Goal: Feedback & Contribution: Submit feedback/report problem

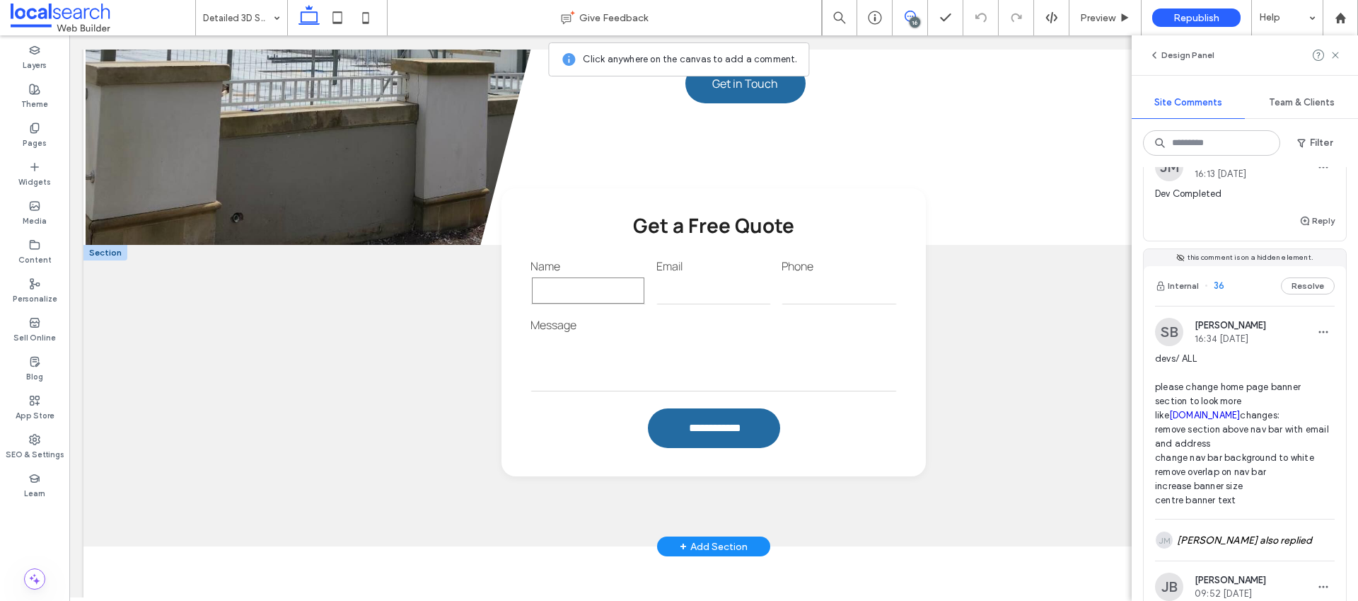
scroll to position [1071, 0]
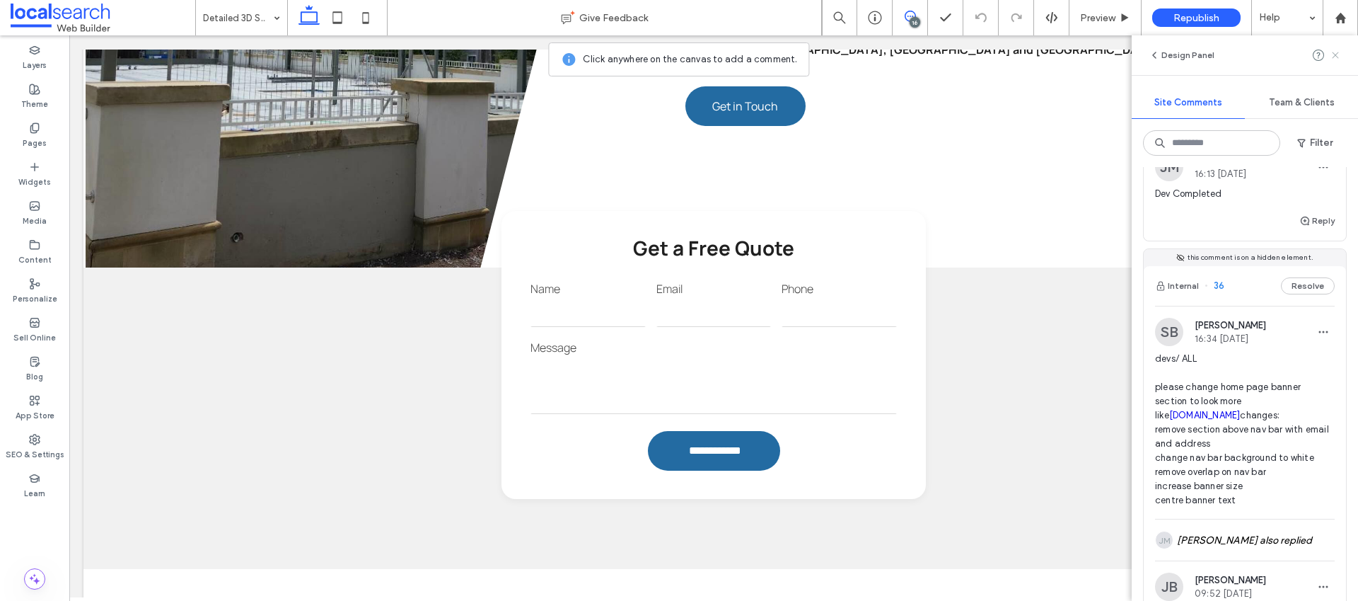
click at [1339, 51] on icon at bounding box center [1335, 55] width 11 height 11
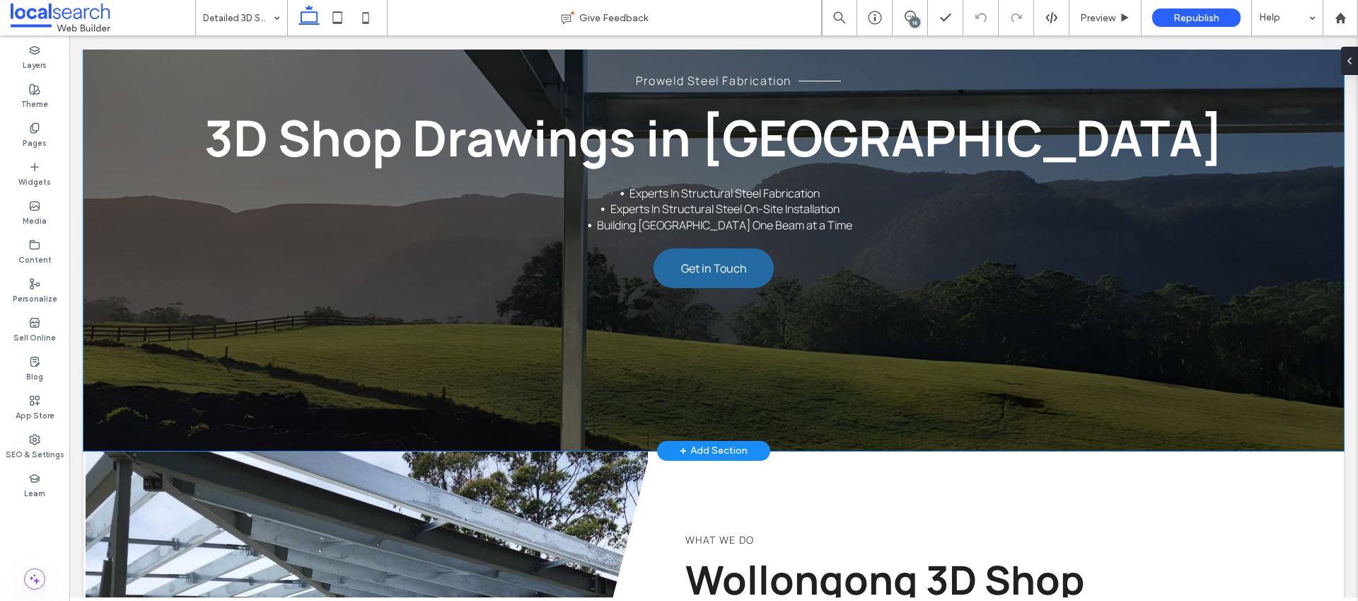
scroll to position [0, 0]
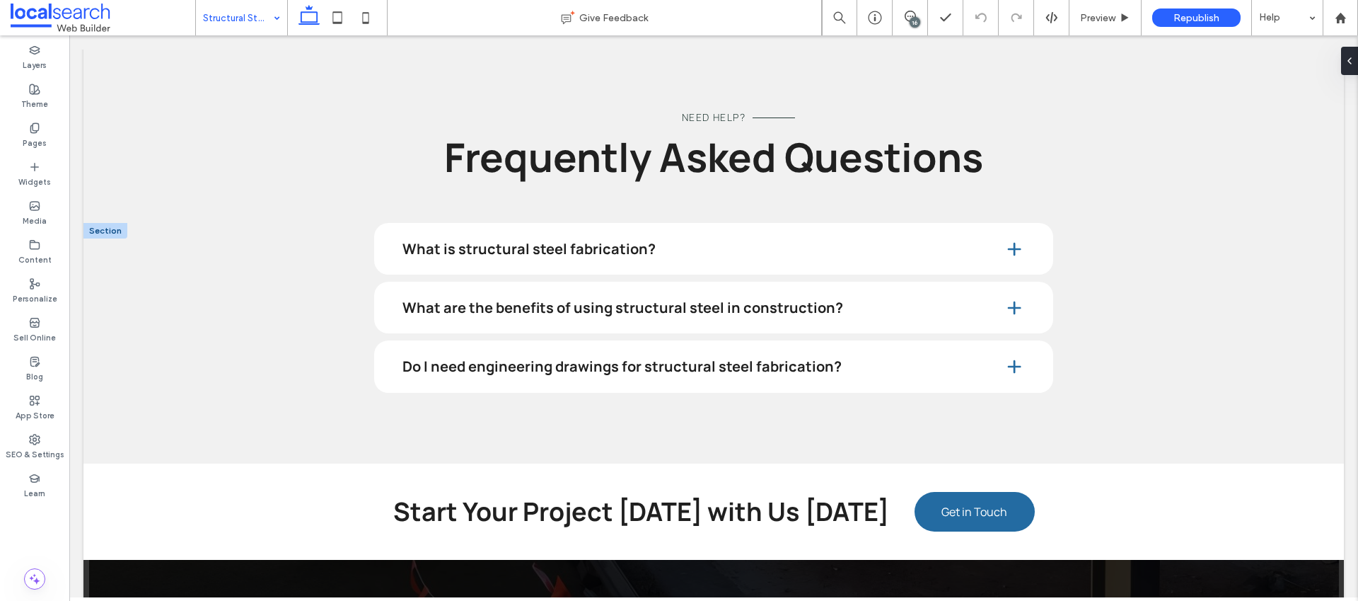
scroll to position [3831, 0]
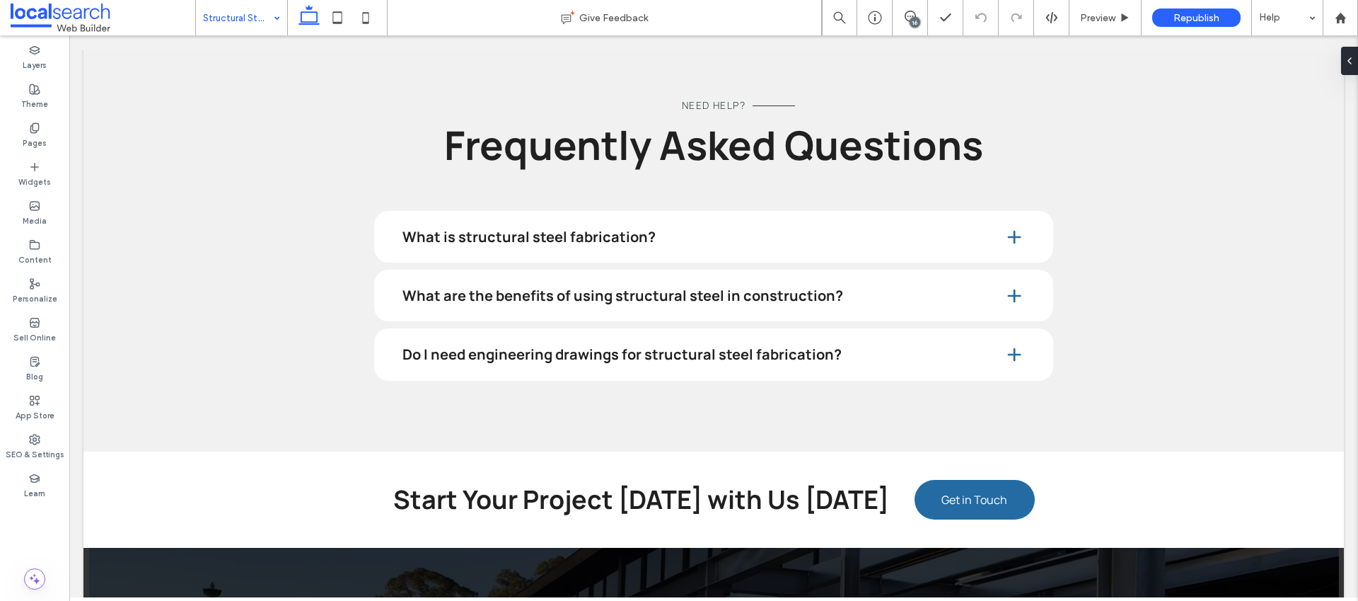
click at [240, 29] on input at bounding box center [238, 17] width 70 height 35
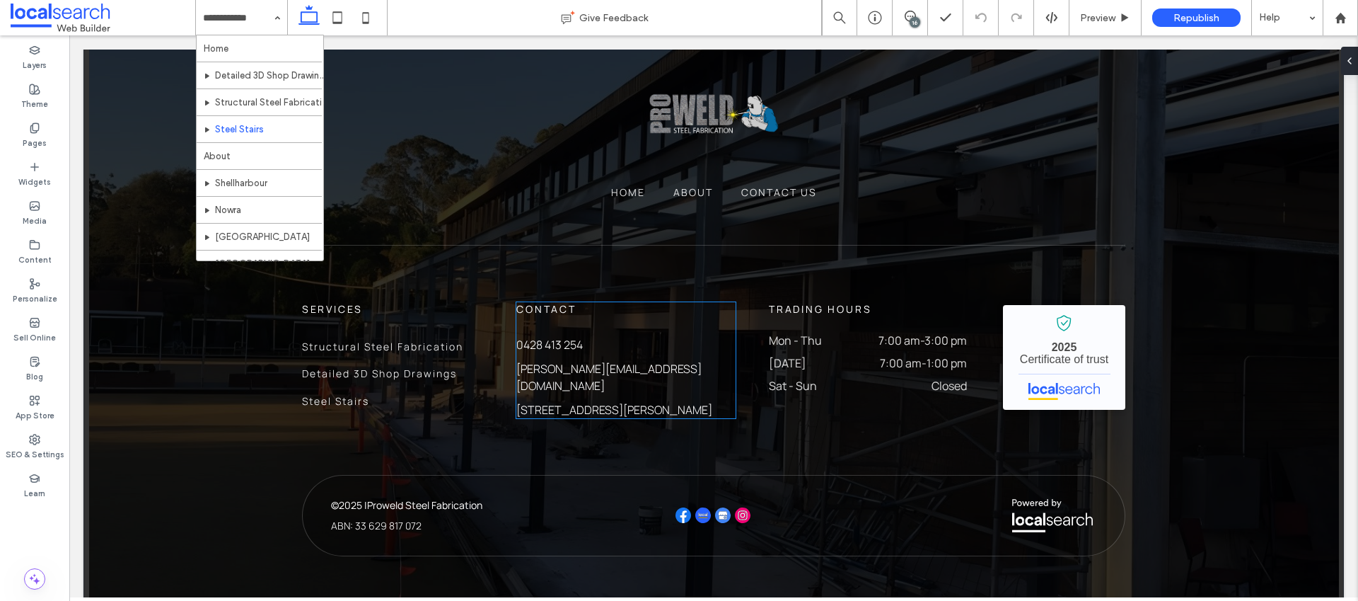
scroll to position [3330, 0]
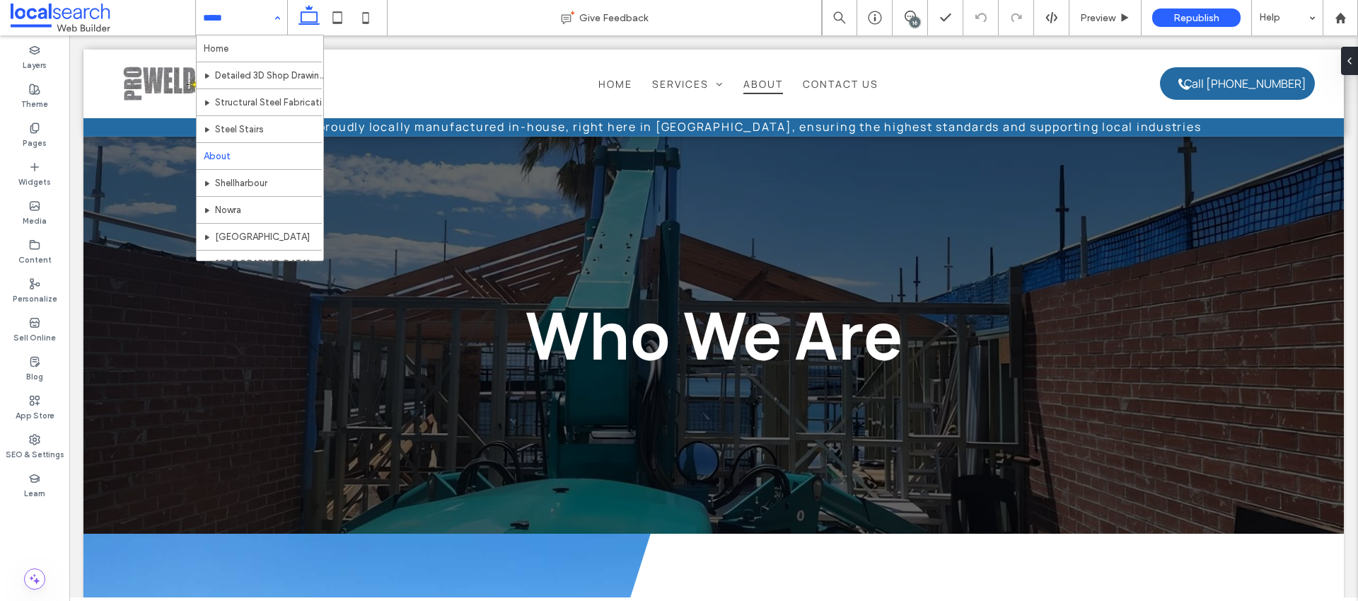
click at [221, 28] on input at bounding box center [238, 17] width 70 height 35
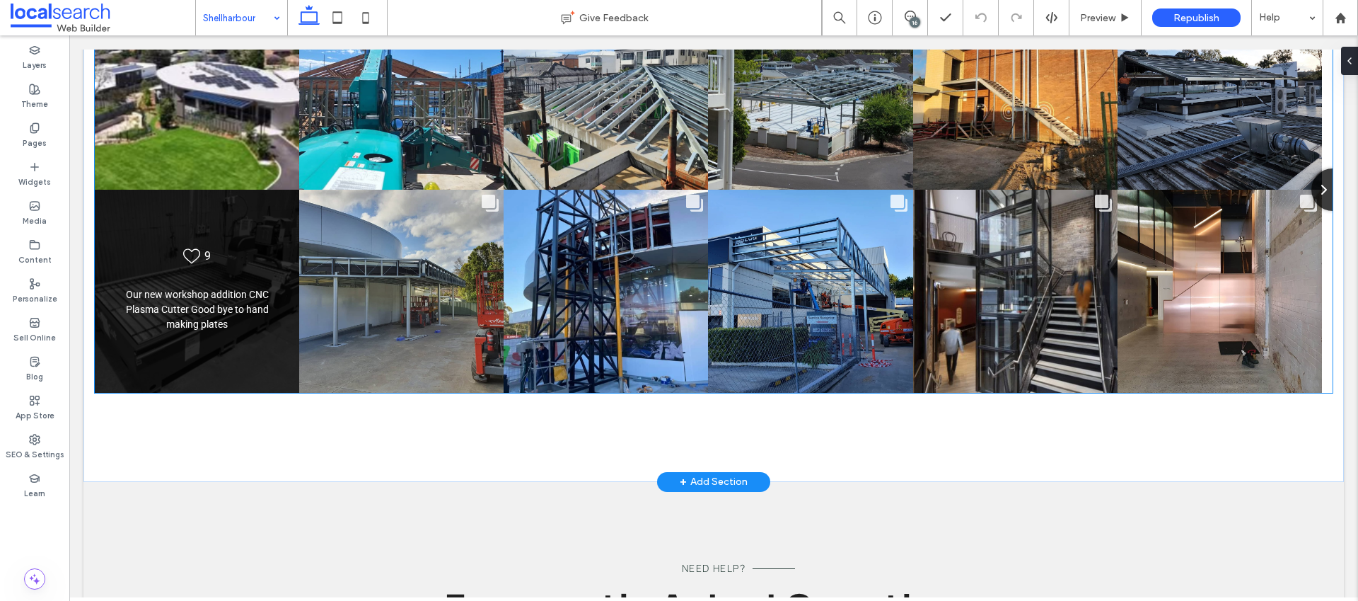
scroll to position [5090, 0]
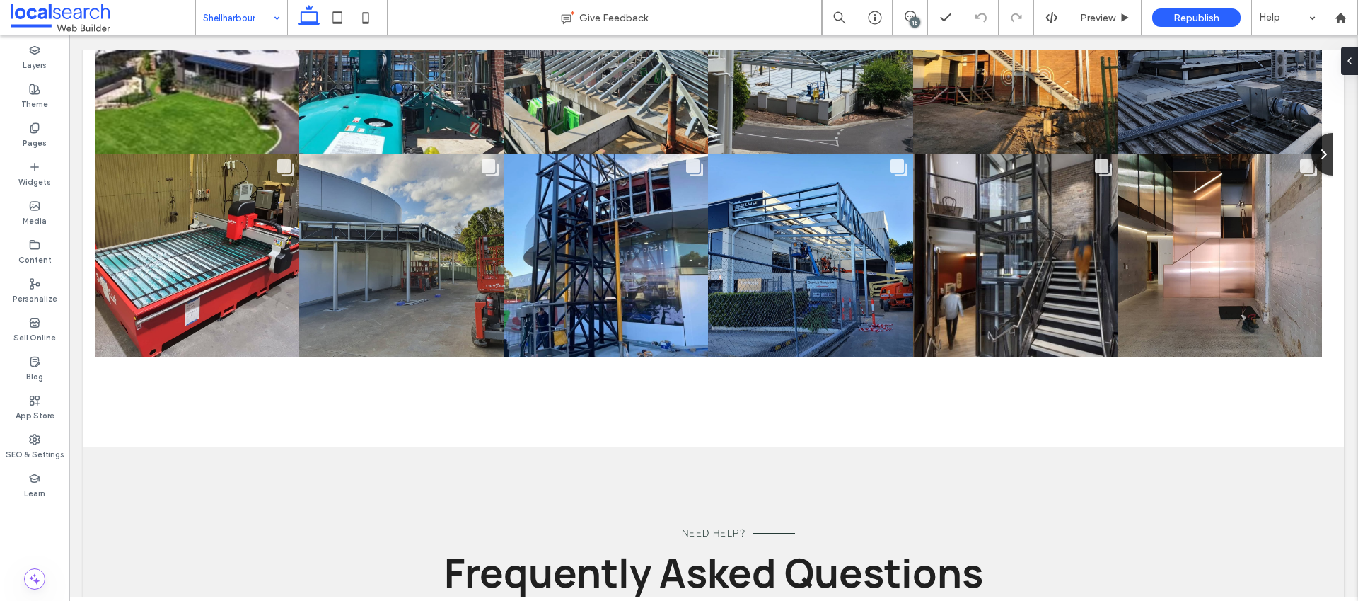
click at [210, 23] on input at bounding box center [238, 17] width 70 height 35
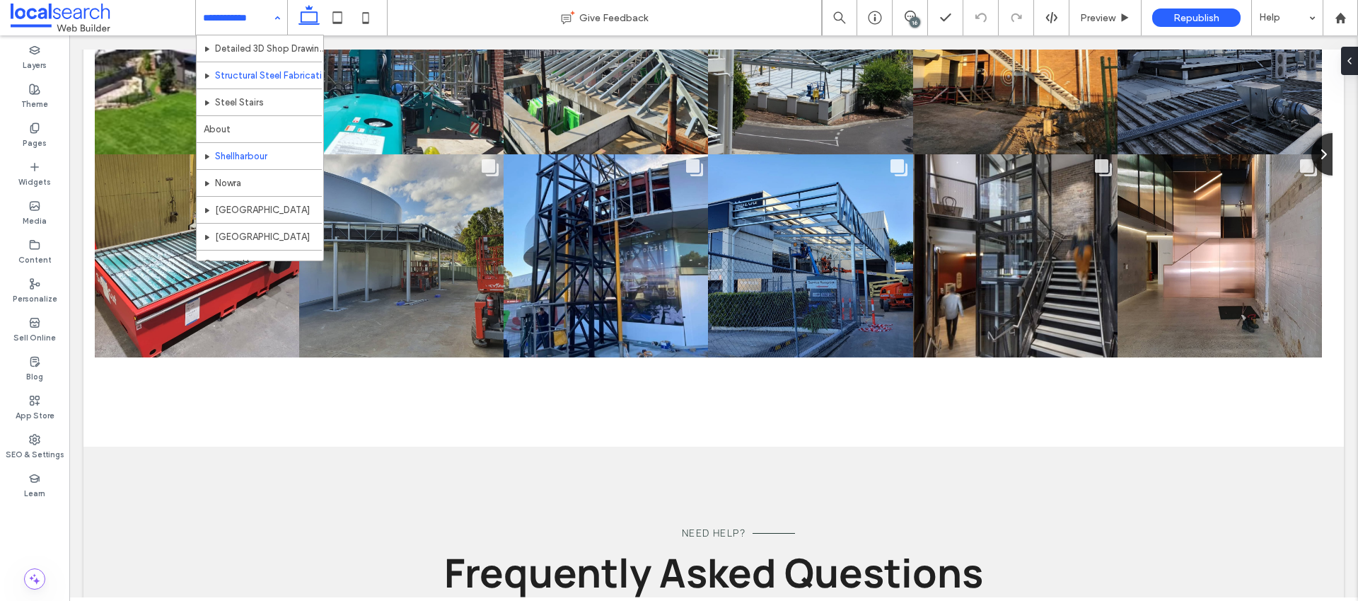
scroll to position [42, 0]
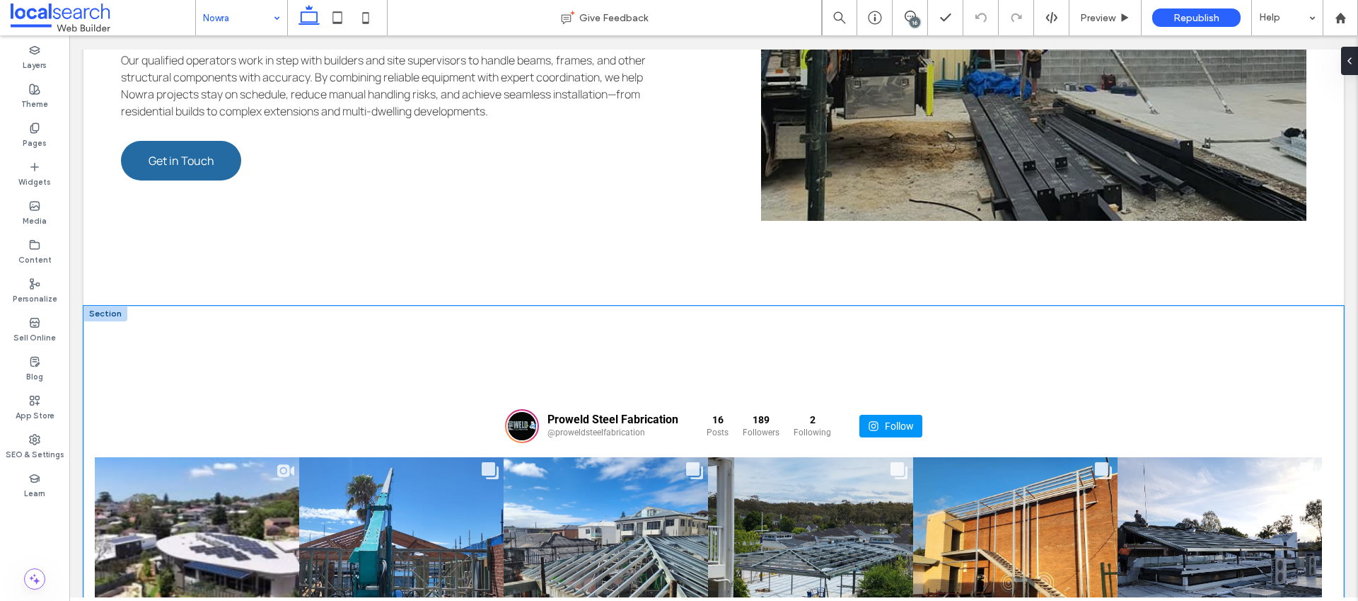
scroll to position [4621, 0]
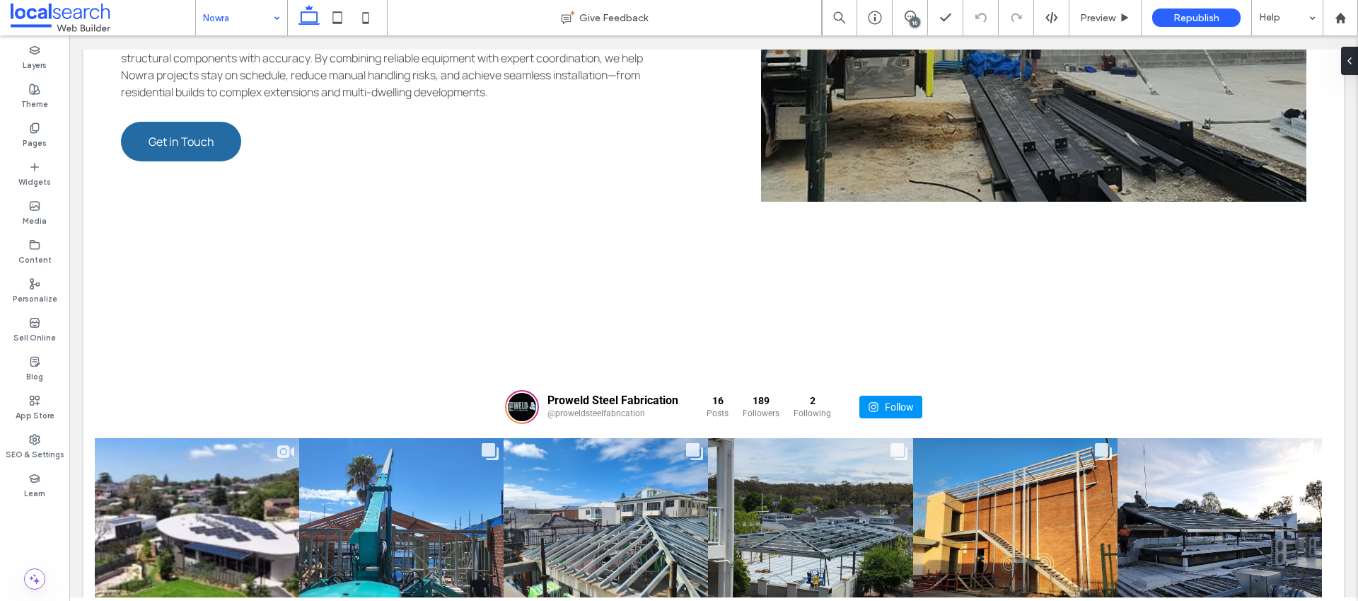
click at [263, 22] on input at bounding box center [238, 17] width 70 height 35
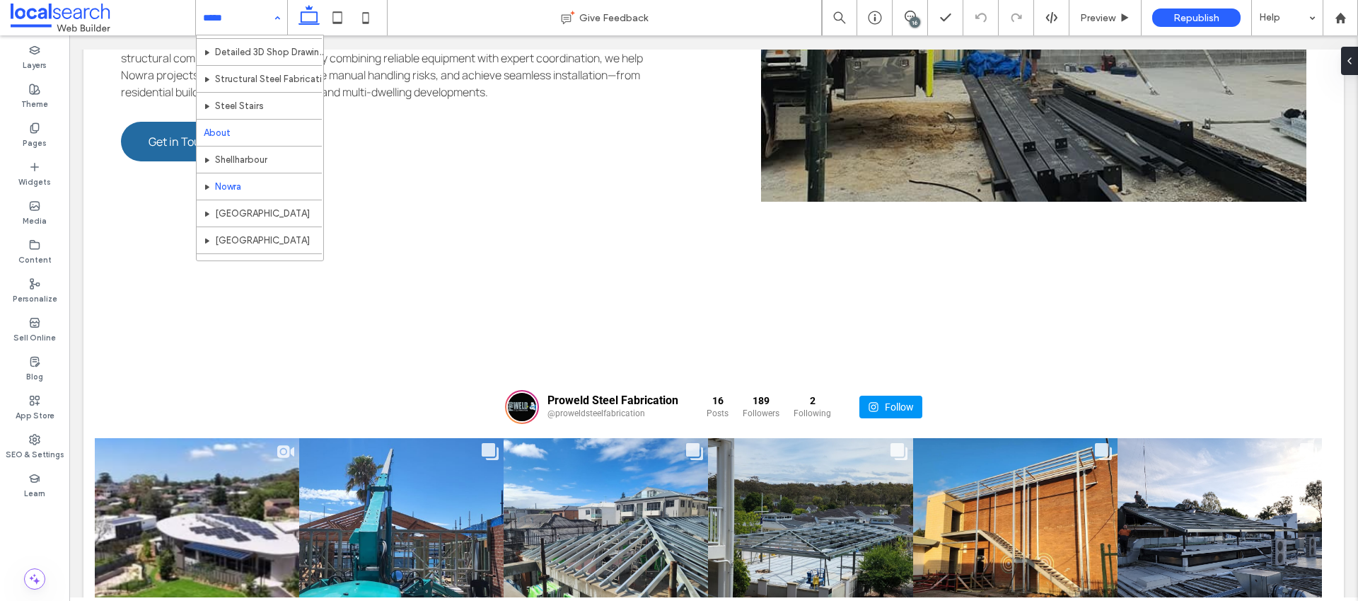
scroll to position [42, 0]
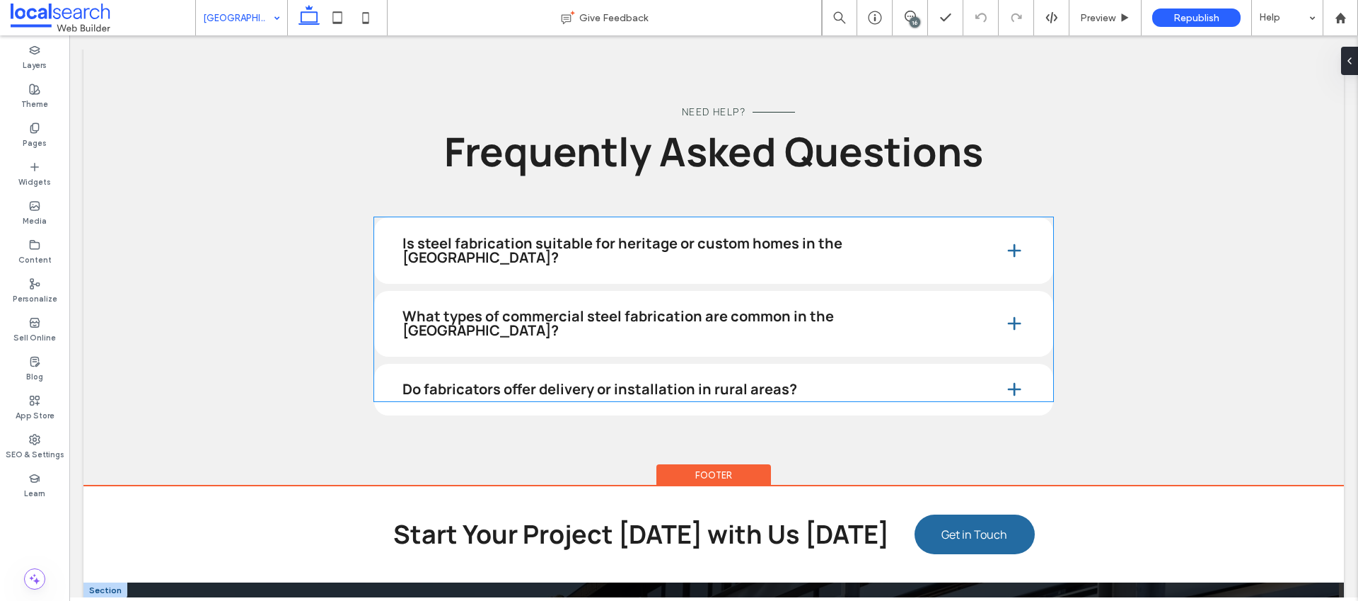
scroll to position [6163, 0]
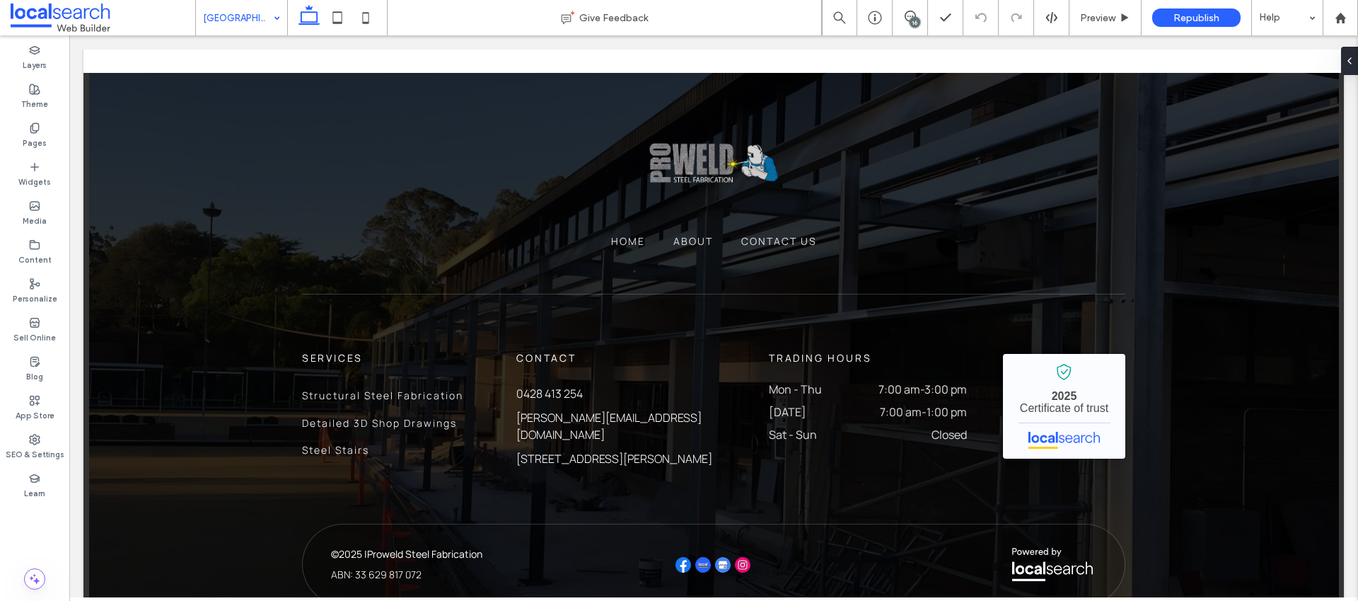
click at [233, 27] on input at bounding box center [238, 17] width 70 height 35
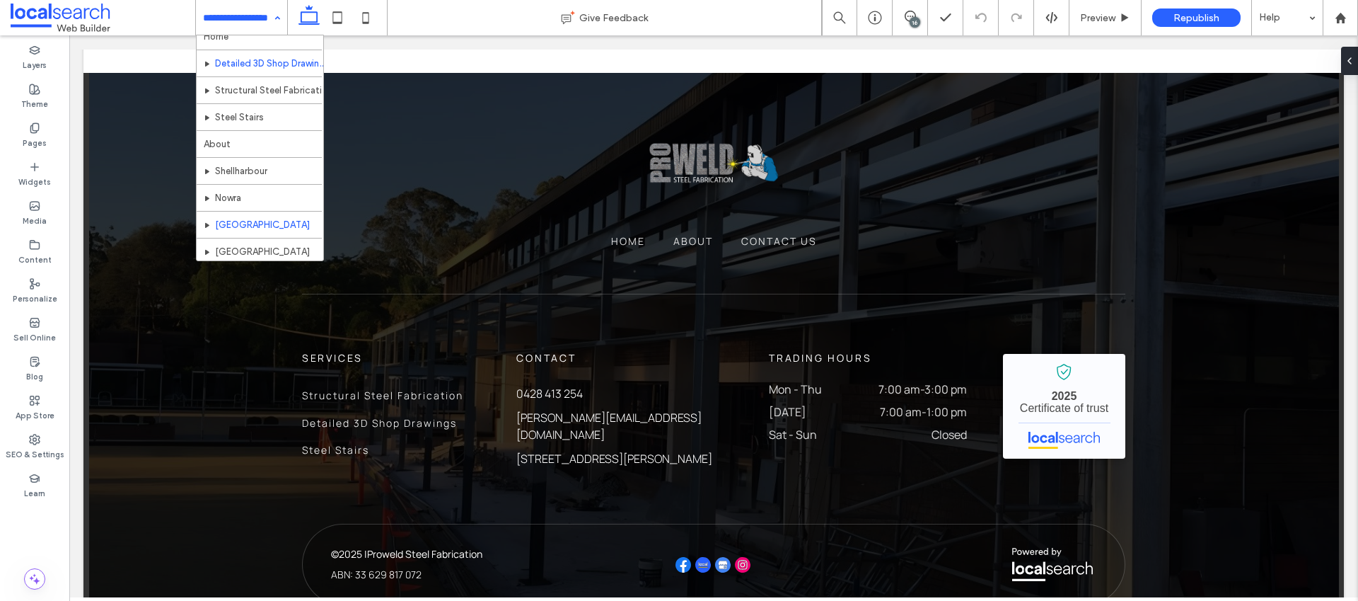
scroll to position [42, 0]
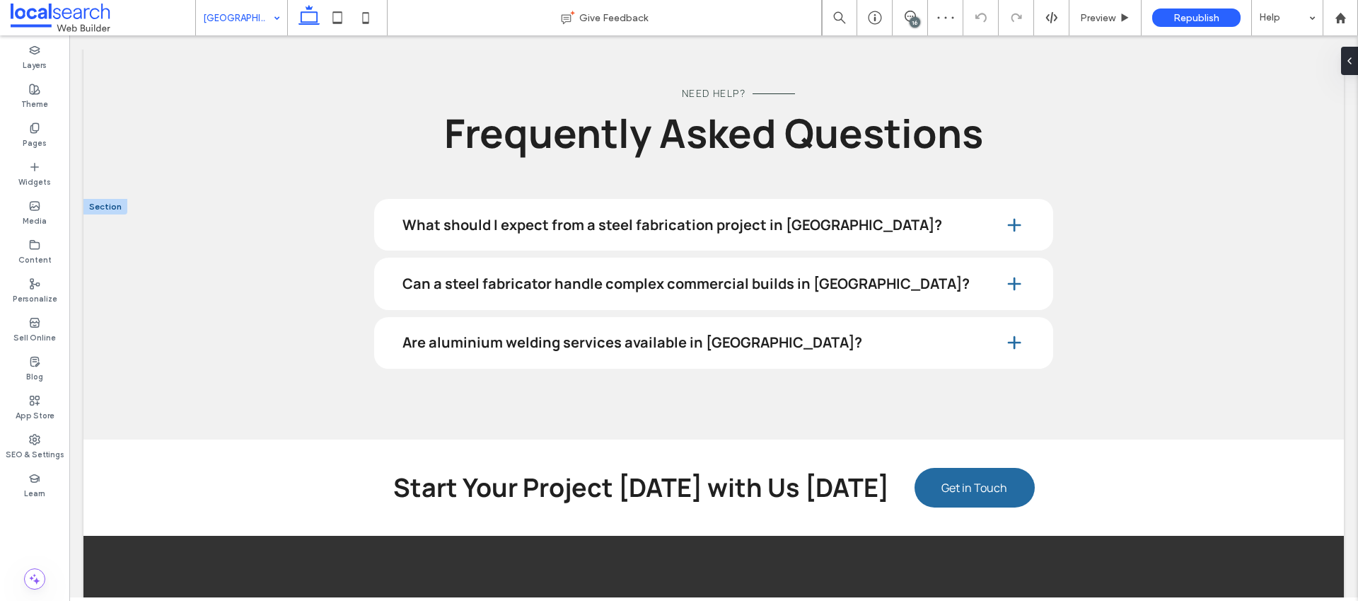
scroll to position [5704, 0]
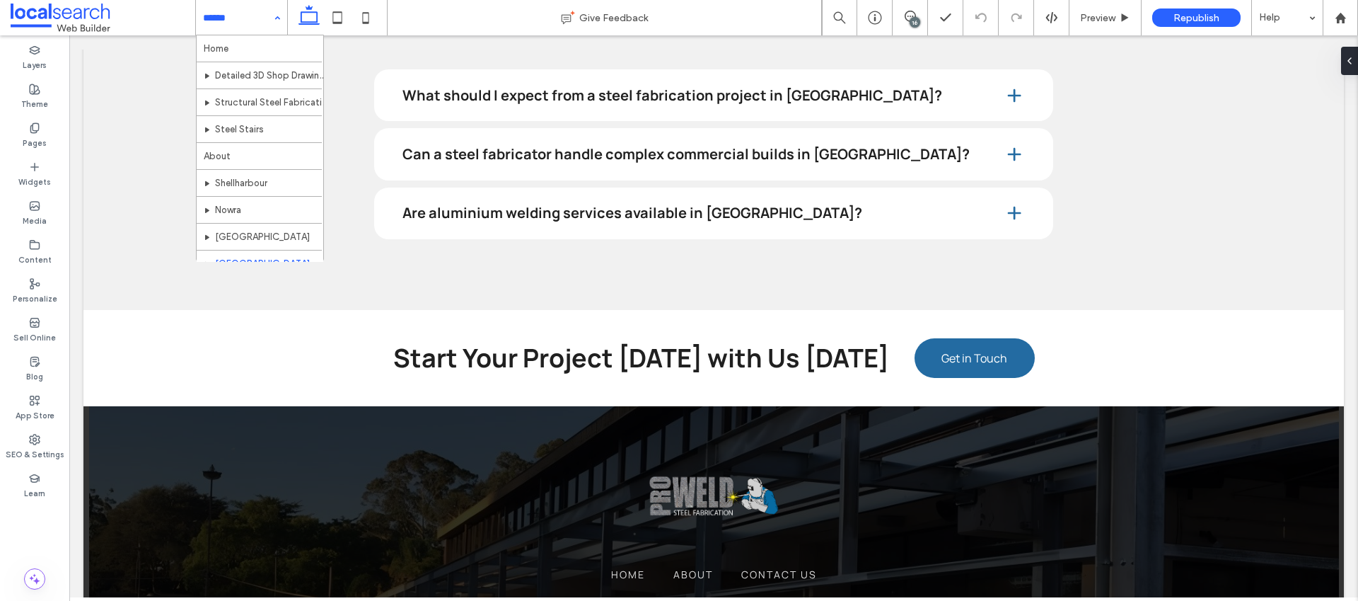
drag, startPoint x: 267, startPoint y: 22, endPoint x: 265, endPoint y: 30, distance: 8.3
click at [267, 22] on div "Home Detailed 3D Shop Drawings Structural Steel Fabrication Steel Stairs About …" at bounding box center [241, 17] width 91 height 35
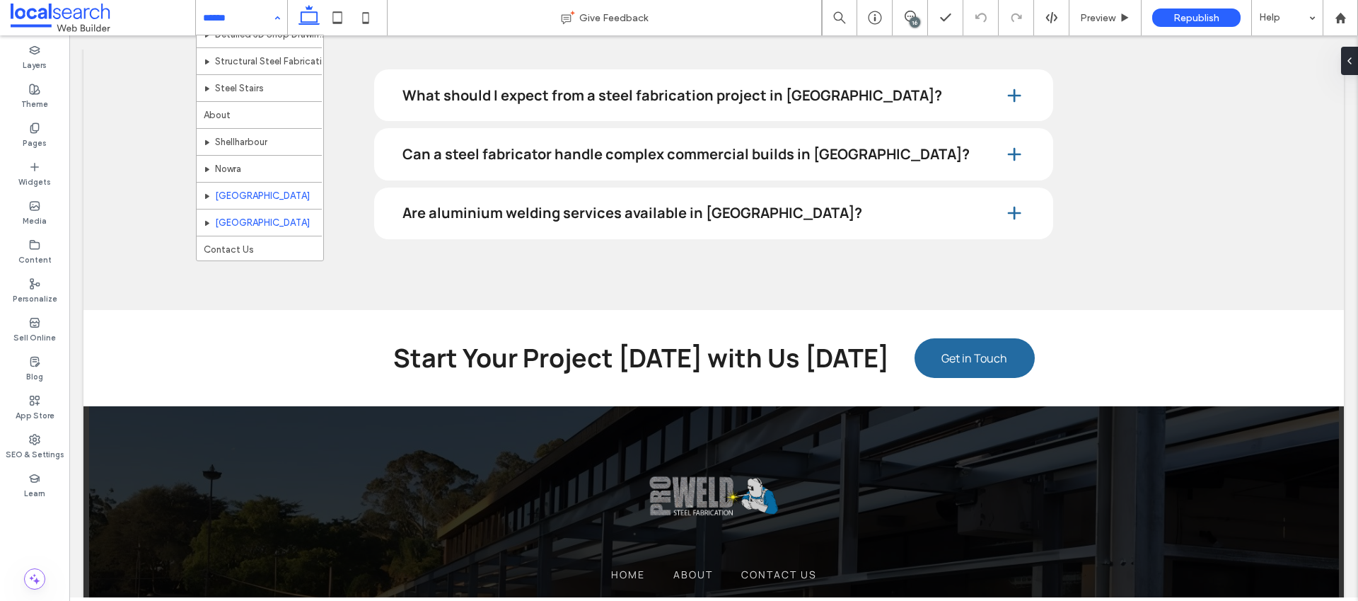
scroll to position [42, 0]
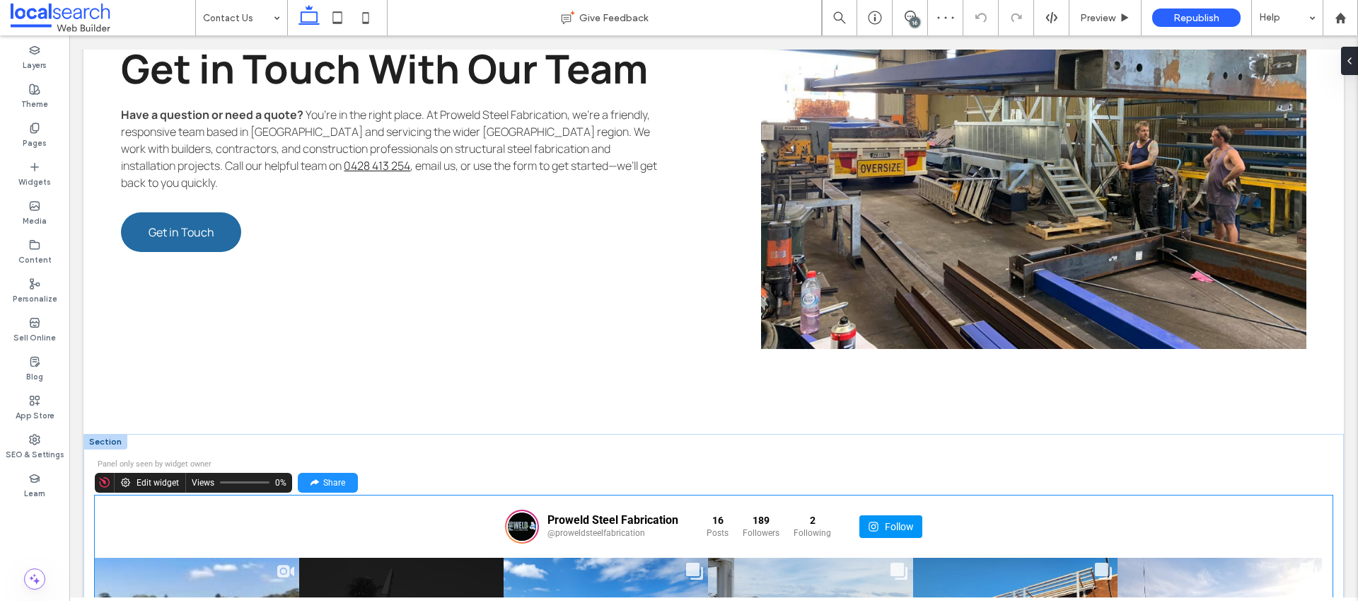
scroll to position [1962, 0]
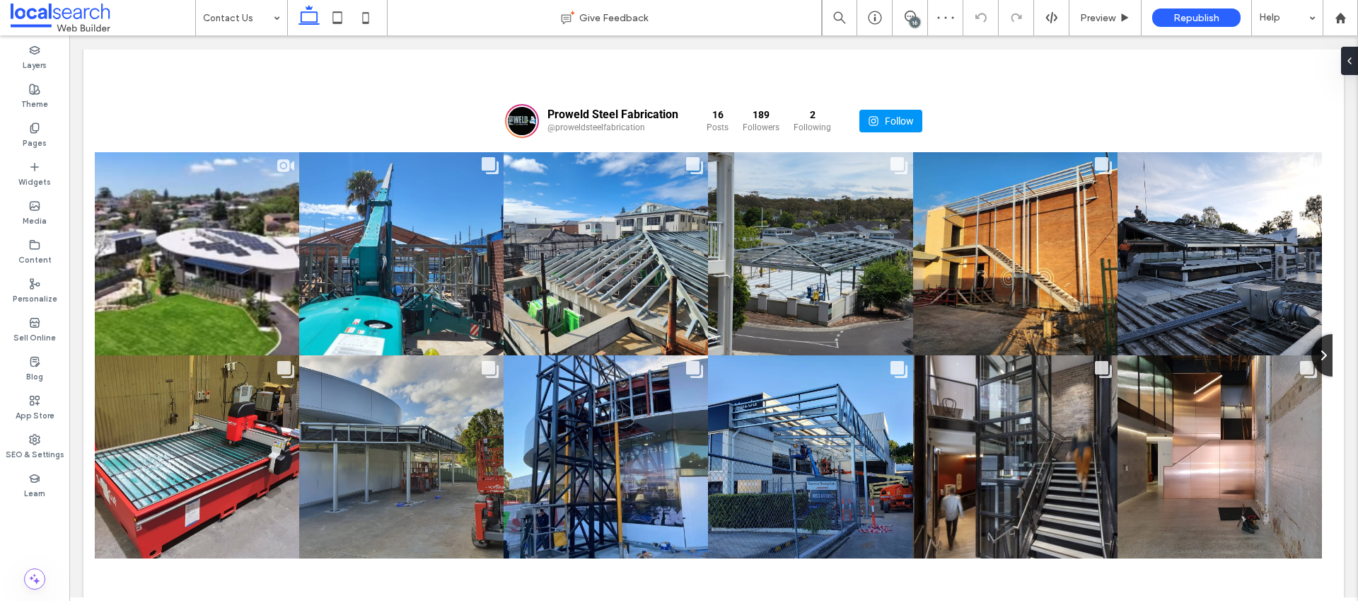
click at [914, 21] on div "16" at bounding box center [915, 22] width 11 height 11
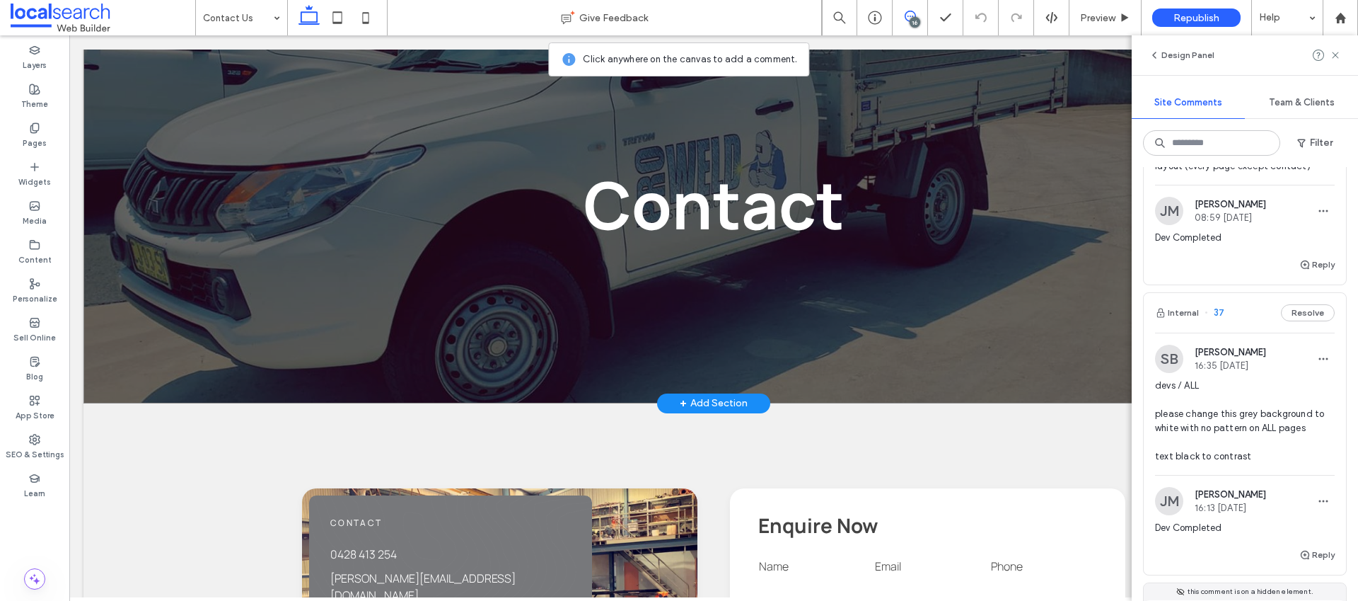
scroll to position [0, 0]
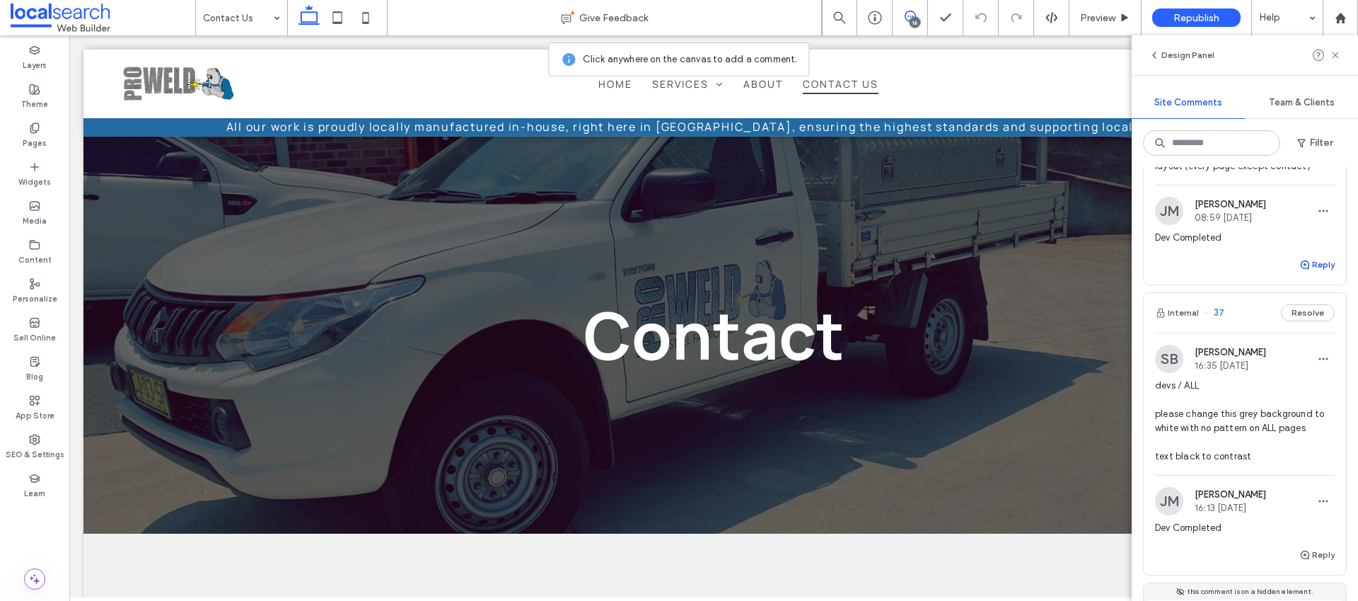
click at [1306, 273] on button "Reply" at bounding box center [1316, 264] width 35 height 17
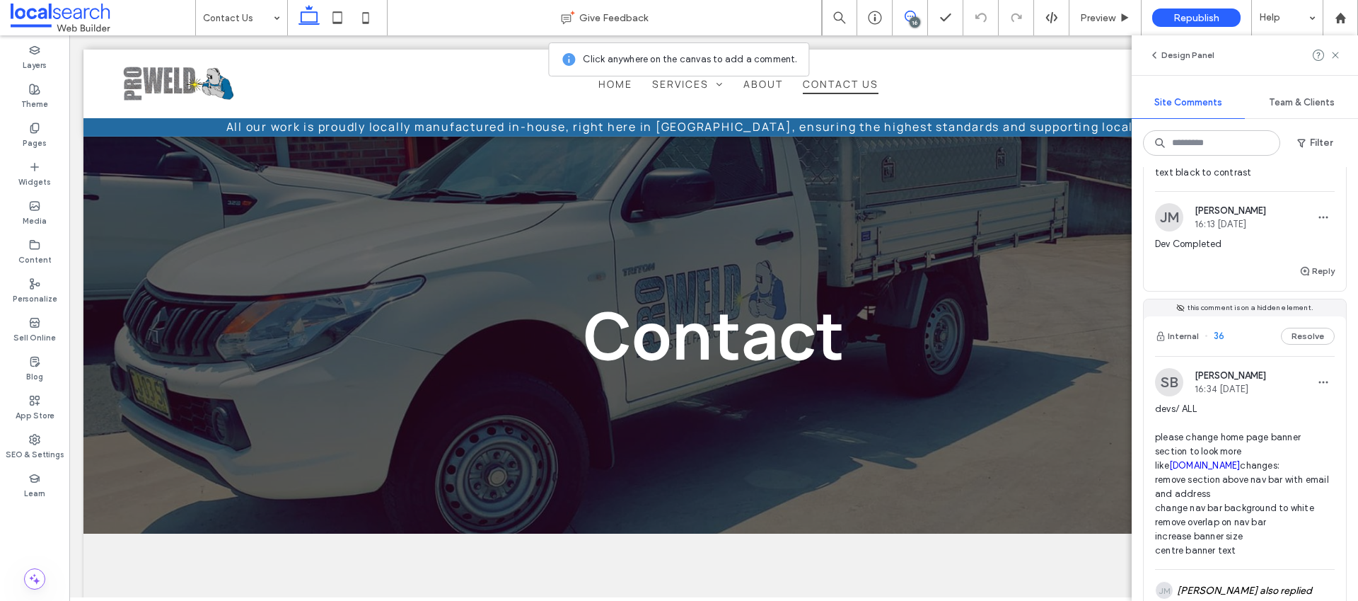
scroll to position [7721, 0]
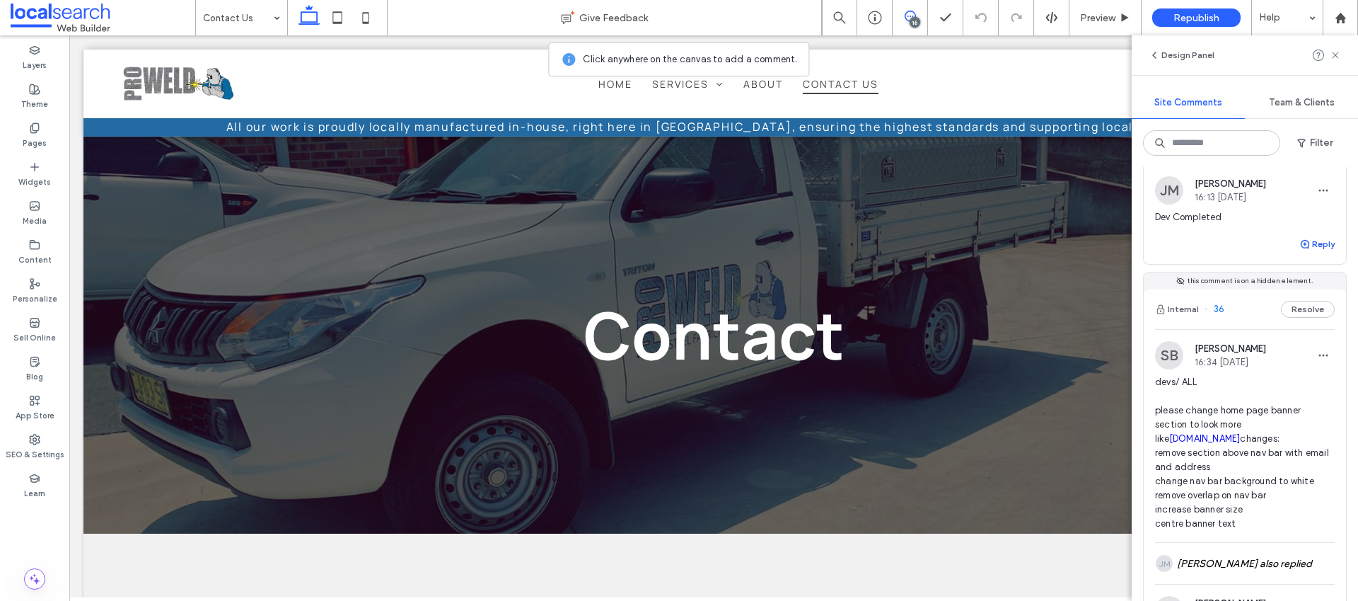
click at [1299, 250] on icon "button" at bounding box center [1304, 243] width 11 height 11
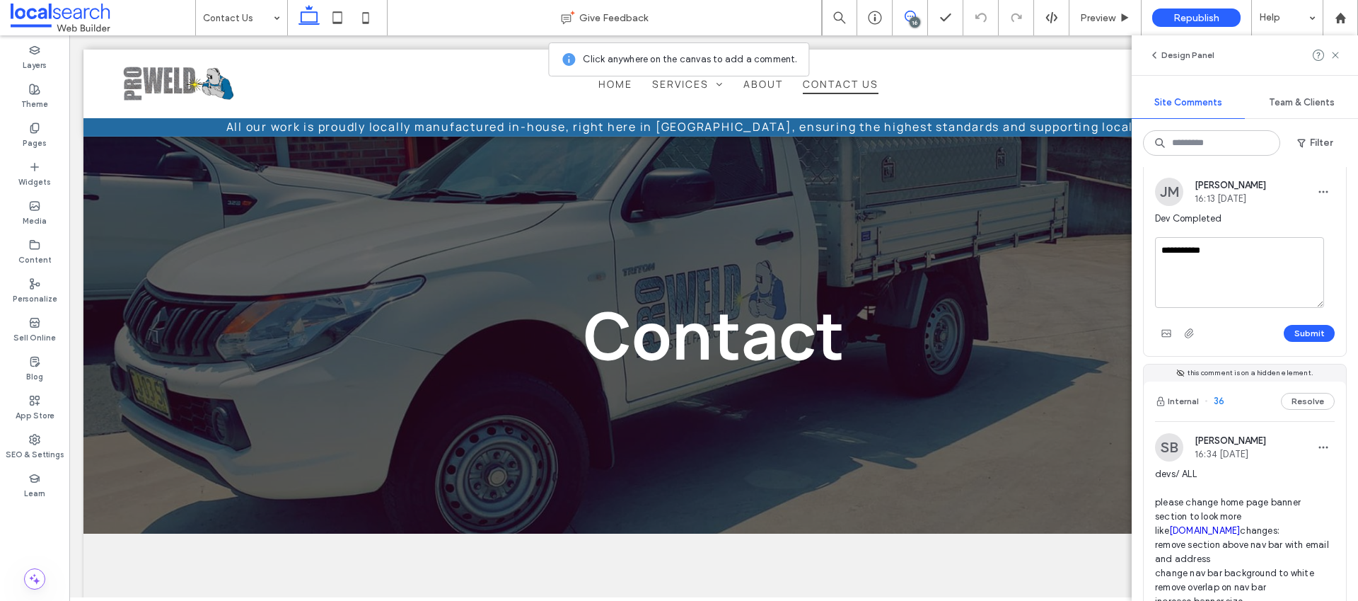
scroll to position [7718, 0]
type textarea "**********"
click at [1292, 343] on button "Submit" at bounding box center [1309, 334] width 51 height 17
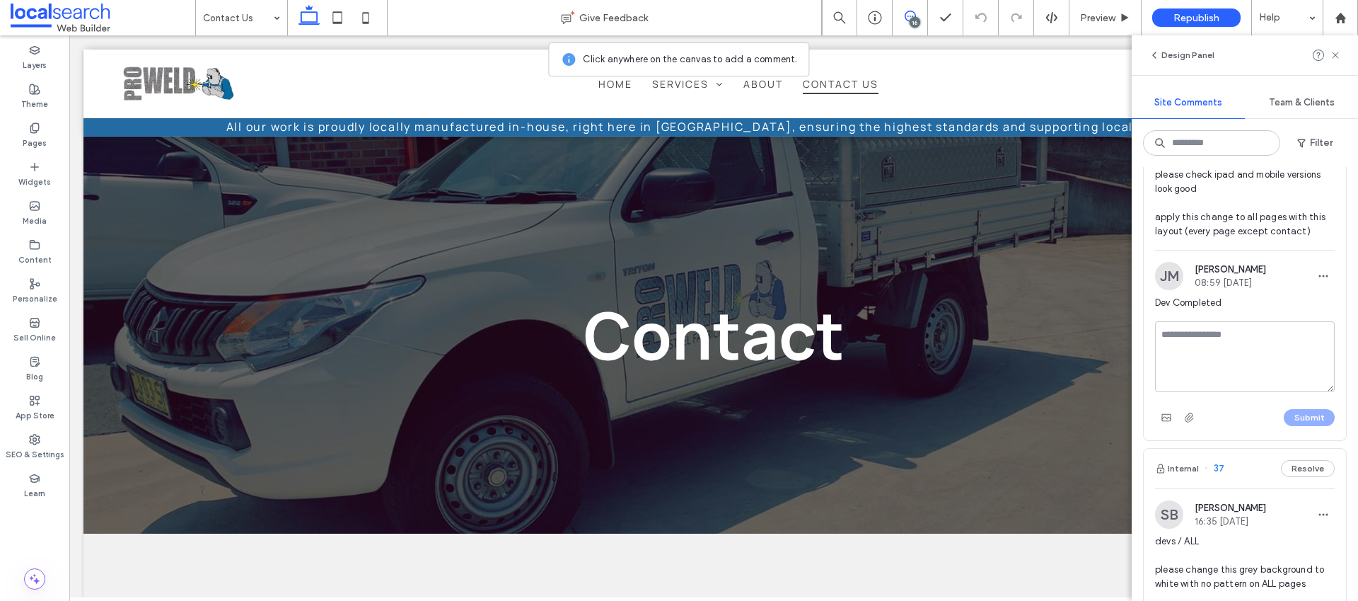
scroll to position [7252, 0]
click at [1221, 241] on span "devs / ALL please remove secondary image remove overlay on background image, an…" at bounding box center [1245, 149] width 180 height 184
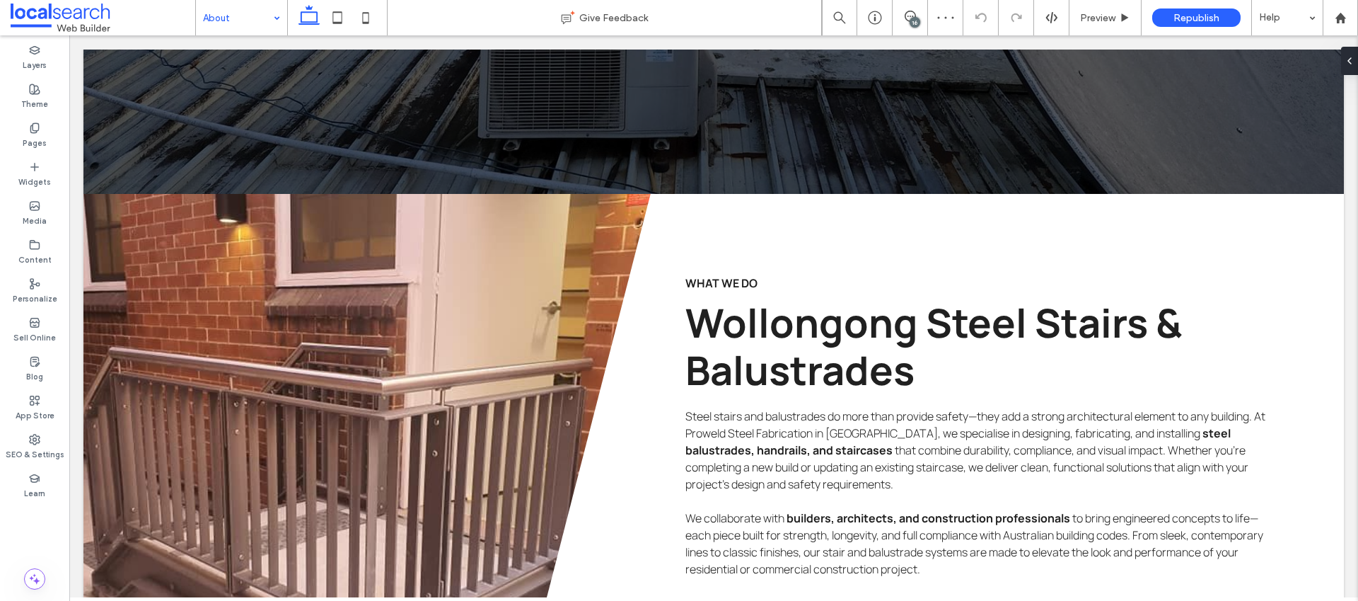
click at [245, 8] on input at bounding box center [238, 17] width 70 height 35
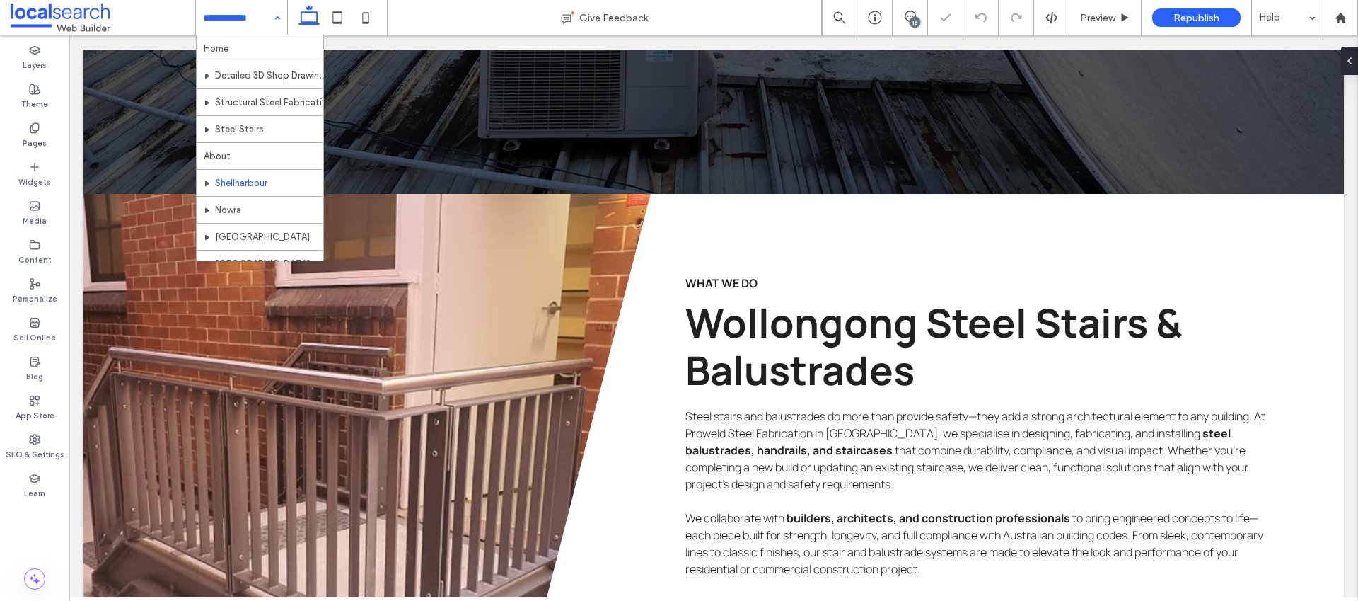
click at [255, 25] on input at bounding box center [238, 17] width 70 height 35
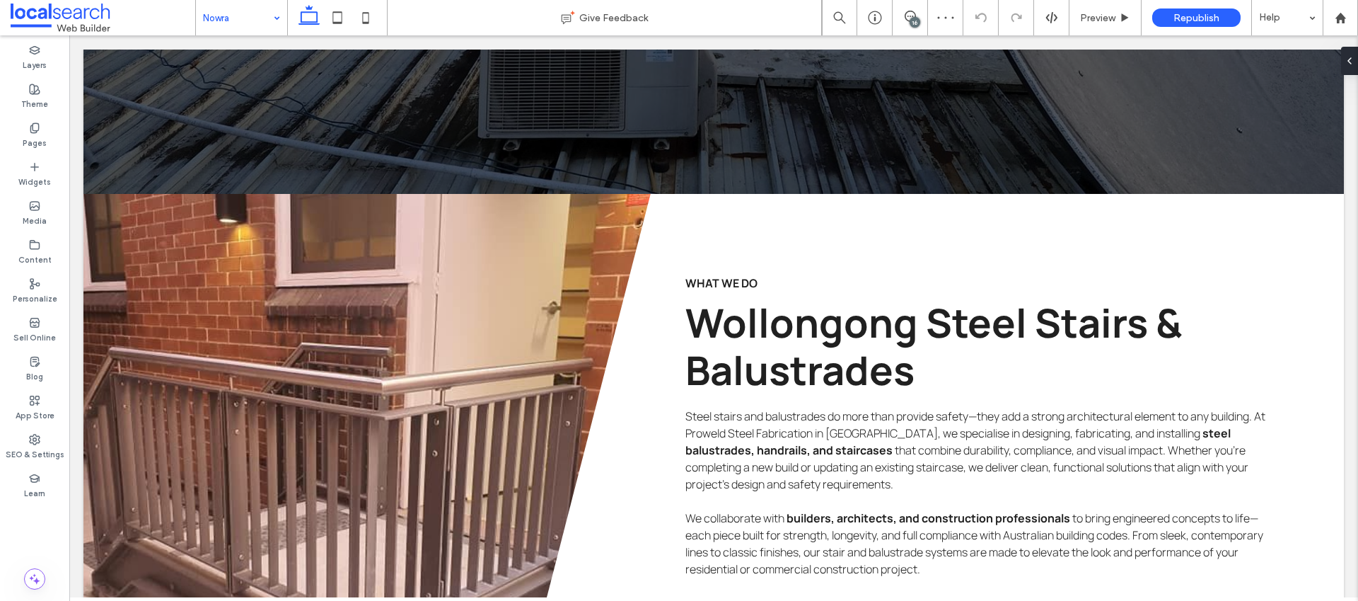
click at [245, 20] on input at bounding box center [238, 17] width 70 height 35
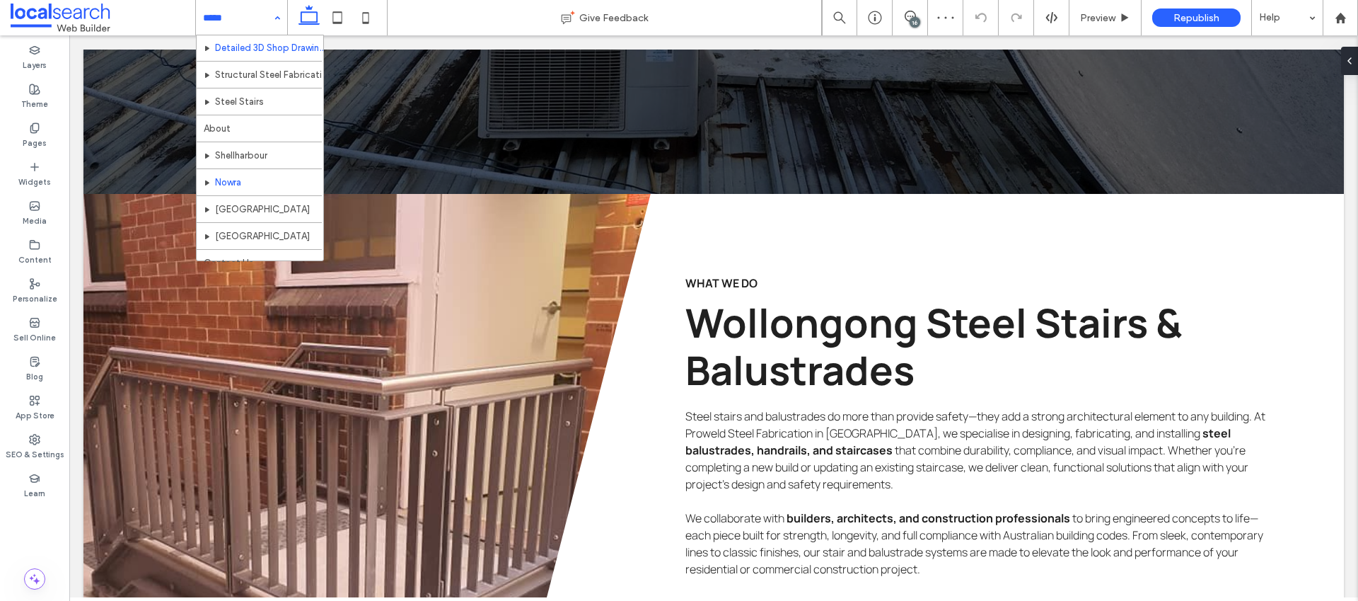
scroll to position [42, 0]
drag, startPoint x: 252, startPoint y: 26, endPoint x: 245, endPoint y: 62, distance: 36.8
click at [250, 27] on input at bounding box center [238, 17] width 70 height 35
click at [221, 25] on input at bounding box center [238, 17] width 70 height 35
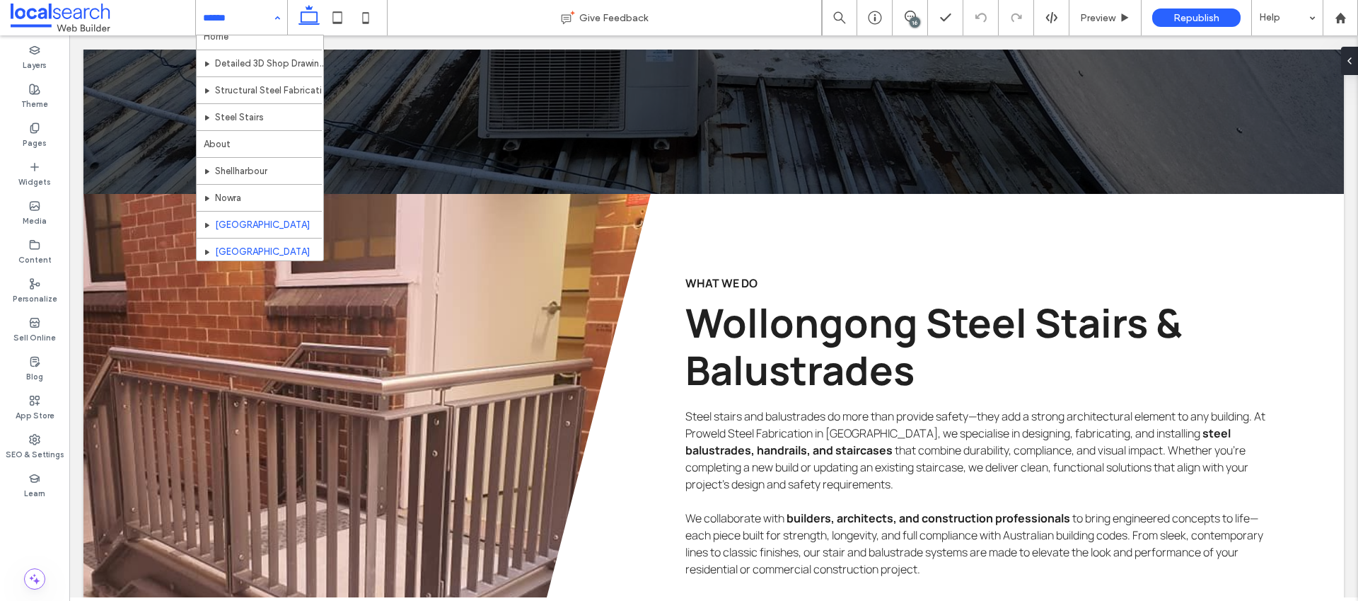
scroll to position [42, 0]
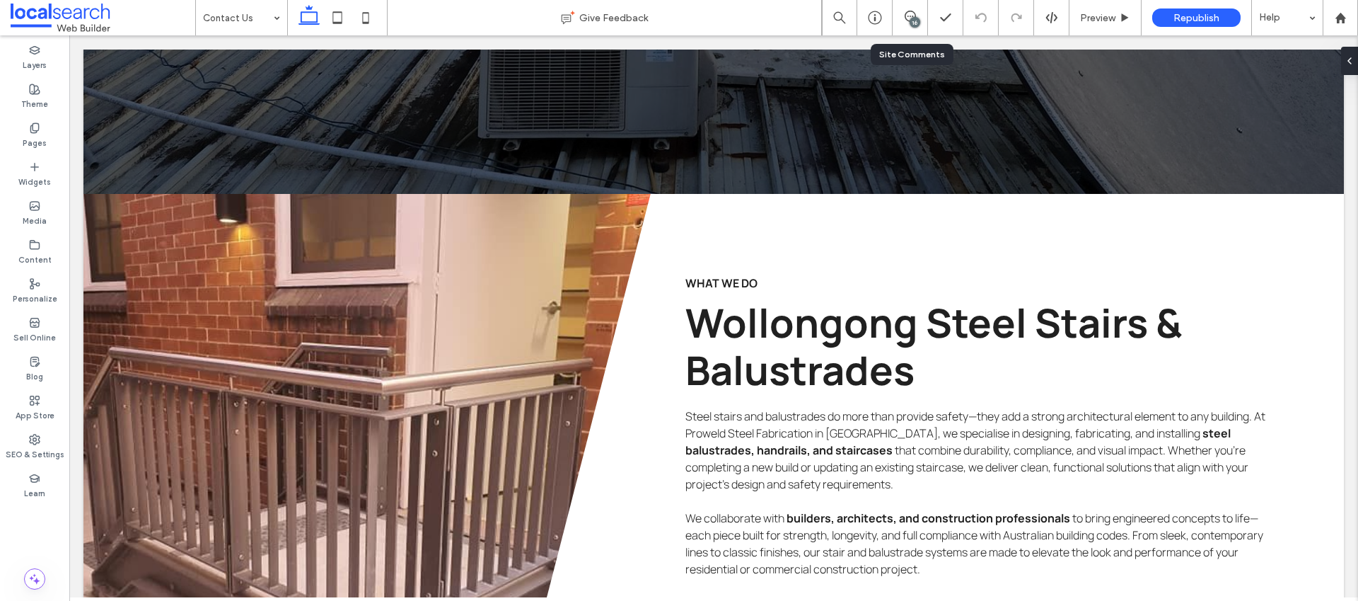
click at [909, 26] on div "16" at bounding box center [910, 17] width 35 height 35
click at [910, 19] on div "16" at bounding box center [915, 22] width 11 height 11
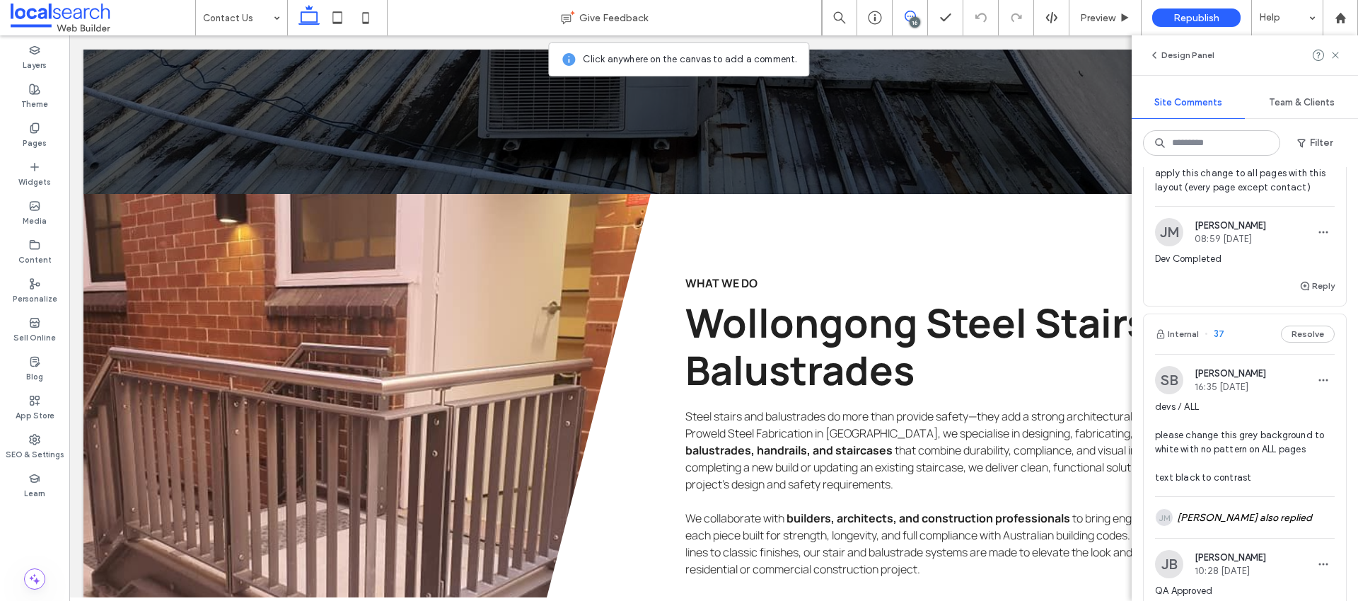
scroll to position [7313, 0]
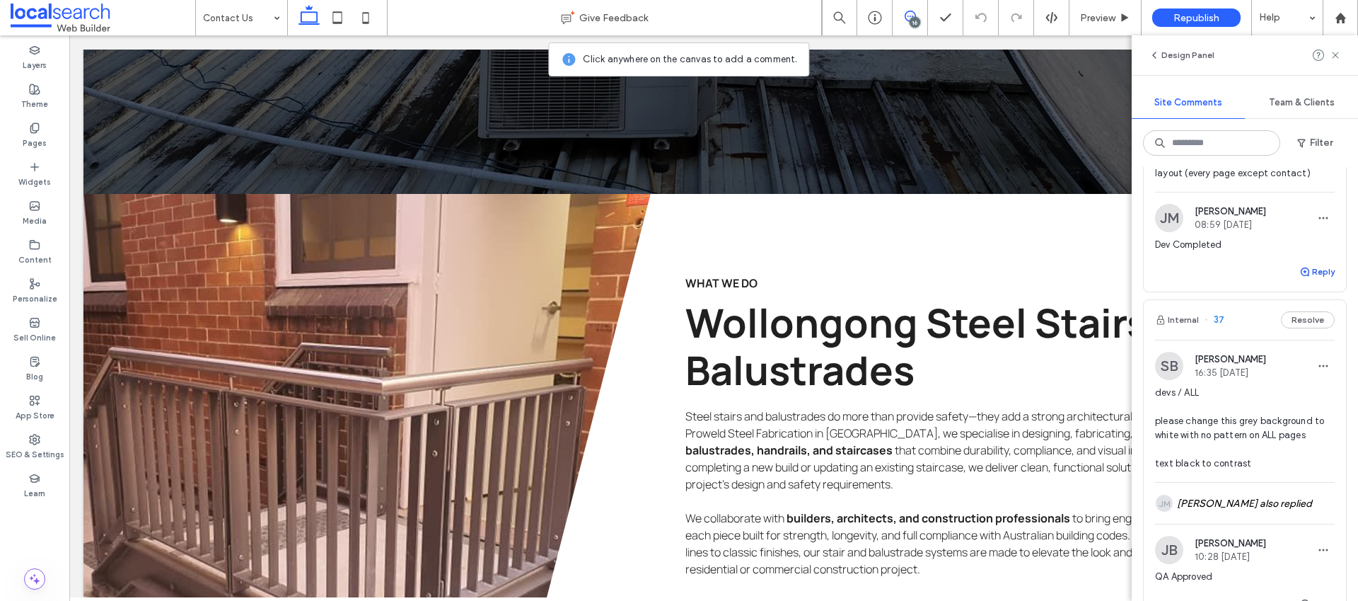
click at [1299, 279] on span "button" at bounding box center [1305, 272] width 13 height 16
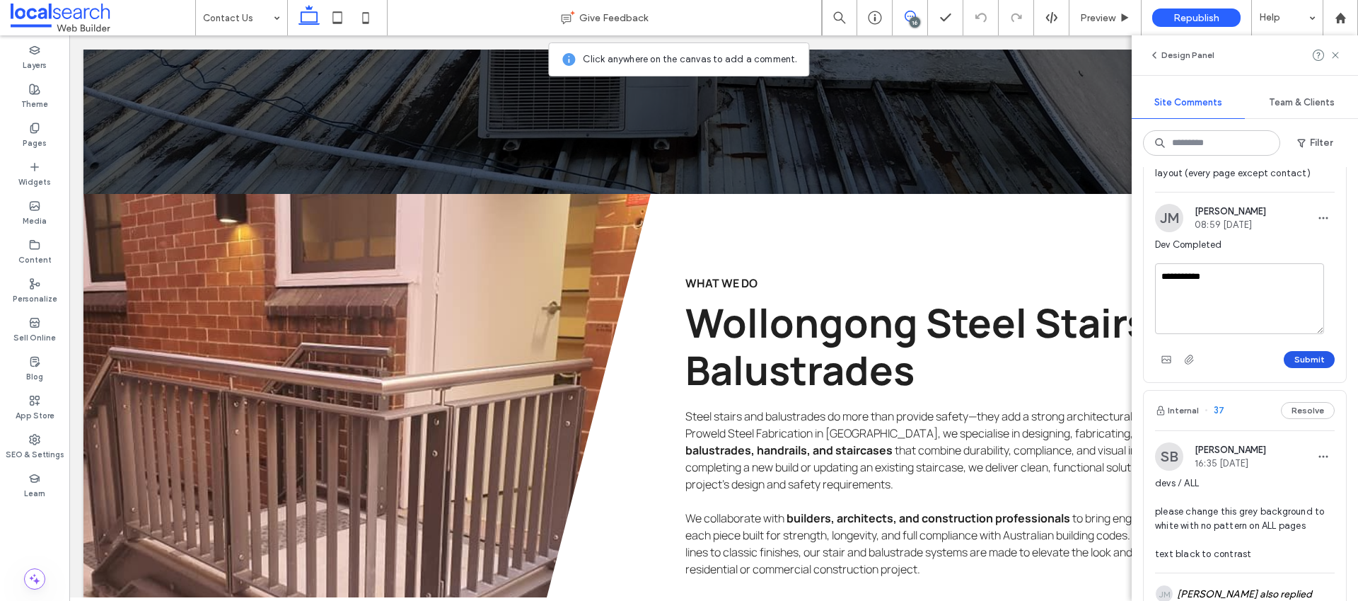
type textarea "**********"
click at [1304, 368] on button "Submit" at bounding box center [1309, 359] width 51 height 17
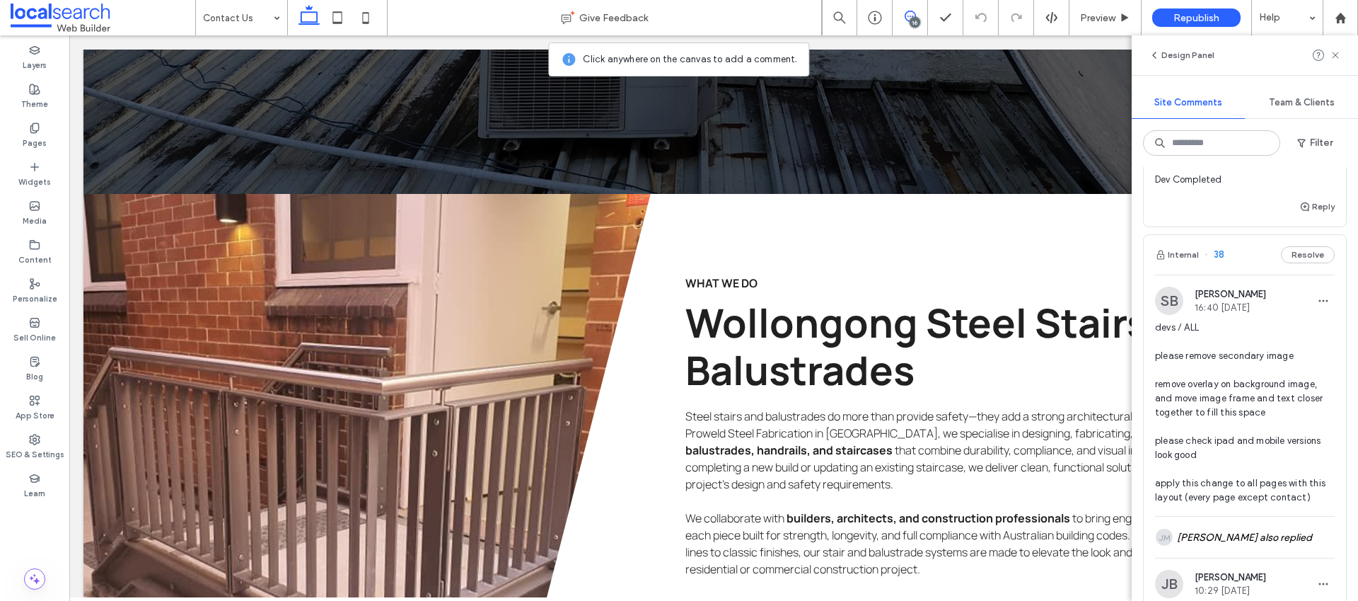
scroll to position [6970, 0]
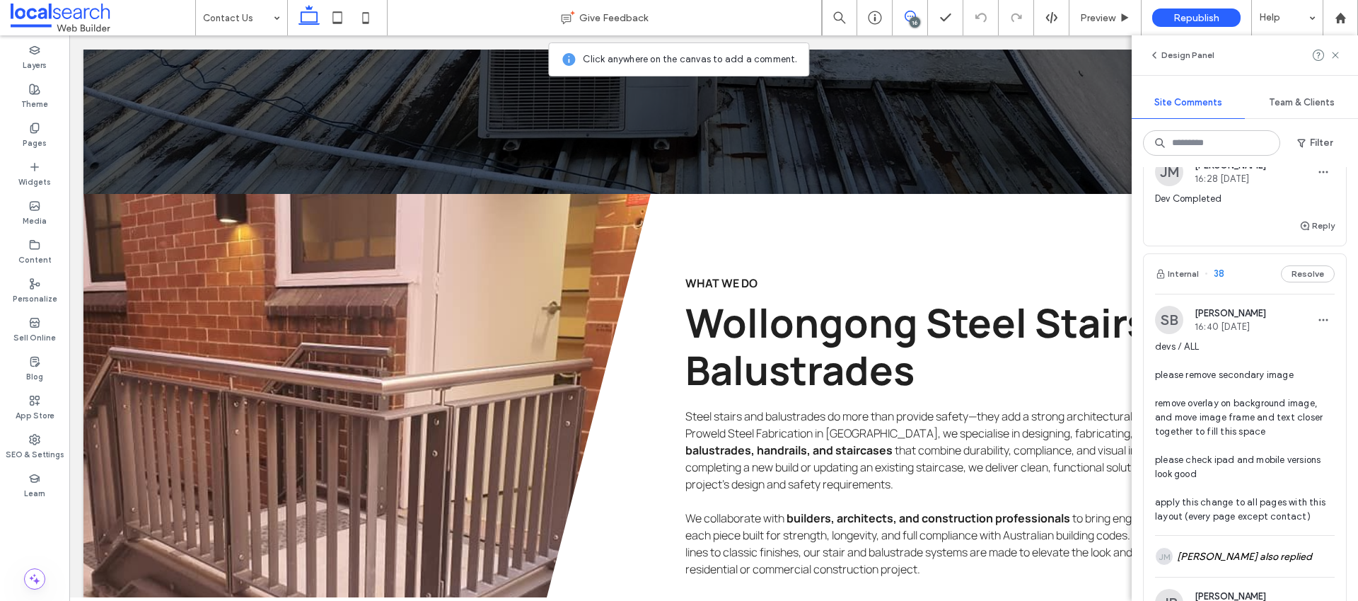
click at [1215, 134] on span "DEVS / ALL please make this image full-width, no curved edges/slants visible" at bounding box center [1245, 106] width 180 height 57
click at [337, 23] on use at bounding box center [337, 17] width 9 height 12
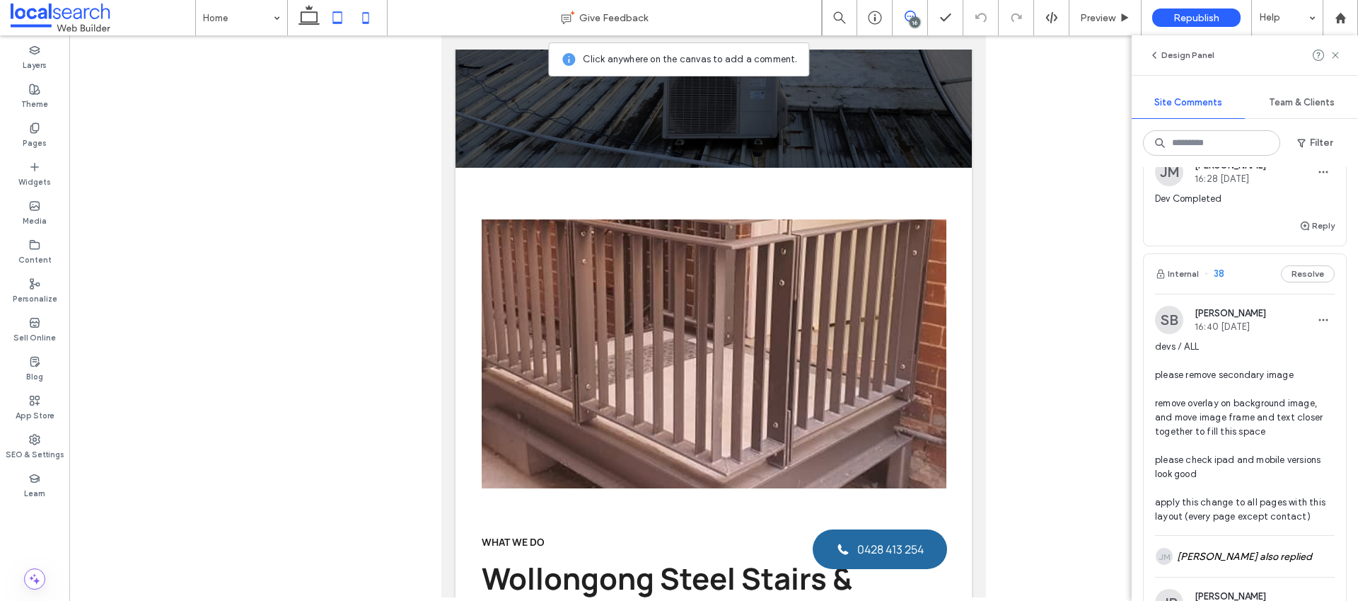
click at [364, 21] on use at bounding box center [366, 17] width 6 height 11
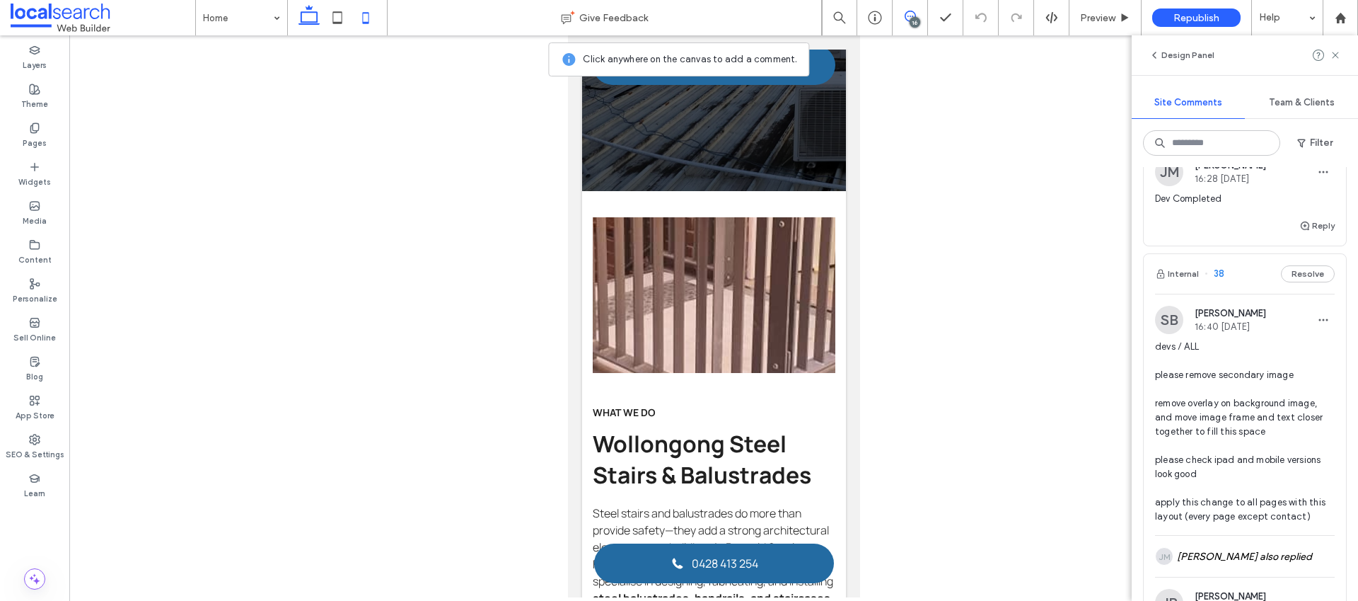
click at [315, 24] on icon at bounding box center [309, 18] width 28 height 28
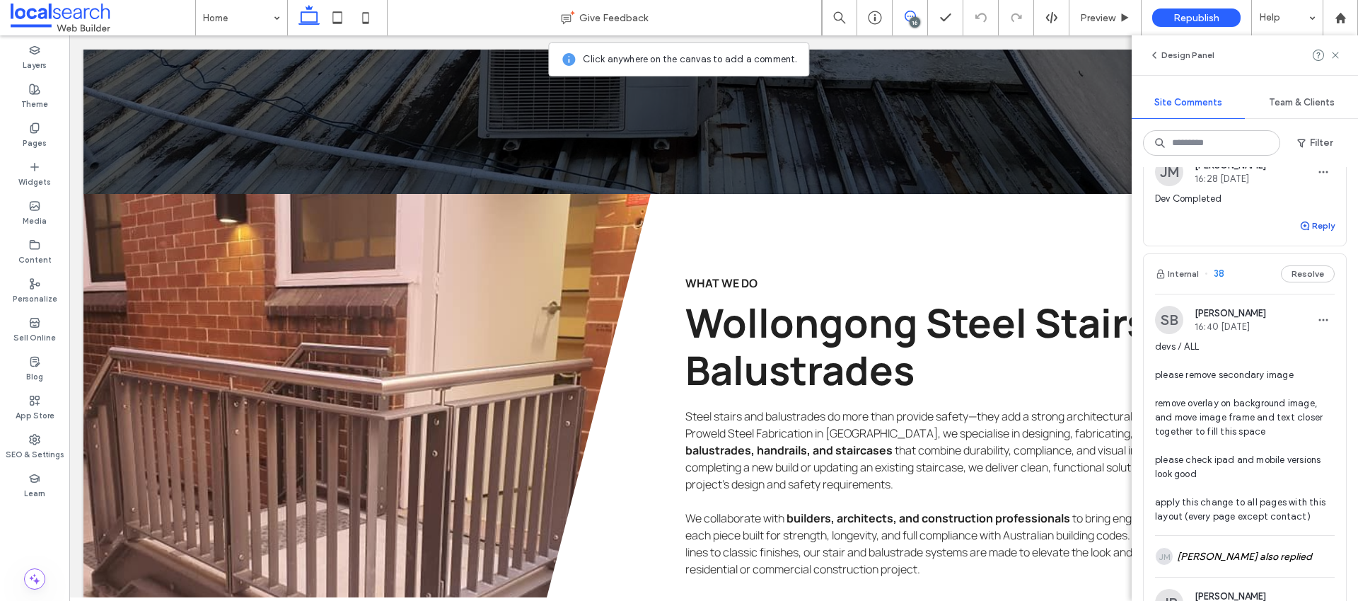
click at [1308, 234] on button "Reply" at bounding box center [1316, 225] width 35 height 17
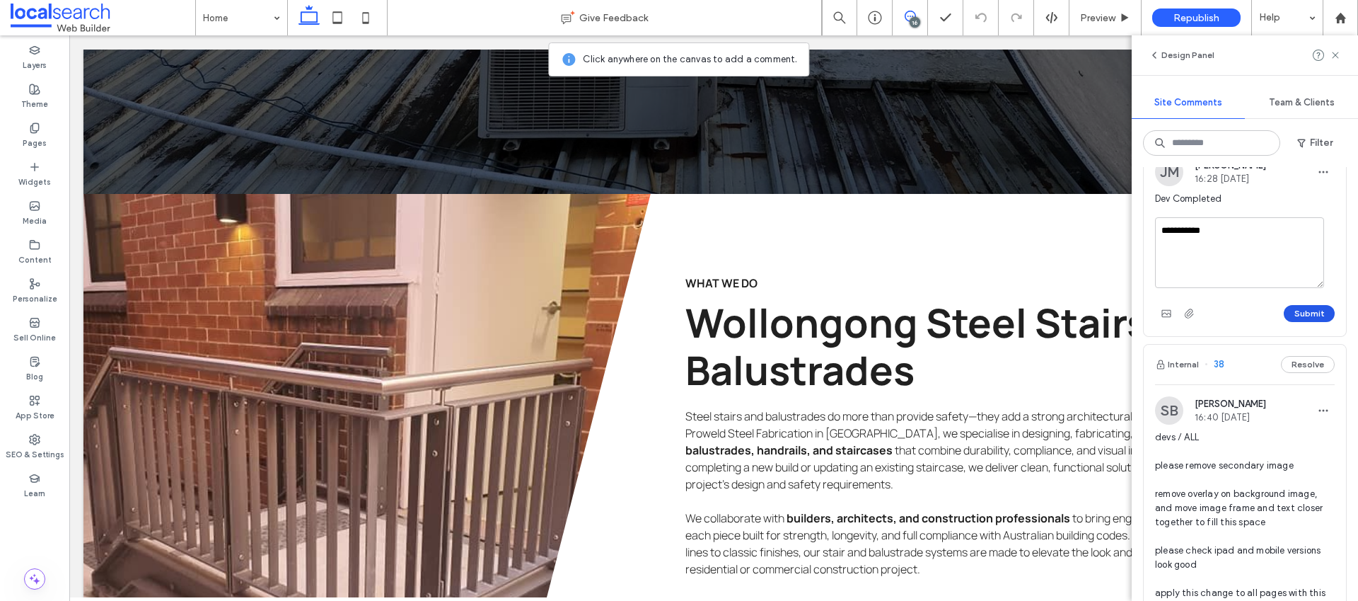
type textarea "**********"
click at [1299, 322] on button "Submit" at bounding box center [1309, 313] width 51 height 17
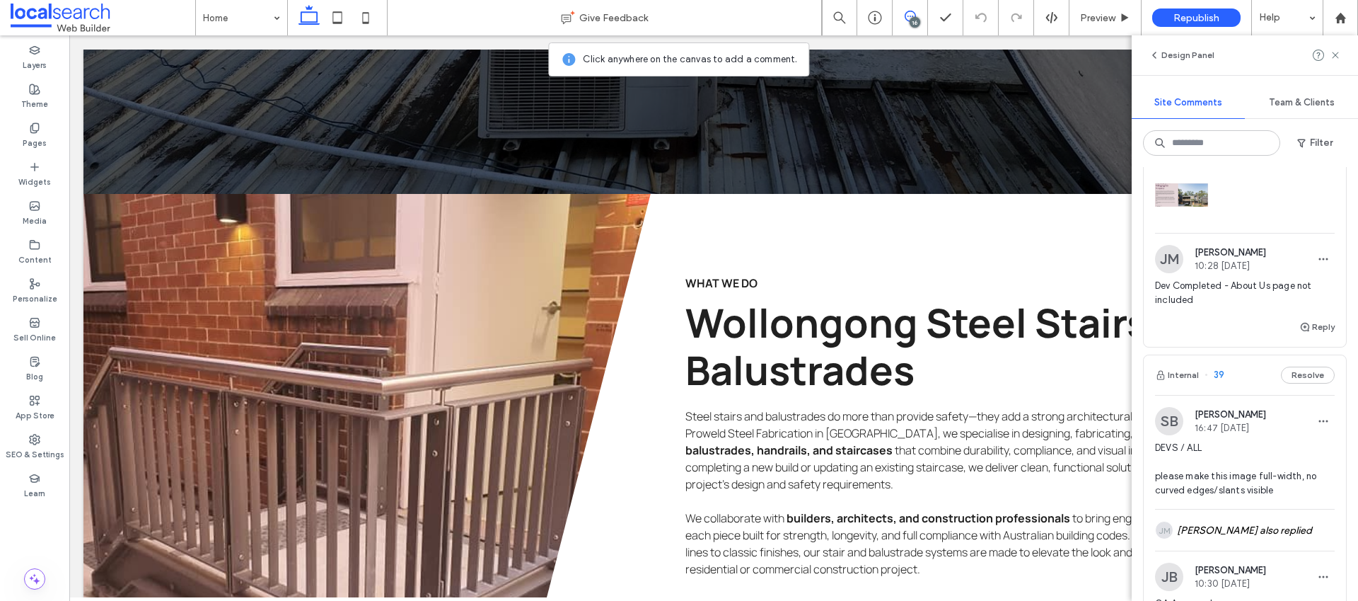
scroll to position [6606, 0]
click at [1205, 163] on span "devs / ALL please set up this section like screenshot, using the background ima…" at bounding box center [1245, 113] width 180 height 99
click at [1184, 161] on link "Screenshot+2025-09-10+at+4.50.29-PM.png" at bounding box center [1218, 148] width 127 height 25
click at [1311, 337] on button "Reply" at bounding box center [1316, 328] width 35 height 17
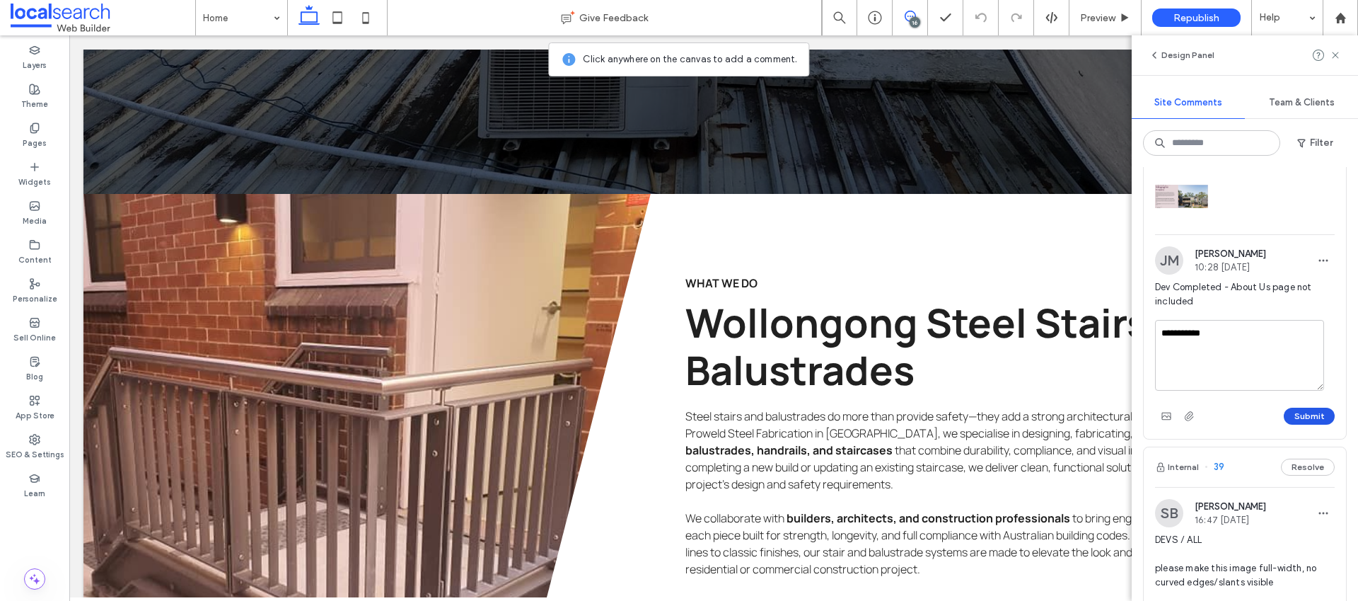
type textarea "**********"
click at [1301, 424] on button "Submit" at bounding box center [1309, 415] width 51 height 17
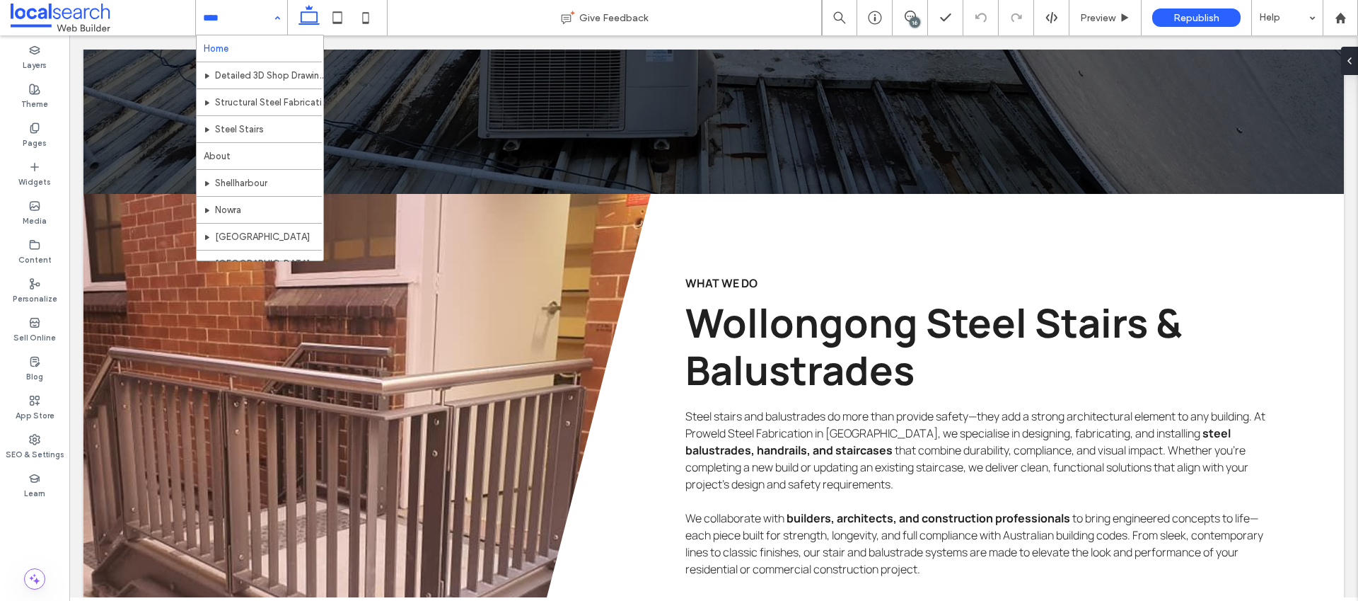
scroll to position [0, 0]
click at [262, 30] on input at bounding box center [238, 17] width 70 height 35
click at [275, 16] on div "Home Detailed 3D Shop Drawings Structural Steel Fabrication Steel Stairs About …" at bounding box center [241, 17] width 91 height 35
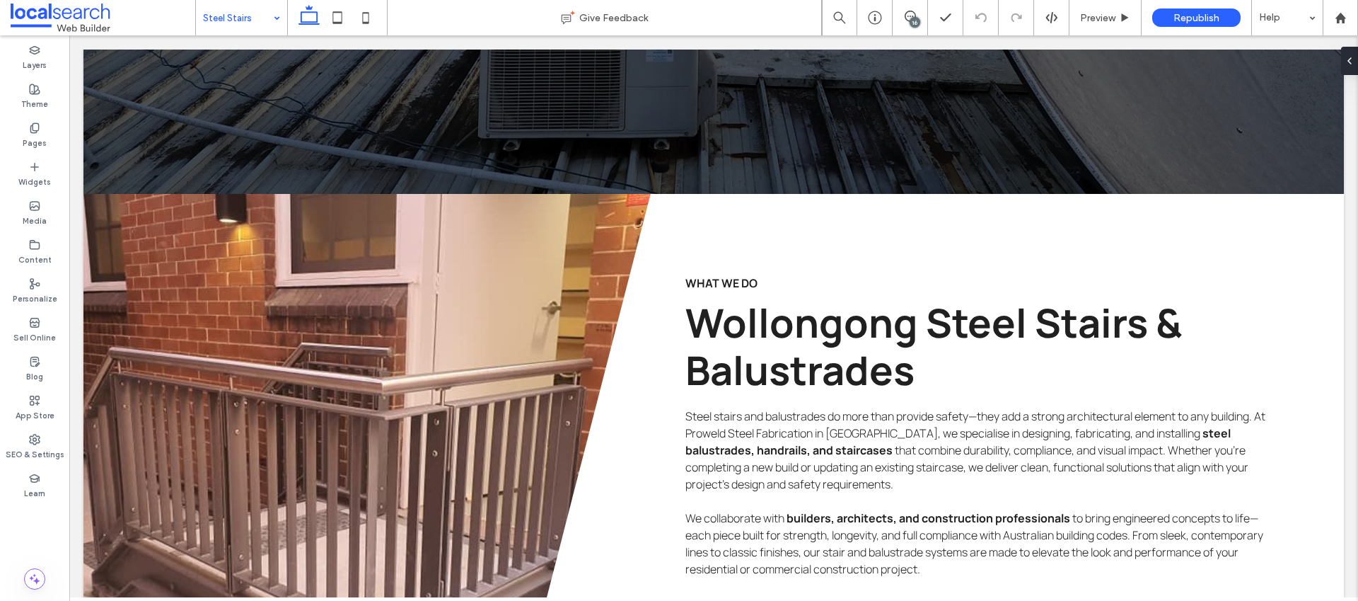
click at [260, 28] on input at bounding box center [238, 17] width 70 height 35
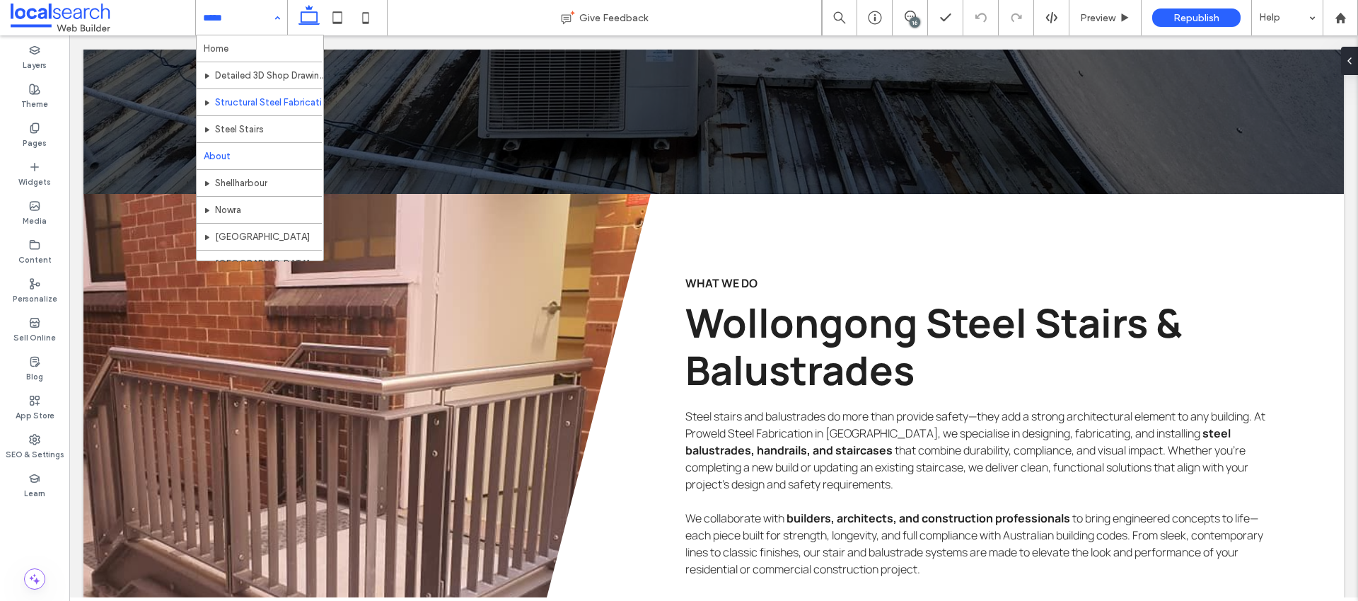
scroll to position [42, 0]
drag, startPoint x: 224, startPoint y: 24, endPoint x: 222, endPoint y: 31, distance: 7.2
click at [224, 24] on input at bounding box center [238, 17] width 70 height 35
click at [248, 29] on input at bounding box center [238, 17] width 70 height 35
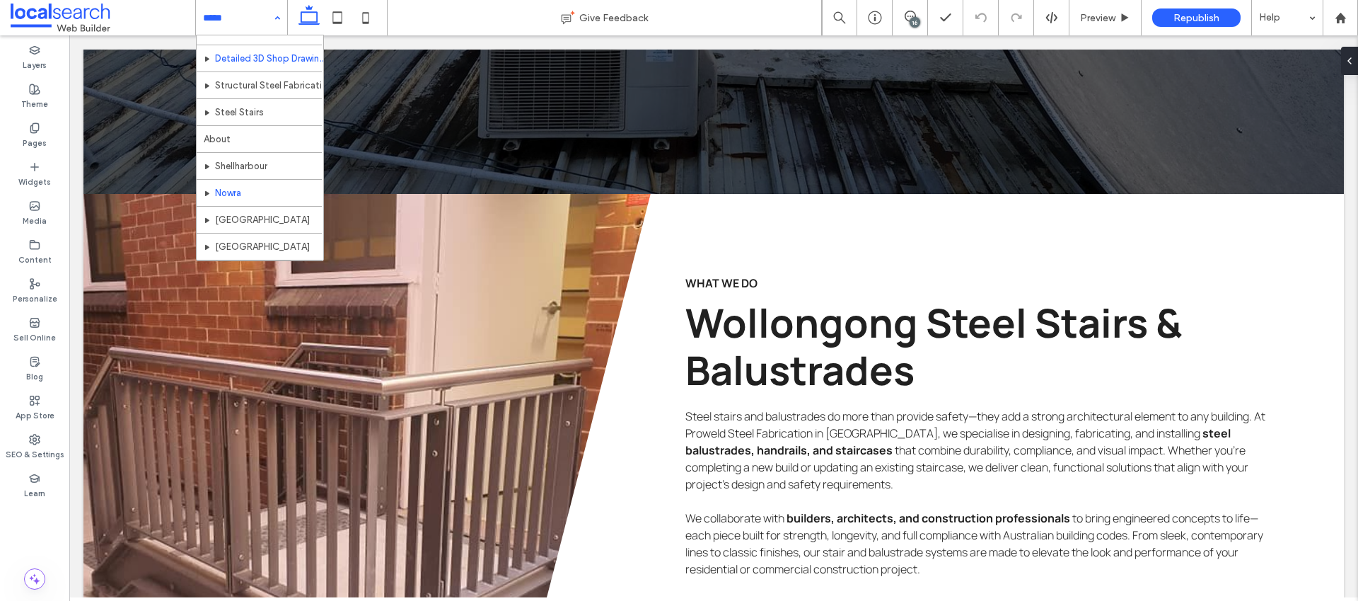
scroll to position [42, 0]
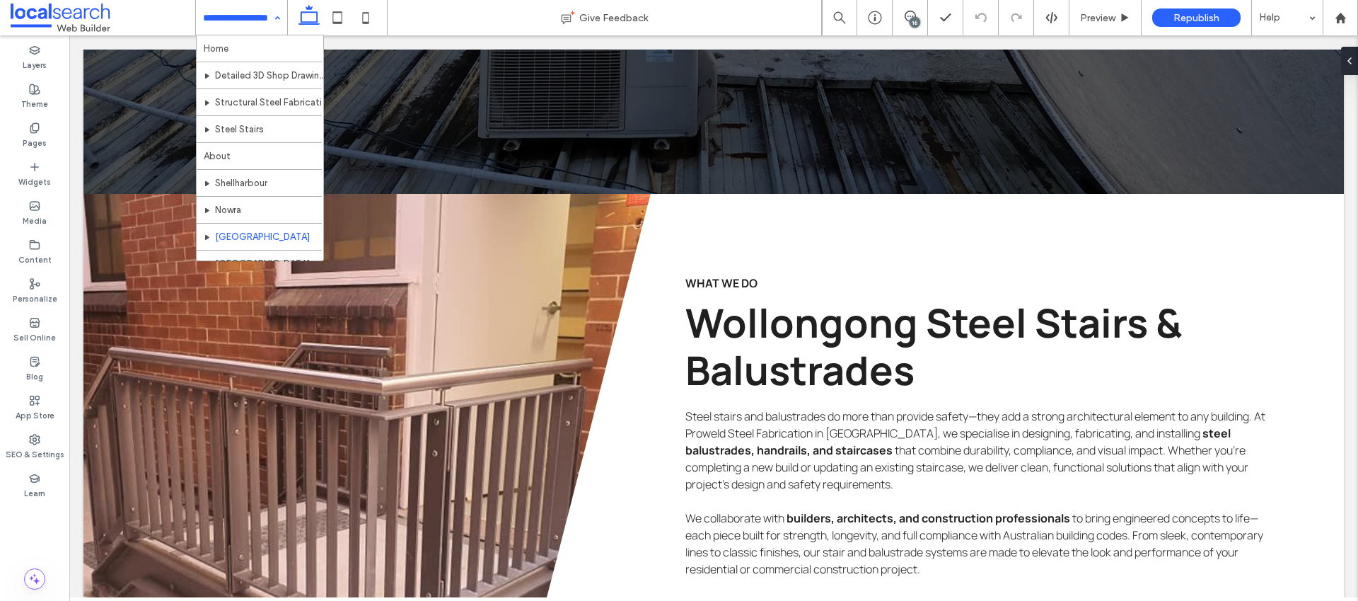
click at [230, 16] on input at bounding box center [238, 17] width 70 height 35
click at [249, 27] on input at bounding box center [238, 17] width 70 height 35
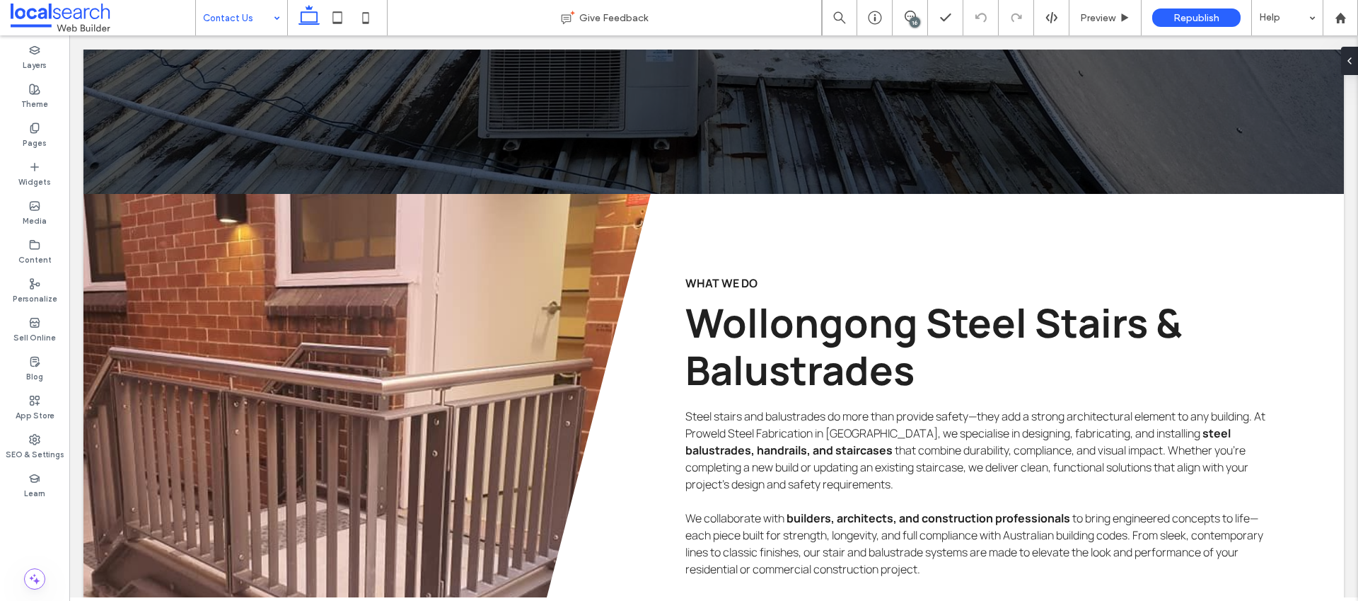
click at [916, 23] on div "16" at bounding box center [915, 22] width 11 height 11
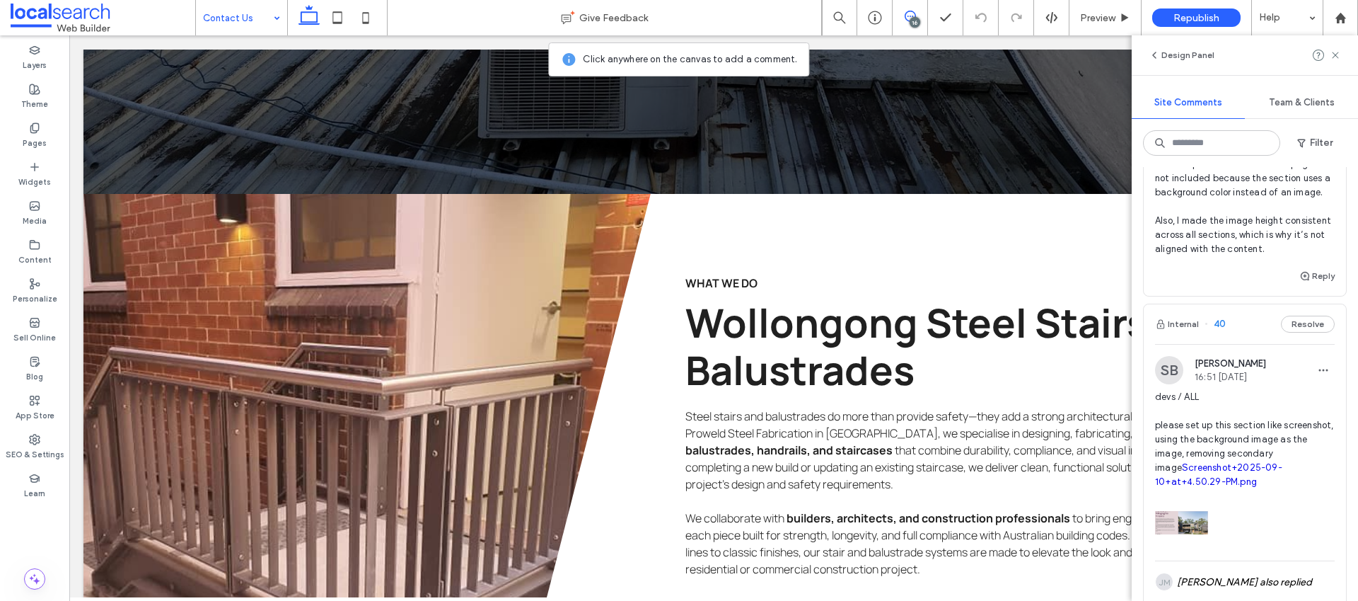
scroll to position [6306, 0]
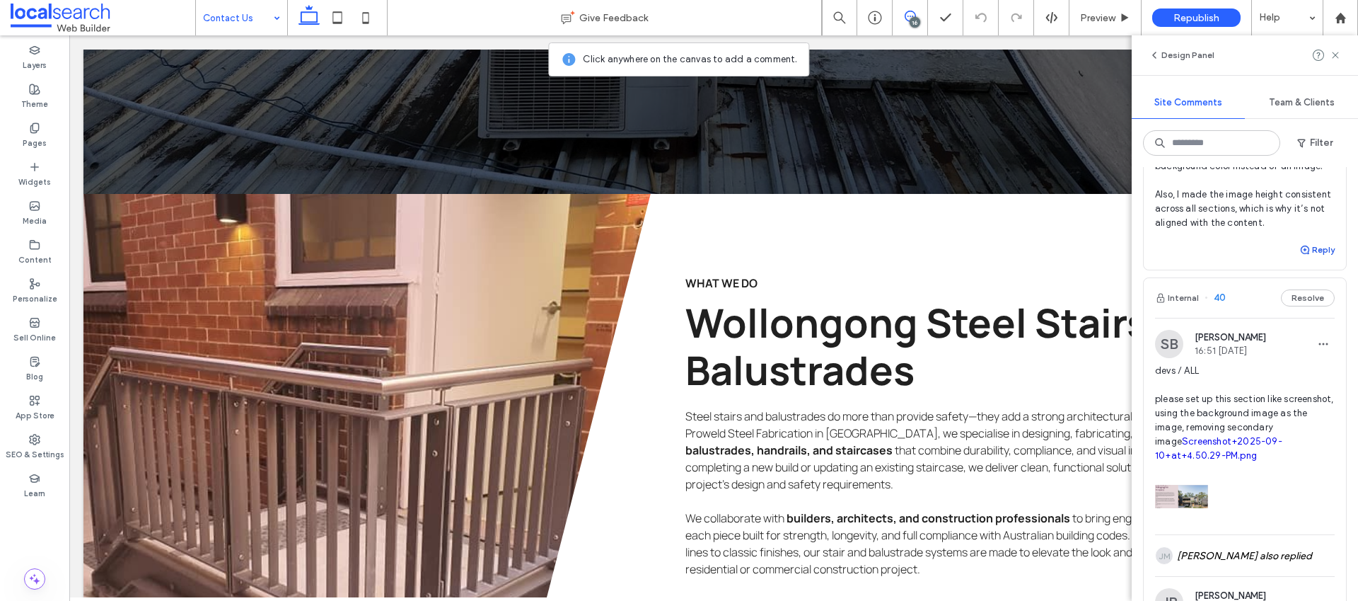
click at [1307, 258] on button "Reply" at bounding box center [1316, 249] width 35 height 17
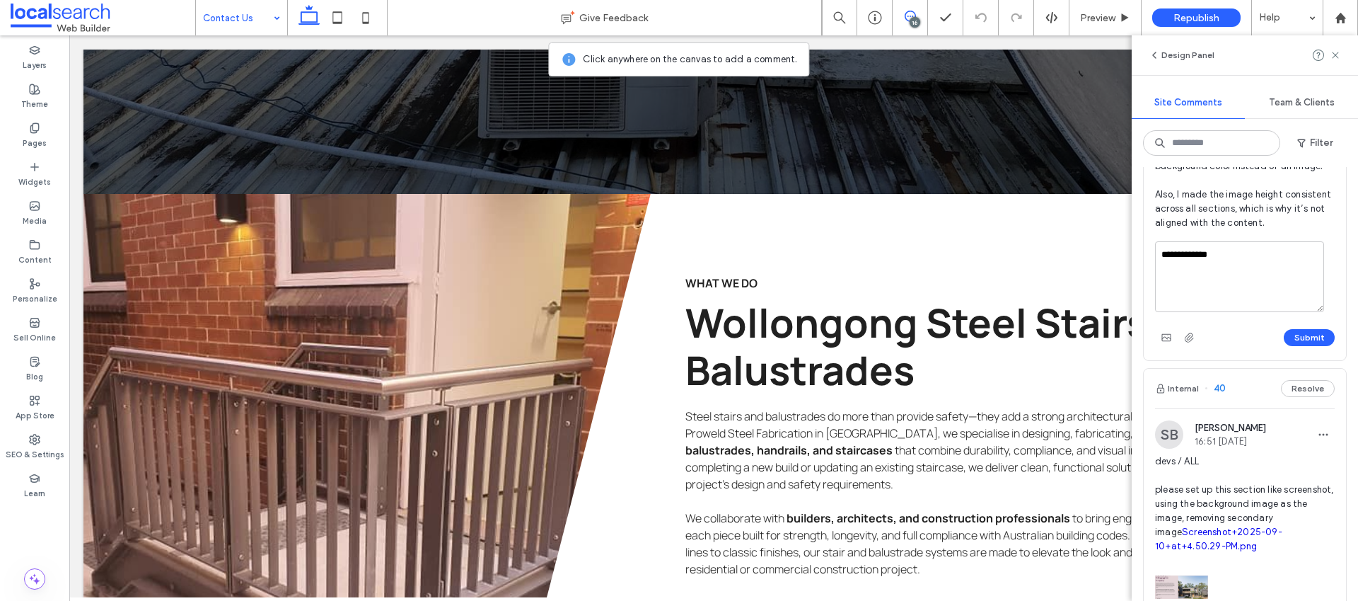
type textarea "**********"
drag, startPoint x: 1317, startPoint y: 439, endPoint x: 1256, endPoint y: 440, distance: 60.8
click at [1256, 312] on textarea "**********" at bounding box center [1239, 276] width 169 height 71
type textarea "**********"
click at [1302, 346] on button "Submit" at bounding box center [1309, 337] width 51 height 17
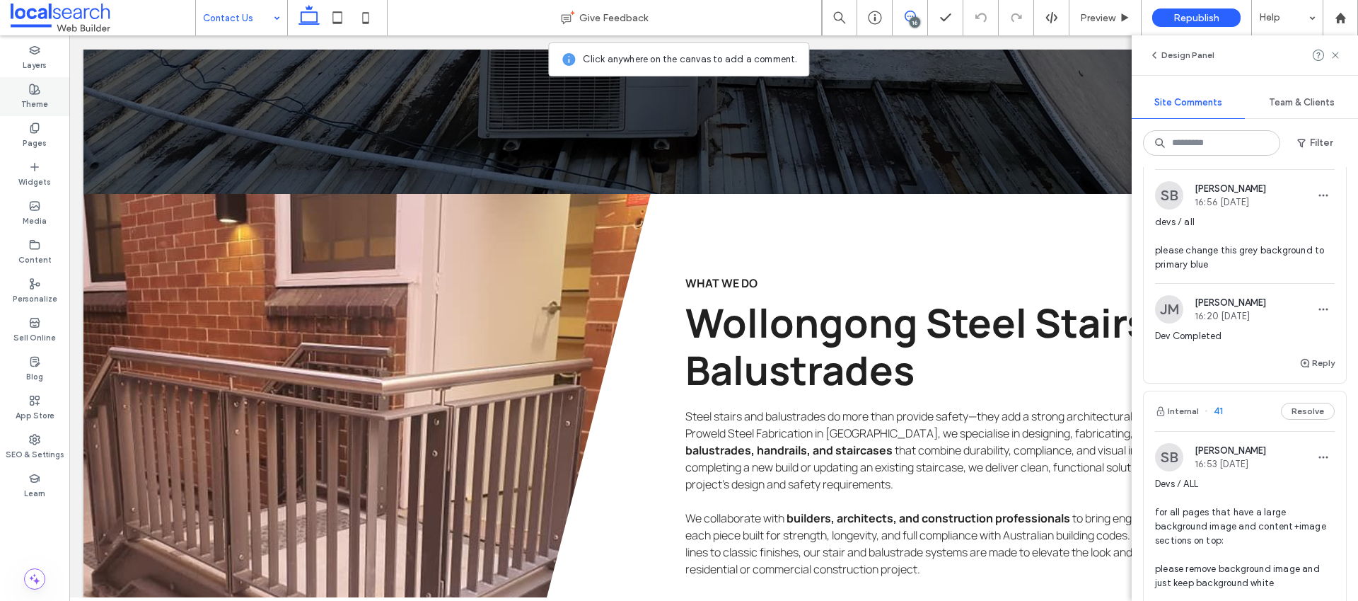
scroll to position [5502, 0]
click at [1199, 272] on span "devs / all please change this grey background to primary blue" at bounding box center [1245, 244] width 180 height 57
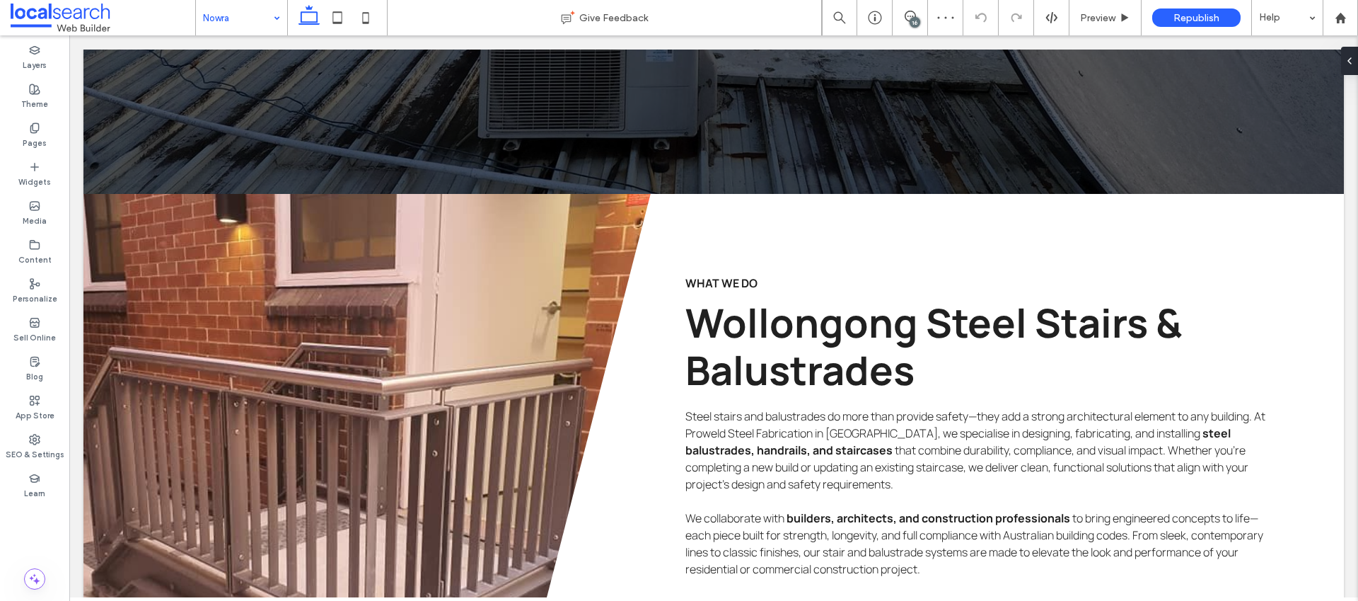
click at [266, 10] on input at bounding box center [238, 17] width 70 height 35
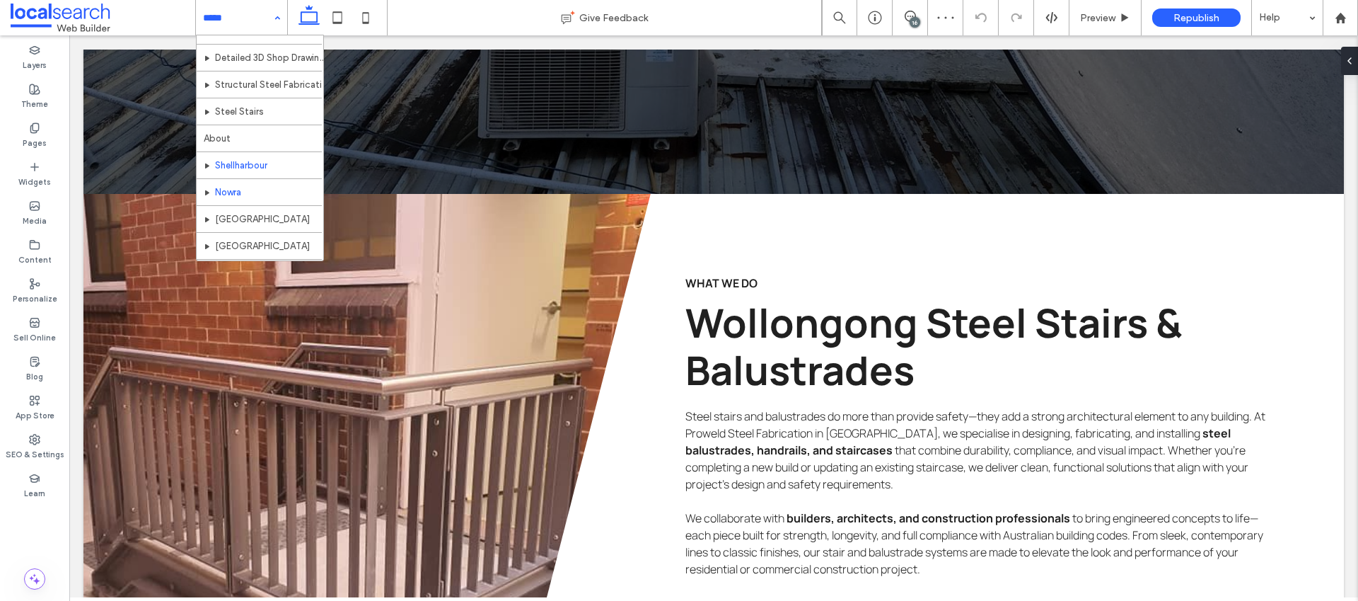
scroll to position [42, 0]
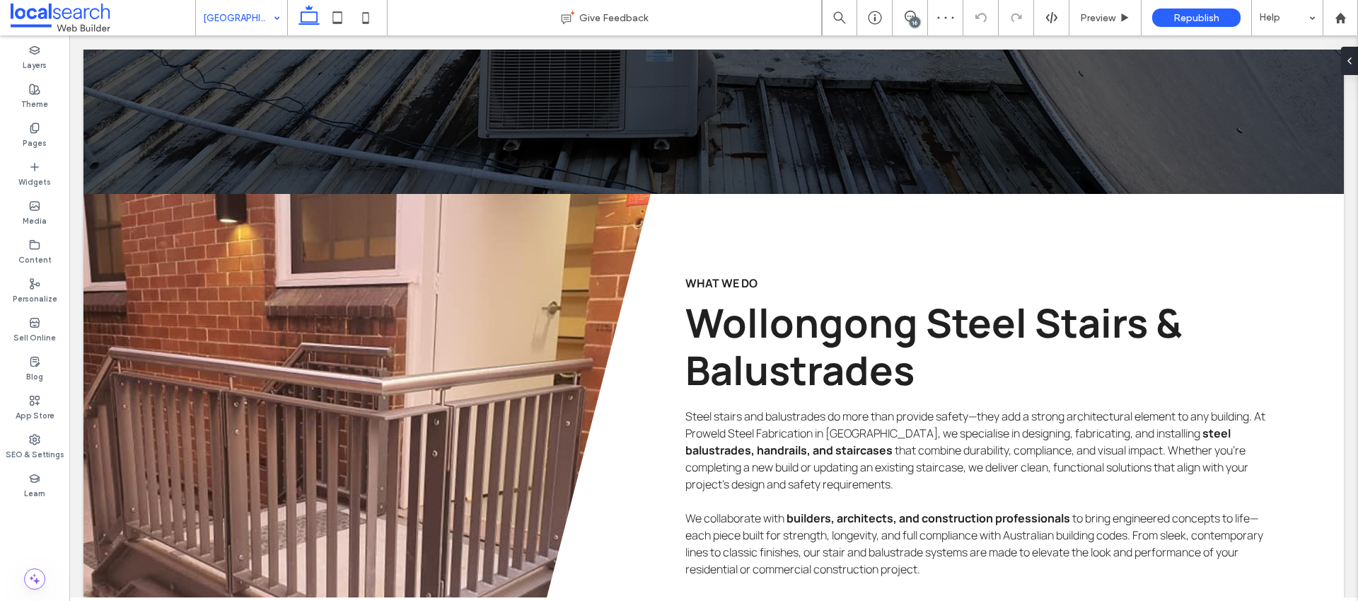
click at [273, 16] on div "Southern Highlands" at bounding box center [241, 17] width 91 height 35
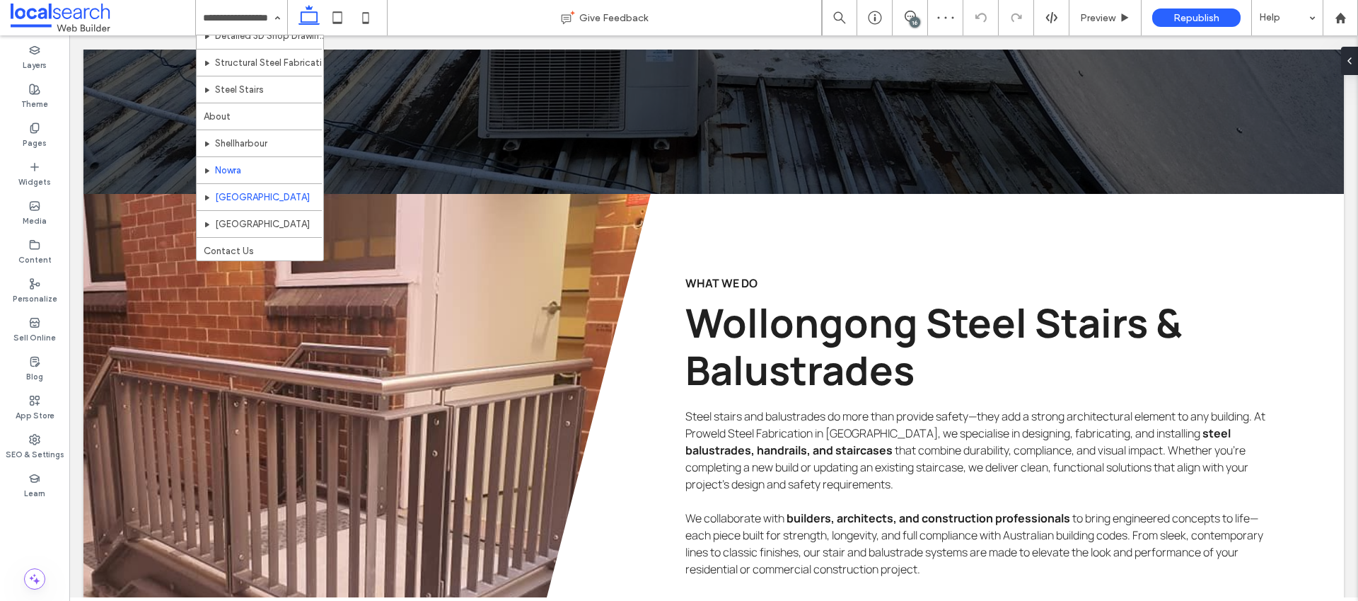
scroll to position [42, 0]
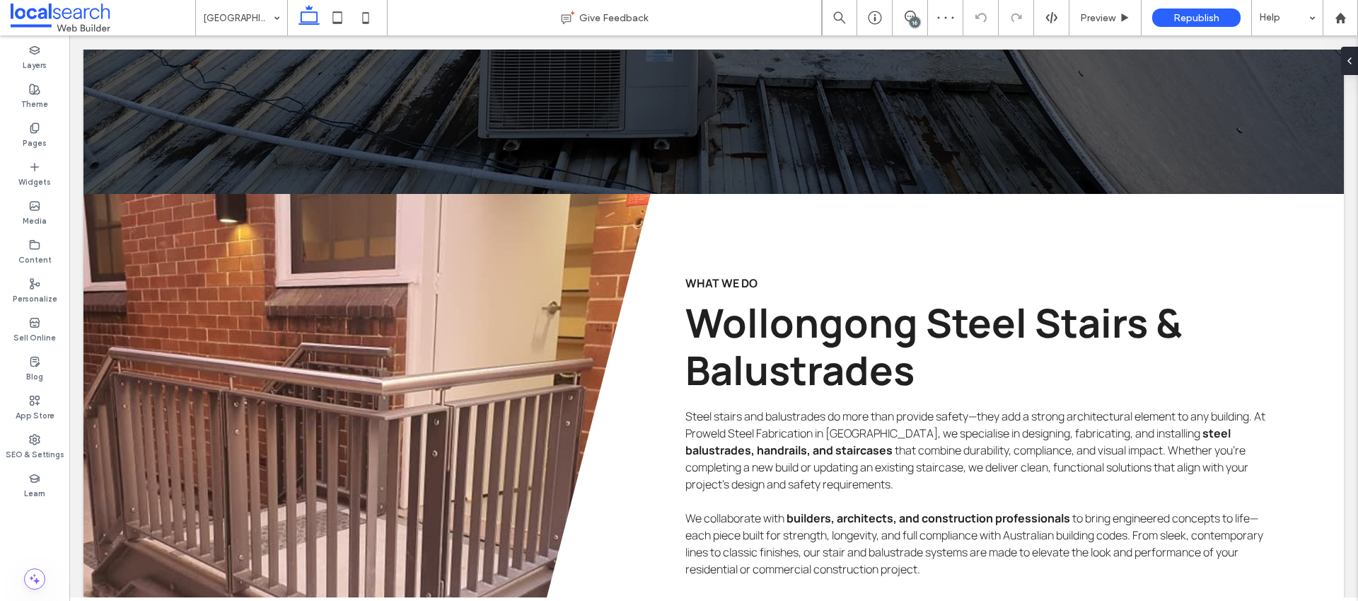
click at [915, 21] on div "16" at bounding box center [915, 22] width 11 height 11
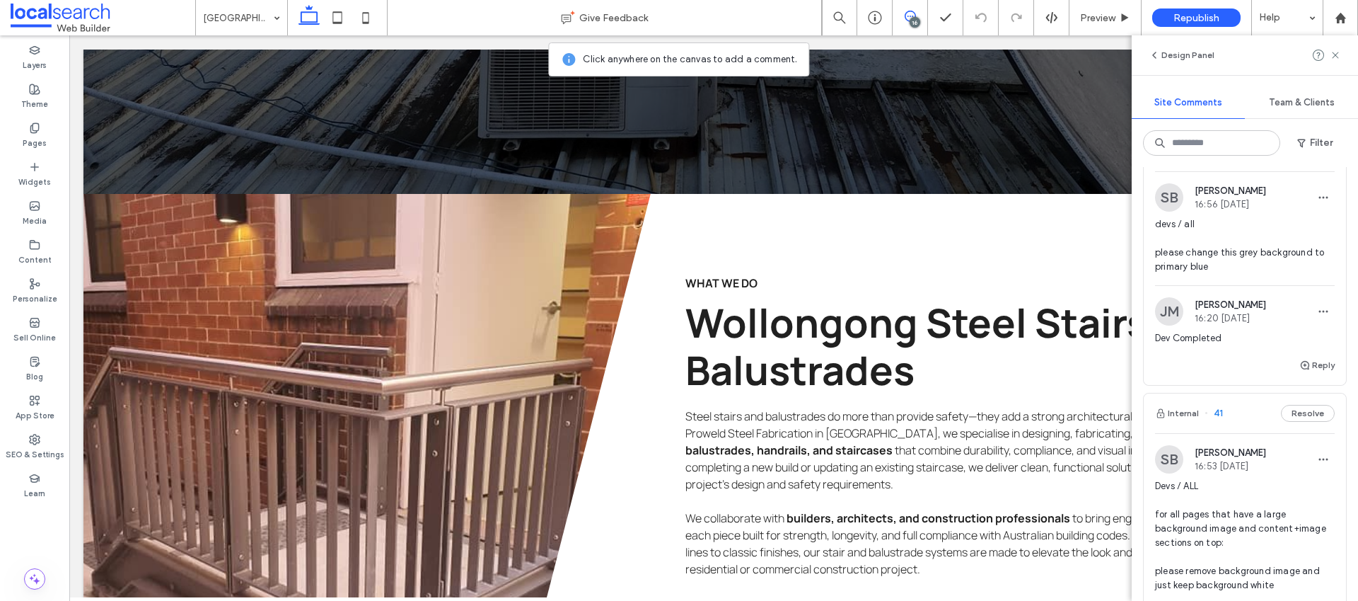
scroll to position [5530, 0]
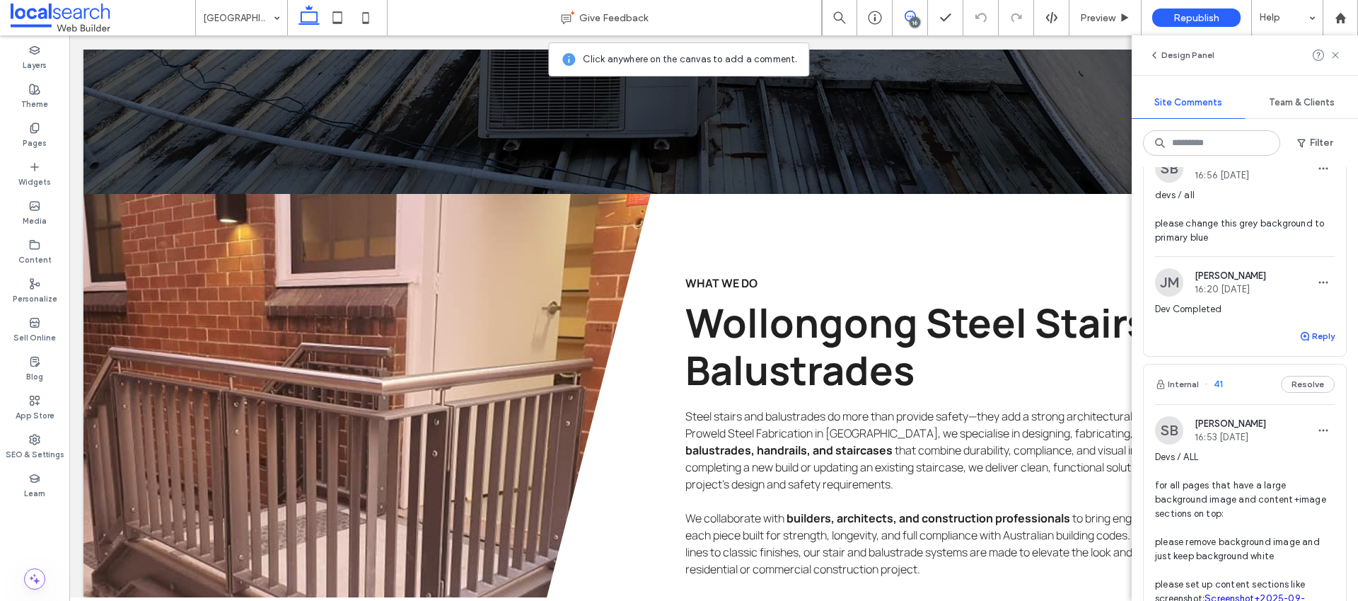
click at [1313, 344] on button "Reply" at bounding box center [1316, 336] width 35 height 17
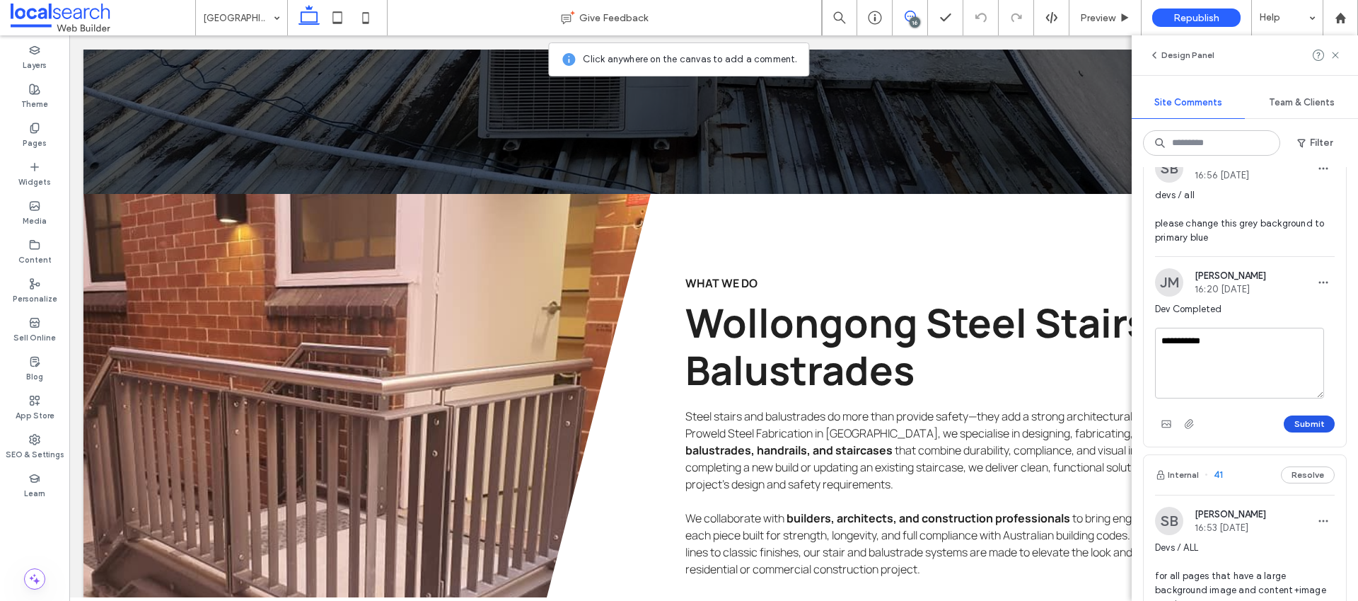
type textarea "**********"
click at [1296, 432] on button "Submit" at bounding box center [1309, 423] width 51 height 17
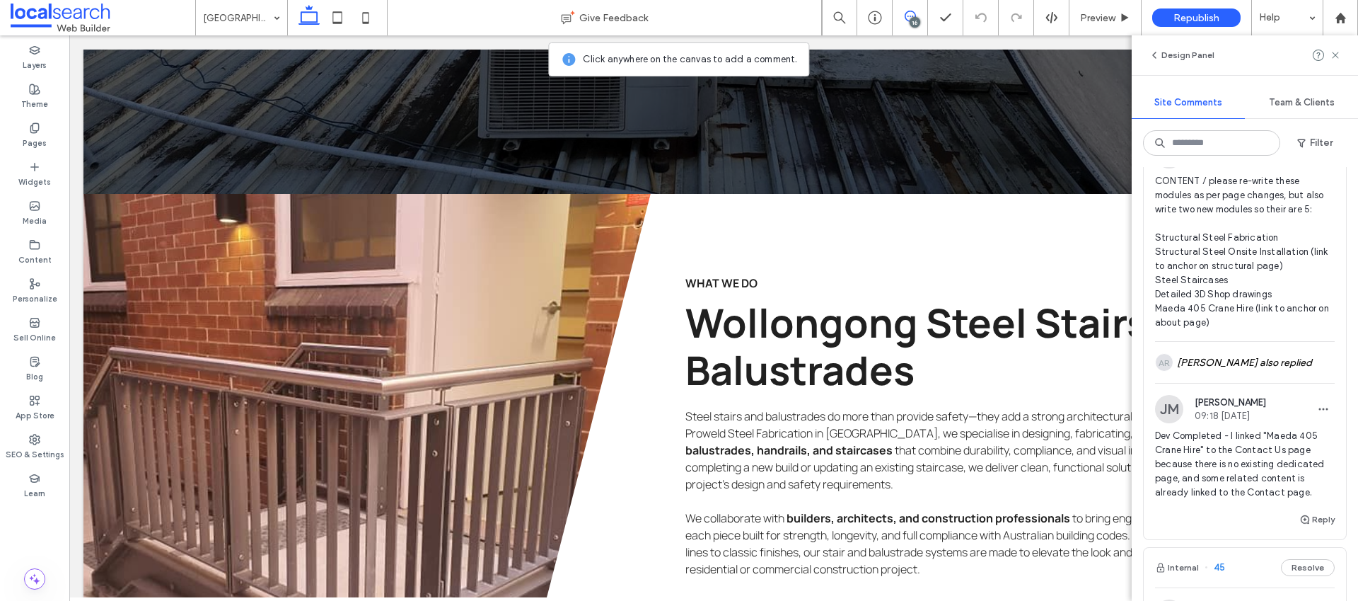
scroll to position [4054, 0]
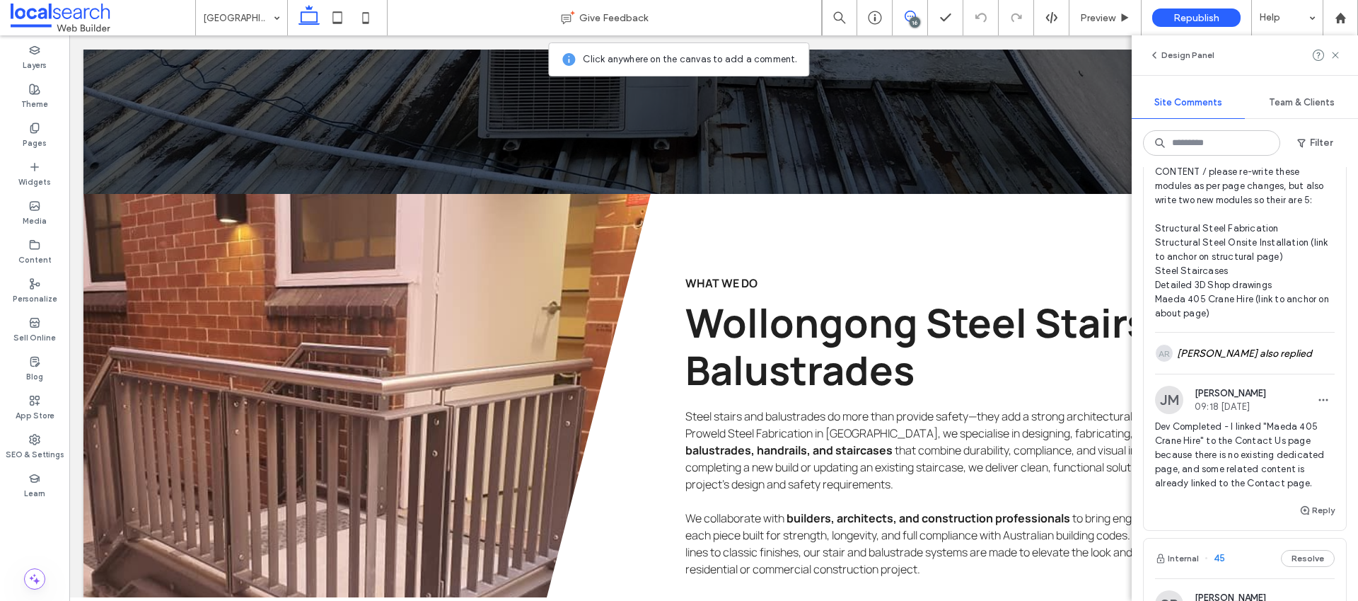
click at [1217, 320] on span "CONTENT / please re-write these modules as per page changes, but also write two…" at bounding box center [1245, 243] width 180 height 156
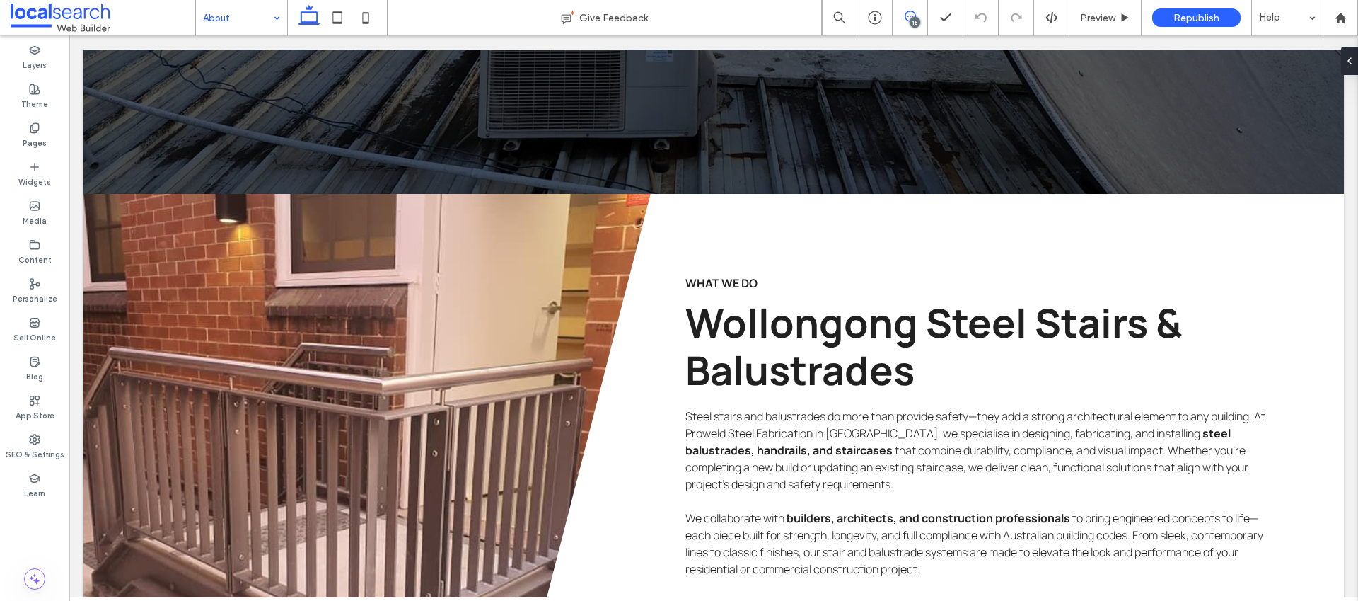
click at [899, 21] on span at bounding box center [910, 16] width 35 height 11
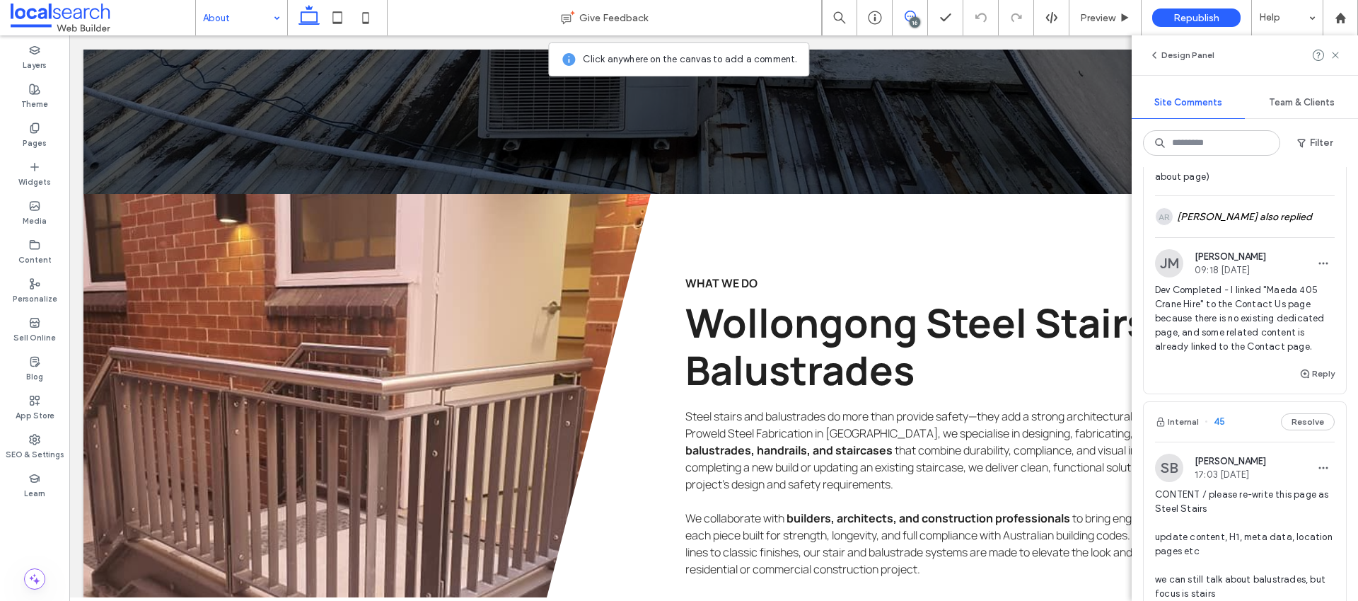
scroll to position [4195, 0]
drag, startPoint x: 1300, startPoint y: 427, endPoint x: 1306, endPoint y: 433, distance: 8.0
click at [1301, 360] on div "Dev Completed - I linked "Maeda 405 Crane Hire" to the Contact Us page because …" at bounding box center [1245, 319] width 180 height 82
click at [1308, 436] on div "Home Give Feedback 16 Preview Republish Help Design Panel Site Comments Team & …" at bounding box center [679, 300] width 1358 height 601
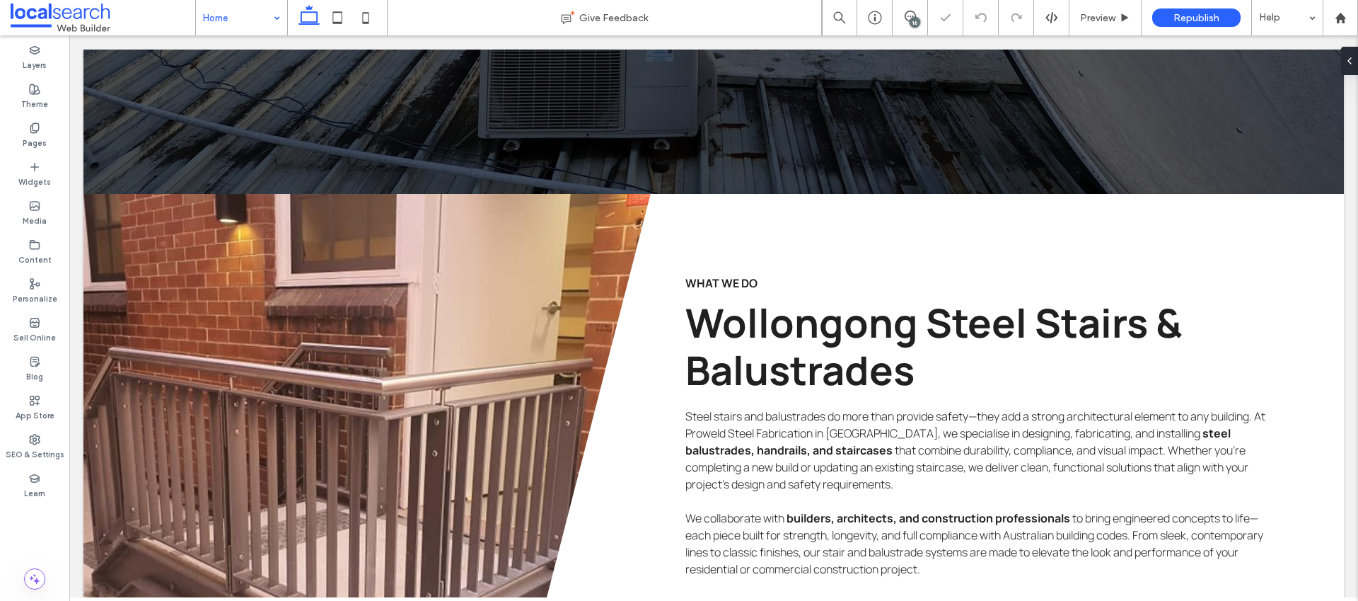
click at [915, 23] on div "16" at bounding box center [915, 22] width 11 height 11
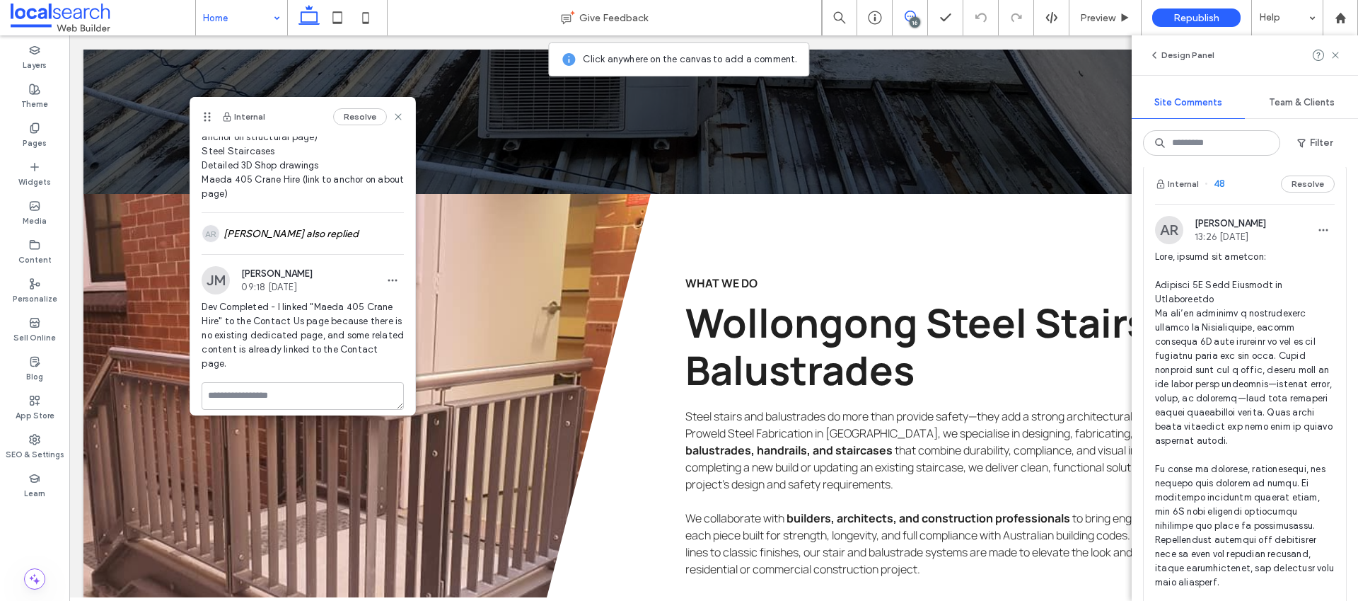
scroll to position [135, 0]
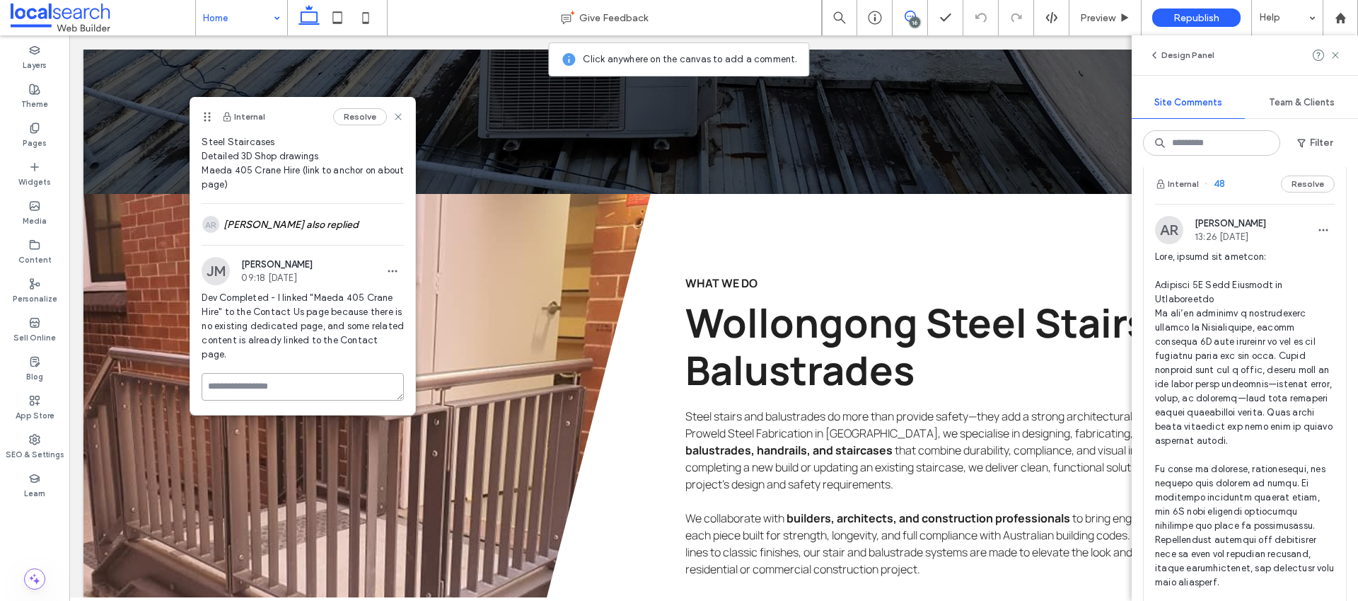
click at [283, 388] on textarea at bounding box center [303, 387] width 202 height 28
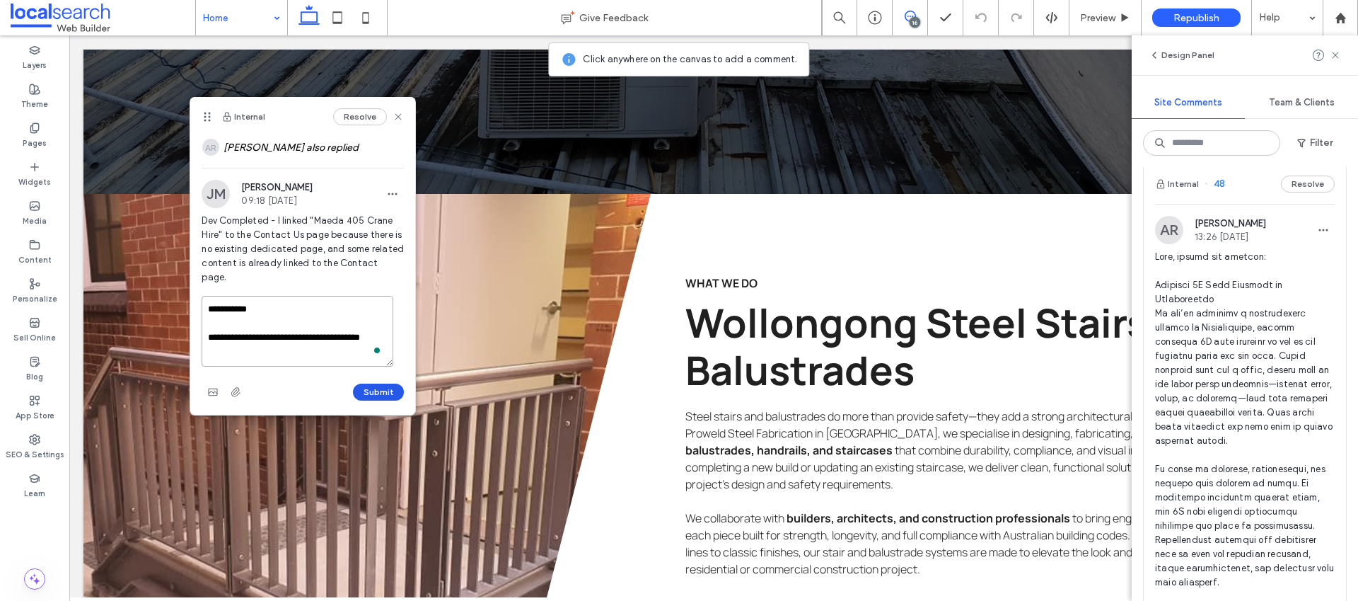
type textarea "**********"
click at [367, 388] on button "Submit" at bounding box center [378, 391] width 51 height 17
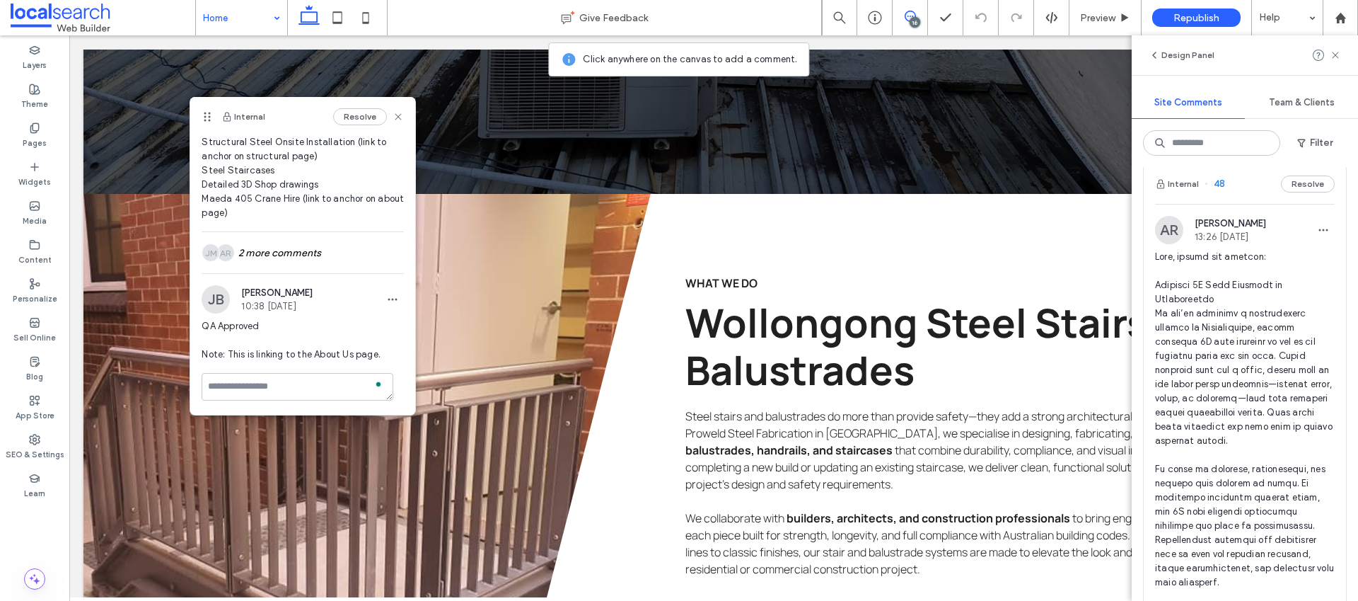
scroll to position [107, 0]
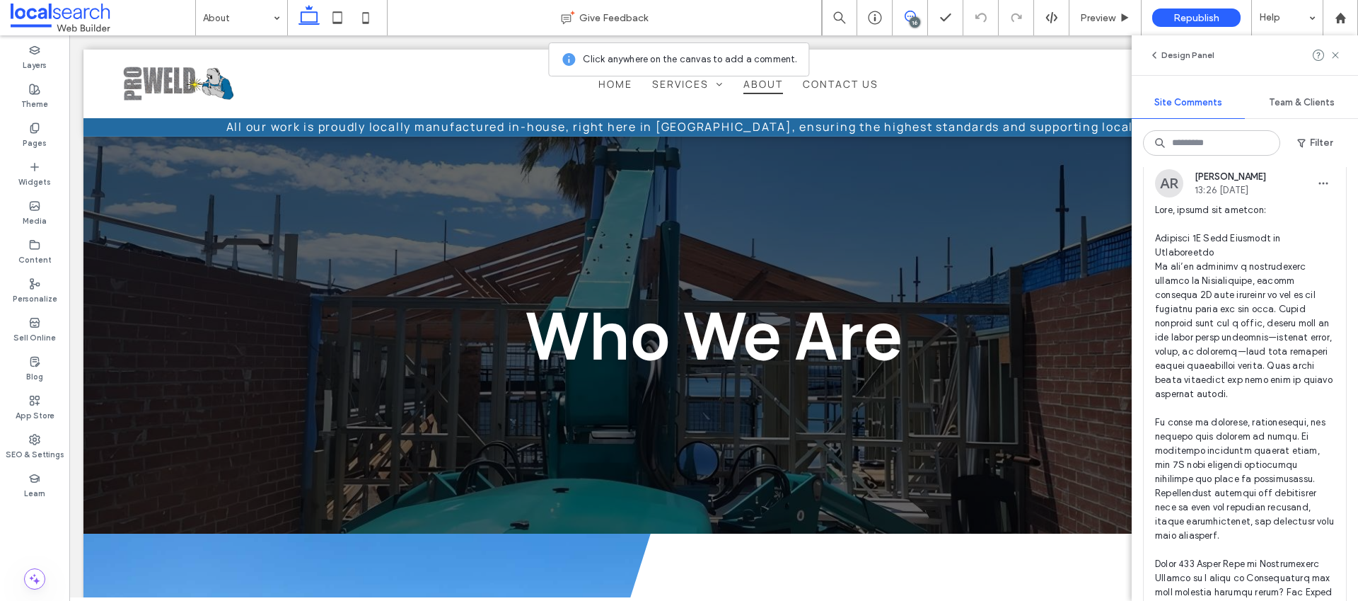
scroll to position [2518, 0]
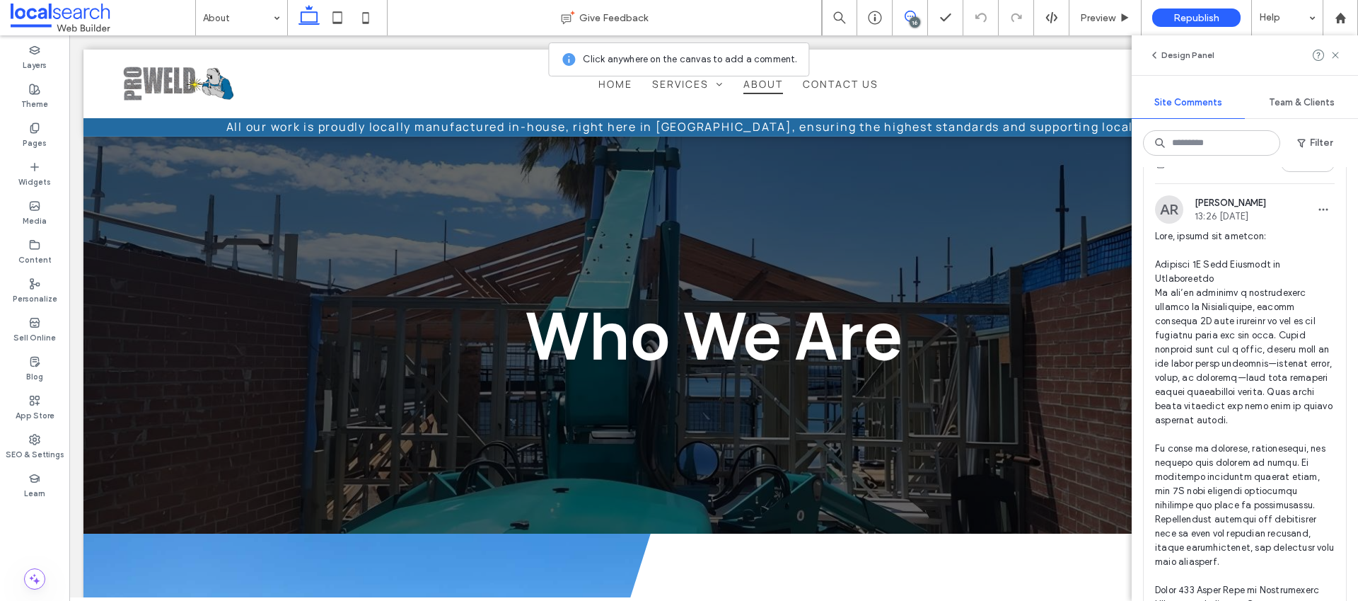
click at [1198, 352] on span at bounding box center [1245, 547] width 180 height 637
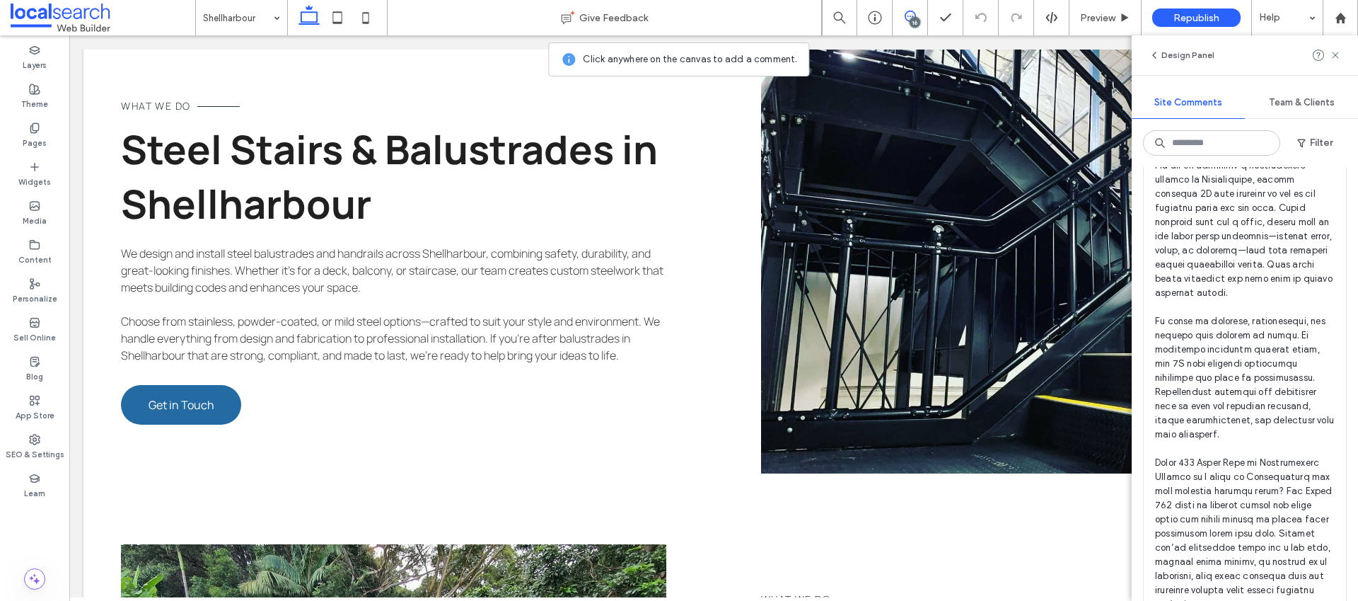
scroll to position [2630, 0]
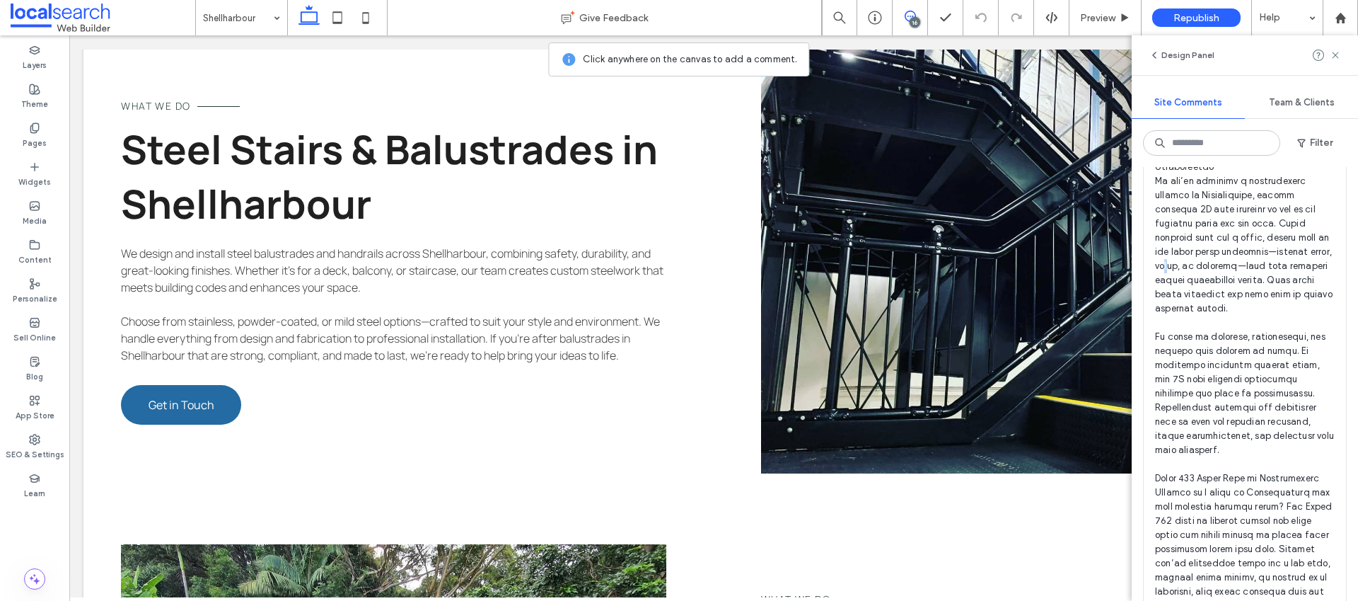
click at [1203, 346] on span at bounding box center [1245, 435] width 180 height 637
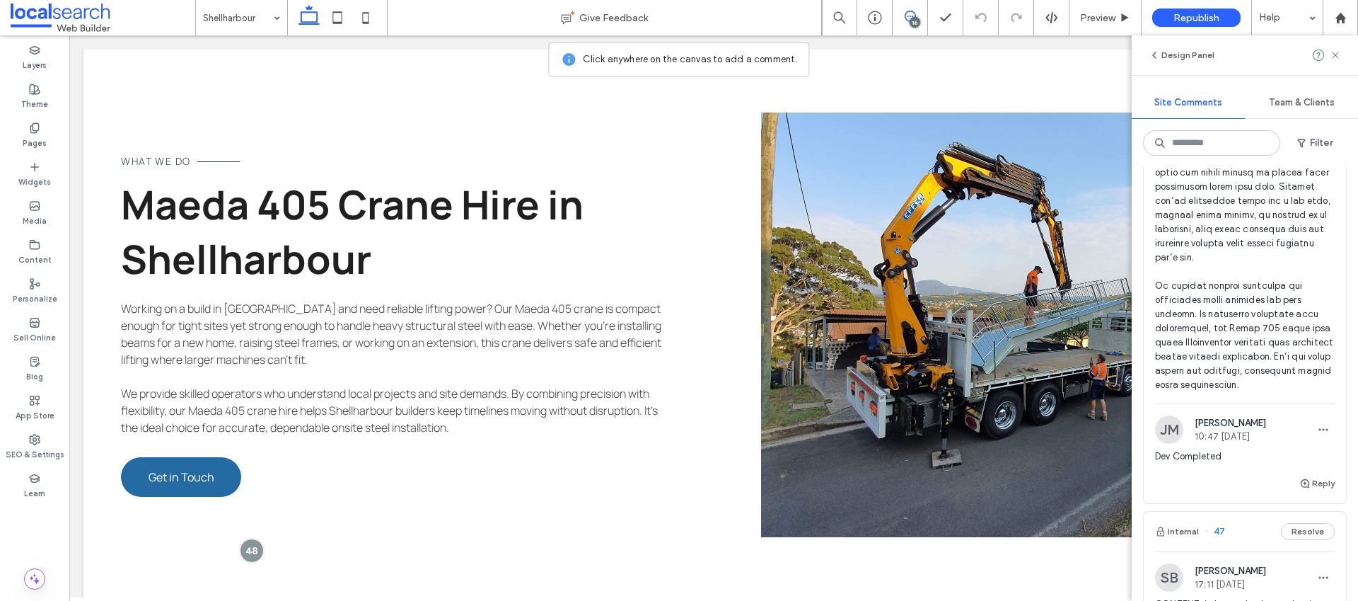
scroll to position [3013, 0]
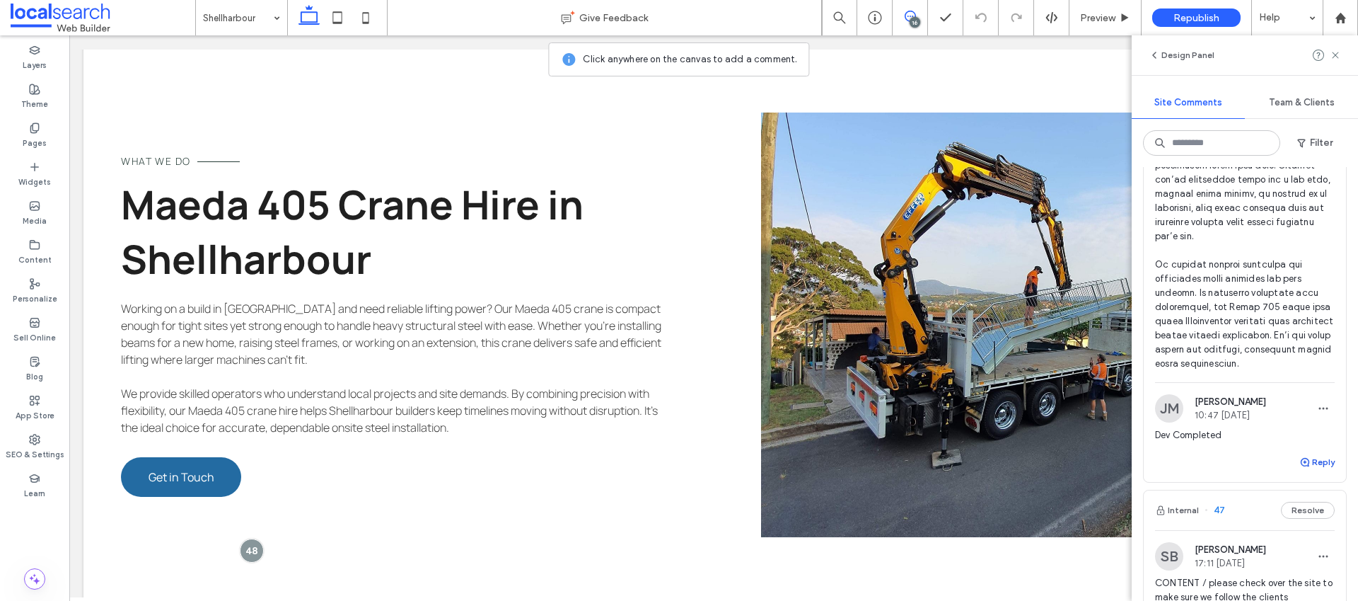
click at [1299, 468] on icon "button" at bounding box center [1304, 461] width 11 height 11
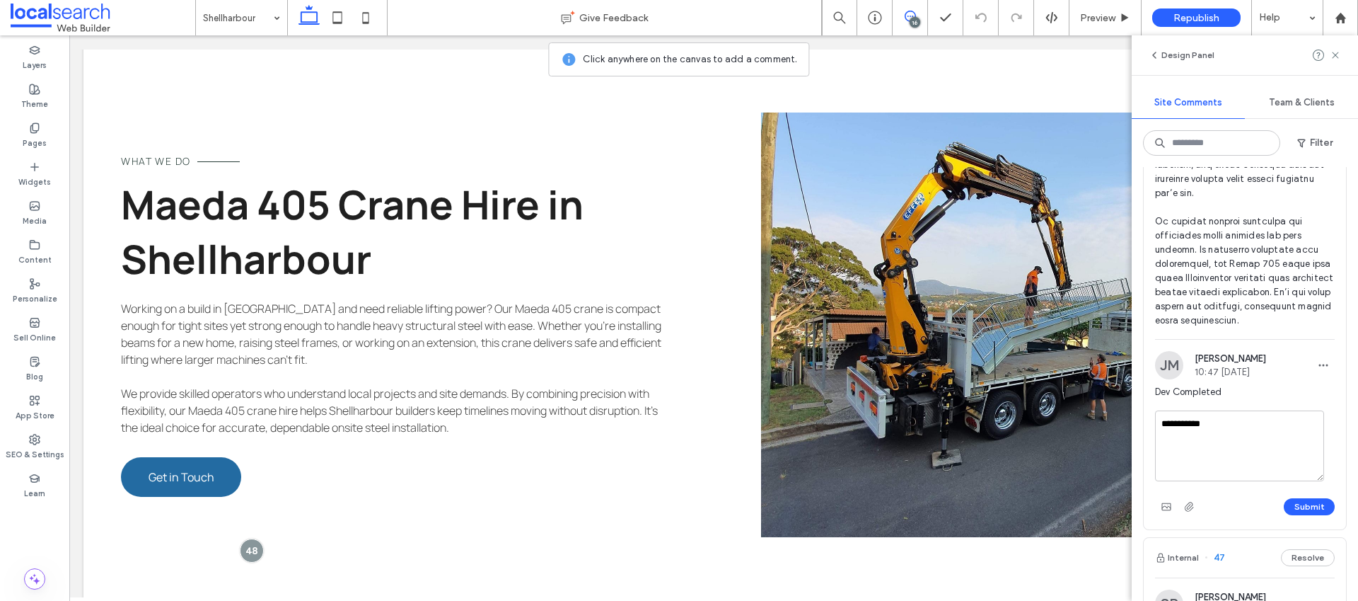
scroll to position [3076, 0]
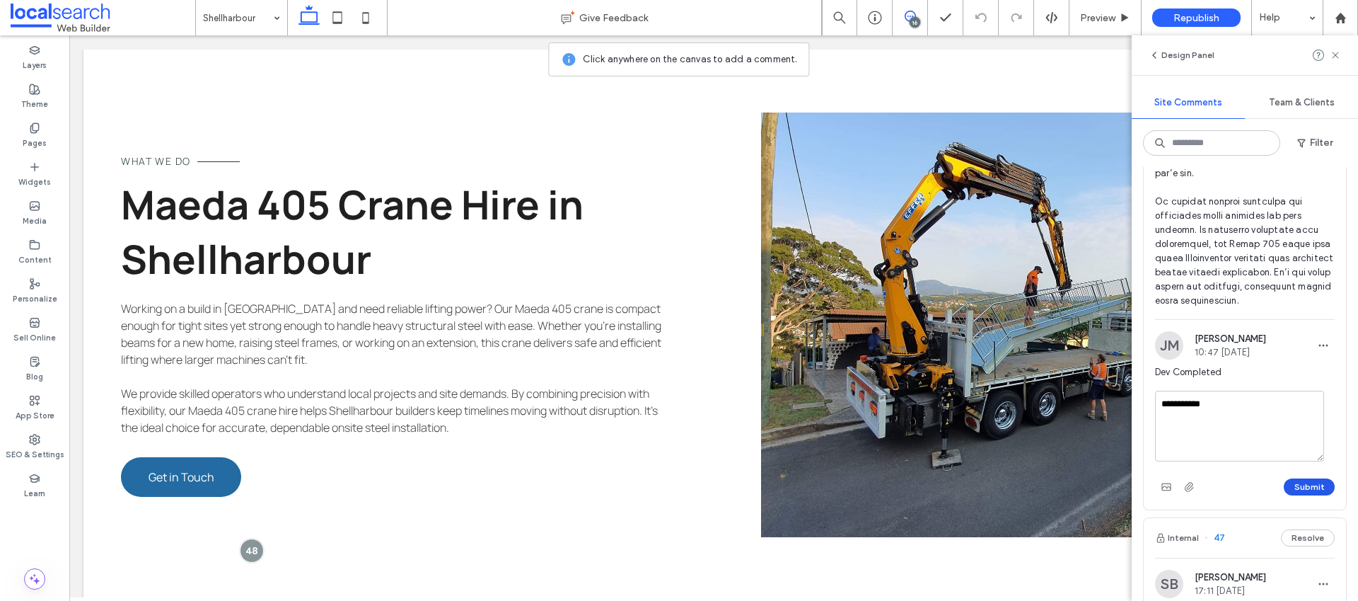
type textarea "**********"
click at [1305, 495] on button "Submit" at bounding box center [1309, 486] width 51 height 17
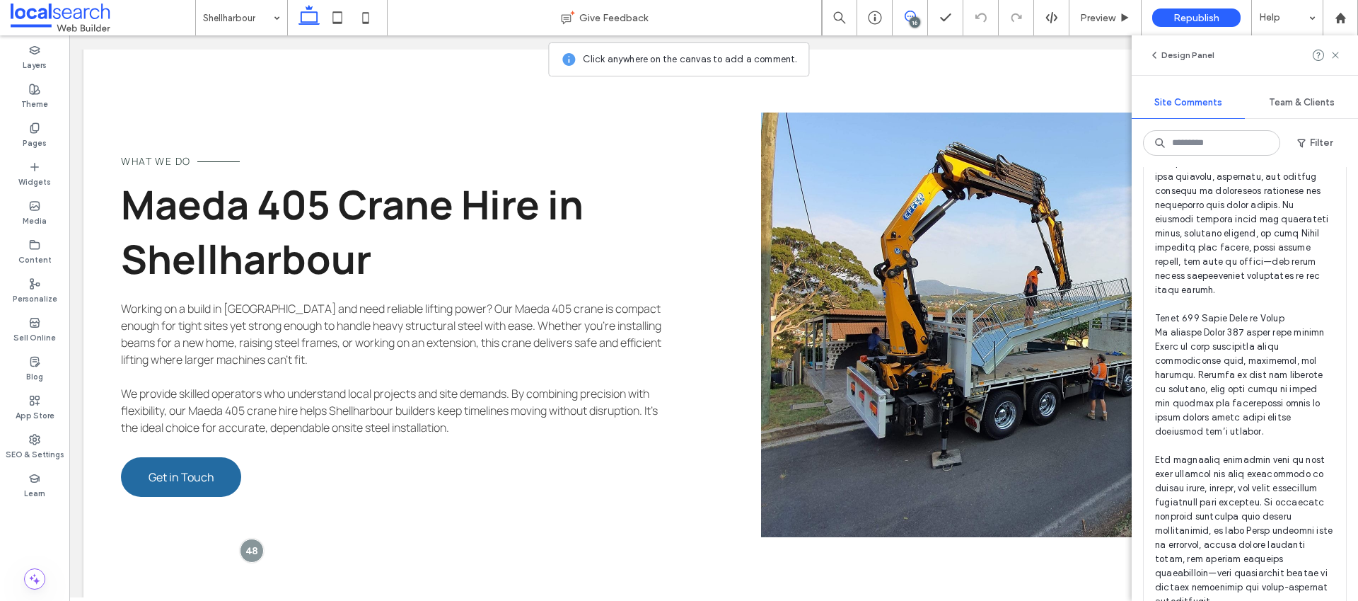
scroll to position [1928, 0]
click at [1236, 432] on span at bounding box center [1245, 296] width 180 height 637
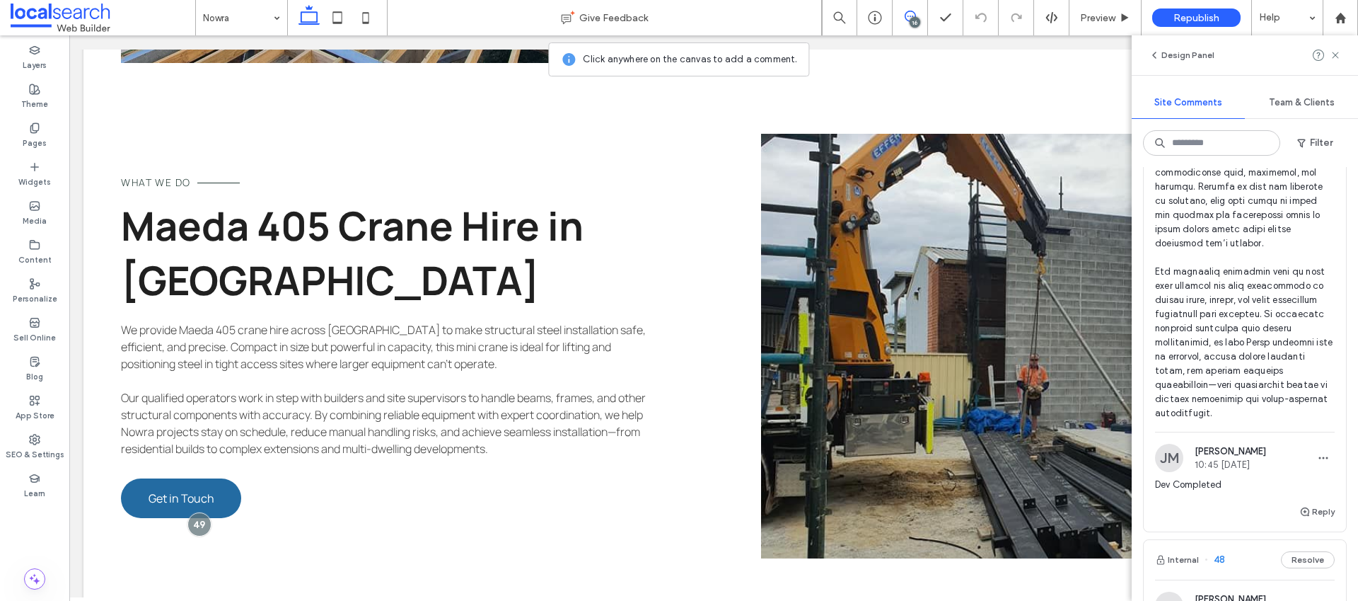
scroll to position [2156, 0]
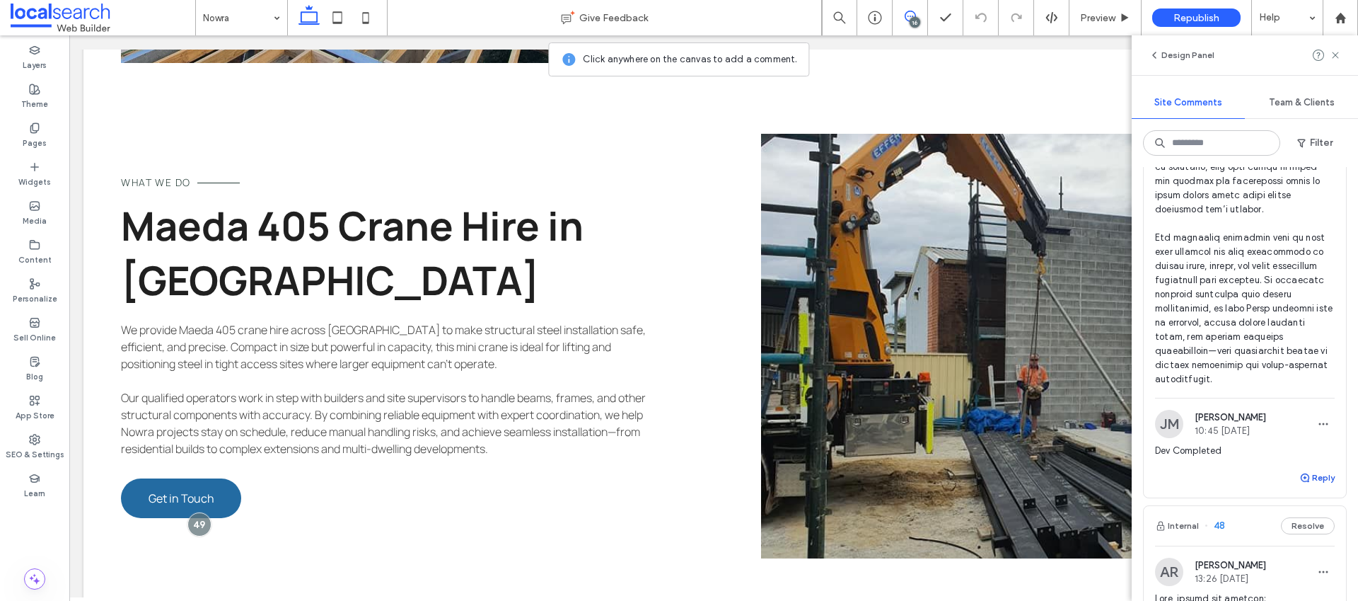
click at [1306, 486] on button "Reply" at bounding box center [1316, 477] width 35 height 17
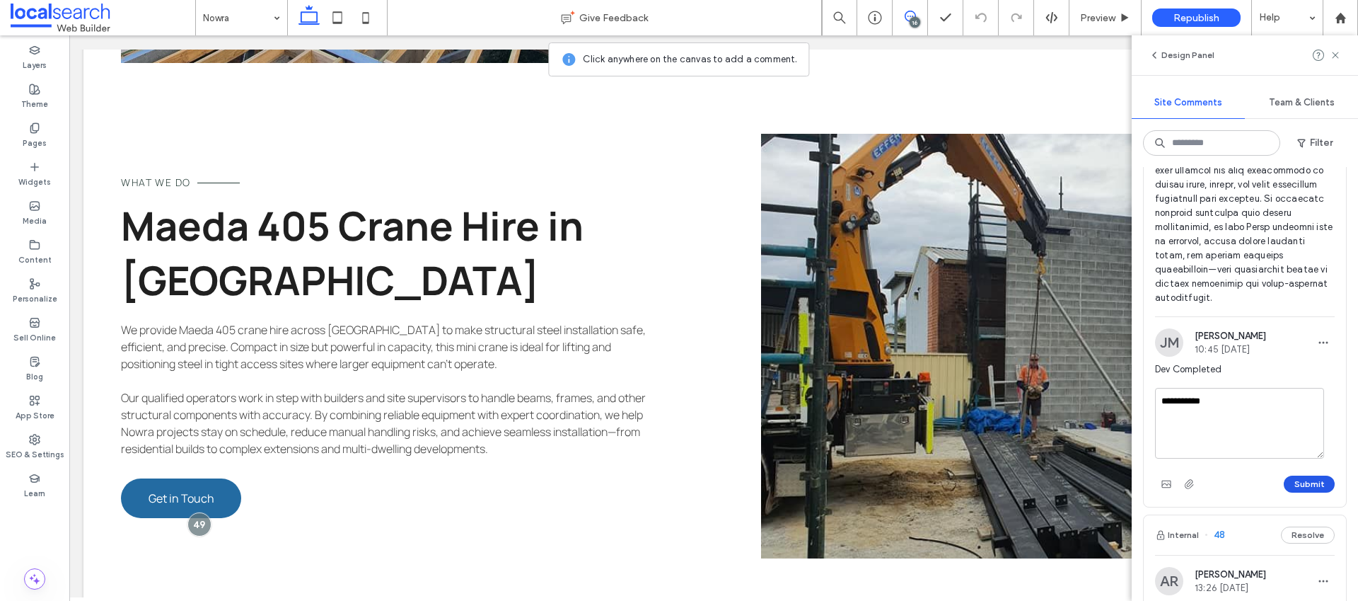
scroll to position [2238, 0]
type textarea "**********"
click at [1309, 492] on button "Submit" at bounding box center [1309, 483] width 51 height 17
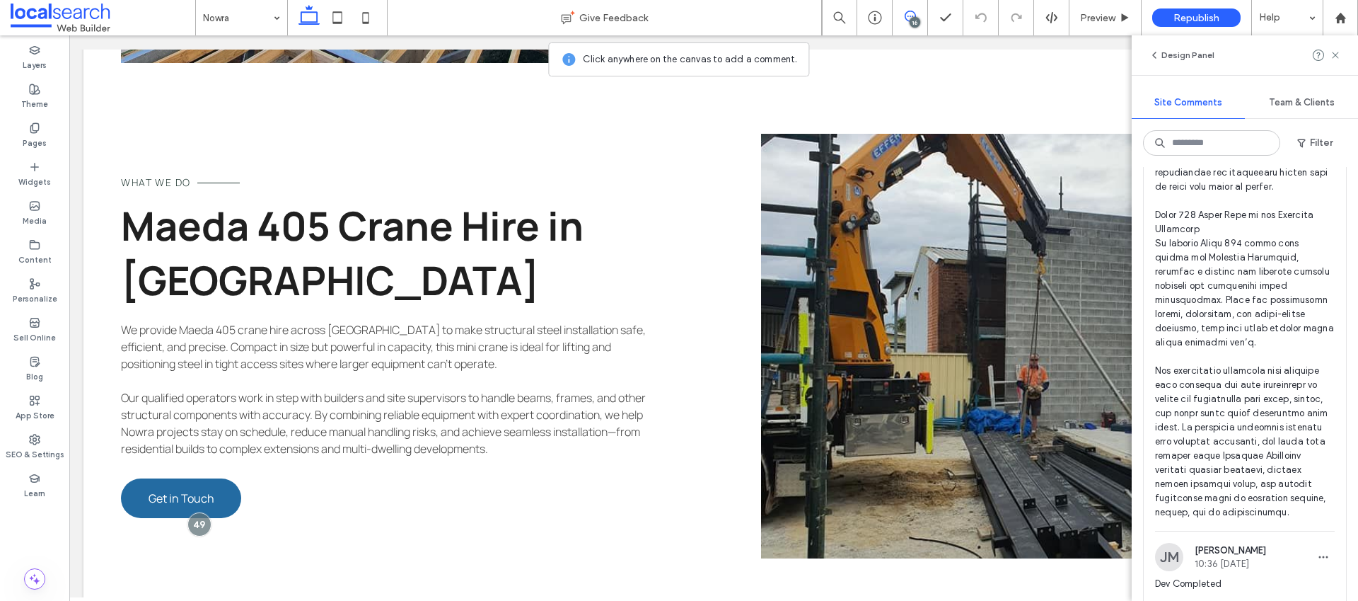
scroll to position [1154, 0]
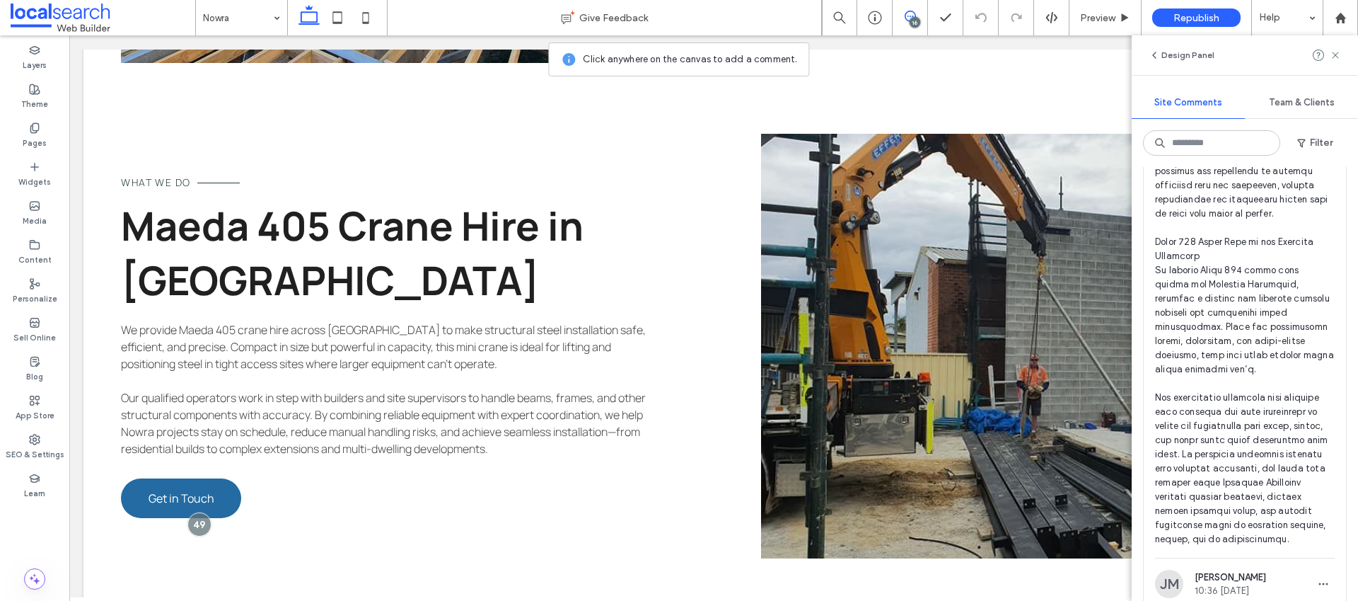
click at [1217, 385] on span at bounding box center [1245, 220] width 180 height 651
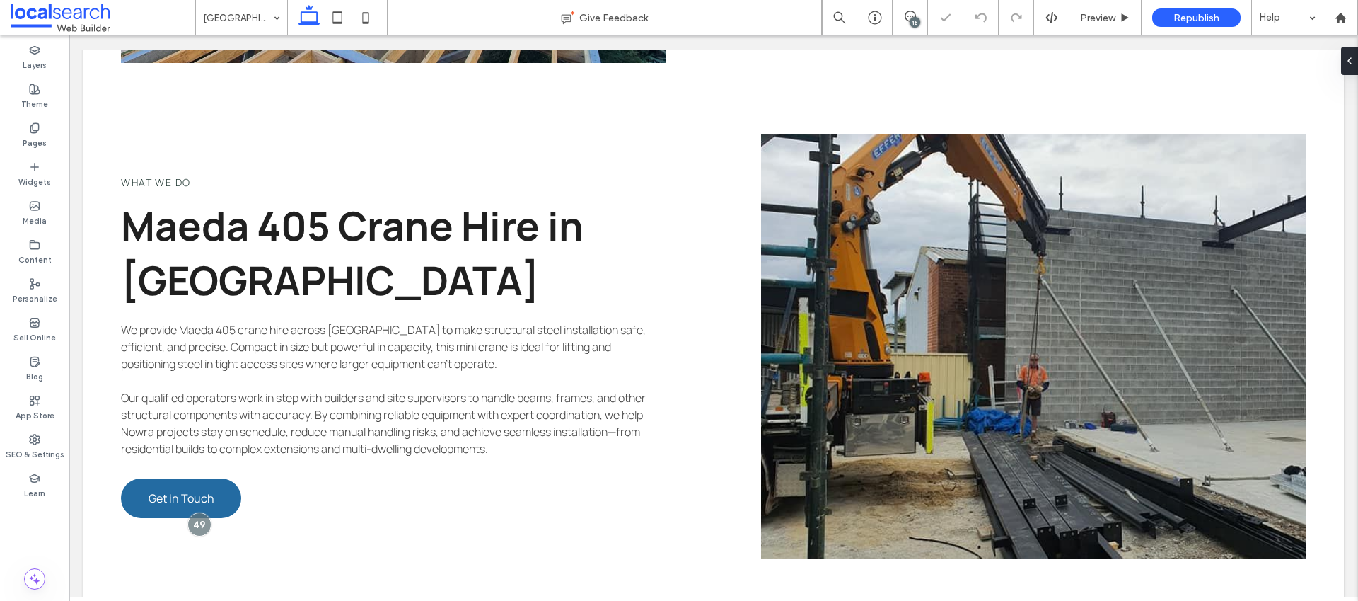
click at [917, 21] on div "16" at bounding box center [915, 22] width 11 height 11
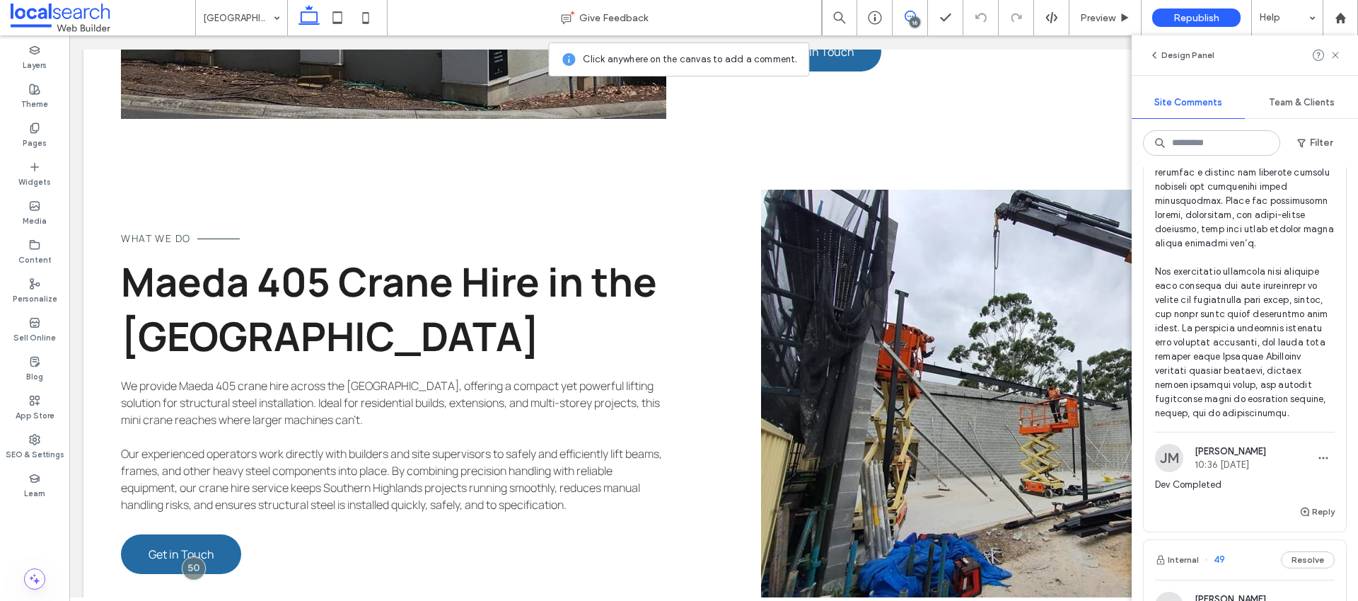
scroll to position [1425, 0]
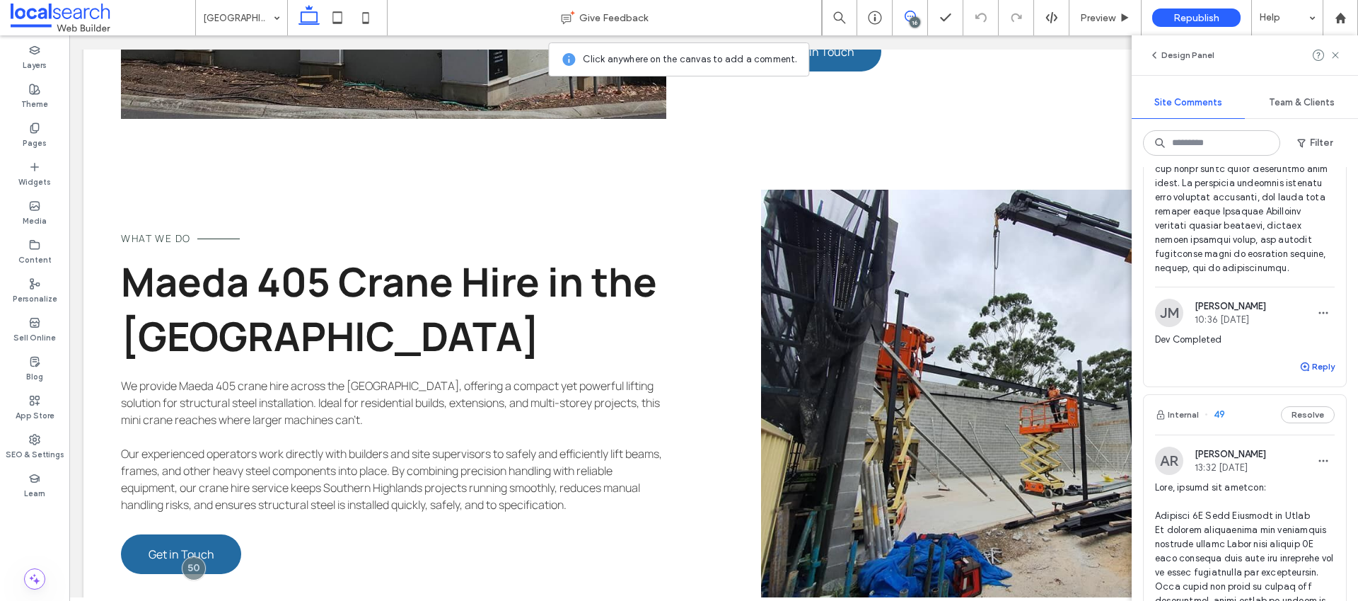
click at [1302, 375] on button "Reply" at bounding box center [1316, 366] width 35 height 17
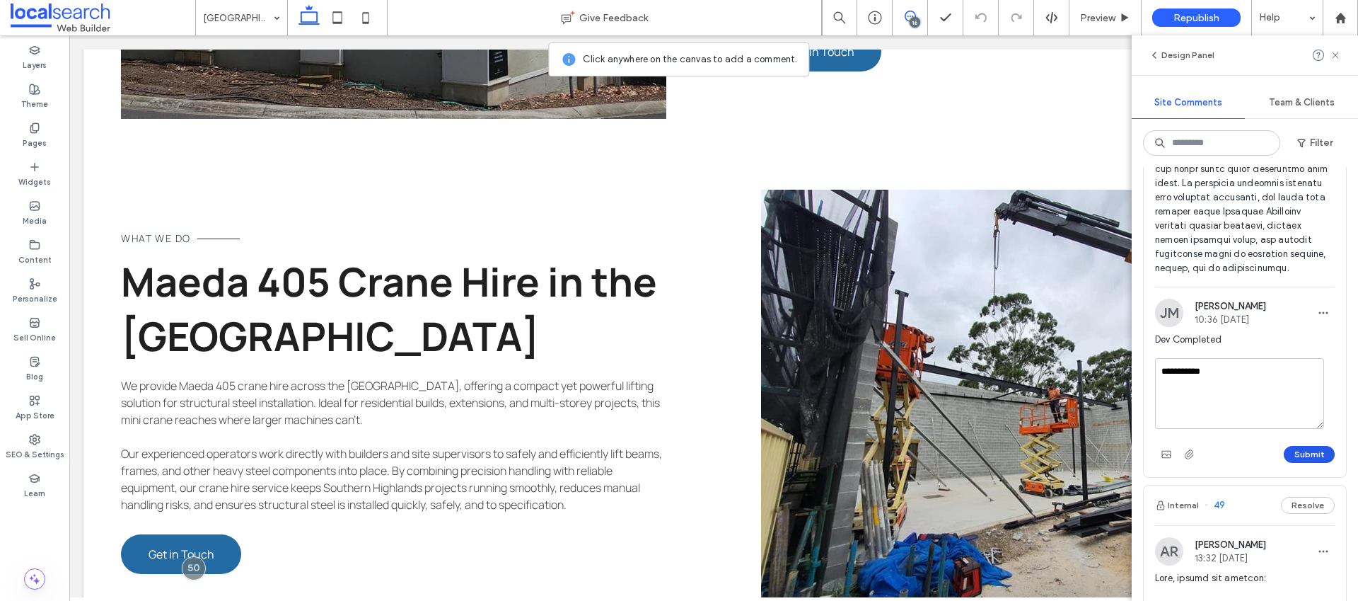
type textarea "**********"
click at [1299, 463] on button "Submit" at bounding box center [1309, 454] width 51 height 17
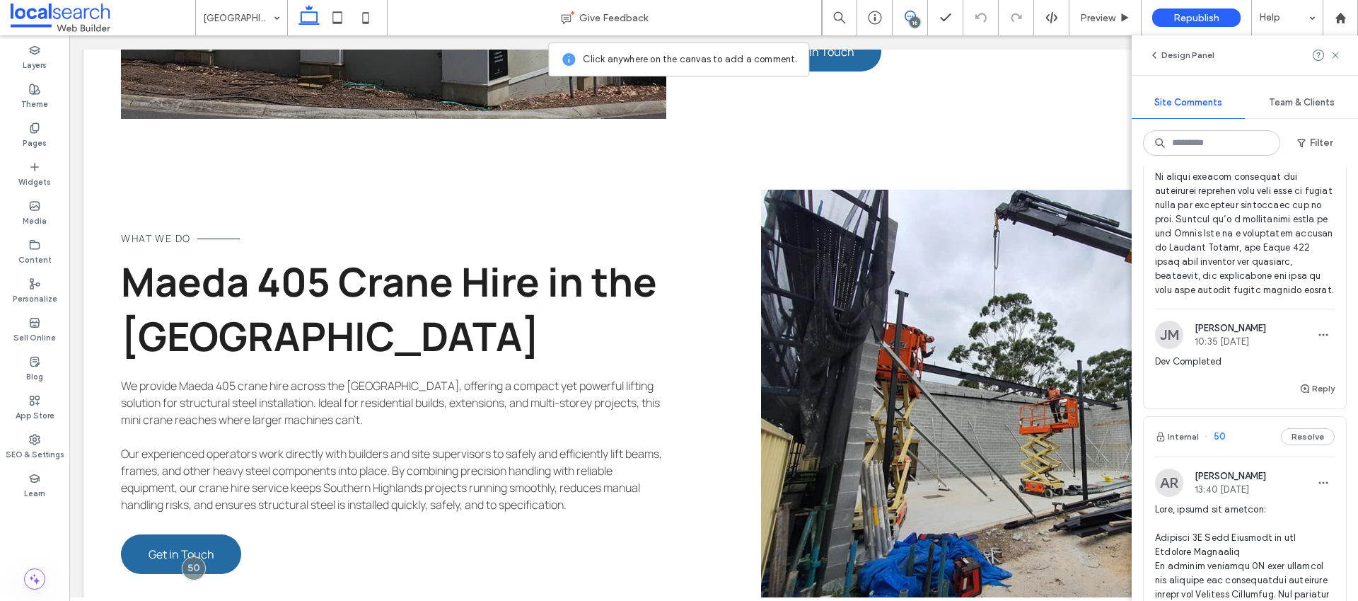
scroll to position [535, 0]
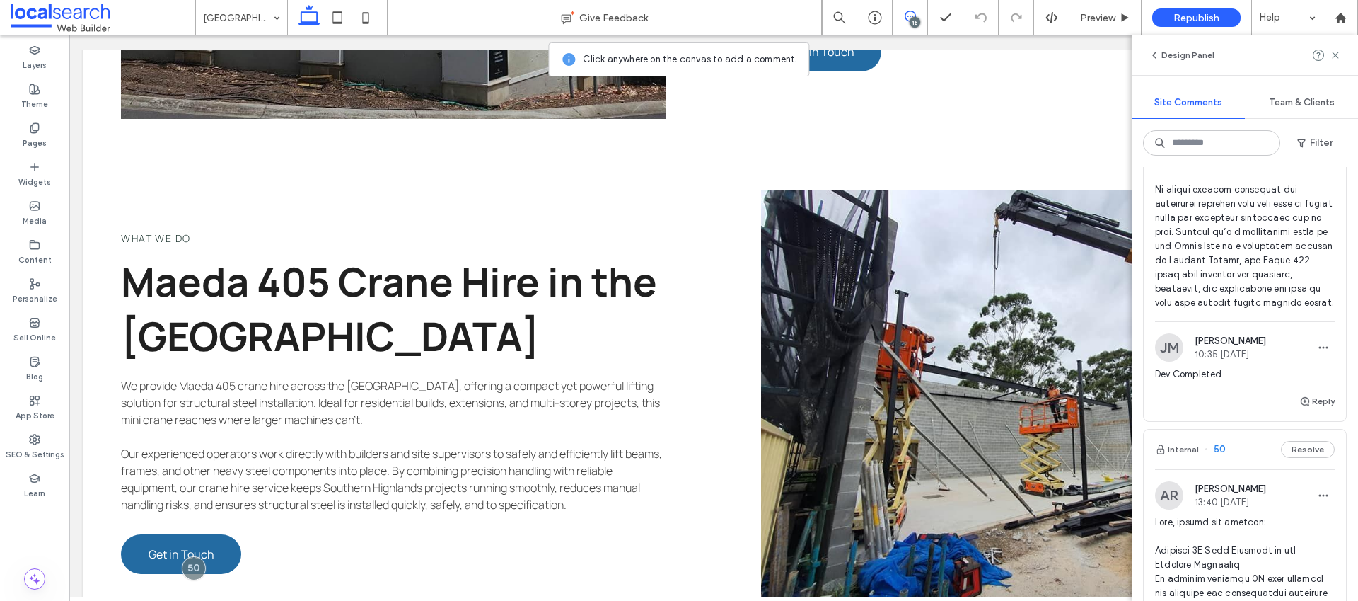
click at [1207, 310] on span at bounding box center [1245, 20] width 180 height 580
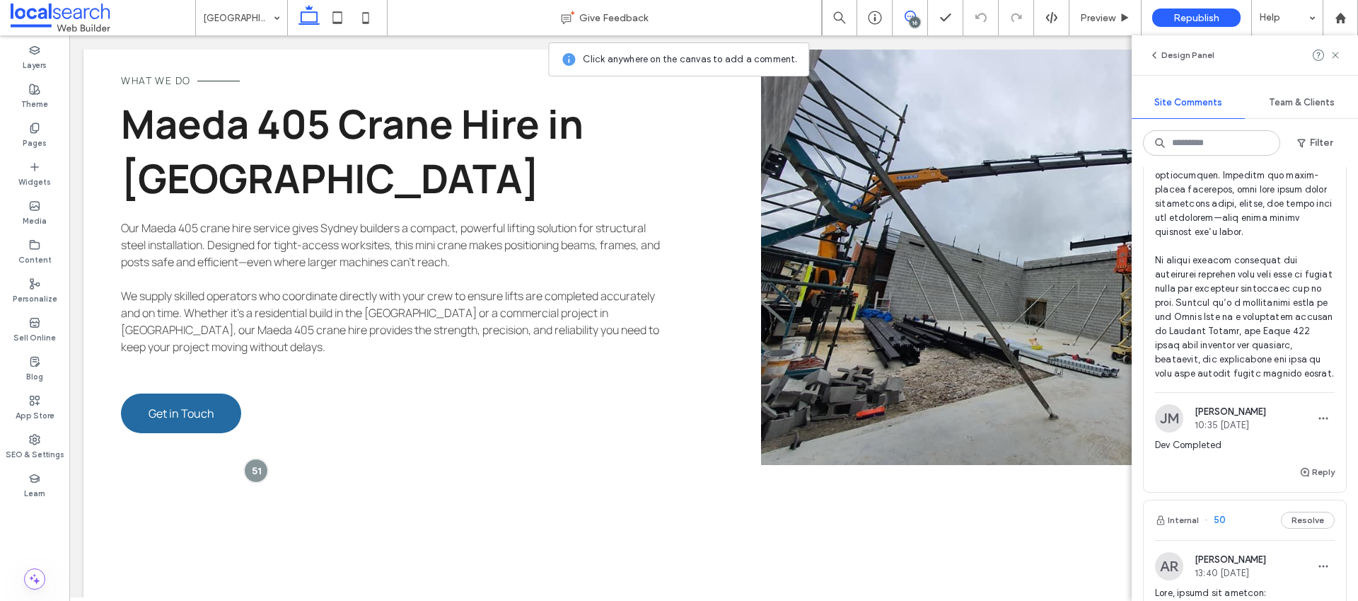
scroll to position [473, 0]
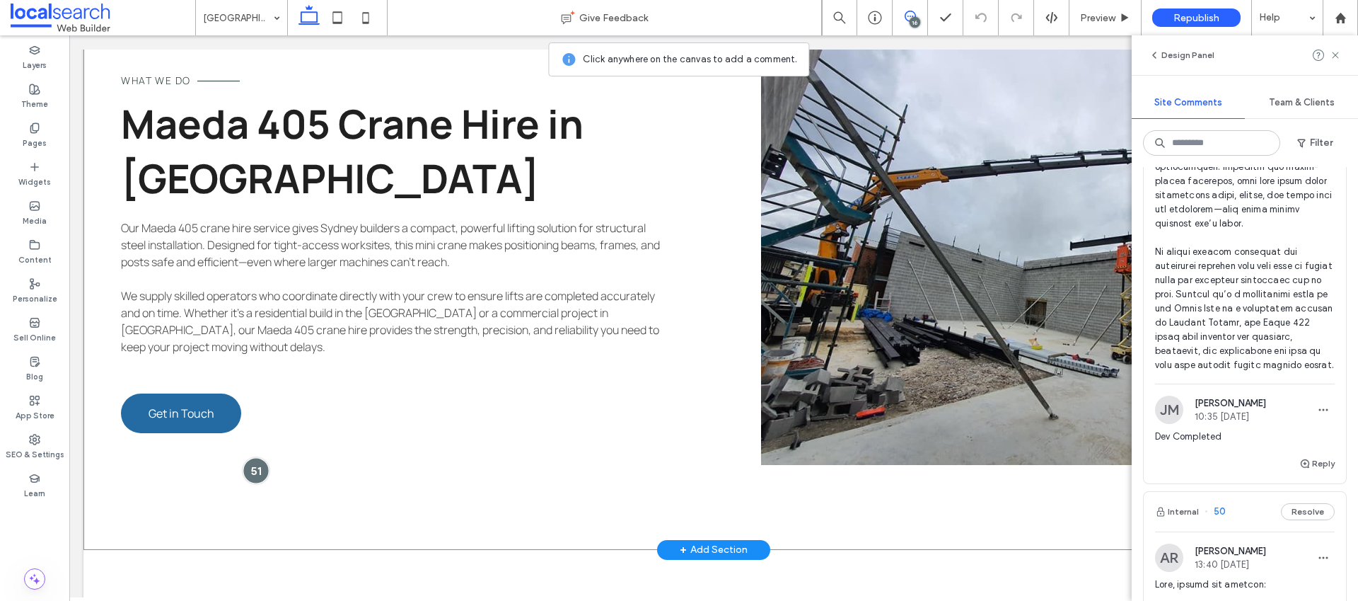
click at [257, 457] on div at bounding box center [256, 470] width 26 height 26
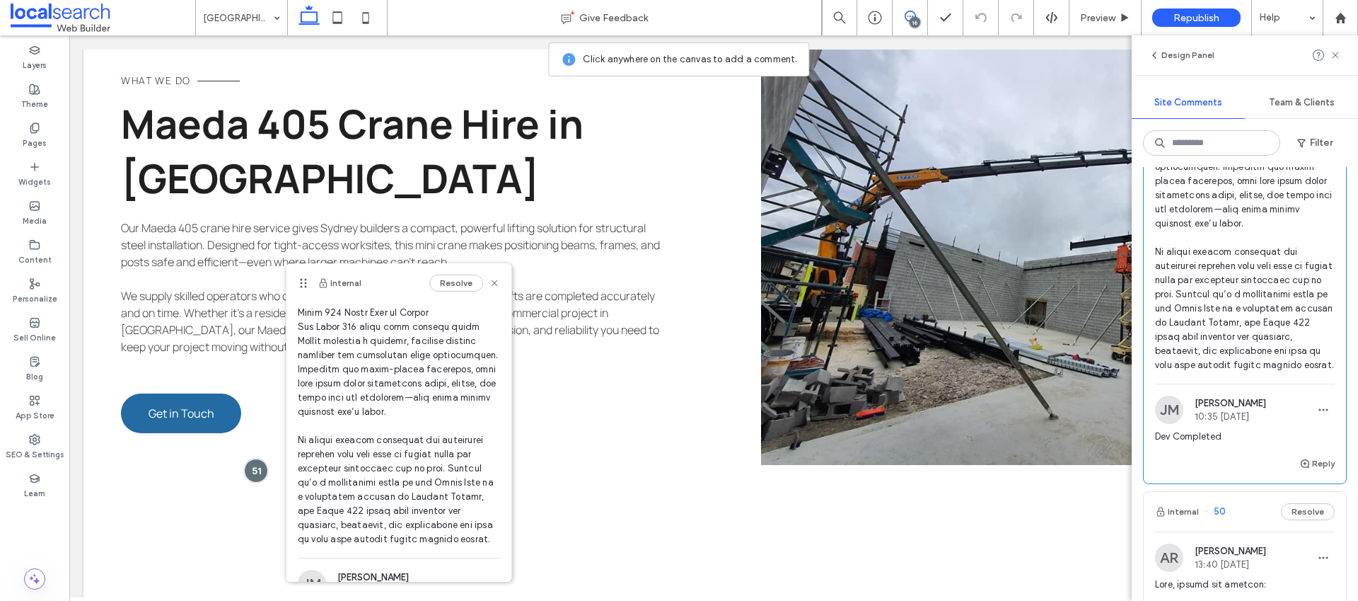
scroll to position [433, 0]
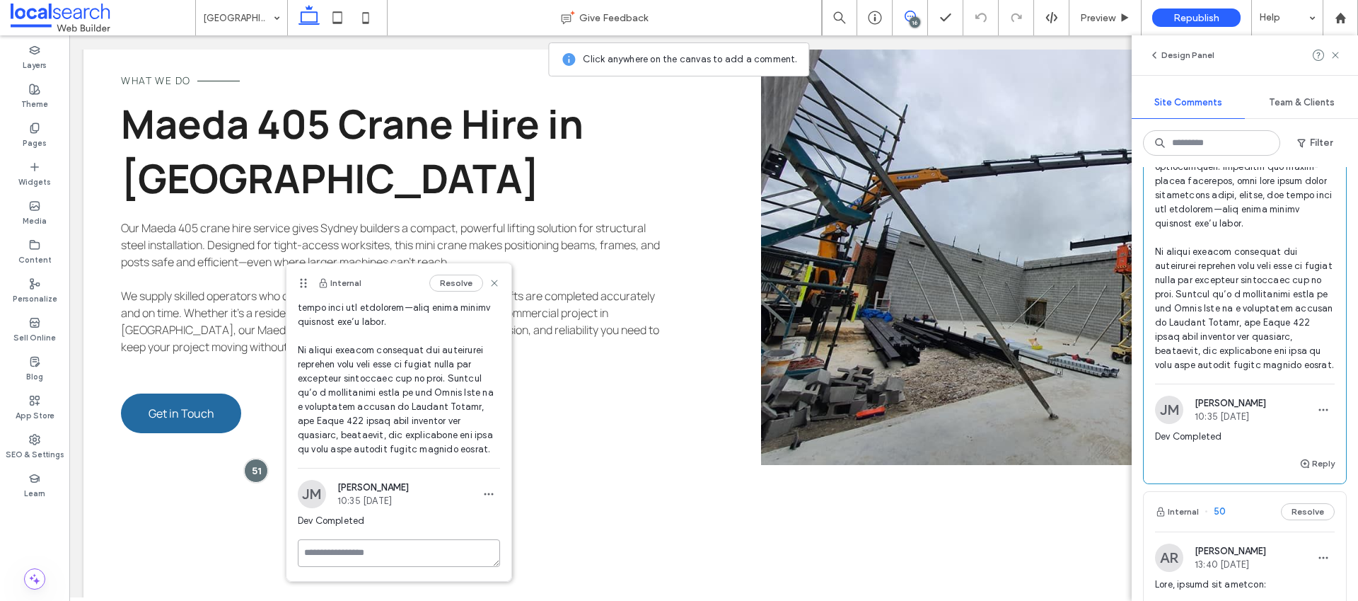
click at [363, 549] on textarea at bounding box center [399, 553] width 202 height 28
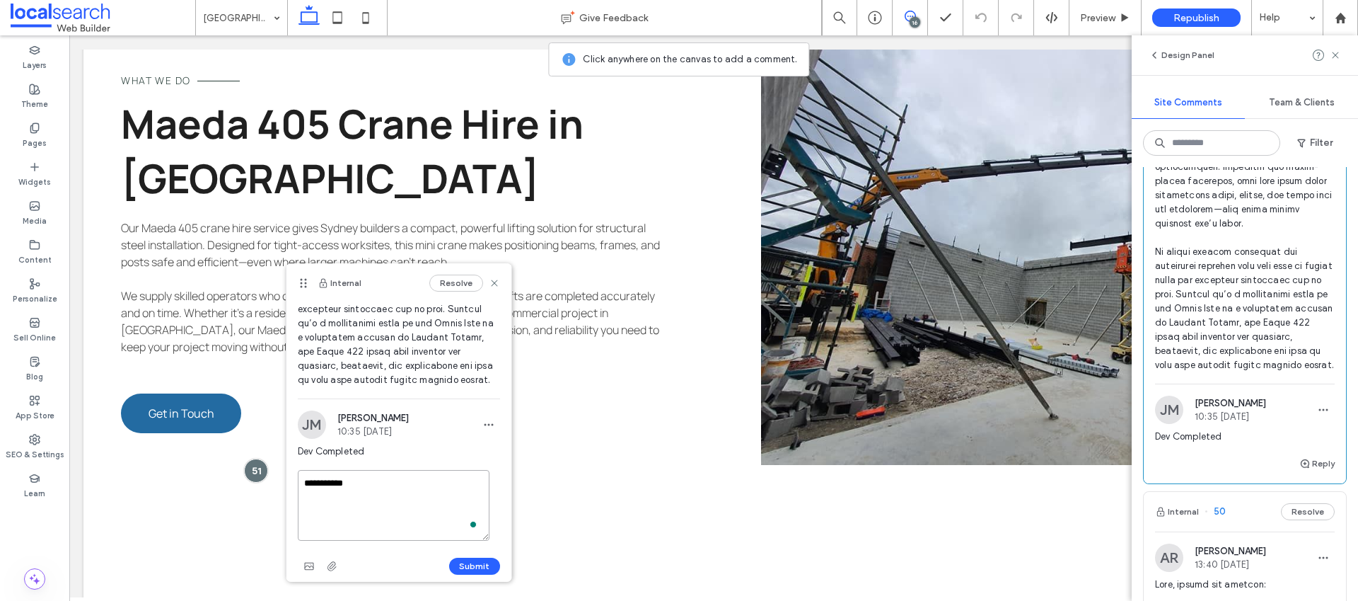
scroll to position [510, 0]
type textarea "**********"
click at [461, 557] on button "Submit" at bounding box center [474, 558] width 51 height 17
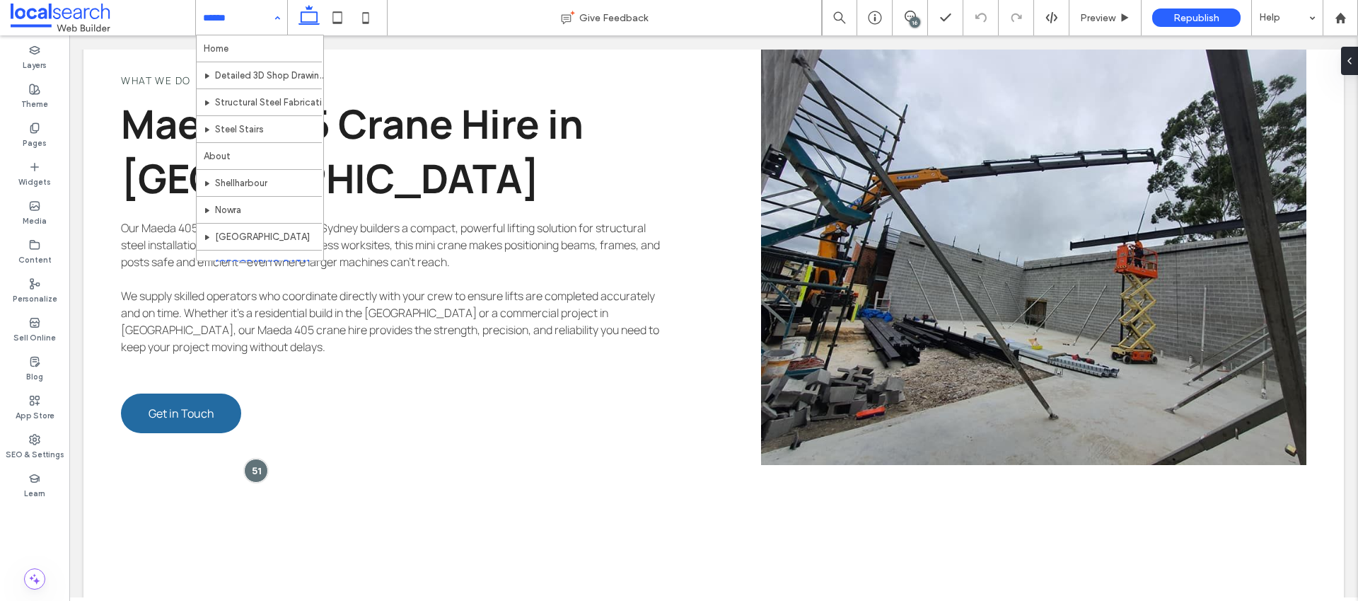
scroll to position [0, 0]
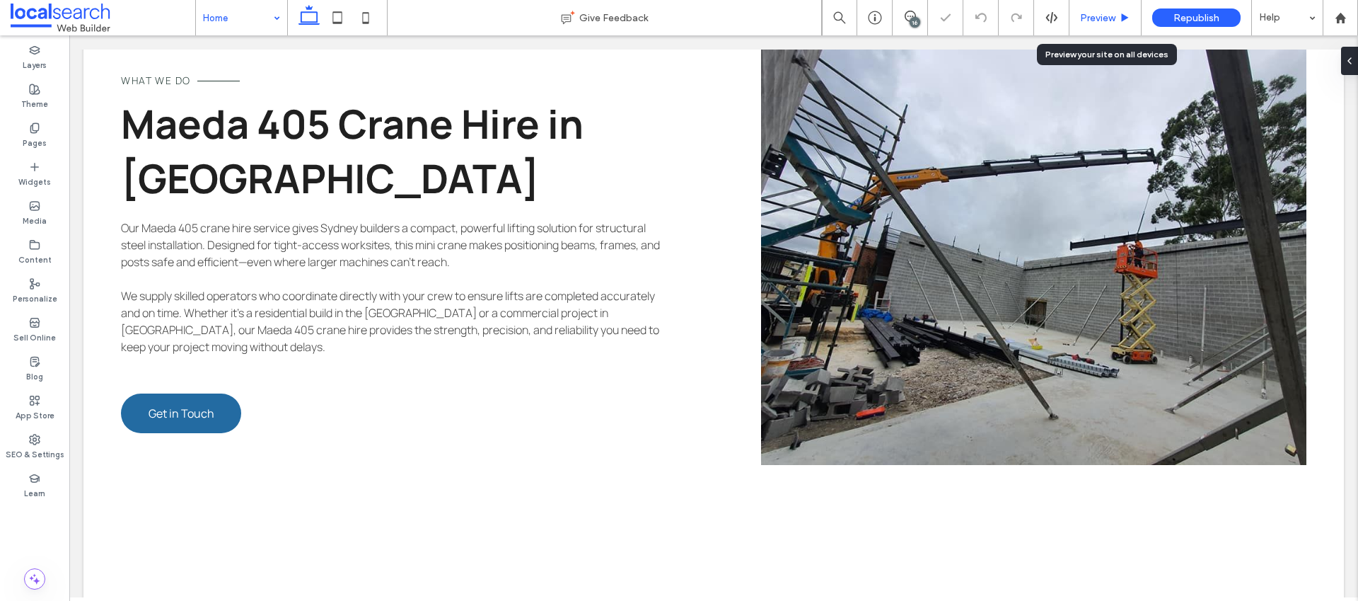
click at [1092, 21] on span "Preview" at bounding box center [1097, 18] width 35 height 12
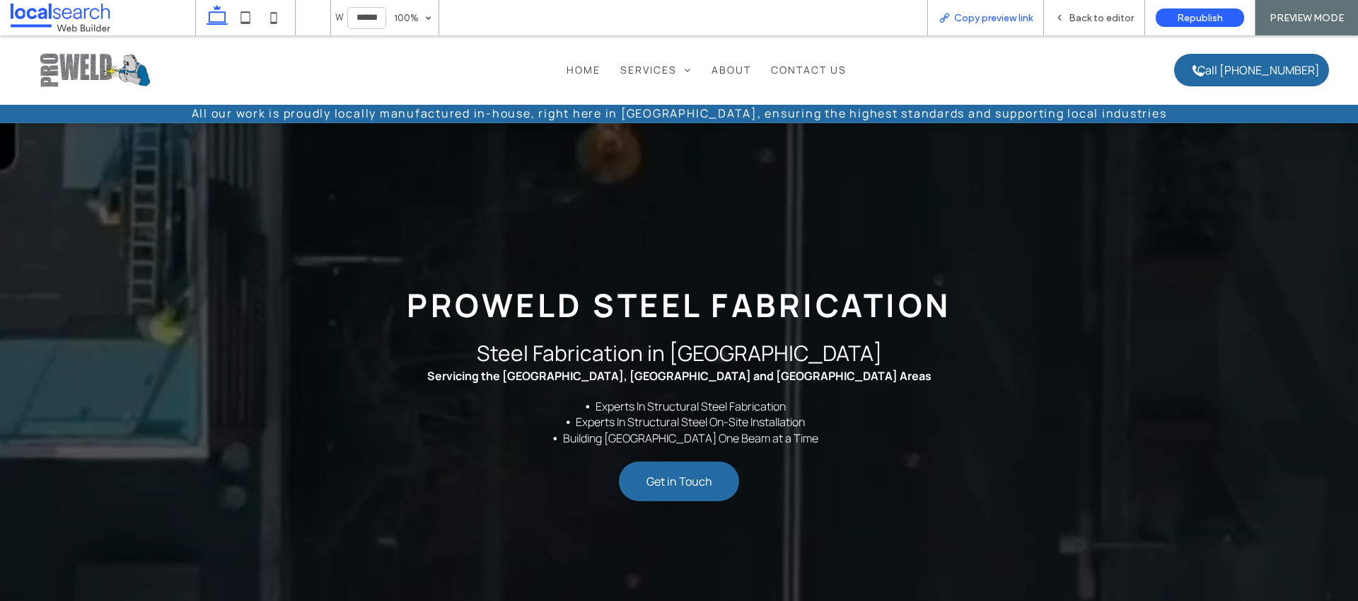
click at [1001, 19] on span "Copy preview link" at bounding box center [993, 18] width 79 height 12
click at [1098, 27] on div "Back to editor" at bounding box center [1094, 17] width 101 height 35
click at [1096, 21] on span "Back to editor" at bounding box center [1101, 18] width 65 height 12
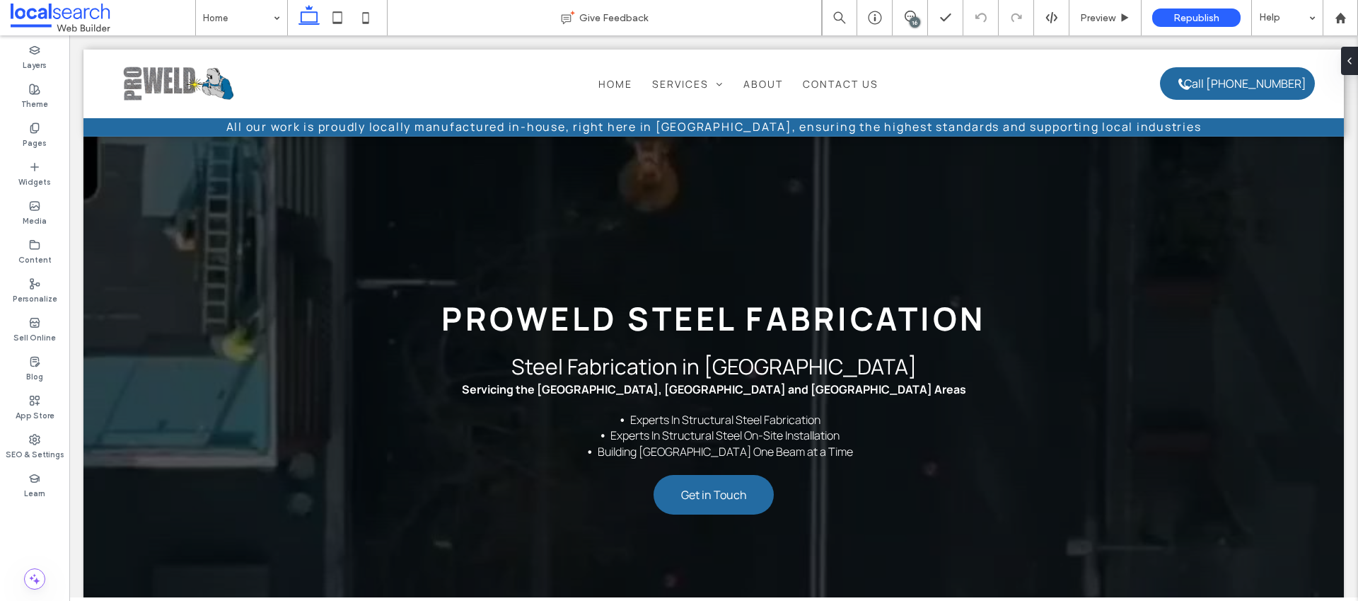
click at [913, 17] on div "16" at bounding box center [915, 22] width 11 height 11
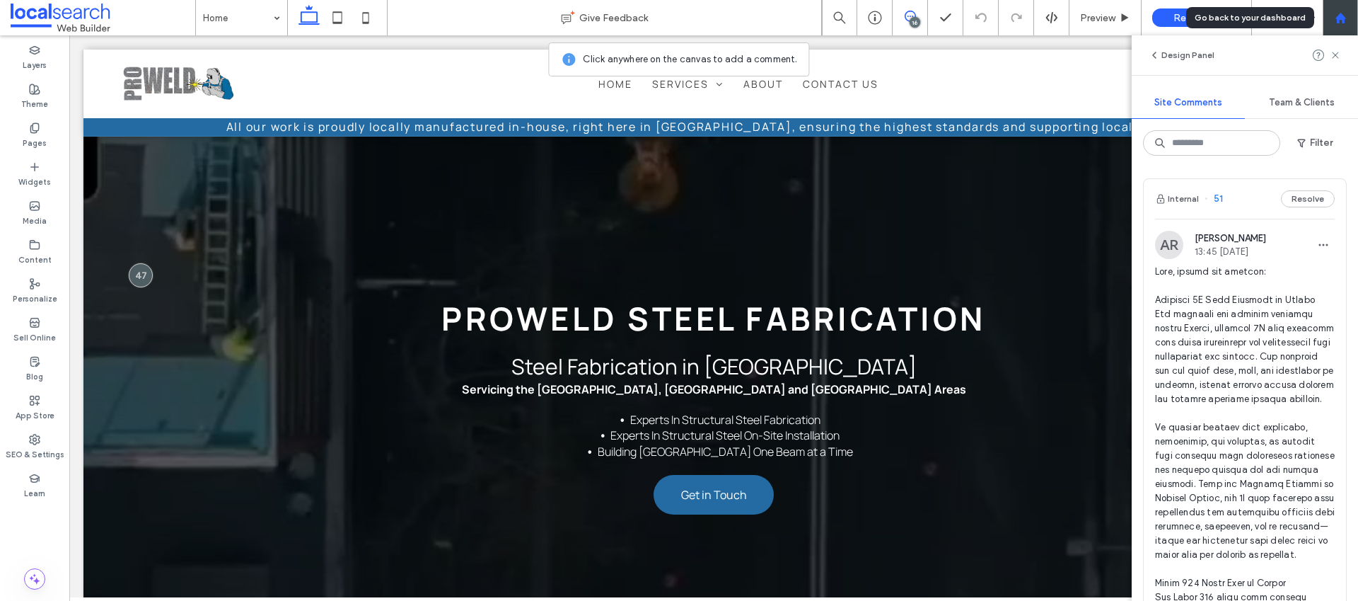
click at [1331, 25] on div at bounding box center [1340, 17] width 35 height 35
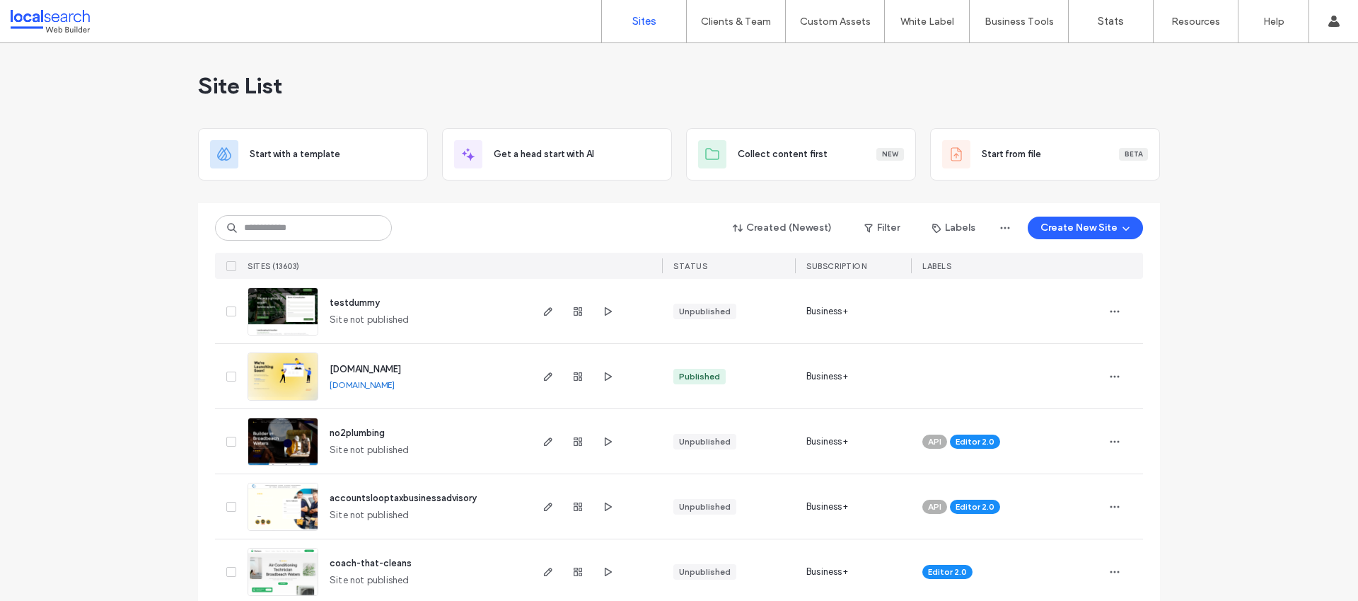
click at [352, 244] on div "Created (Newest) Filter Labels Create New Site SITES (13603) STATUS SUBSCRIPTIO…" at bounding box center [679, 241] width 928 height 76
click at [346, 234] on input at bounding box center [303, 227] width 177 height 25
paste input "********"
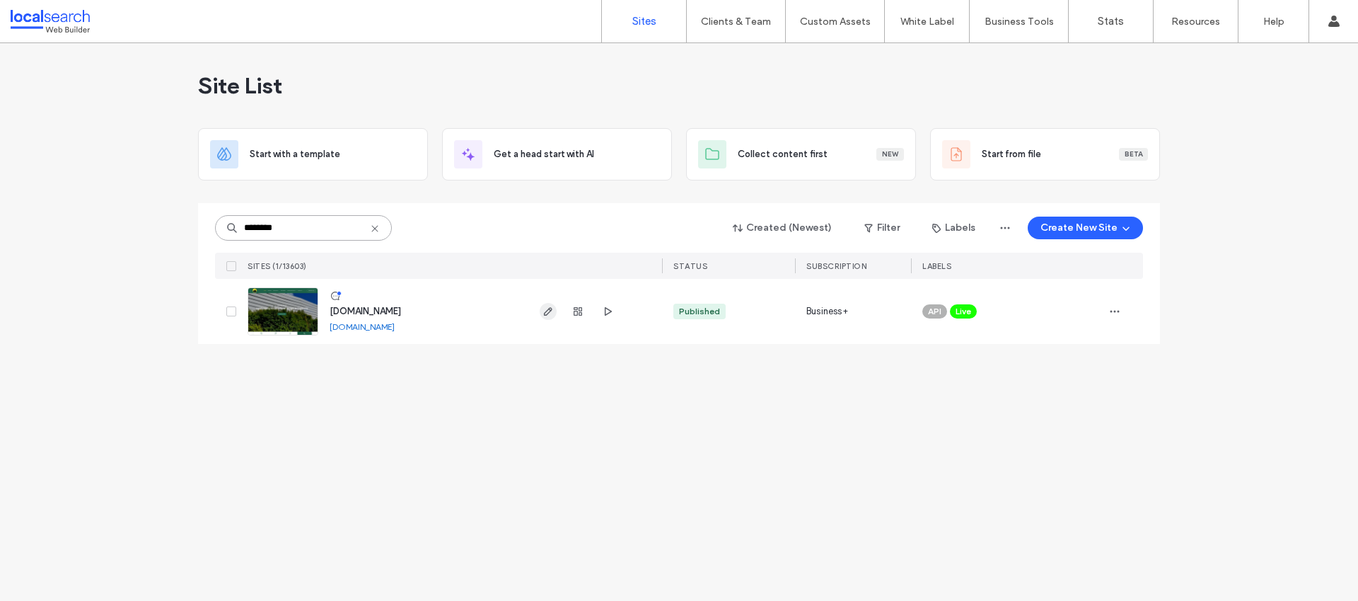
type input "********"
click at [548, 313] on use "button" at bounding box center [548, 311] width 8 height 8
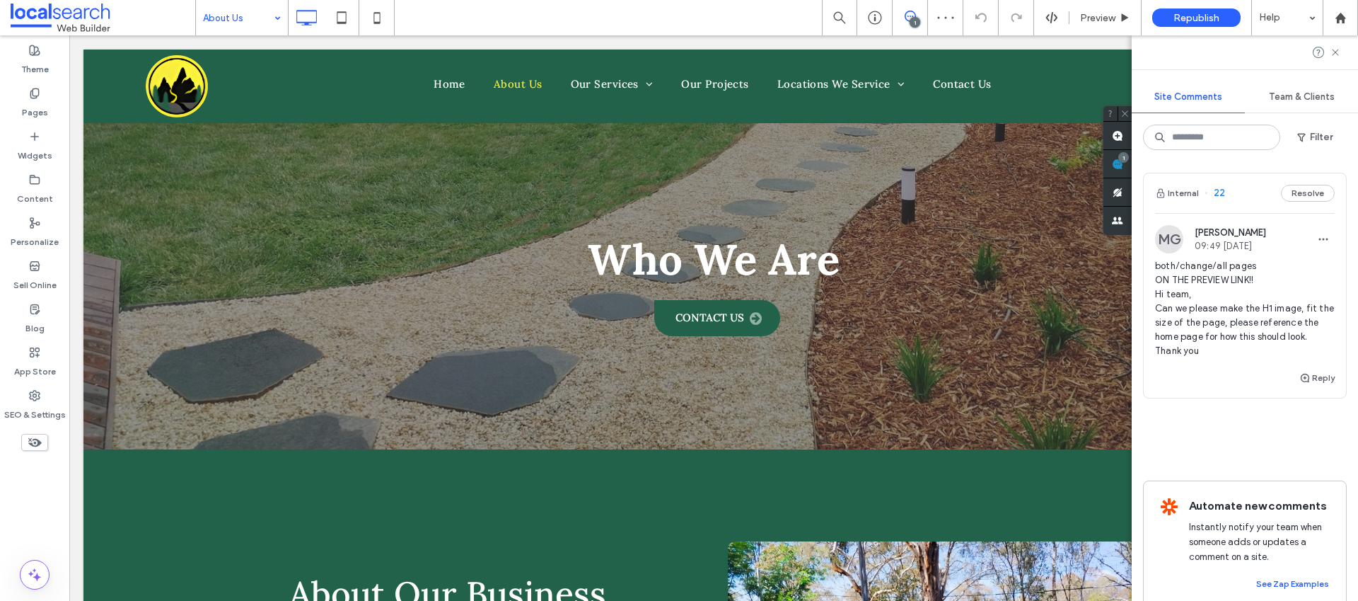
click at [224, 24] on input at bounding box center [238, 17] width 71 height 35
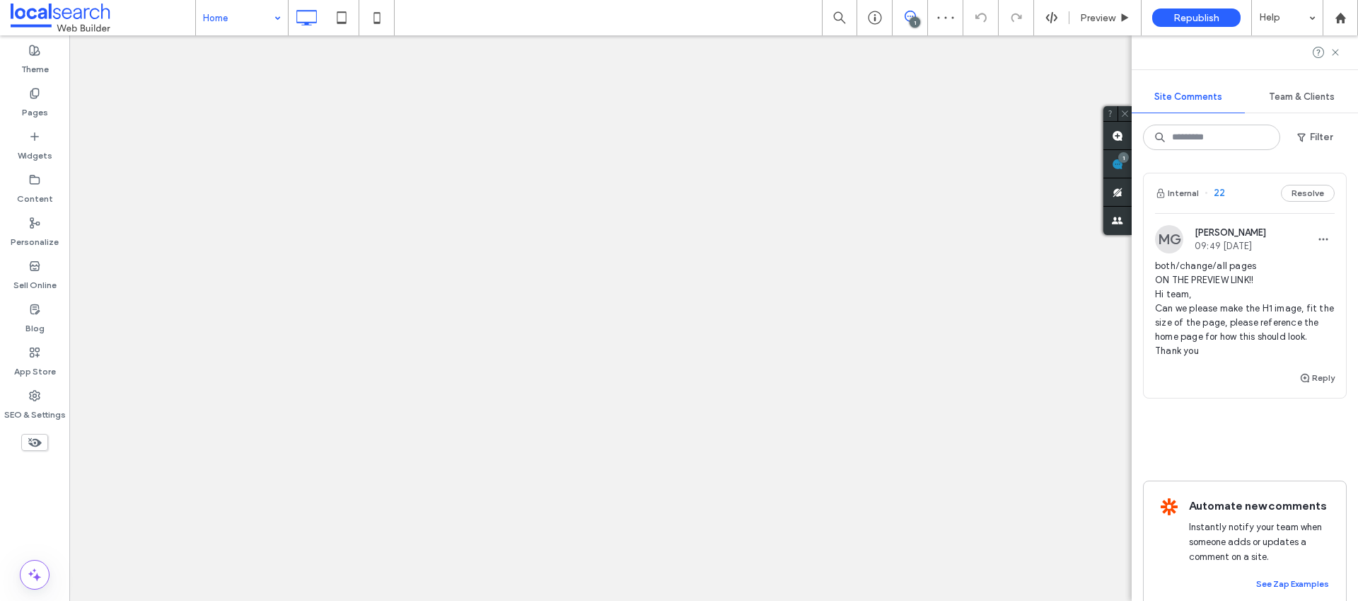
click at [262, 24] on input at bounding box center [238, 17] width 71 height 35
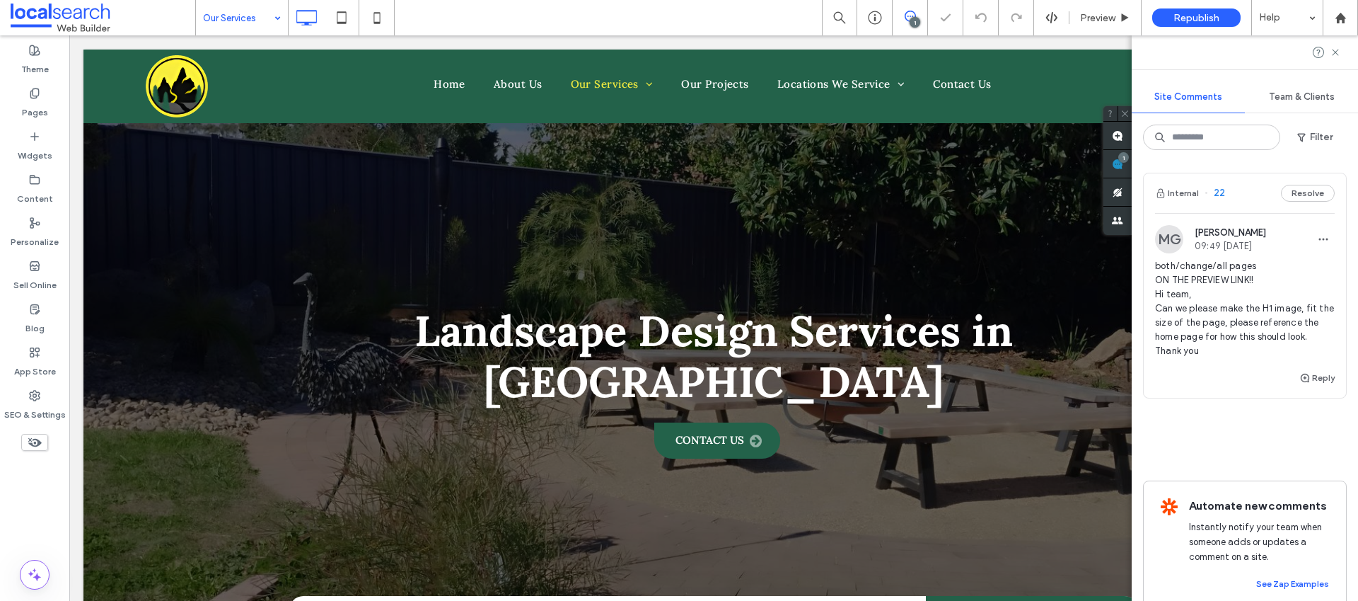
click at [264, 22] on input at bounding box center [238, 17] width 71 height 35
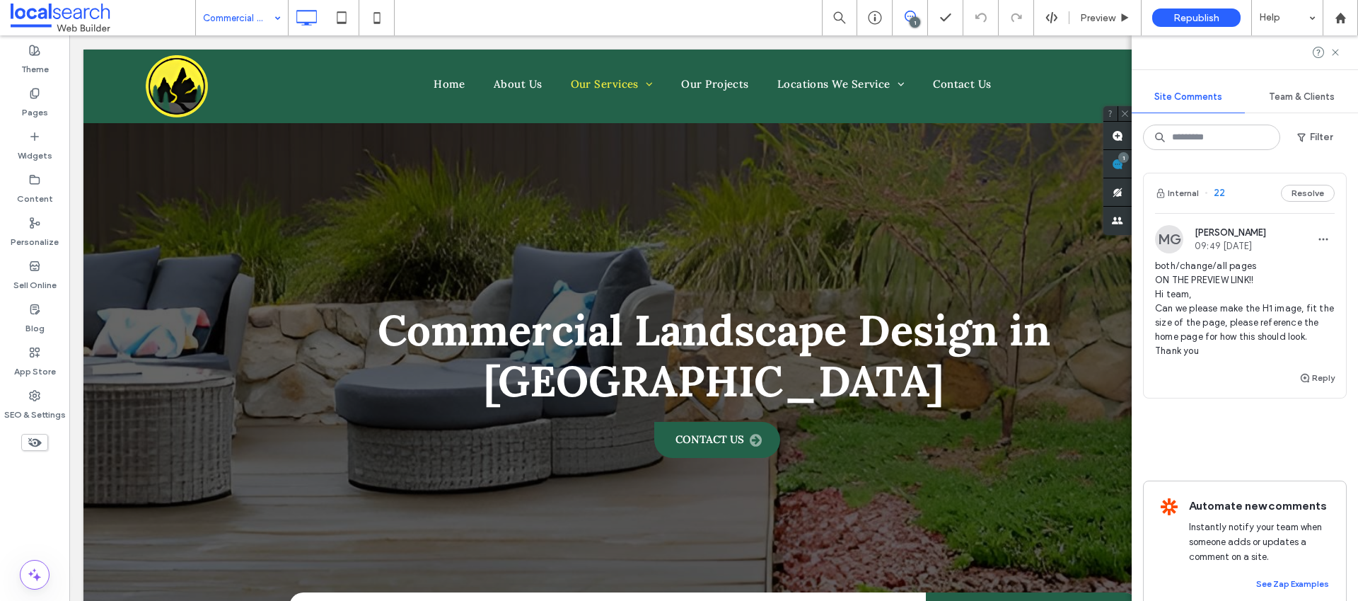
click at [227, 26] on input at bounding box center [238, 17] width 71 height 35
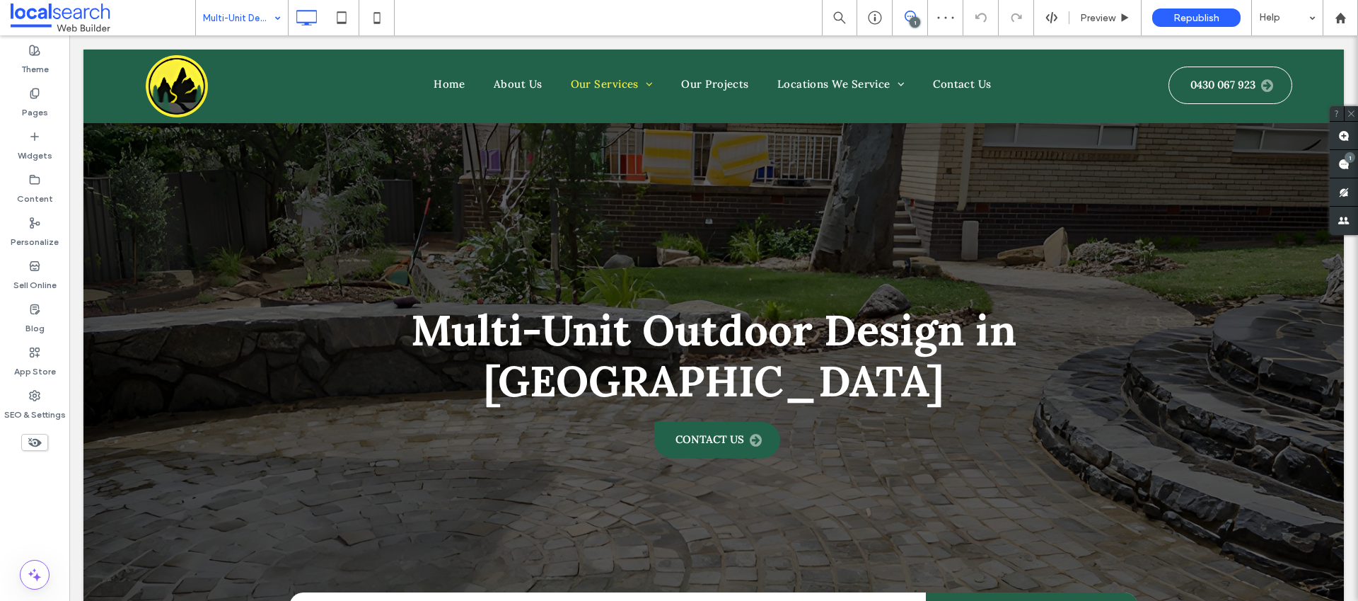
click at [254, 21] on input at bounding box center [238, 17] width 71 height 35
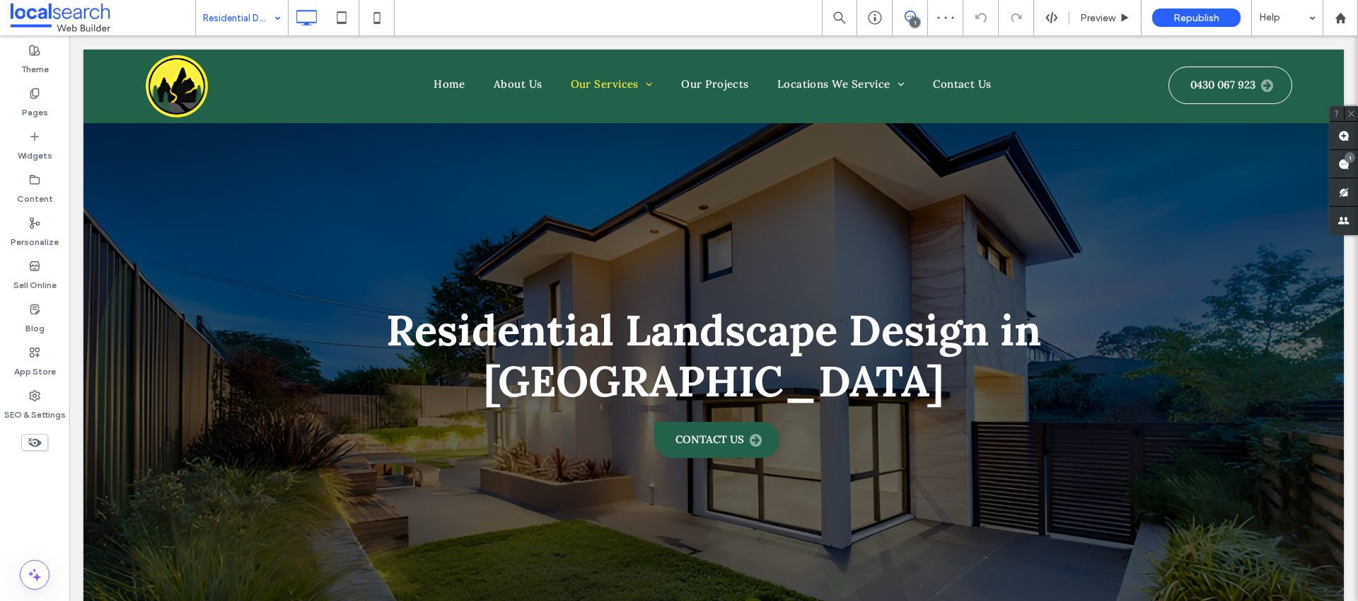
click at [221, 23] on input at bounding box center [238, 17] width 71 height 35
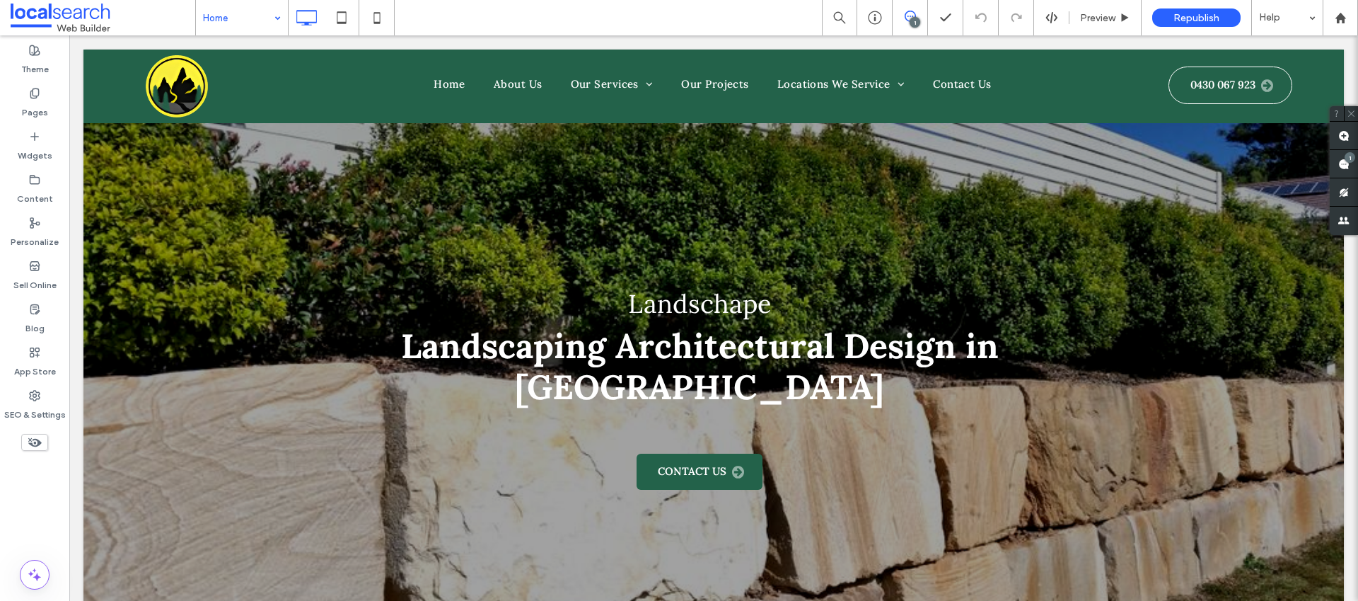
click at [252, 21] on input at bounding box center [238, 17] width 71 height 35
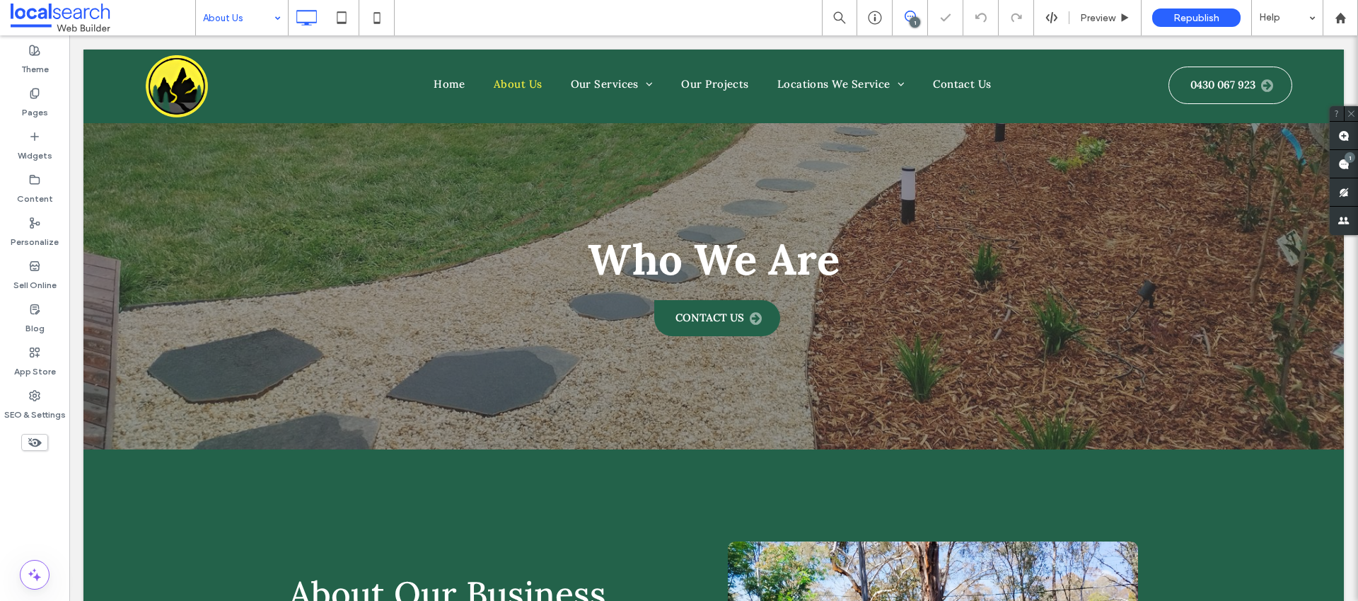
click at [236, 21] on input at bounding box center [238, 17] width 71 height 35
click at [262, 21] on input at bounding box center [238, 17] width 71 height 35
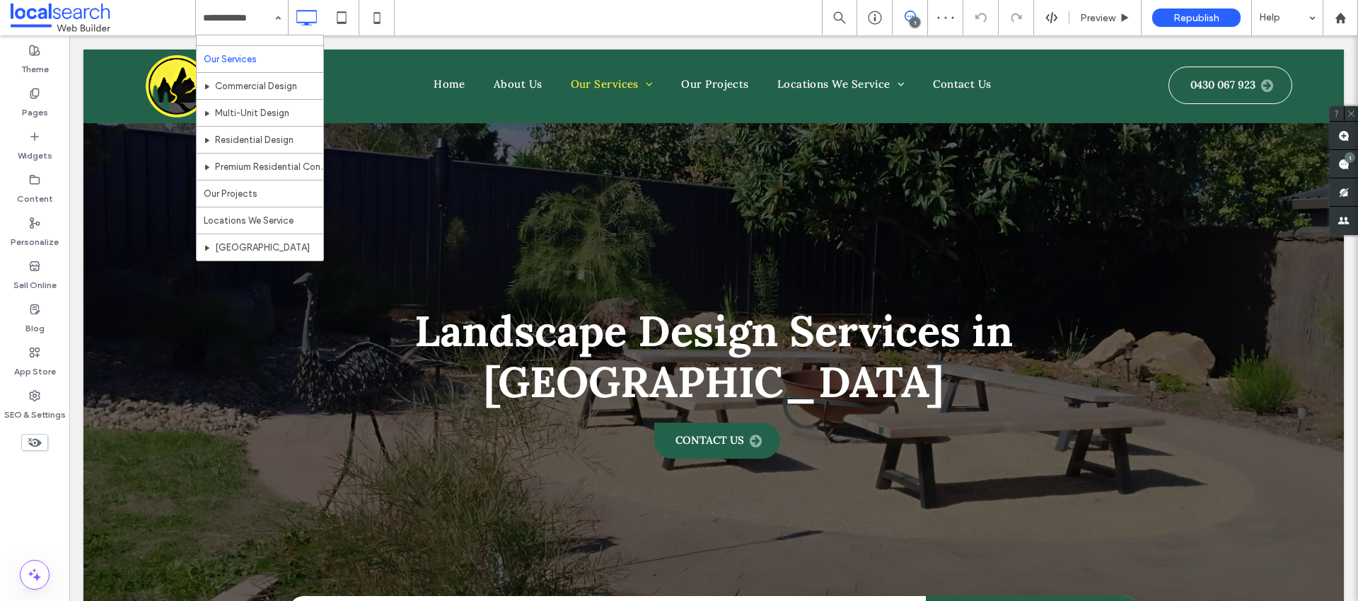
scroll to position [95, 0]
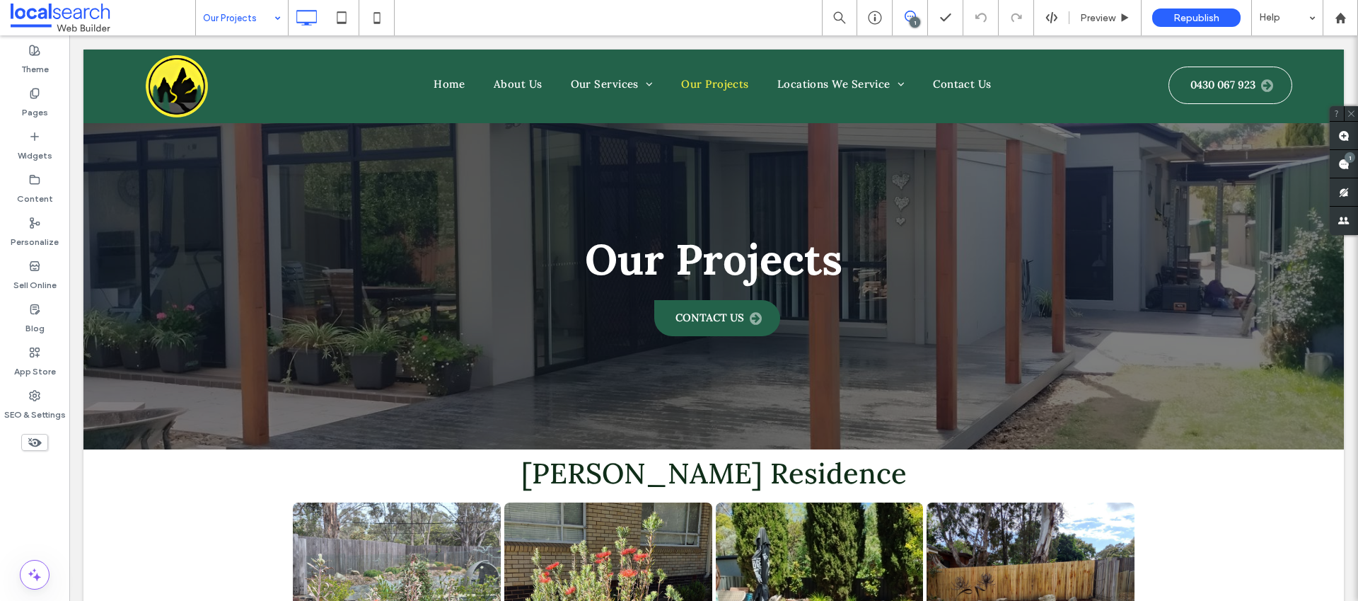
click at [260, 28] on input at bounding box center [238, 17] width 71 height 35
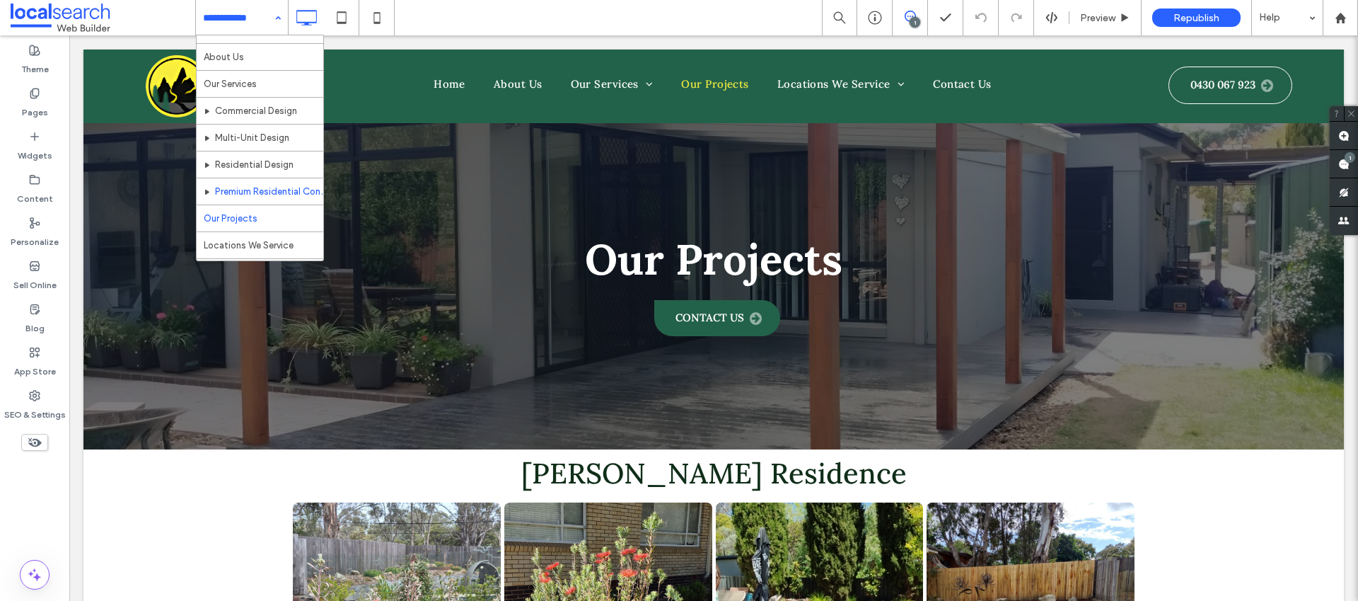
scroll to position [42, 0]
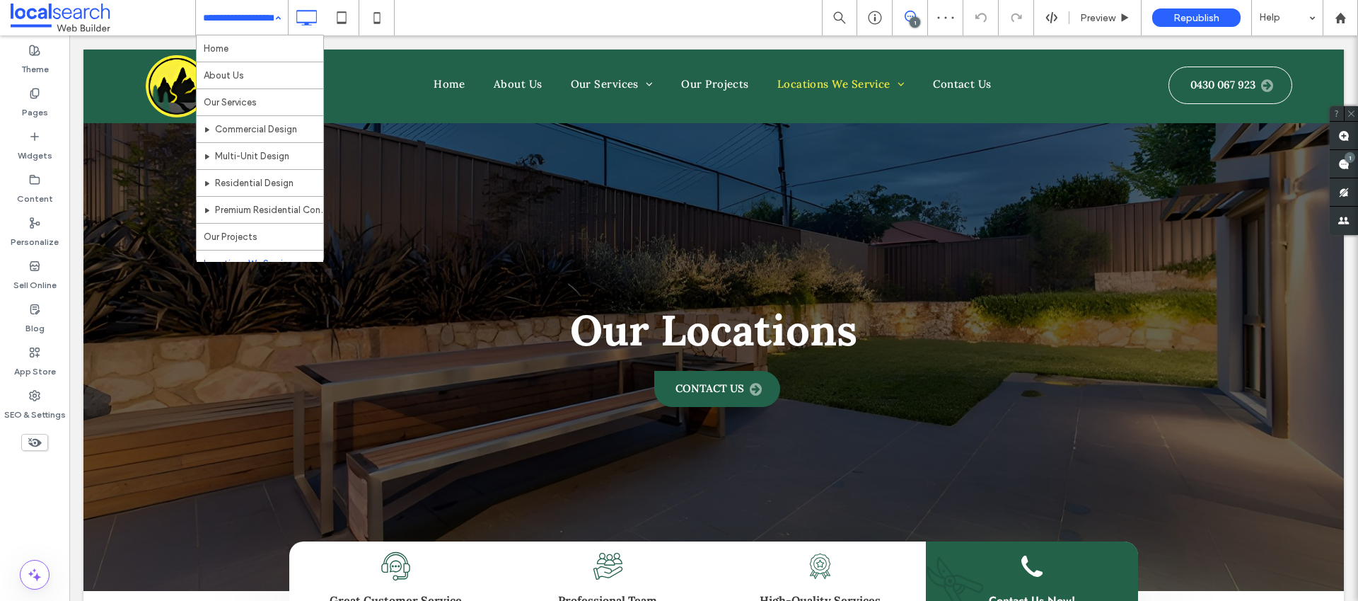
click at [231, 23] on input at bounding box center [238, 17] width 71 height 35
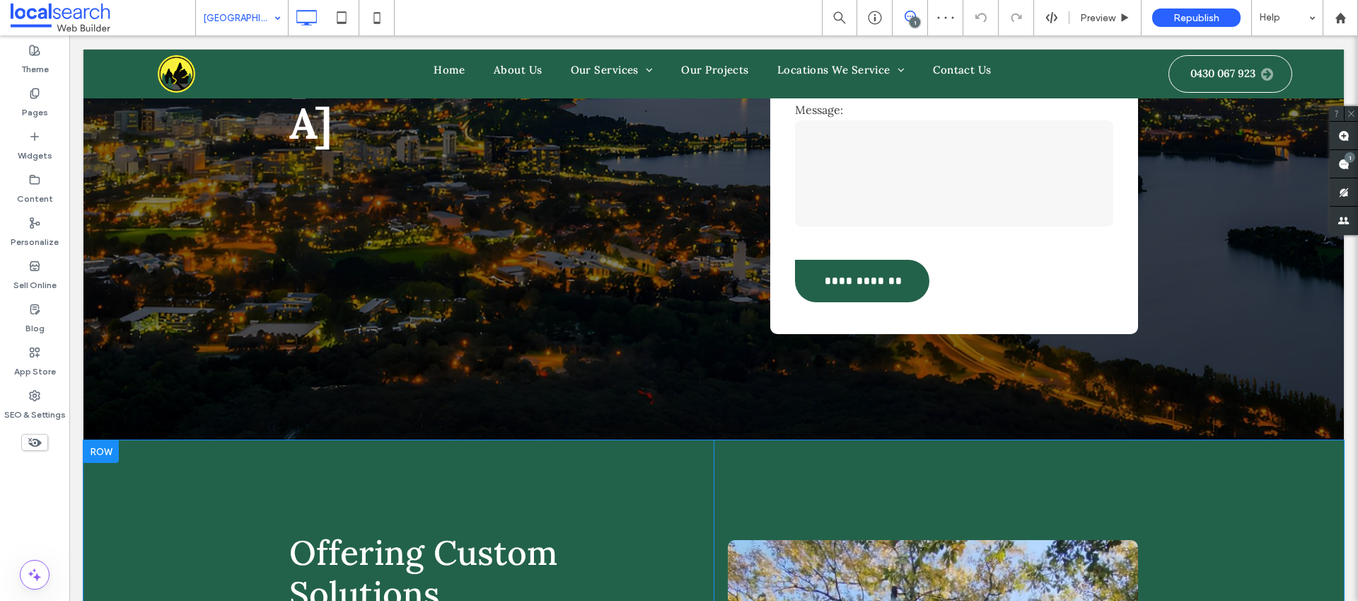
scroll to position [472, 0]
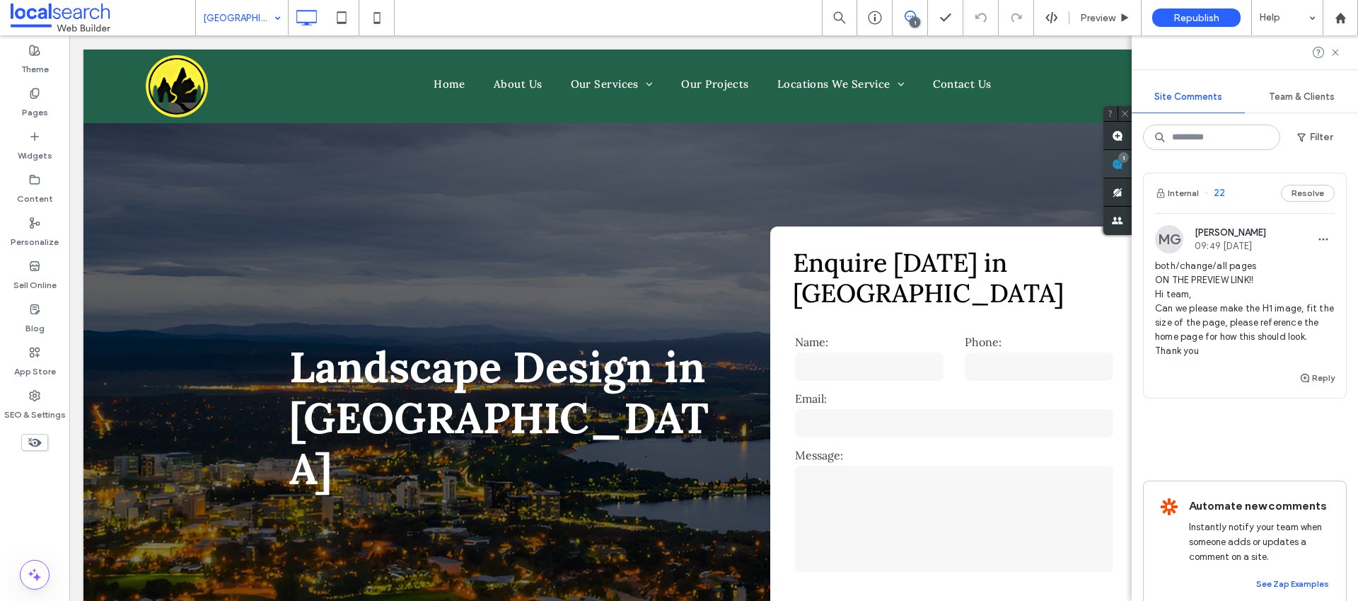
click at [1347, 161] on div "Site Comments Team & Clients Filter Internal 22 Resolve MG Miya Galvin 09:49 Se…" at bounding box center [1245, 317] width 226 height 565
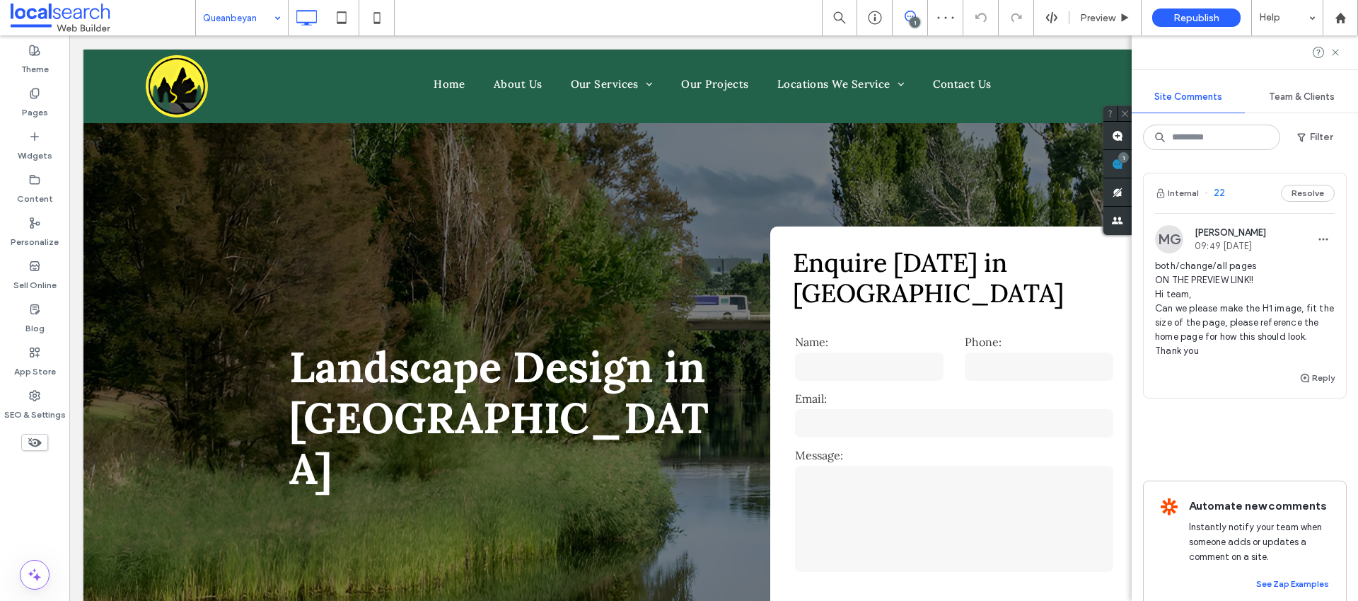
click at [250, 20] on input at bounding box center [238, 17] width 71 height 35
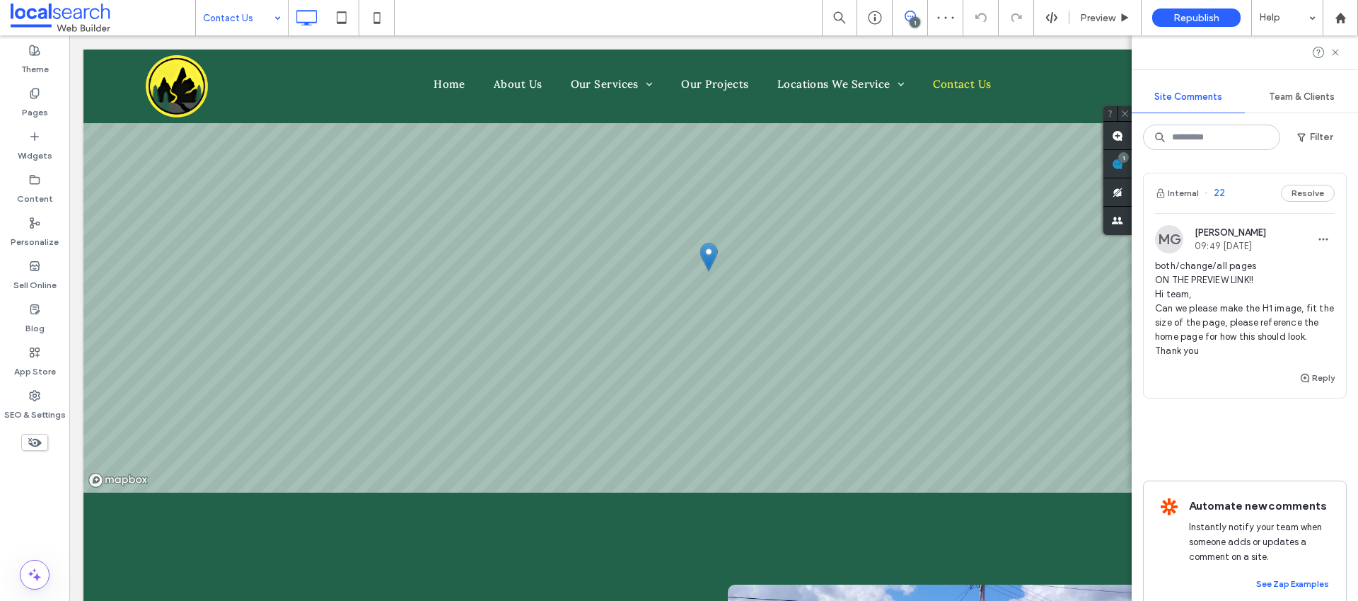
click at [254, 25] on input at bounding box center [238, 17] width 71 height 35
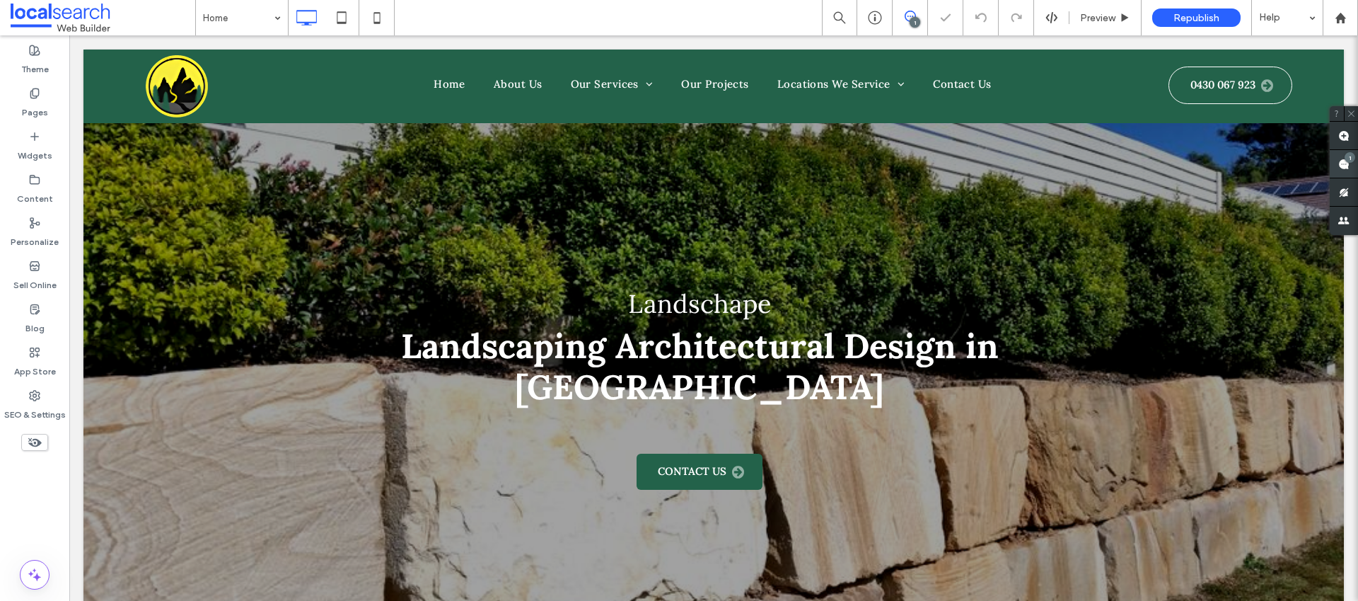
click at [1330, 158] on div "1" at bounding box center [1344, 164] width 28 height 28
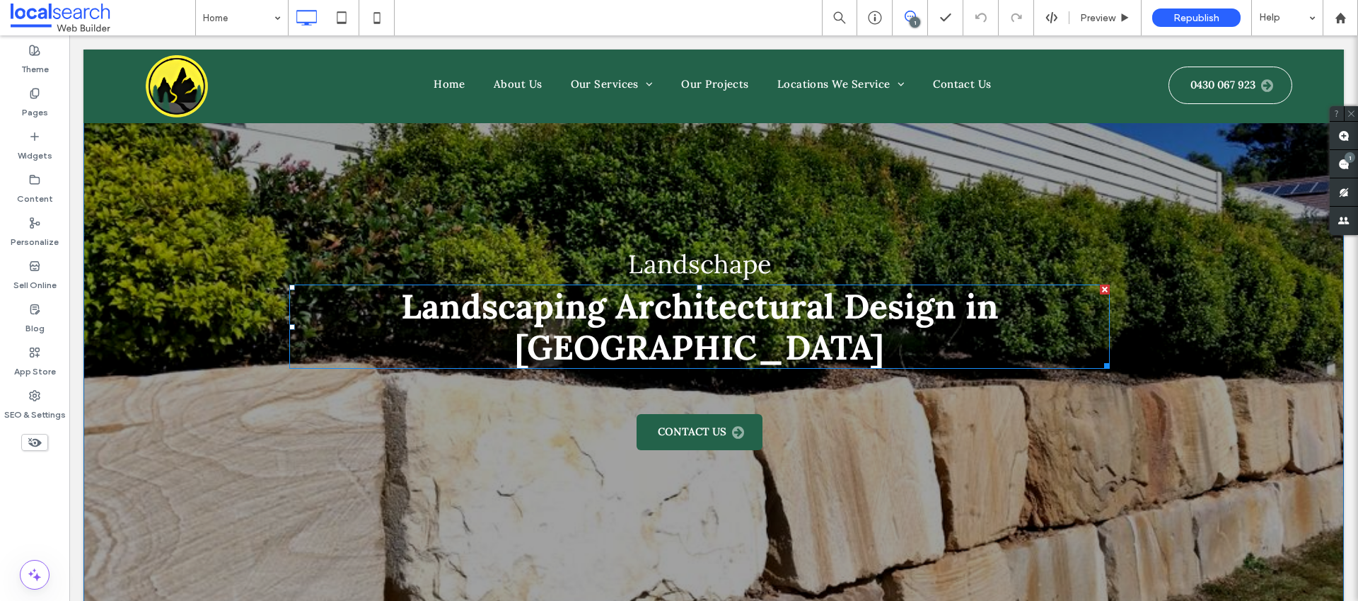
click at [401, 313] on span "Landscaping Architectural Design in Canberra" at bounding box center [700, 326] width 598 height 84
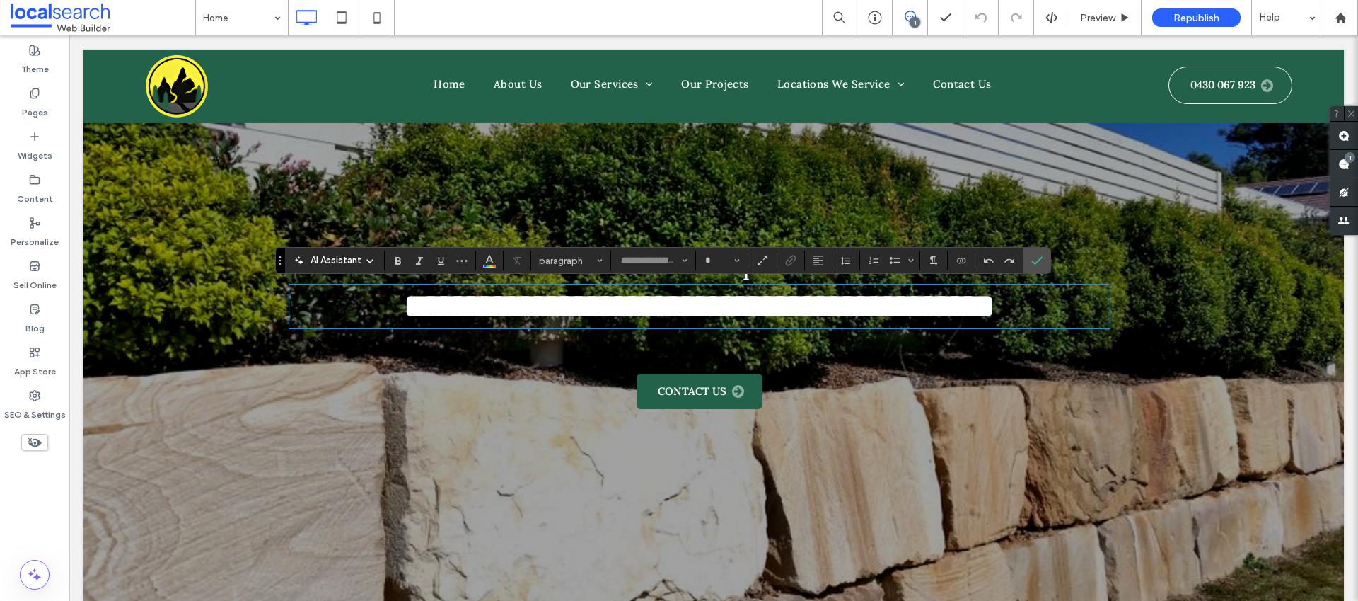
type input "****"
type input "**"
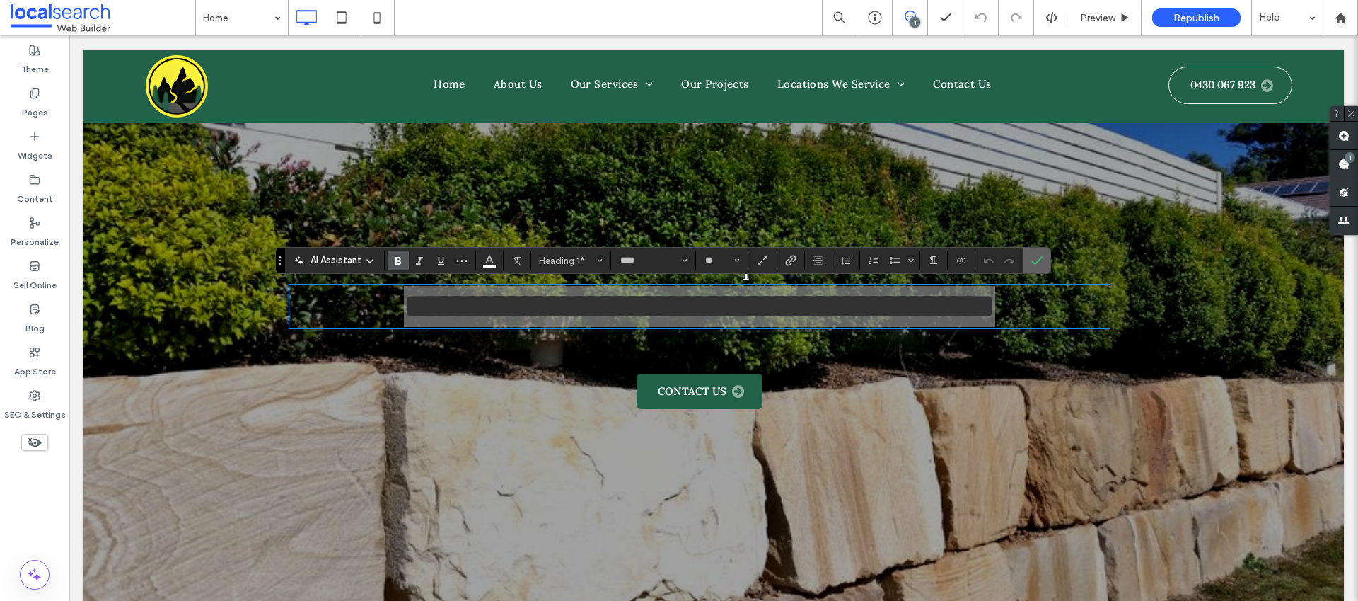
click at [1038, 262] on icon "Confirm" at bounding box center [1036, 260] width 11 height 11
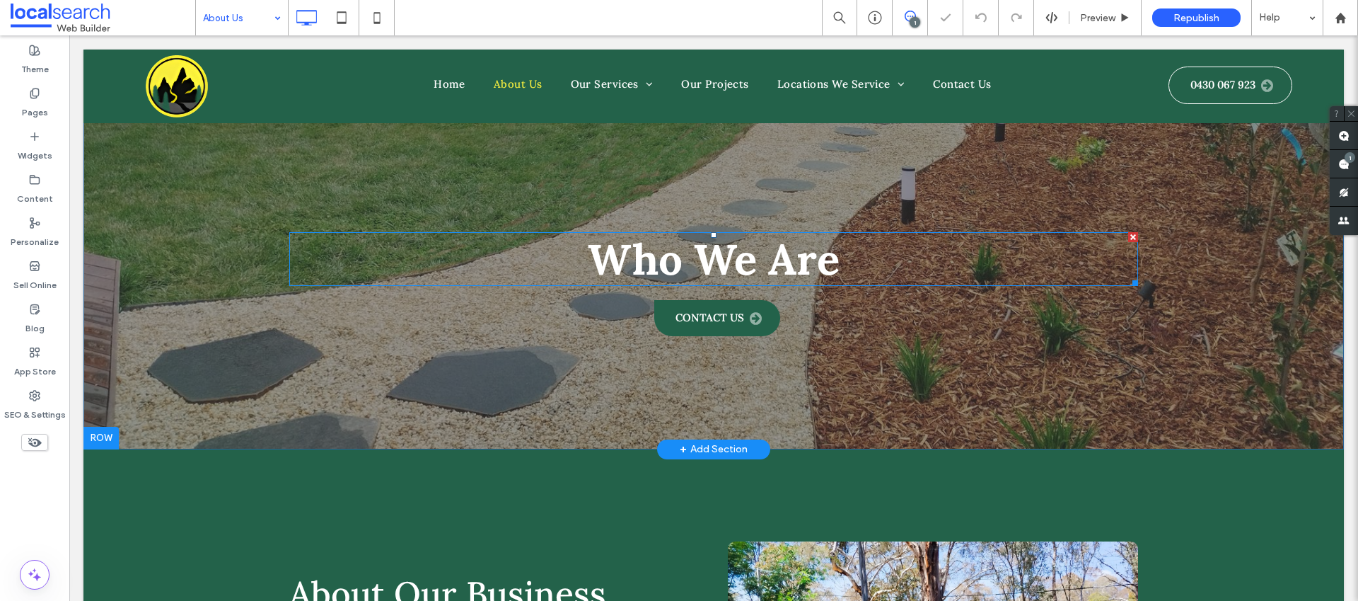
click at [613, 255] on span "Who We Are" at bounding box center [714, 259] width 252 height 54
type input "****"
type input "**"
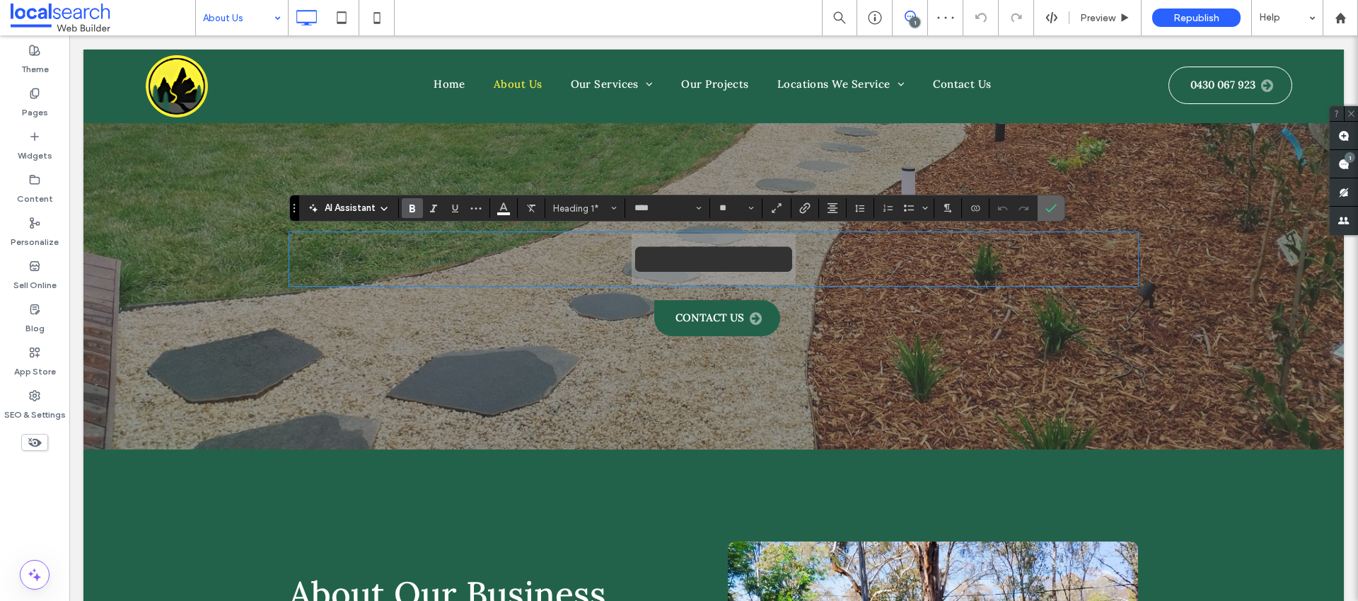
click at [1041, 209] on label "Confirm" at bounding box center [1051, 207] width 21 height 25
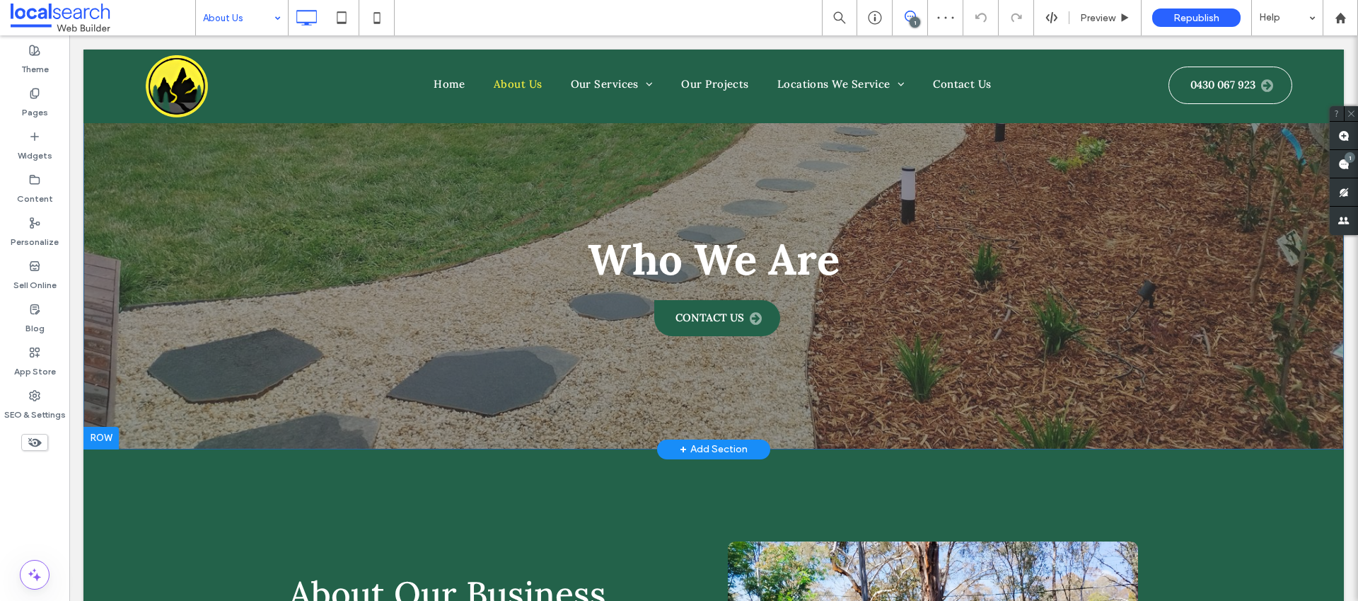
click at [343, 202] on div "Who We Are Contact Us Click To Paste Row + Add Section" at bounding box center [713, 250] width 1261 height 400
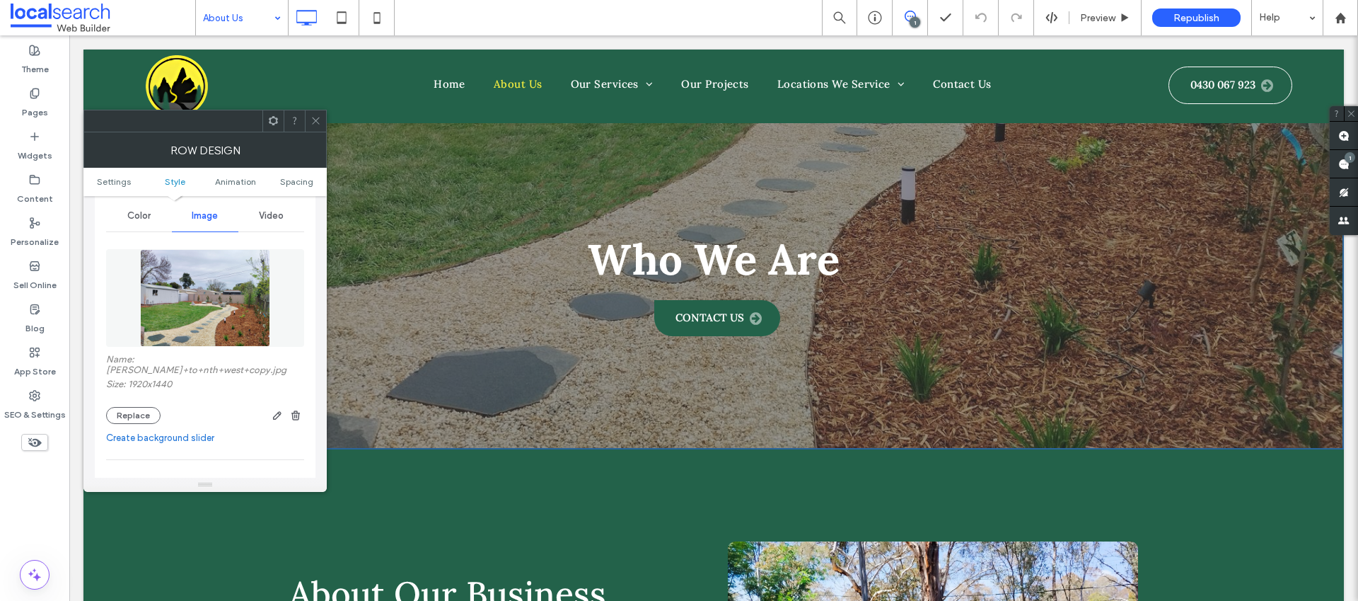
scroll to position [175, 0]
click at [1349, 162] on div "1" at bounding box center [1344, 164] width 28 height 28
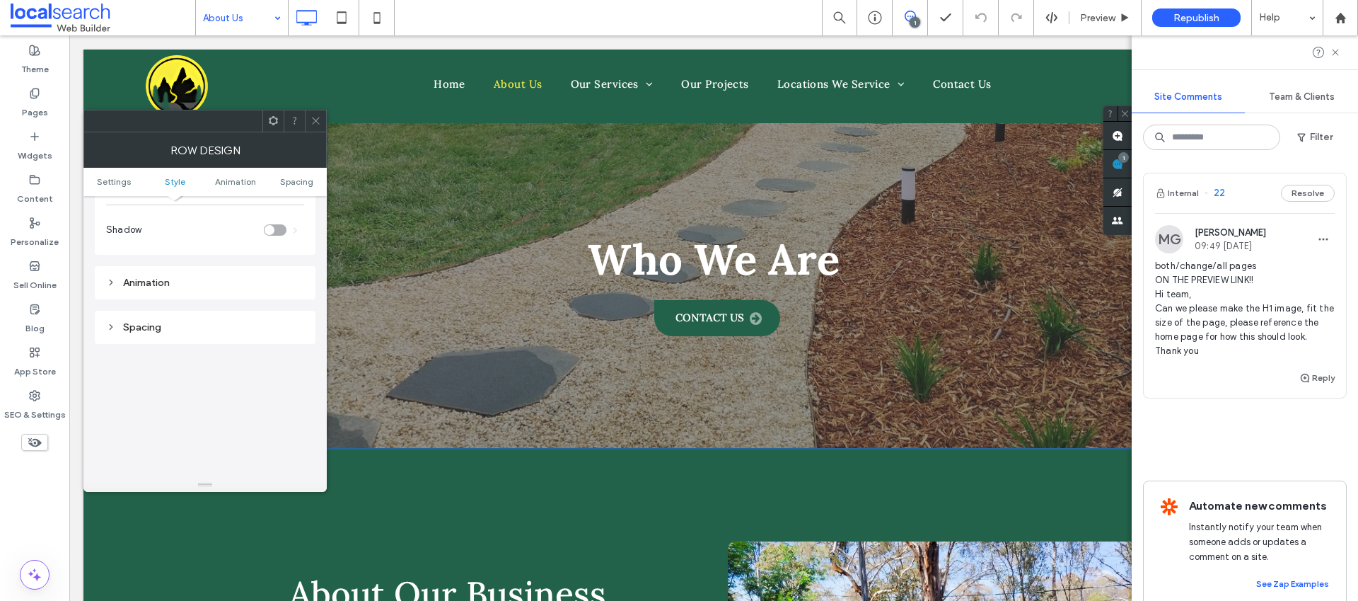
scroll to position [0, 0]
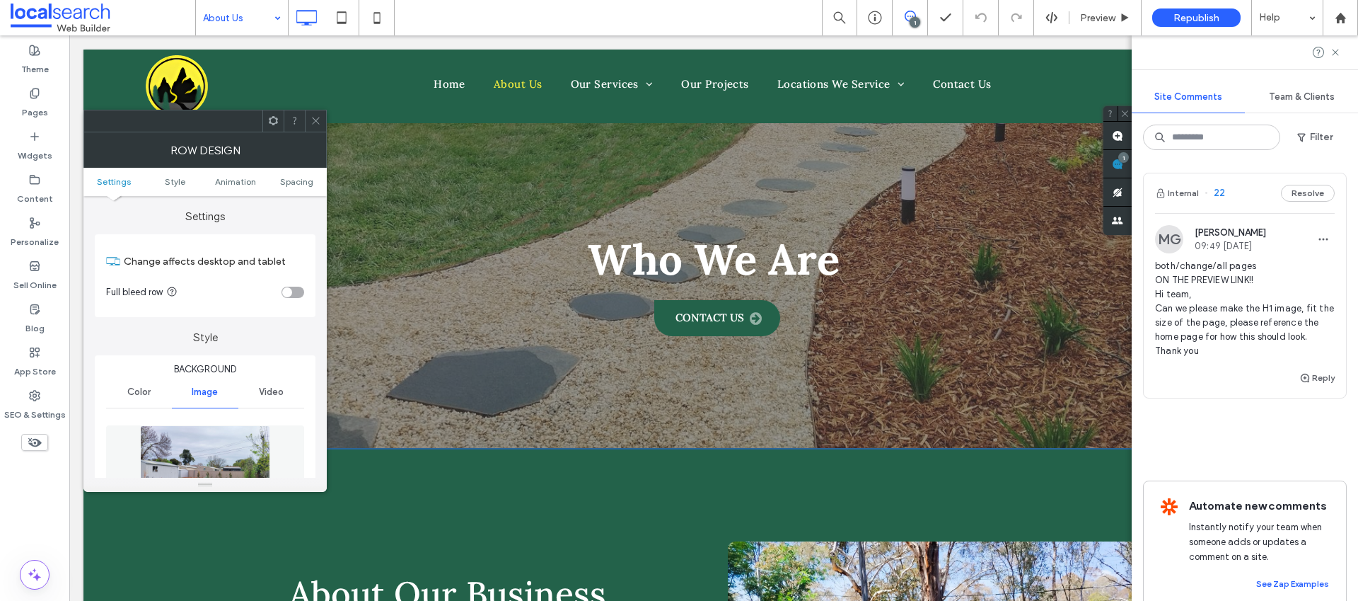
click at [317, 126] on span at bounding box center [316, 120] width 11 height 21
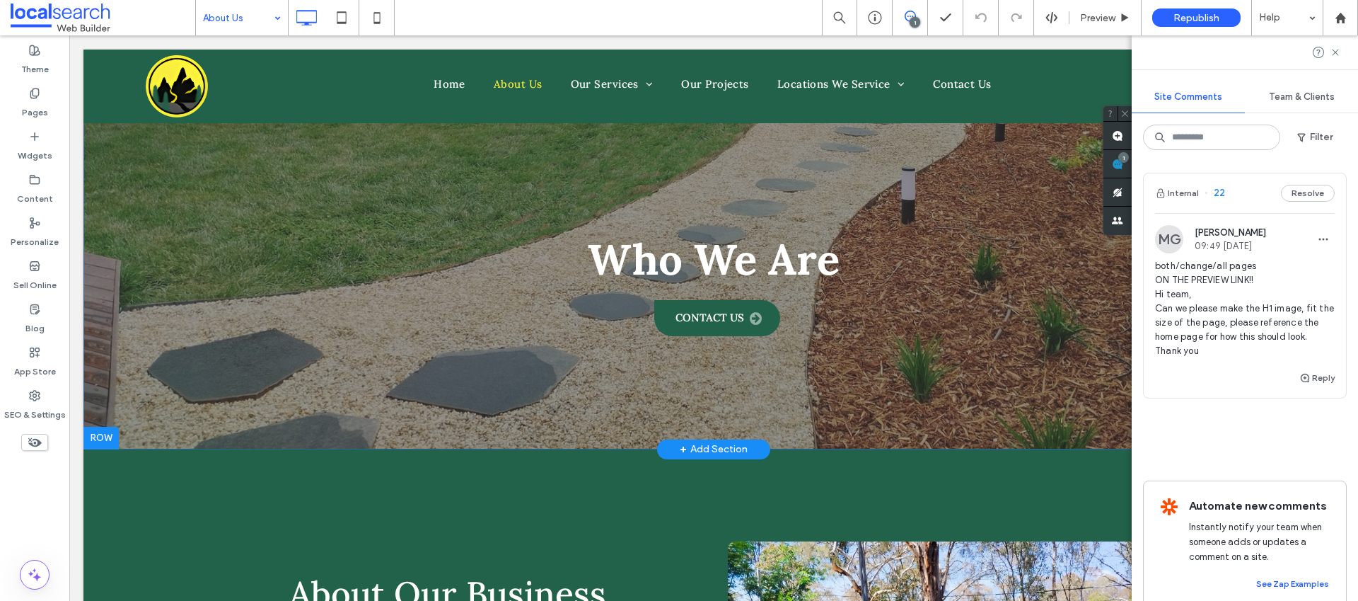
click at [132, 362] on div "Who We Are Contact Us Click To Paste Row + Add Section" at bounding box center [713, 250] width 1261 height 400
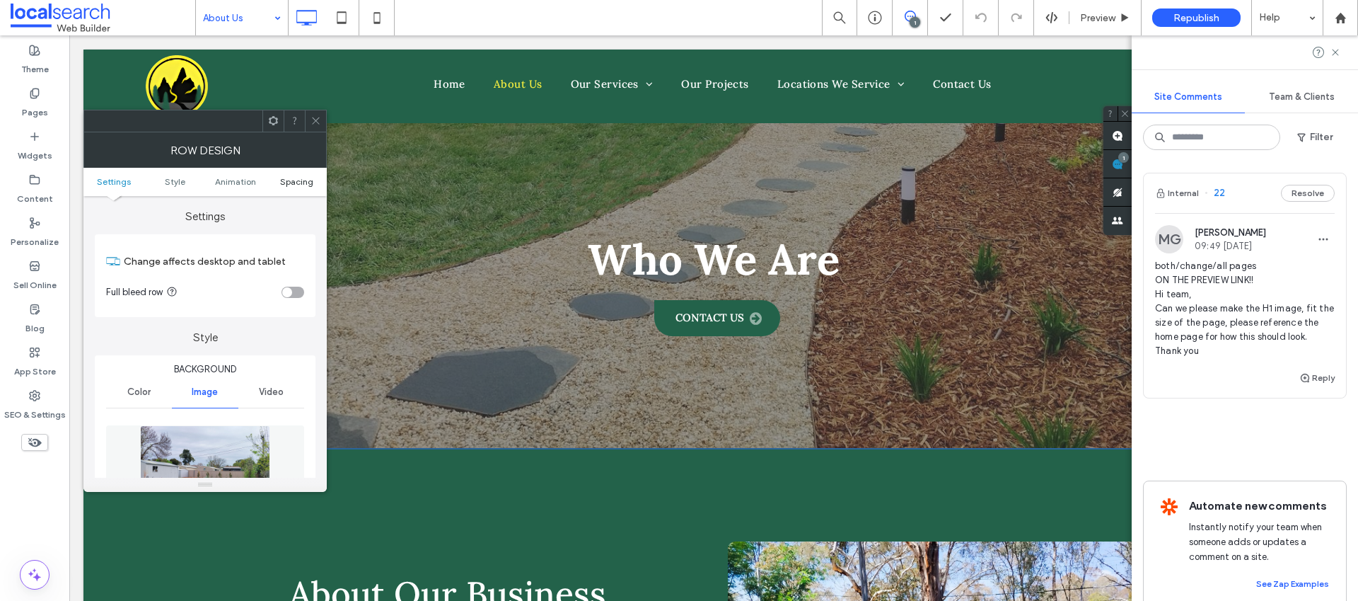
click at [295, 179] on span "Spacing" at bounding box center [296, 181] width 33 height 11
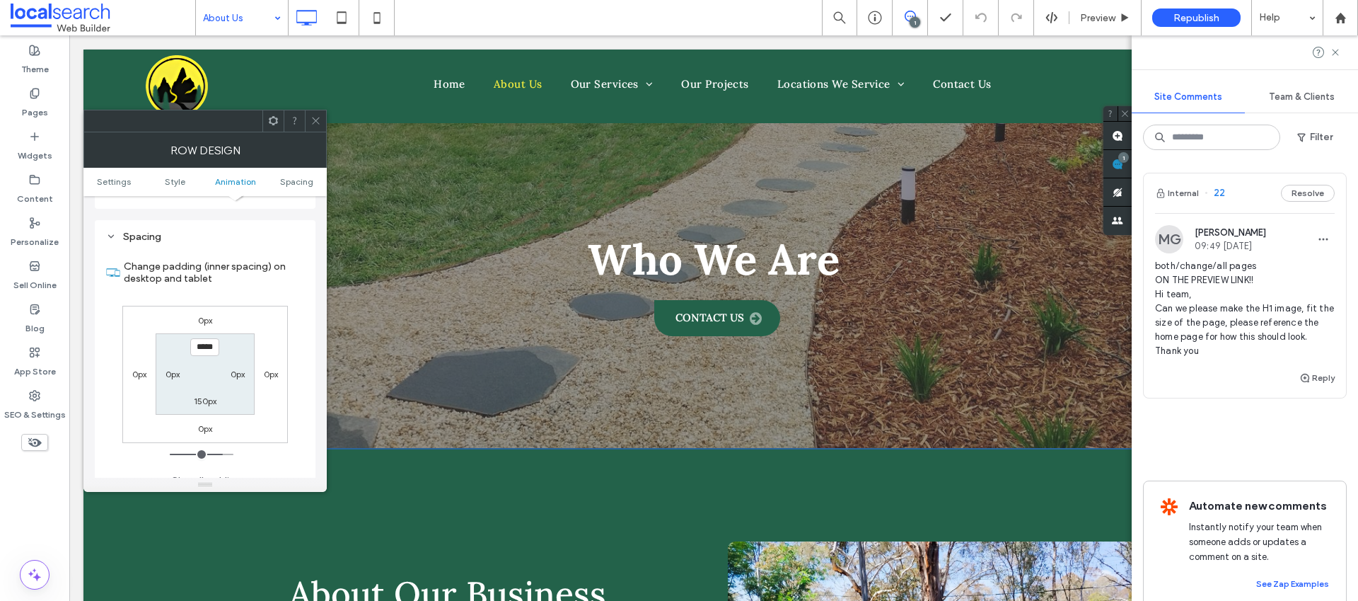
scroll to position [920, 0]
click at [206, 394] on div "150px" at bounding box center [205, 398] width 23 height 14
click at [205, 393] on label "150px" at bounding box center [205, 398] width 23 height 11
type input "***"
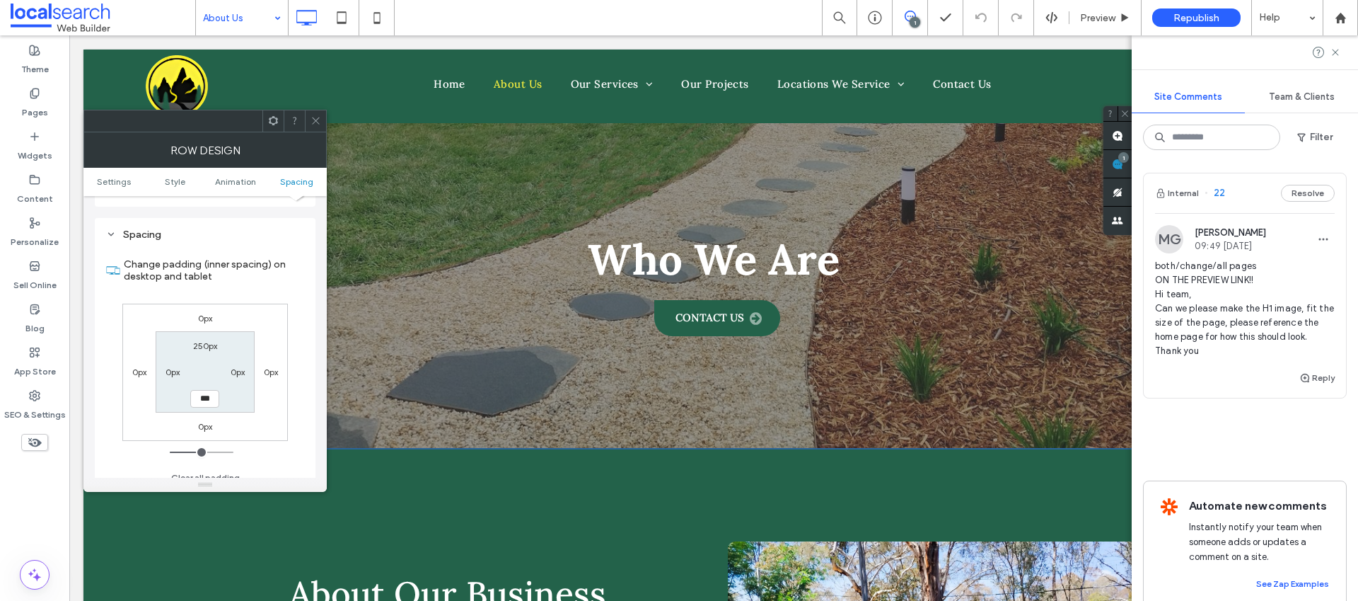
type input "***"
type input "*****"
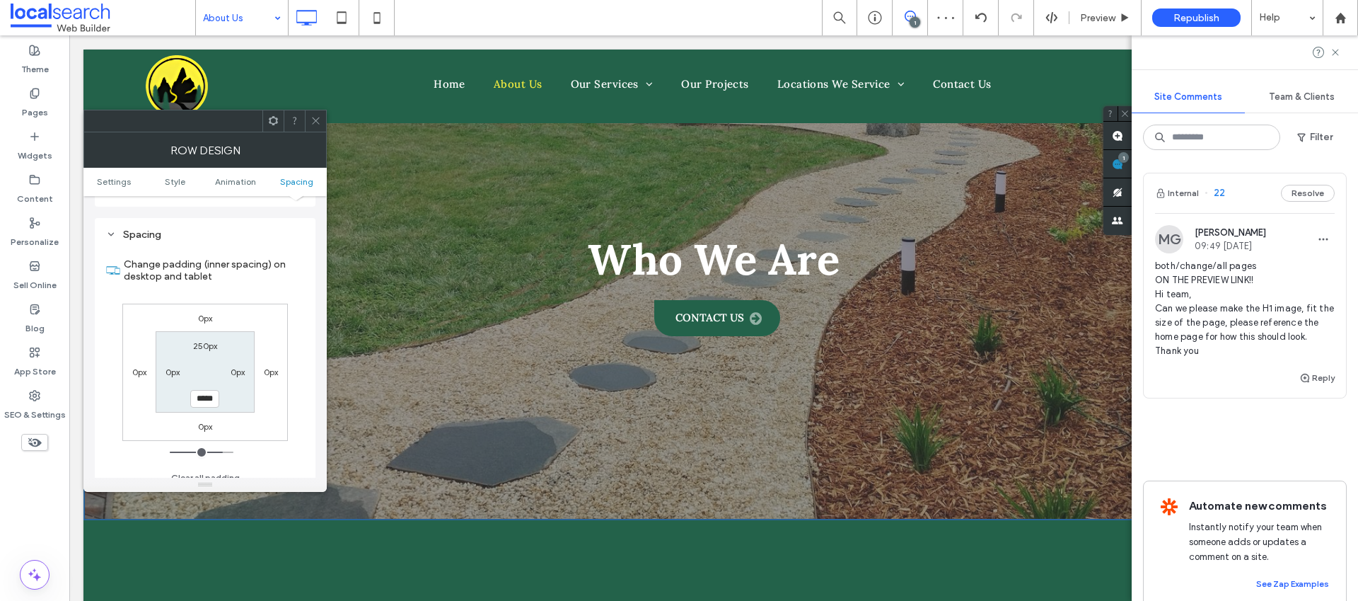
click at [315, 119] on icon at bounding box center [316, 120] width 11 height 11
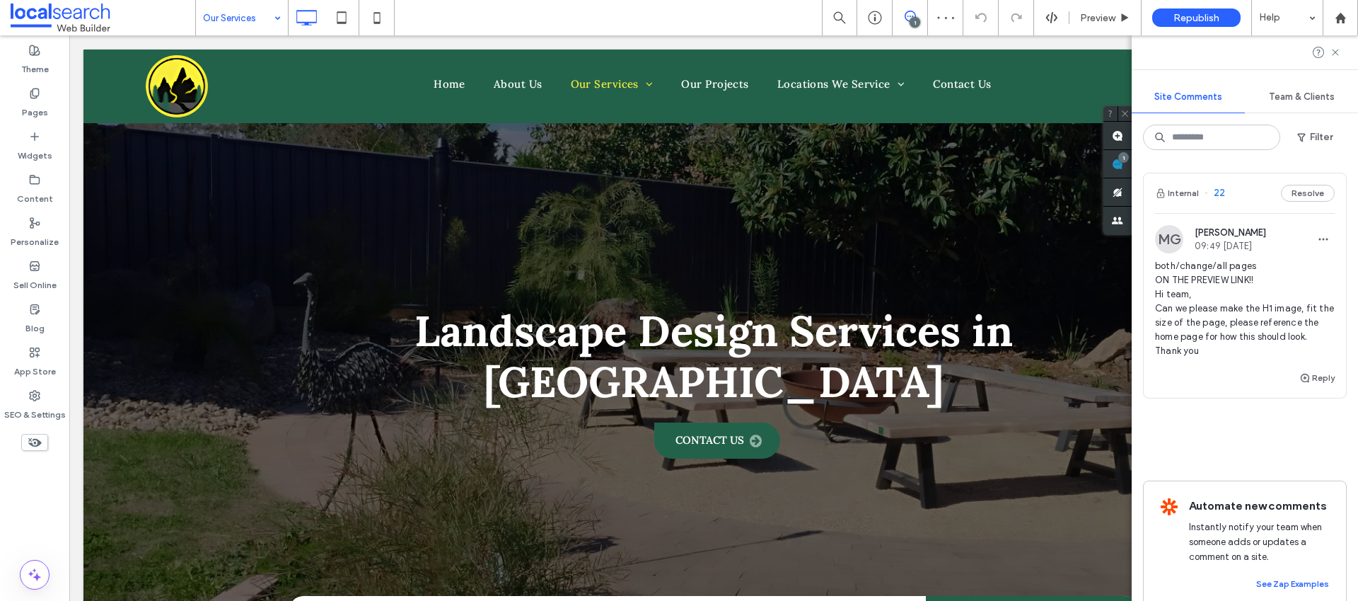
click at [236, 21] on input at bounding box center [238, 17] width 71 height 35
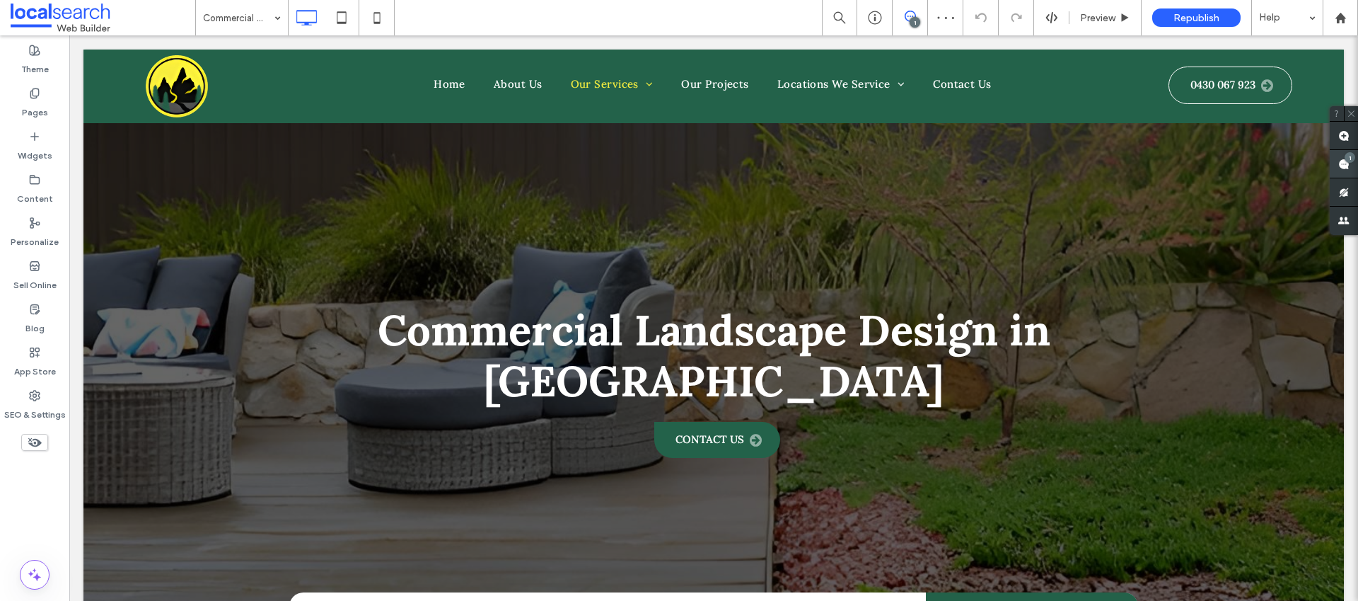
drag, startPoint x: 1118, startPoint y: 166, endPoint x: 968, endPoint y: 104, distance: 162.4
click at [1338, 166] on icon at bounding box center [1343, 163] width 11 height 11
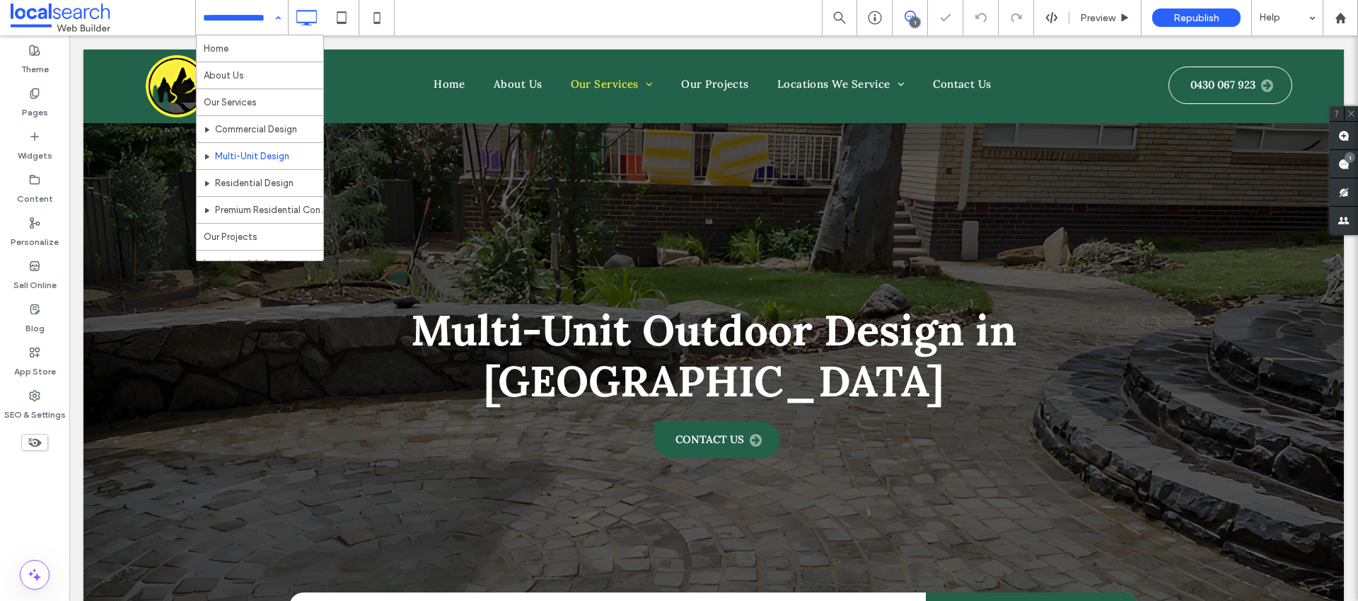
click at [267, 21] on div "Home About Us Our Services Commercial Design Multi-Unit Design Residential Desi…" at bounding box center [242, 17] width 92 height 35
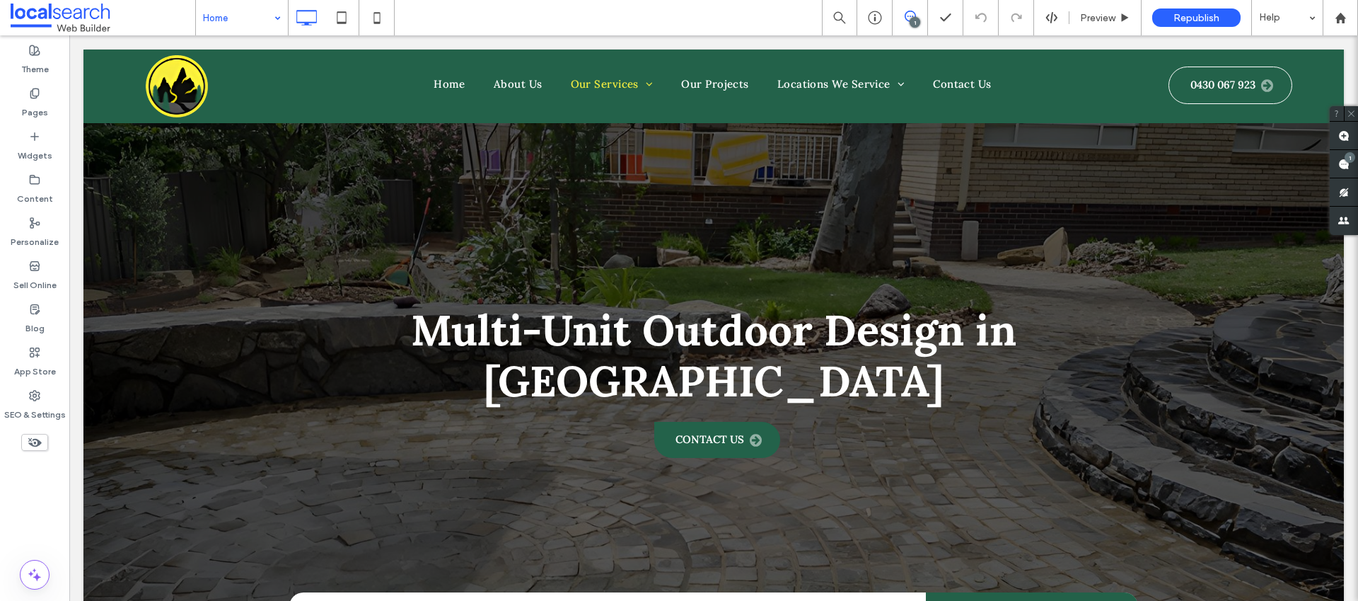
click at [254, 24] on input at bounding box center [238, 17] width 71 height 35
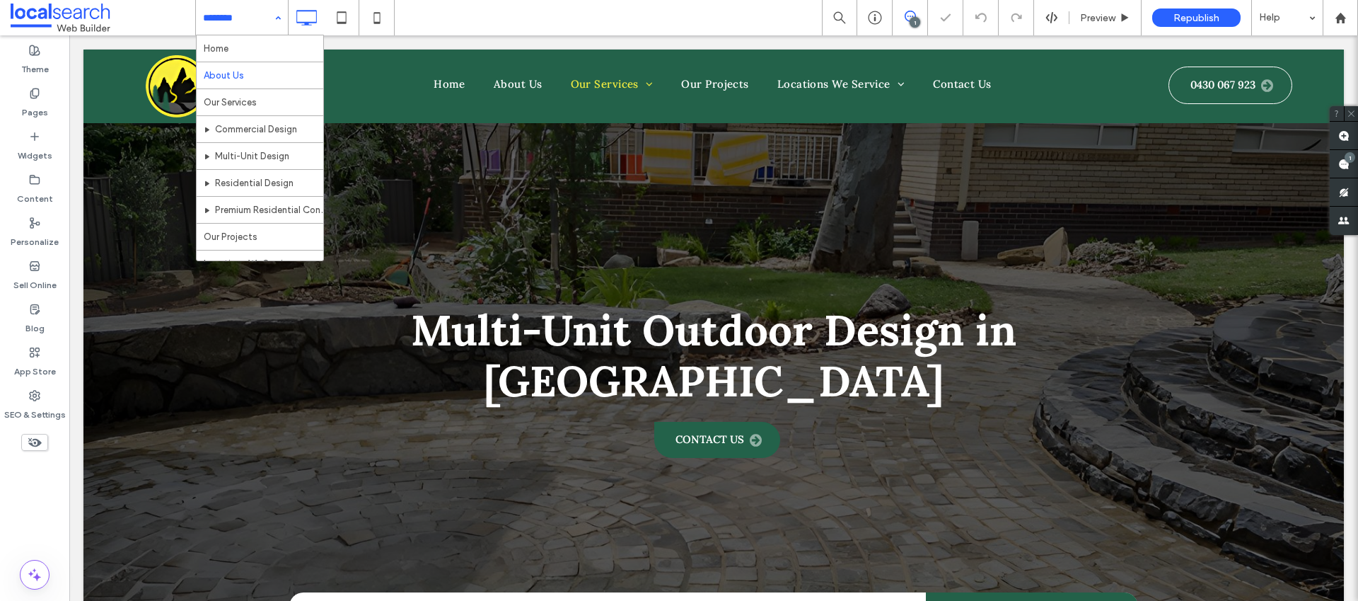
click at [262, 22] on input at bounding box center [238, 17] width 71 height 35
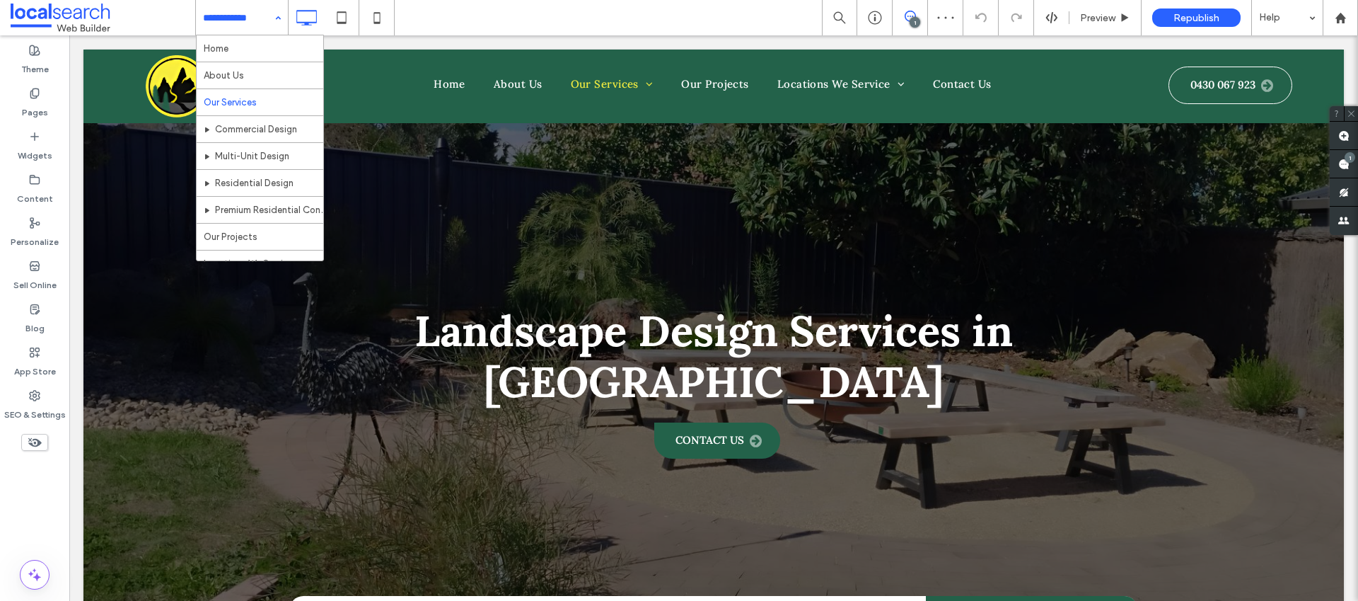
click at [262, 28] on input at bounding box center [238, 17] width 71 height 35
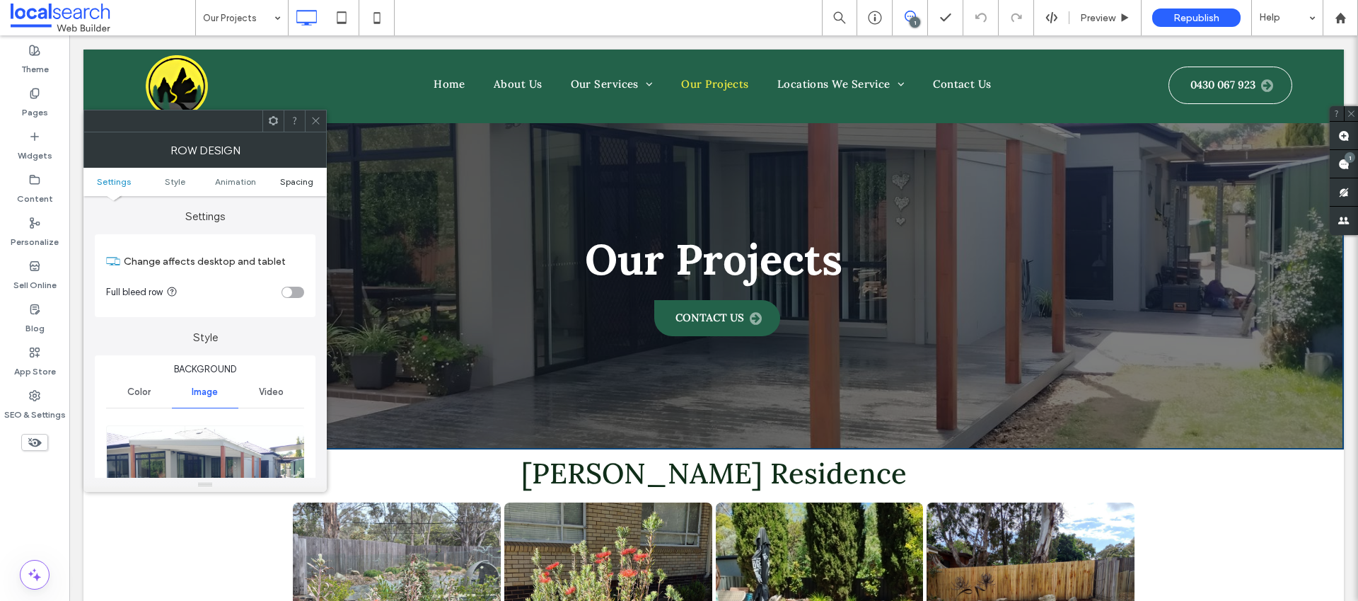
click at [290, 183] on span "Spacing" at bounding box center [296, 181] width 33 height 11
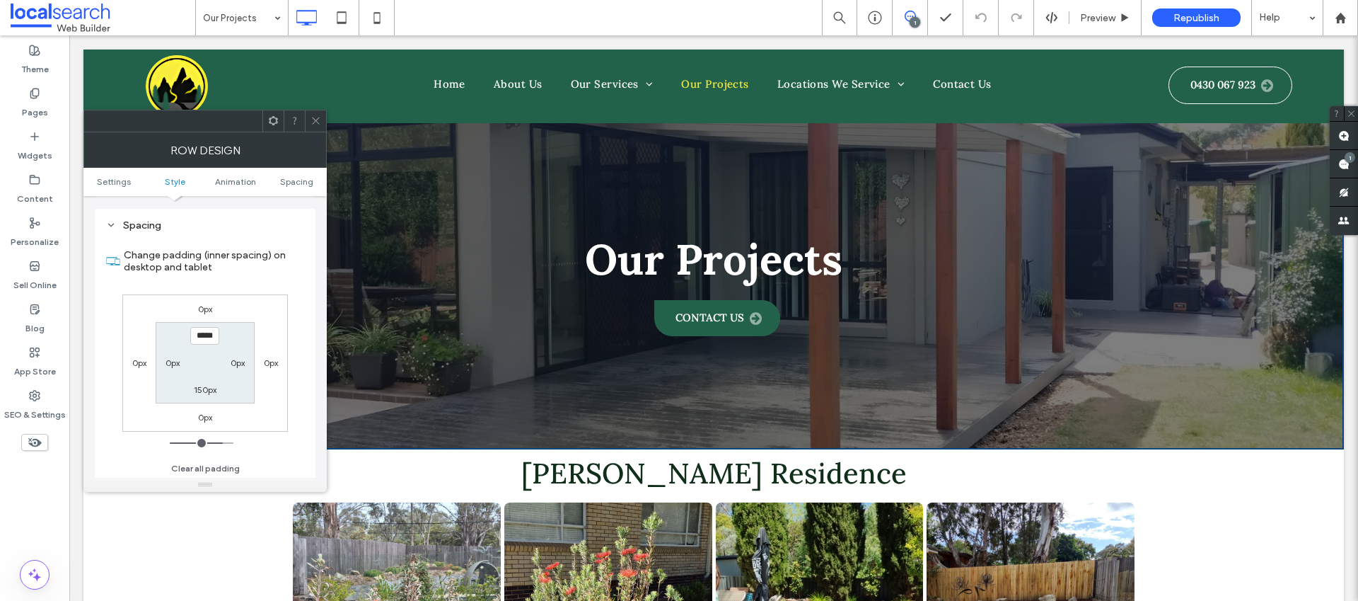
scroll to position [920, 0]
click at [208, 387] on label "150px" at bounding box center [205, 388] width 23 height 11
type input "***"
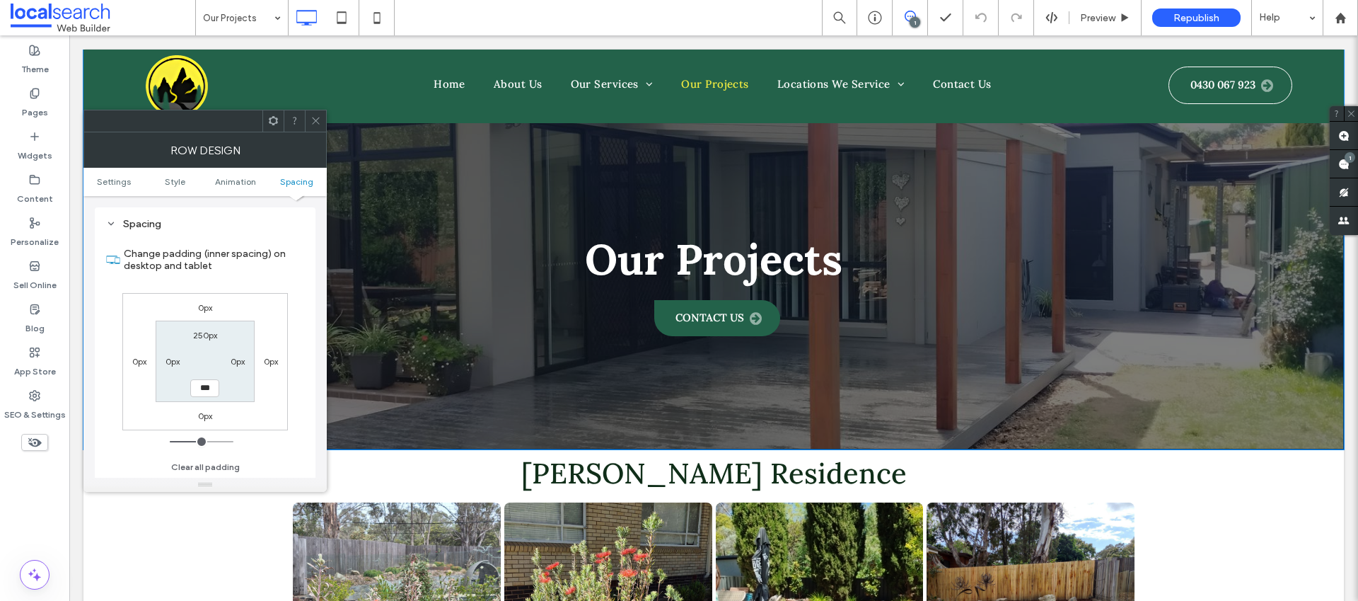
type input "*****"
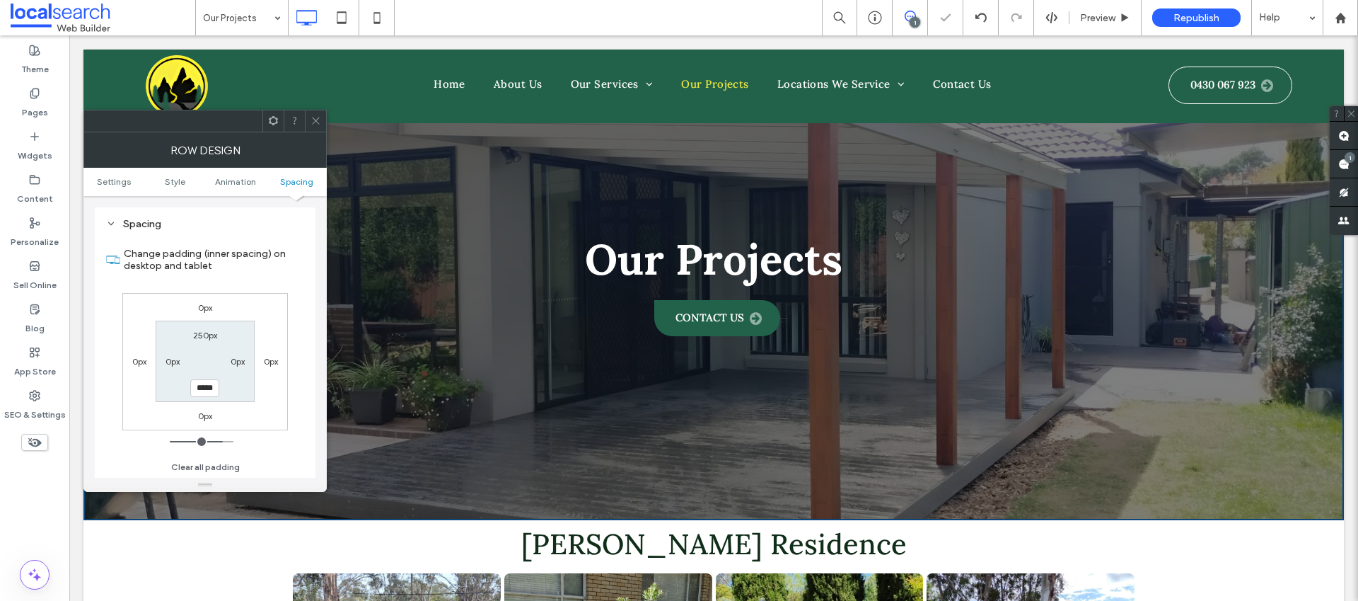
click at [315, 120] on icon at bounding box center [316, 120] width 11 height 11
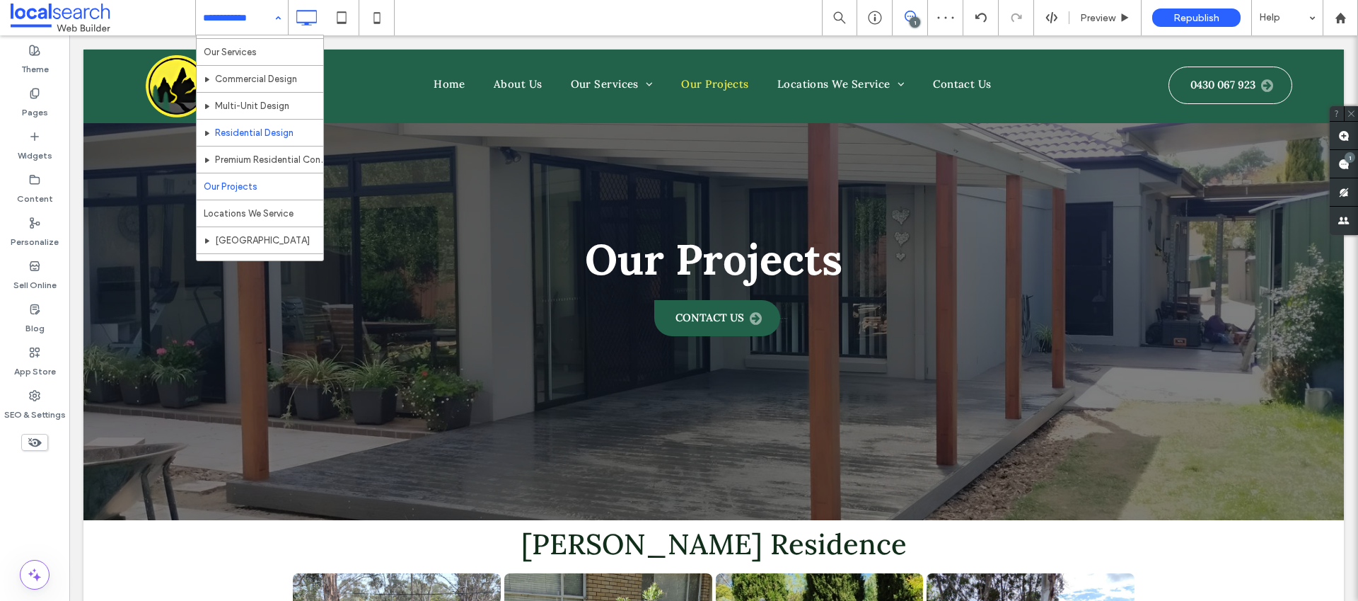
scroll to position [95, 0]
click at [206, 19] on input at bounding box center [238, 17] width 71 height 35
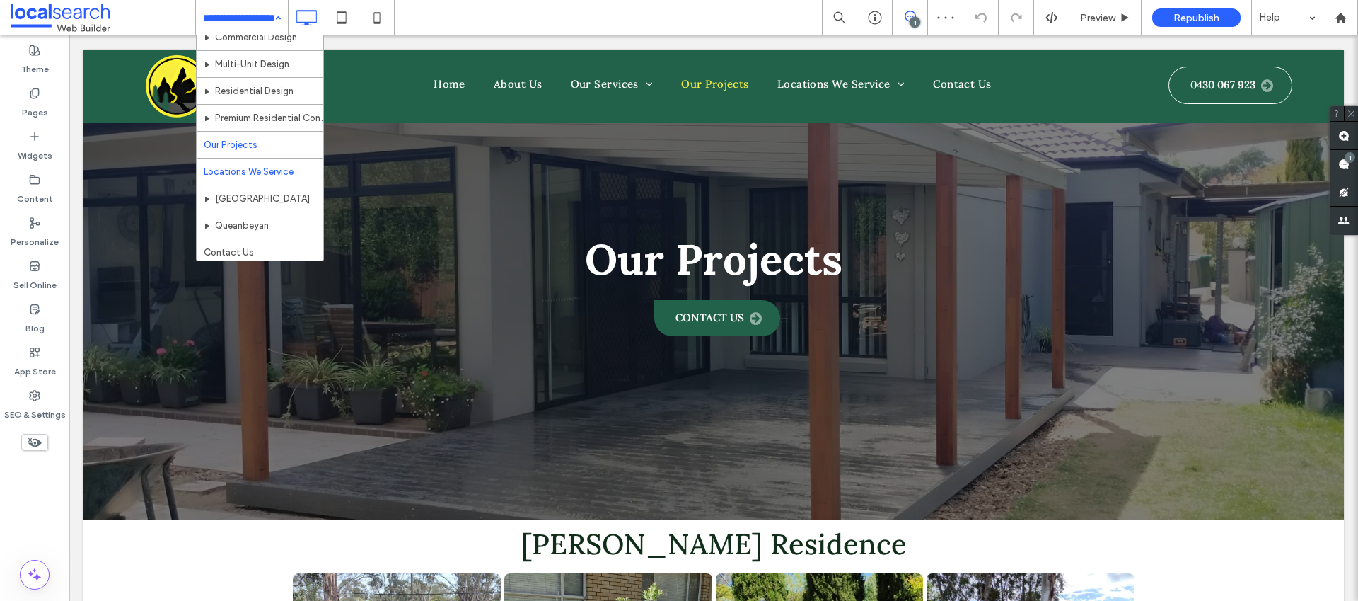
scroll to position [95, 0]
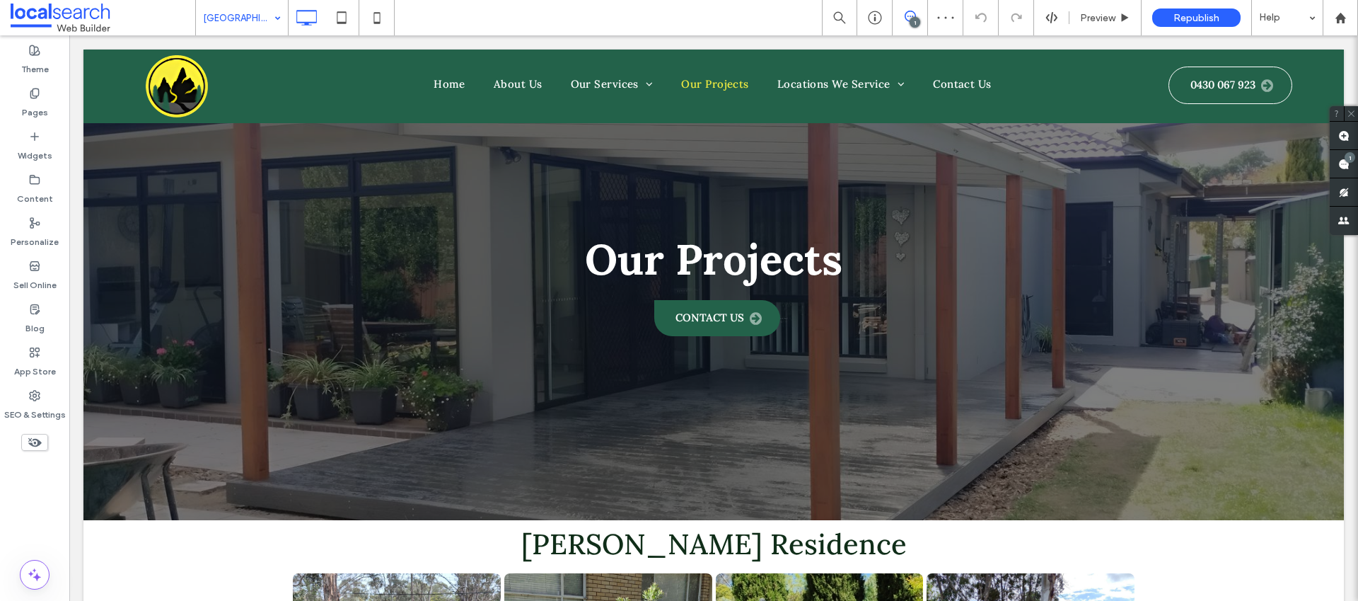
click at [260, 19] on input at bounding box center [238, 17] width 71 height 35
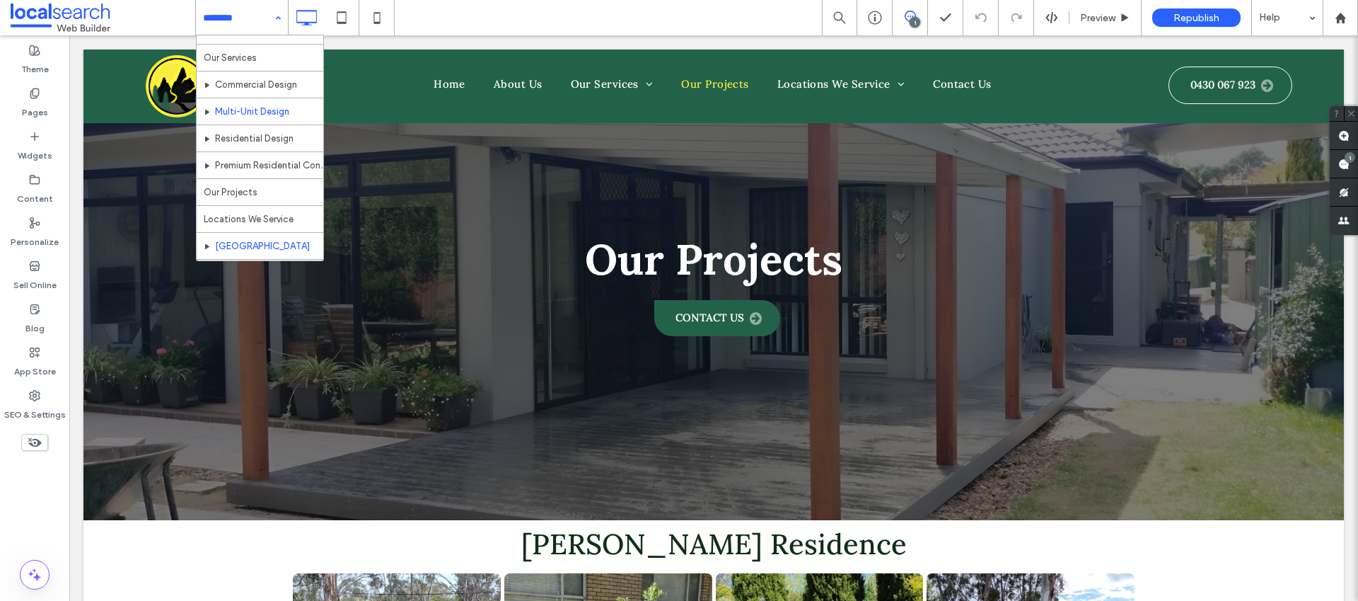
scroll to position [95, 0]
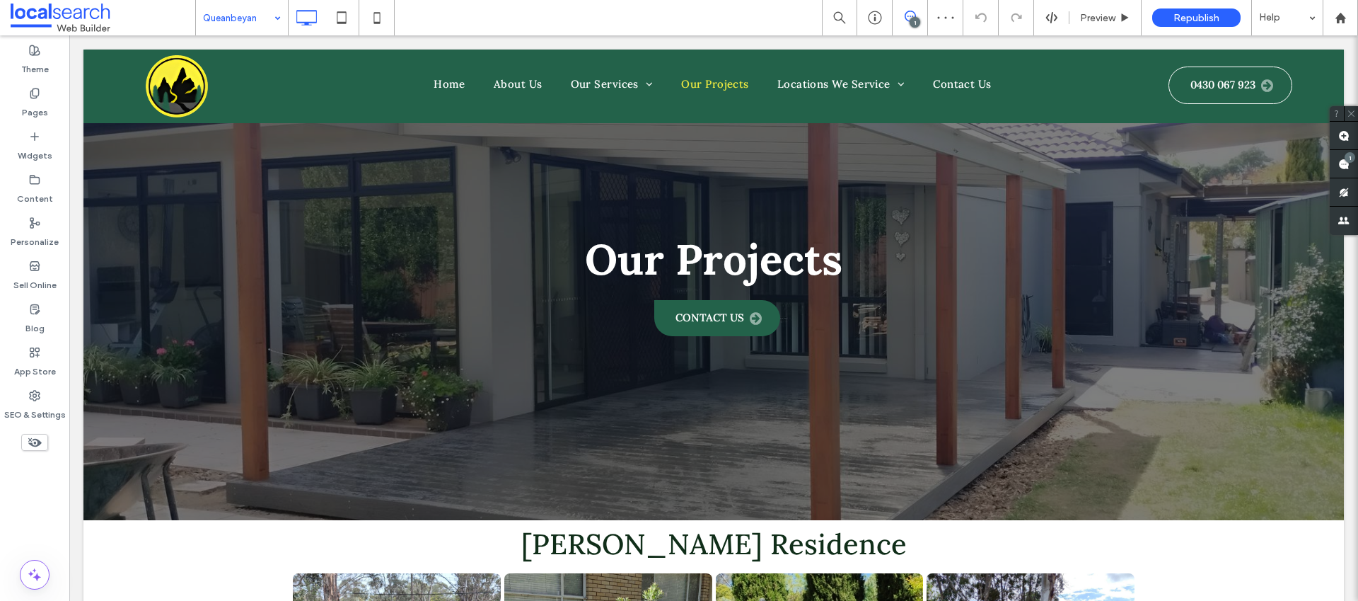
click at [245, 16] on input at bounding box center [238, 17] width 71 height 35
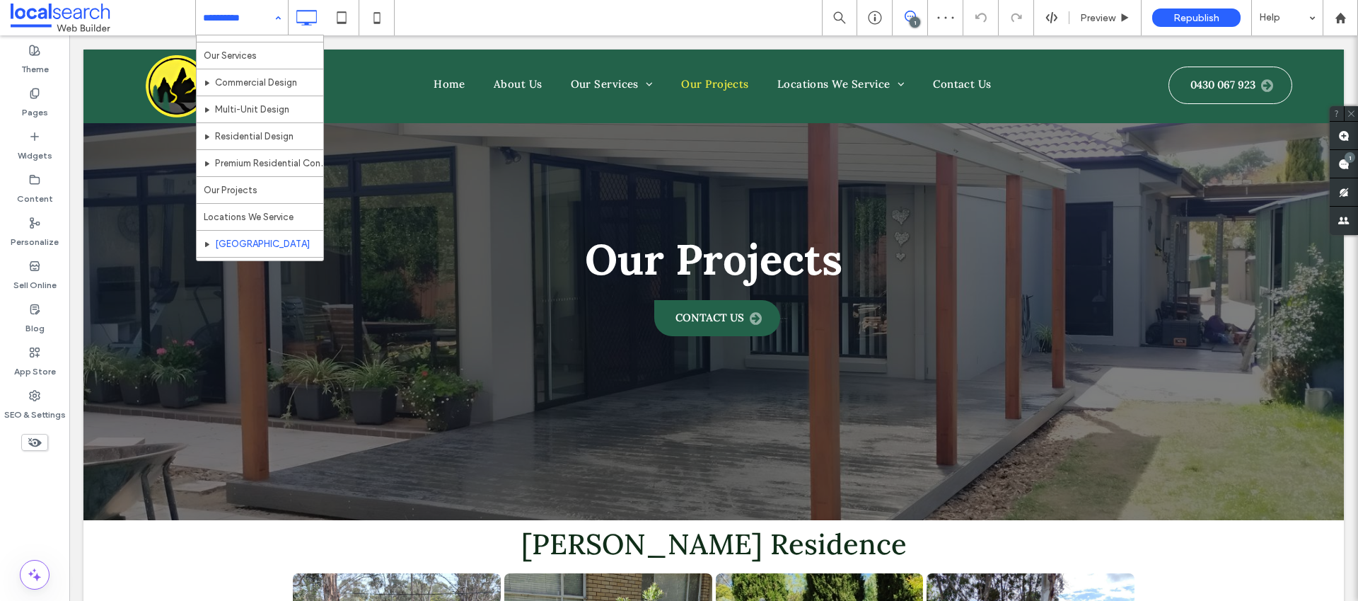
scroll to position [95, 0]
drag, startPoint x: 255, startPoint y: 243, endPoint x: 308, endPoint y: 239, distance: 53.2
click at [1346, 164] on span at bounding box center [1344, 164] width 28 height 28
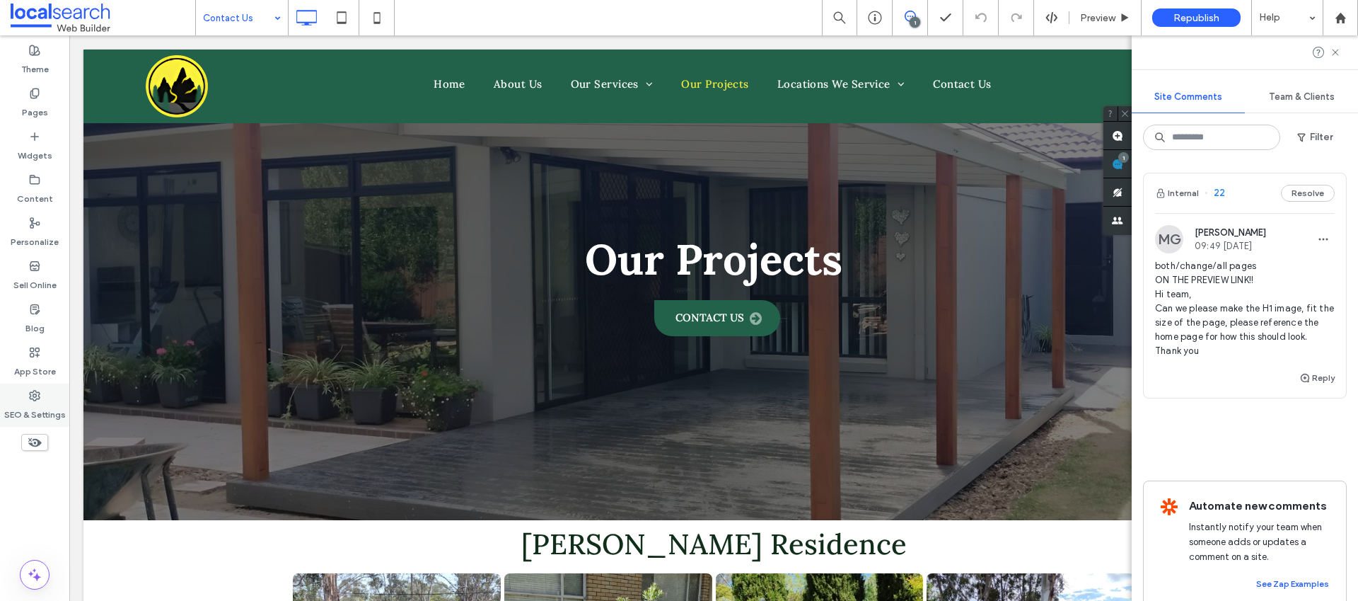
click at [30, 403] on label "SEO & Settings" at bounding box center [35, 411] width 62 height 20
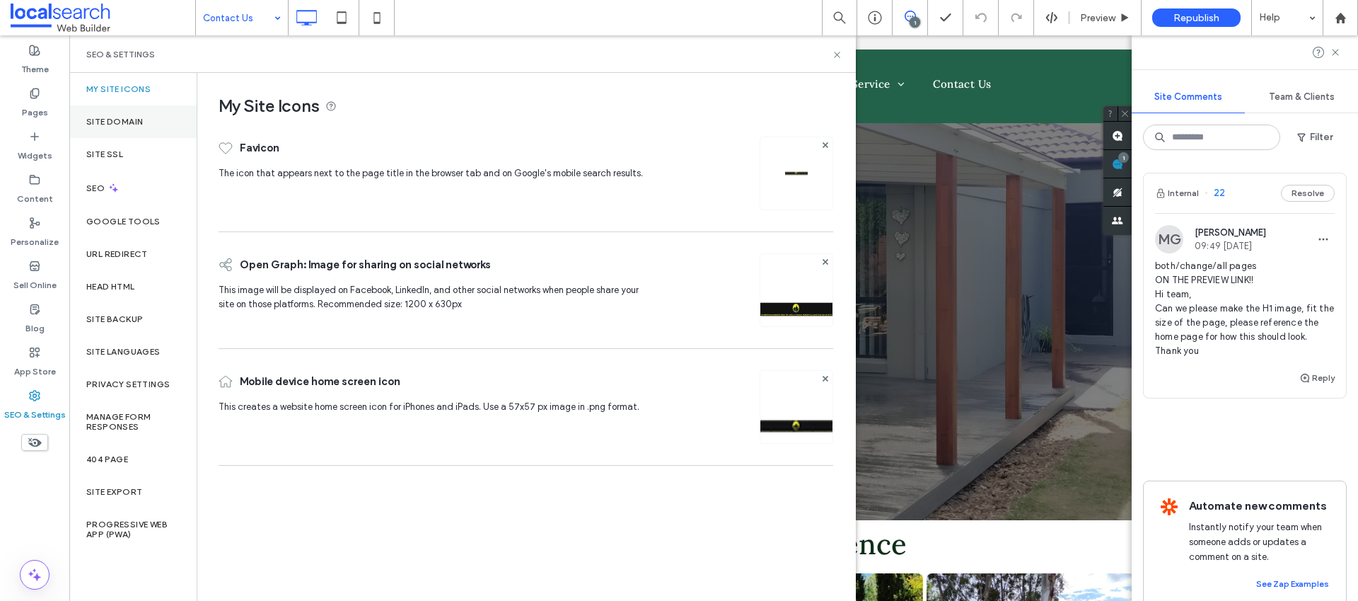
click at [122, 122] on label "Site Domain" at bounding box center [114, 122] width 57 height 10
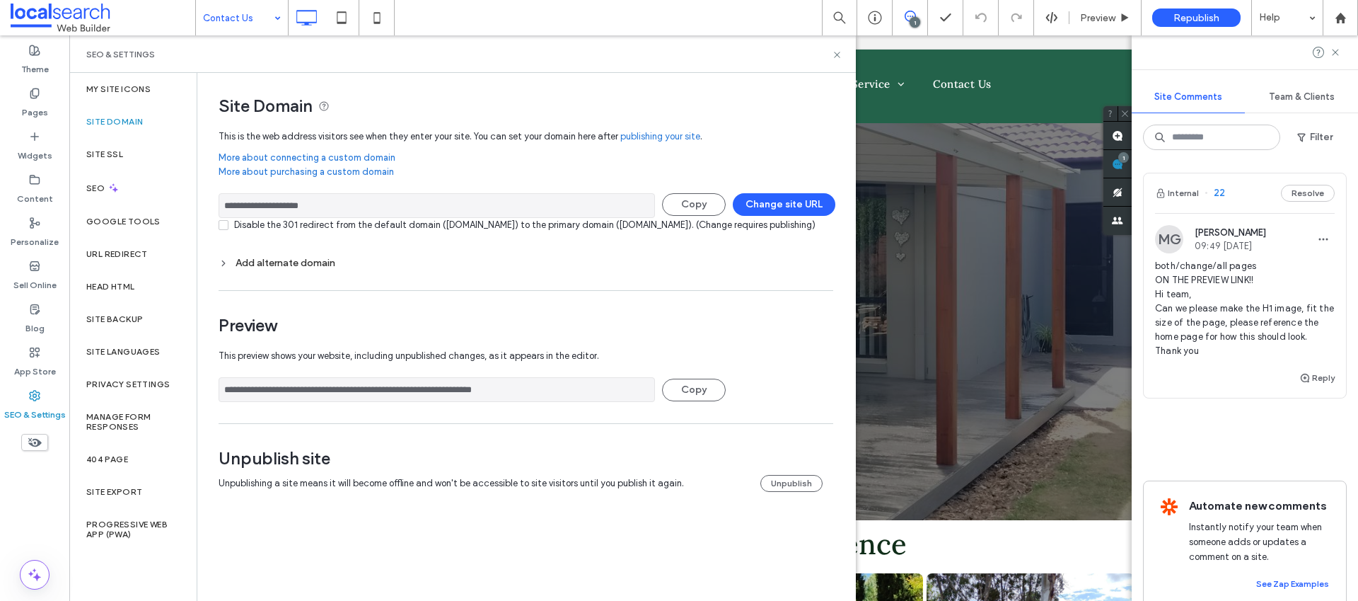
drag, startPoint x: 348, startPoint y: 207, endPoint x: 205, endPoint y: 198, distance: 143.2
click at [211, 207] on div "**********" at bounding box center [520, 296] width 647 height 447
click at [836, 52] on icon at bounding box center [837, 55] width 11 height 11
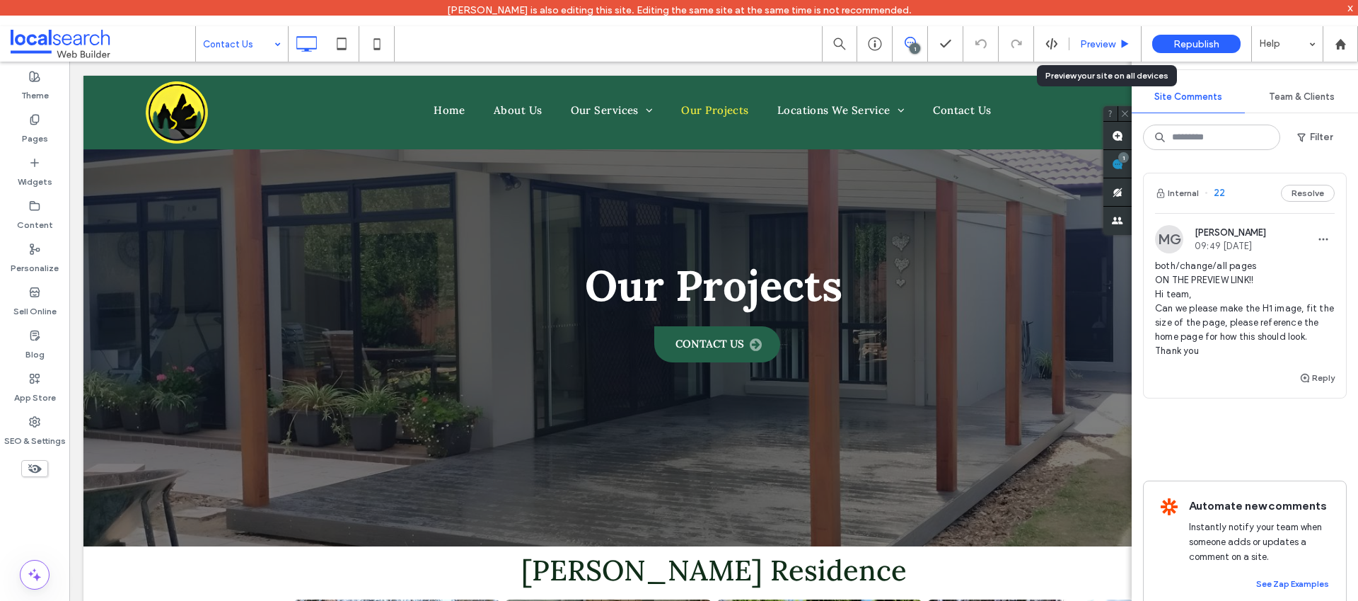
click at [1091, 40] on span "Preview" at bounding box center [1097, 44] width 35 height 12
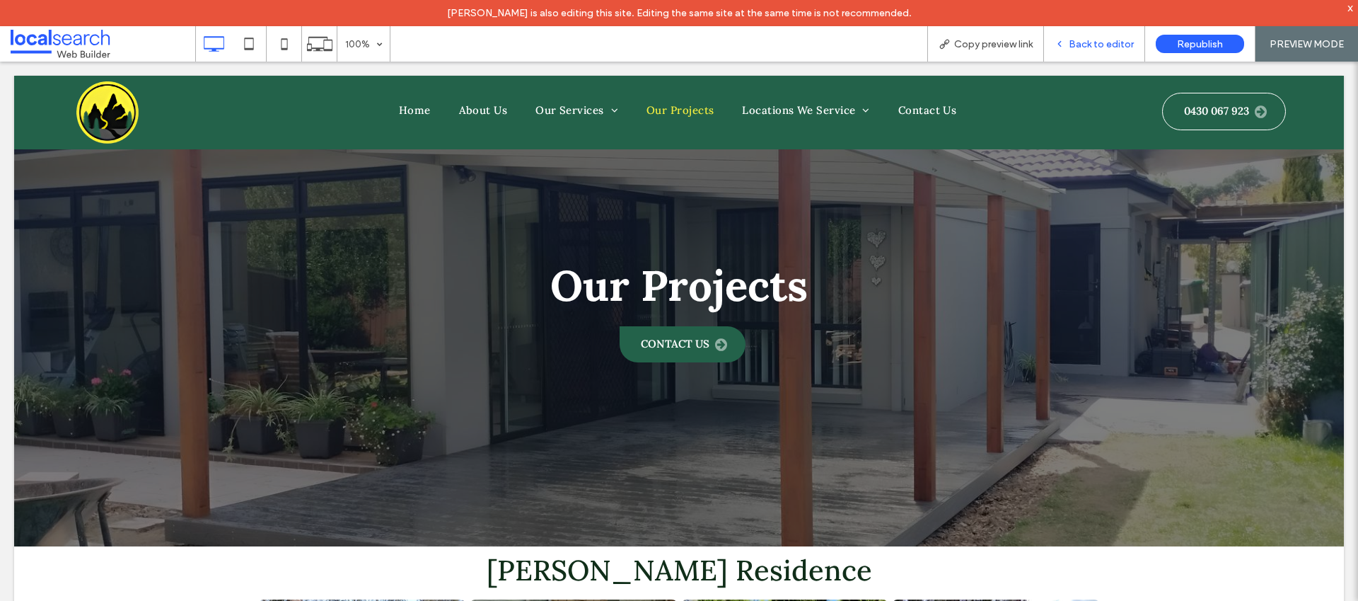
click at [1113, 42] on span "Back to editor" at bounding box center [1101, 44] width 65 height 12
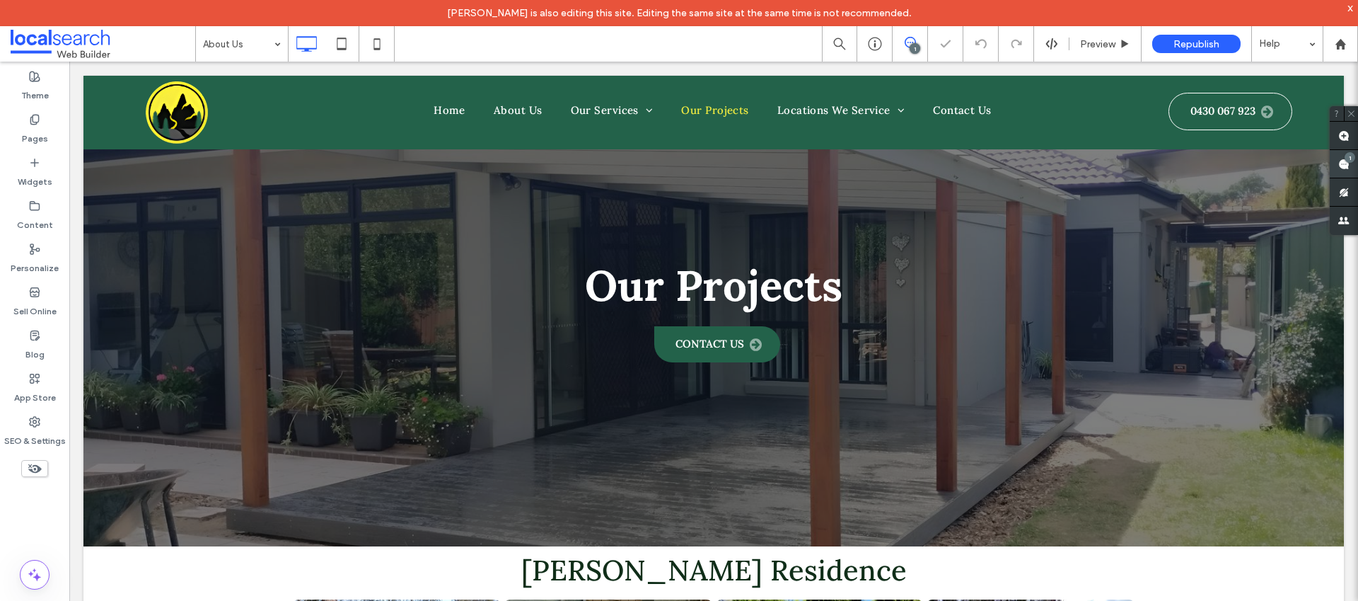
click at [1343, 166] on span at bounding box center [1344, 164] width 28 height 28
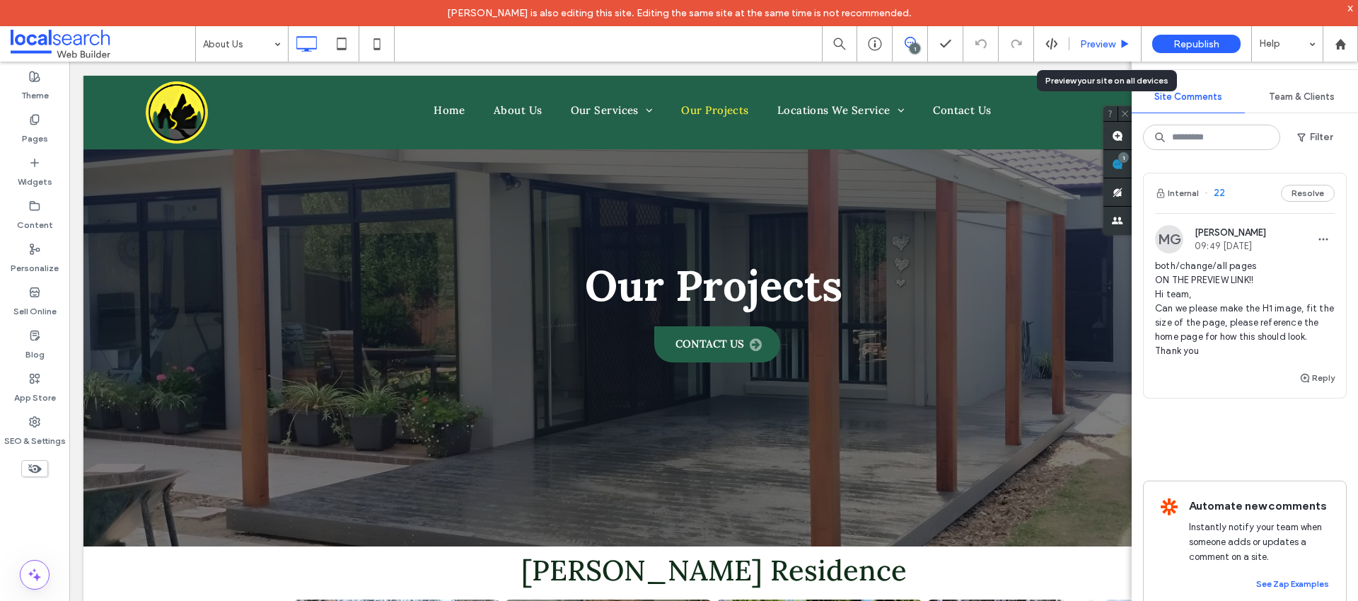
click at [1097, 41] on span "Preview" at bounding box center [1097, 44] width 35 height 12
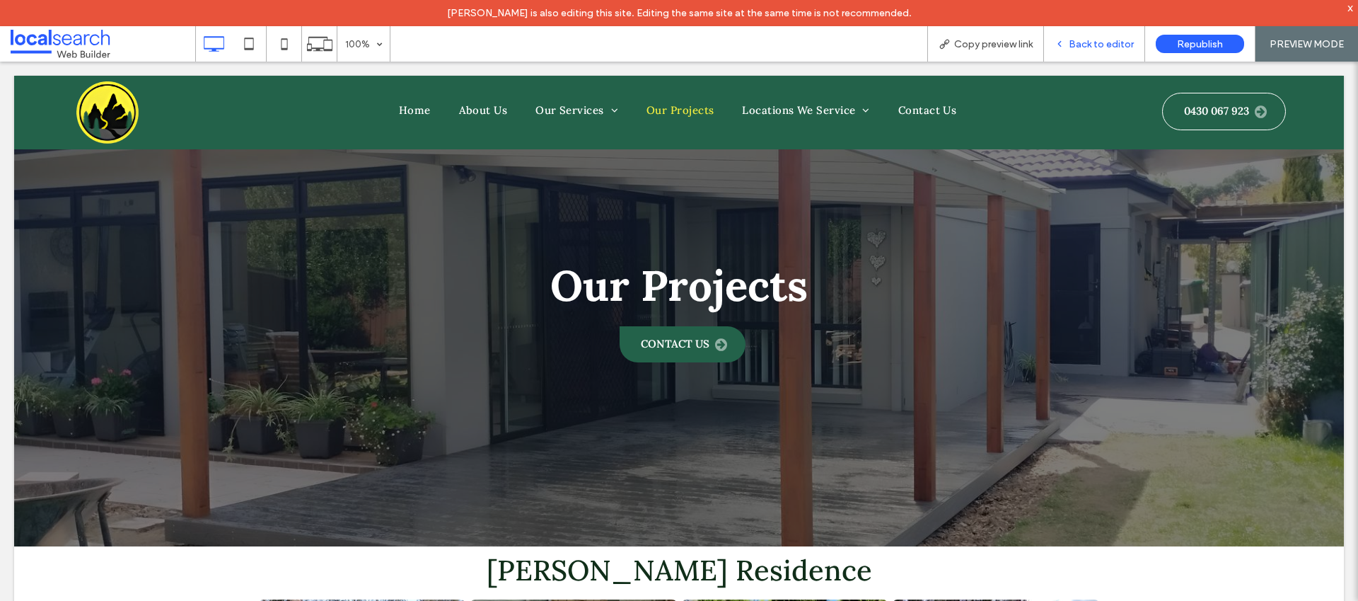
click at [1081, 43] on span "Back to editor" at bounding box center [1101, 44] width 65 height 12
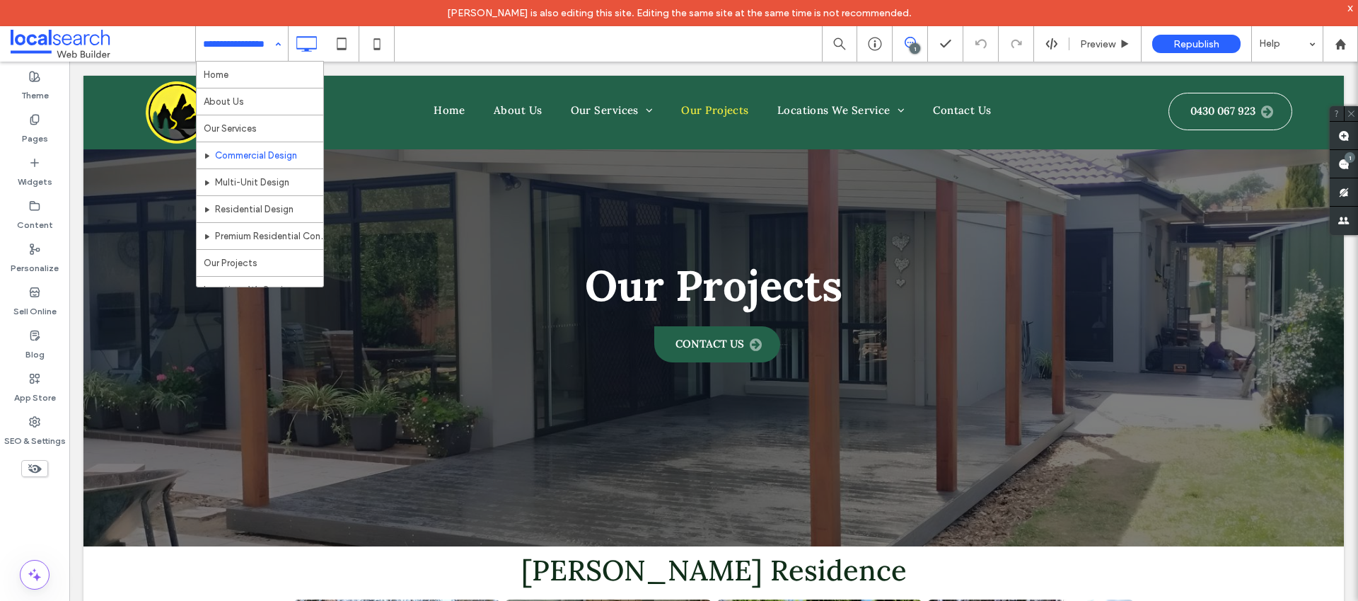
click at [244, 43] on input at bounding box center [238, 43] width 71 height 35
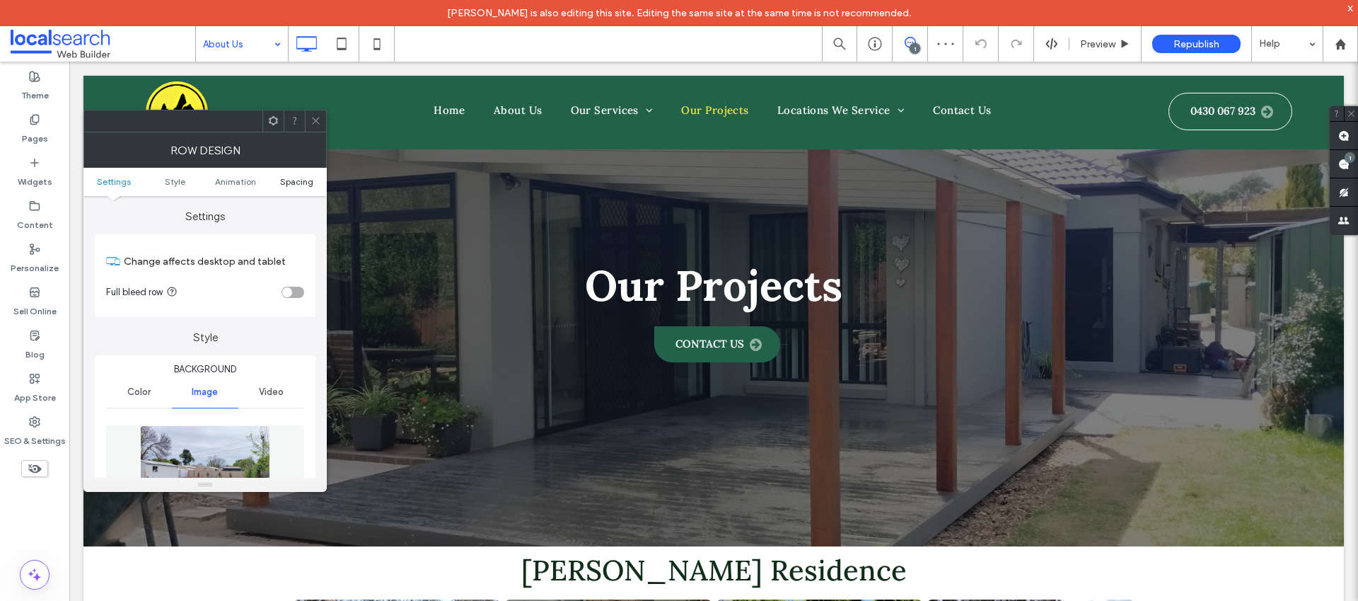
click at [290, 178] on span "Spacing" at bounding box center [296, 181] width 33 height 11
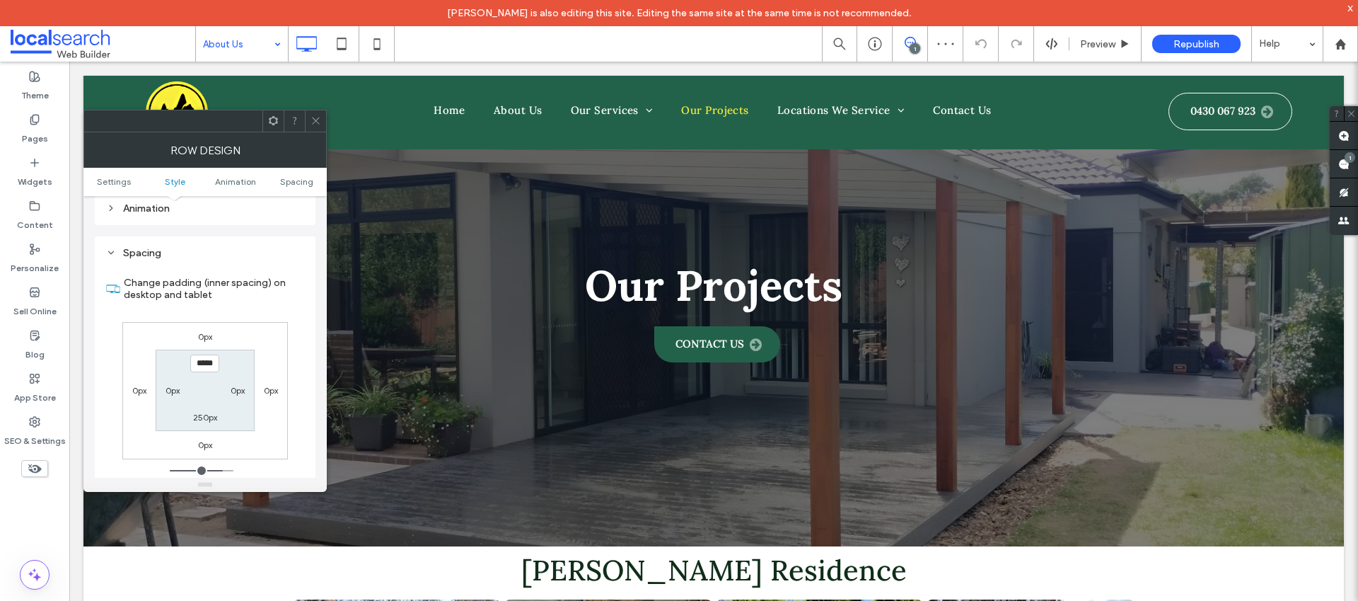
scroll to position [920, 0]
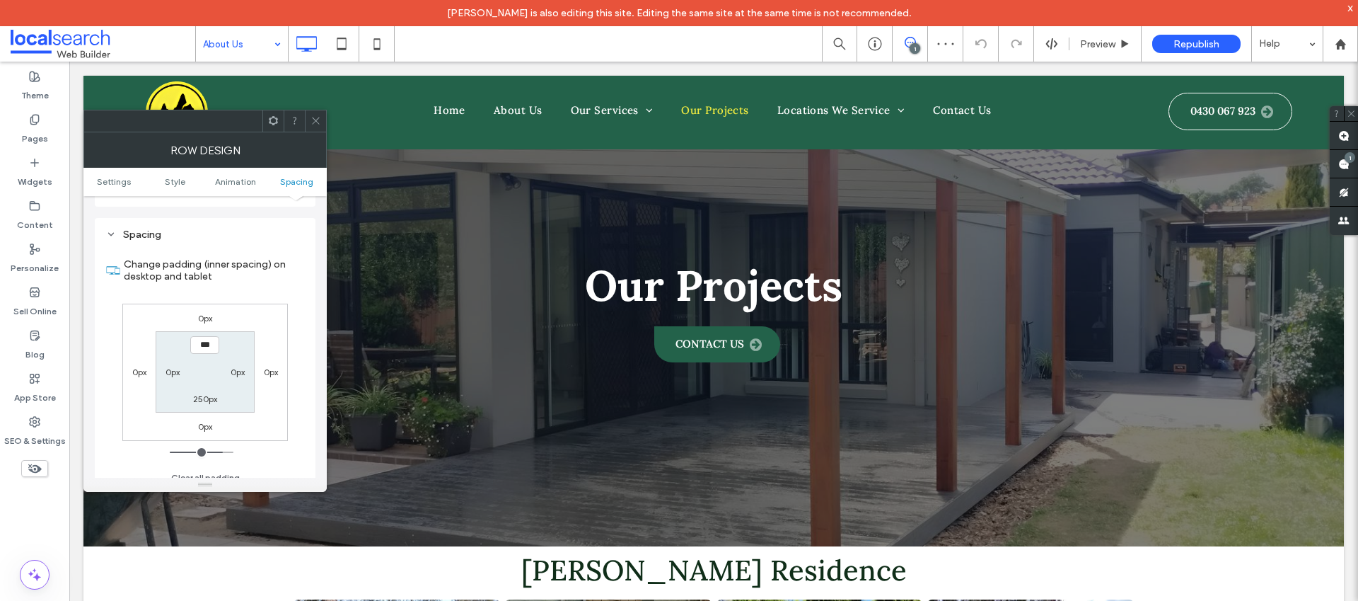
type input "*****"
type input "***"
click at [209, 336] on input "*****" at bounding box center [204, 345] width 29 height 18
type input "*****"
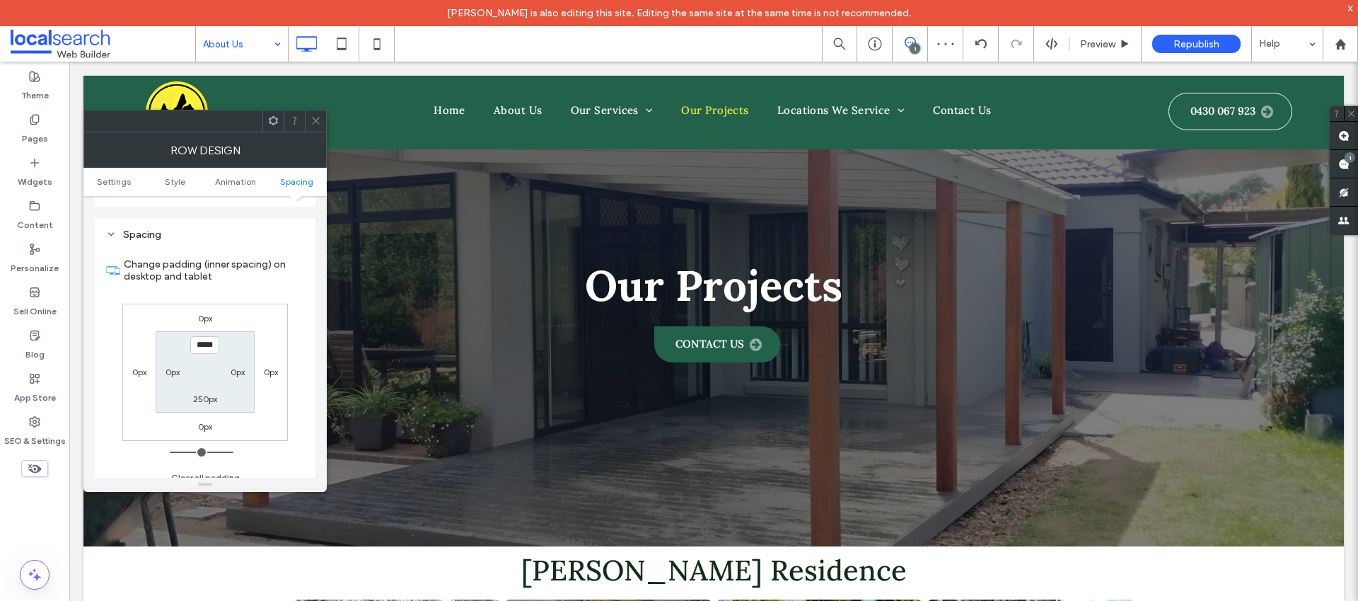
click at [203, 393] on label "250px" at bounding box center [205, 398] width 24 height 11
type input "***"
type input "*****"
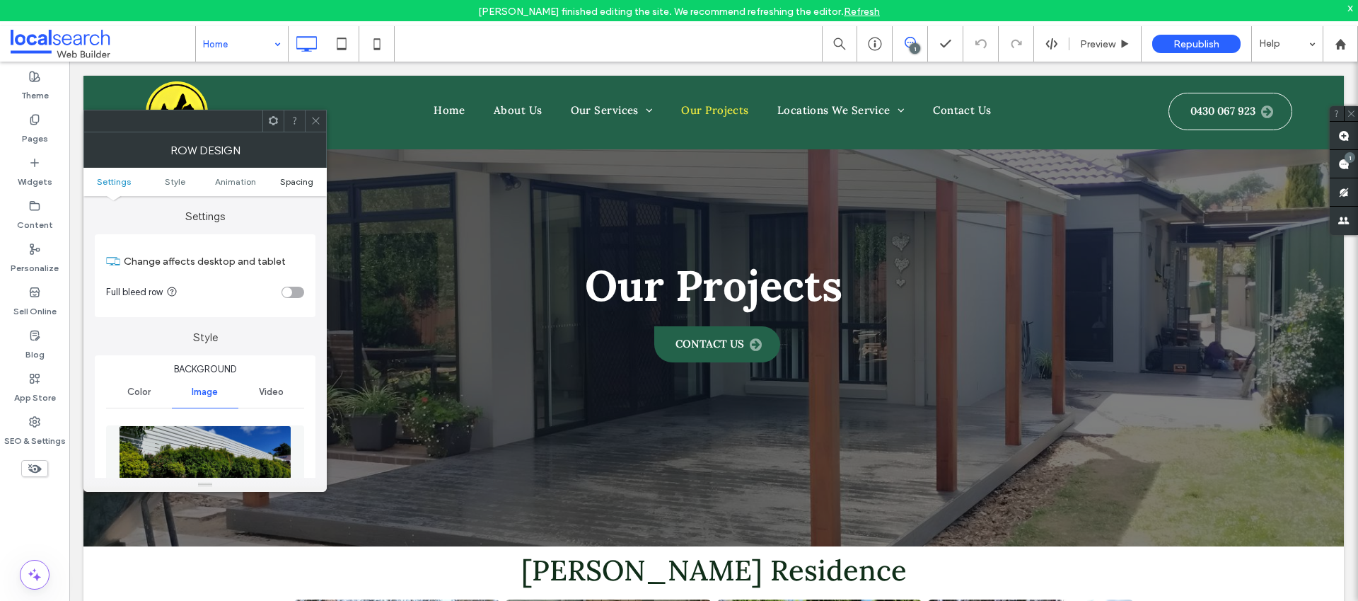
click at [284, 178] on span "Spacing" at bounding box center [296, 181] width 33 height 11
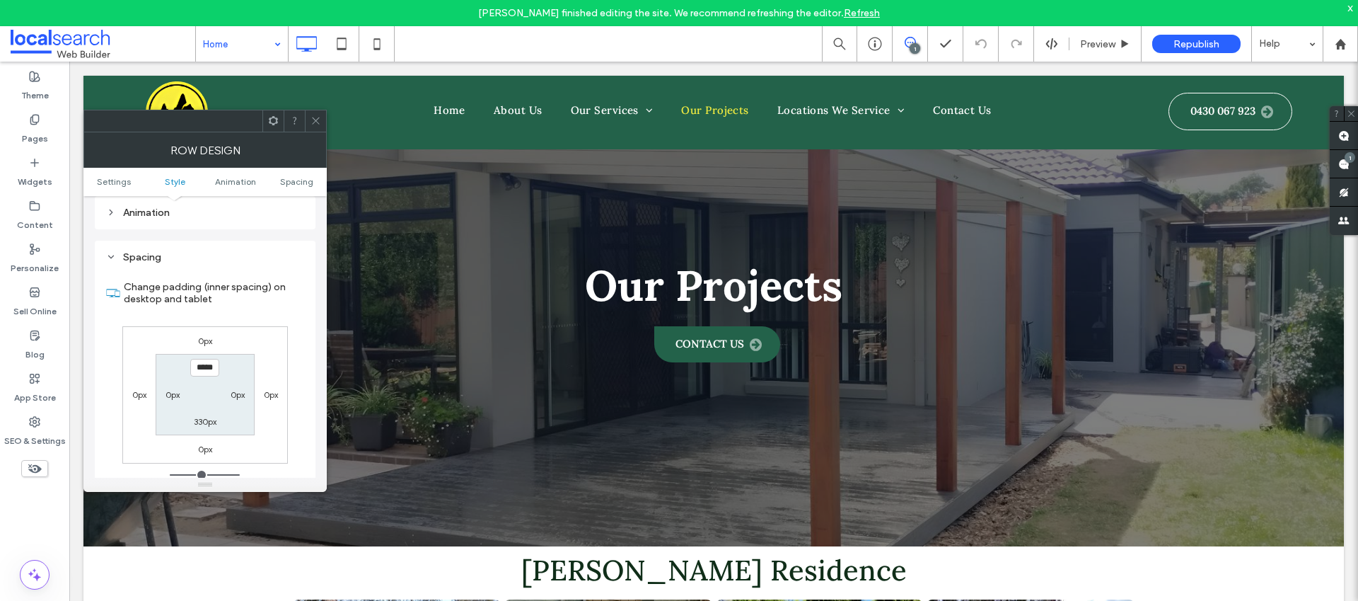
scroll to position [931, 0]
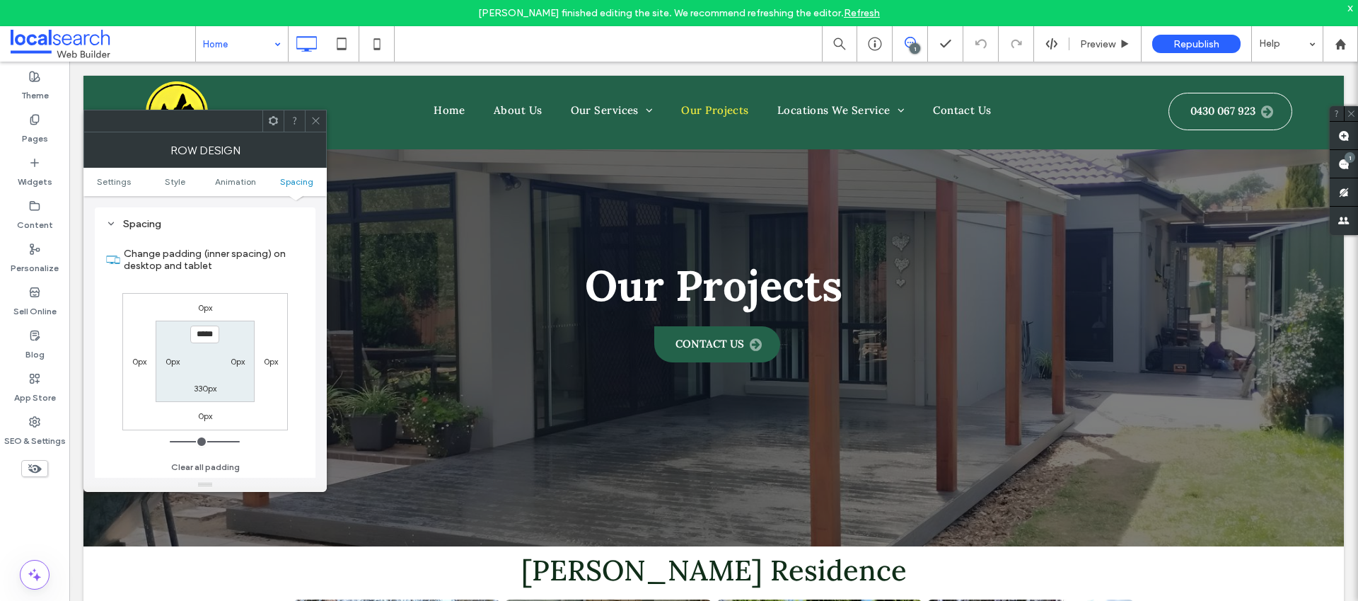
click at [319, 125] on icon at bounding box center [316, 120] width 11 height 11
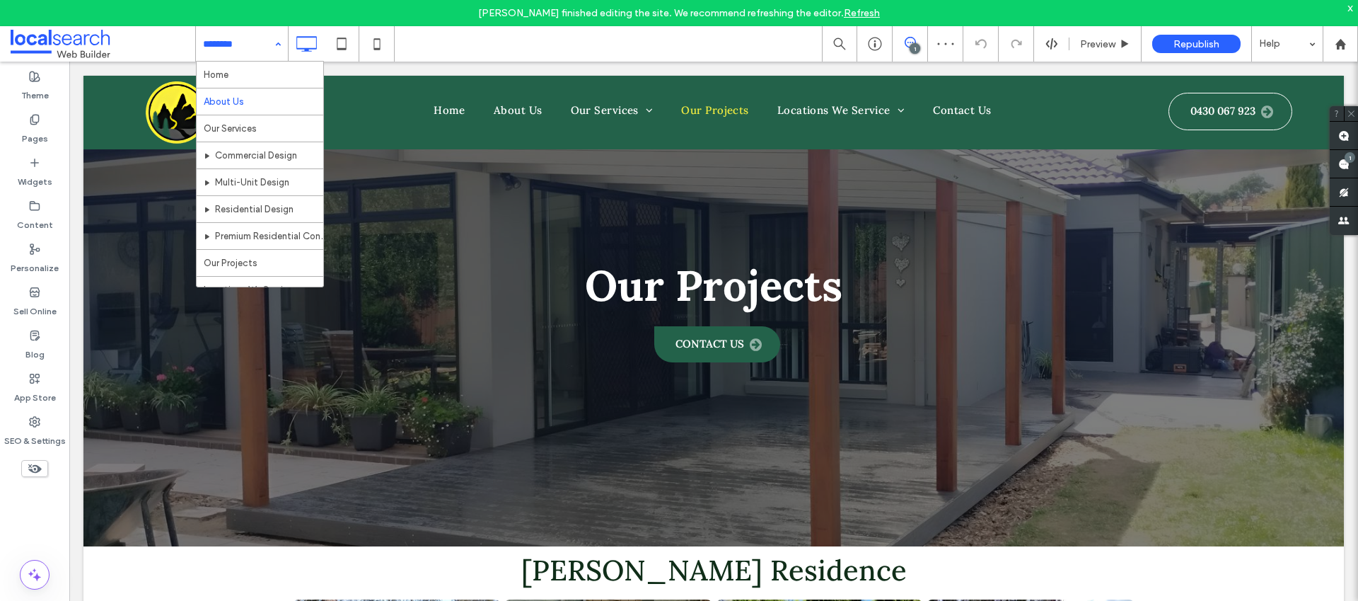
click at [262, 53] on input at bounding box center [238, 43] width 71 height 35
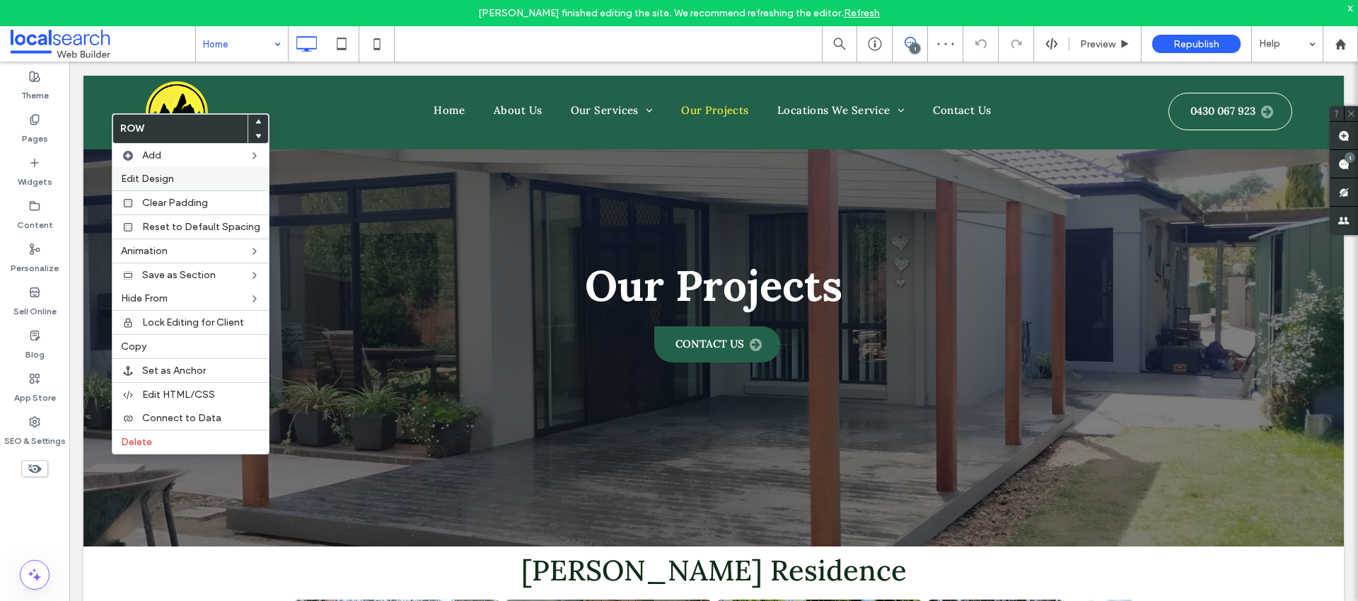
click at [192, 180] on label "Edit Design" at bounding box center [190, 179] width 139 height 12
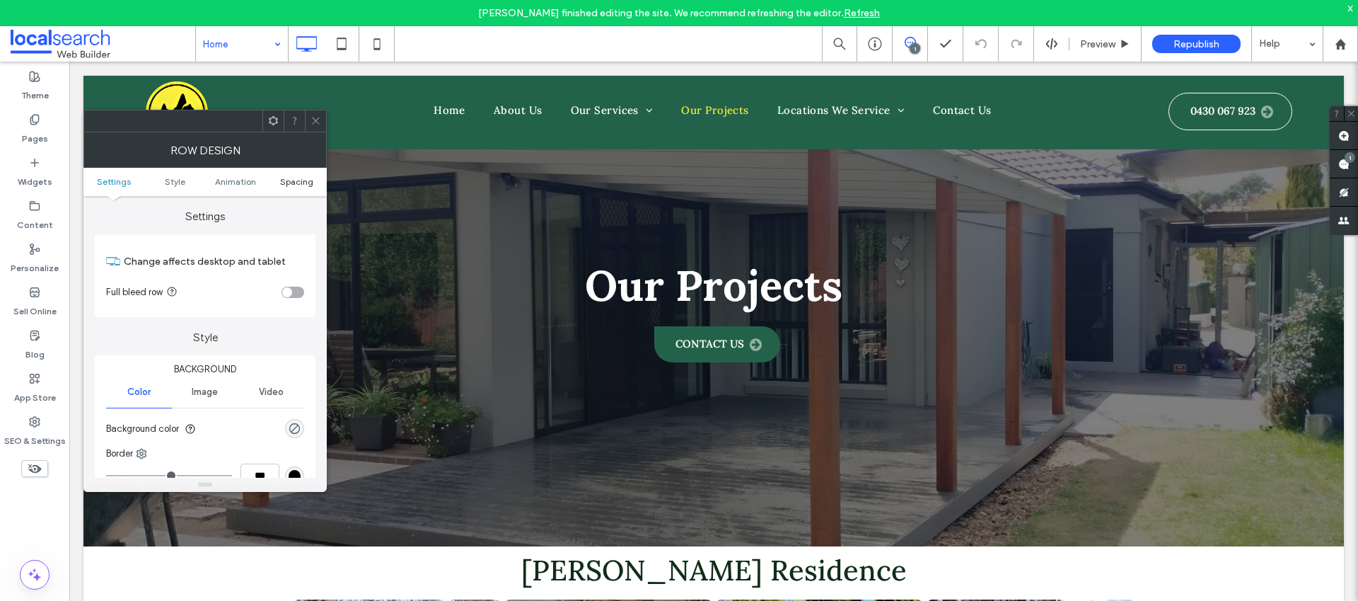
click at [297, 183] on span "Spacing" at bounding box center [296, 181] width 33 height 11
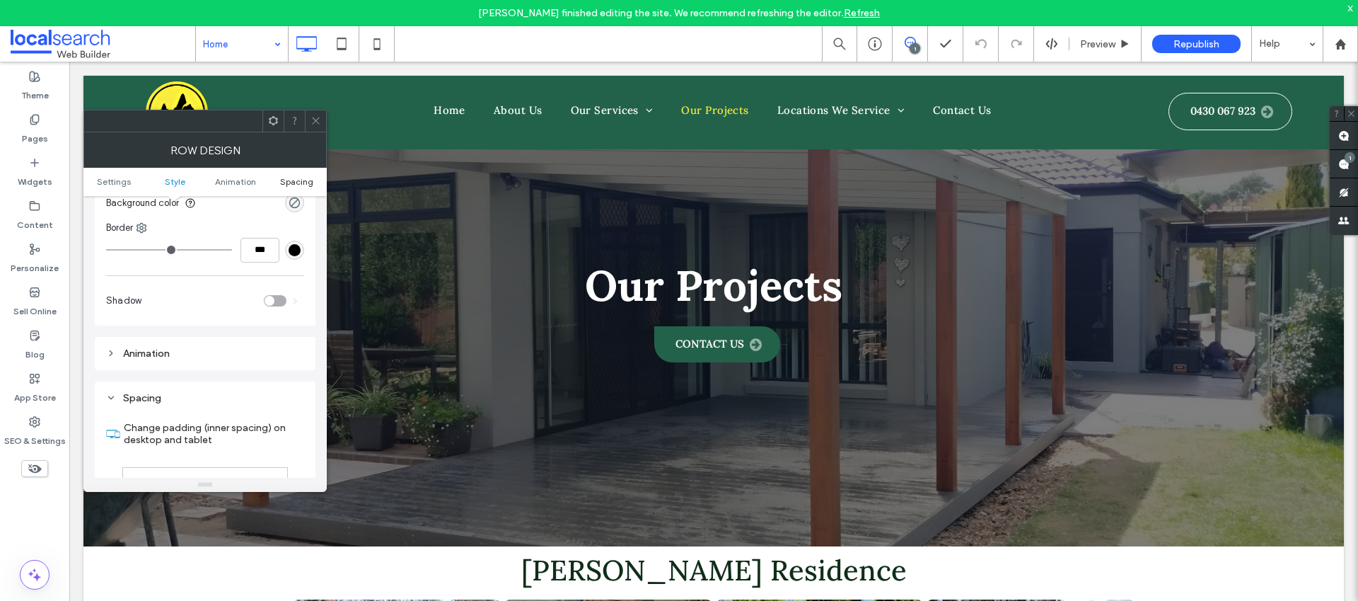
scroll to position [400, 0]
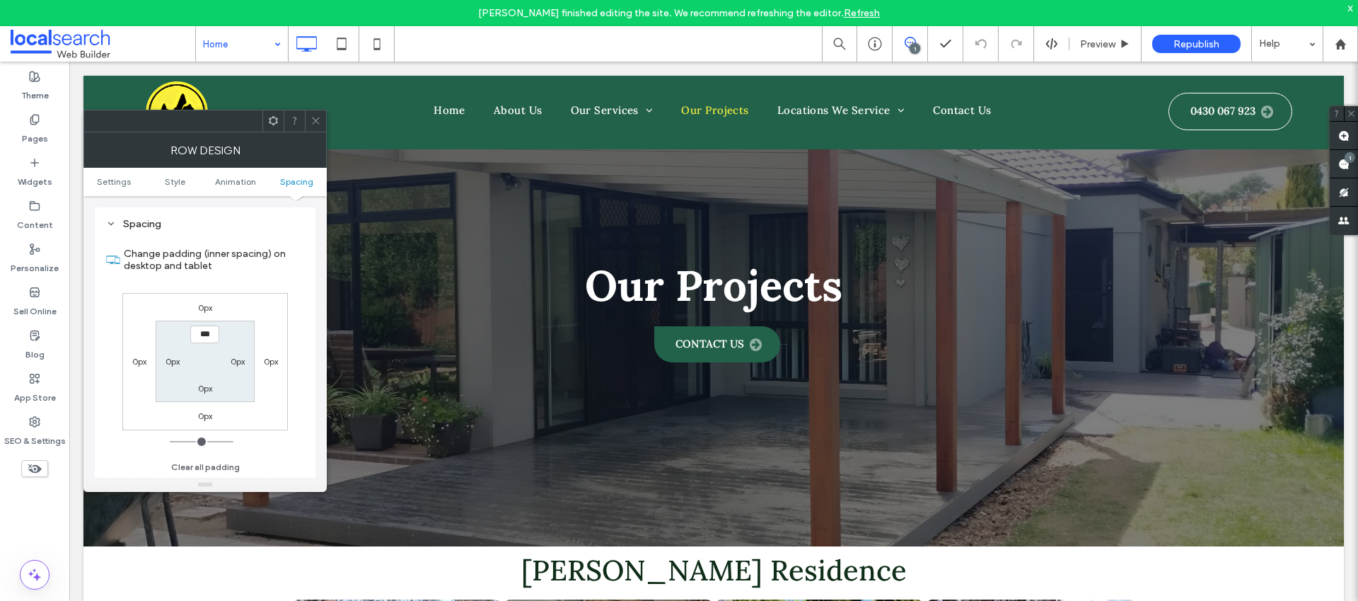
click at [315, 132] on div "Row Design" at bounding box center [204, 149] width 243 height 35
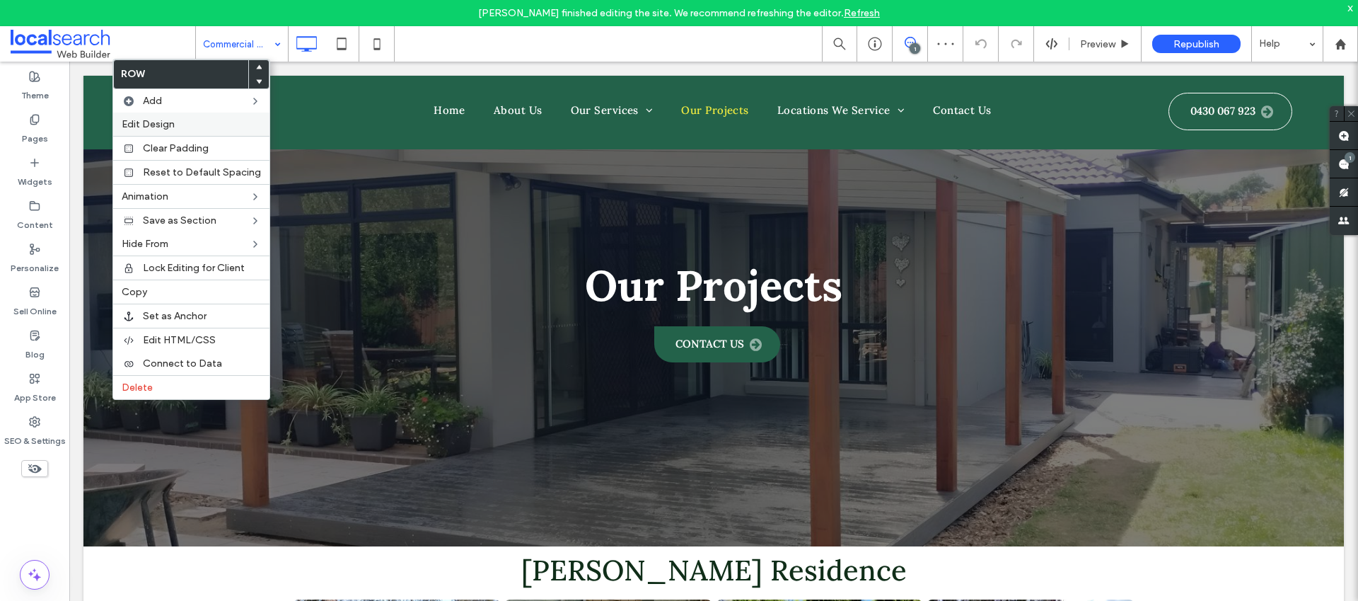
click at [184, 127] on label "Edit Design" at bounding box center [191, 124] width 139 height 12
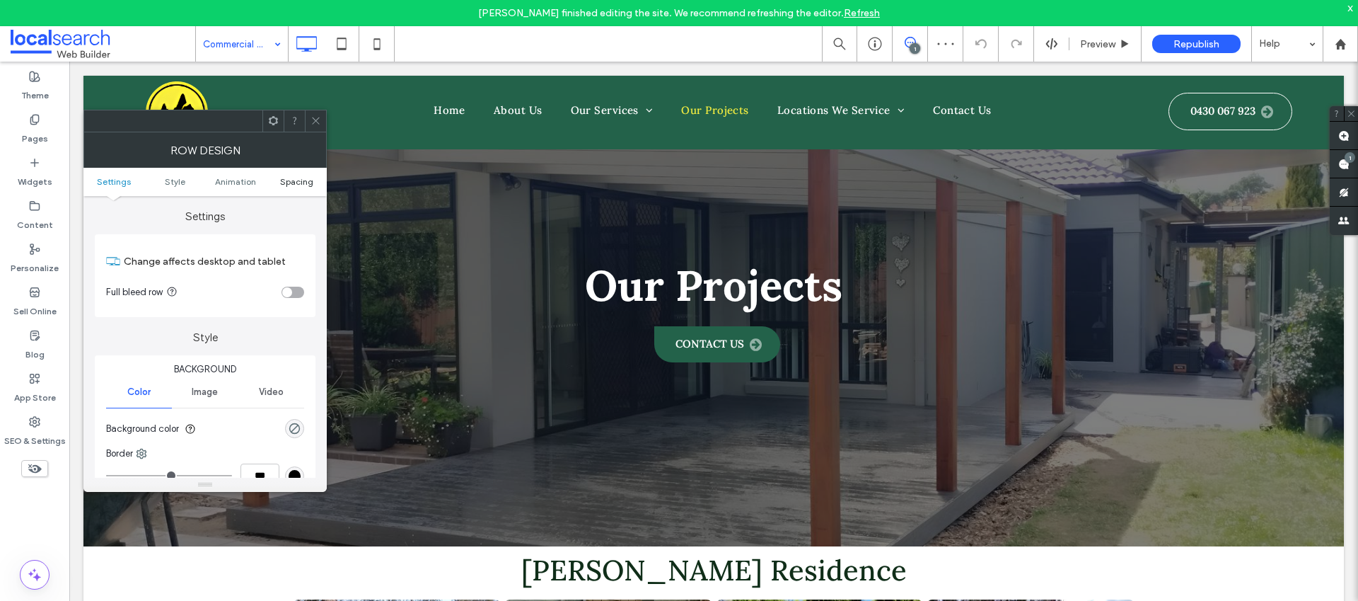
click at [308, 183] on span "Spacing" at bounding box center [296, 181] width 33 height 11
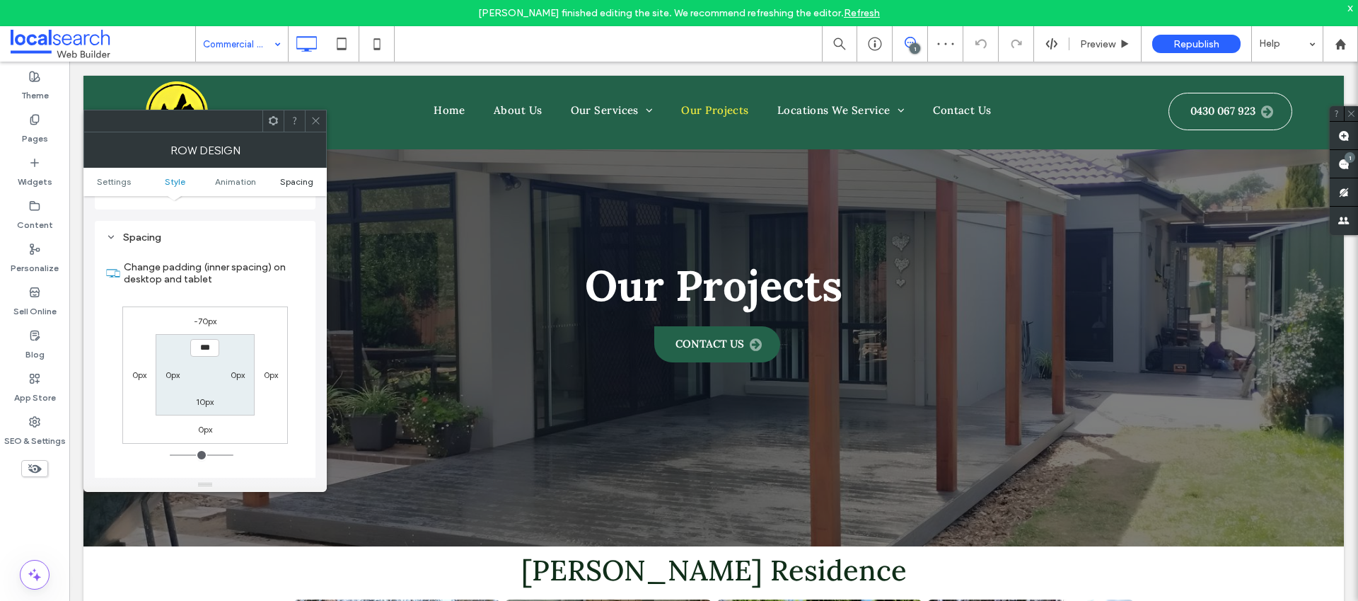
scroll to position [400, 0]
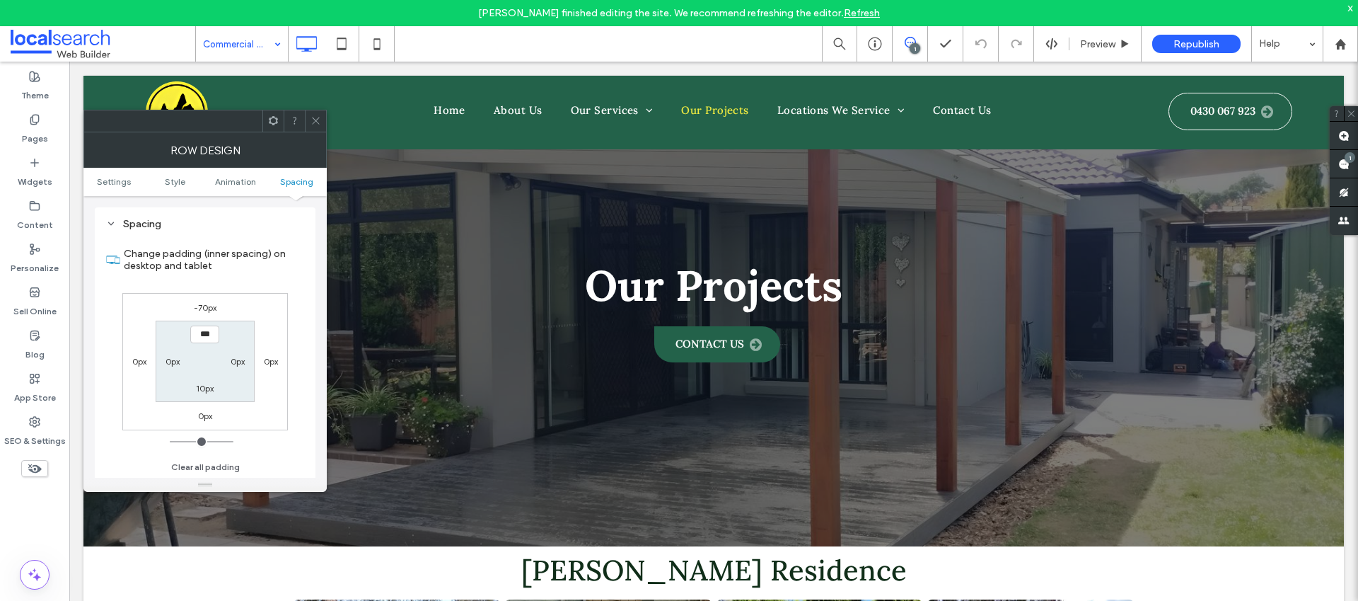
click at [207, 305] on label "-70px" at bounding box center [205, 307] width 23 height 11
type input "*"
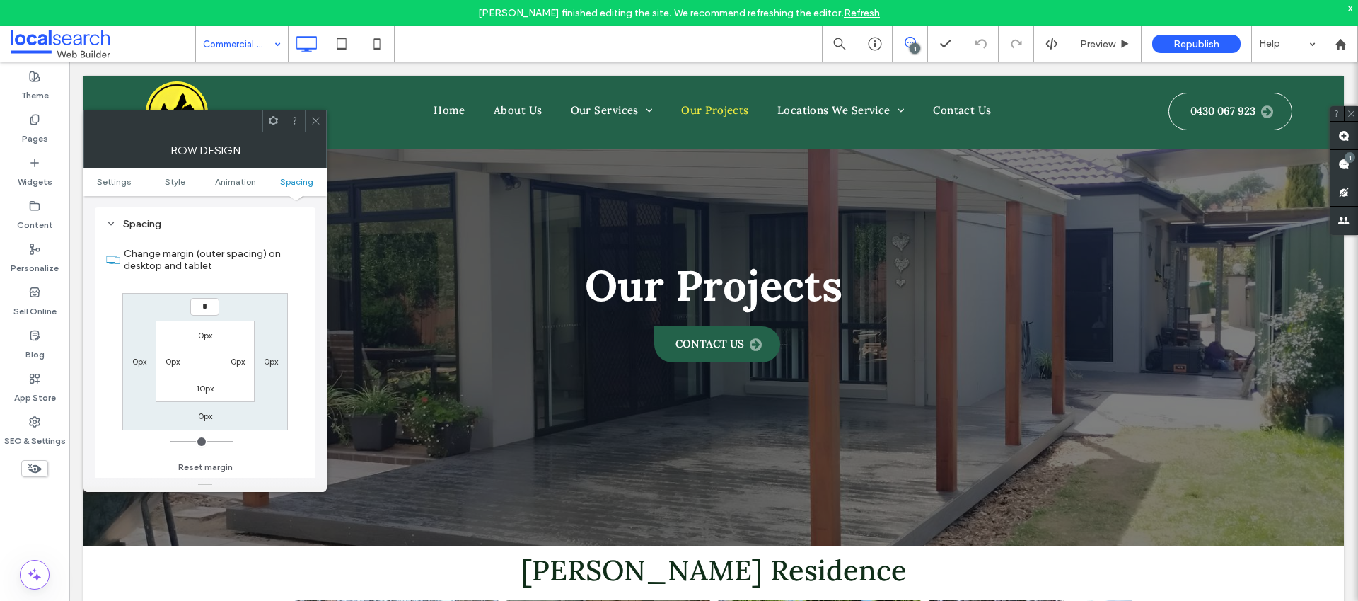
type input "*"
type input "***"
click at [202, 389] on label "10px" at bounding box center [205, 388] width 18 height 11
type input "**"
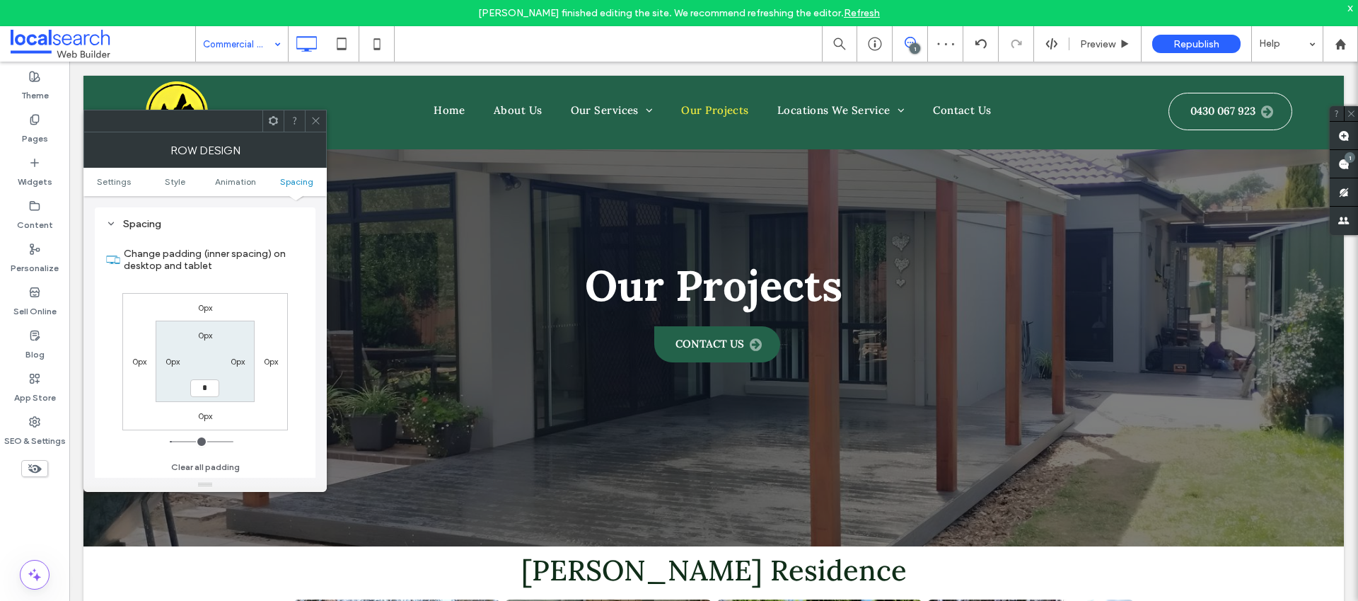
type input "*"
type input "**"
type input "****"
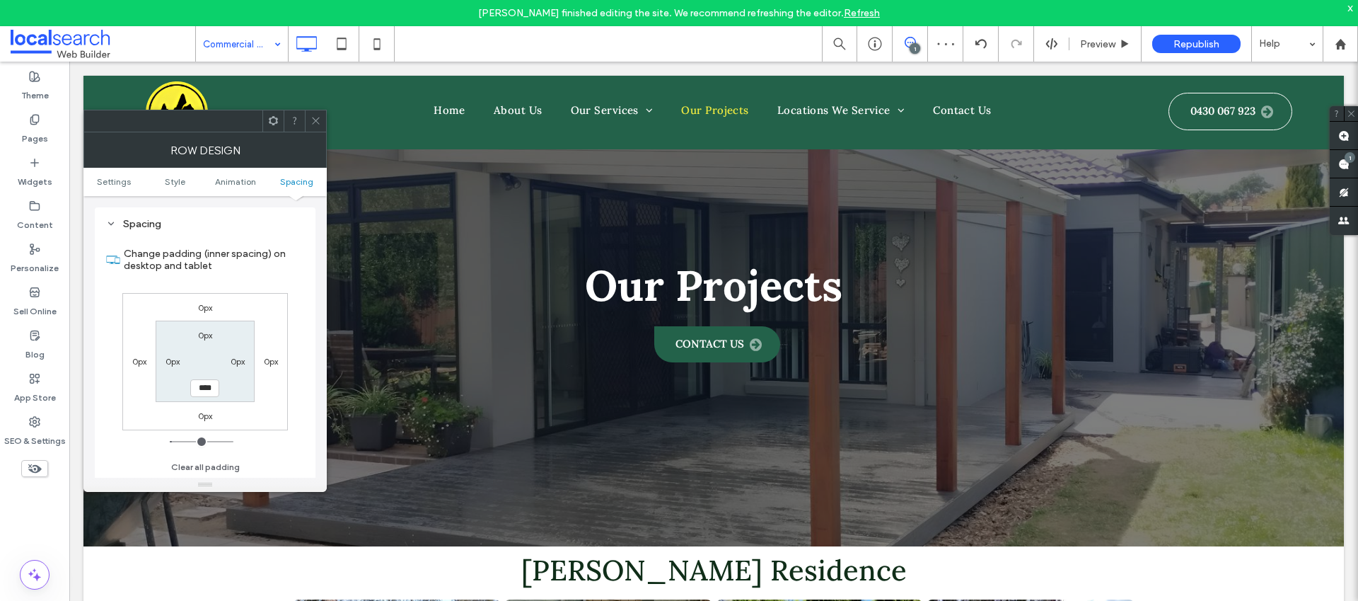
click at [315, 124] on icon at bounding box center [316, 120] width 11 height 11
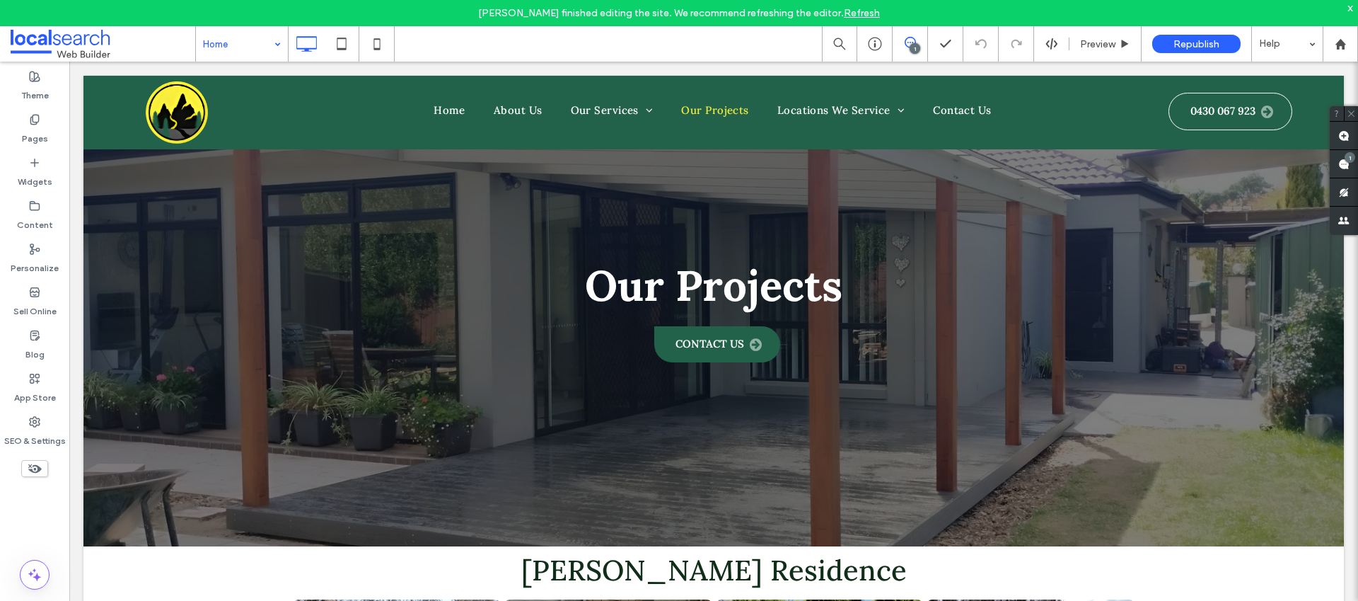
click at [231, 47] on input at bounding box center [238, 43] width 71 height 35
click at [271, 54] on div "About Us" at bounding box center [242, 43] width 92 height 35
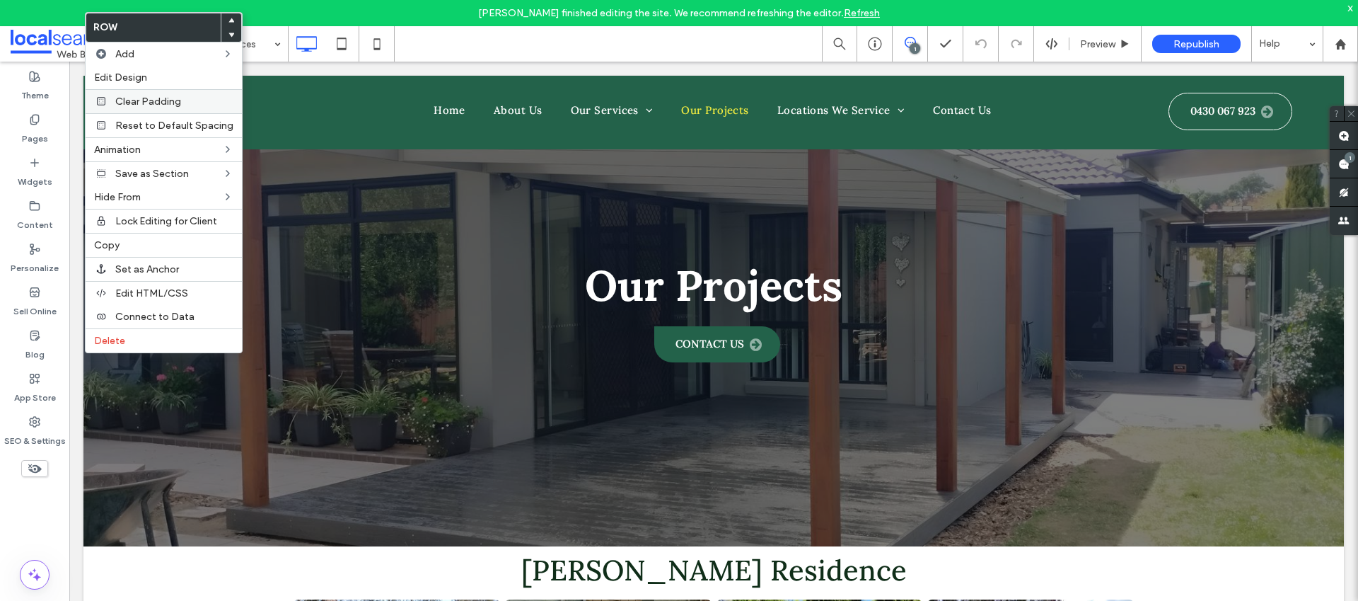
drag, startPoint x: 195, startPoint y: 78, endPoint x: 190, endPoint y: 89, distance: 12.4
click at [195, 79] on label "Edit Design" at bounding box center [163, 77] width 139 height 12
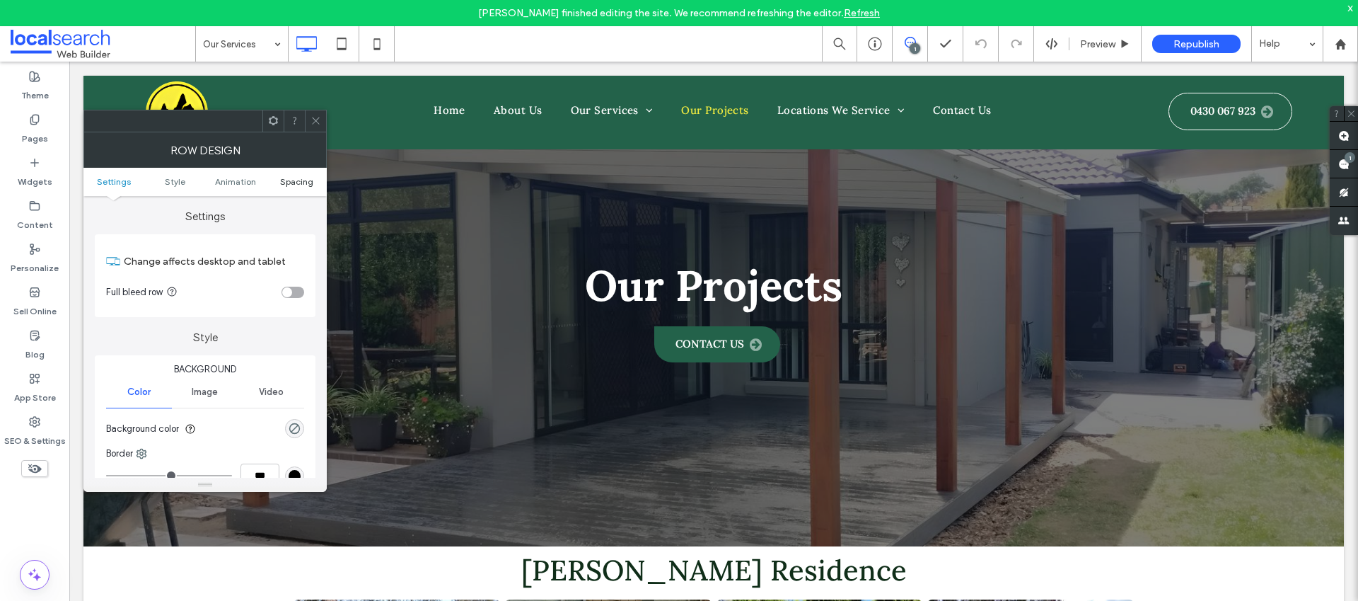
click at [291, 183] on span "Spacing" at bounding box center [296, 181] width 33 height 11
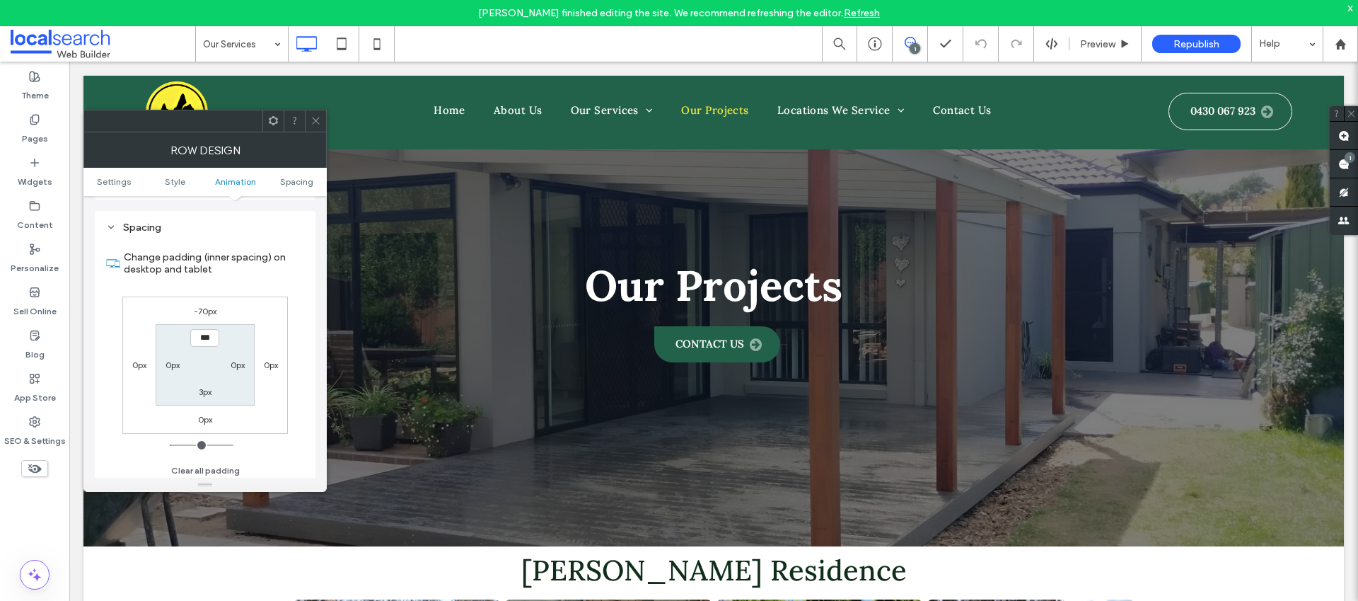
scroll to position [400, 0]
click at [206, 305] on label "-70px" at bounding box center [205, 307] width 23 height 11
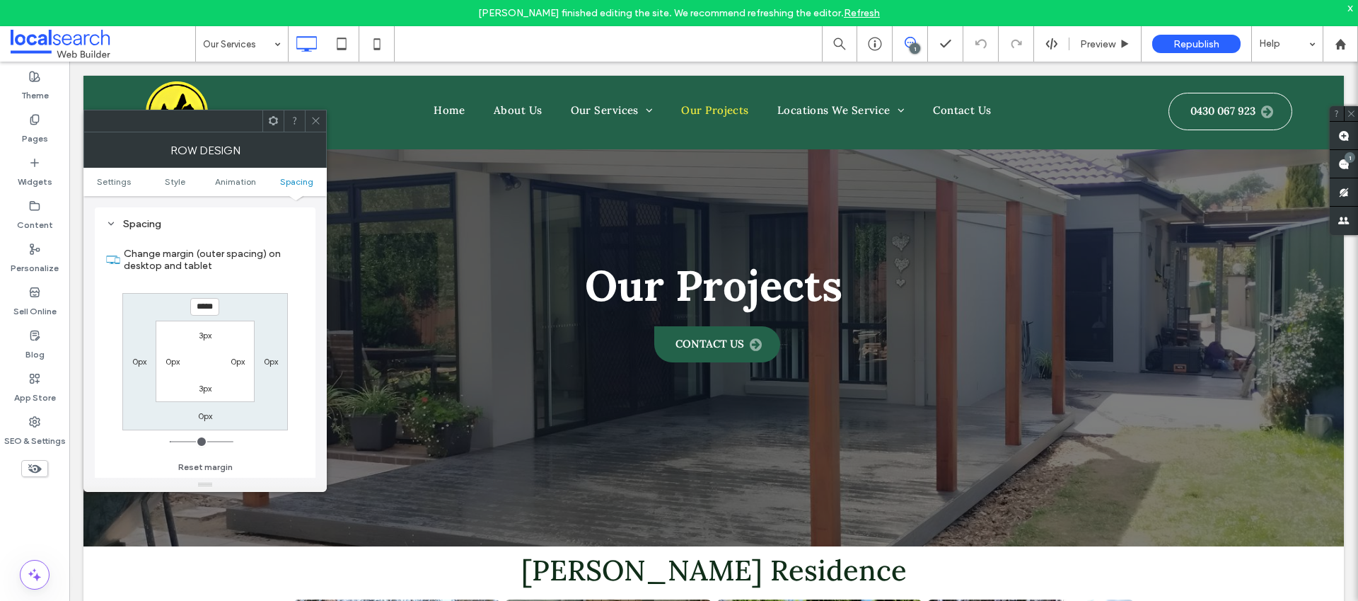
type input "*"
type input "***"
click at [203, 391] on label "3px" at bounding box center [205, 388] width 13 height 11
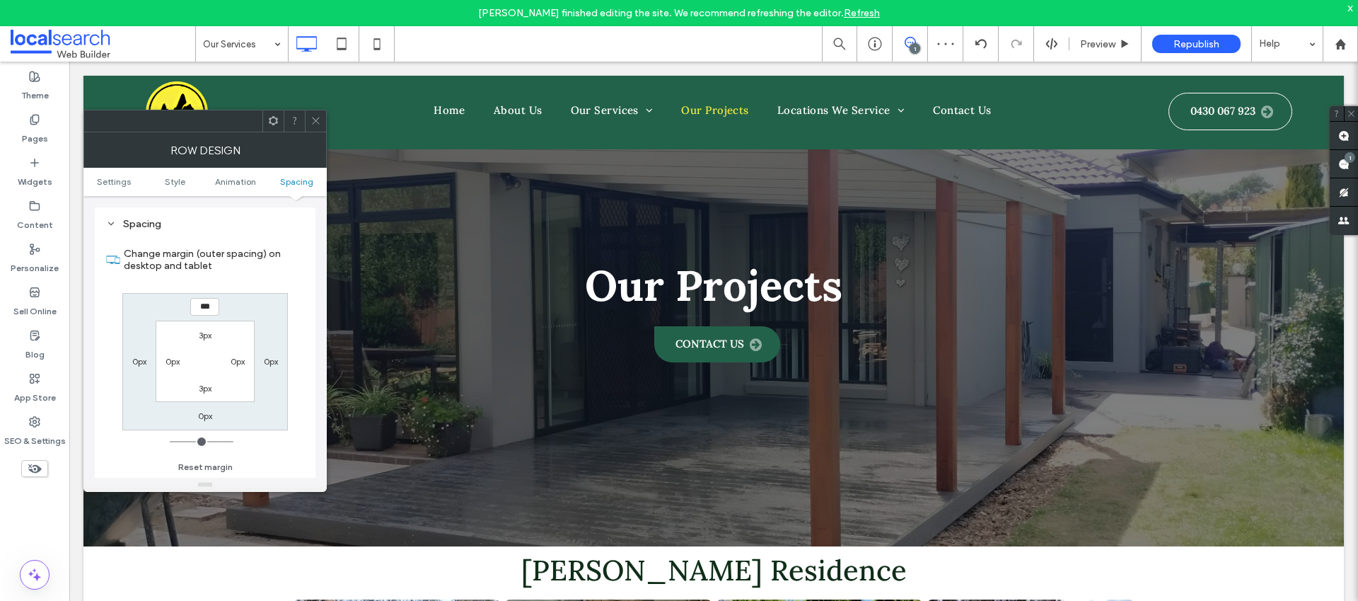
type input "*"
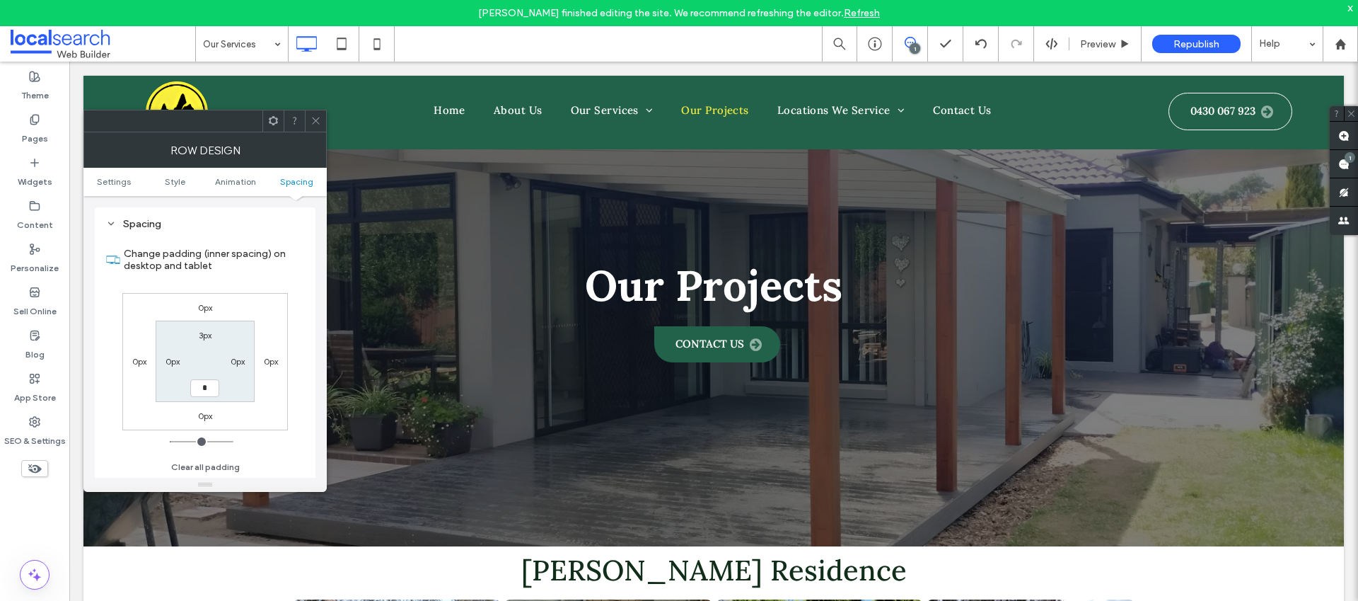
type input "*"
type input "***"
click at [203, 332] on label "3px" at bounding box center [205, 335] width 13 height 11
type input "*"
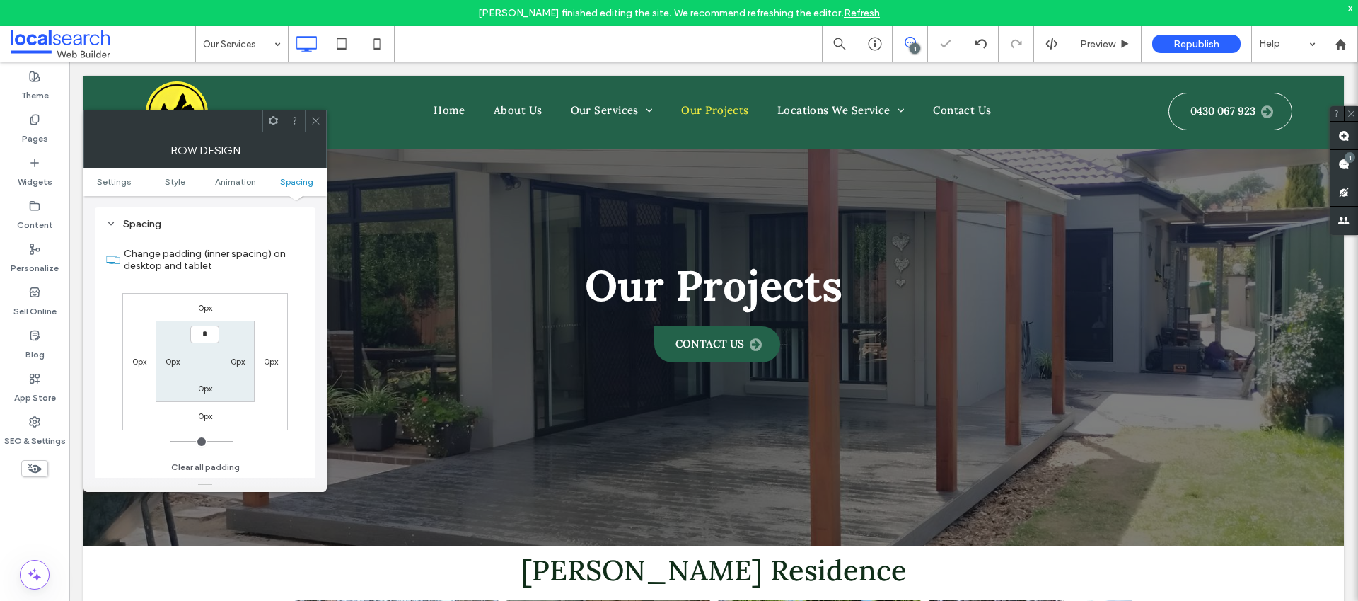
type input "*"
type input "***"
click at [318, 127] on span at bounding box center [316, 120] width 11 height 21
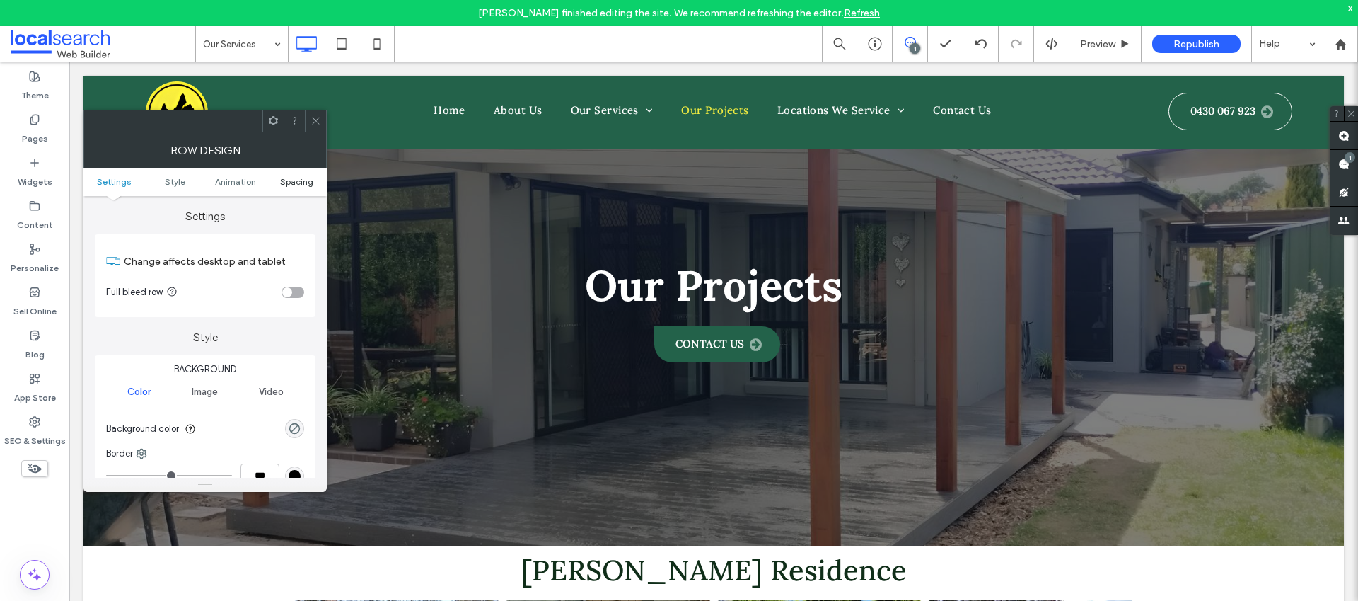
click at [289, 183] on span "Spacing" at bounding box center [296, 181] width 33 height 11
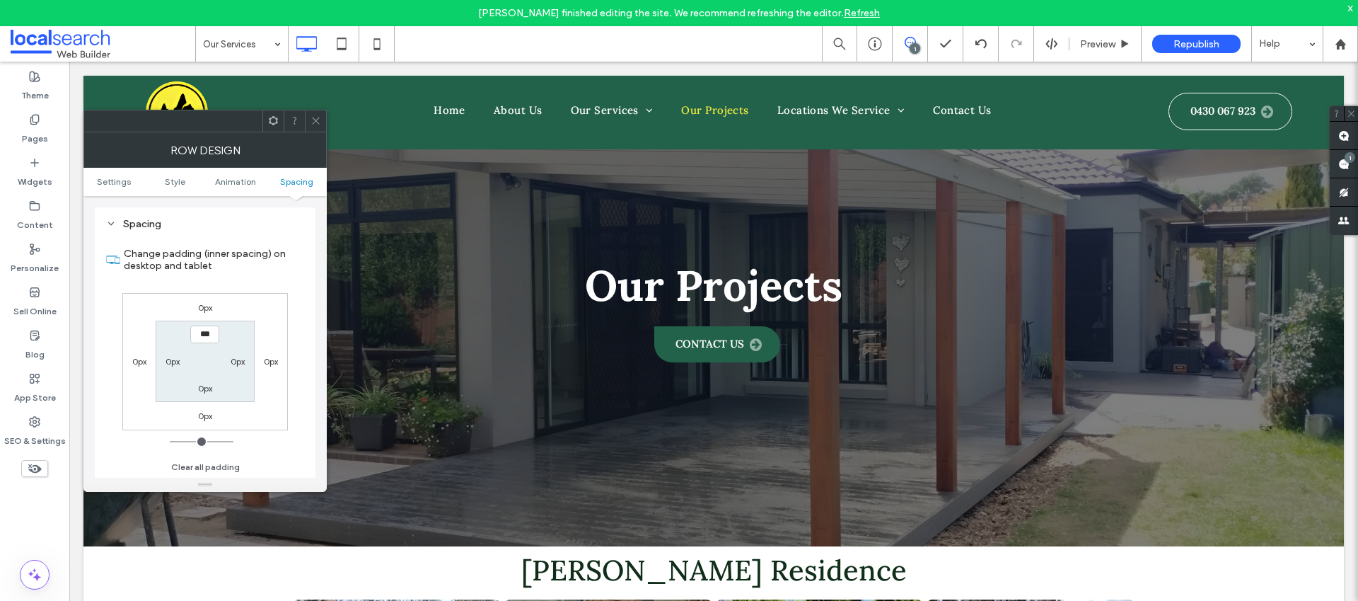
click at [207, 388] on label "0px" at bounding box center [205, 388] width 14 height 11
type input "**"
type input "****"
click at [317, 127] on span at bounding box center [316, 120] width 11 height 21
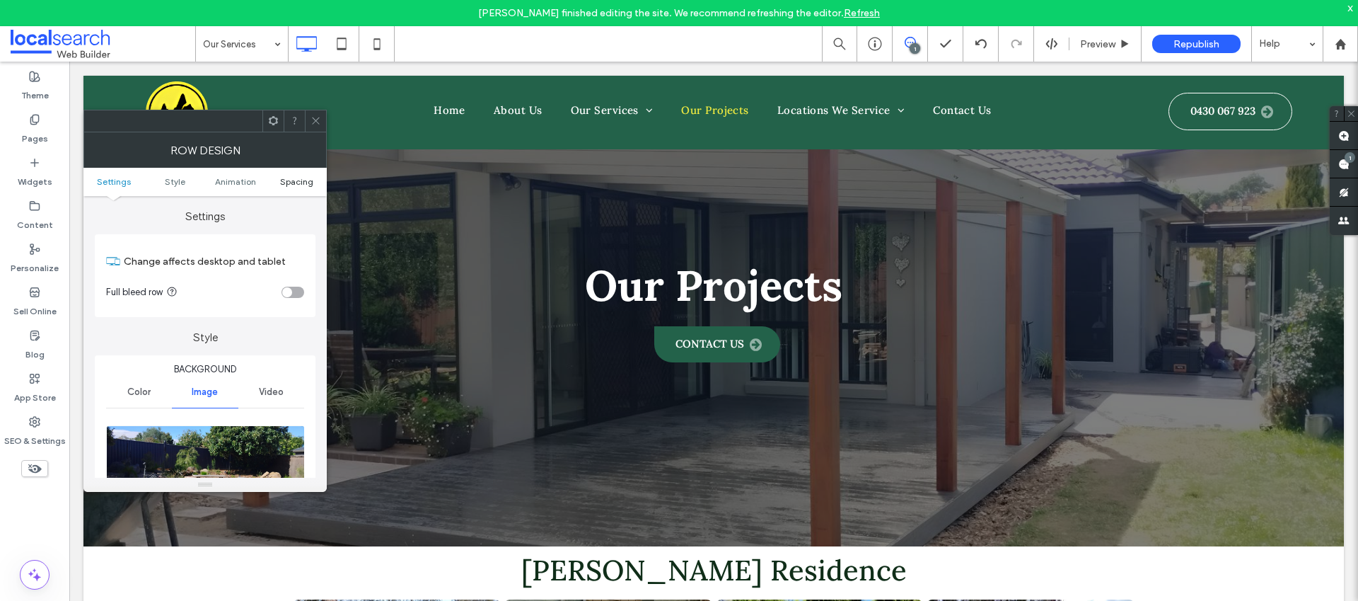
click at [296, 180] on span "Spacing" at bounding box center [296, 181] width 33 height 11
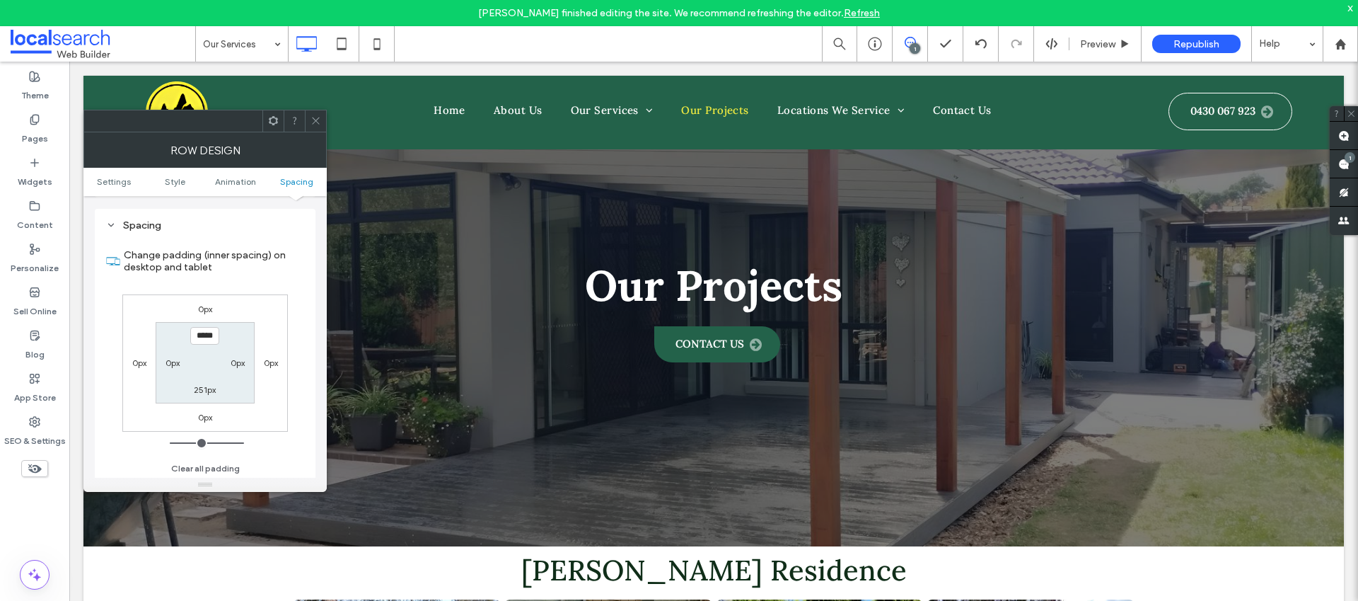
scroll to position [920, 0]
type input "*****"
click at [207, 387] on label "251px" at bounding box center [205, 388] width 22 height 11
type input "***"
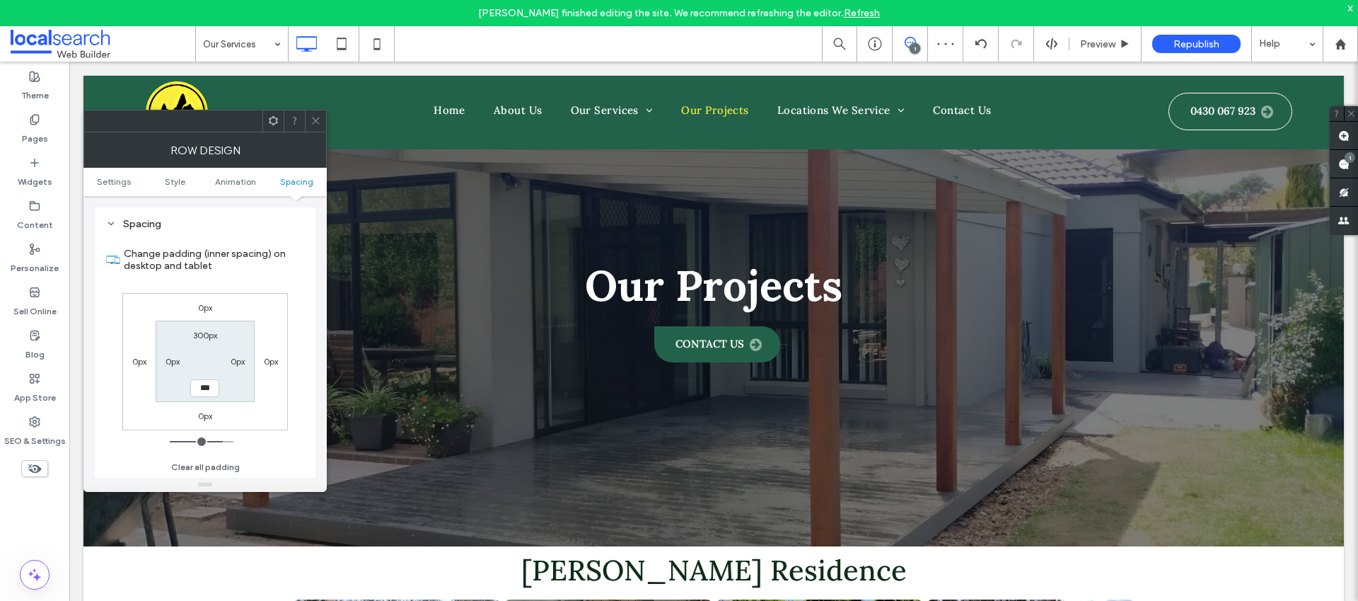
type input "***"
click at [202, 388] on input "*****" at bounding box center [204, 388] width 29 height 18
type input "*****"
click at [216, 335] on label "300px" at bounding box center [205, 335] width 24 height 11
type input "***"
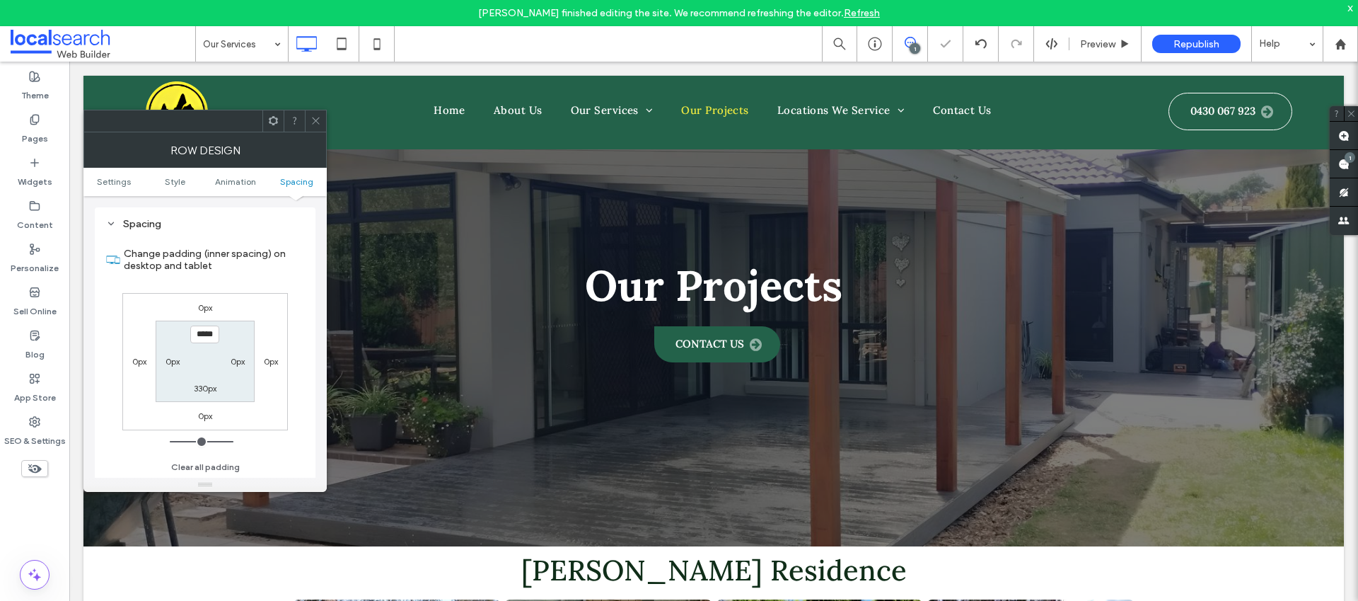
click at [207, 335] on input "*****" at bounding box center [204, 334] width 29 height 18
click at [205, 332] on input "*****" at bounding box center [204, 334] width 29 height 18
type input "*****"
type input "***"
click at [316, 122] on icon at bounding box center [316, 120] width 11 height 11
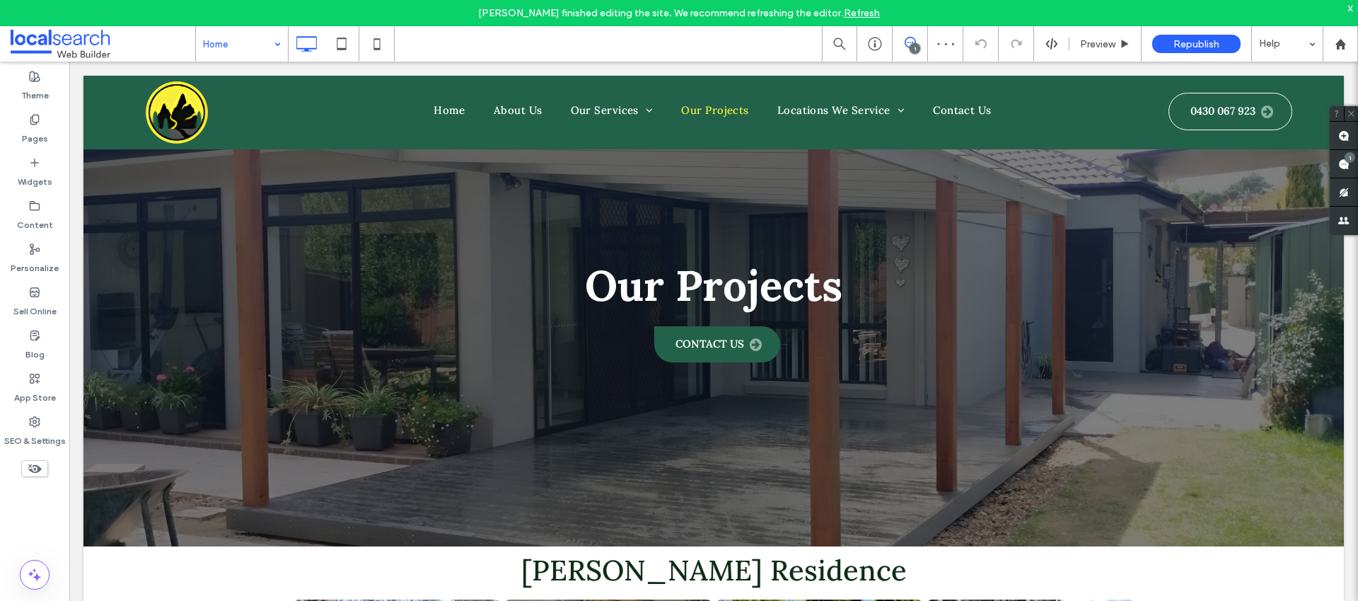
click at [241, 47] on input at bounding box center [238, 43] width 71 height 35
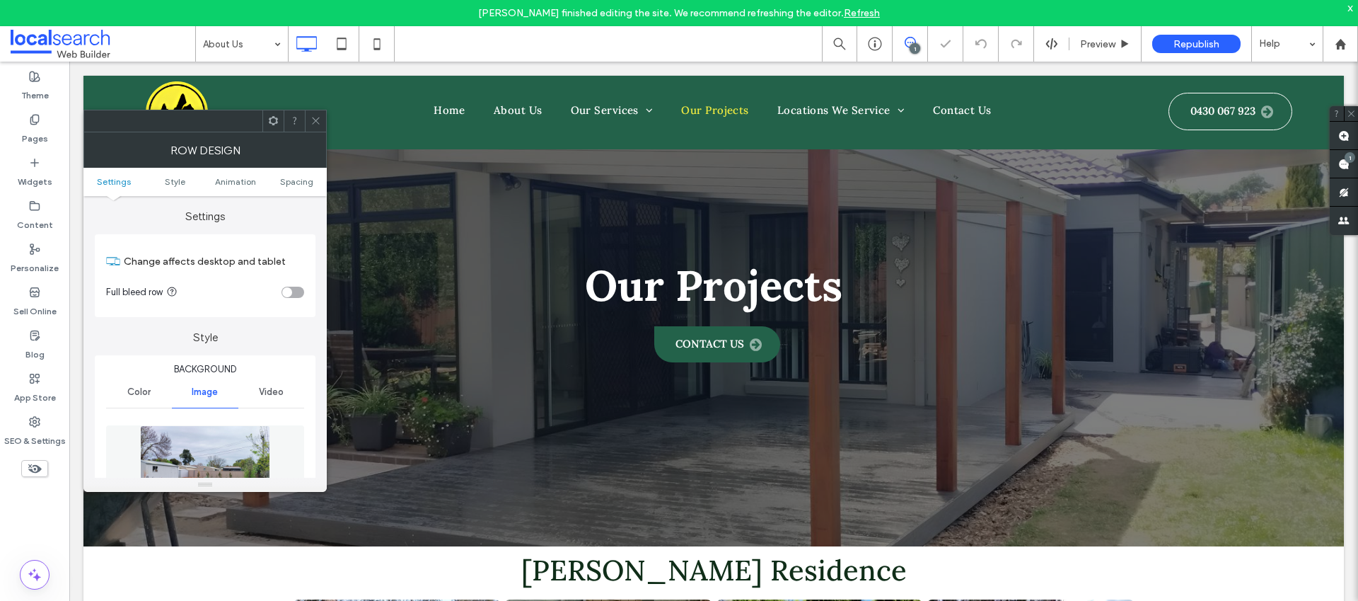
click at [298, 190] on ul "Settings Style Animation Spacing" at bounding box center [204, 182] width 243 height 28
click at [296, 185] on span "Spacing" at bounding box center [296, 181] width 33 height 11
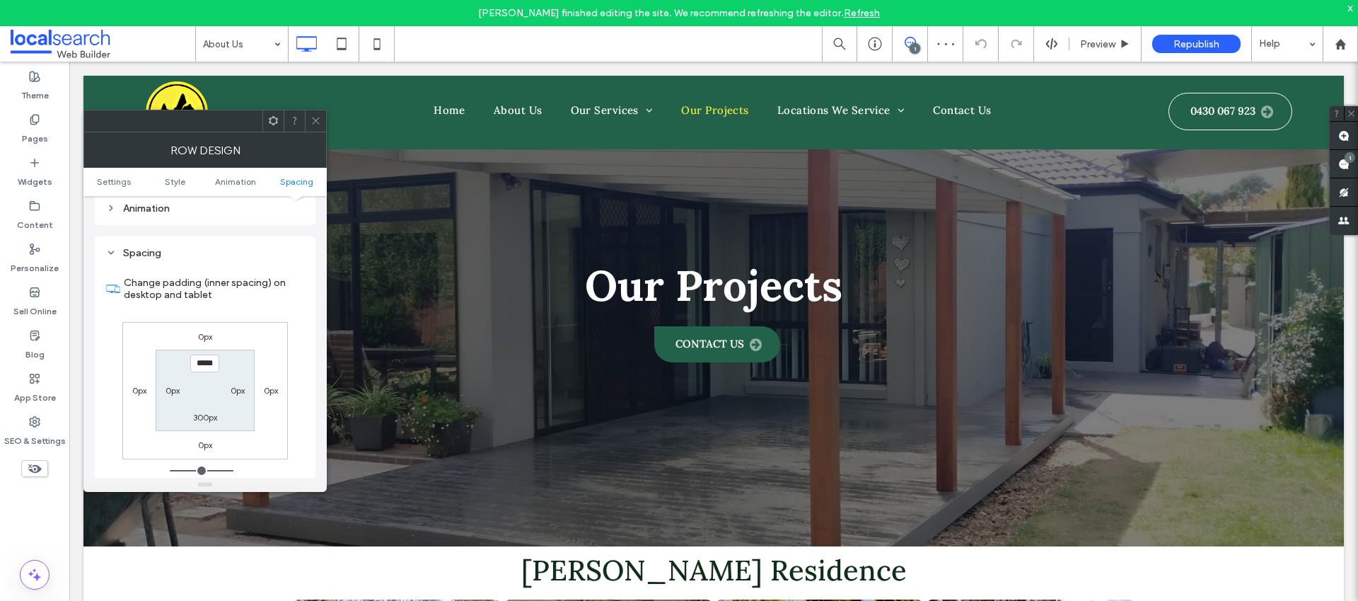
scroll to position [920, 0]
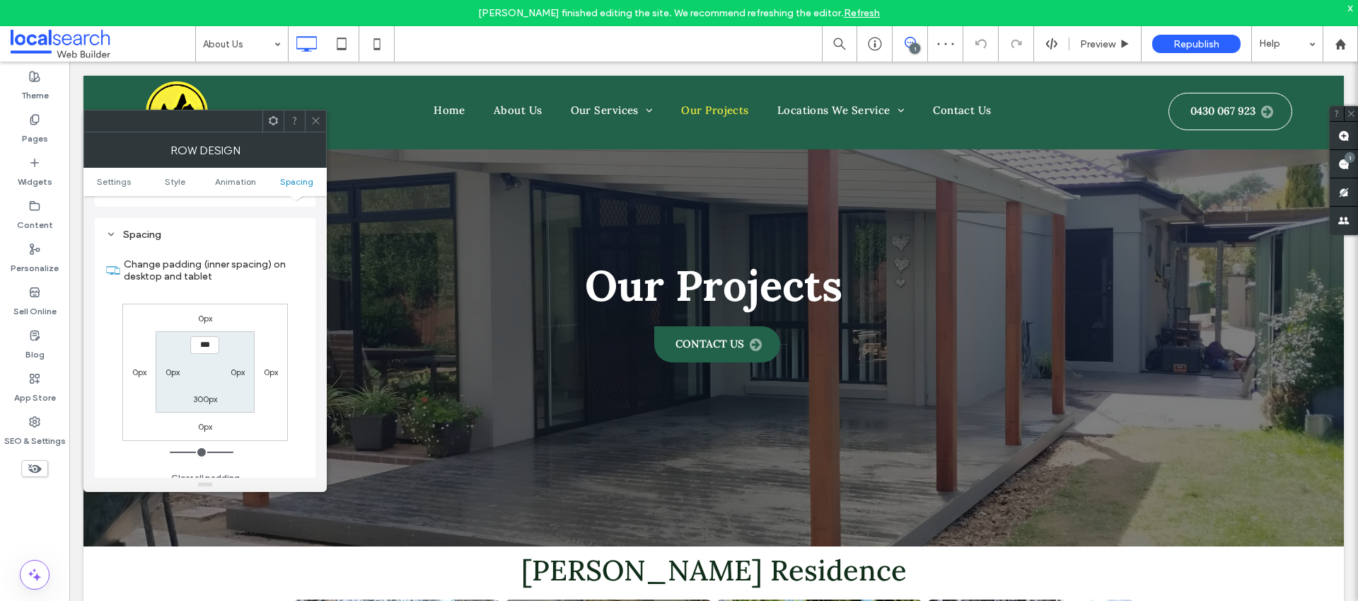
type input "*****"
click at [208, 393] on label "300px" at bounding box center [205, 398] width 24 height 11
type input "***"
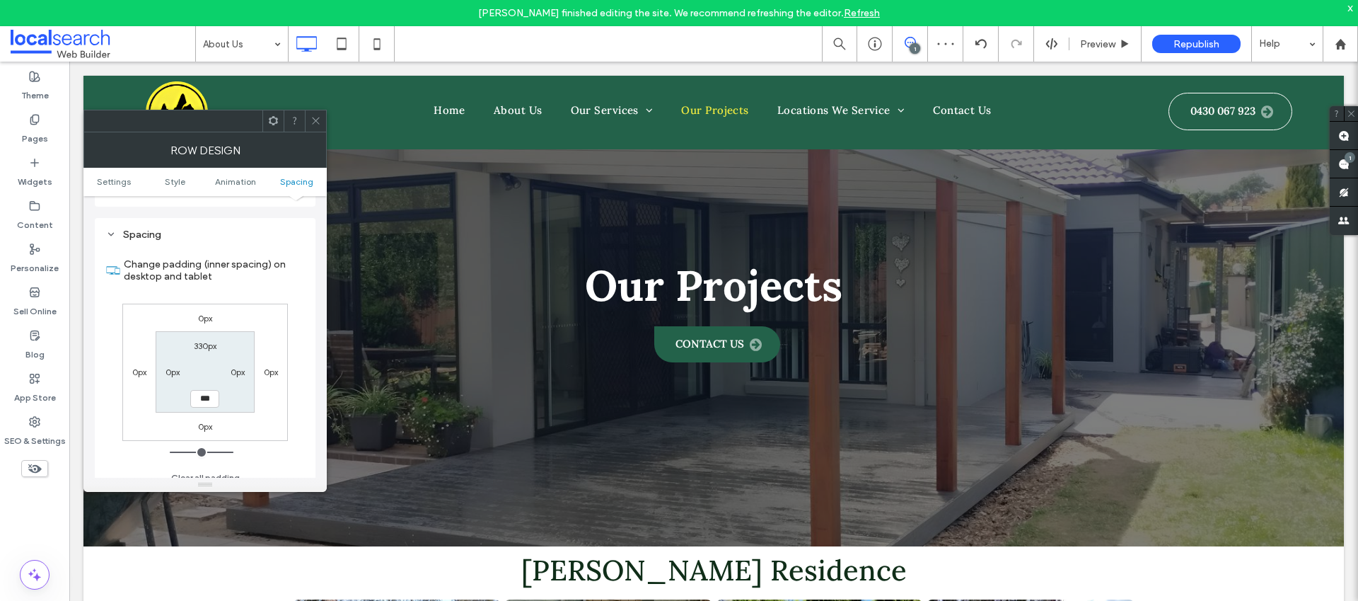
type input "*****"
click at [311, 124] on icon at bounding box center [316, 120] width 11 height 11
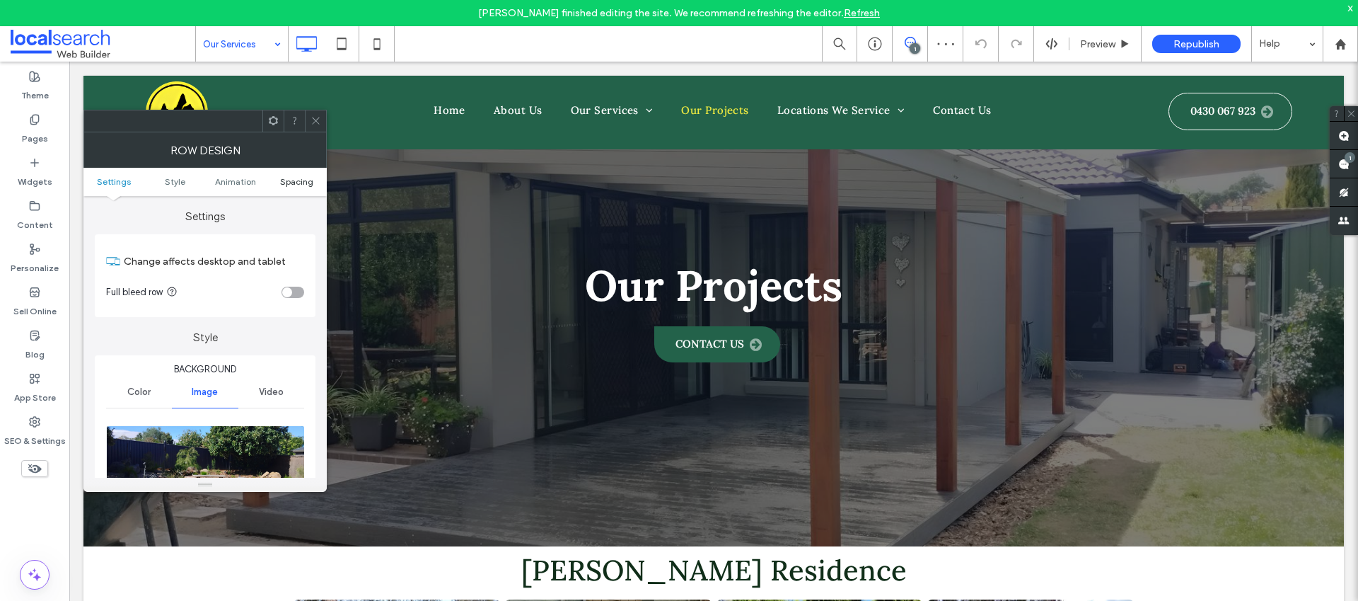
click at [306, 180] on span "Spacing" at bounding box center [296, 181] width 33 height 11
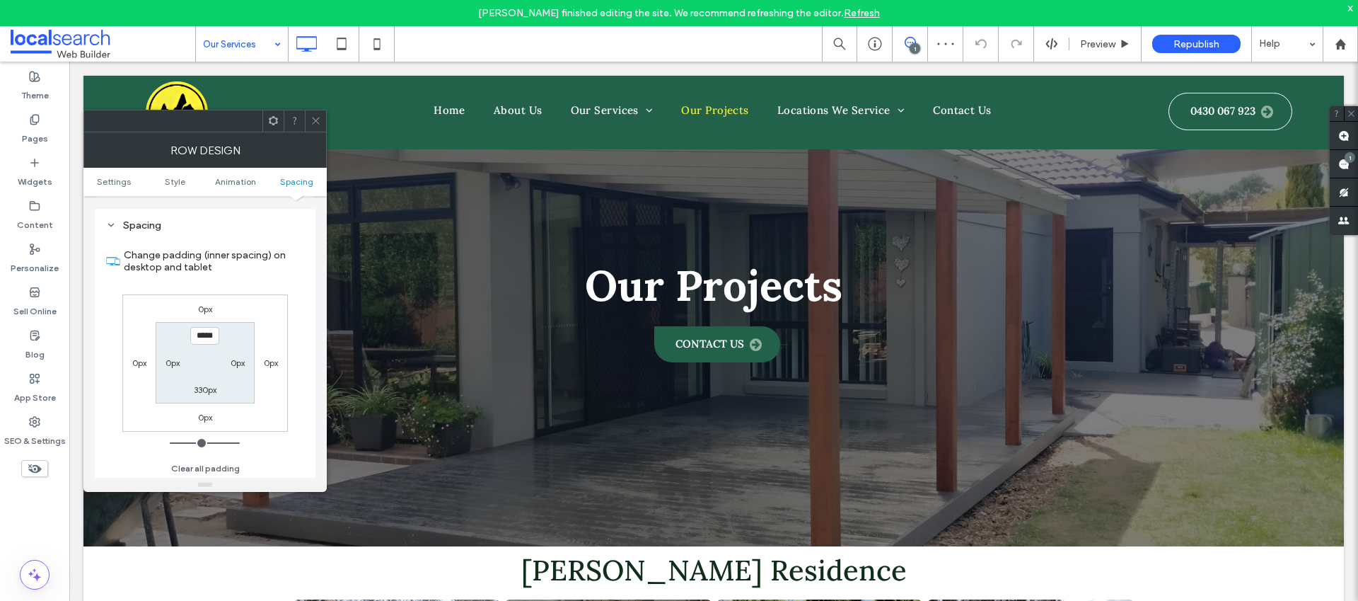
scroll to position [920, 0]
click at [313, 120] on icon at bounding box center [316, 120] width 11 height 11
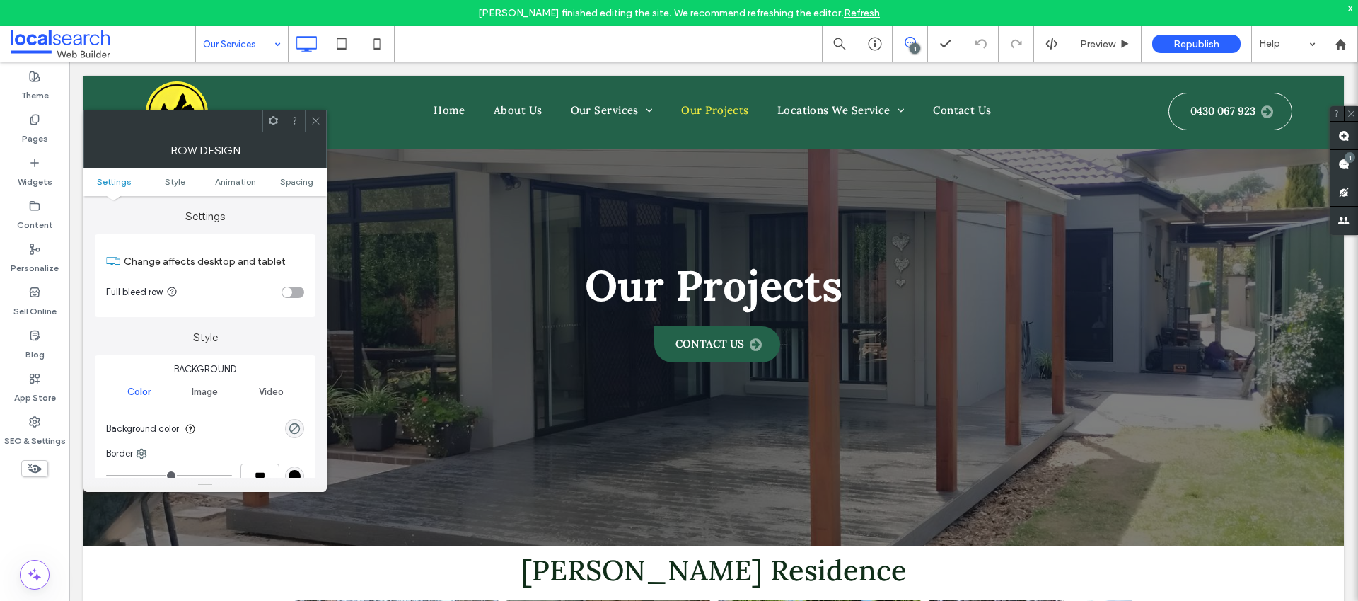
click at [287, 189] on ul "Settings Style Animation Spacing" at bounding box center [204, 182] width 243 height 28
click at [288, 185] on span "Spacing" at bounding box center [296, 181] width 33 height 11
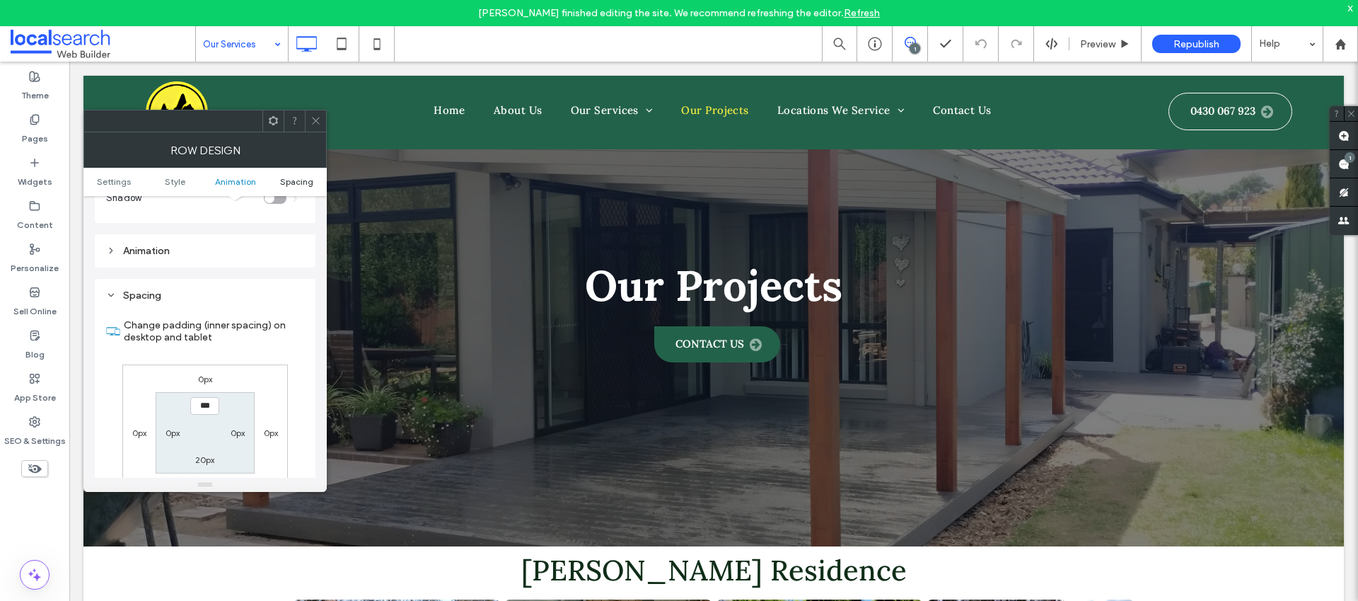
scroll to position [400, 0]
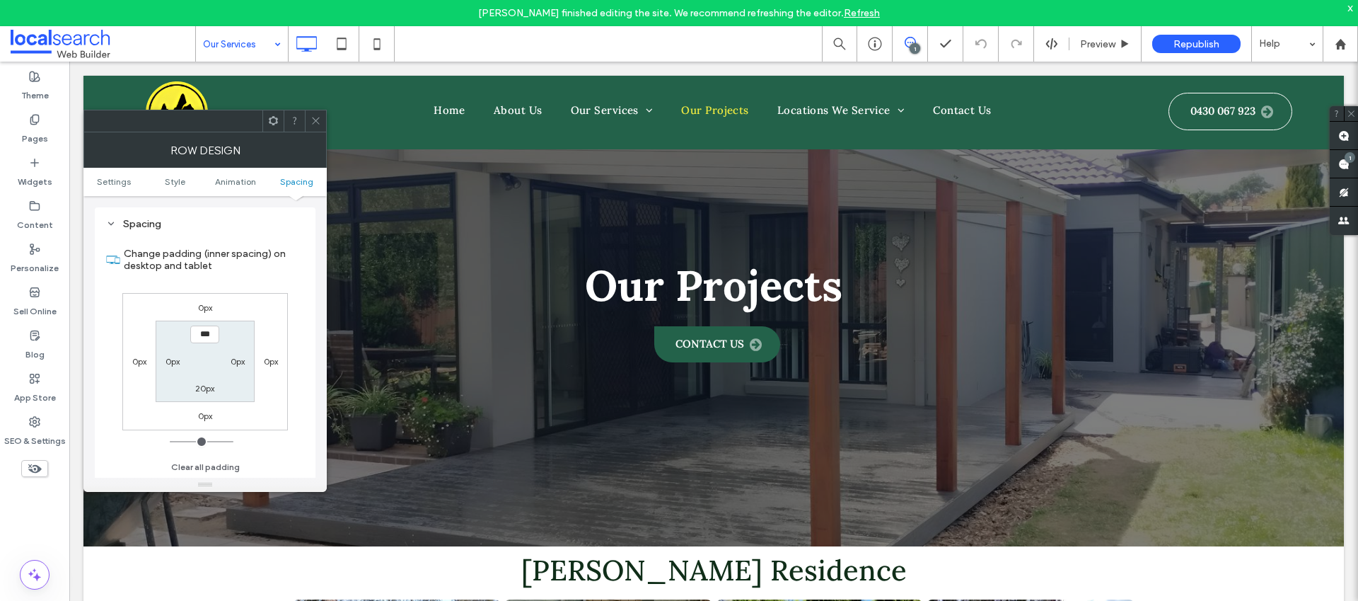
click at [318, 120] on icon at bounding box center [316, 120] width 11 height 11
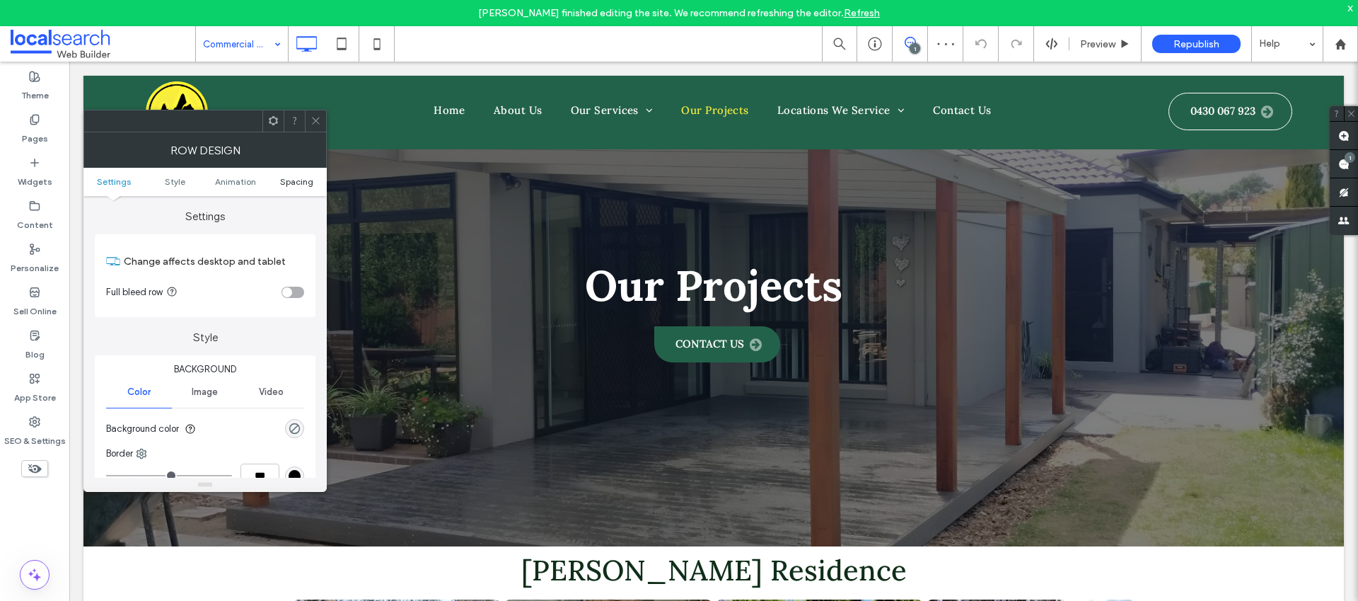
click at [295, 180] on span "Spacing" at bounding box center [296, 181] width 33 height 11
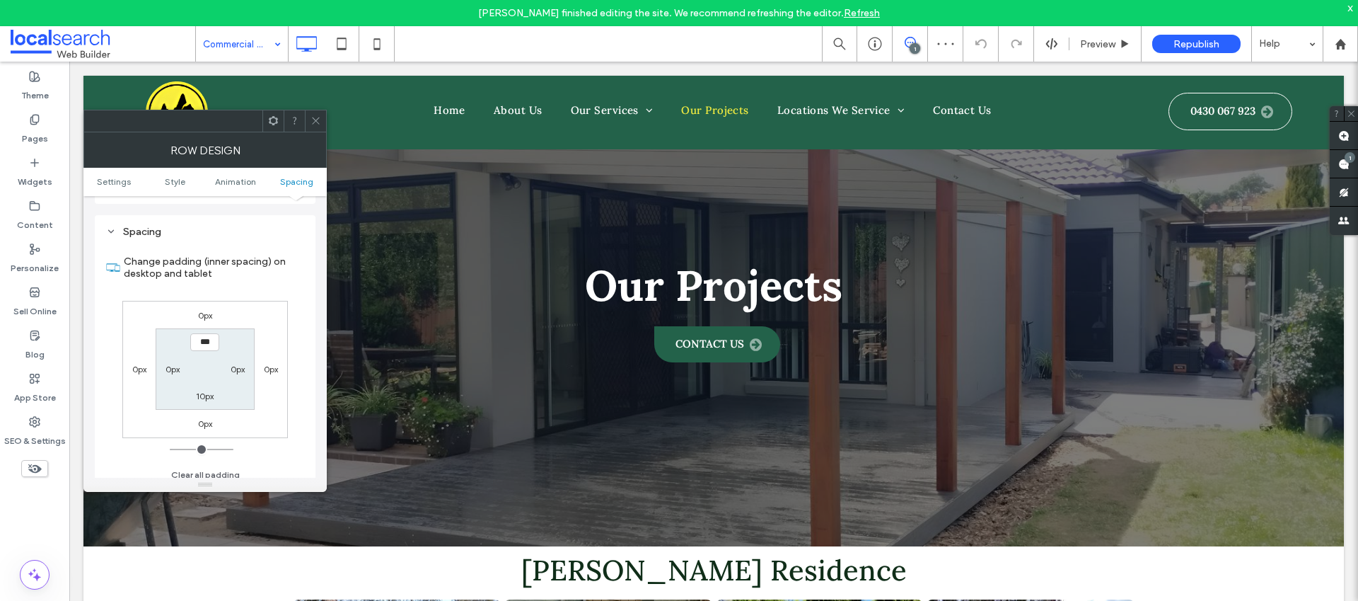
scroll to position [400, 0]
click at [205, 384] on label "10px" at bounding box center [205, 388] width 18 height 11
type input "**"
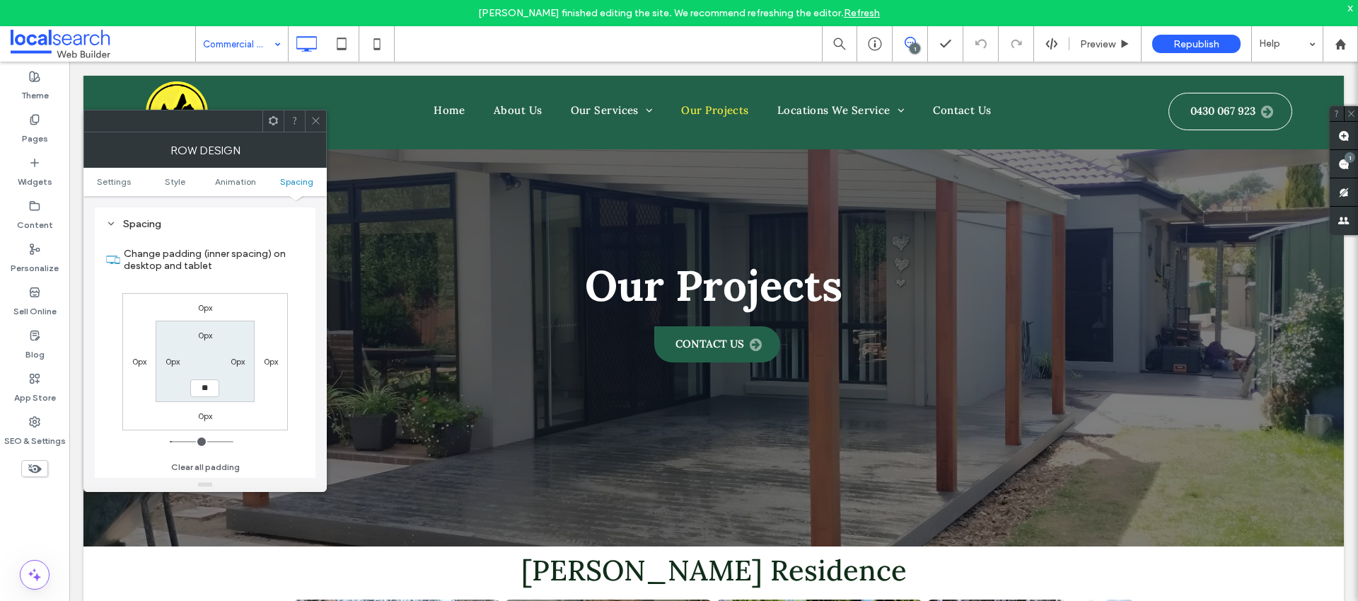
type input "****"
click at [317, 129] on span at bounding box center [316, 120] width 11 height 21
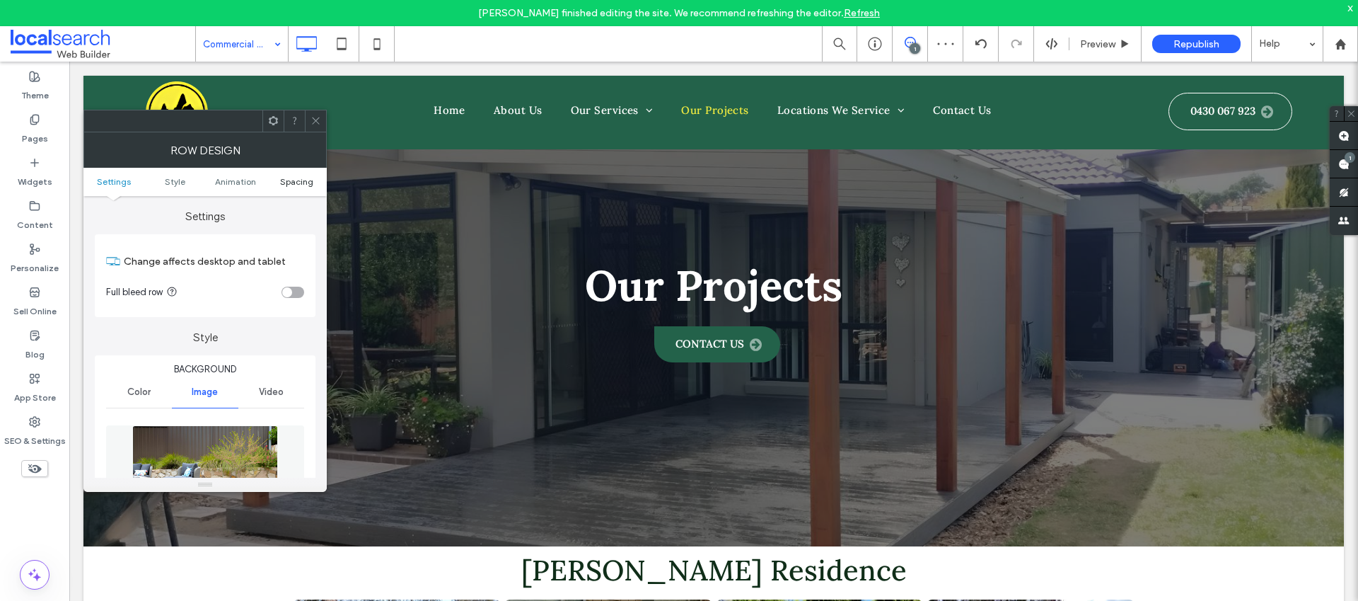
click at [296, 184] on span "Spacing" at bounding box center [296, 181] width 33 height 11
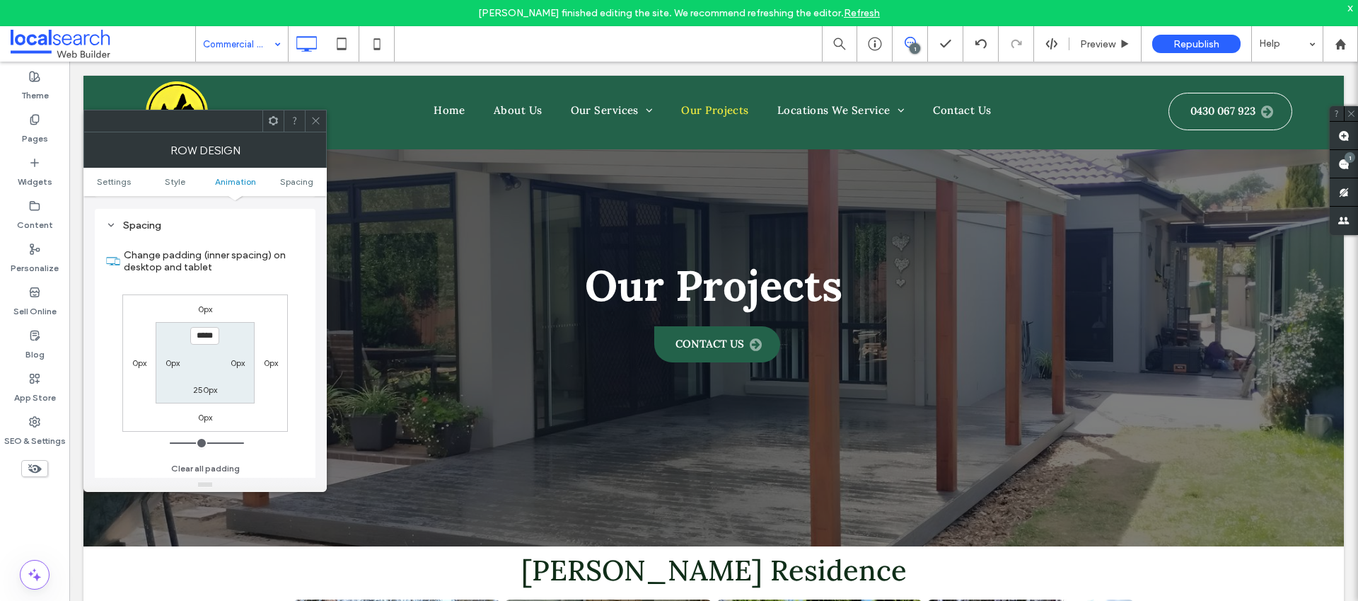
scroll to position [920, 0]
type input "*****"
click at [216, 383] on label "250px" at bounding box center [205, 388] width 24 height 11
type input "***"
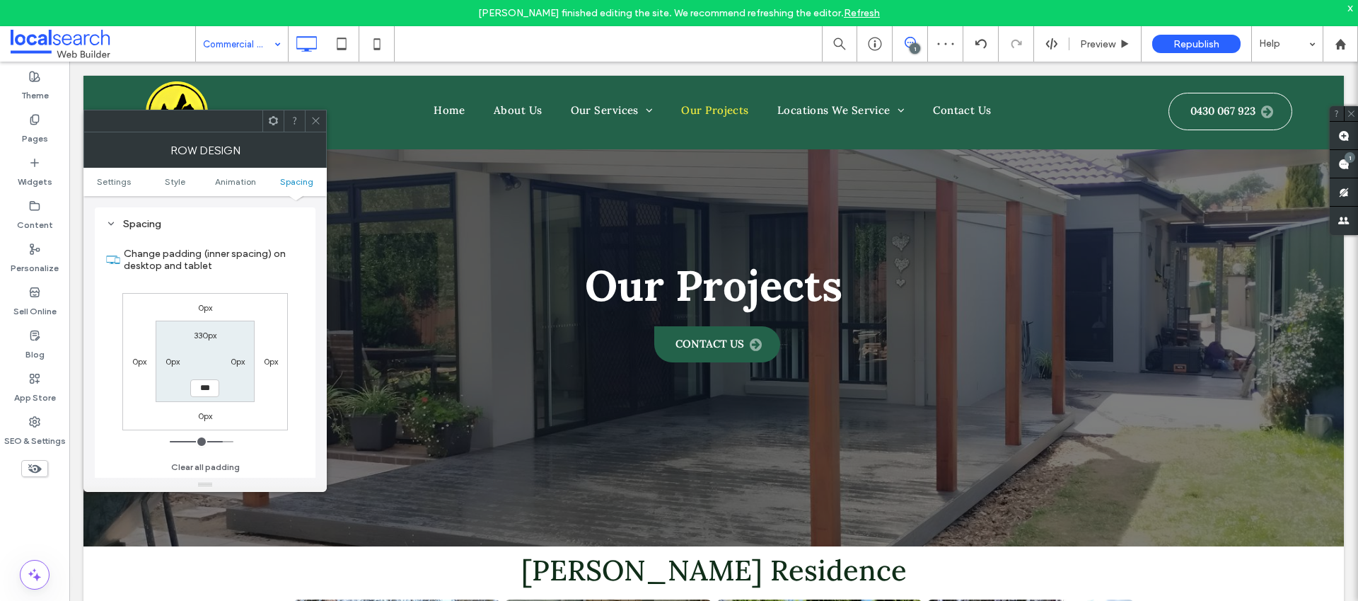
type input "***"
type input "*****"
click at [319, 120] on icon at bounding box center [316, 120] width 11 height 11
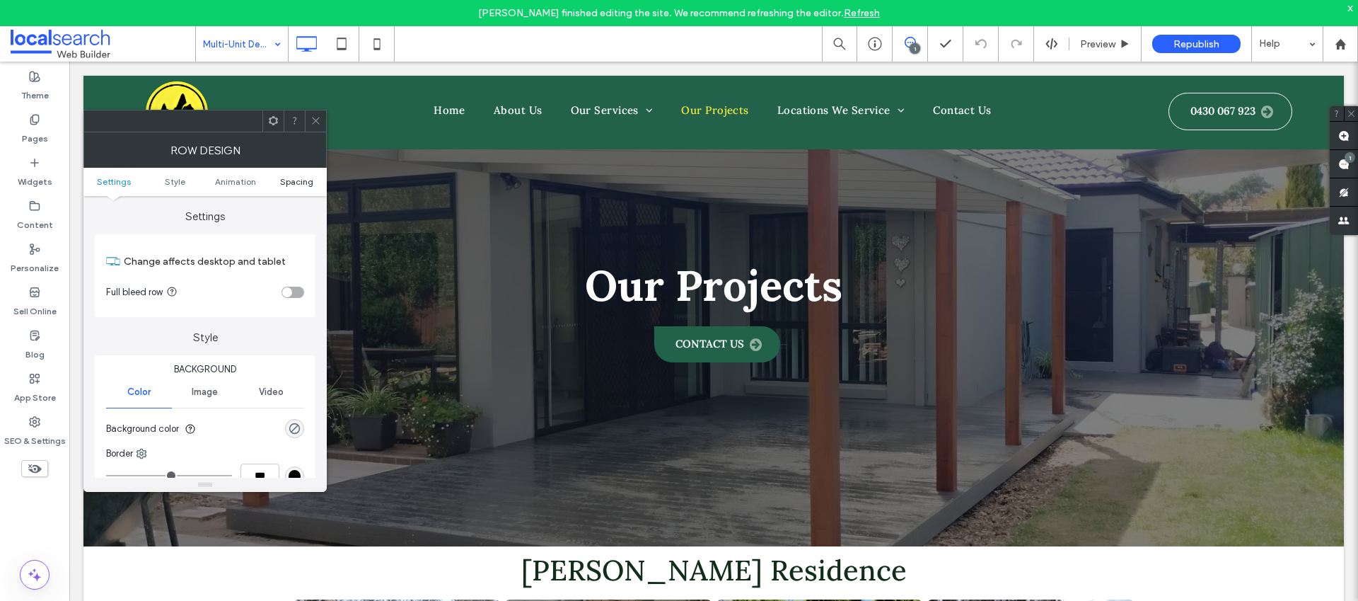
click at [299, 181] on span "Spacing" at bounding box center [296, 181] width 33 height 11
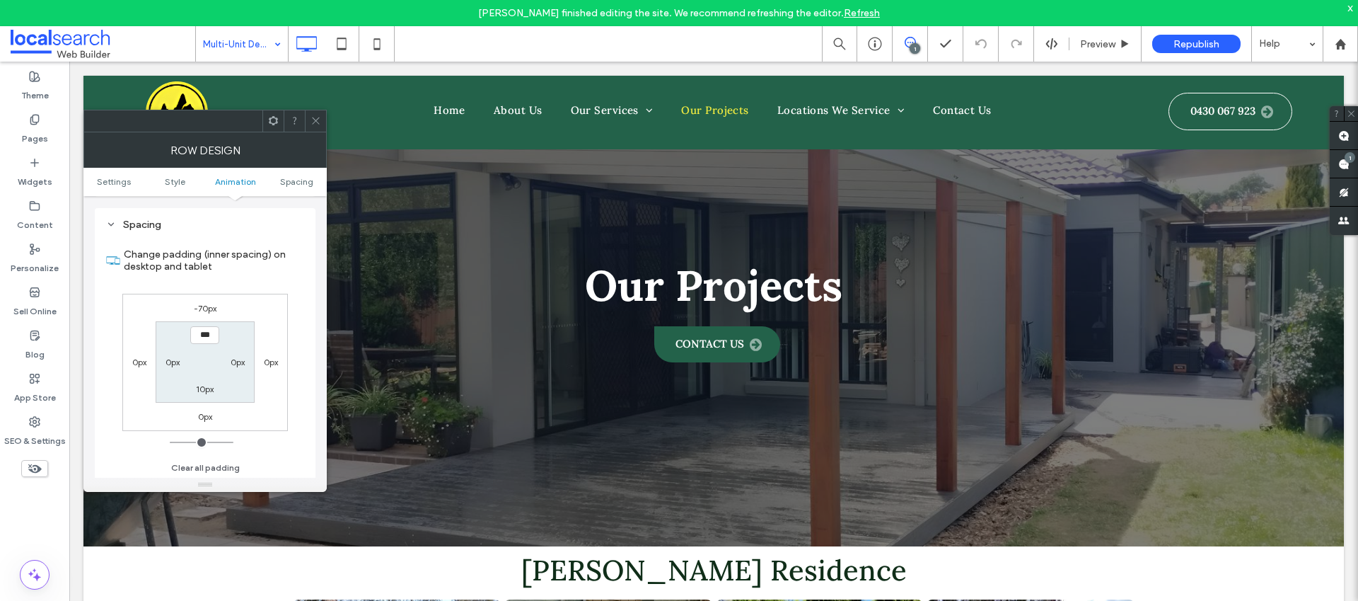
scroll to position [400, 0]
click at [215, 308] on label "-70px" at bounding box center [205, 307] width 23 height 11
type input "*"
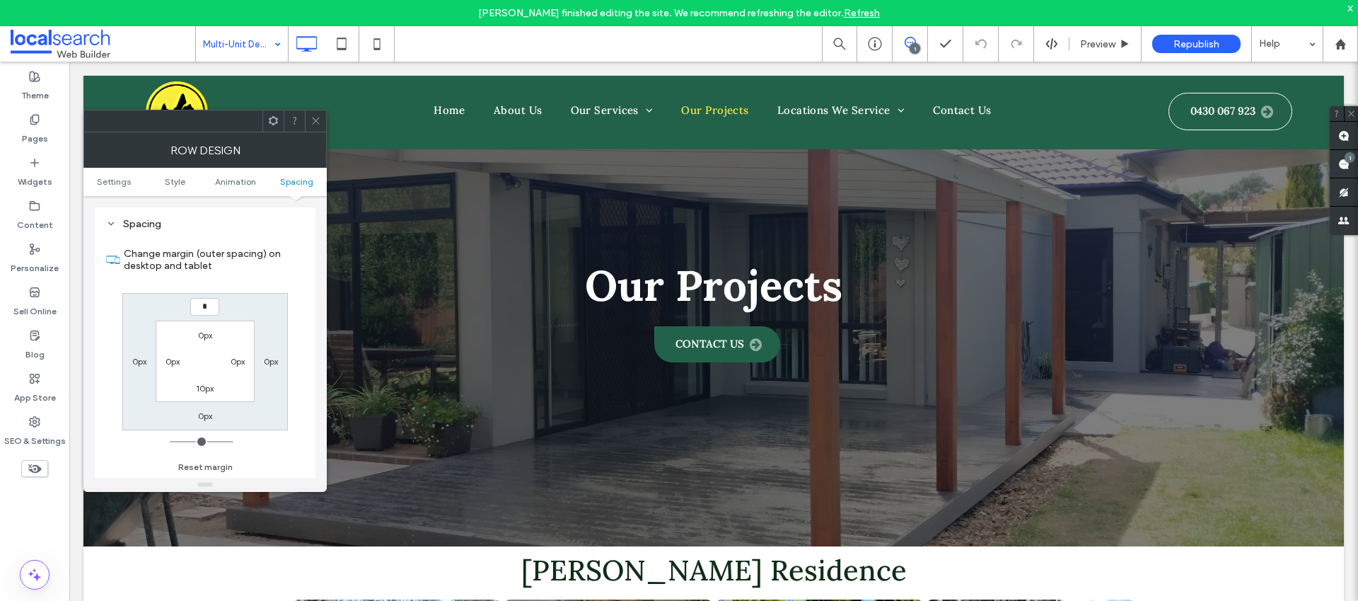
type input "*"
type input "***"
click at [209, 391] on label "10px" at bounding box center [205, 388] width 18 height 11
type input "**"
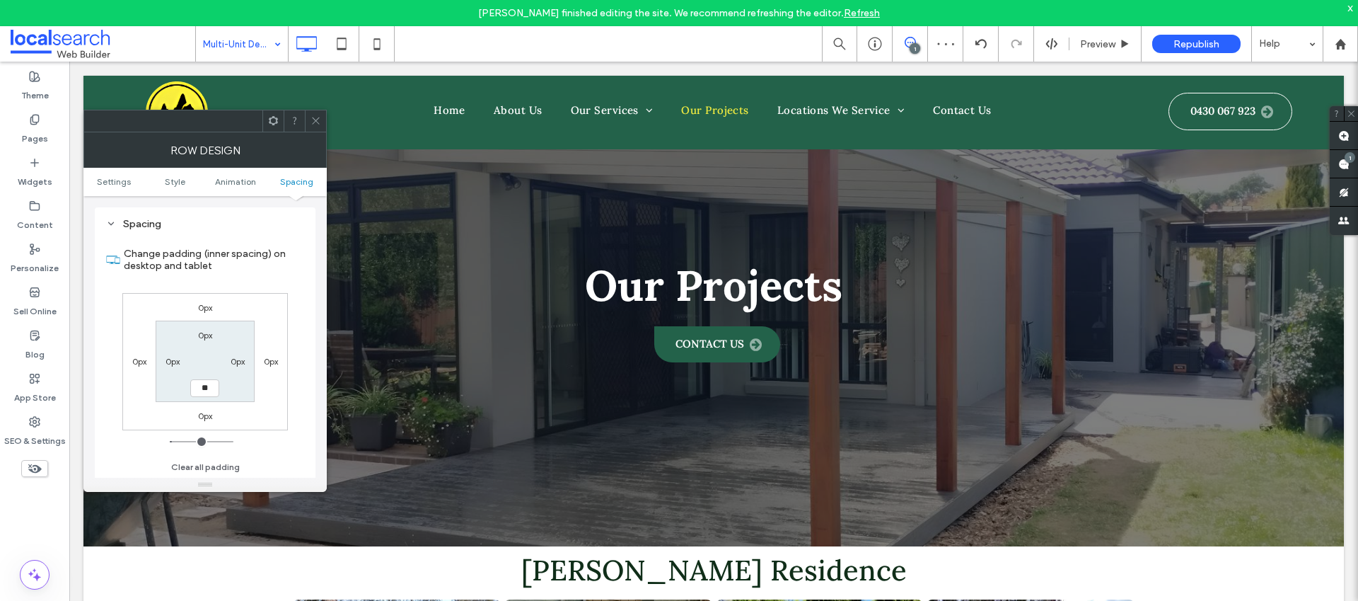
type input "**"
type input "****"
click at [309, 127] on div at bounding box center [315, 120] width 21 height 21
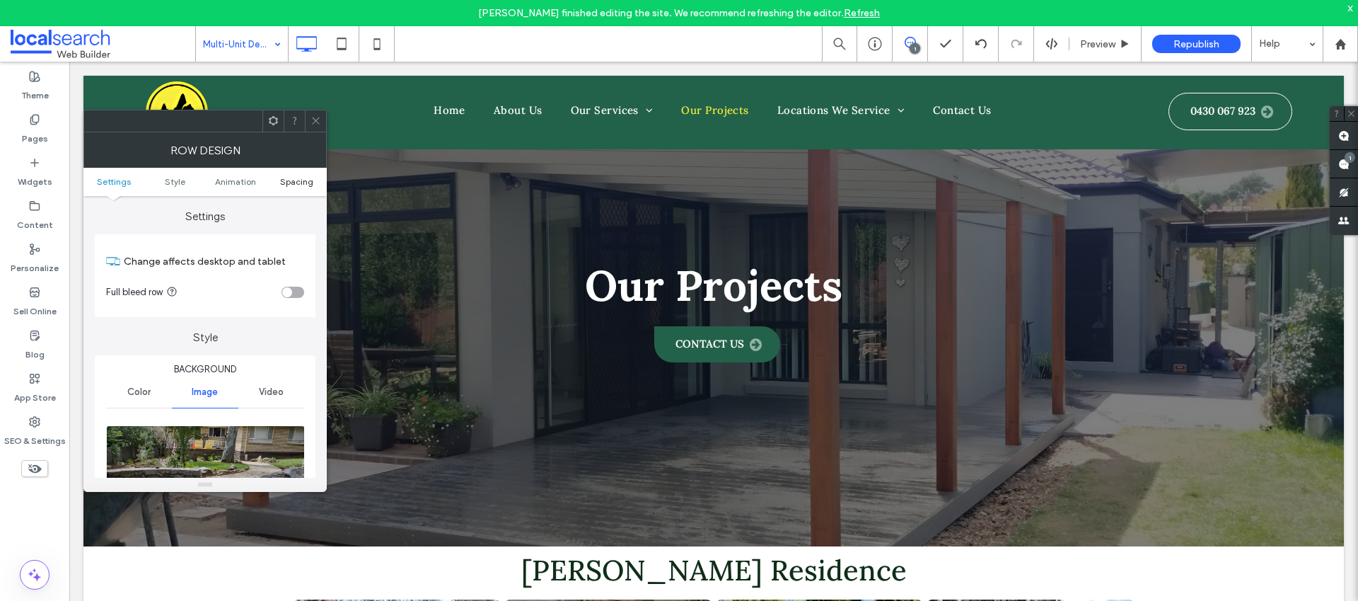
click at [301, 183] on span "Spacing" at bounding box center [296, 181] width 33 height 11
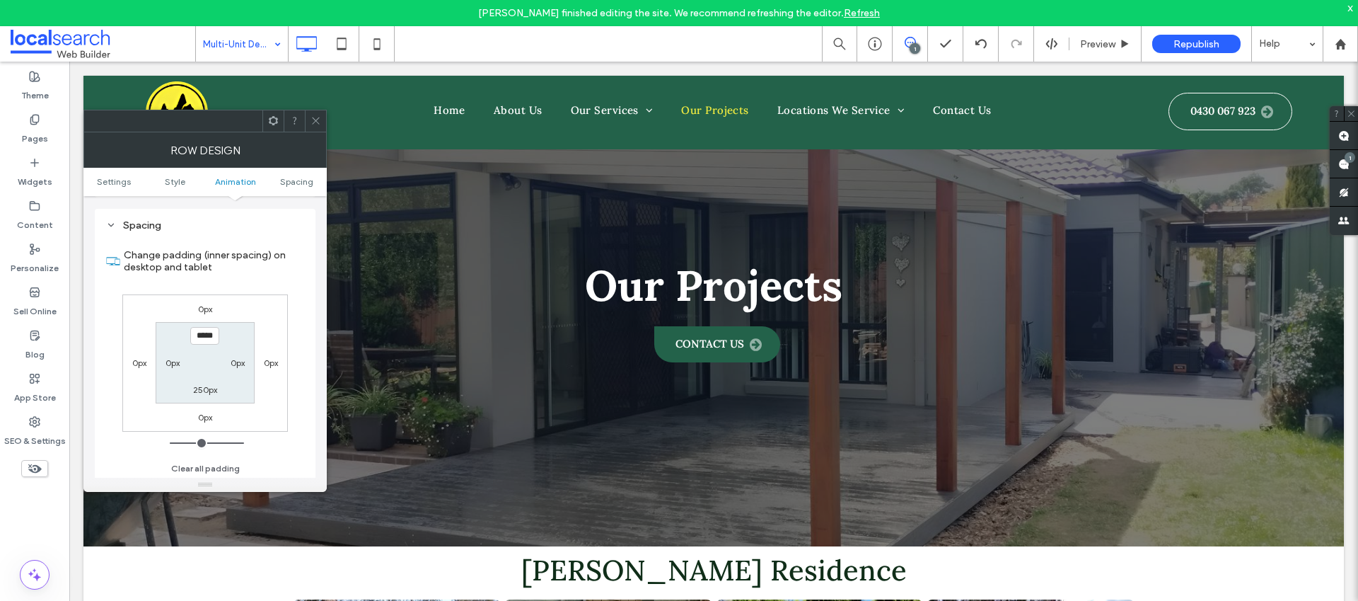
scroll to position [931, 0]
type input "*****"
click at [216, 386] on label "250px" at bounding box center [205, 388] width 24 height 11
type input "***"
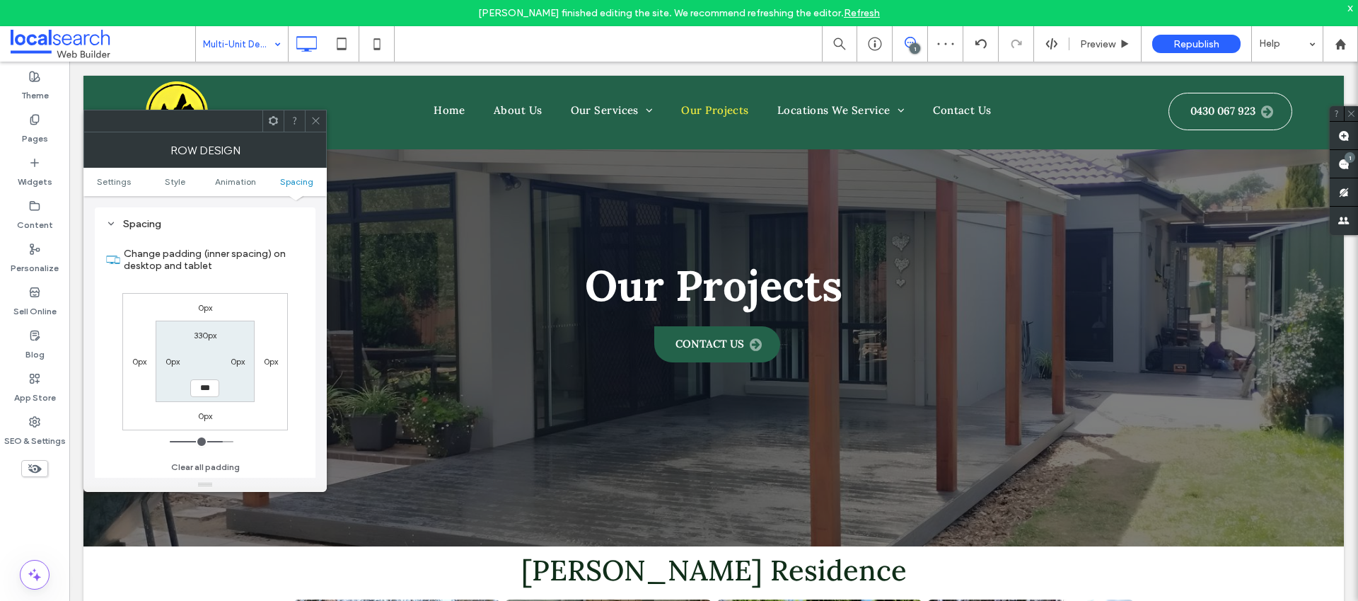
type input "***"
type input "*****"
click at [311, 124] on icon at bounding box center [316, 120] width 11 height 11
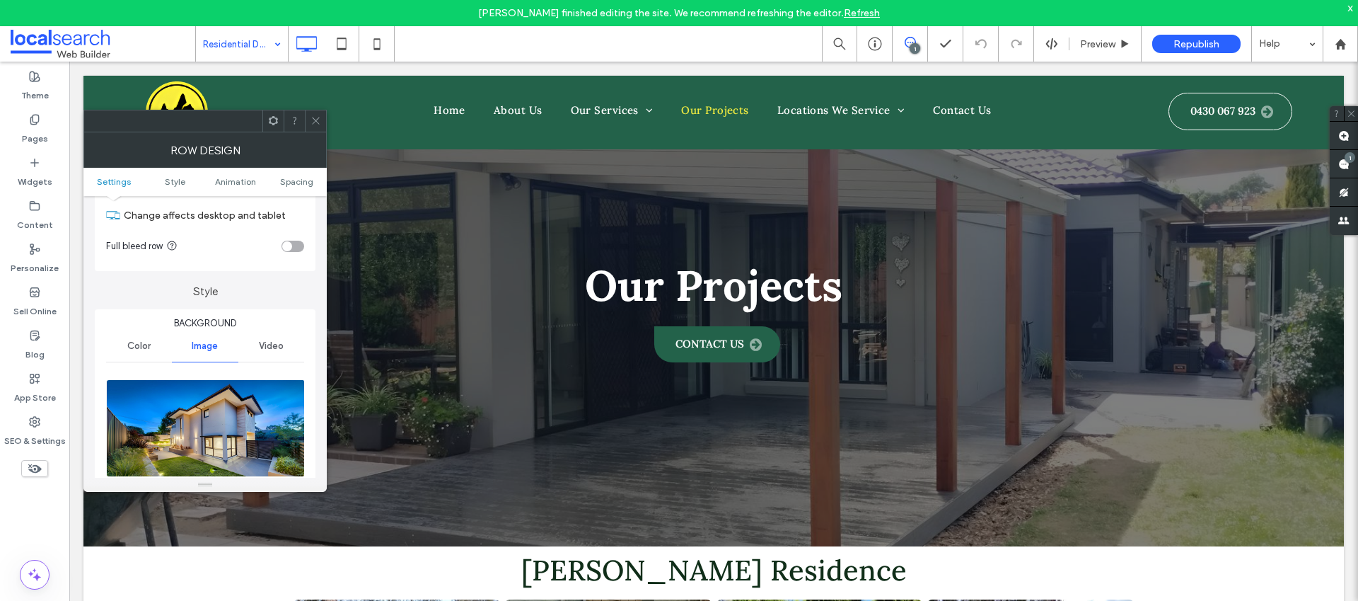
scroll to position [47, 0]
click at [292, 175] on ul "Settings Style Animation Spacing" at bounding box center [204, 182] width 243 height 28
click at [293, 178] on span "Spacing" at bounding box center [296, 181] width 33 height 11
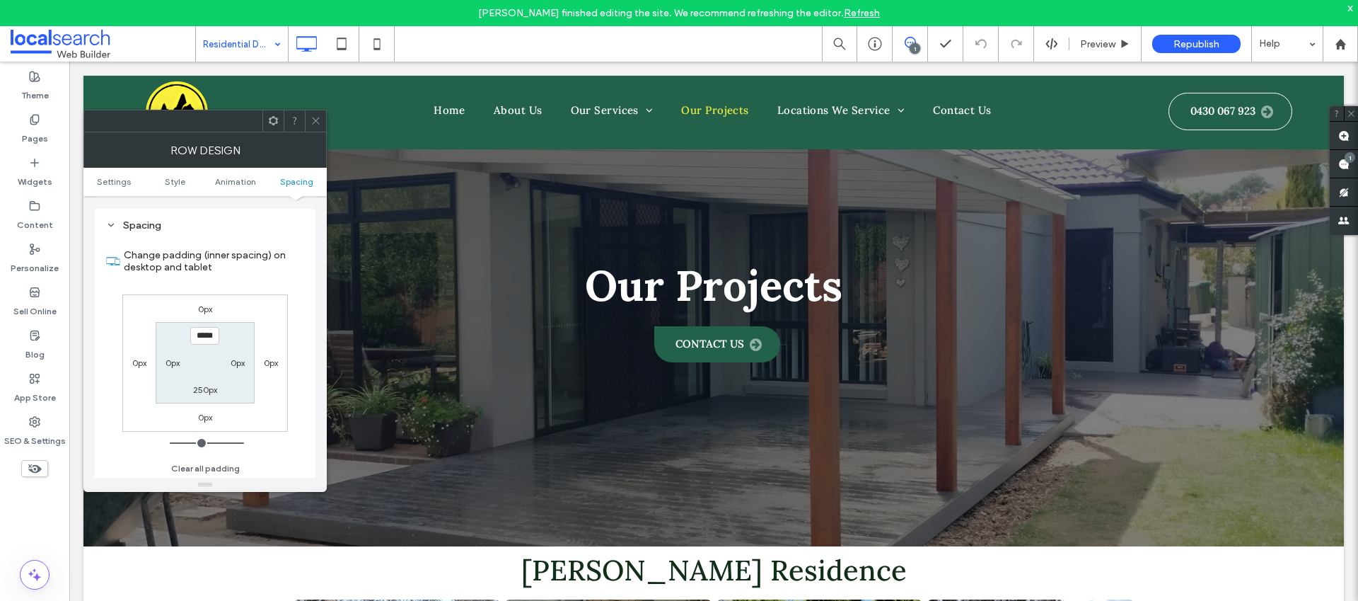
scroll to position [931, 0]
type input "*****"
click at [216, 386] on div "250px" at bounding box center [205, 388] width 33 height 14
click at [208, 388] on label "250px" at bounding box center [205, 388] width 24 height 11
type input "***"
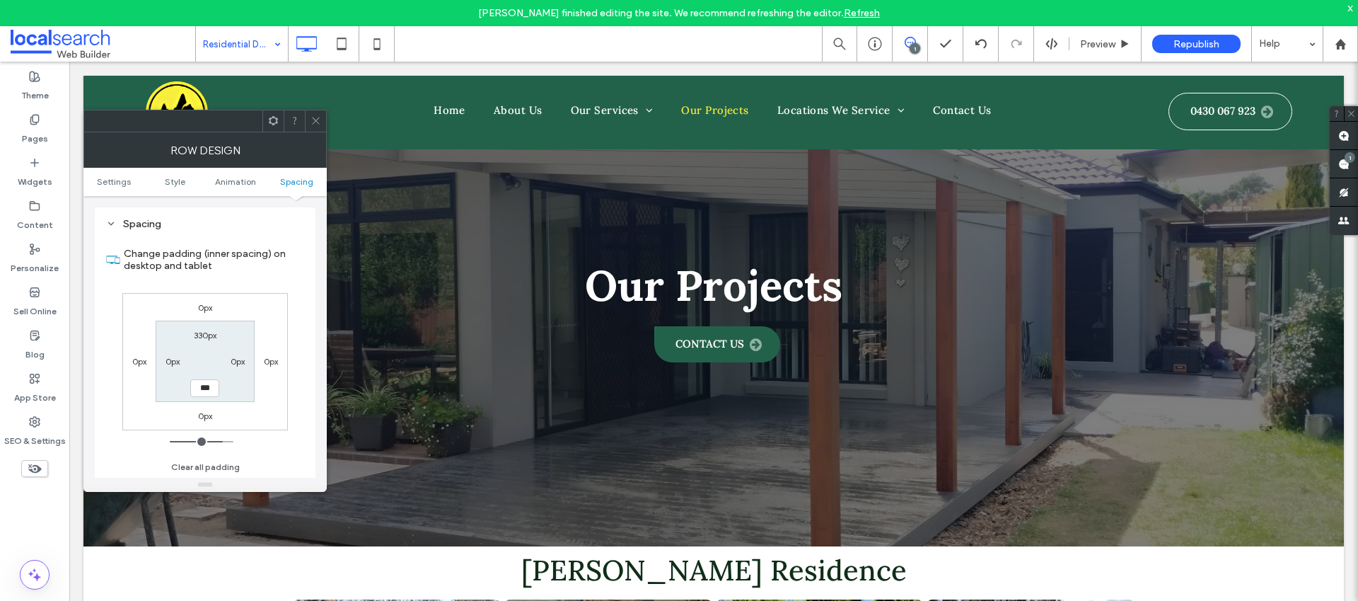
type input "***"
type input "*****"
click at [311, 118] on icon at bounding box center [316, 120] width 11 height 11
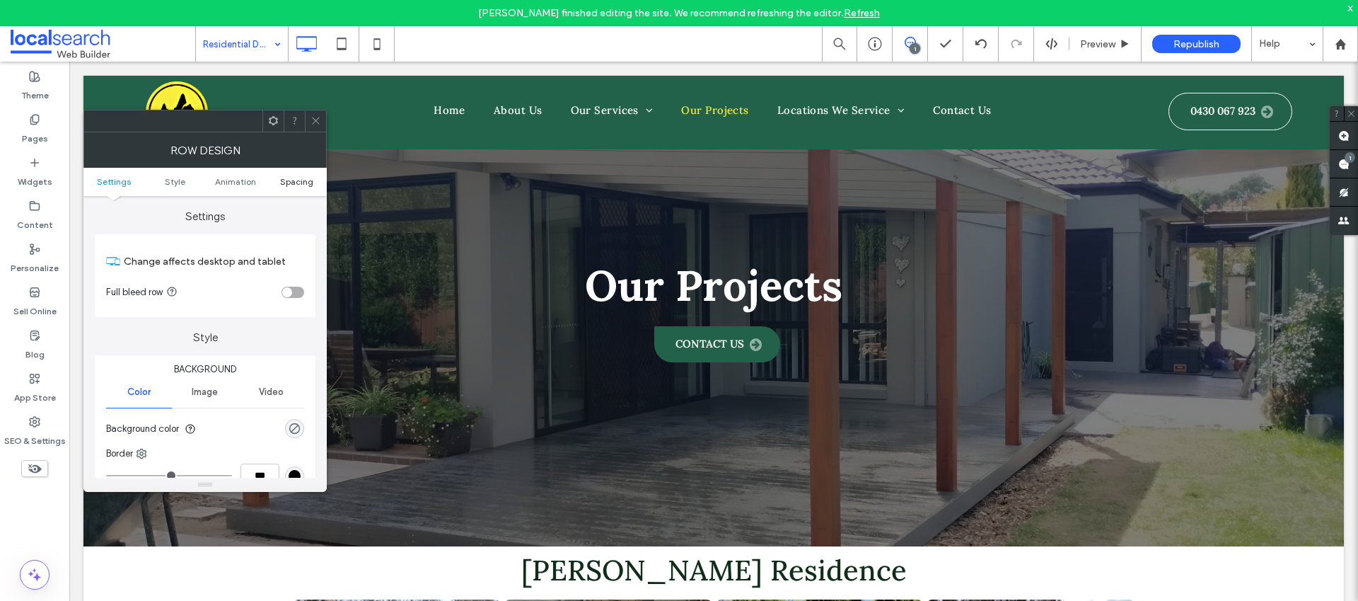
click at [304, 185] on span "Spacing" at bounding box center [296, 181] width 33 height 11
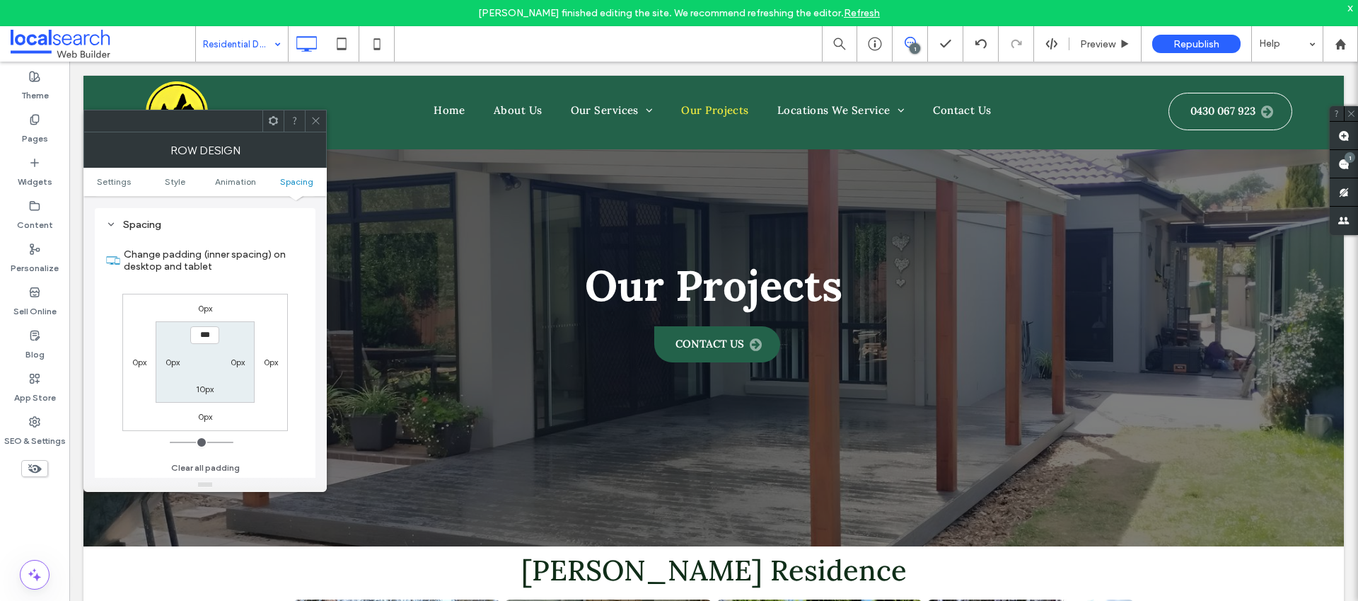
scroll to position [400, 0]
click at [209, 390] on label "10px" at bounding box center [205, 388] width 18 height 11
type input "**"
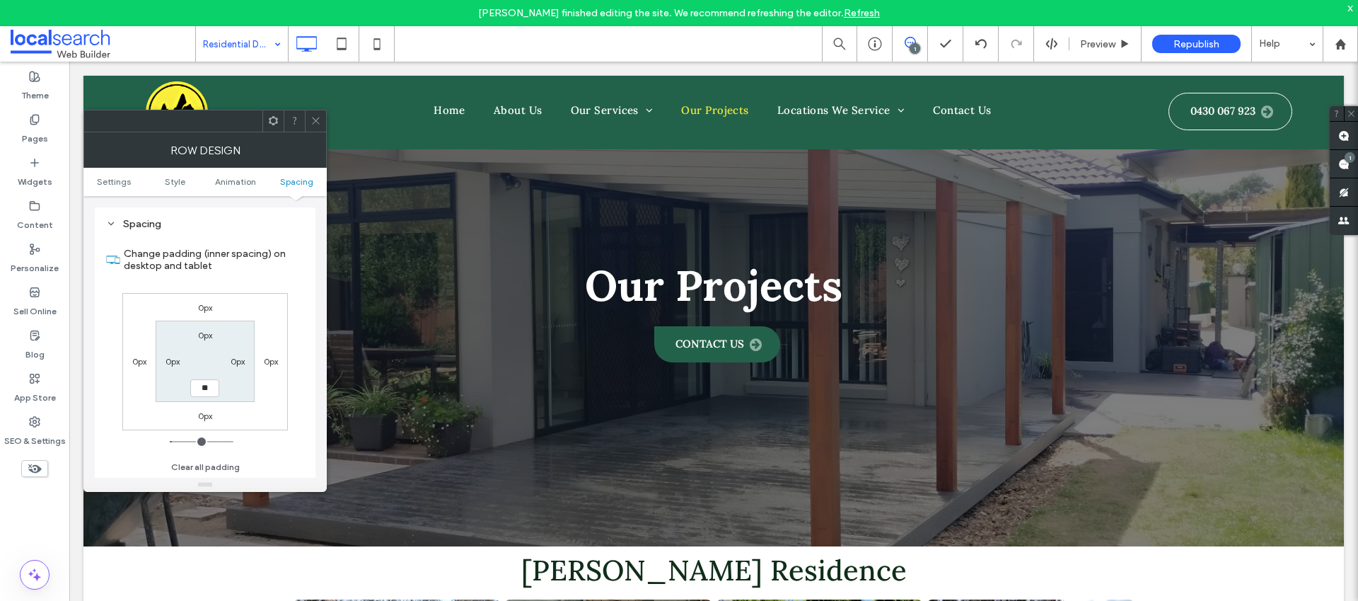
type input "****"
click at [313, 127] on span at bounding box center [316, 120] width 11 height 21
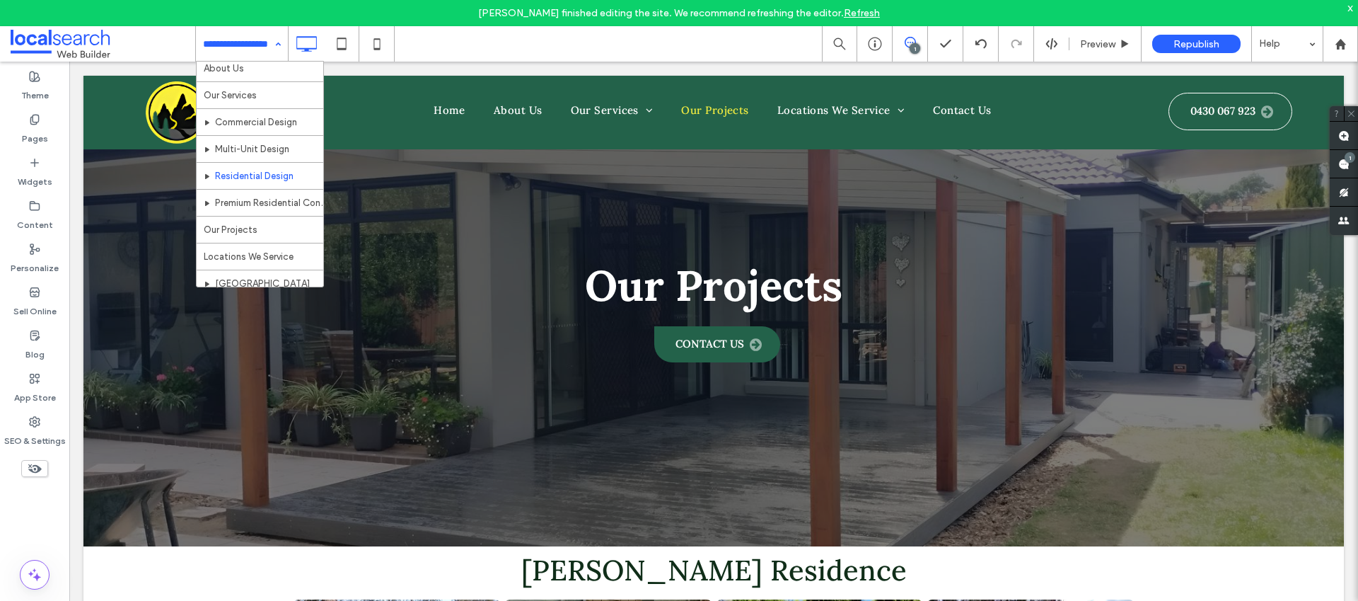
scroll to position [37, 0]
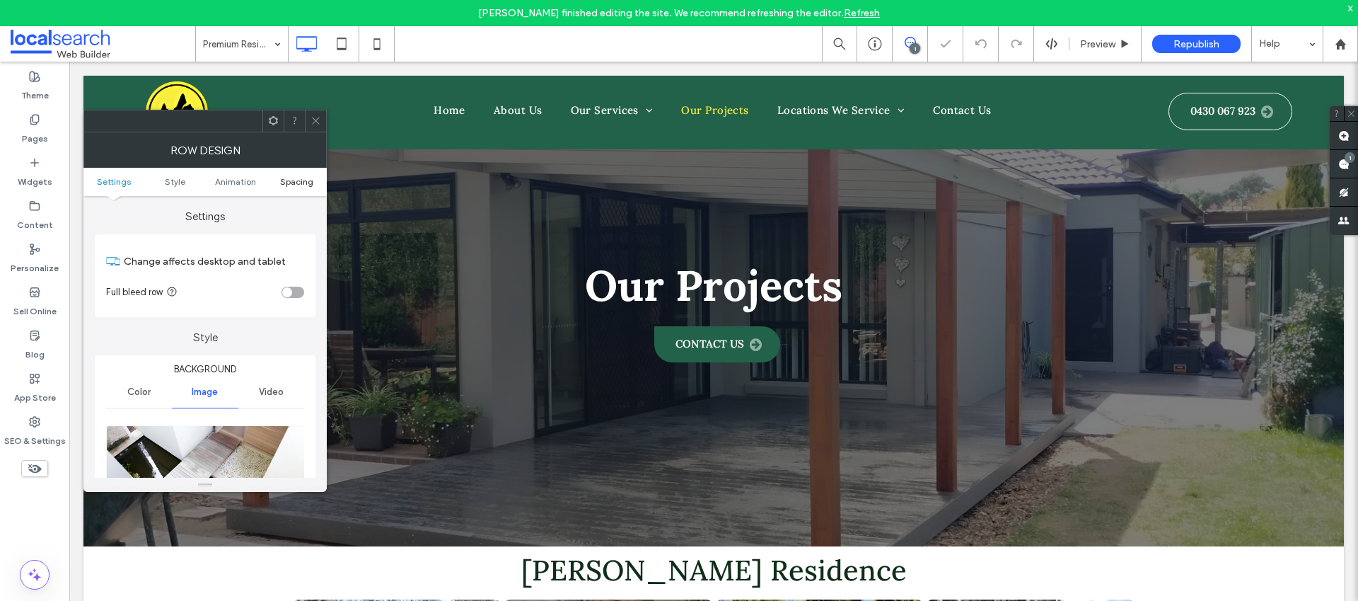
click at [289, 185] on span "Spacing" at bounding box center [296, 181] width 33 height 11
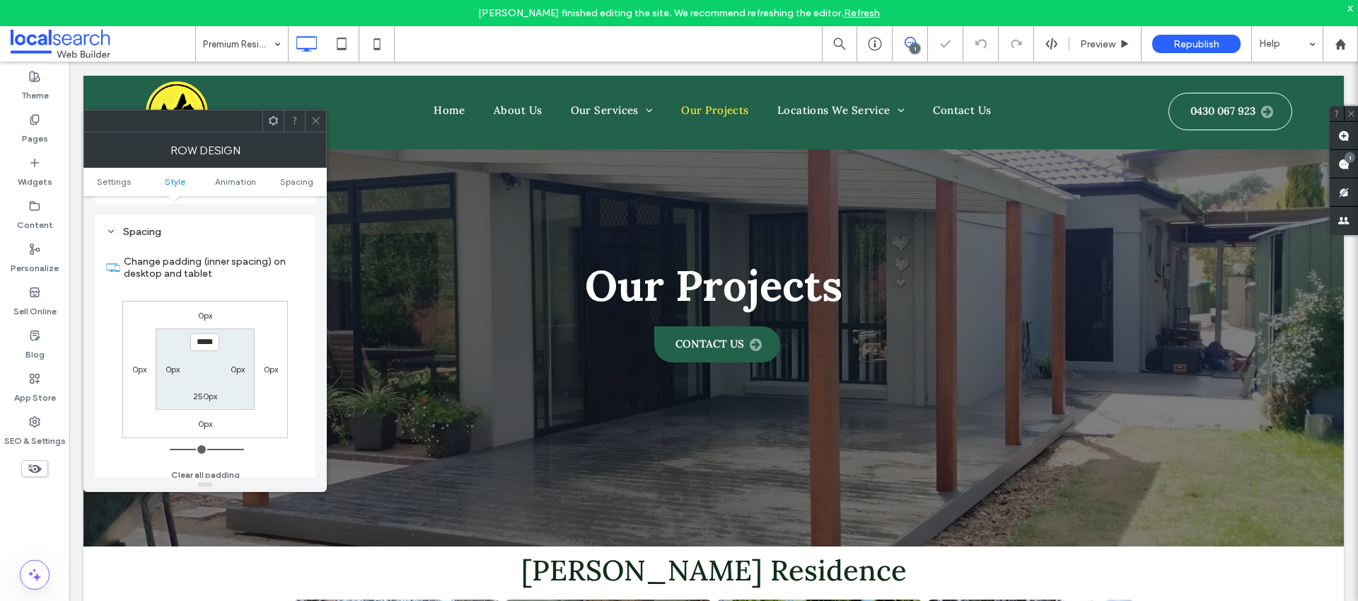
scroll to position [931, 0]
type input "*****"
click at [212, 390] on label "250px" at bounding box center [205, 388] width 24 height 11
type input "***"
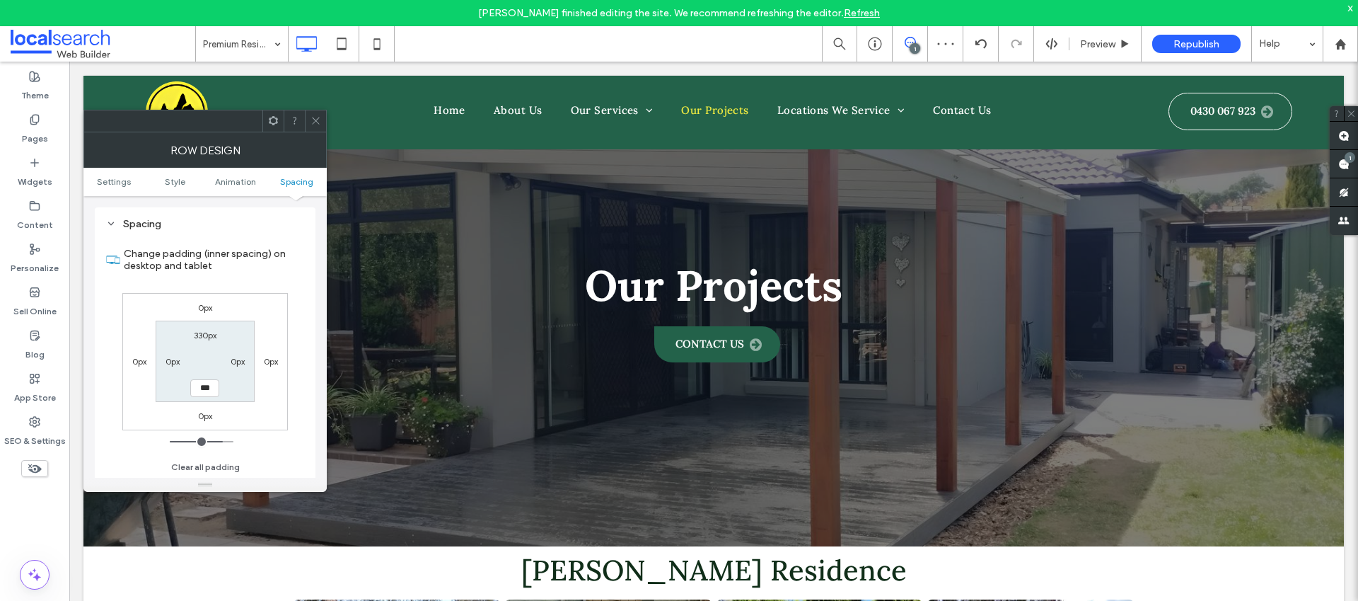
type input "***"
type input "*****"
click at [318, 127] on span at bounding box center [316, 120] width 11 height 21
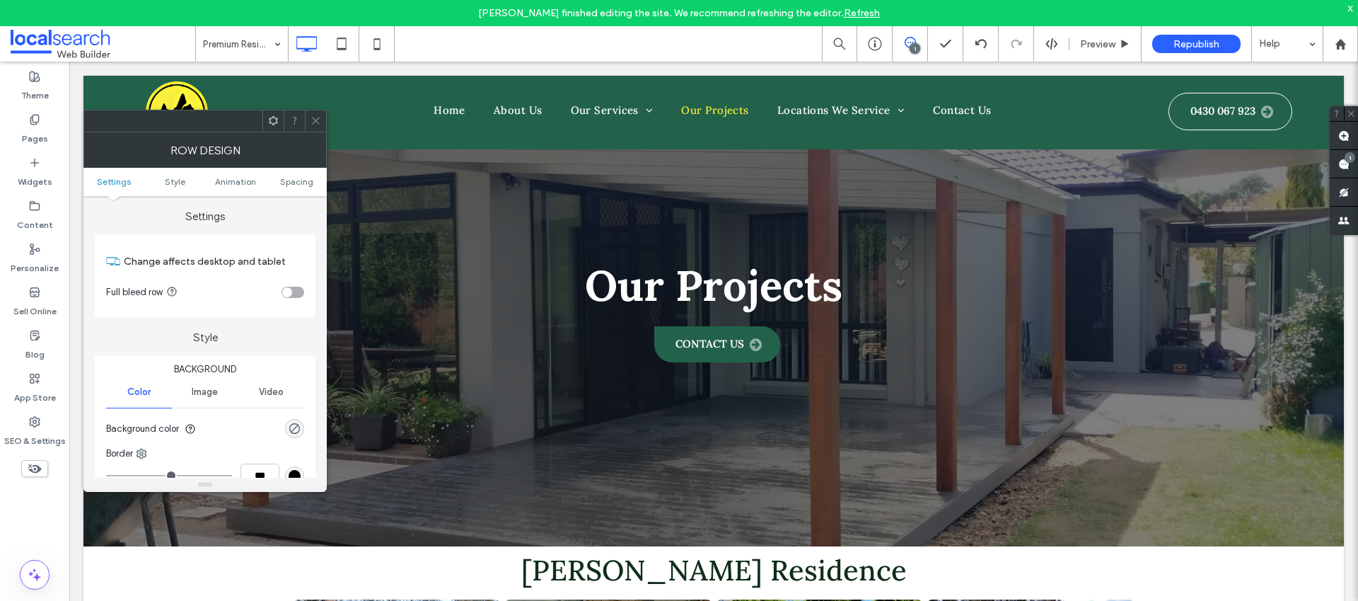
click at [284, 187] on ul "Settings Style Animation Spacing" at bounding box center [204, 182] width 243 height 28
click at [284, 186] on span "Spacing" at bounding box center [296, 181] width 33 height 11
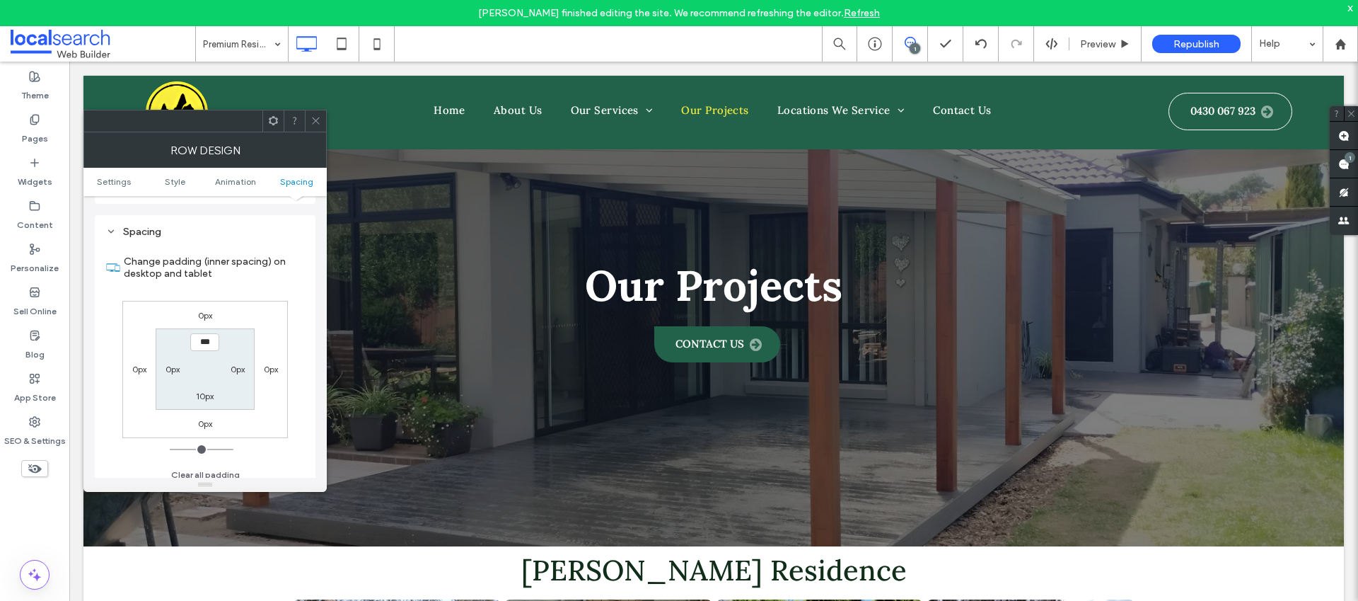
scroll to position [400, 0]
click at [203, 387] on label "10px" at bounding box center [205, 388] width 18 height 11
type input "**"
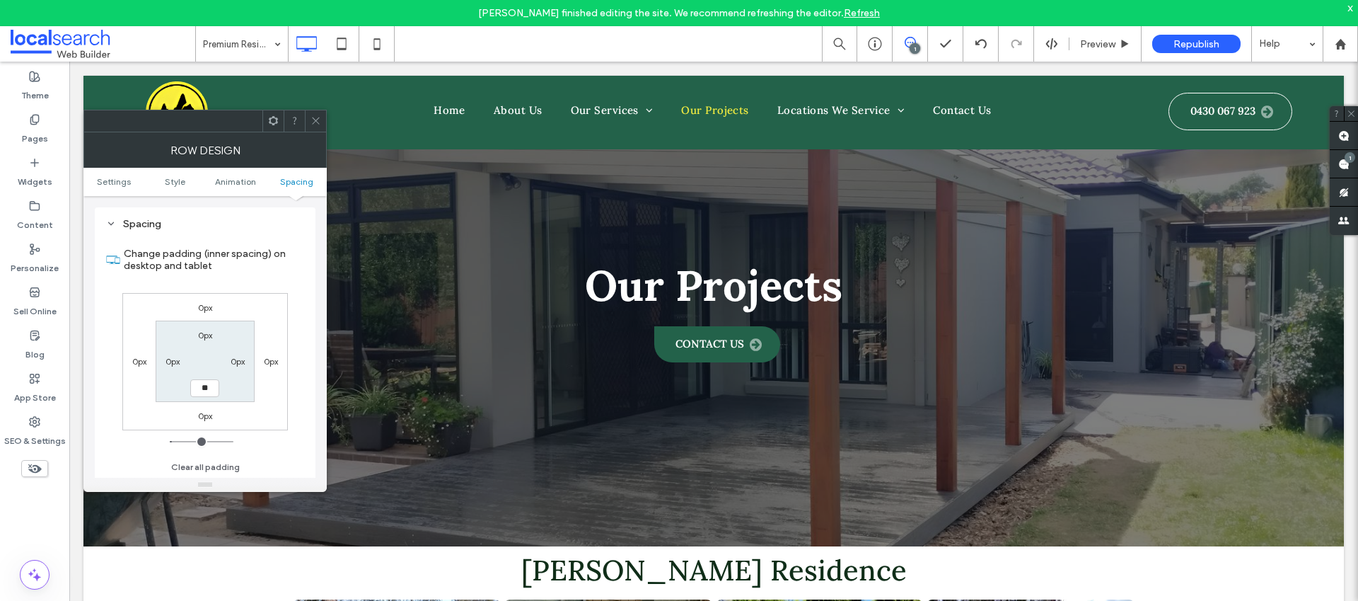
type input "****"
click at [315, 126] on span at bounding box center [316, 120] width 11 height 21
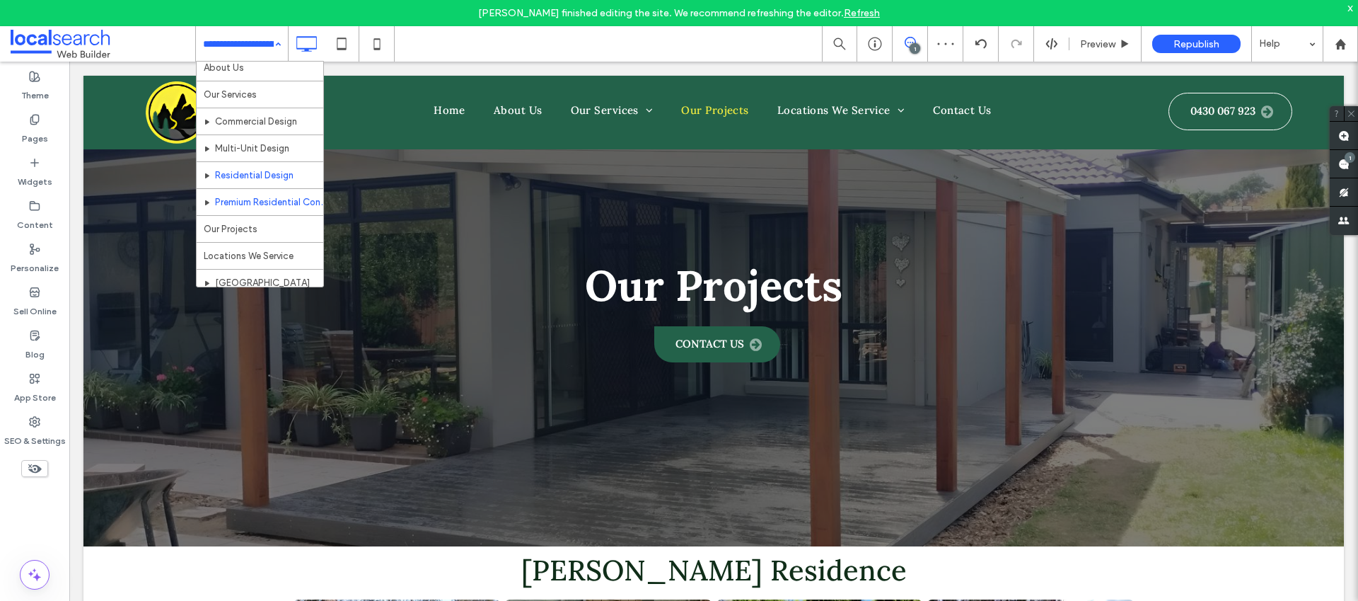
scroll to position [95, 0]
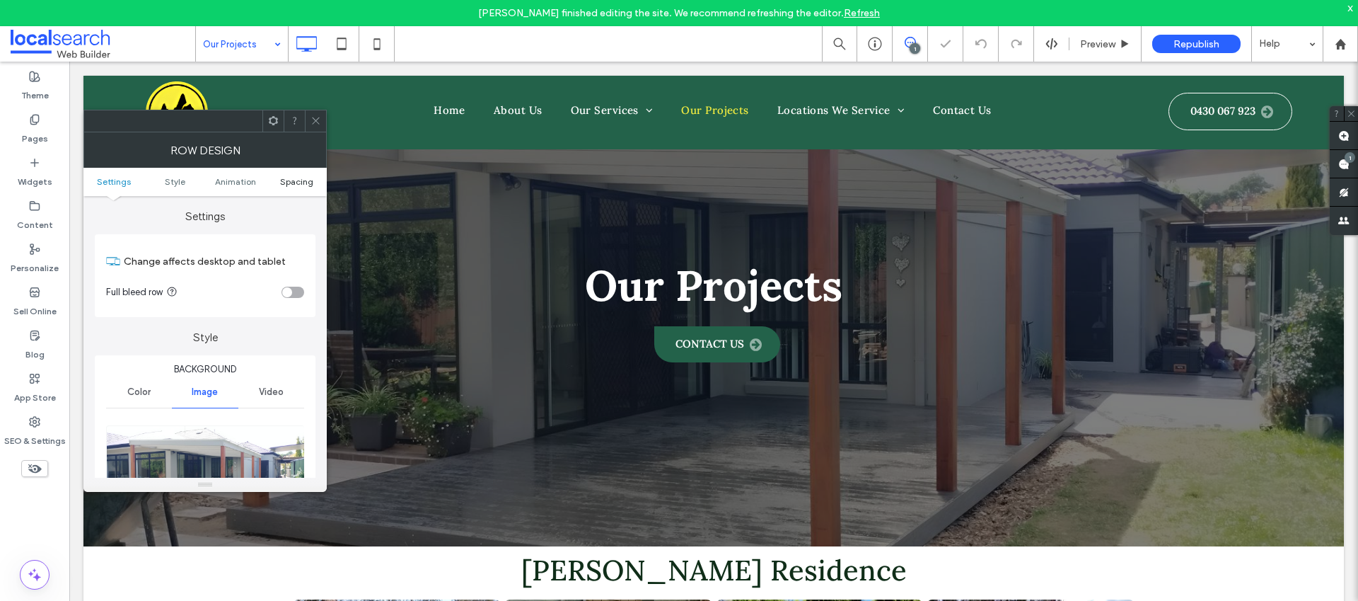
click at [300, 182] on span "Spacing" at bounding box center [296, 181] width 33 height 11
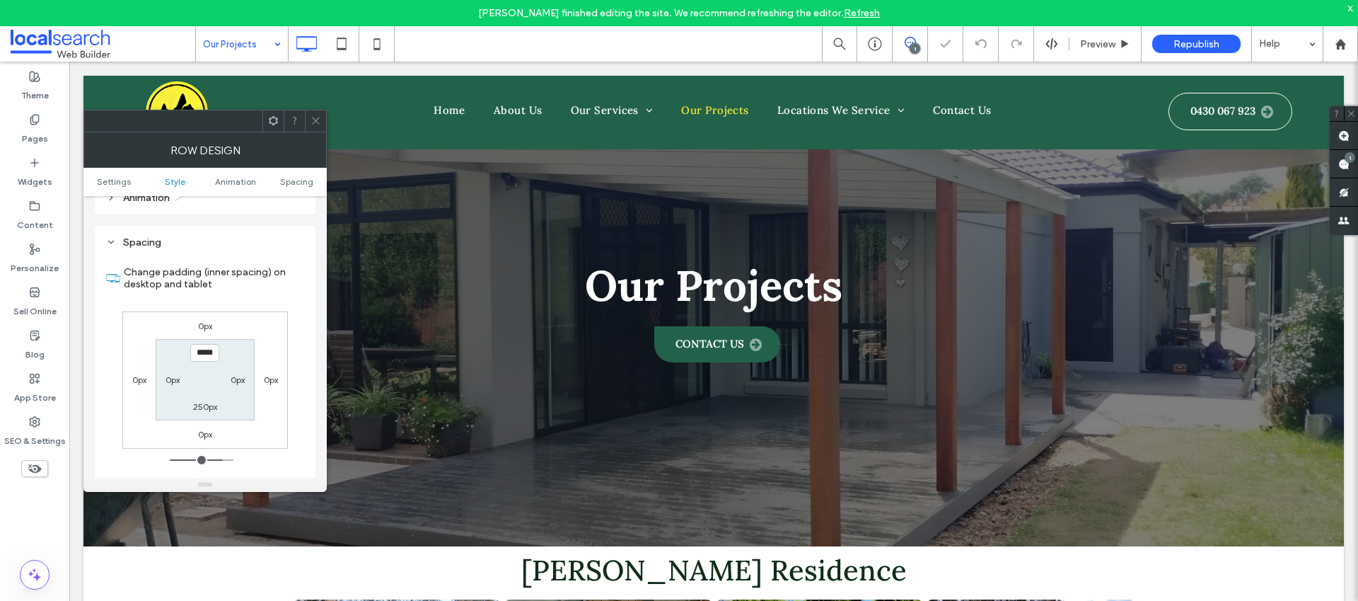
scroll to position [920, 0]
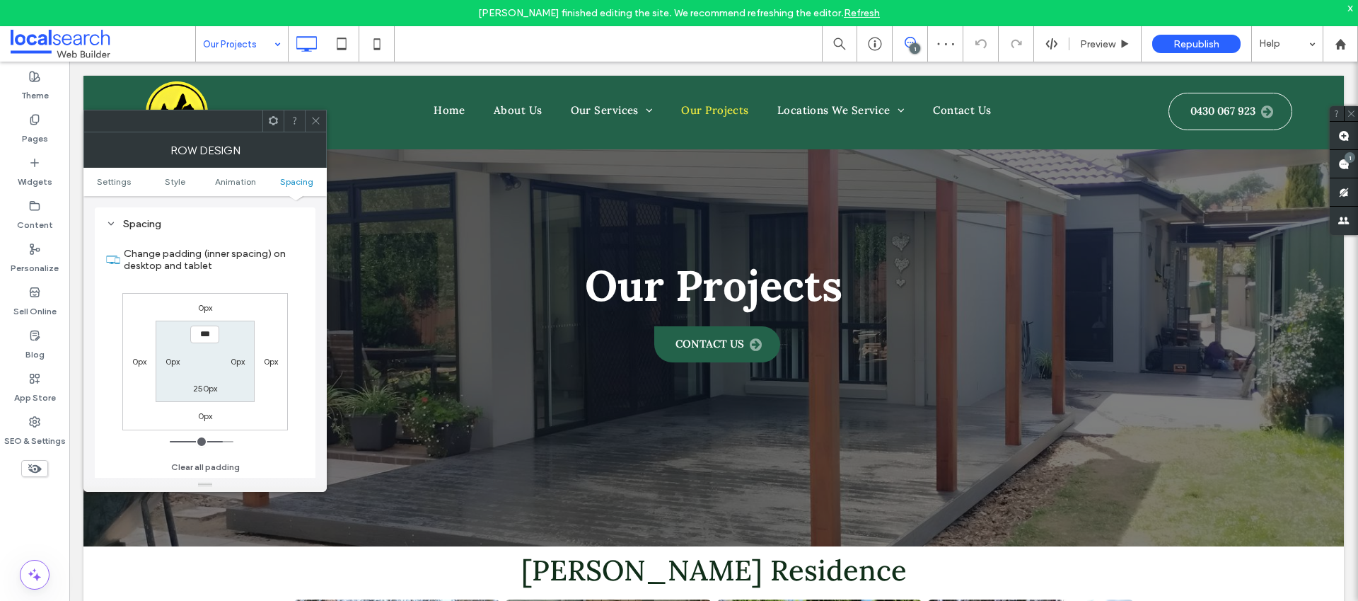
type input "*****"
click at [207, 385] on label "250px" at bounding box center [205, 388] width 24 height 11
type input "***"
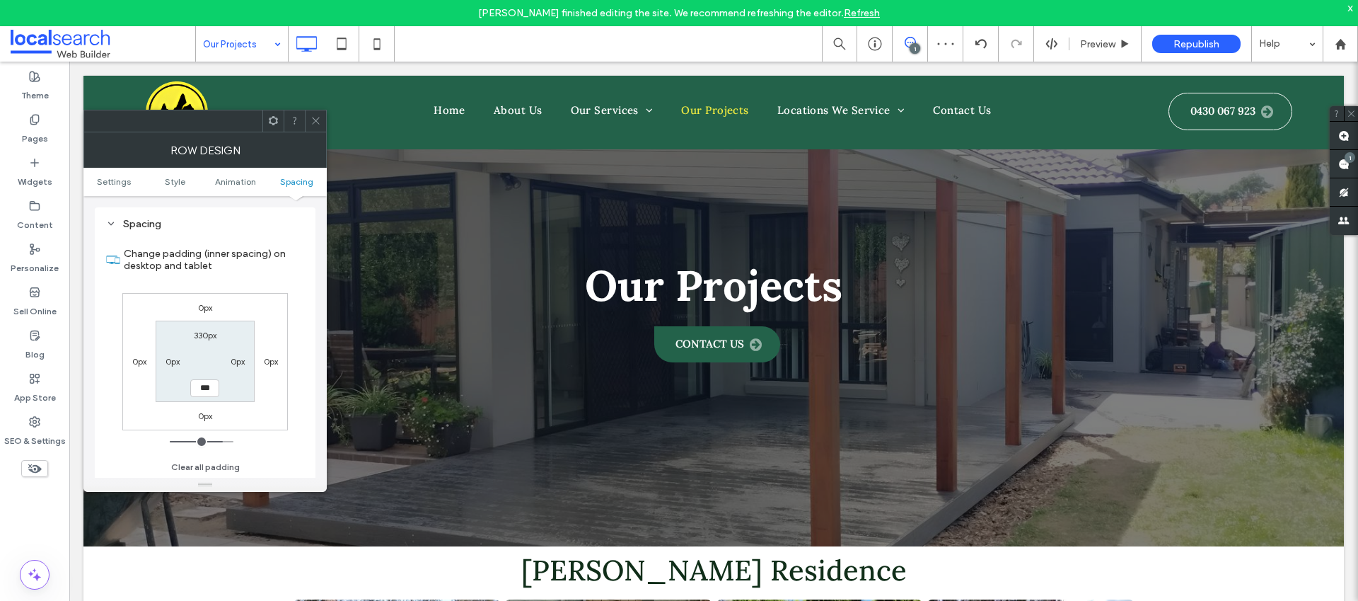
type input "*****"
click at [206, 412] on label "0px" at bounding box center [205, 415] width 14 height 11
type input "*"
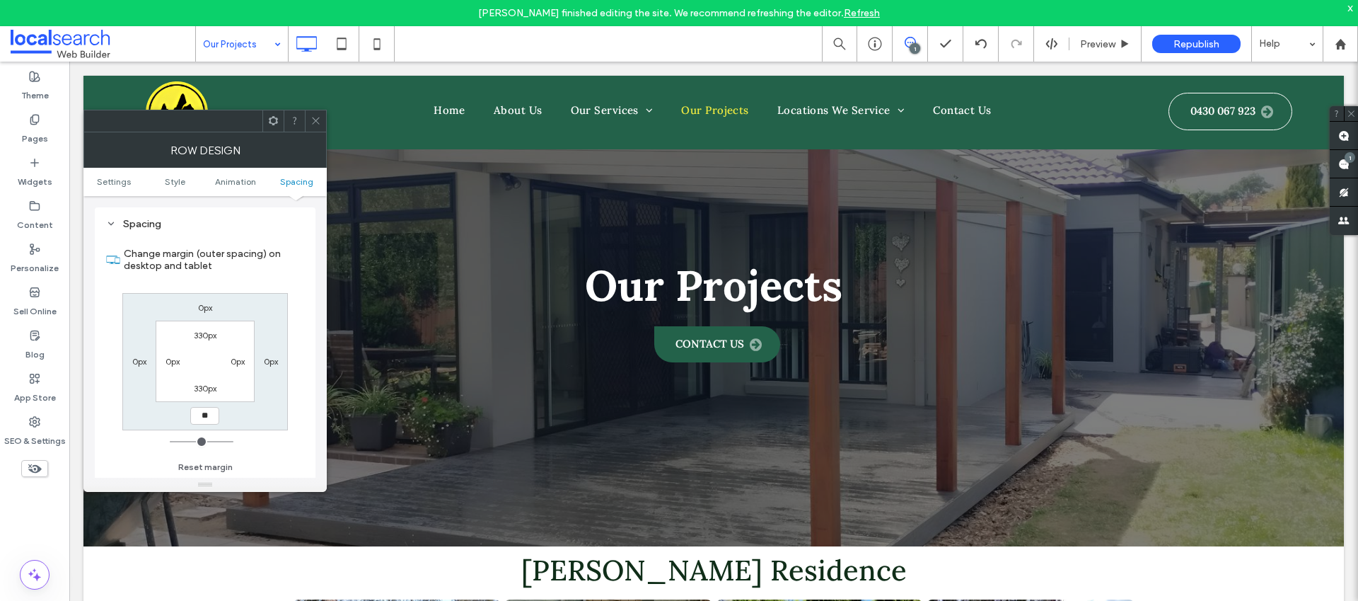
type input "**"
type input "****"
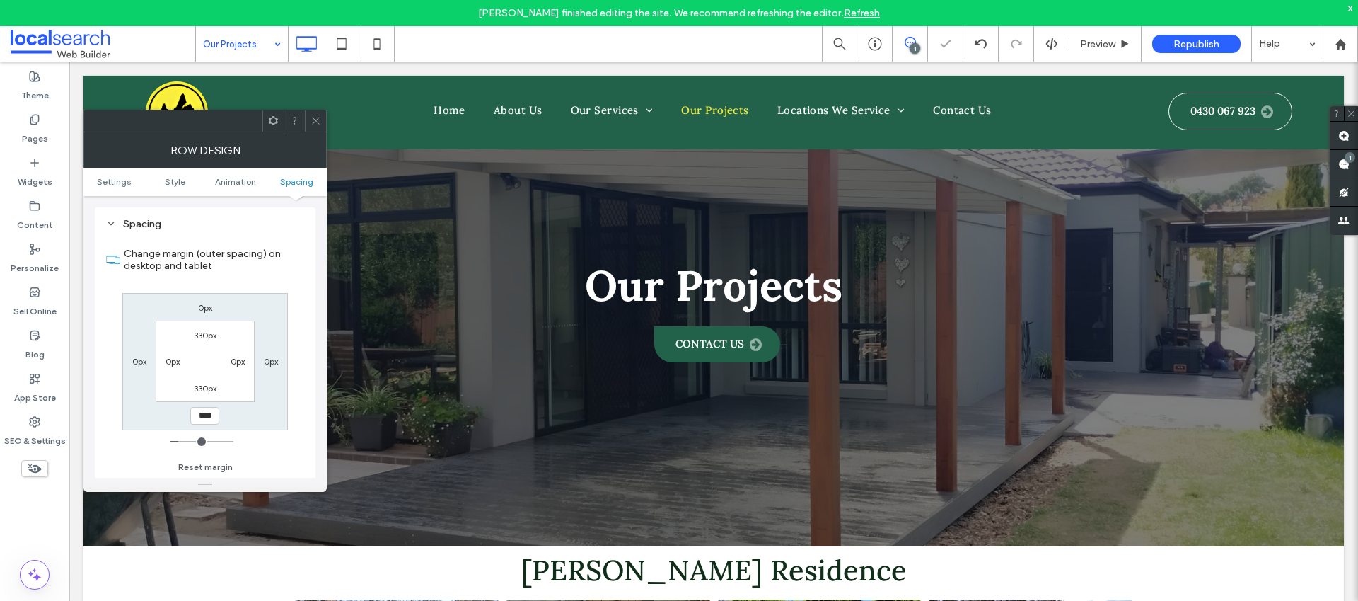
click at [315, 125] on icon at bounding box center [316, 120] width 11 height 11
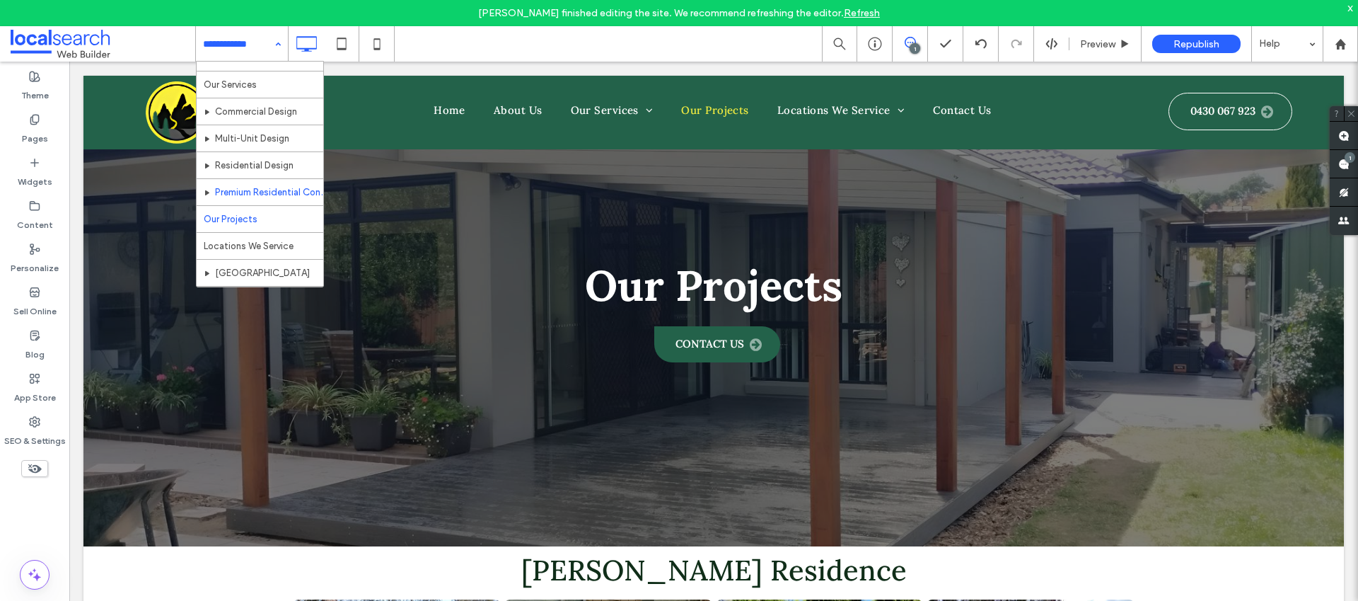
scroll to position [48, 0]
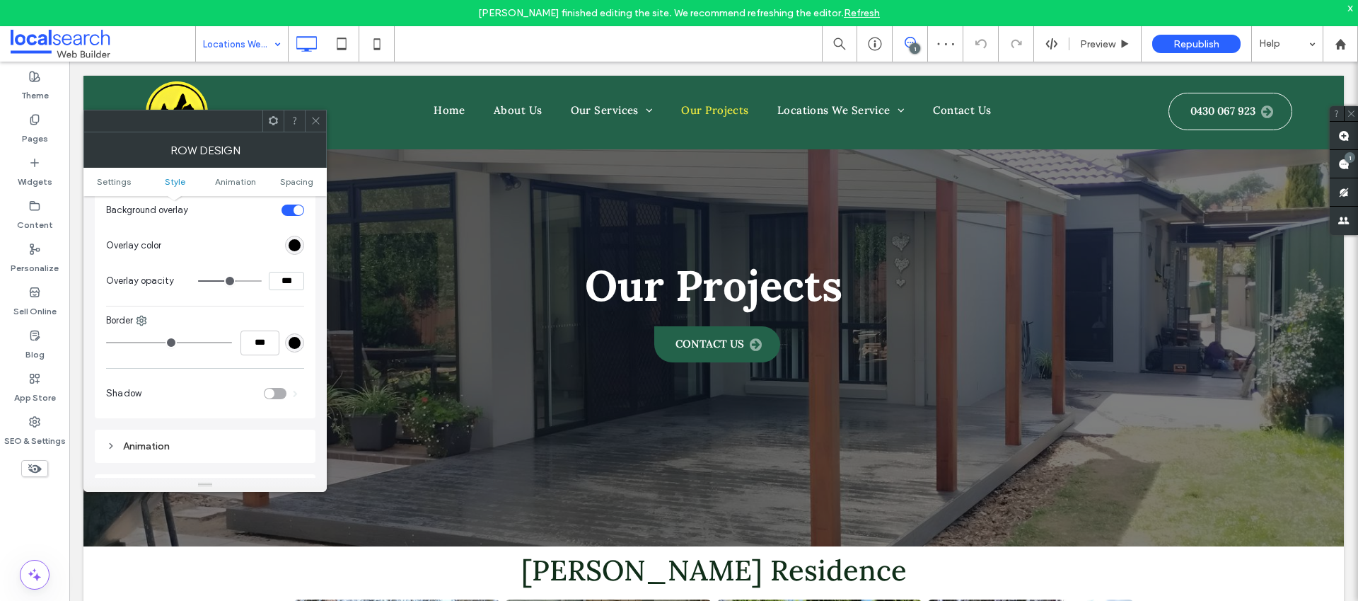
scroll to position [823, 0]
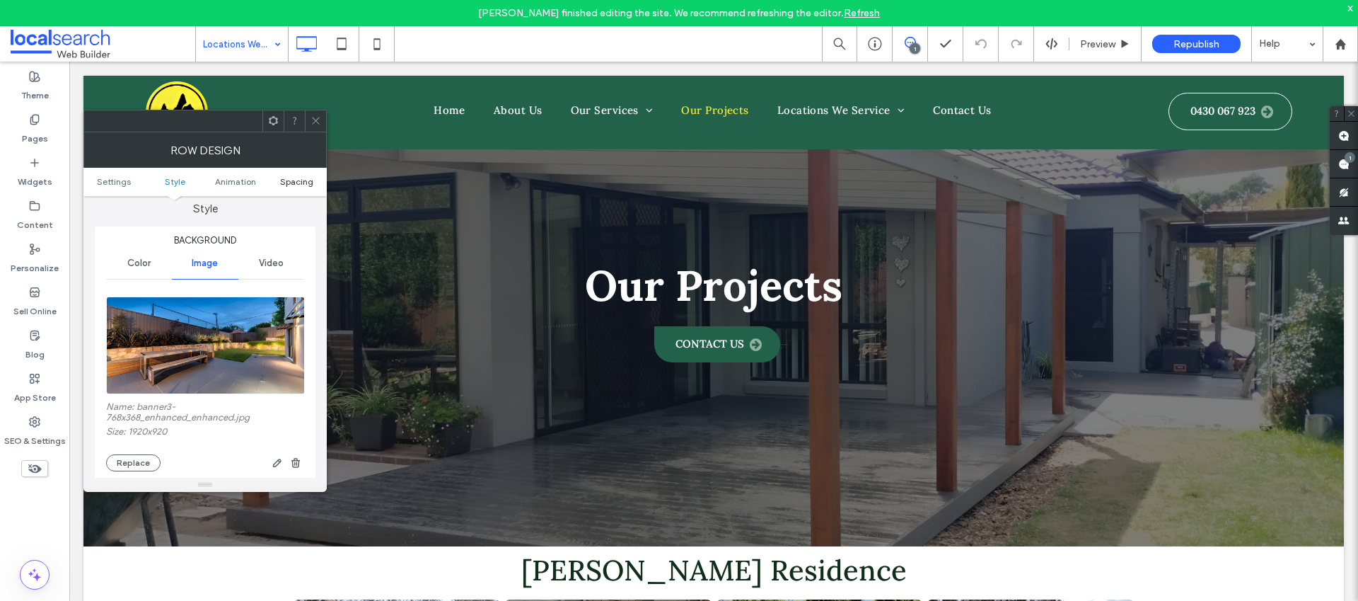
click at [297, 181] on span "Spacing" at bounding box center [296, 181] width 33 height 11
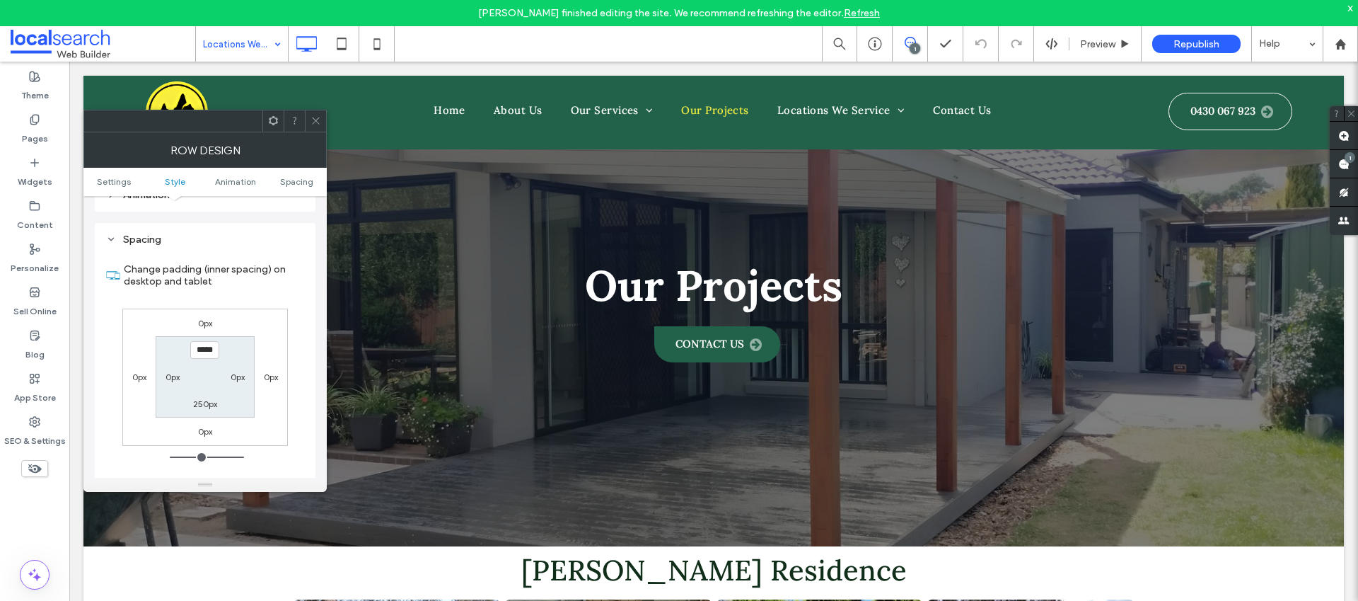
scroll to position [931, 0]
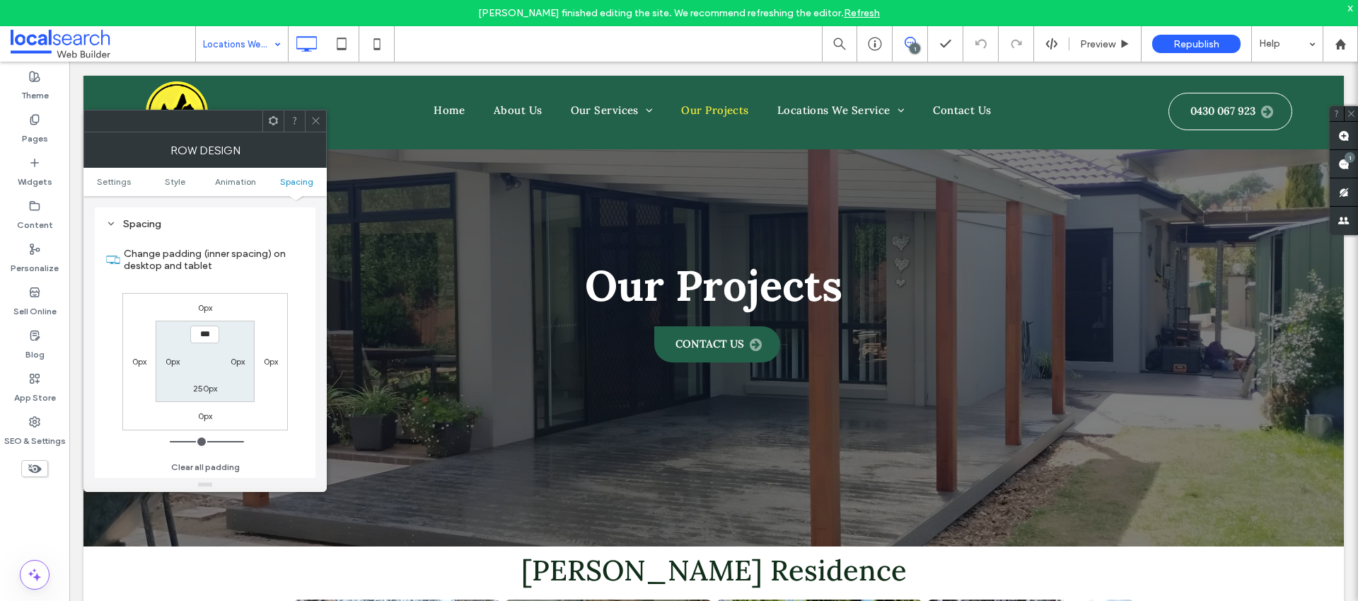
type input "*****"
click at [210, 384] on label "250px" at bounding box center [205, 388] width 24 height 11
type input "***"
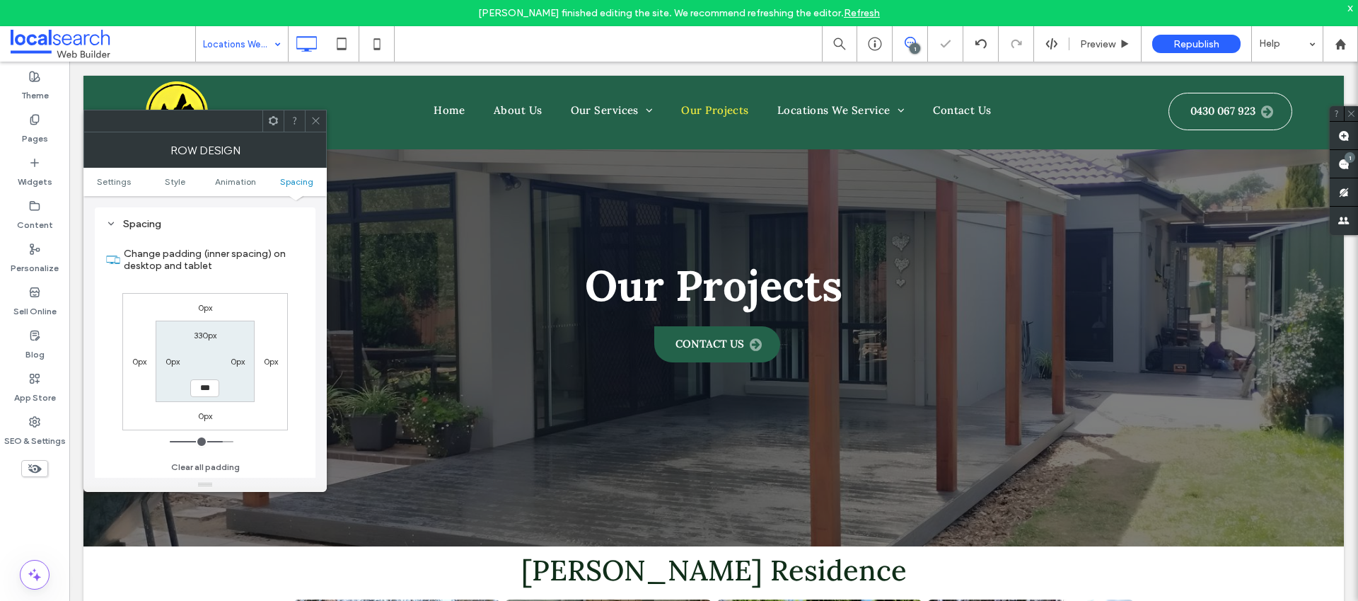
type input "*****"
click at [315, 120] on icon at bounding box center [316, 120] width 11 height 11
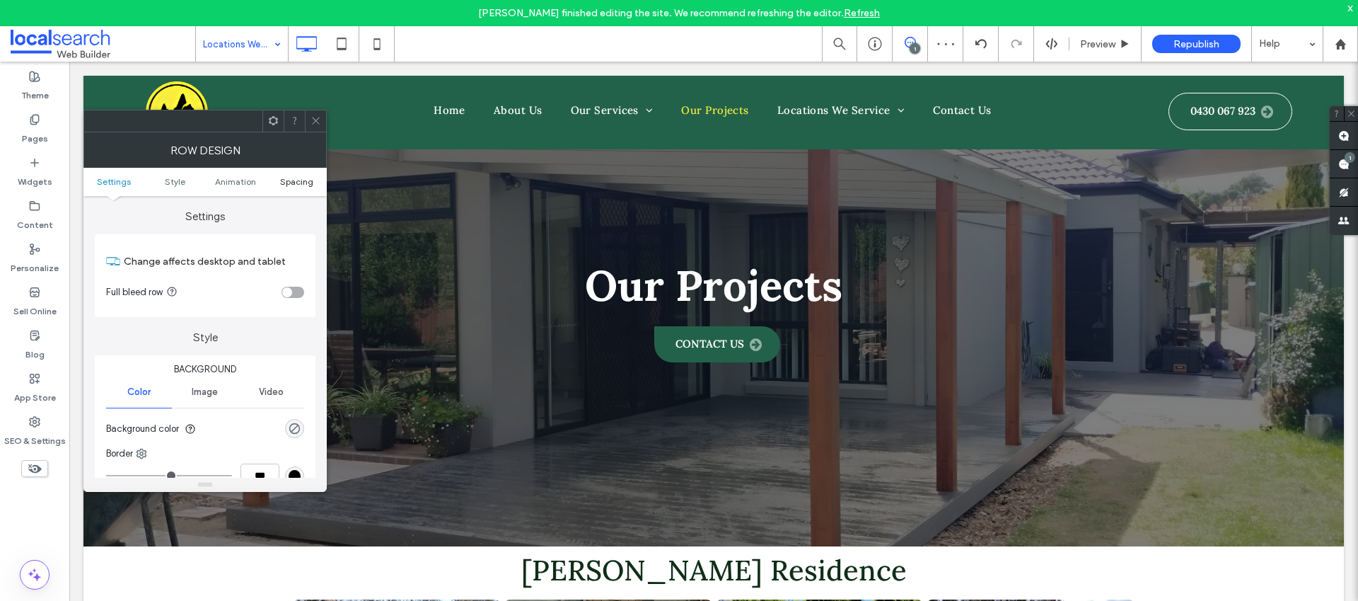
click at [295, 185] on span "Spacing" at bounding box center [296, 181] width 33 height 11
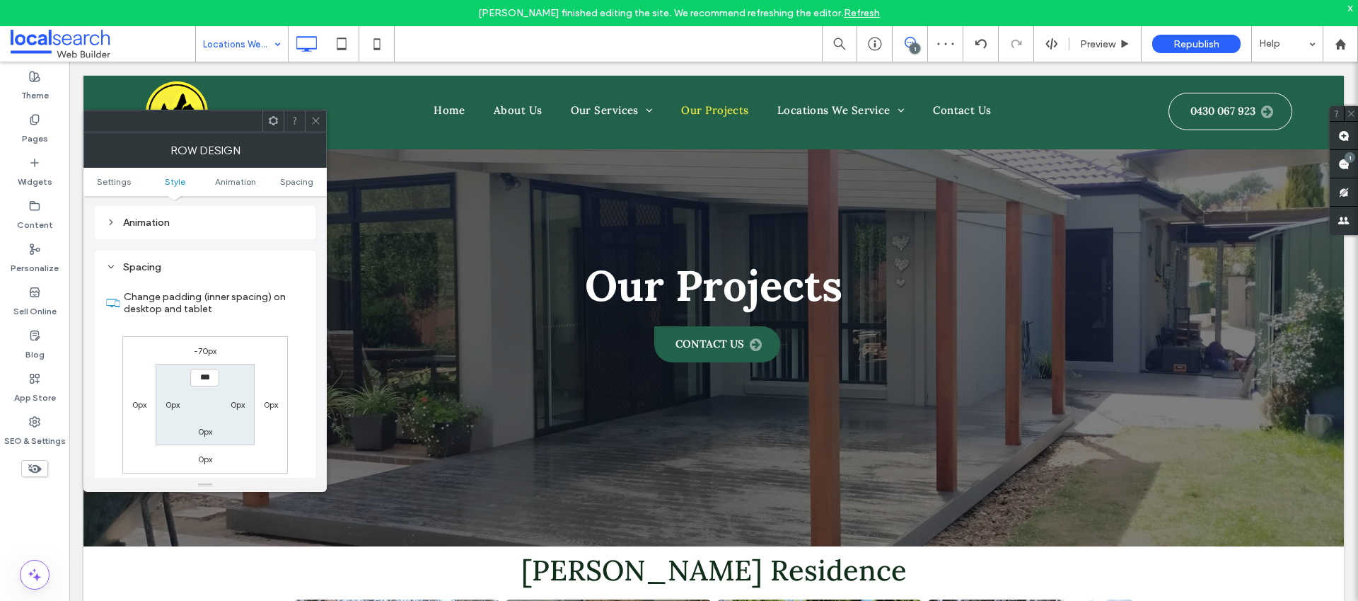
scroll to position [400, 0]
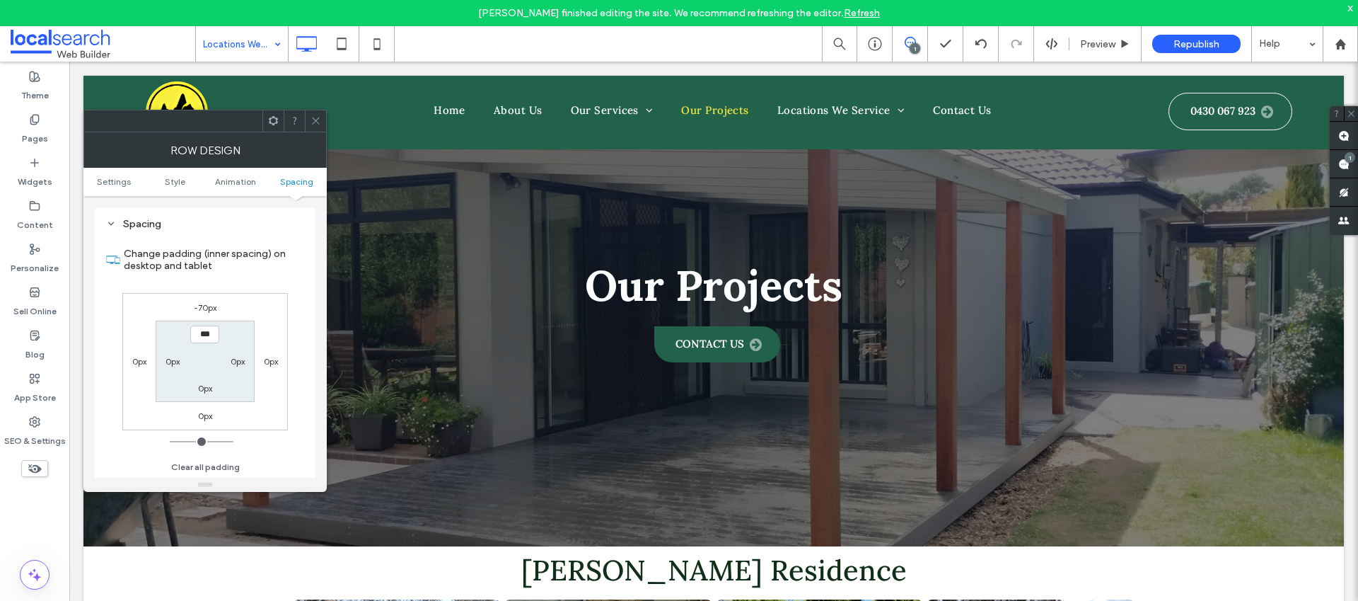
click at [209, 307] on label "-70px" at bounding box center [205, 307] width 23 height 11
type input "*"
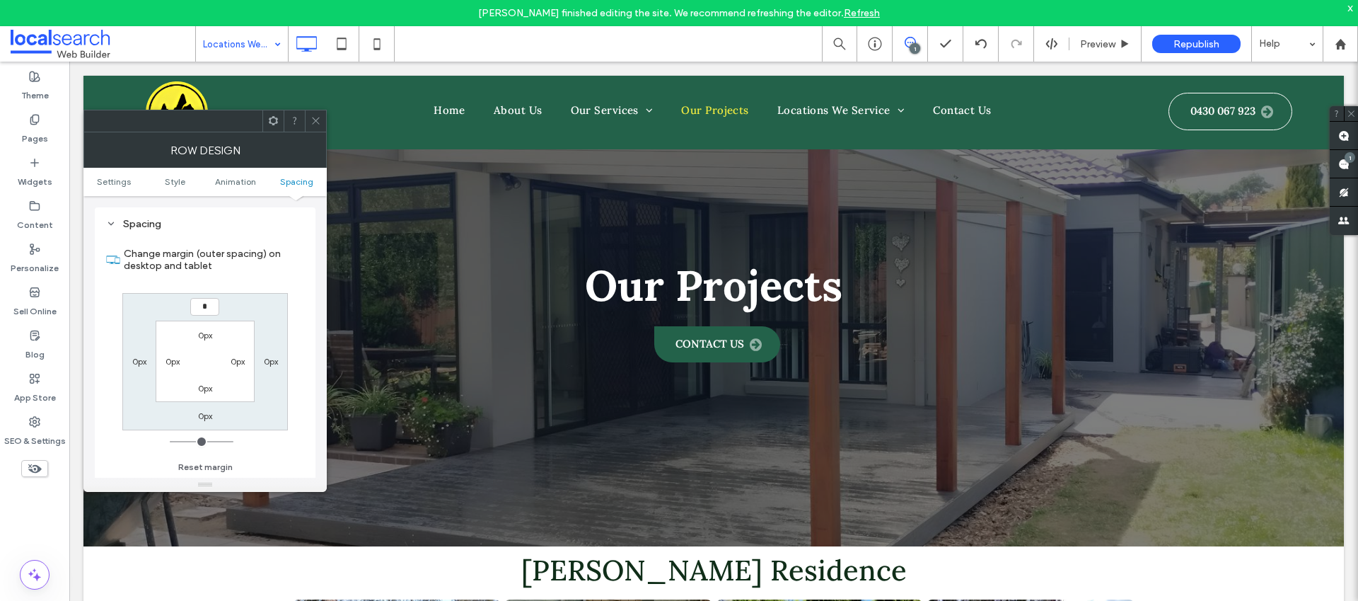
type input "*"
type input "***"
click at [314, 127] on span at bounding box center [316, 120] width 11 height 21
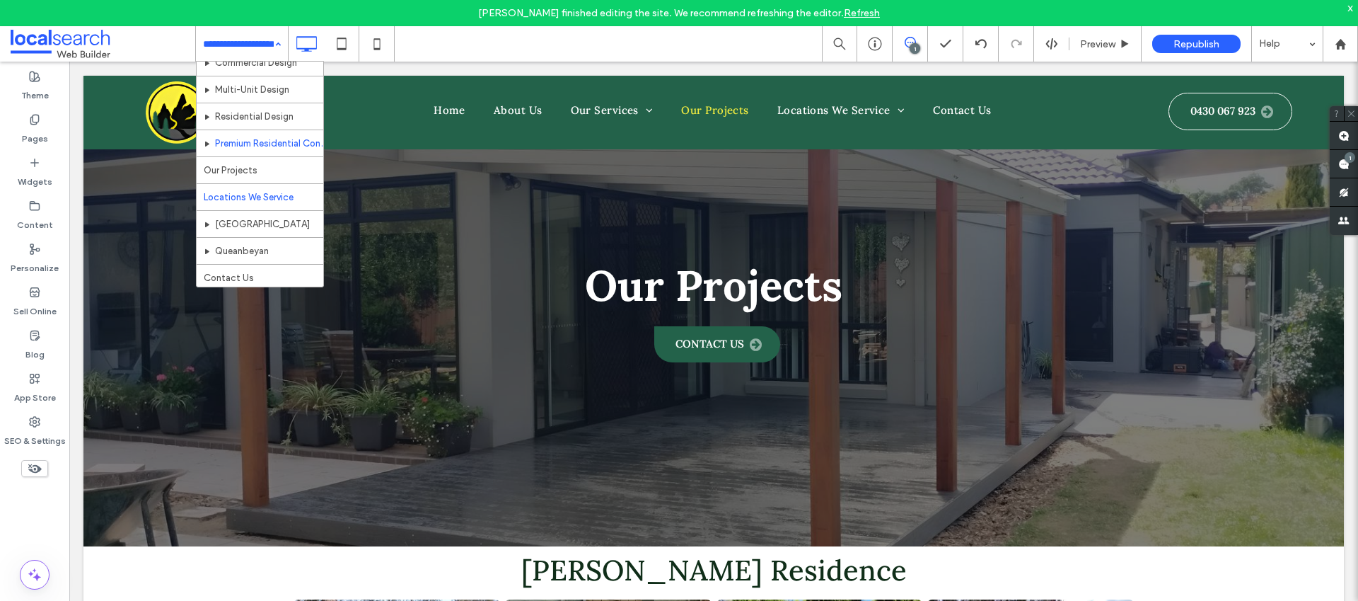
scroll to position [95, 0]
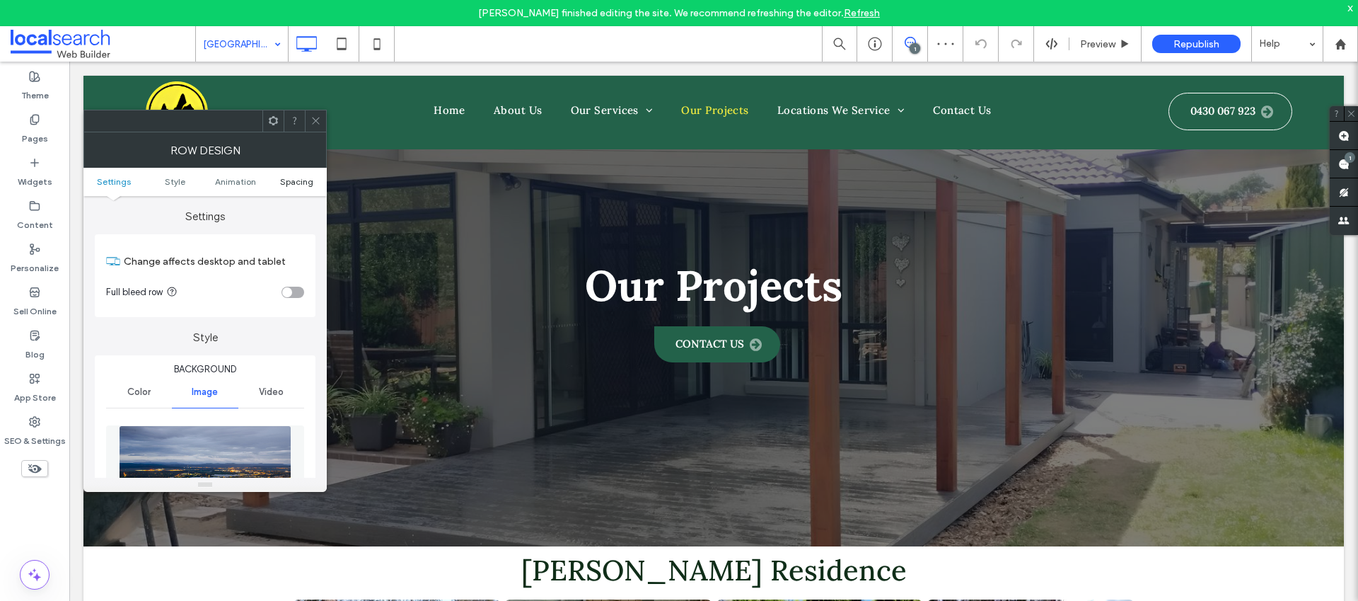
click at [279, 178] on link "Spacing" at bounding box center [296, 181] width 61 height 11
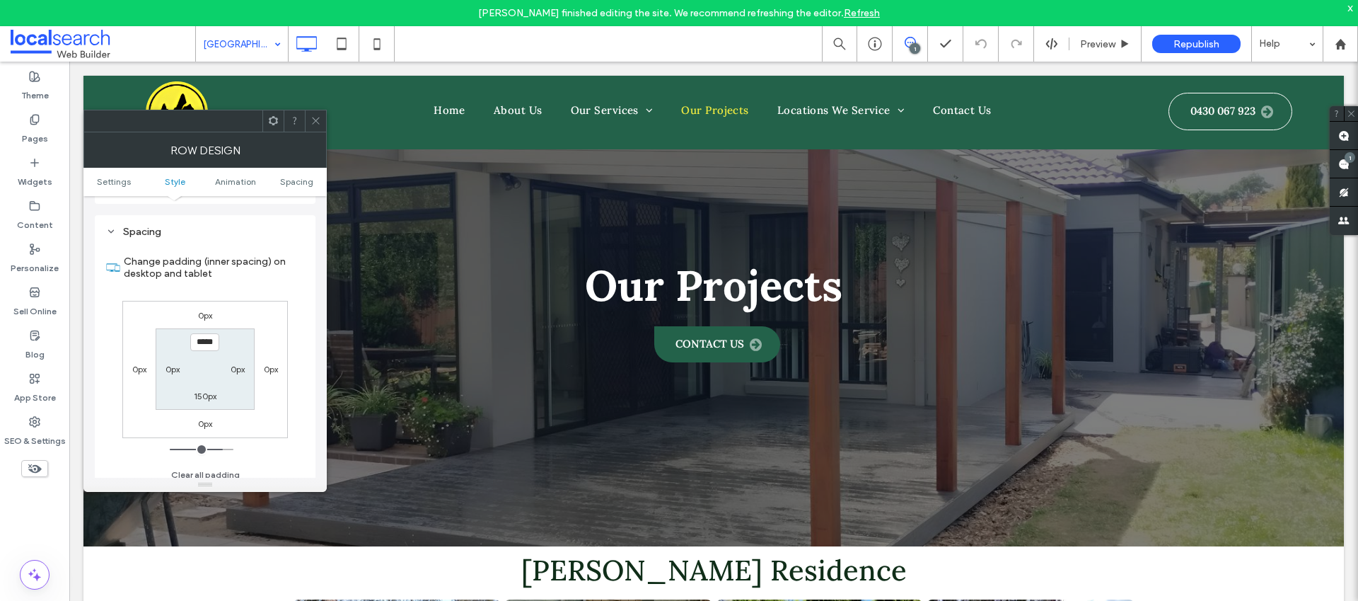
scroll to position [920, 0]
type input "*****"
type input "***"
type input "*****"
type input "***"
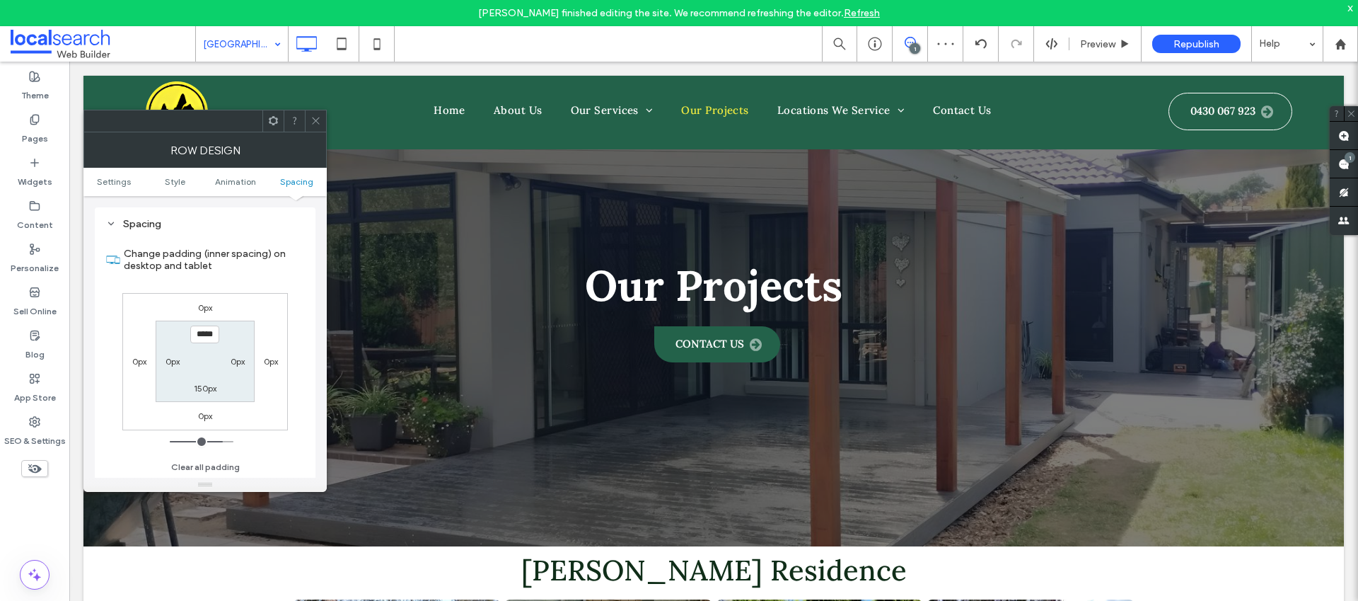
click at [313, 125] on icon at bounding box center [316, 120] width 11 height 11
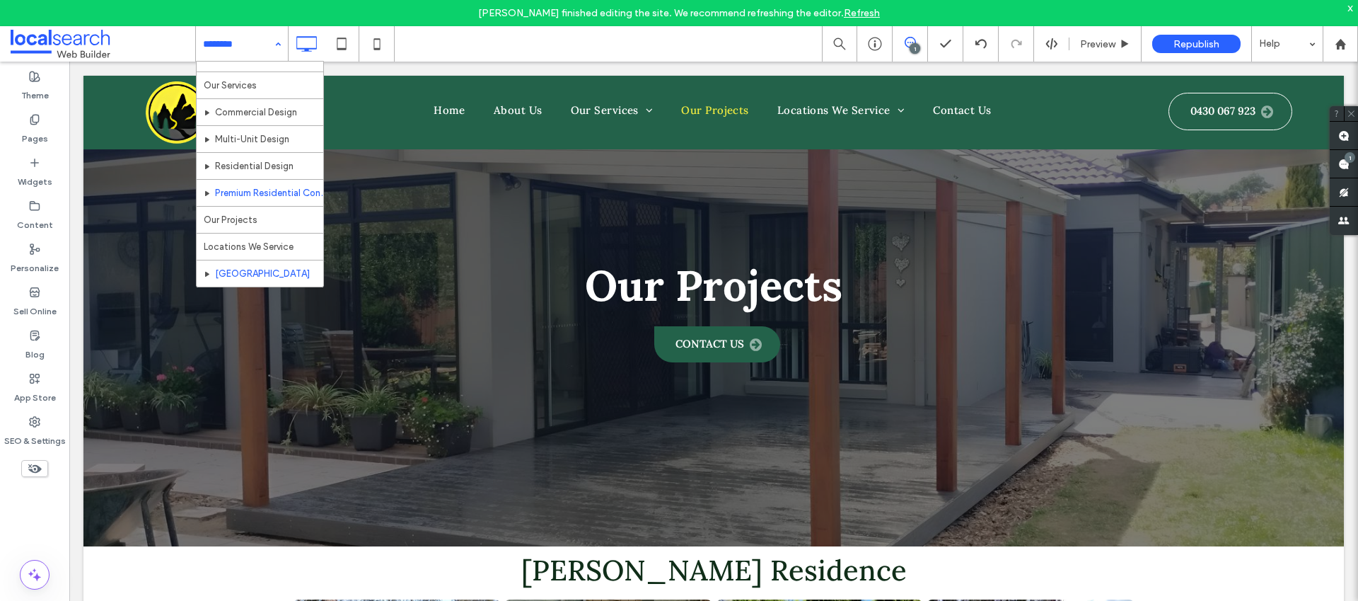
scroll to position [95, 0]
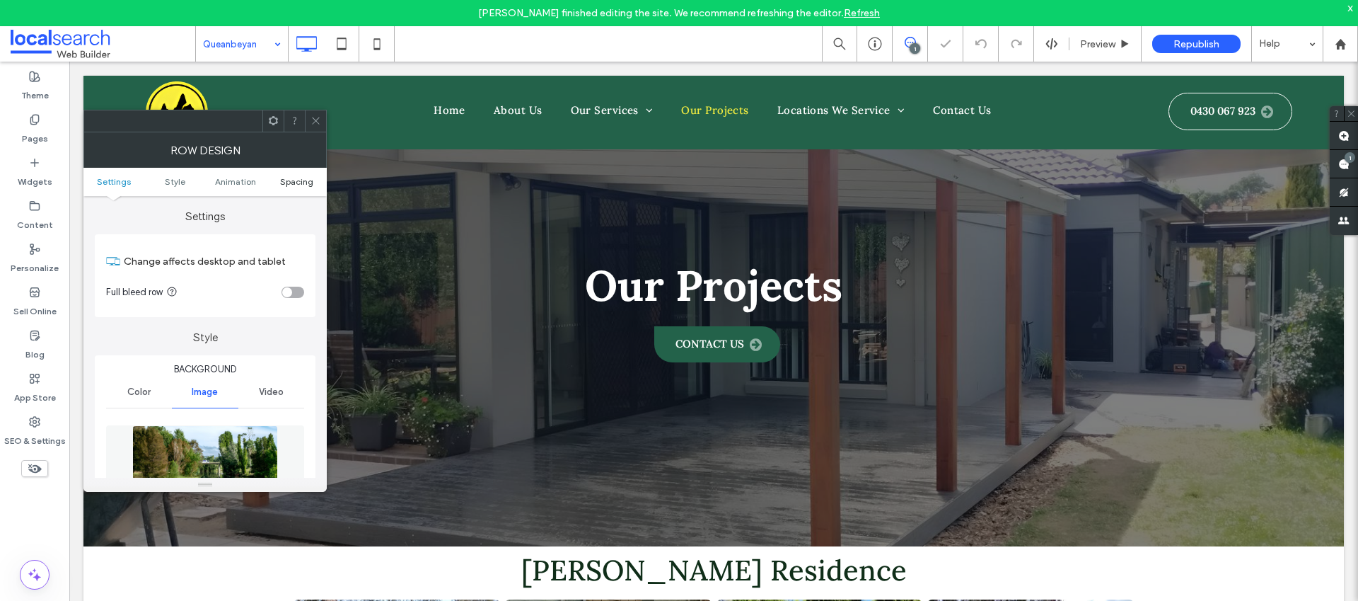
click at [291, 183] on span "Spacing" at bounding box center [296, 181] width 33 height 11
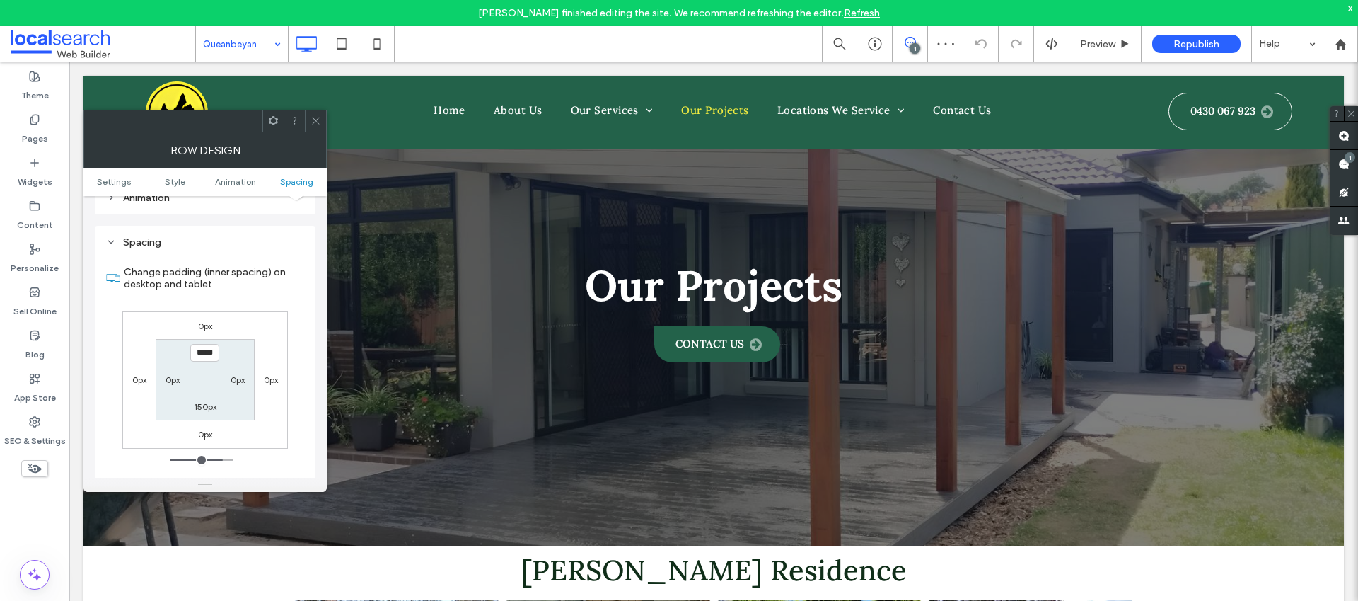
scroll to position [920, 0]
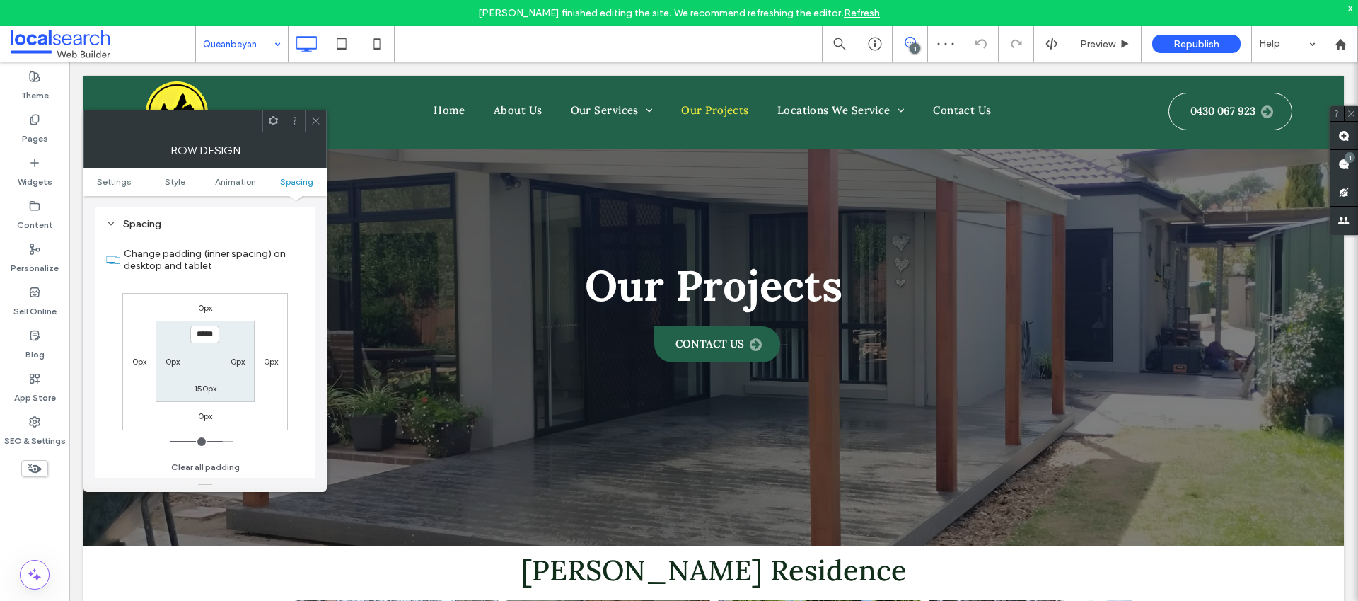
click at [313, 129] on span at bounding box center [316, 120] width 11 height 21
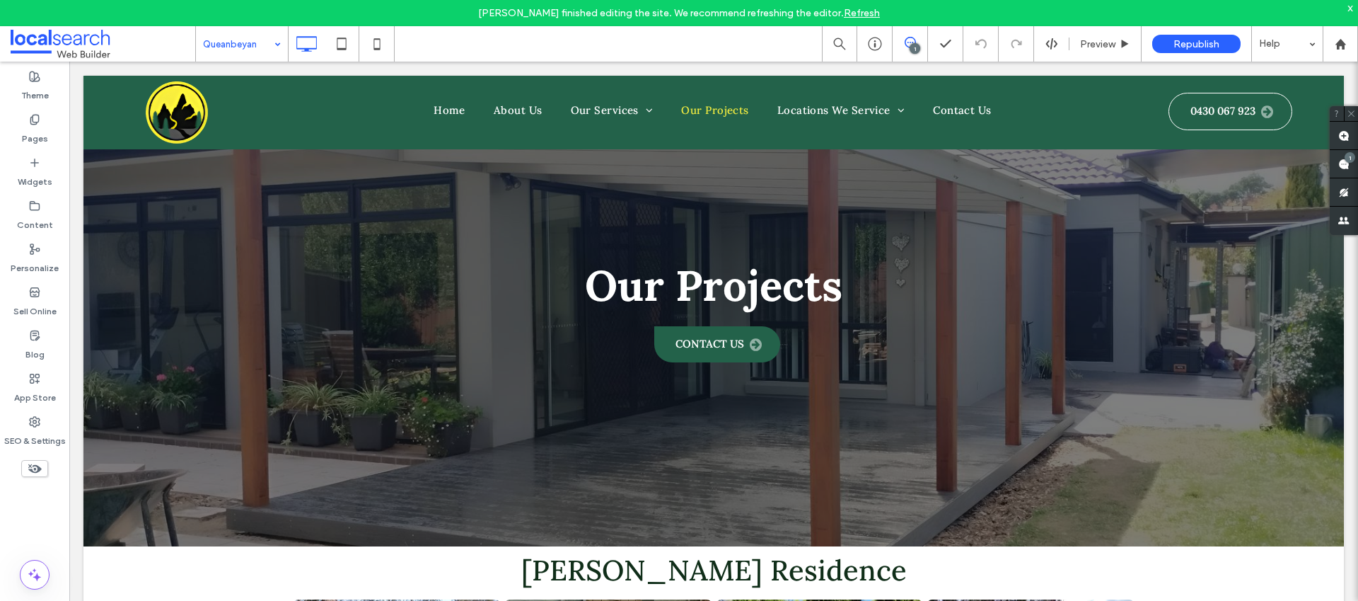
drag, startPoint x: 216, startPoint y: 47, endPoint x: 218, endPoint y: 54, distance: 7.9
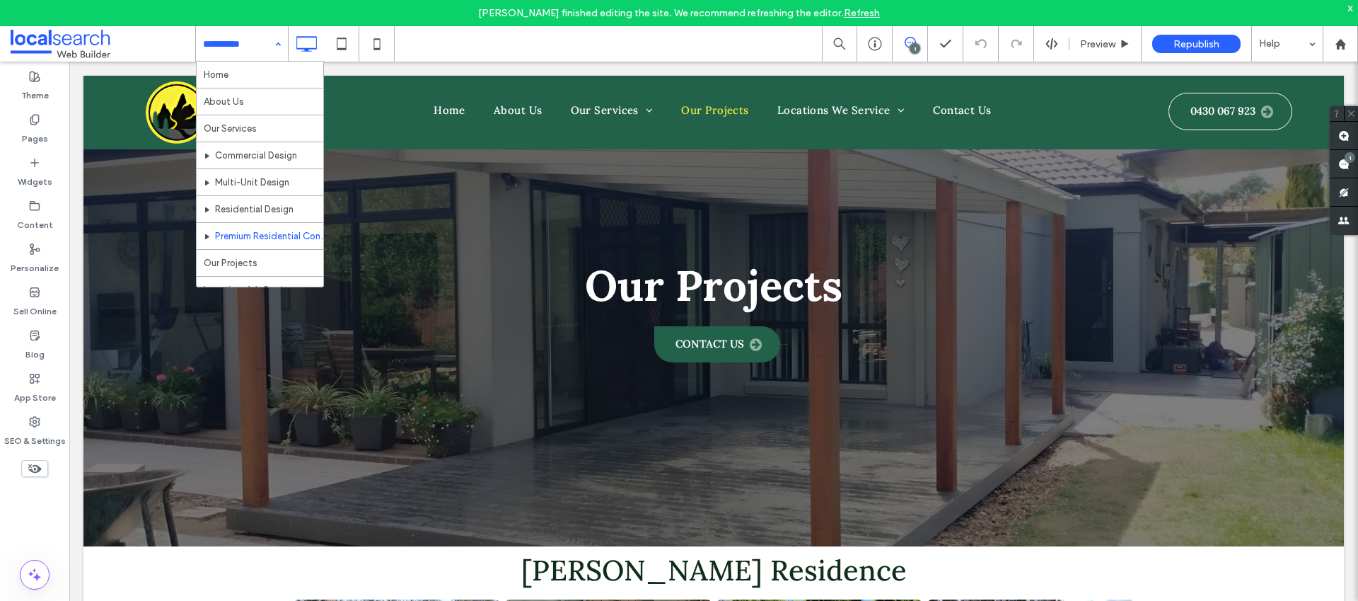
scroll to position [95, 0]
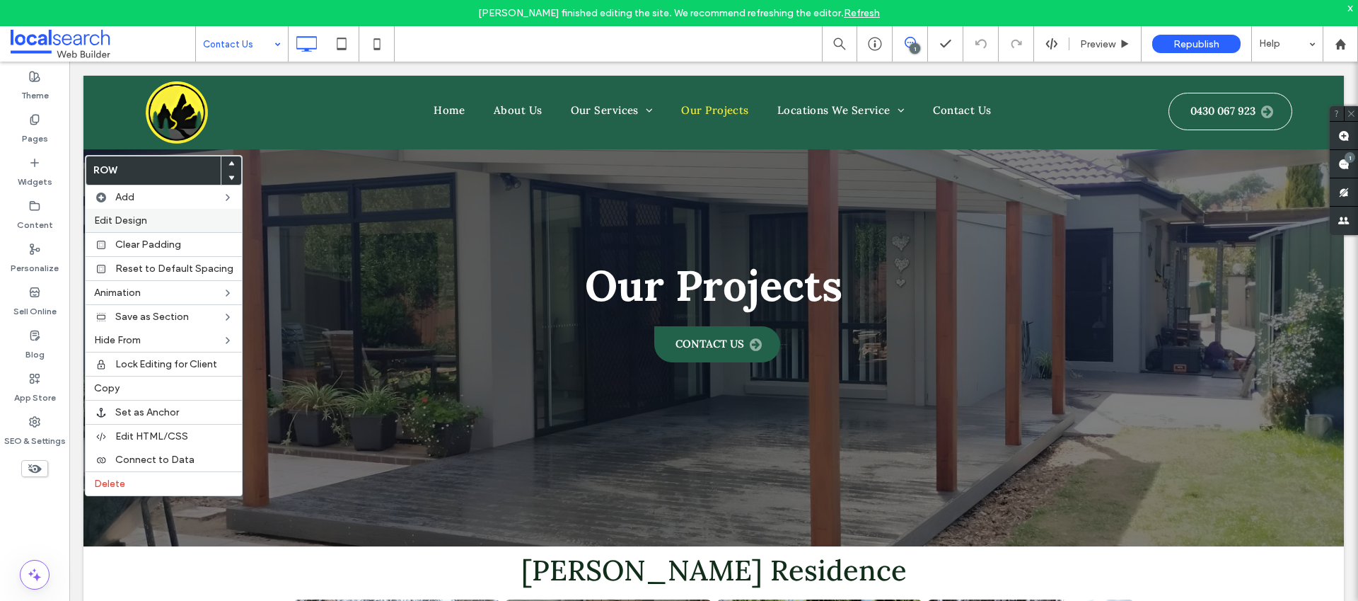
click at [193, 216] on label "Edit Design" at bounding box center [163, 220] width 139 height 12
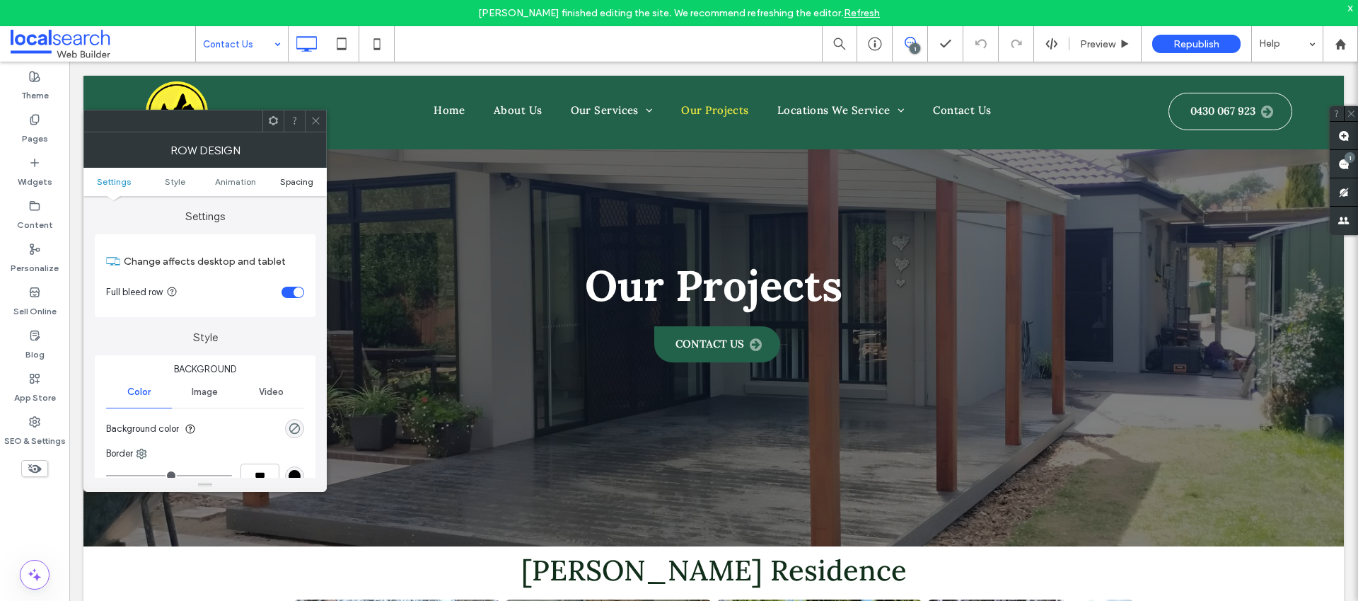
click at [299, 184] on span "Spacing" at bounding box center [296, 181] width 33 height 11
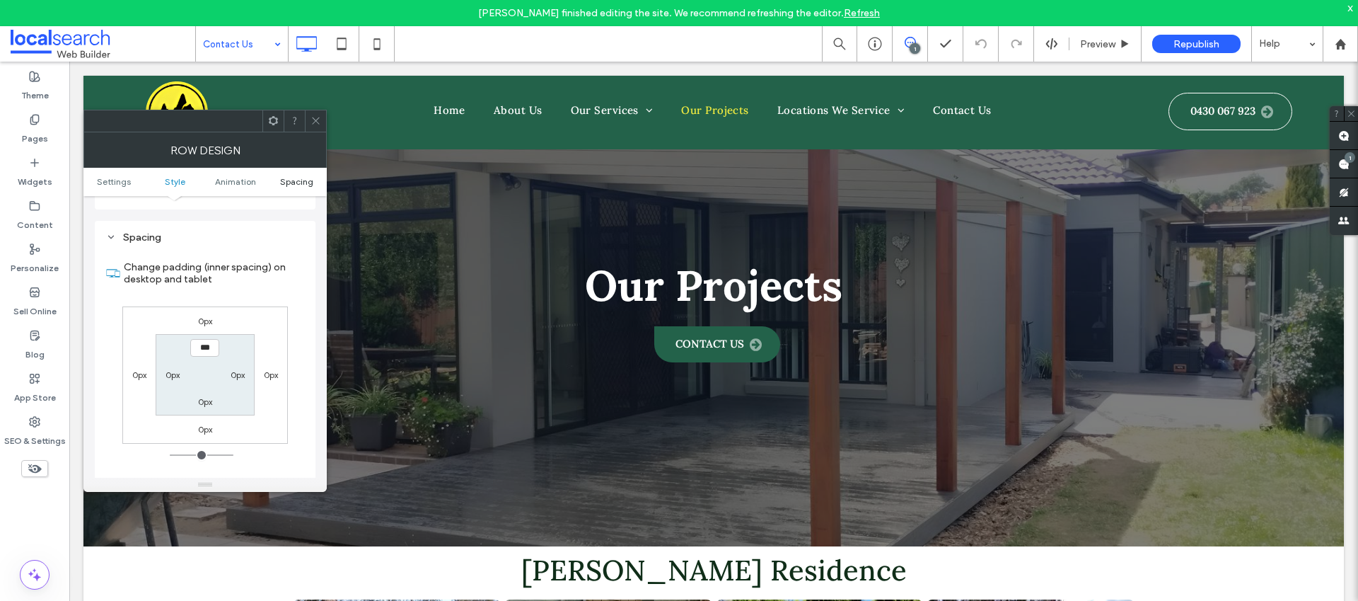
scroll to position [400, 0]
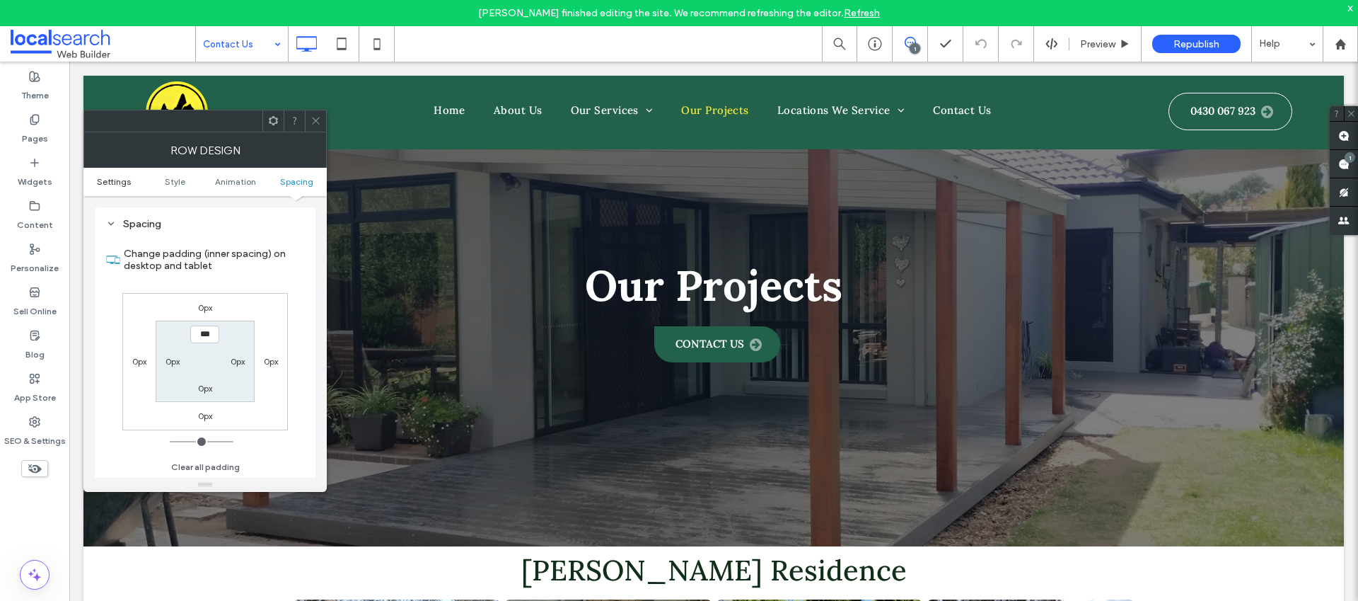
click at [127, 180] on span "Settings" at bounding box center [114, 181] width 34 height 11
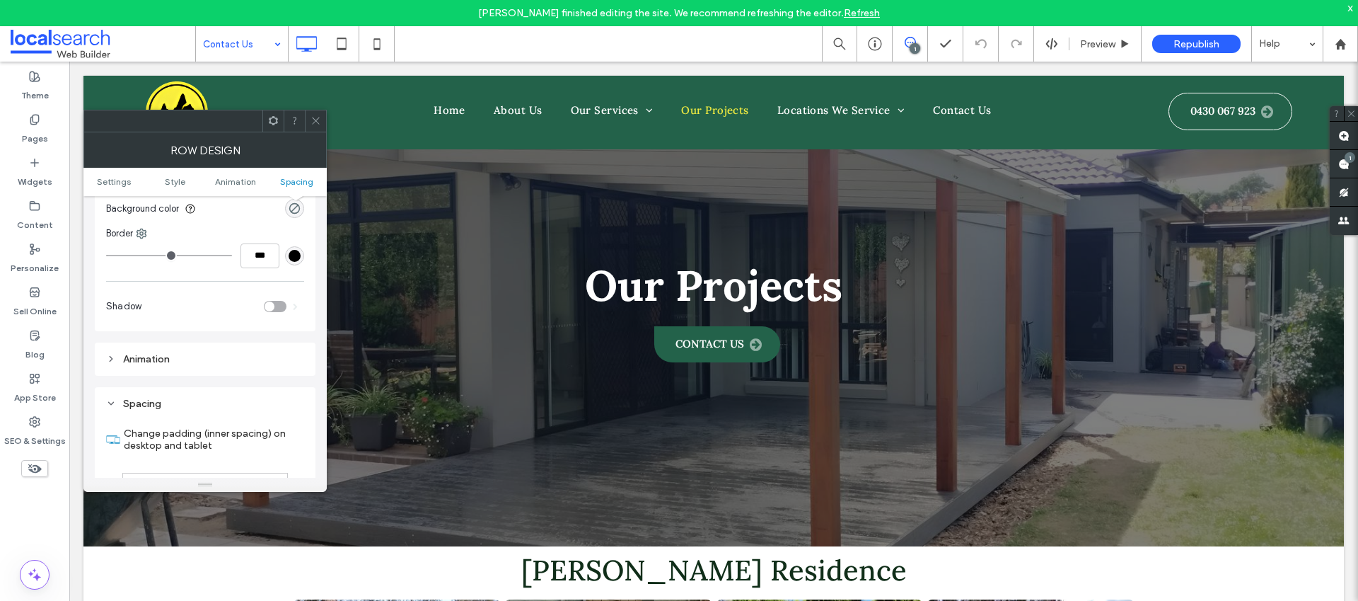
scroll to position [0, 0]
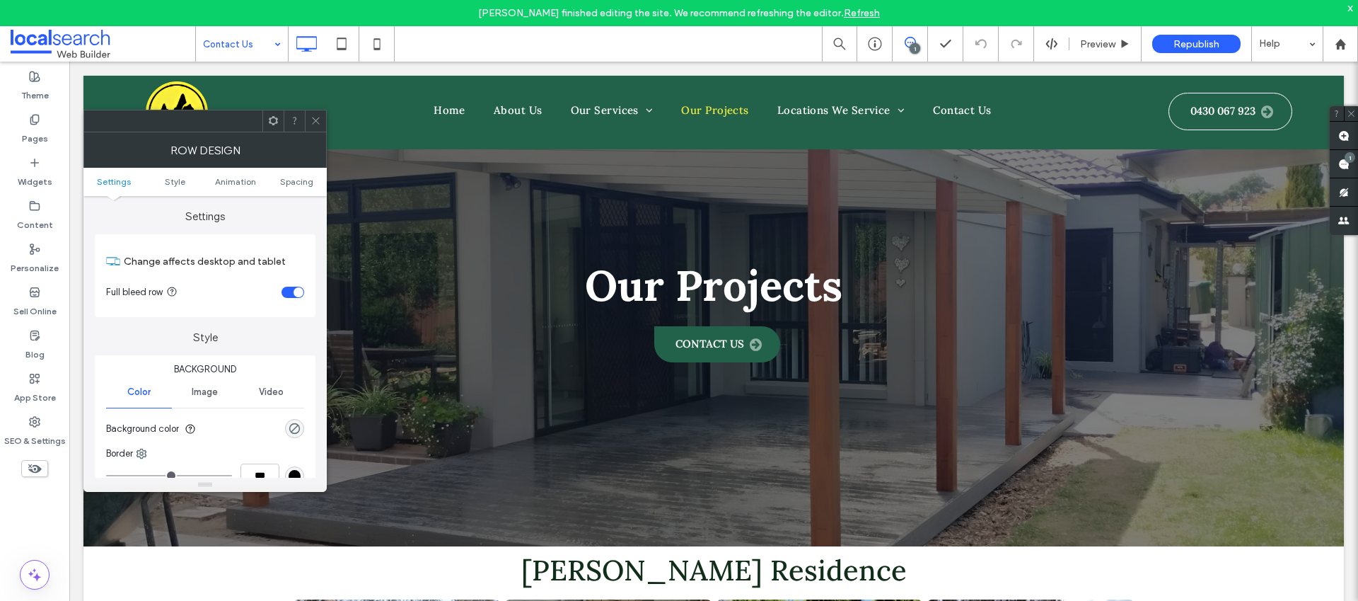
click at [311, 123] on icon at bounding box center [316, 120] width 11 height 11
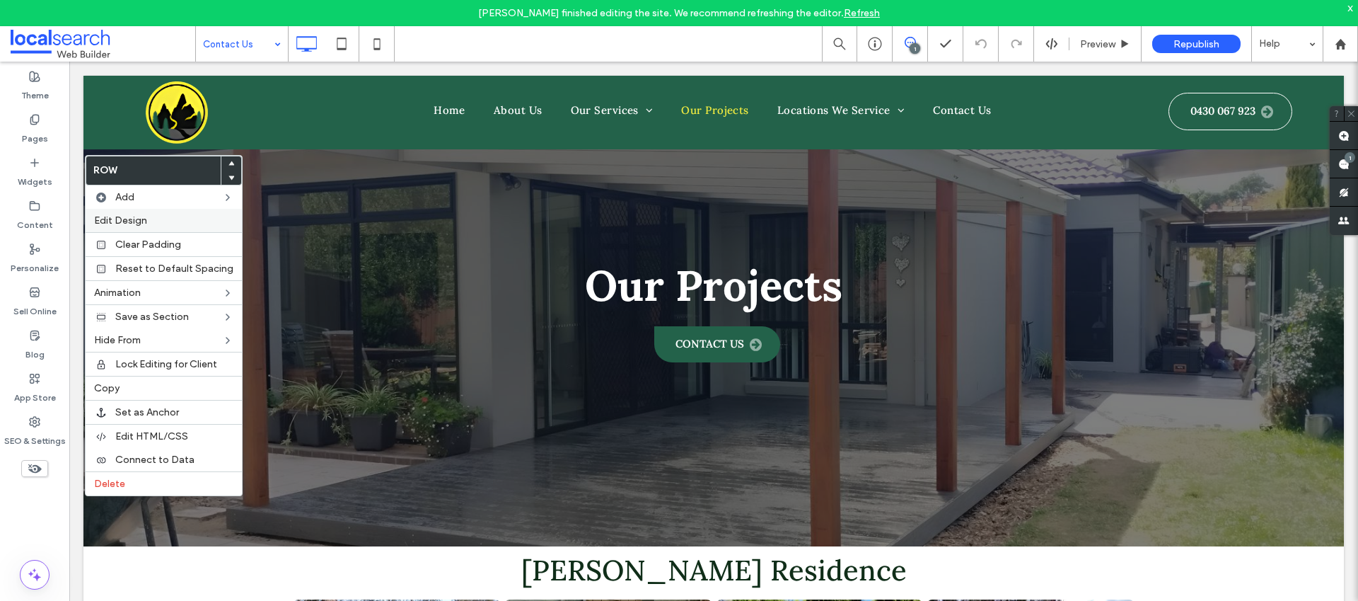
click at [149, 220] on label "Edit Design" at bounding box center [163, 220] width 139 height 12
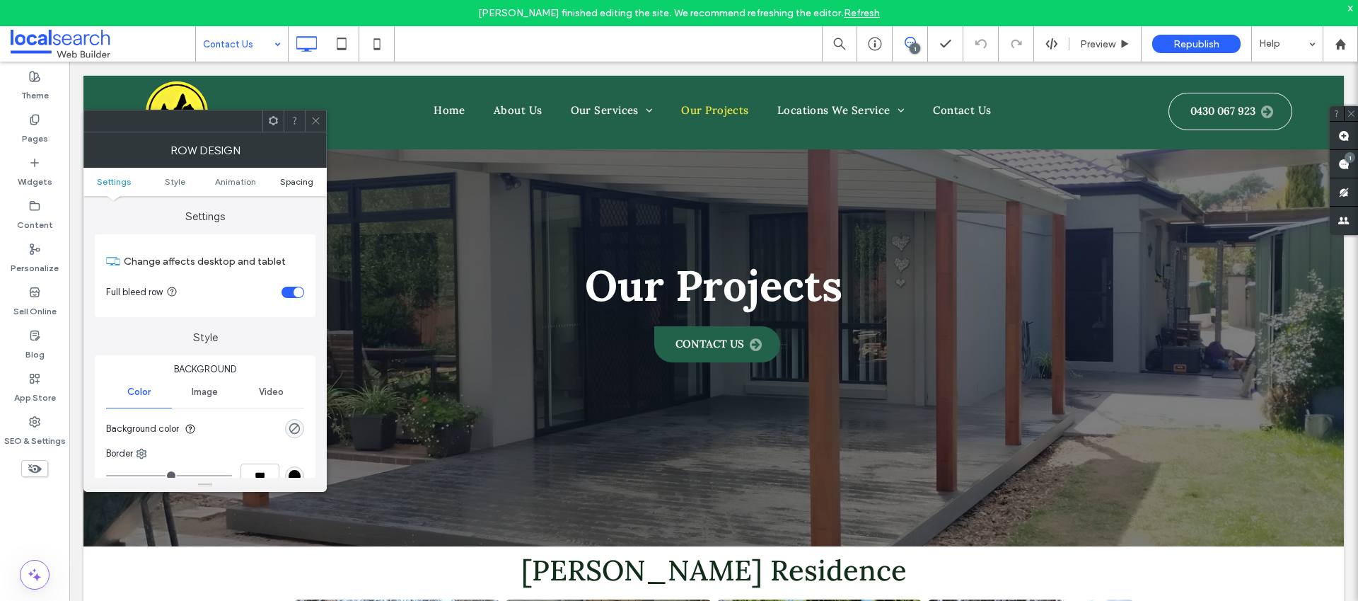
click at [290, 181] on span "Spacing" at bounding box center [296, 181] width 33 height 11
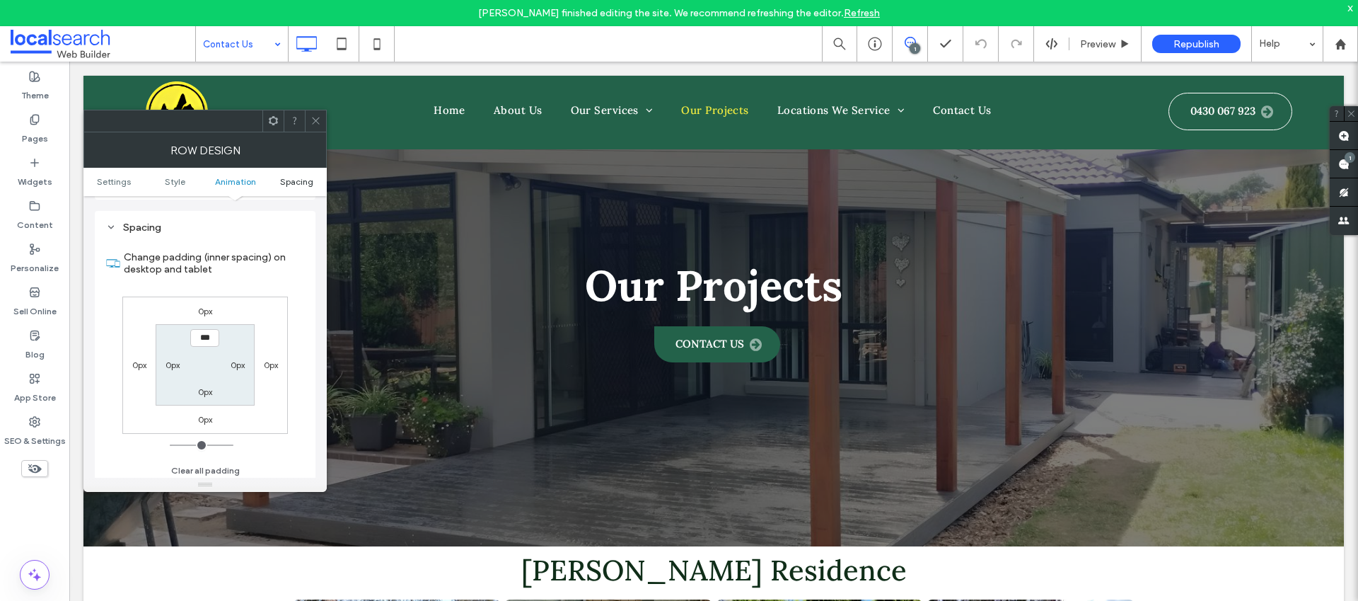
scroll to position [400, 0]
type input "****"
type input "**"
type input "****"
click at [198, 387] on label "0px" at bounding box center [205, 388] width 14 height 11
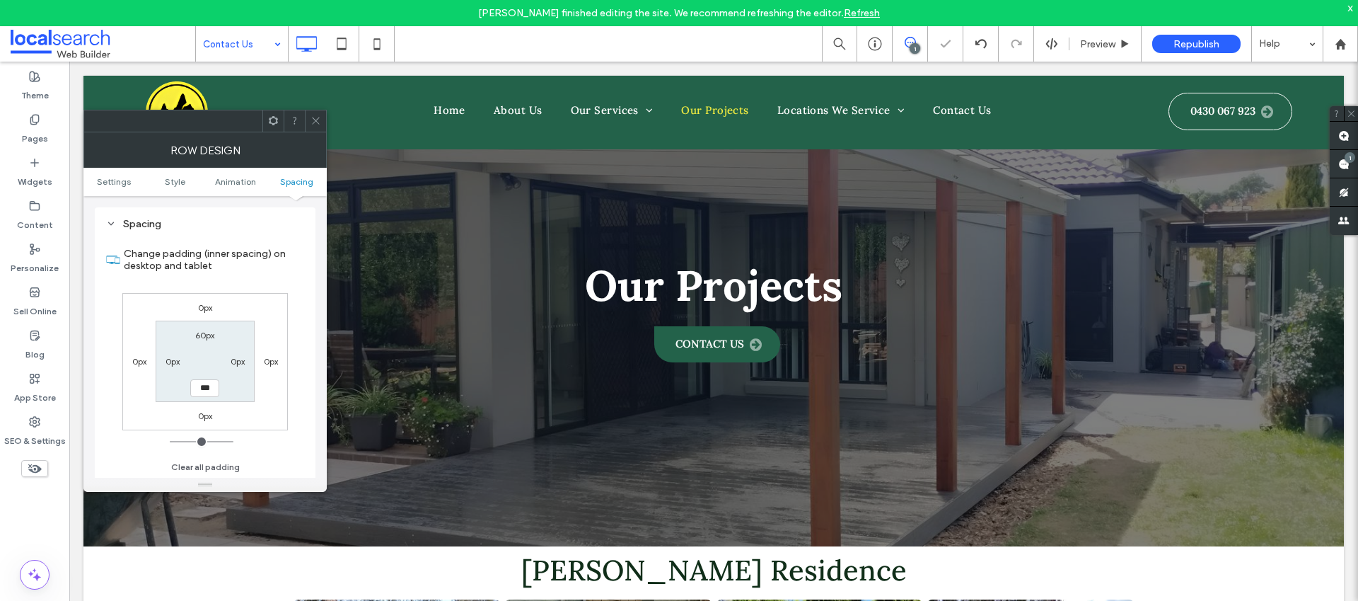
type input "*"
type input "**"
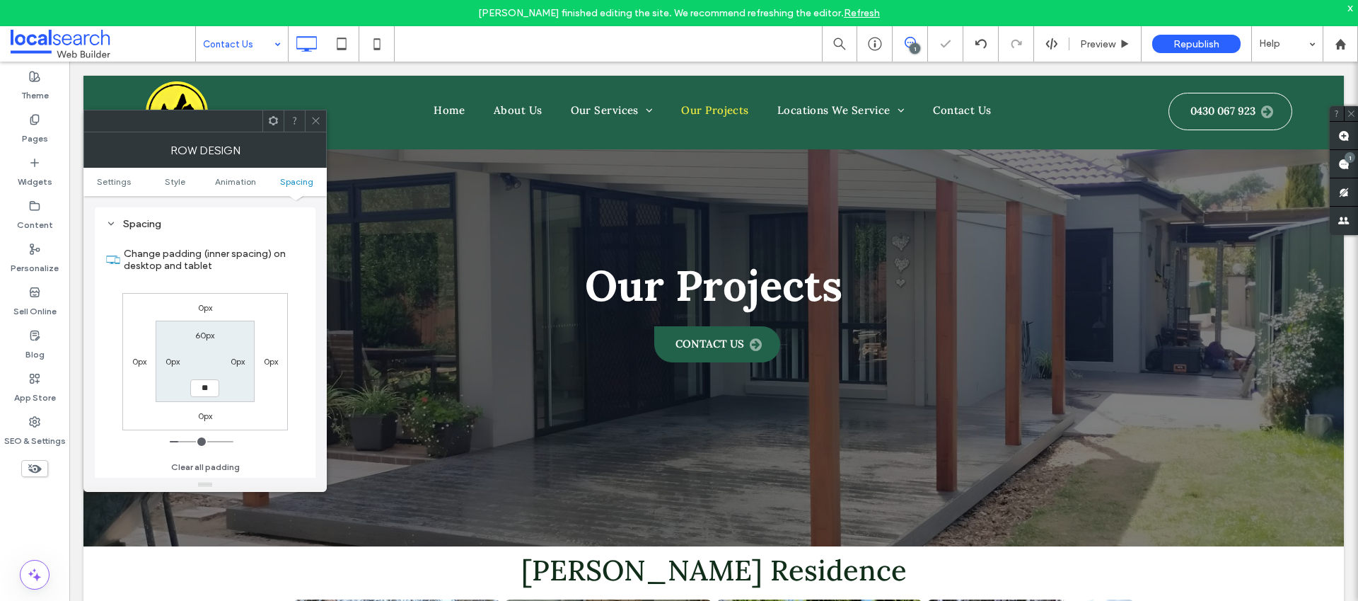
type input "**"
type input "*"
type input "***"
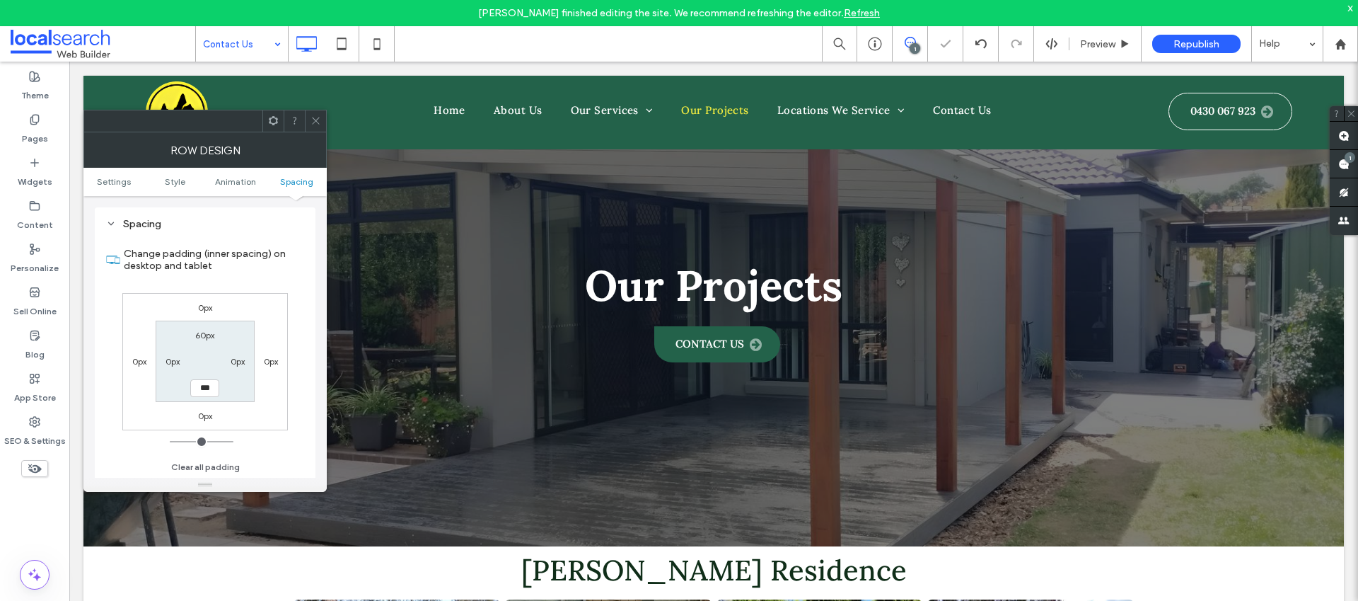
click at [215, 335] on div "60px" at bounding box center [205, 335] width 33 height 14
click at [204, 336] on label "60px" at bounding box center [204, 335] width 19 height 11
type input "**"
type input "***"
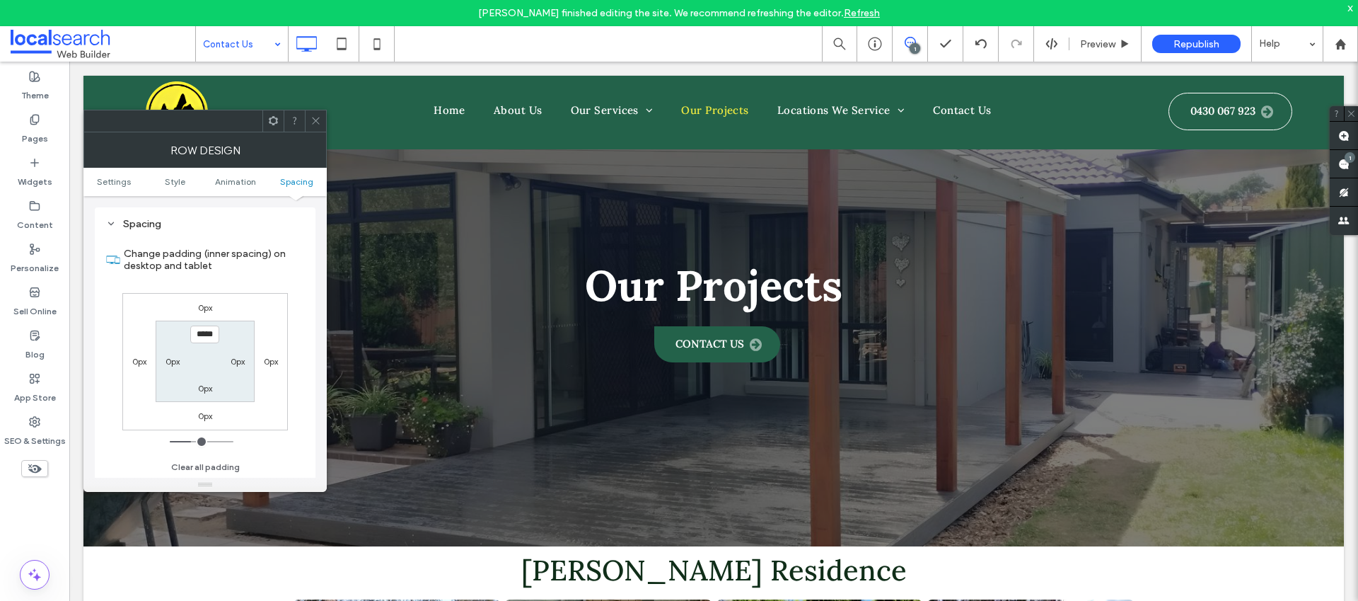
click at [206, 333] on input "*****" at bounding box center [204, 334] width 29 height 18
drag, startPoint x: 207, startPoint y: 332, endPoint x: 180, endPoint y: 333, distance: 27.6
click at [180, 333] on section "***** 0px 0px 0px" at bounding box center [205, 360] width 98 height 81
type input "*****"
type input "***"
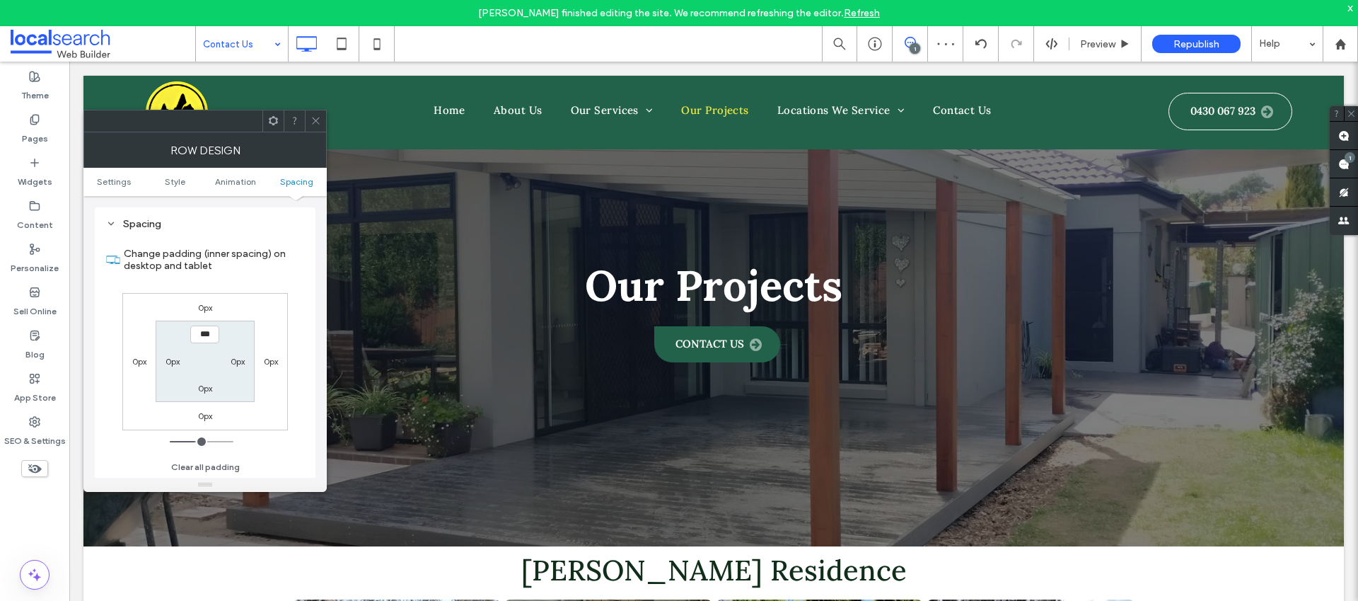
type input "***"
type input "*****"
click at [312, 125] on icon at bounding box center [316, 120] width 11 height 11
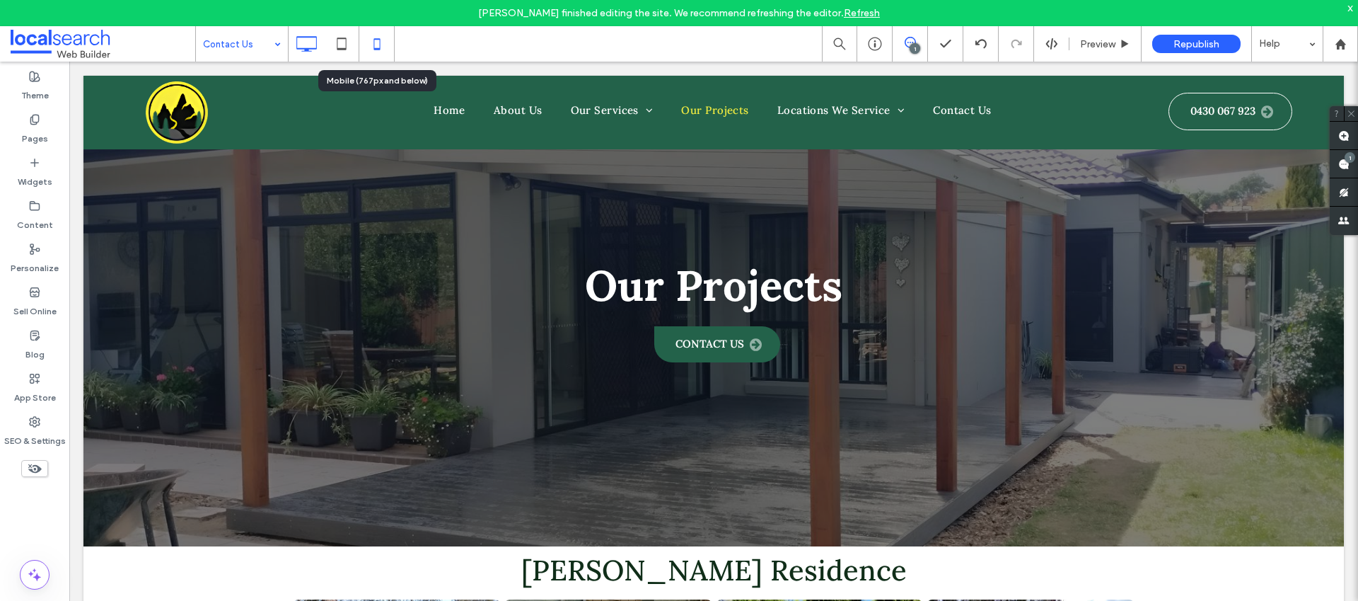
click at [376, 43] on icon at bounding box center [377, 44] width 28 height 28
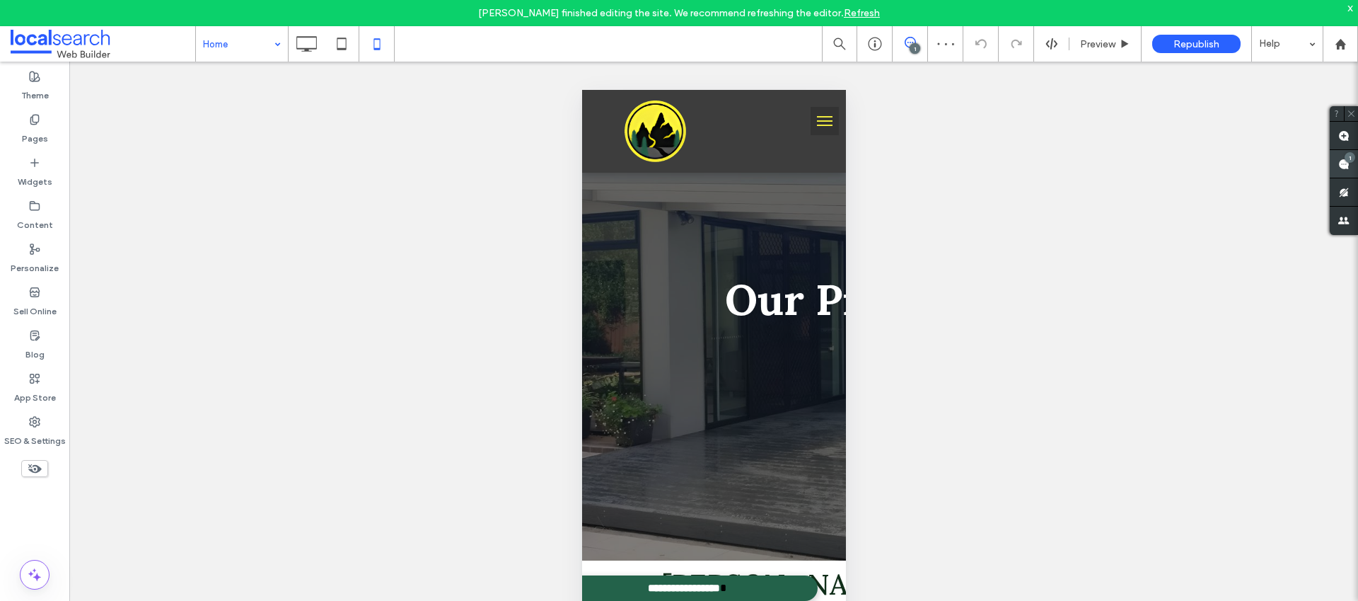
click at [1336, 167] on span at bounding box center [1344, 164] width 28 height 28
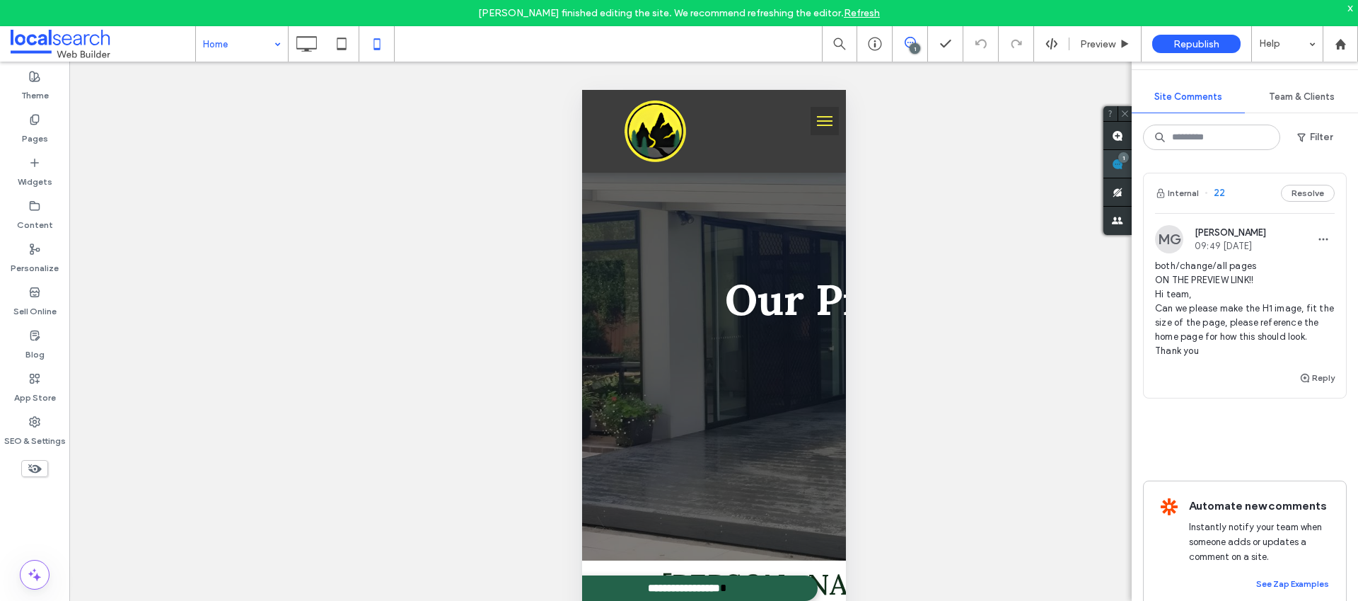
click at [1118, 162] on span at bounding box center [1118, 164] width 28 height 28
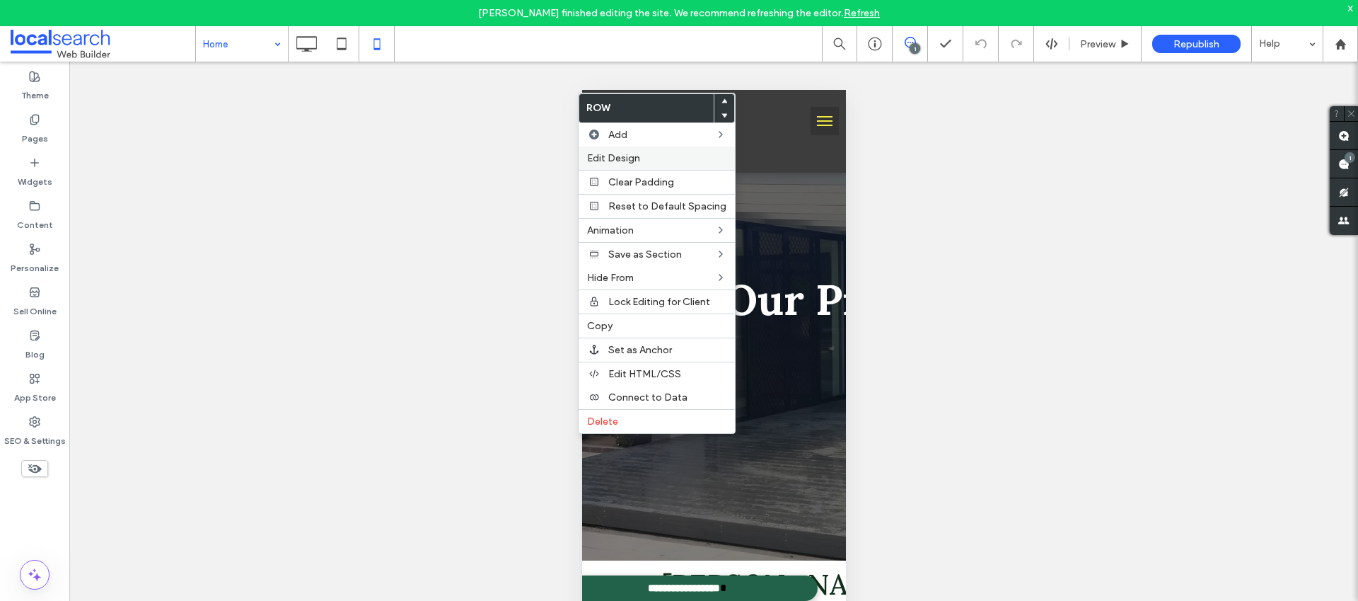
click at [642, 154] on label "Edit Design" at bounding box center [656, 158] width 139 height 12
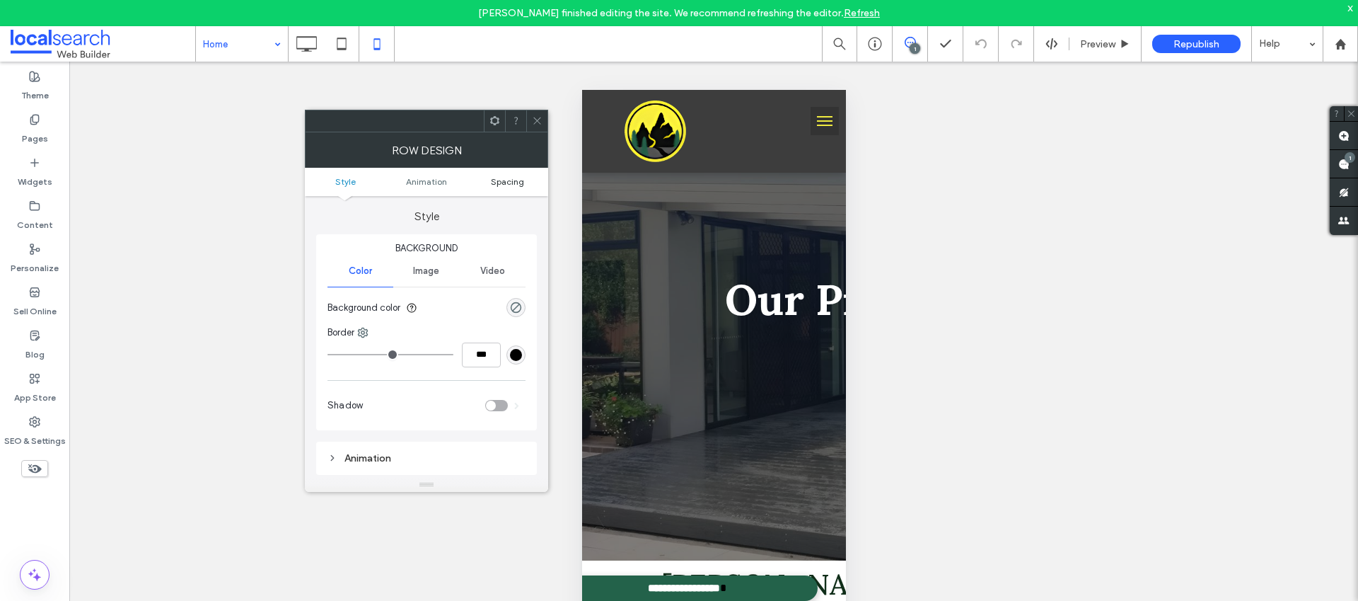
click at [501, 180] on span "Spacing" at bounding box center [507, 181] width 33 height 11
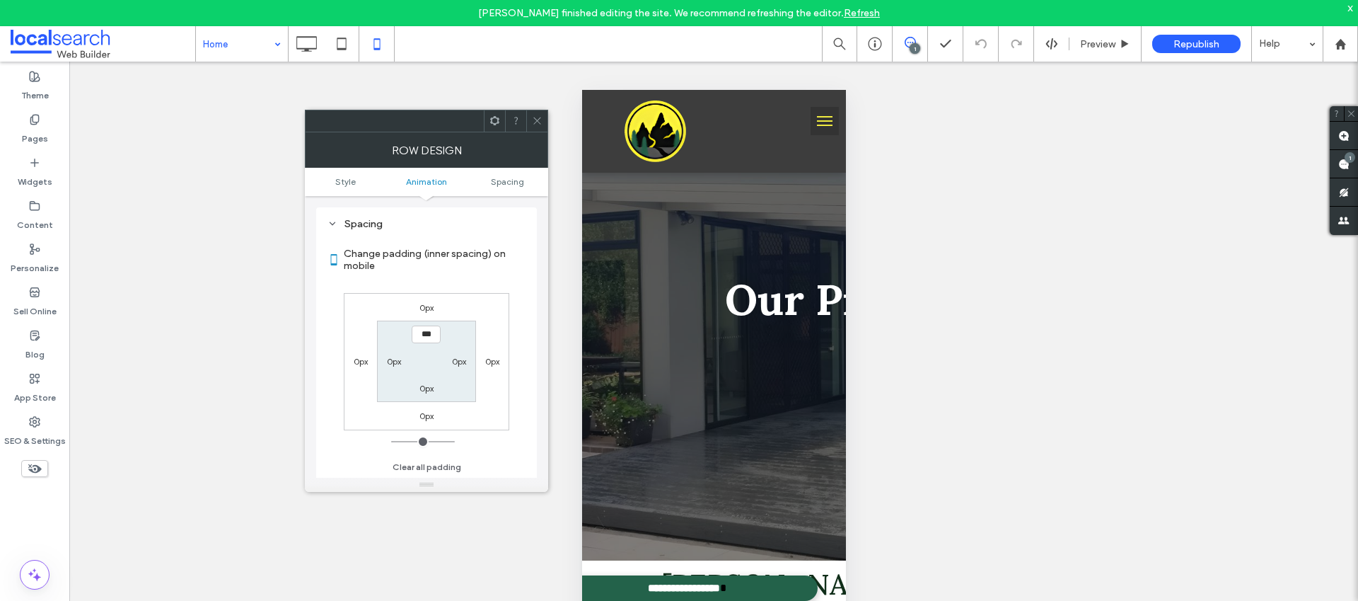
scroll to position [279, 0]
click at [532, 122] on icon at bounding box center [537, 120] width 11 height 11
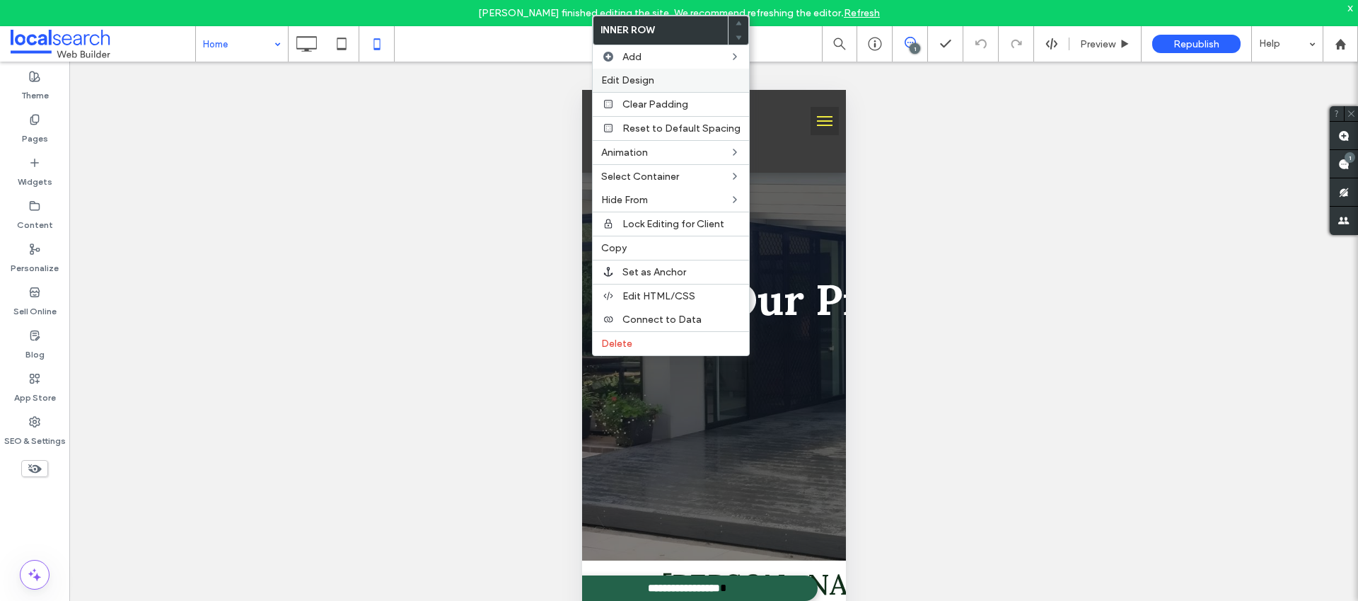
click at [677, 76] on label "Edit Design" at bounding box center [670, 80] width 139 height 12
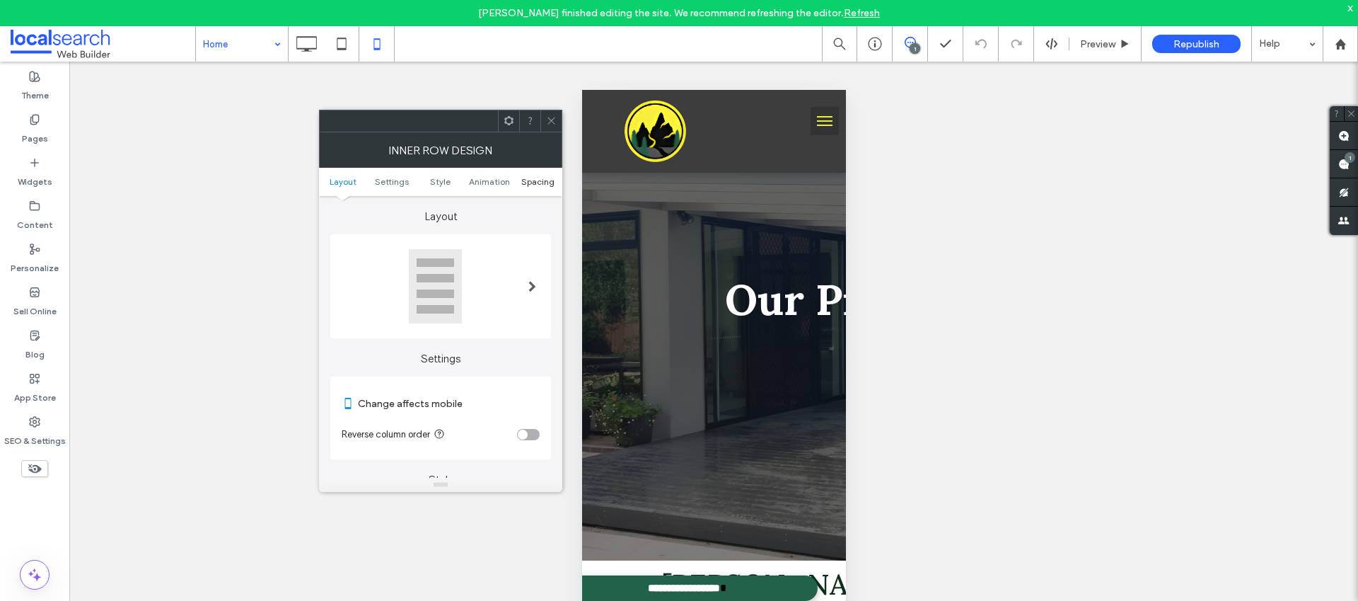
click at [528, 183] on span "Spacing" at bounding box center [537, 181] width 33 height 11
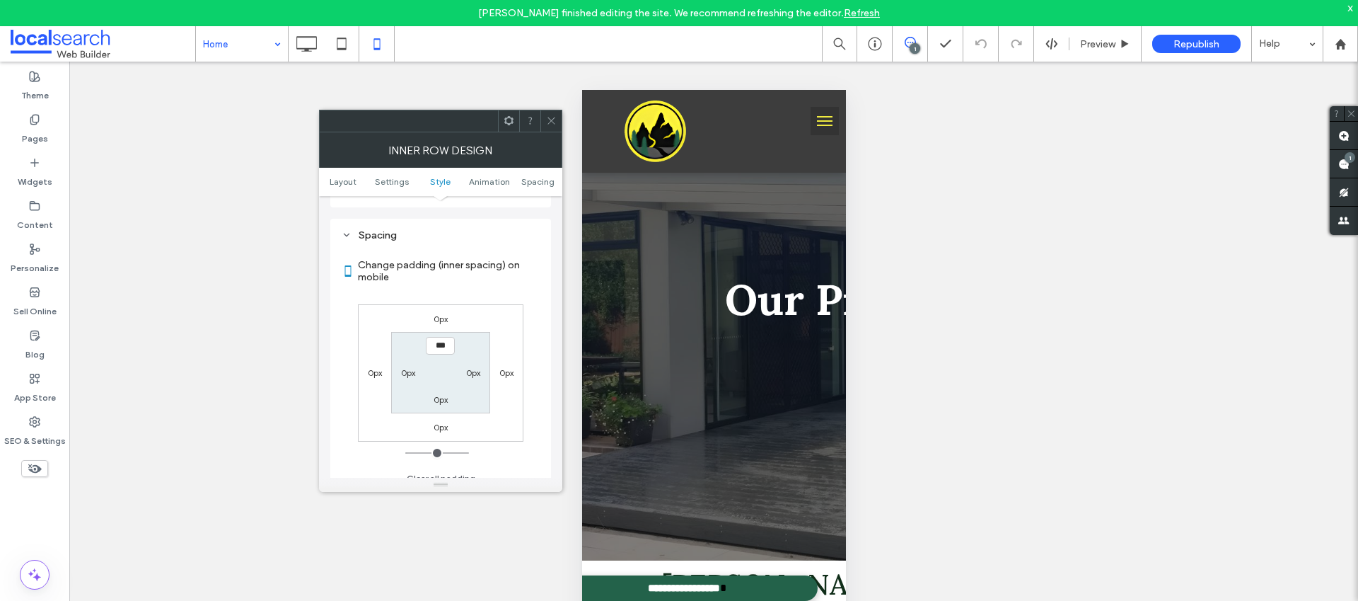
scroll to position [595, 0]
click at [548, 117] on icon at bounding box center [551, 120] width 11 height 11
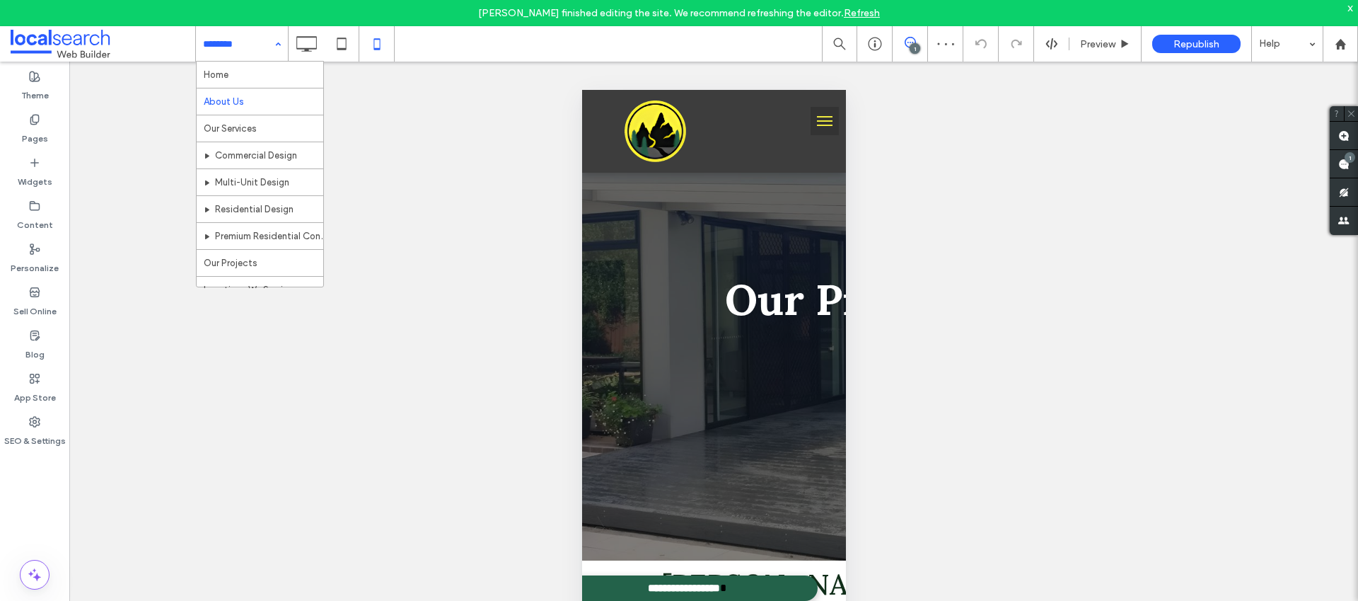
click at [263, 59] on input at bounding box center [238, 43] width 71 height 35
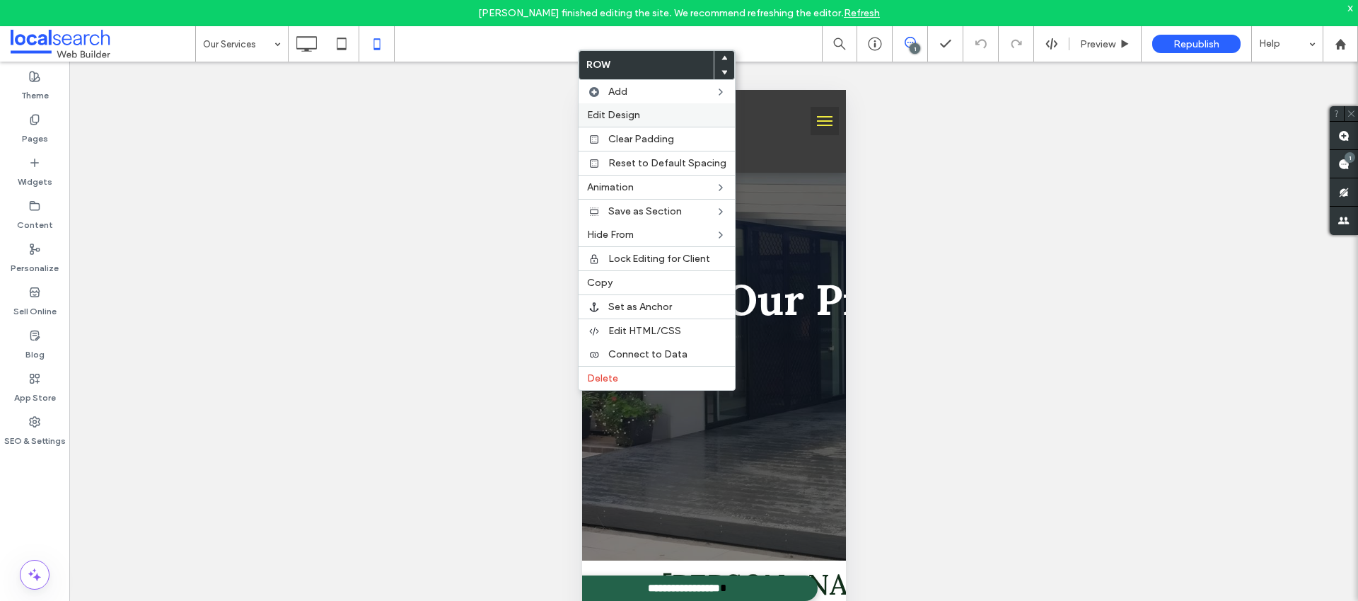
click at [641, 115] on label "Edit Design" at bounding box center [656, 115] width 139 height 12
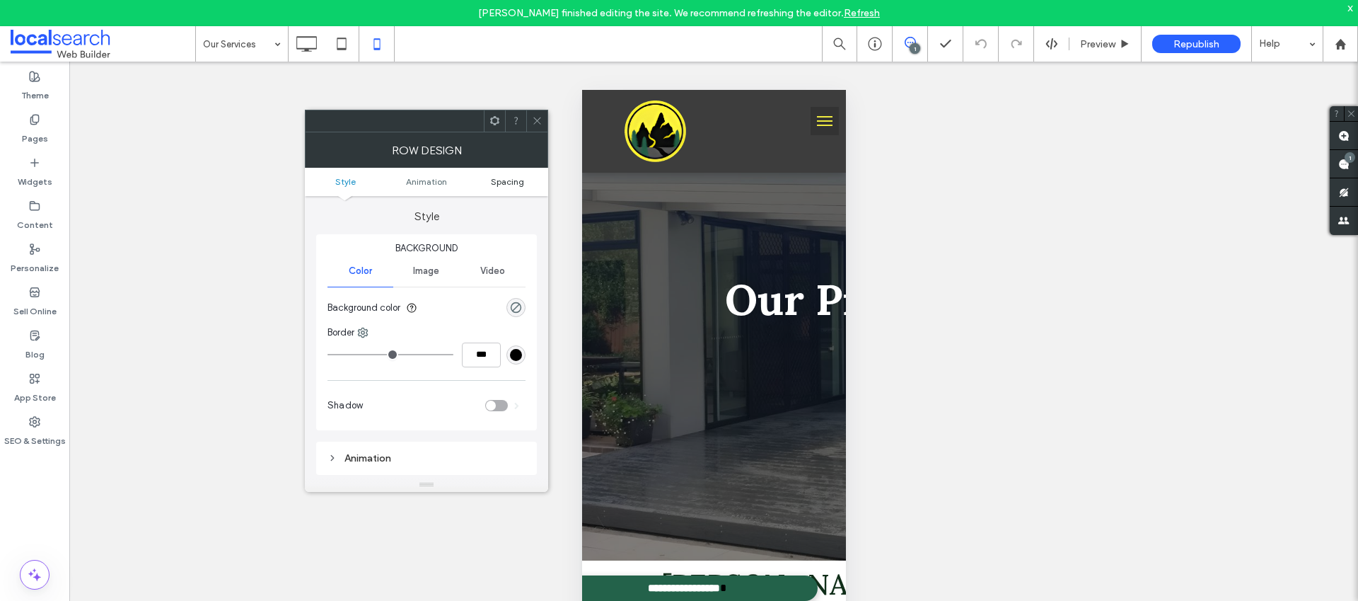
click at [517, 182] on span "Spacing" at bounding box center [507, 181] width 33 height 11
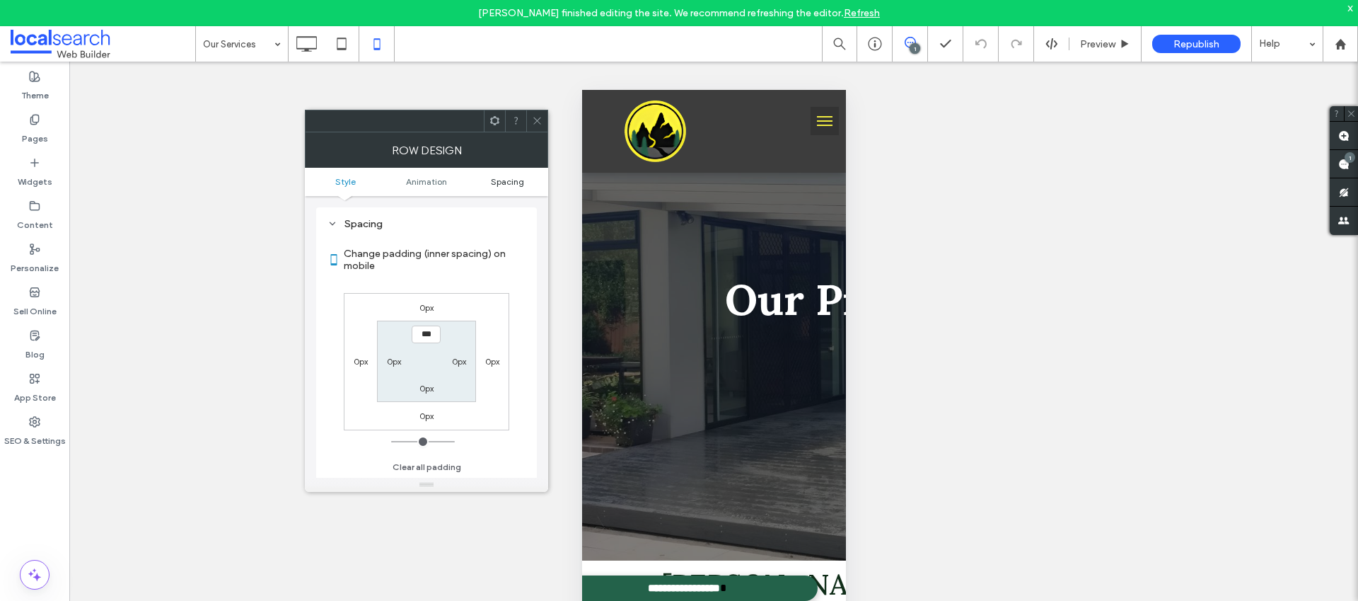
scroll to position [279, 0]
click at [537, 118] on icon at bounding box center [537, 120] width 11 height 11
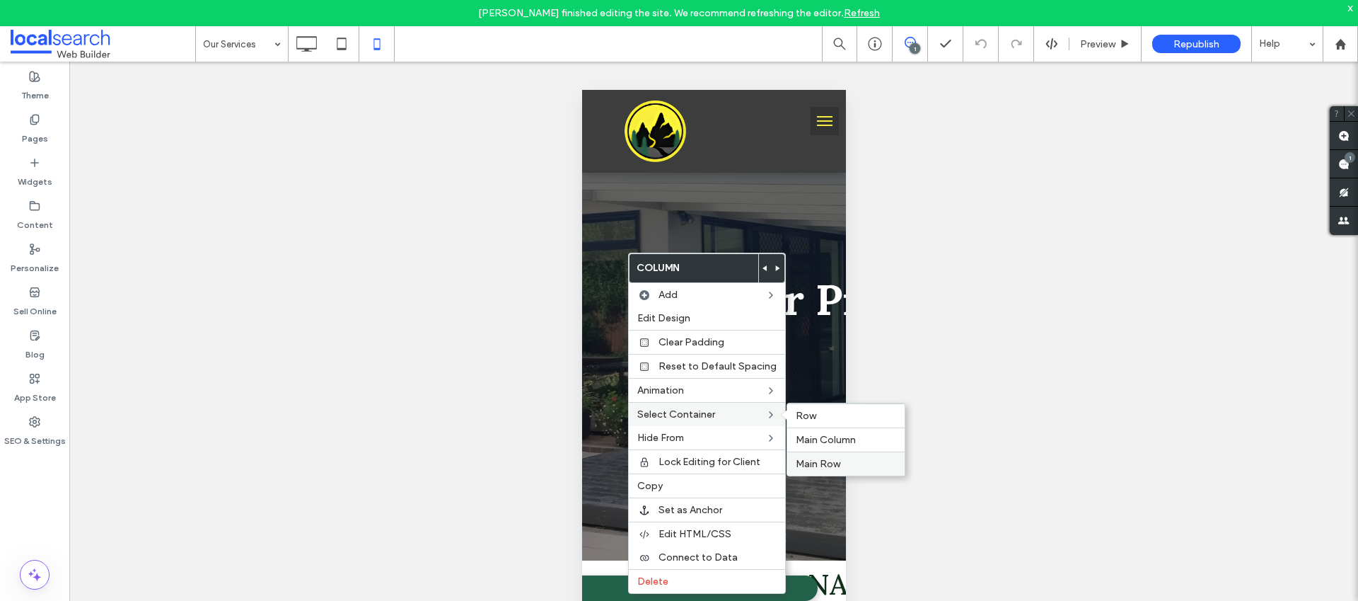
click at [821, 463] on span "Main Row" at bounding box center [818, 464] width 45 height 12
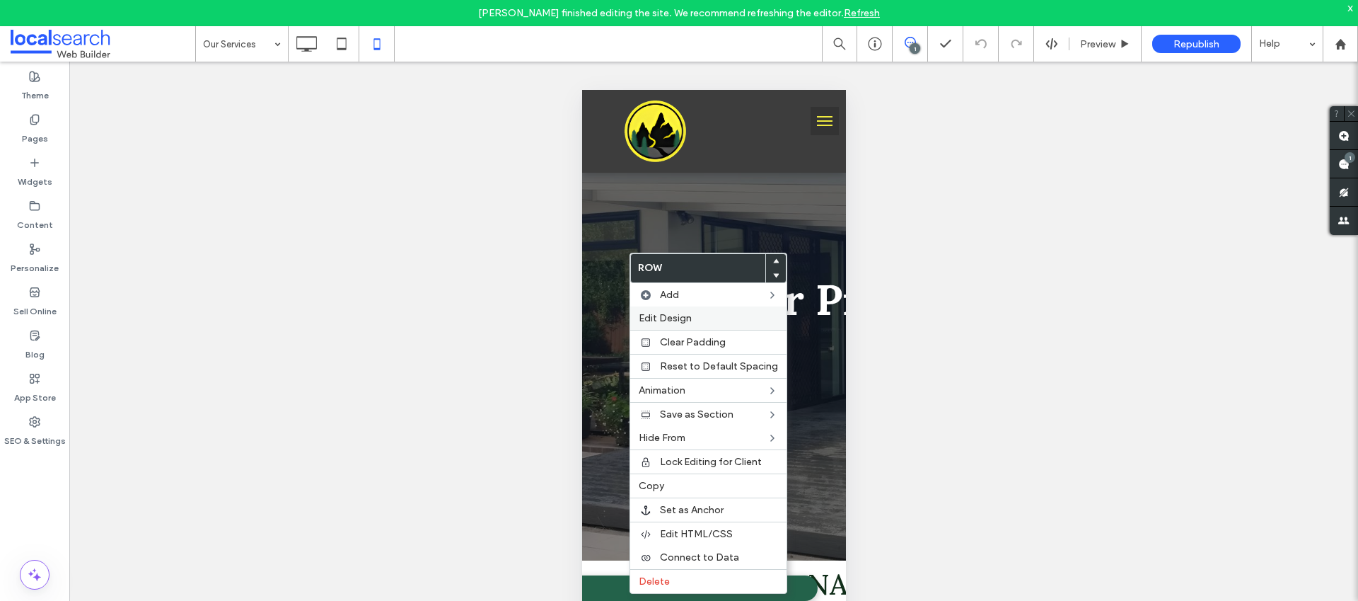
click at [707, 316] on label "Edit Design" at bounding box center [708, 318] width 139 height 12
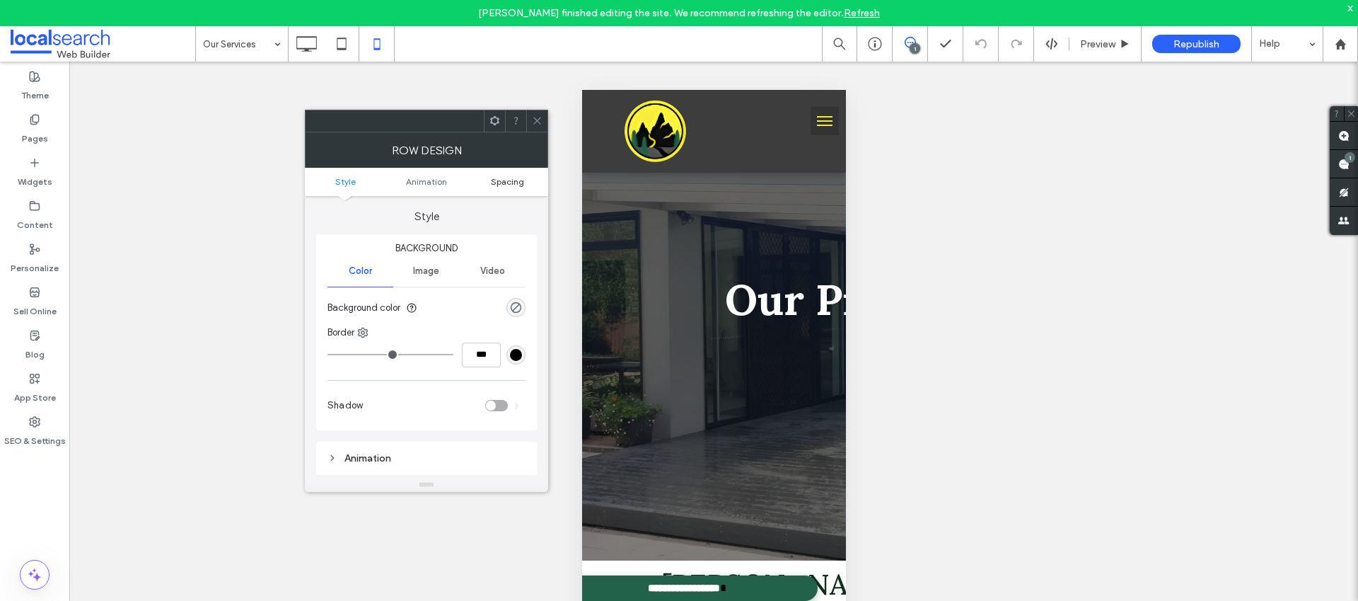
click at [498, 180] on span "Spacing" at bounding box center [507, 181] width 33 height 11
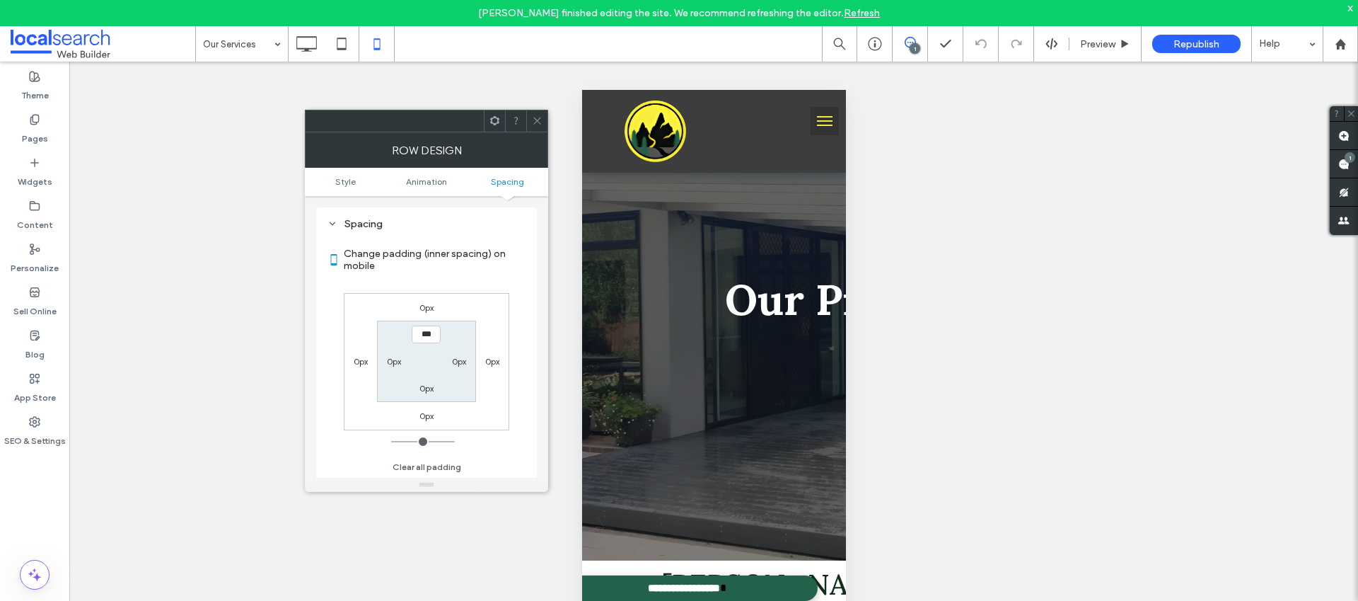
click at [536, 124] on icon at bounding box center [537, 120] width 11 height 11
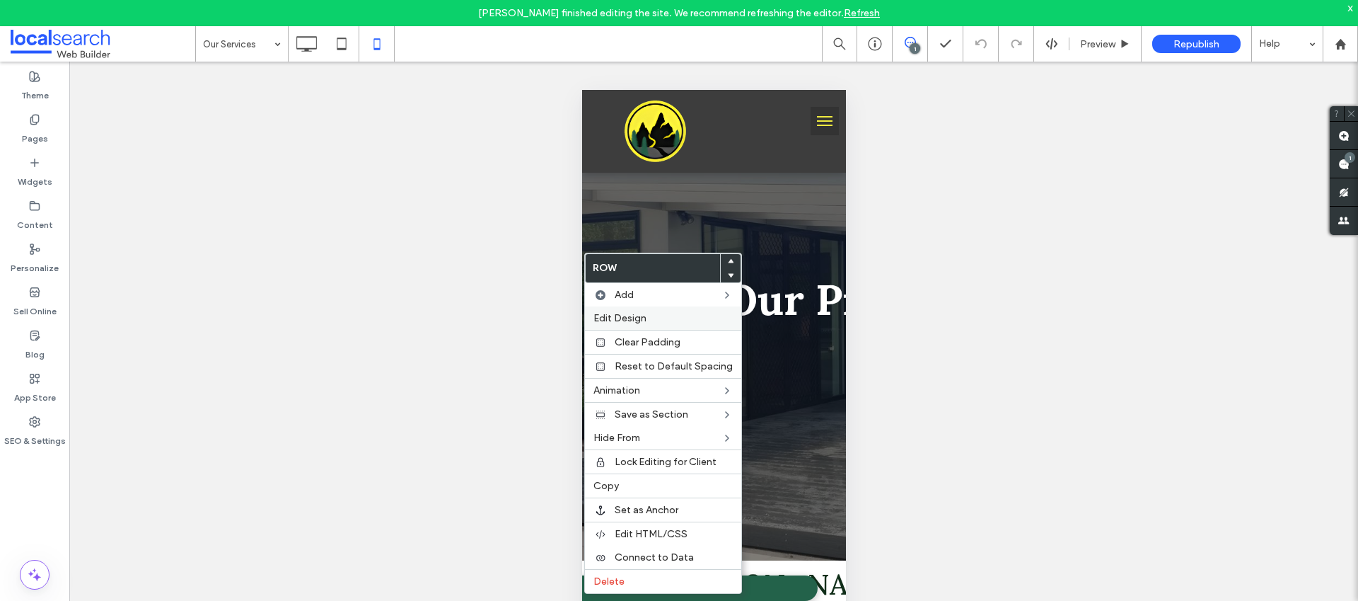
click at [632, 318] on span "Edit Design" at bounding box center [619, 318] width 53 height 12
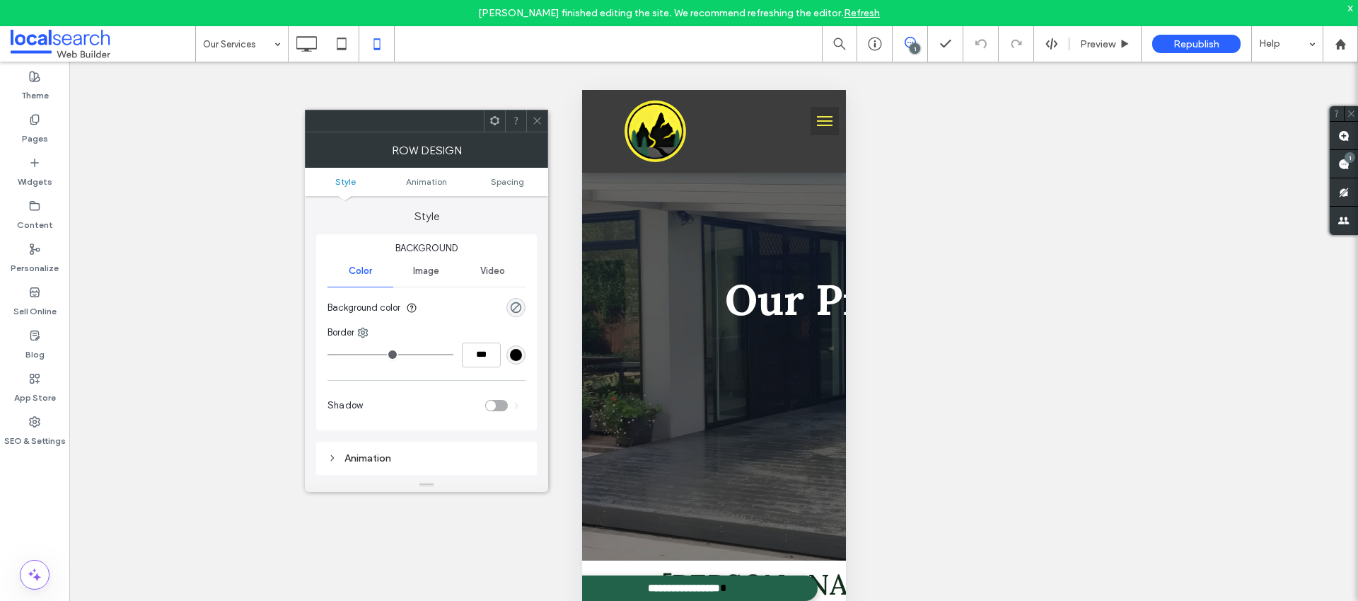
click at [517, 187] on ul "Style Animation Spacing" at bounding box center [426, 182] width 243 height 28
click at [510, 179] on span "Spacing" at bounding box center [507, 181] width 33 height 11
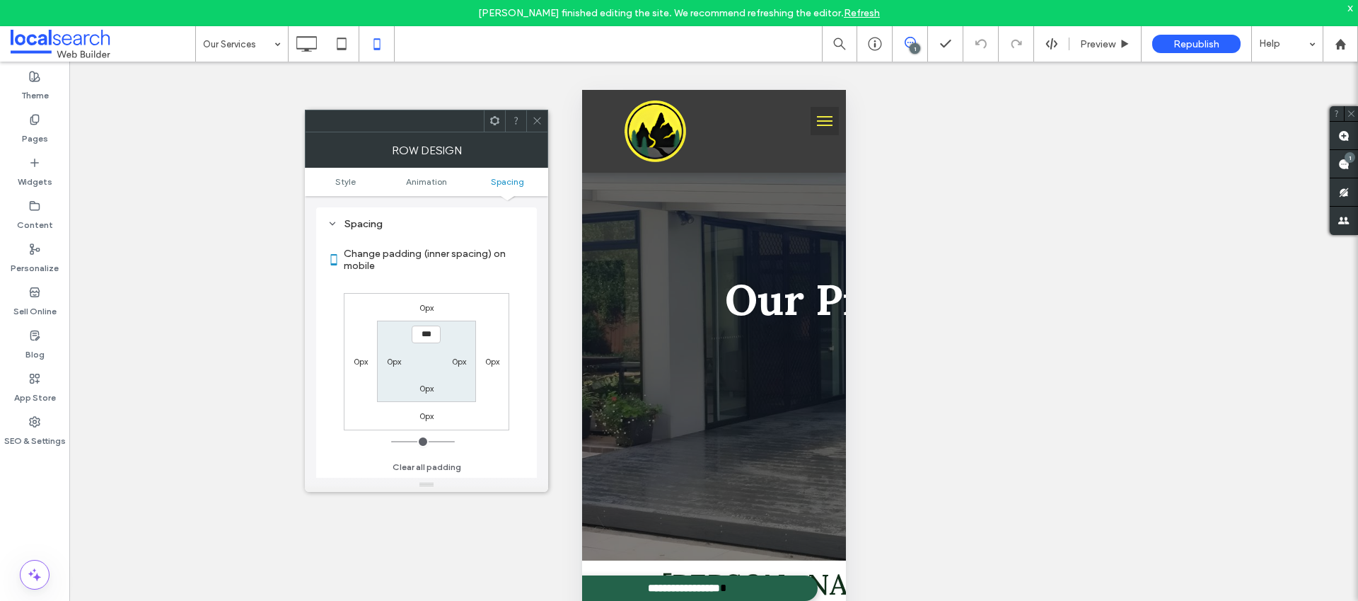
click at [536, 117] on icon at bounding box center [537, 120] width 11 height 11
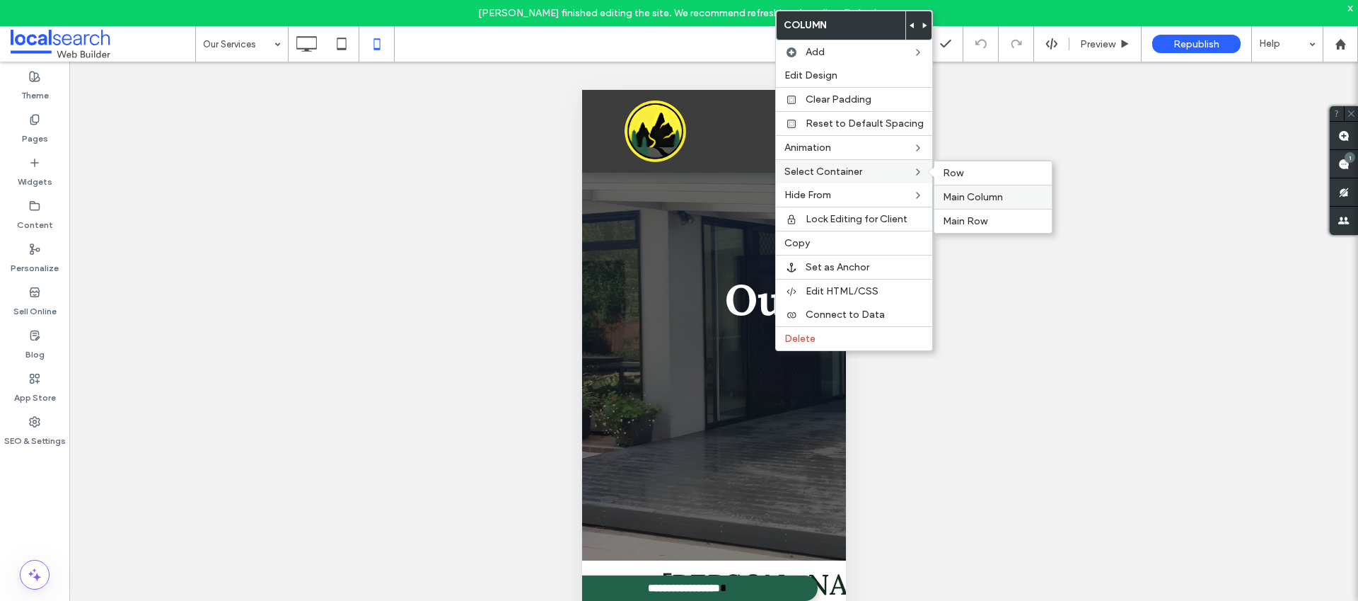
click at [951, 197] on span "Main Column" at bounding box center [973, 197] width 60 height 12
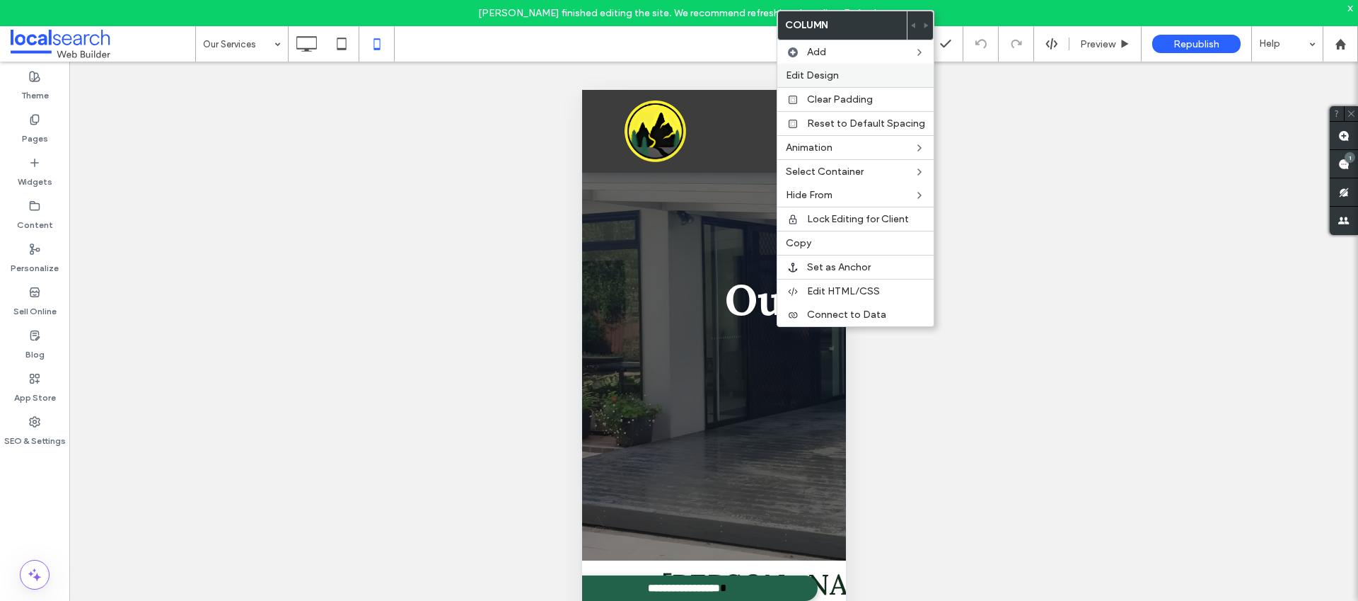
click at [811, 76] on span "Edit Design" at bounding box center [812, 75] width 53 height 12
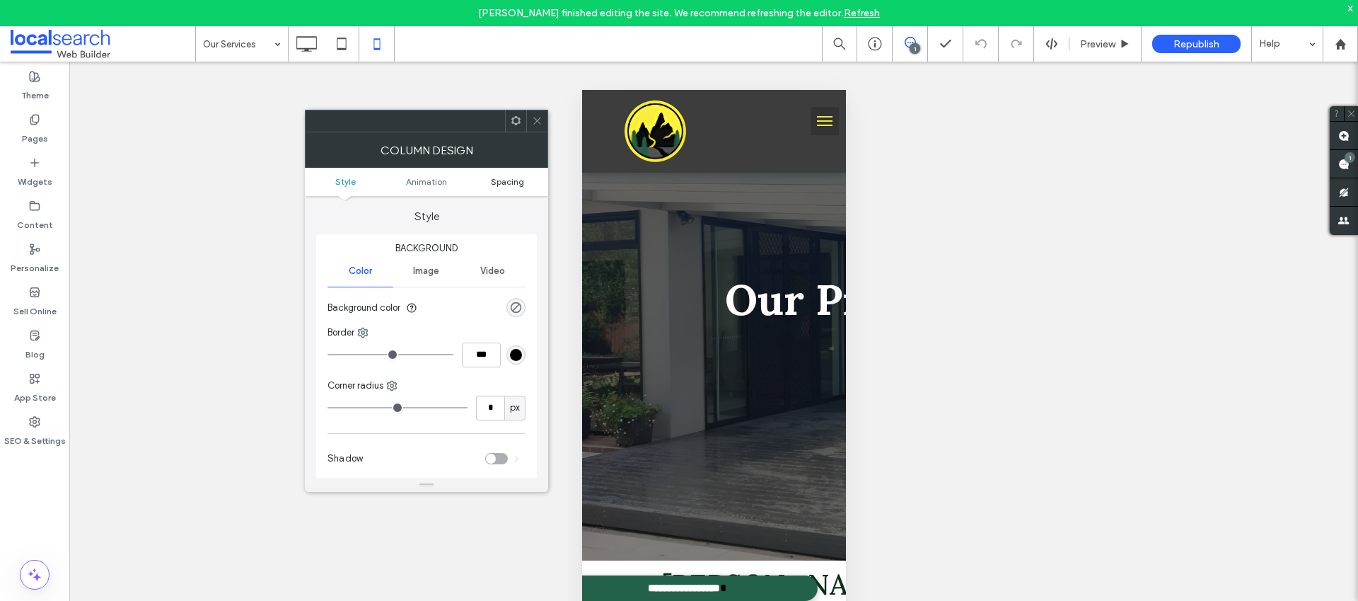
click at [511, 182] on span "Spacing" at bounding box center [507, 181] width 33 height 11
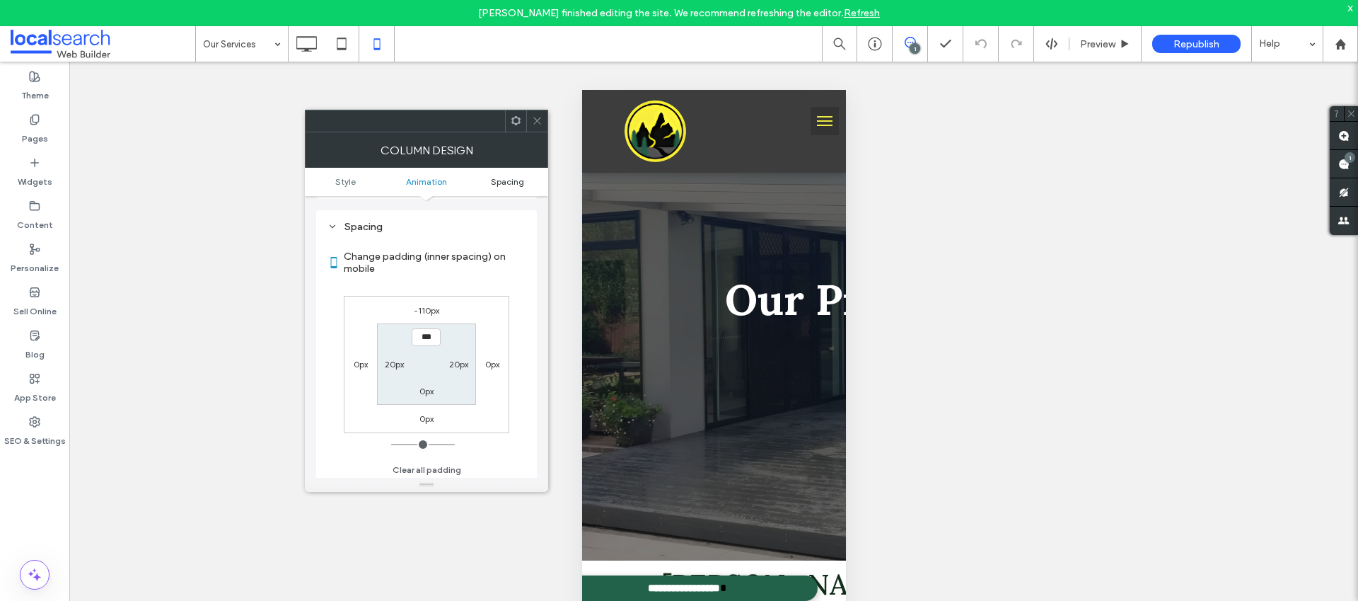
scroll to position [332, 0]
click at [430, 309] on label "-110px" at bounding box center [426, 307] width 25 height 11
type input "*"
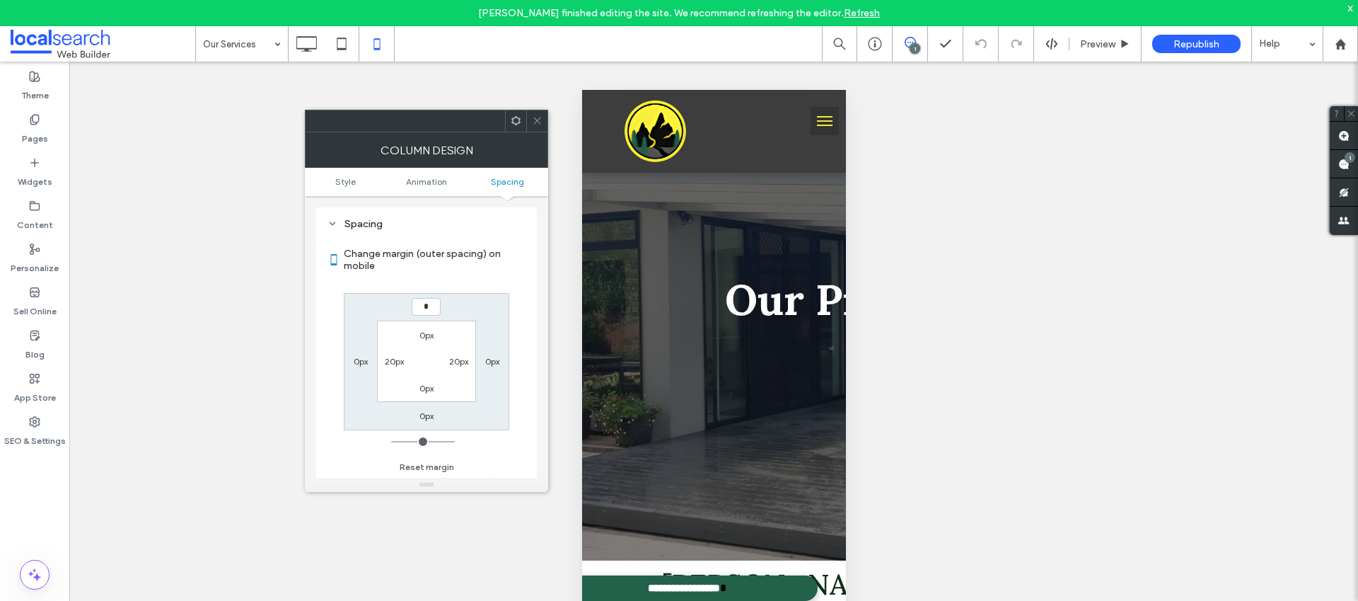
type input "*"
type input "**"
type input "*"
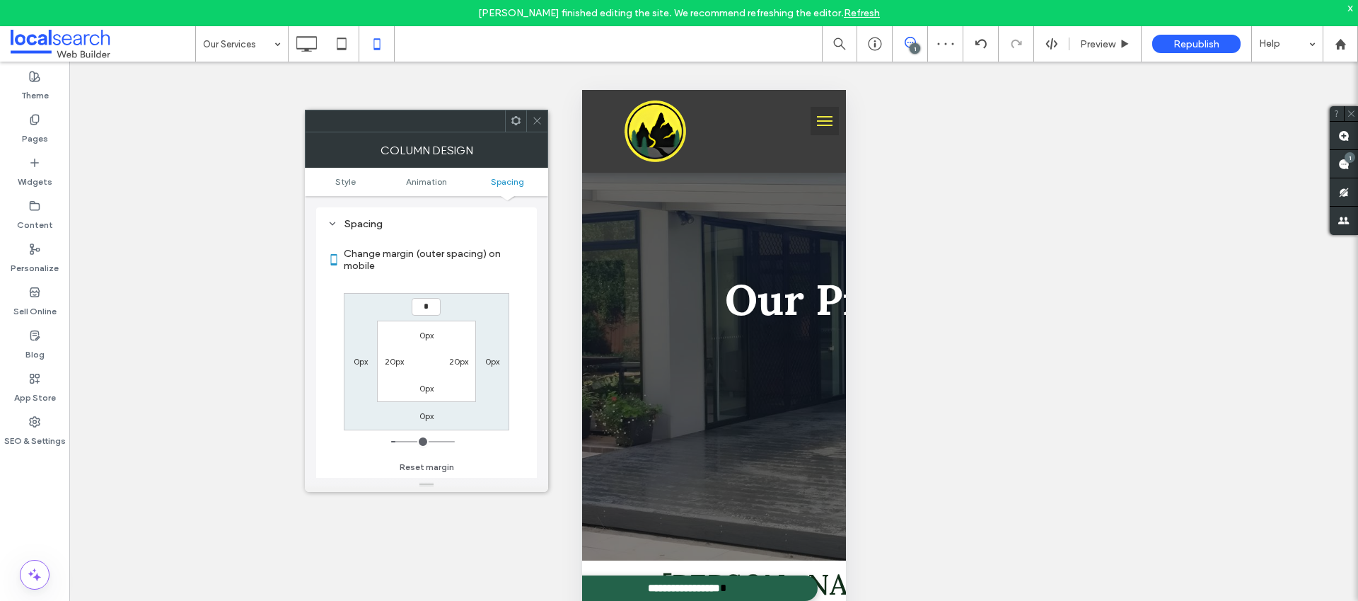
type input "*"
type input "***"
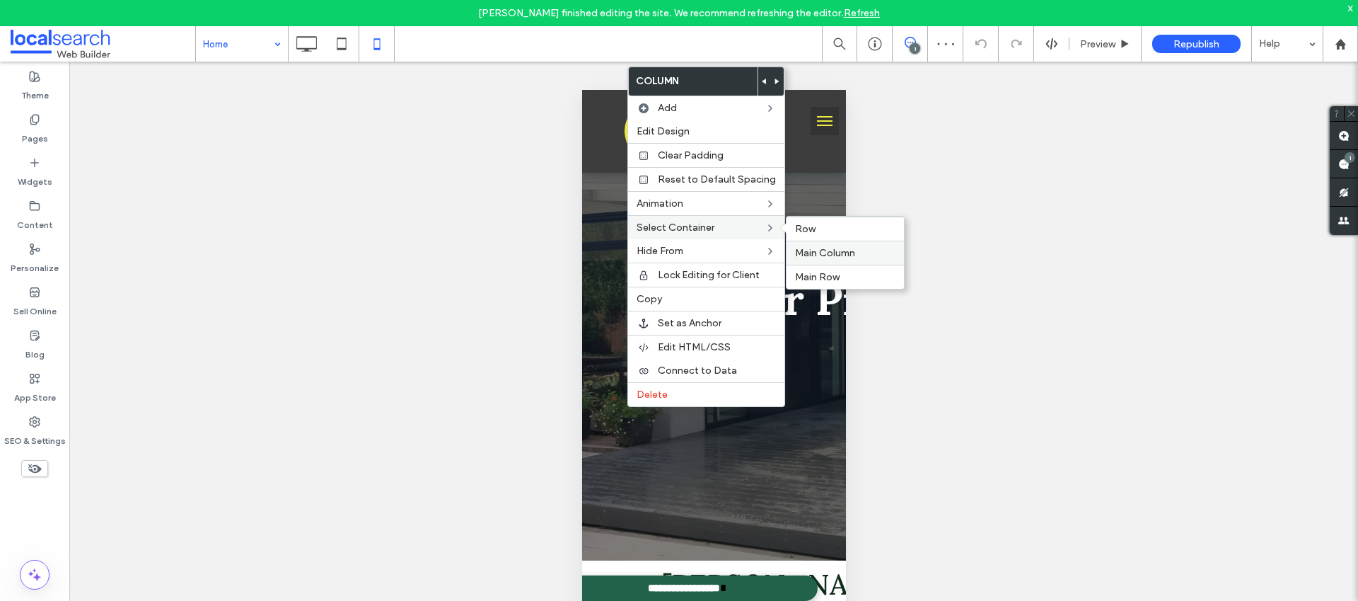
click at [829, 255] on span "Main Column" at bounding box center [825, 253] width 60 height 12
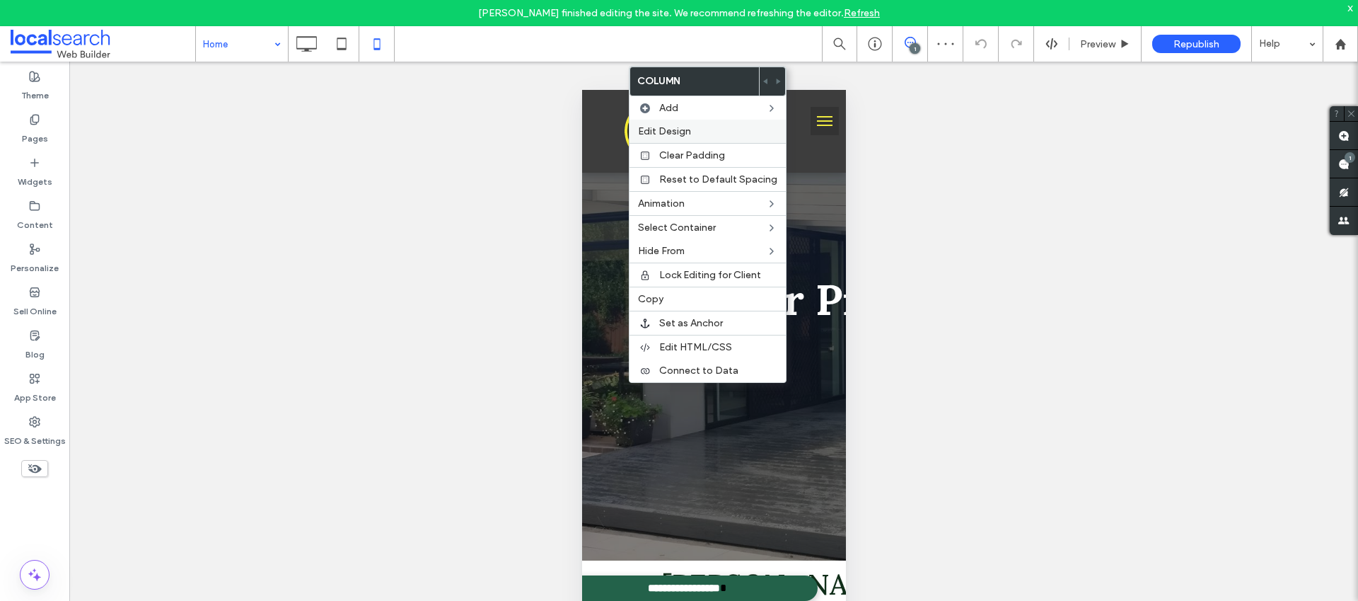
click at [702, 131] on label "Edit Design" at bounding box center [707, 131] width 139 height 12
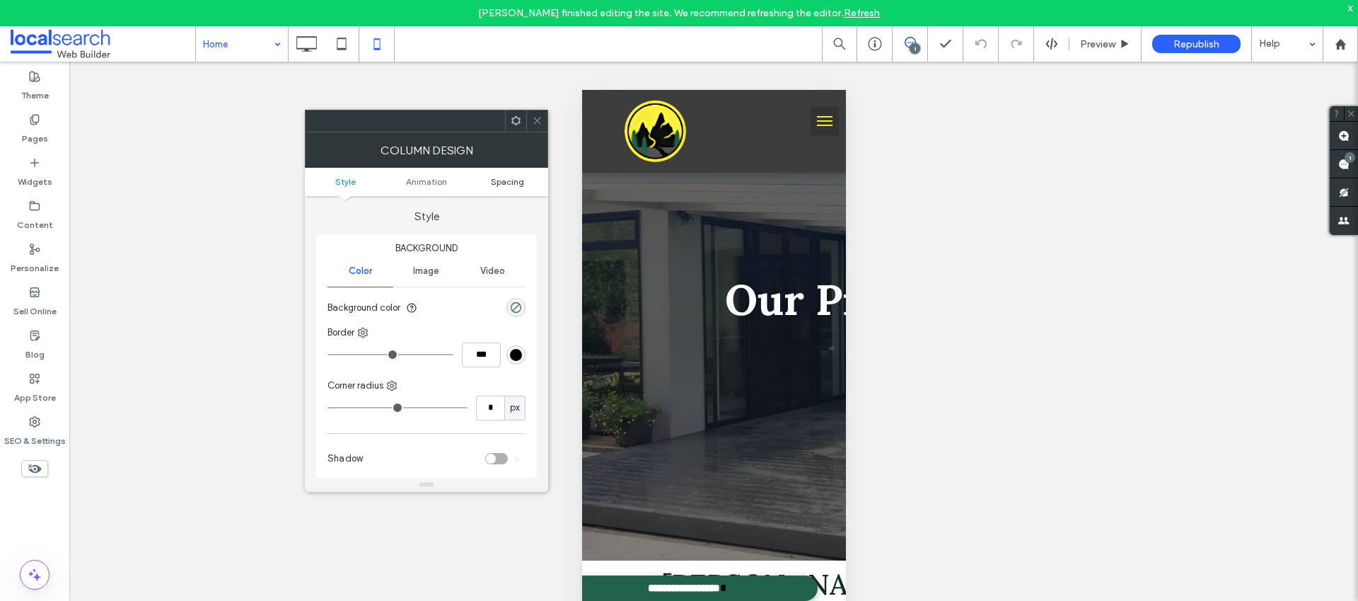
click at [515, 180] on span "Spacing" at bounding box center [507, 181] width 33 height 11
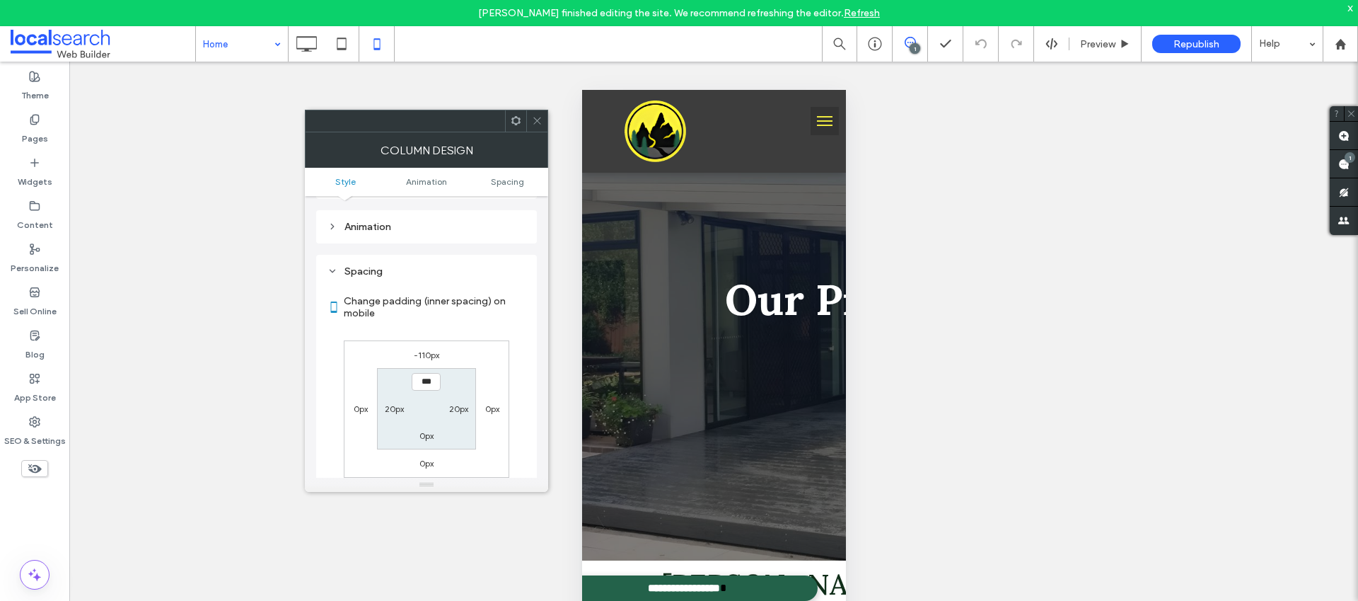
scroll to position [332, 0]
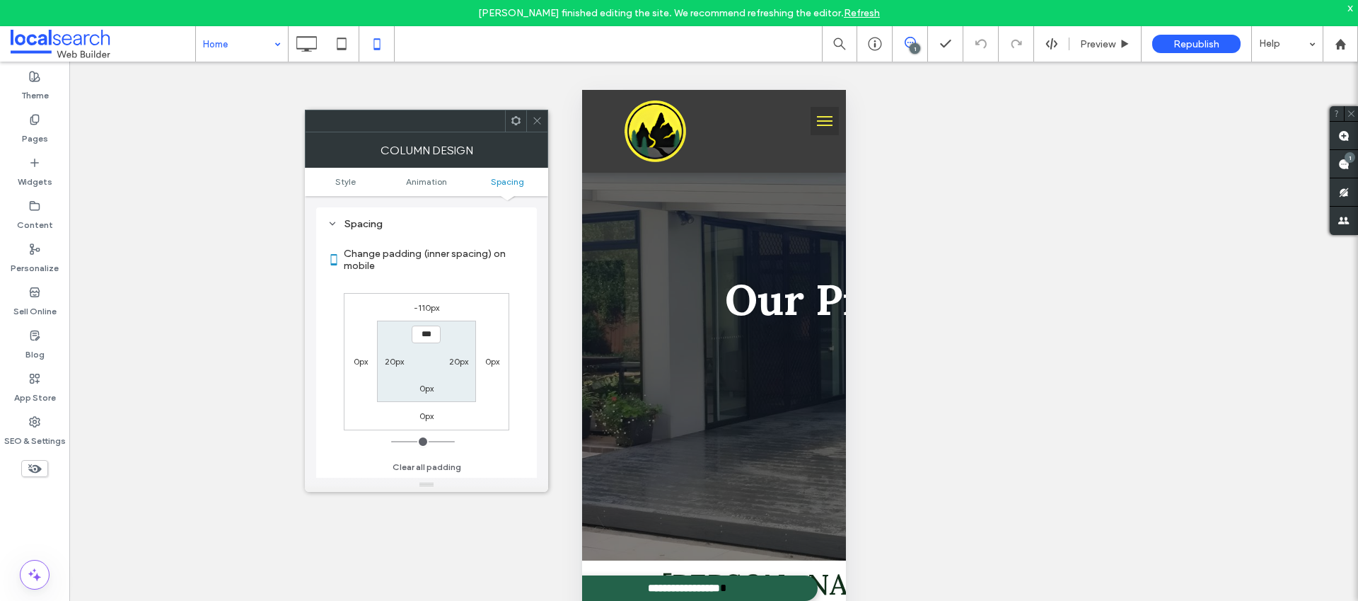
click at [434, 306] on label "-110px" at bounding box center [426, 307] width 25 height 11
type input "*"
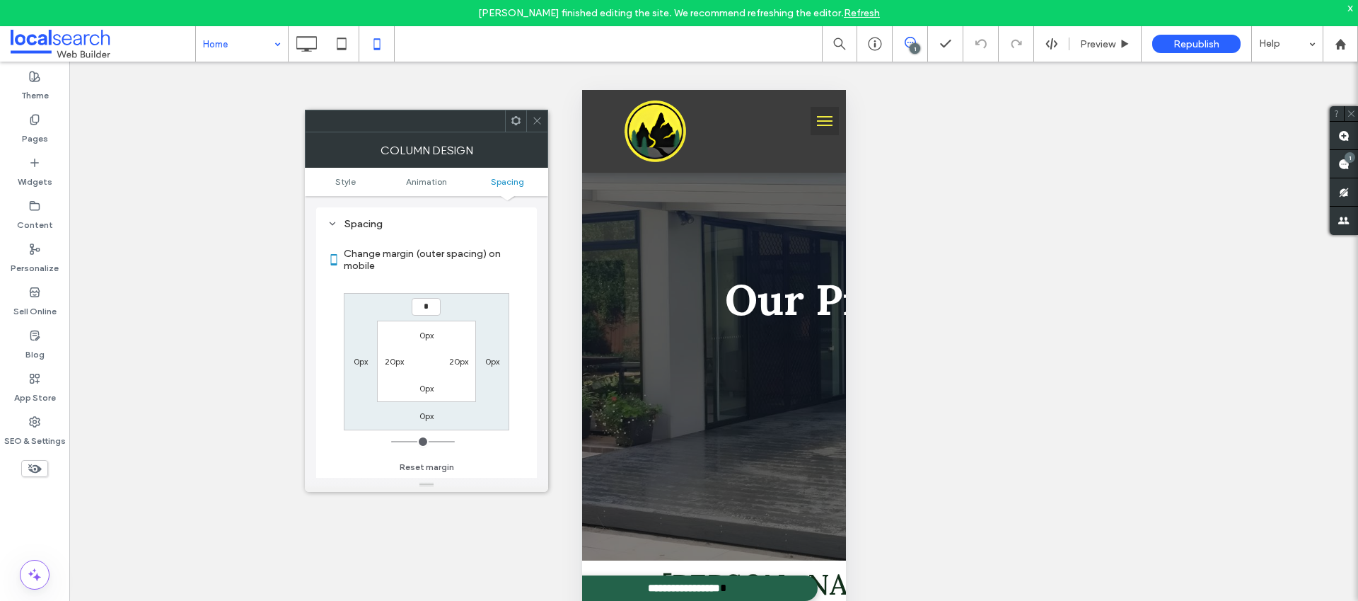
type input "*"
type input "***"
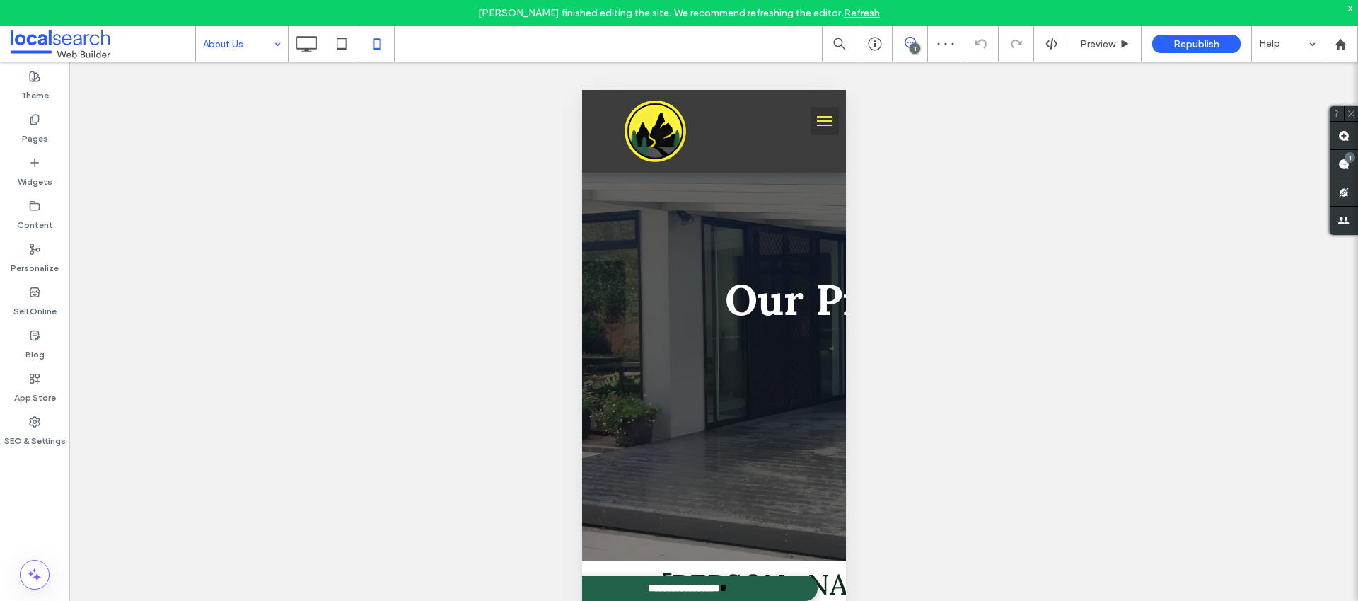
click at [268, 52] on div "About Us" at bounding box center [242, 43] width 92 height 35
click at [260, 34] on input at bounding box center [238, 43] width 71 height 35
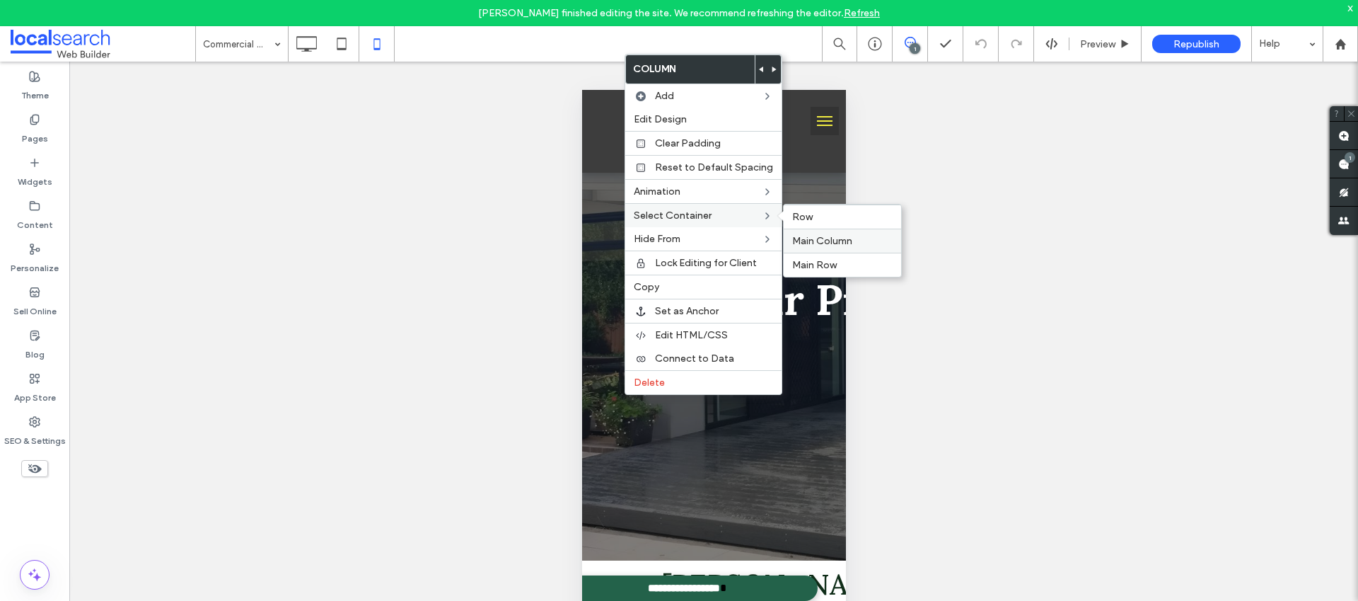
click at [813, 241] on span "Main Column" at bounding box center [822, 241] width 60 height 12
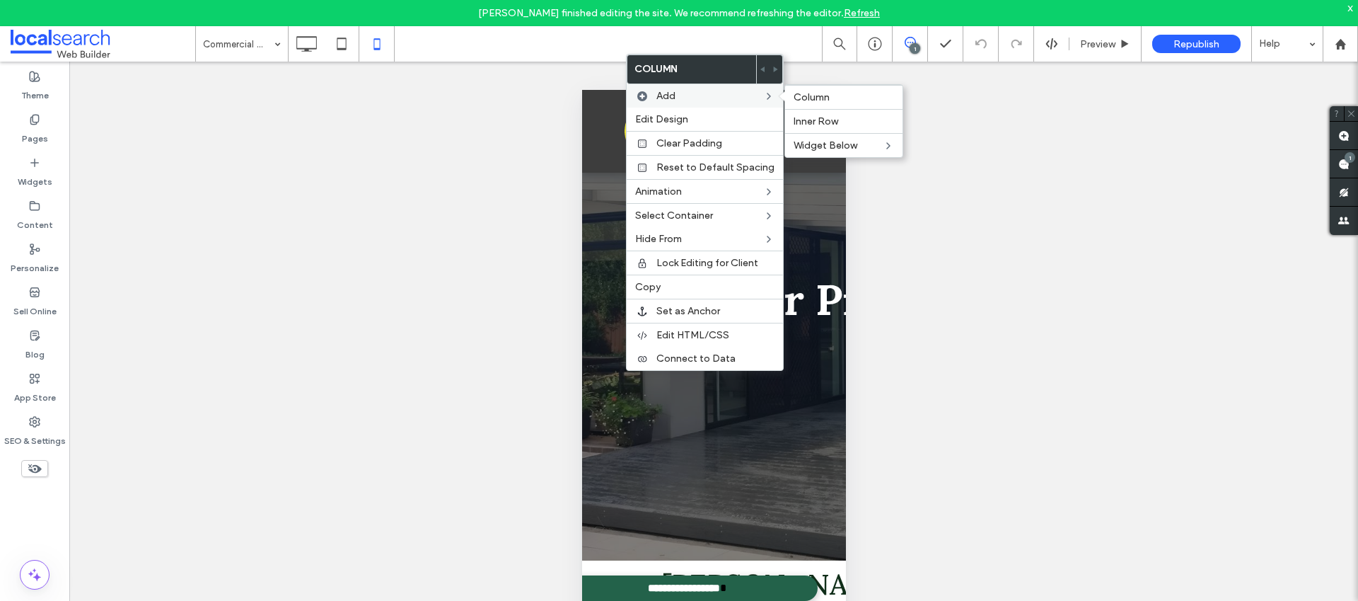
click at [681, 106] on div "Add Column Inner Row Widget Below" at bounding box center [705, 95] width 156 height 23
click at [676, 116] on span "Edit Design" at bounding box center [661, 119] width 53 height 12
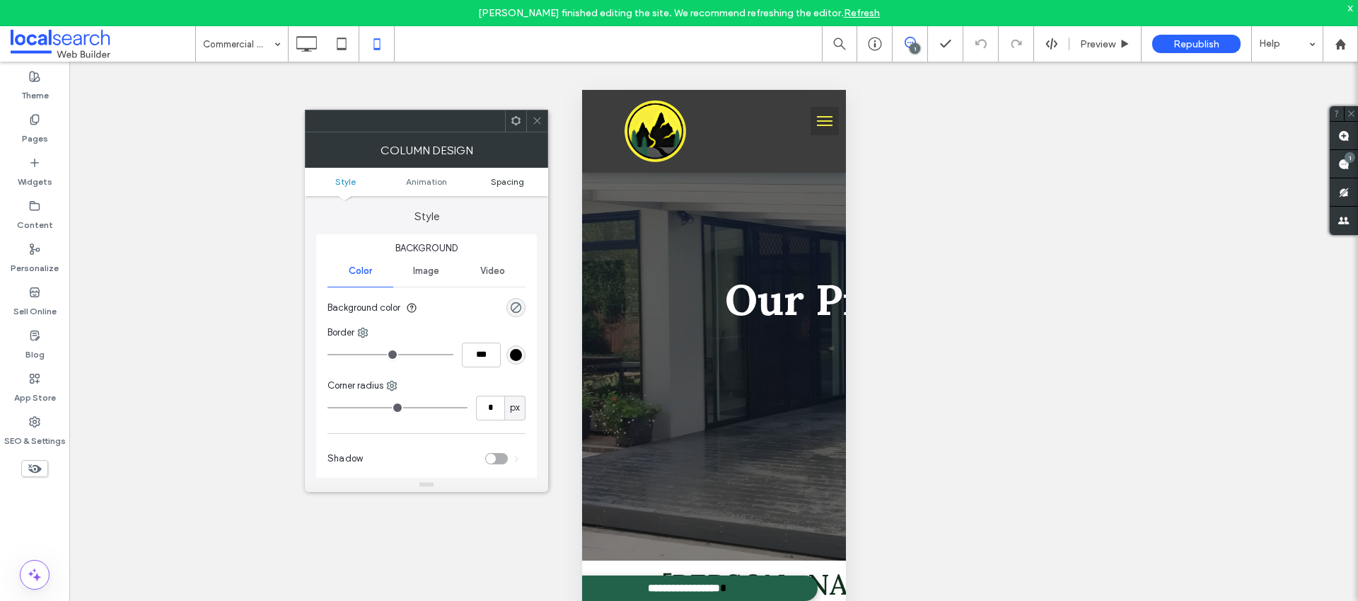
click at [514, 178] on span "Spacing" at bounding box center [507, 181] width 33 height 11
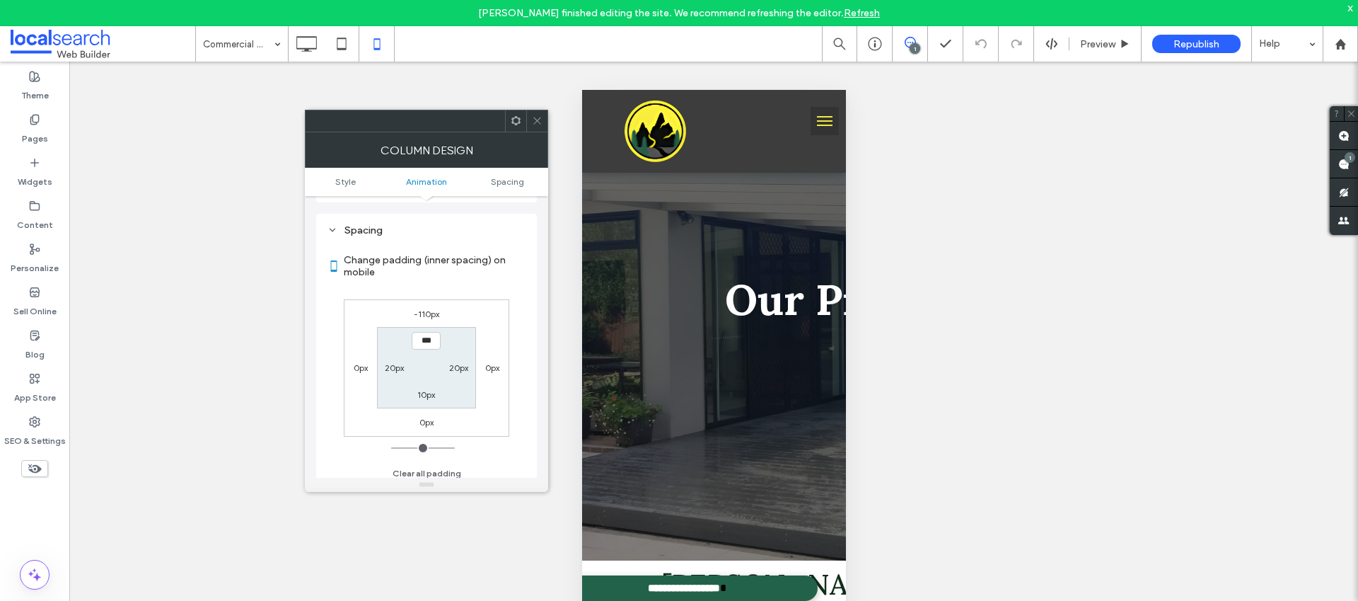
scroll to position [332, 0]
click at [420, 301] on div "-110px" at bounding box center [426, 307] width 25 height 14
click at [426, 305] on label "-110px" at bounding box center [426, 307] width 25 height 11
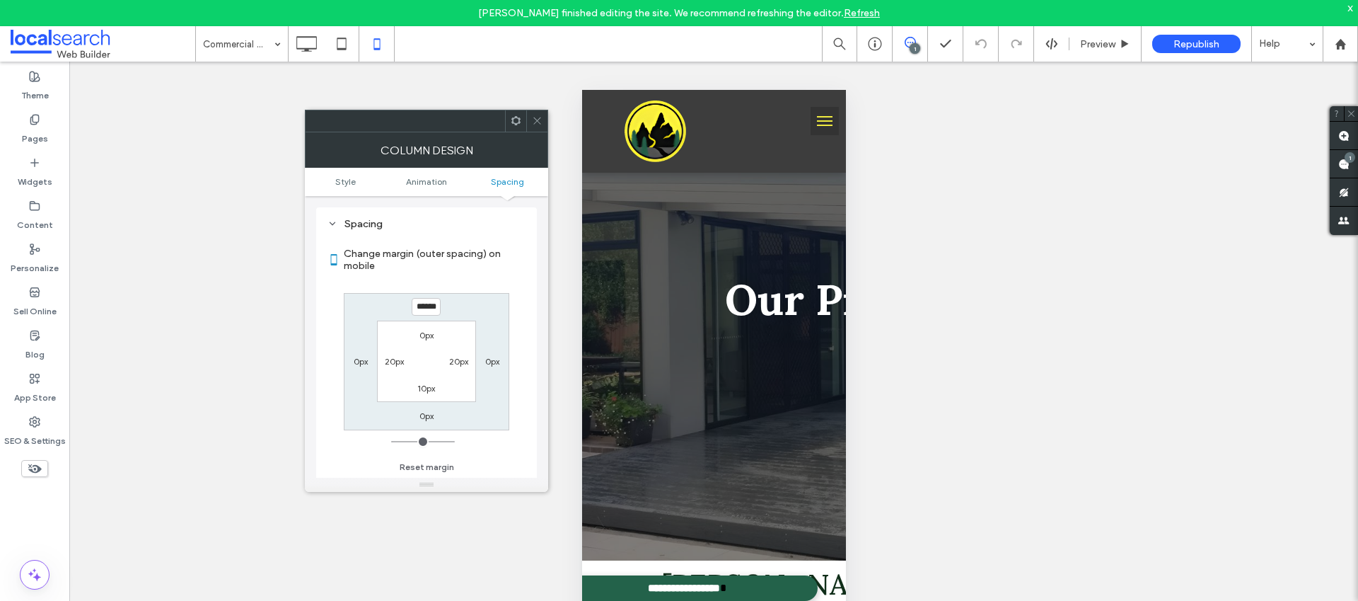
type input "*"
type input "***"
click at [531, 120] on div at bounding box center [536, 120] width 21 height 21
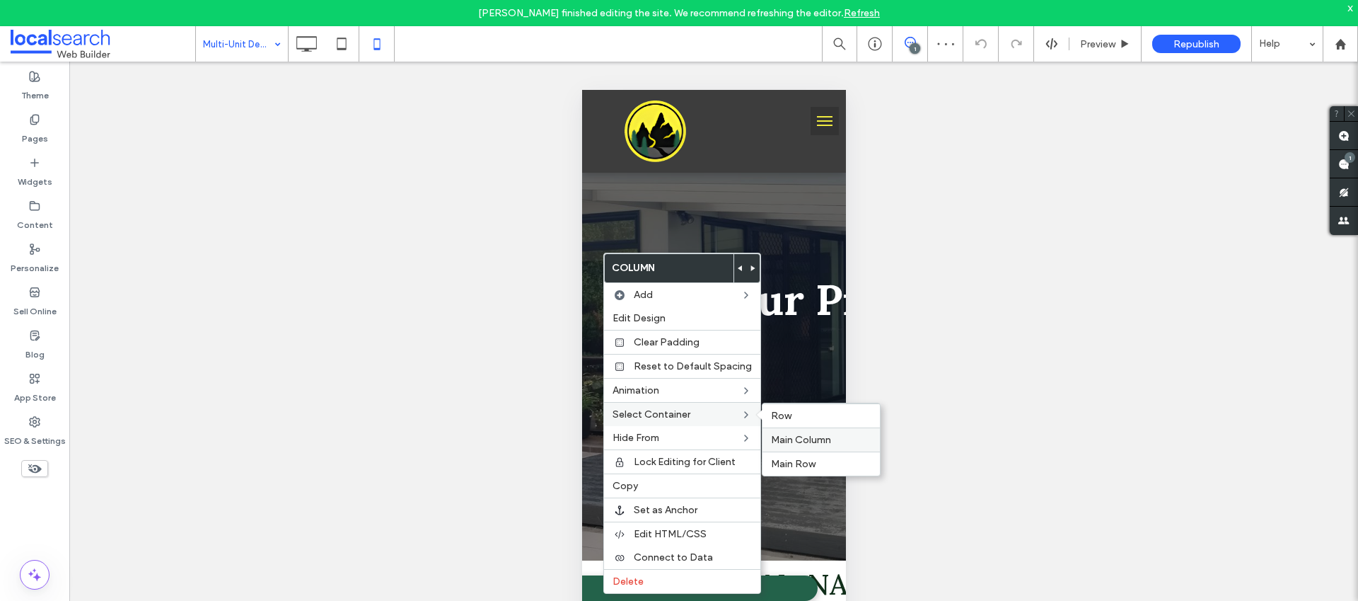
click at [811, 442] on span "Main Column" at bounding box center [801, 440] width 60 height 12
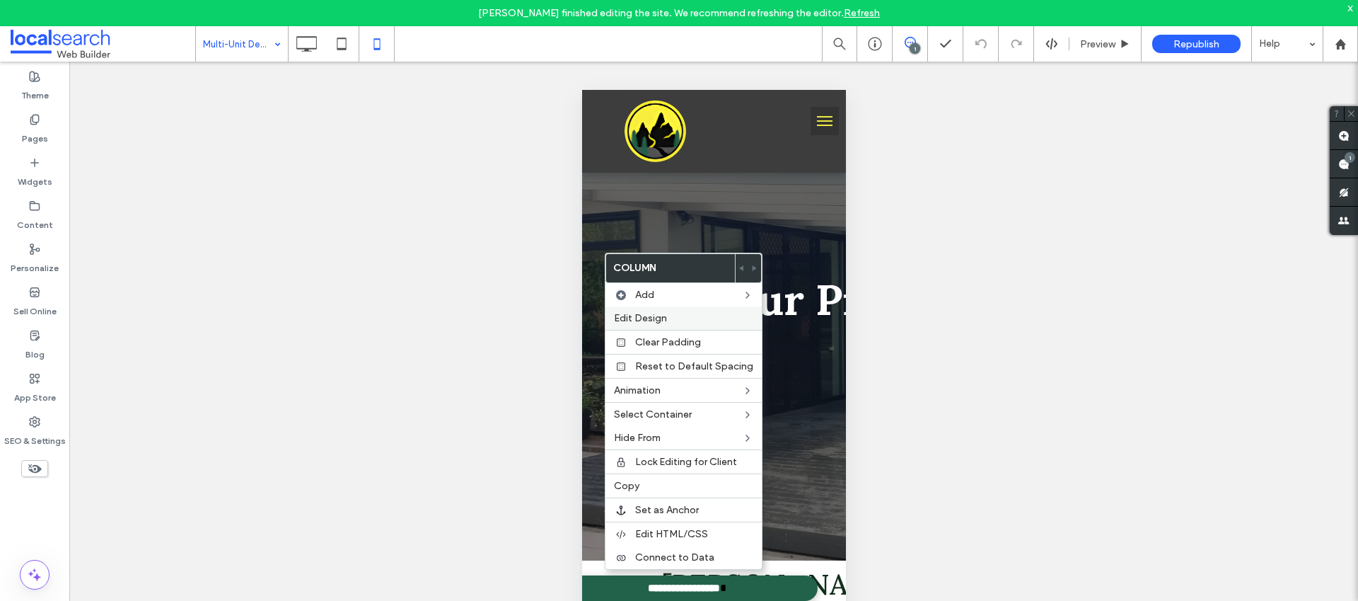
click at [675, 312] on label "Edit Design" at bounding box center [683, 318] width 139 height 12
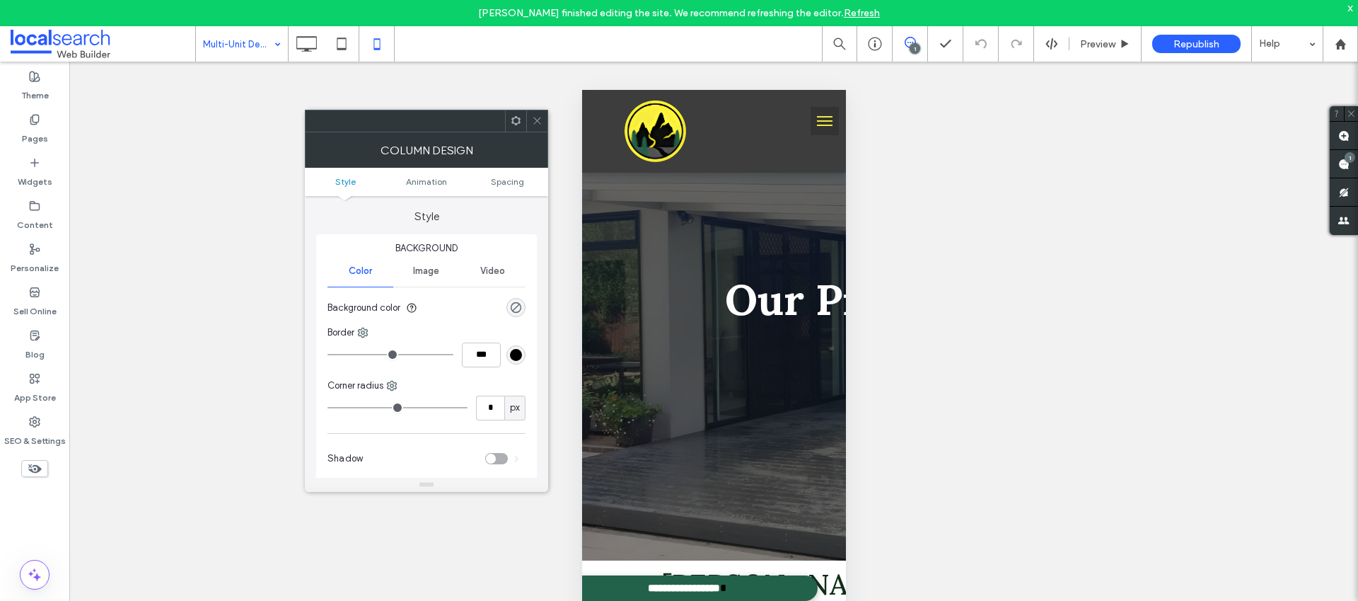
click at [507, 190] on ul "Style Animation Spacing" at bounding box center [426, 182] width 243 height 28
click at [506, 183] on span "Spacing" at bounding box center [507, 181] width 33 height 11
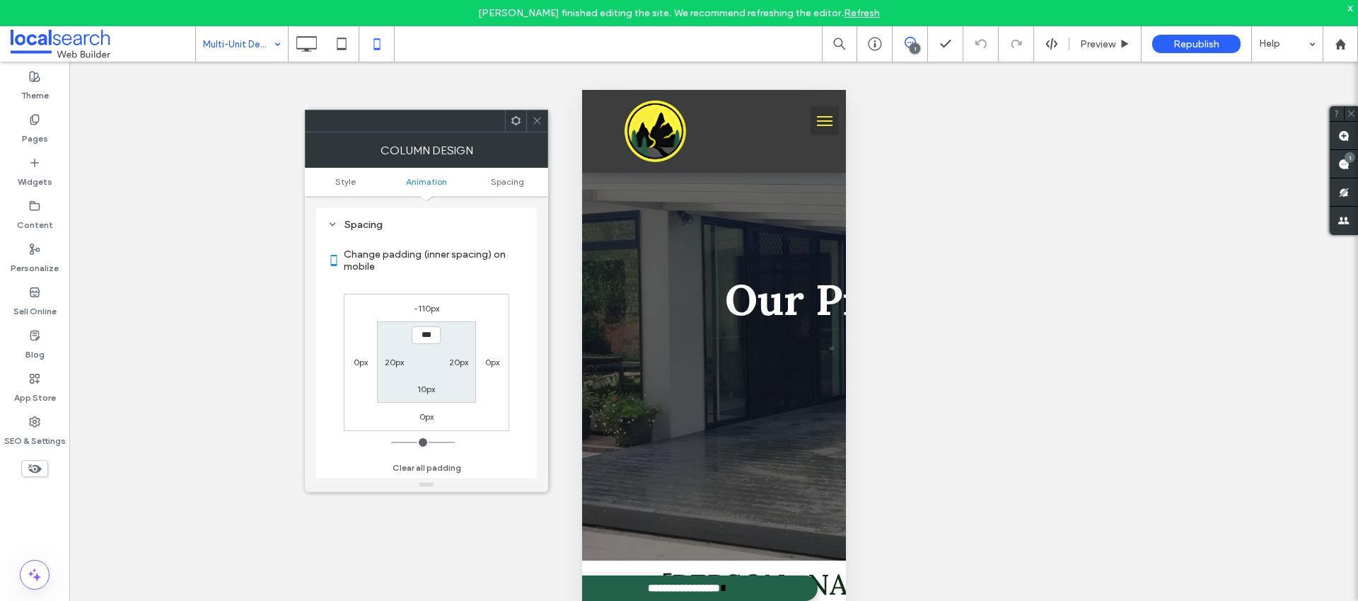
scroll to position [332, 0]
click at [434, 306] on label "-110px" at bounding box center [426, 307] width 25 height 11
type input "*"
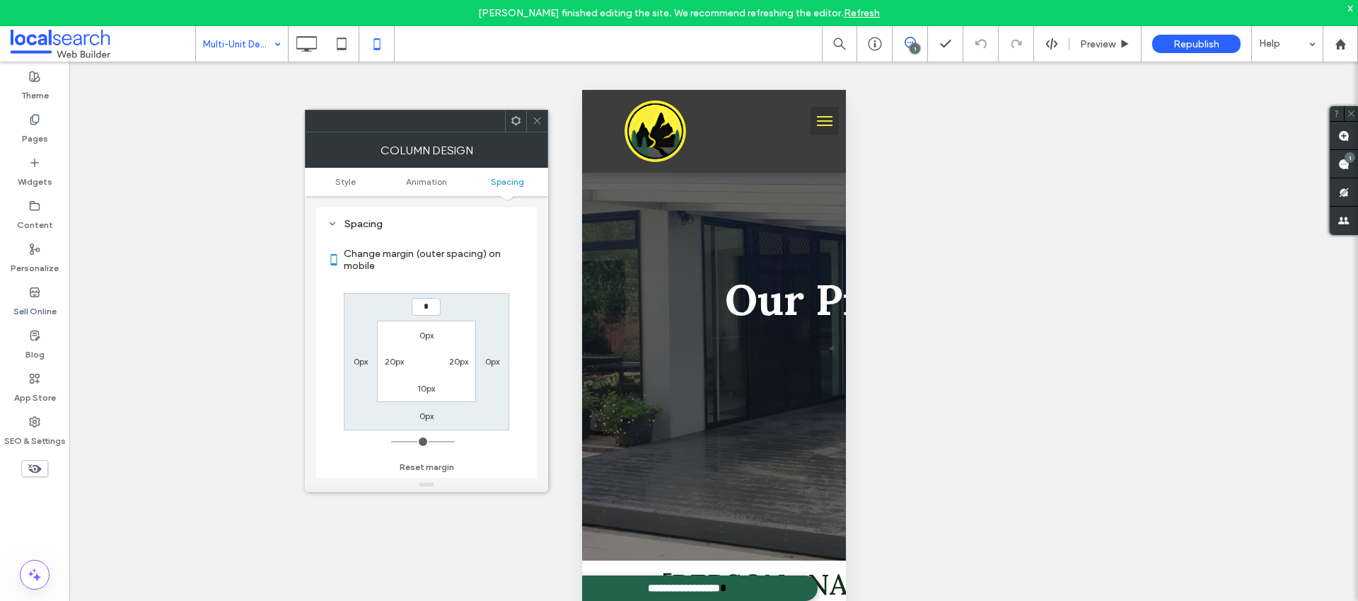
type input "*"
type input "***"
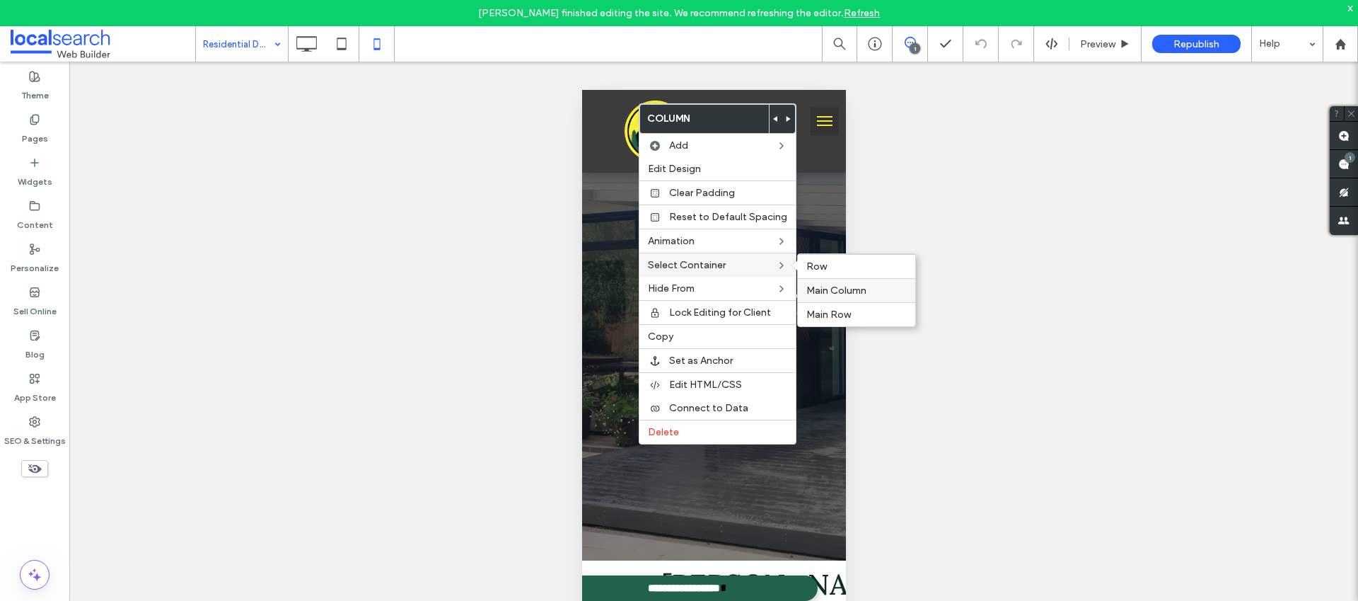
click at [831, 294] on span "Main Column" at bounding box center [836, 290] width 60 height 12
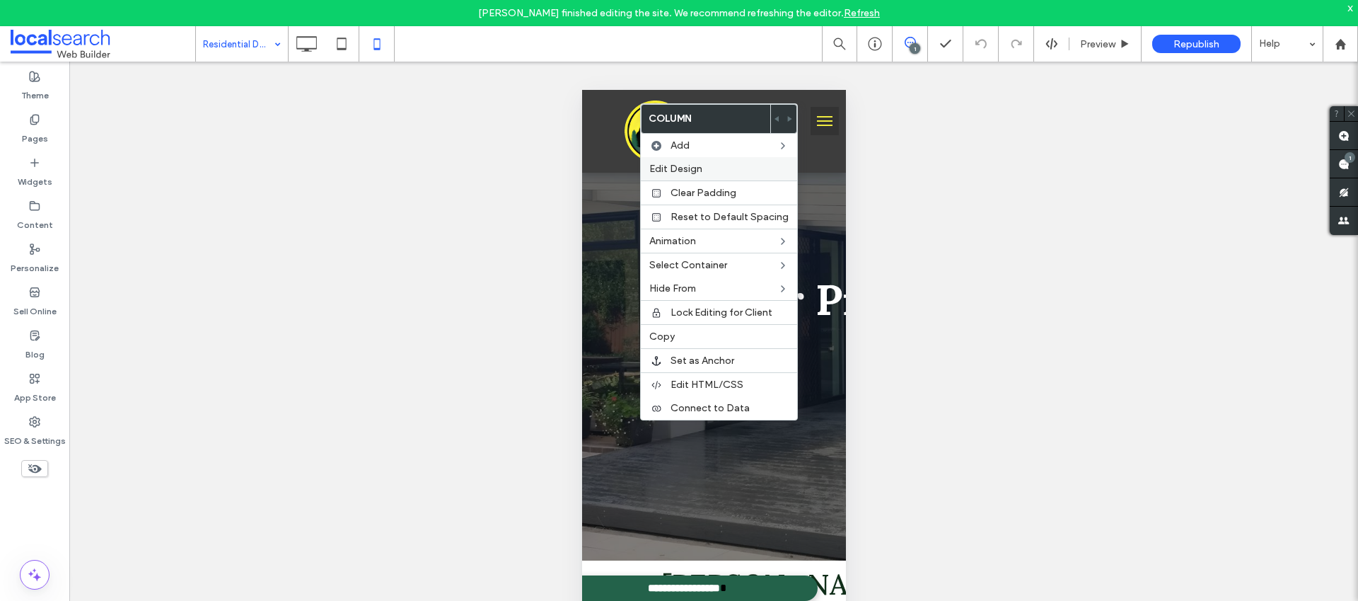
click at [739, 168] on label "Edit Design" at bounding box center [718, 169] width 139 height 12
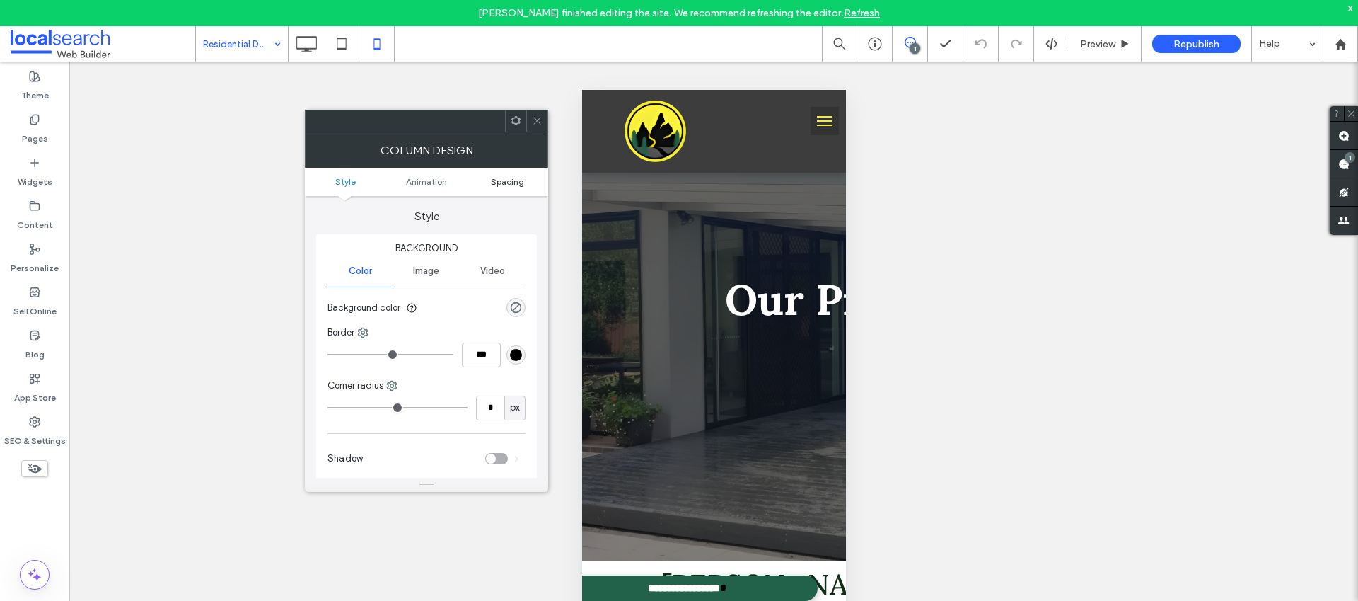
click at [521, 176] on span "Spacing" at bounding box center [507, 181] width 33 height 11
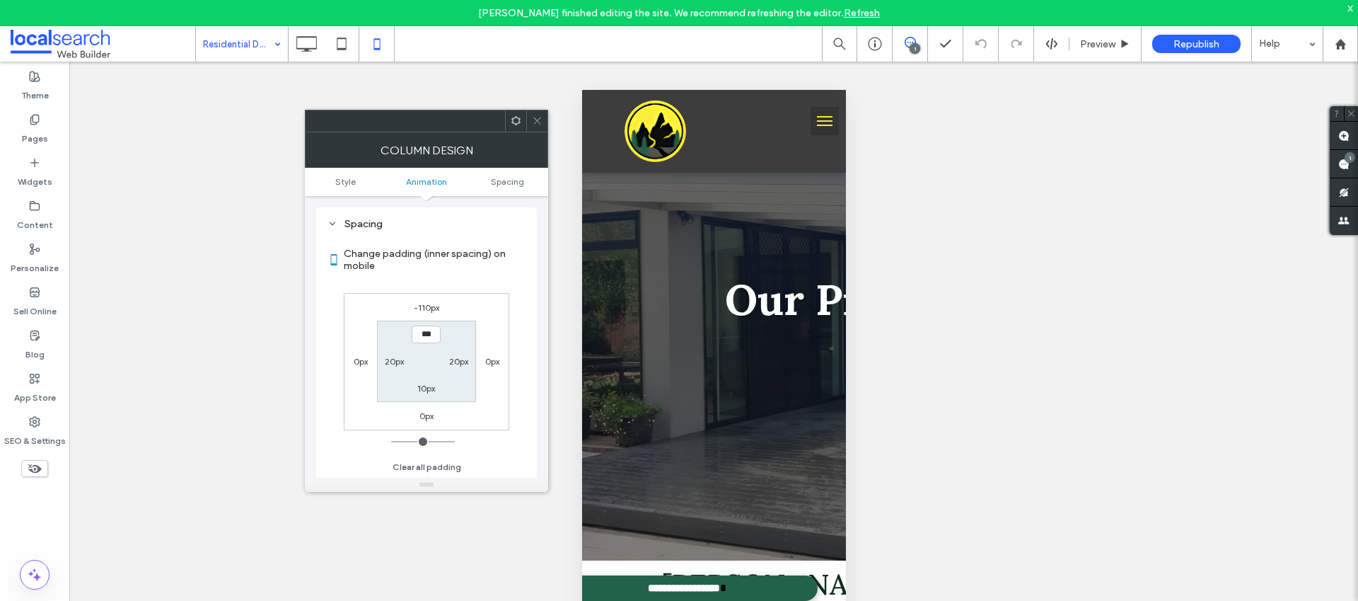
scroll to position [332, 0]
click at [429, 306] on label "-110px" at bounding box center [426, 307] width 25 height 11
type input "*"
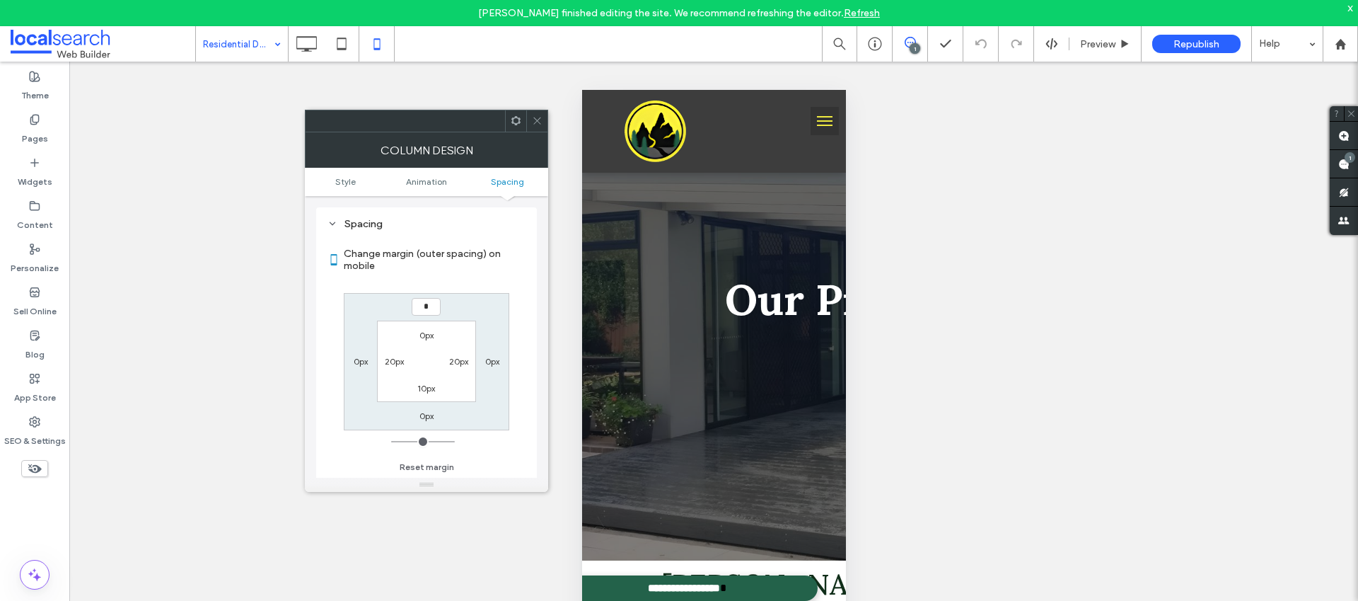
type input "*"
type input "***"
click at [538, 122] on icon at bounding box center [537, 120] width 11 height 11
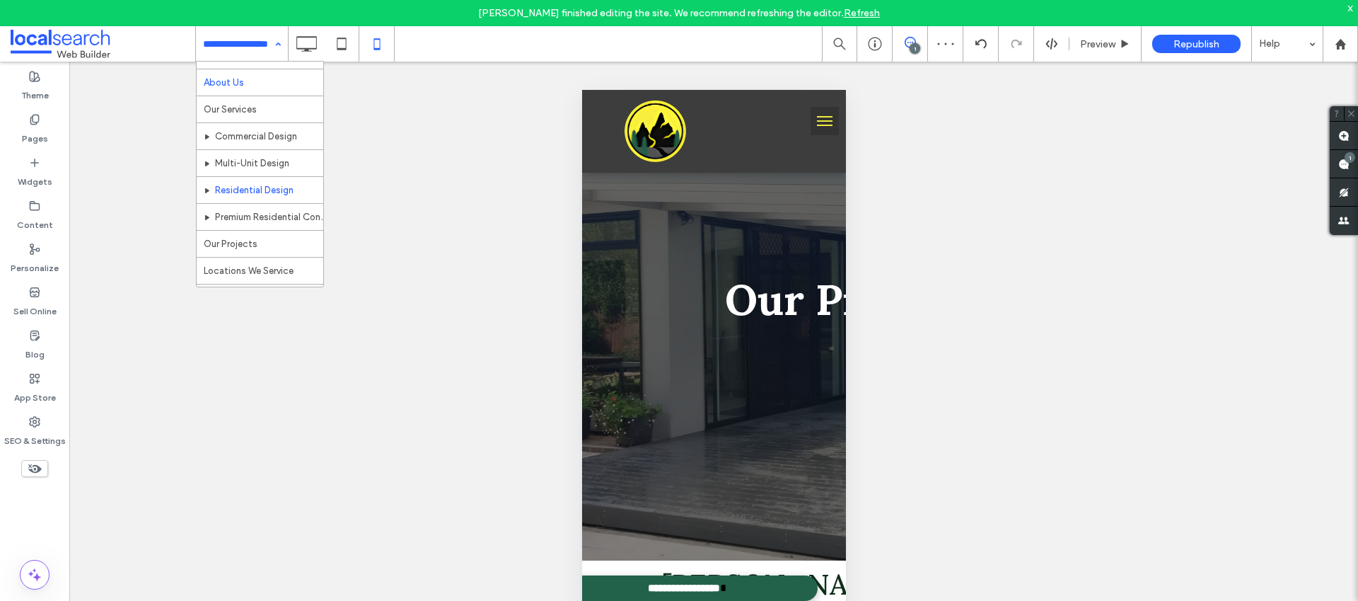
scroll to position [46, 0]
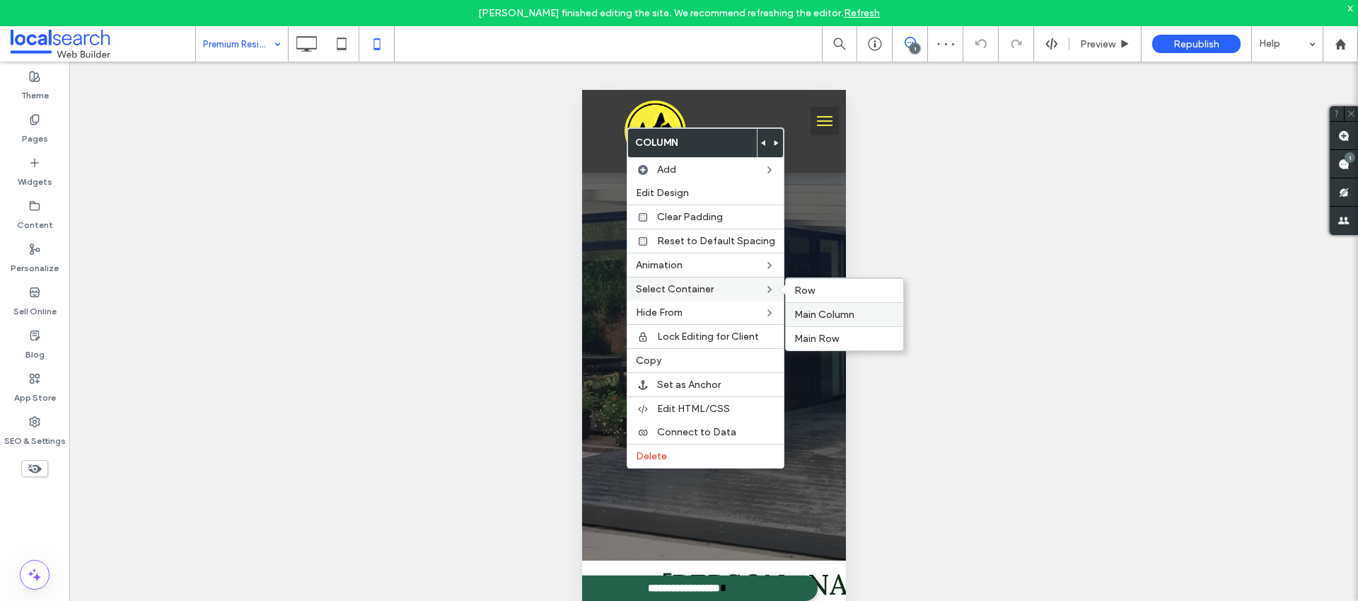
click at [811, 315] on span "Main Column" at bounding box center [824, 314] width 60 height 12
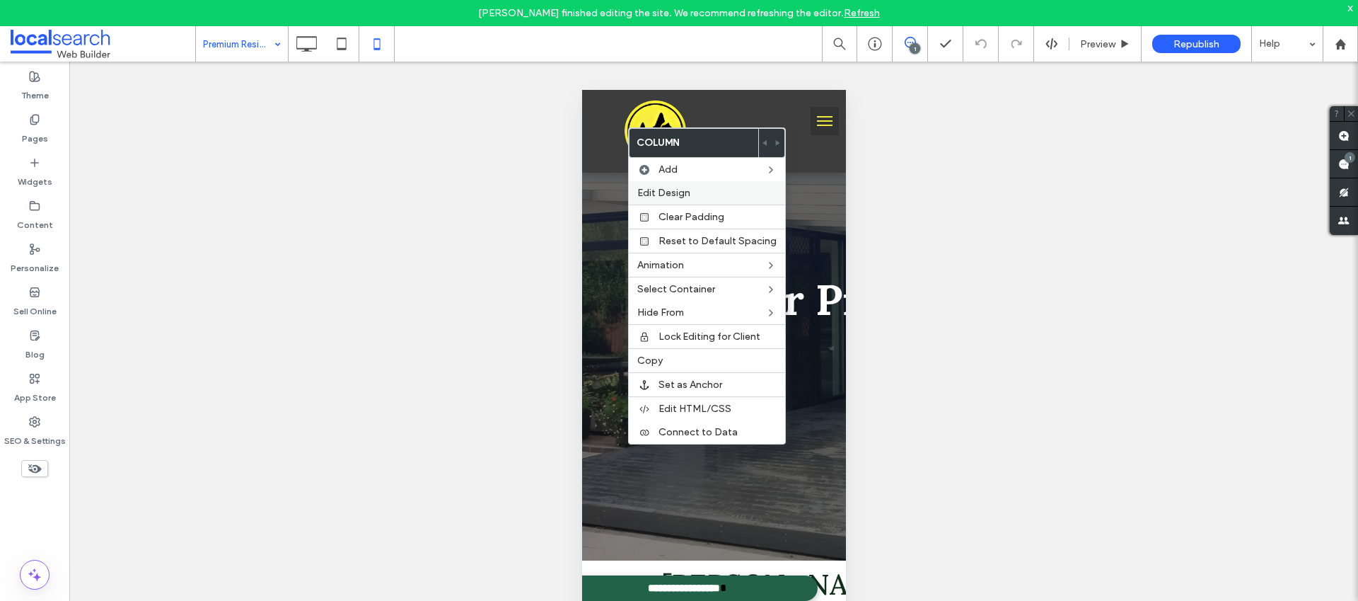
click at [712, 187] on label "Edit Design" at bounding box center [706, 193] width 139 height 12
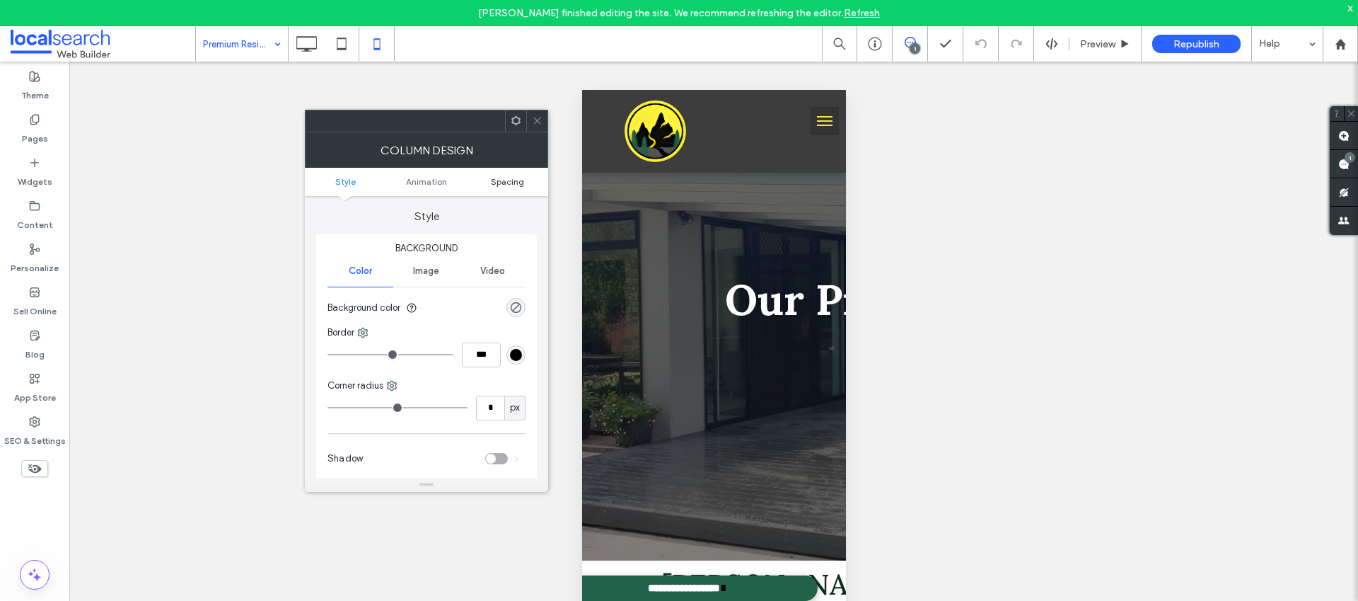
click at [506, 180] on span "Spacing" at bounding box center [507, 181] width 33 height 11
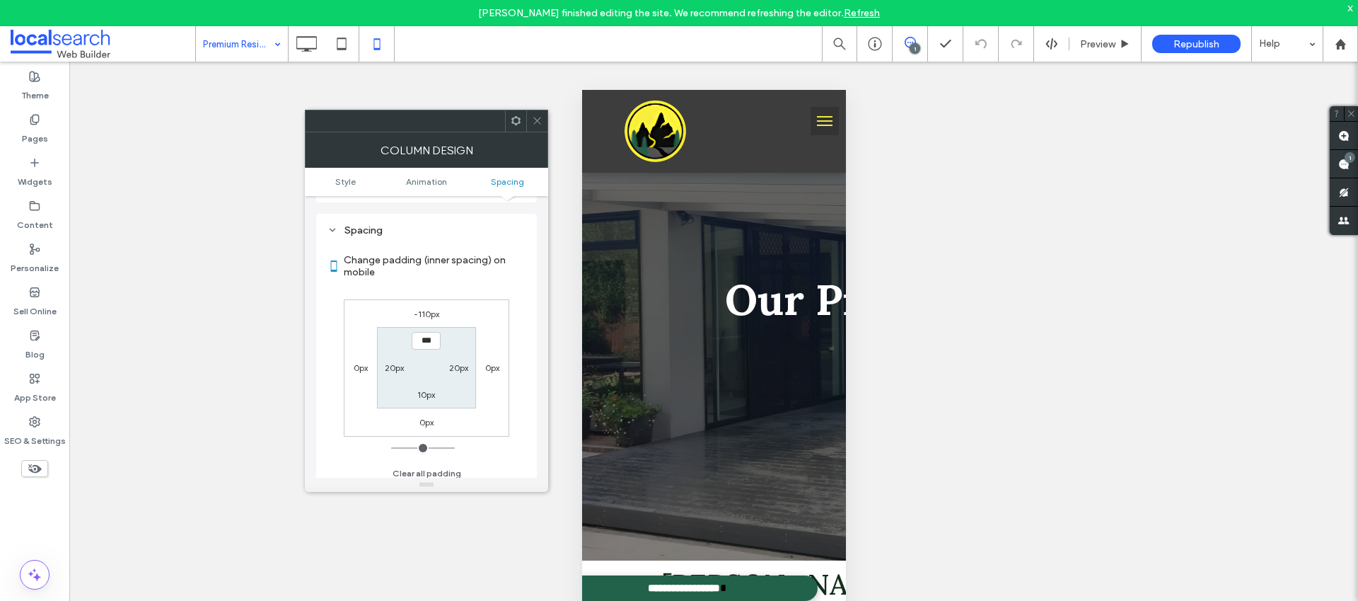
scroll to position [332, 0]
click at [432, 306] on label "-110px" at bounding box center [426, 307] width 25 height 11
type input "*"
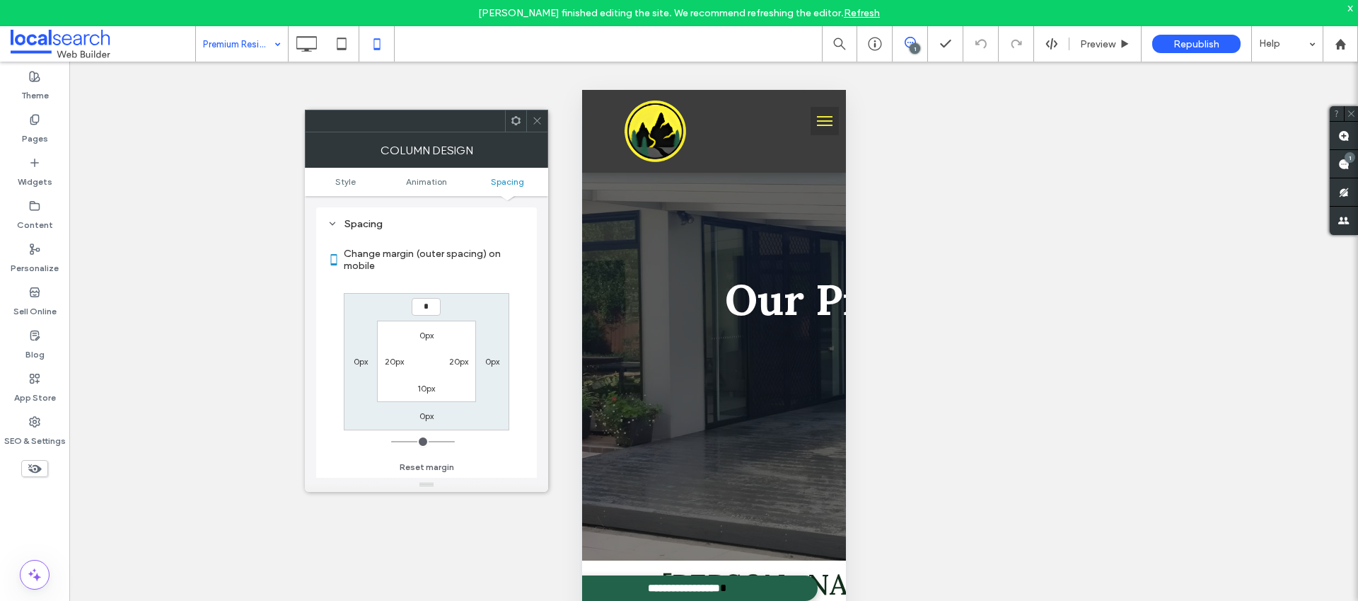
type input "*"
type input "***"
click at [538, 123] on icon at bounding box center [537, 120] width 11 height 11
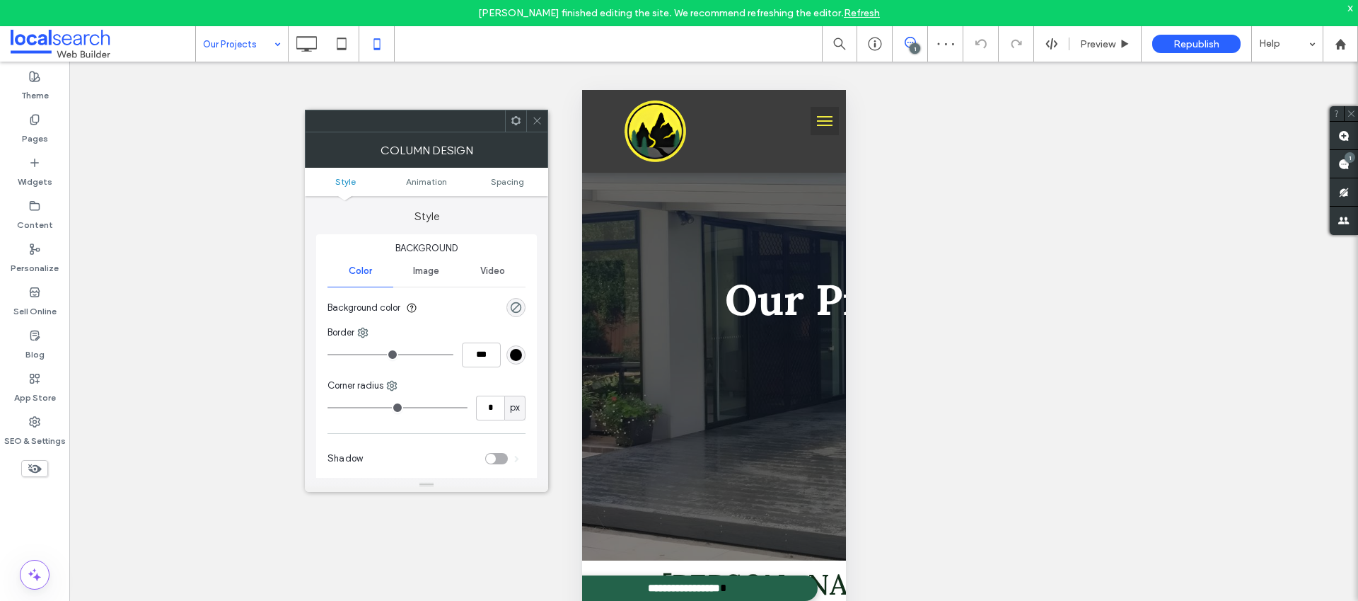
click at [538, 117] on icon at bounding box center [537, 120] width 11 height 11
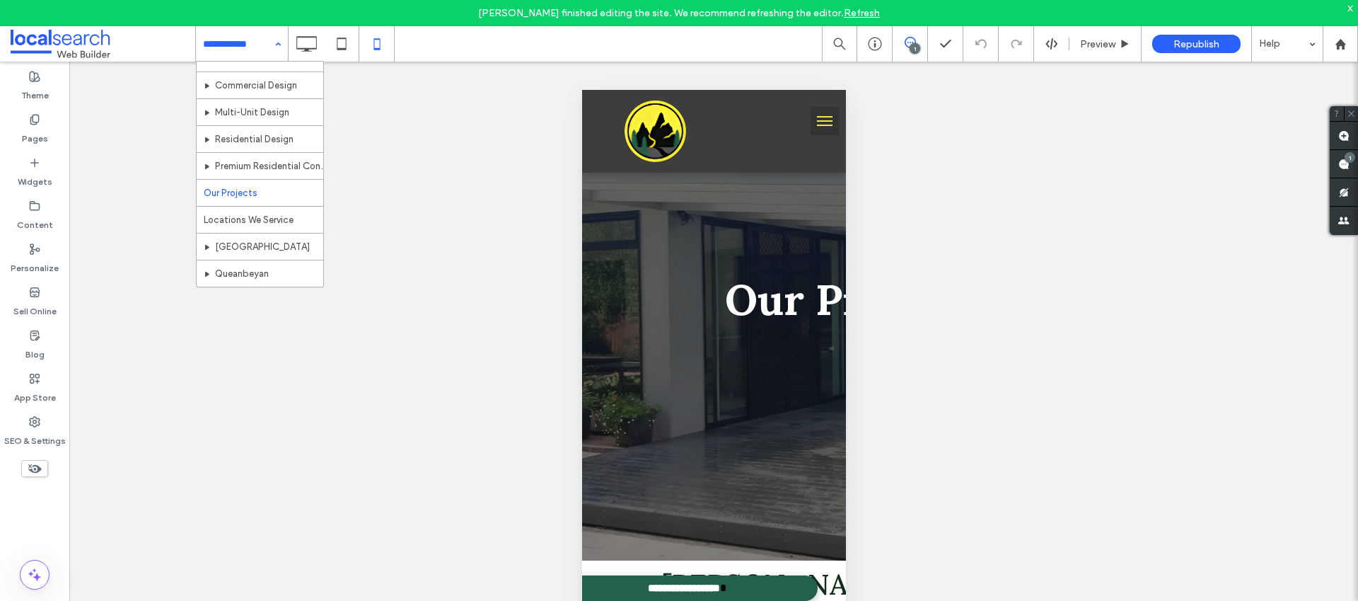
scroll to position [95, 0]
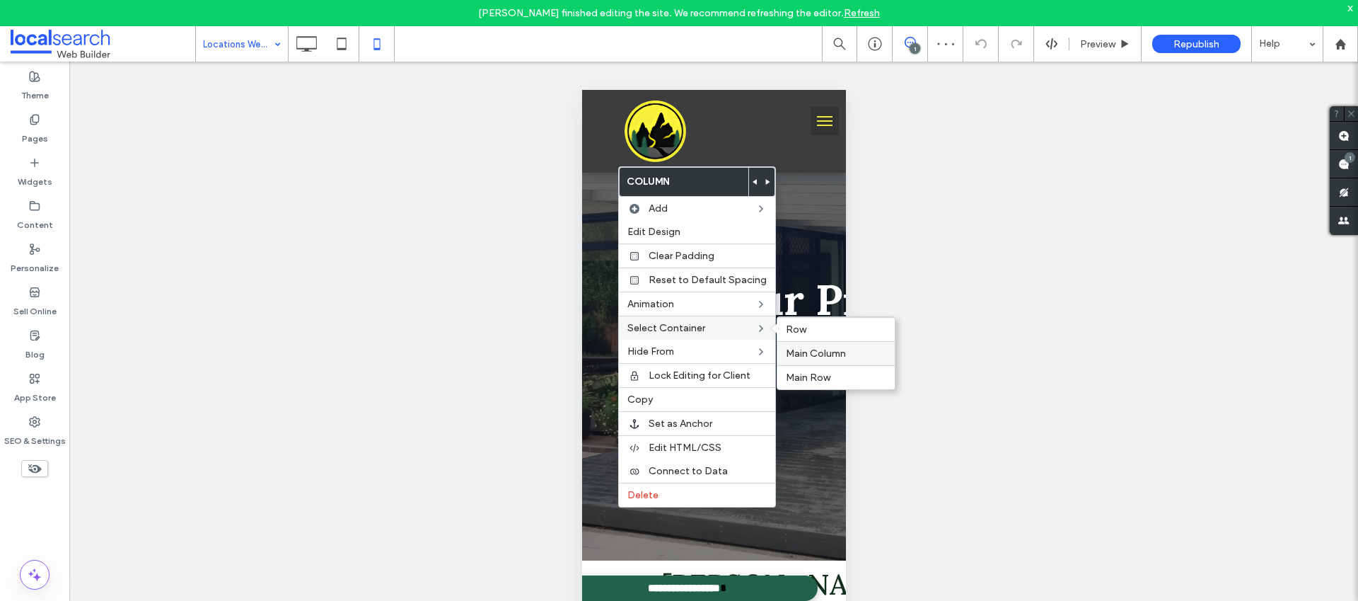
click at [823, 349] on span "Main Column" at bounding box center [816, 353] width 60 height 12
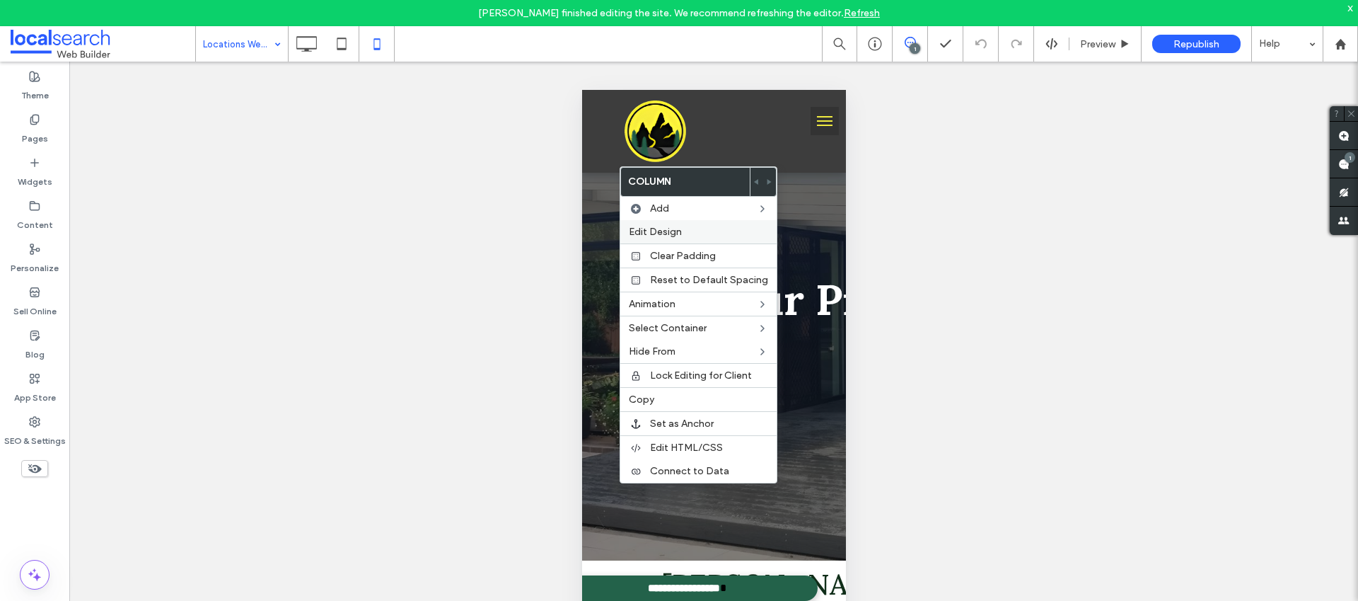
click at [729, 236] on label "Edit Design" at bounding box center [698, 232] width 139 height 12
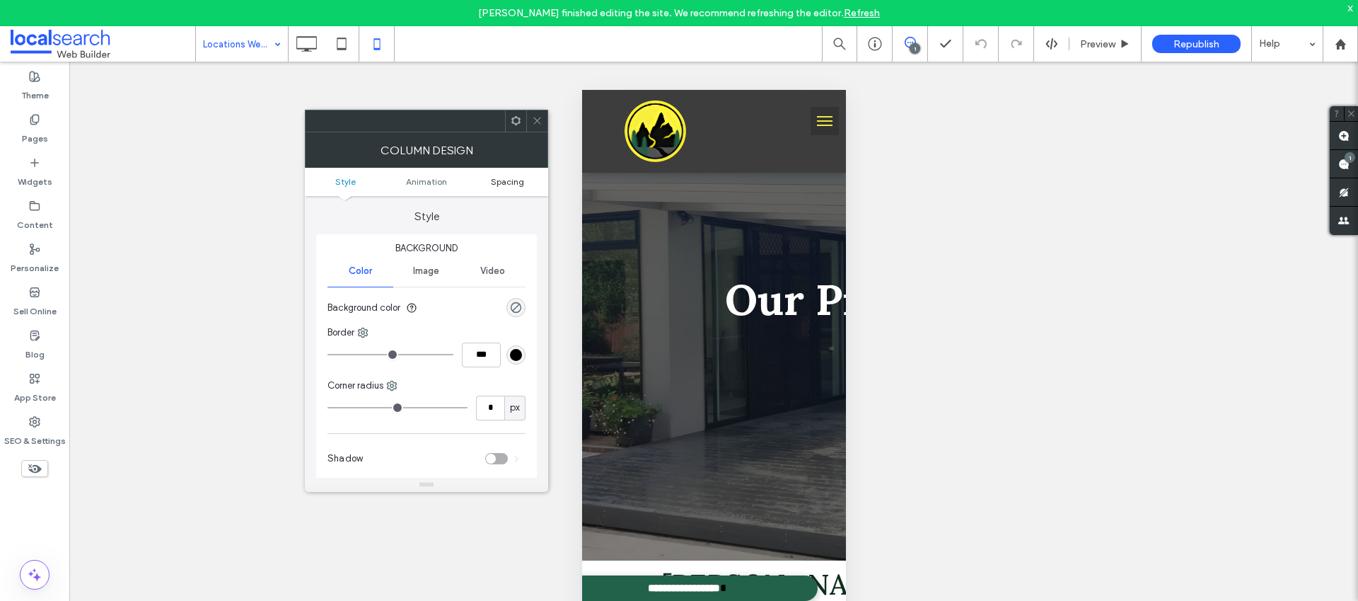
click at [509, 183] on span "Spacing" at bounding box center [507, 181] width 33 height 11
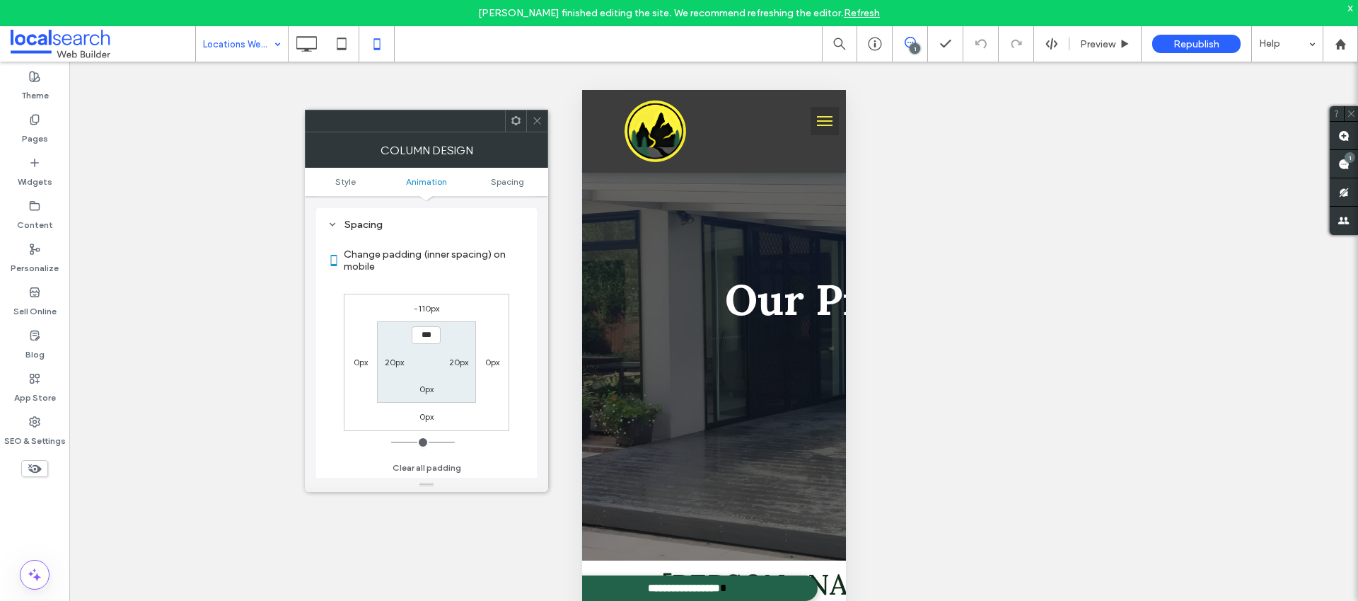
scroll to position [332, 0]
click at [432, 308] on label "-110px" at bounding box center [426, 307] width 25 height 11
type input "*"
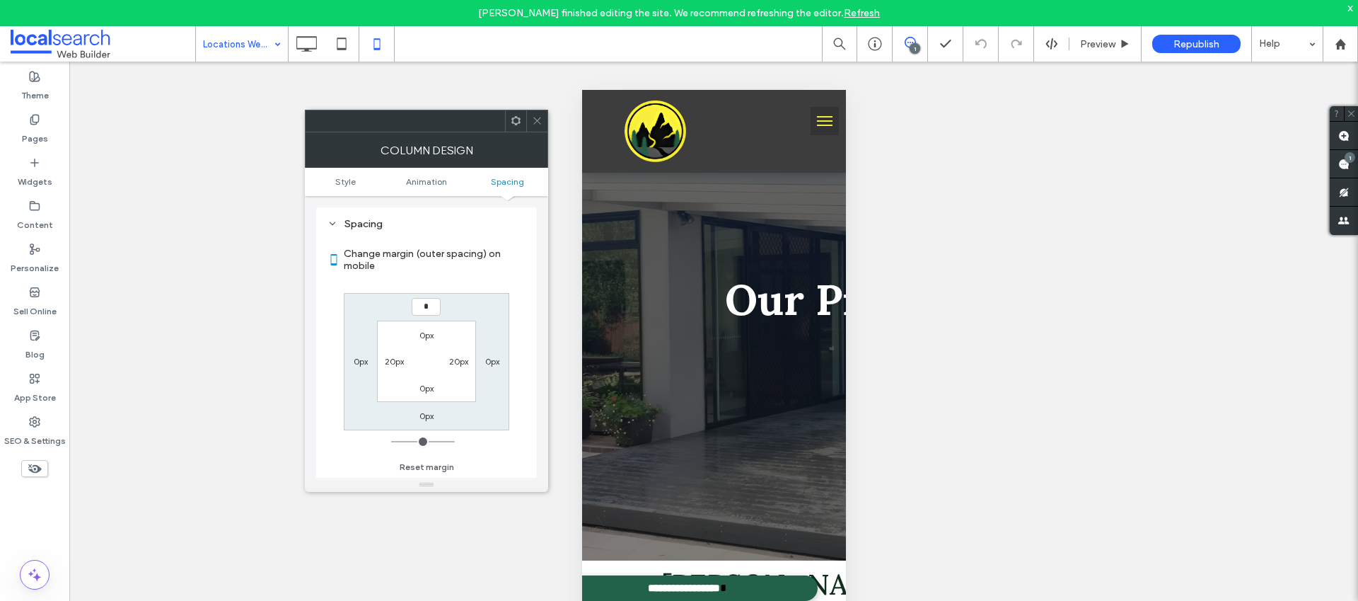
type input "*"
type input "***"
click at [536, 124] on icon at bounding box center [537, 120] width 11 height 11
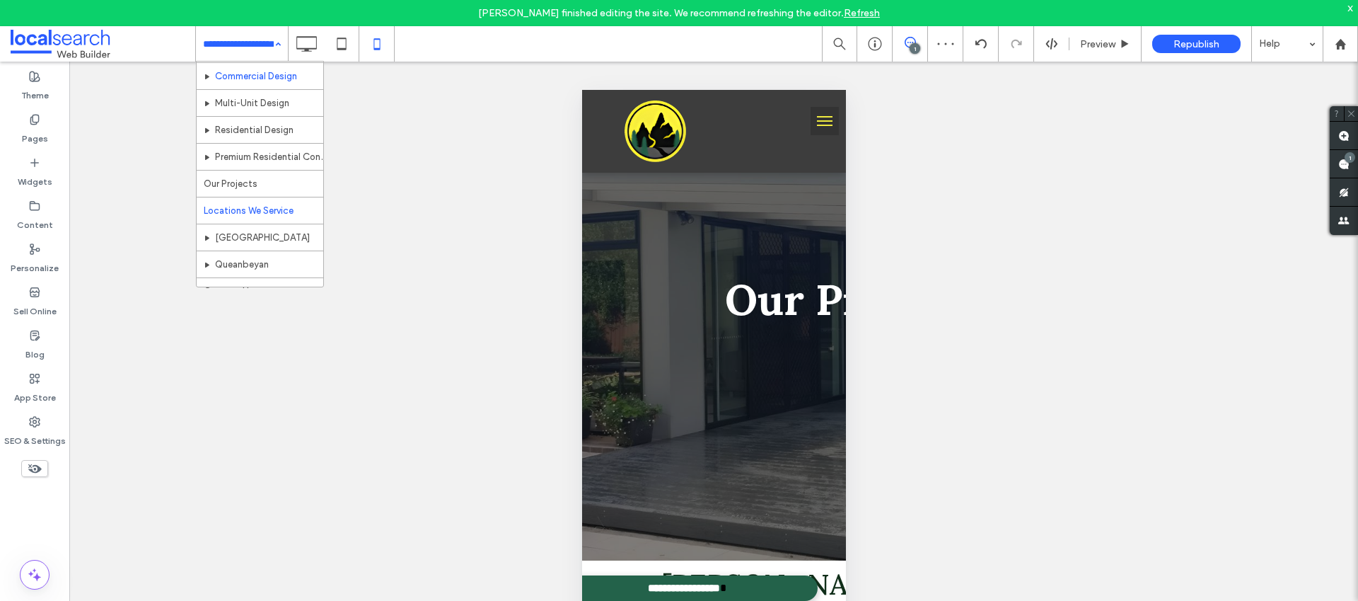
scroll to position [95, 0]
click at [207, 35] on input at bounding box center [238, 43] width 71 height 35
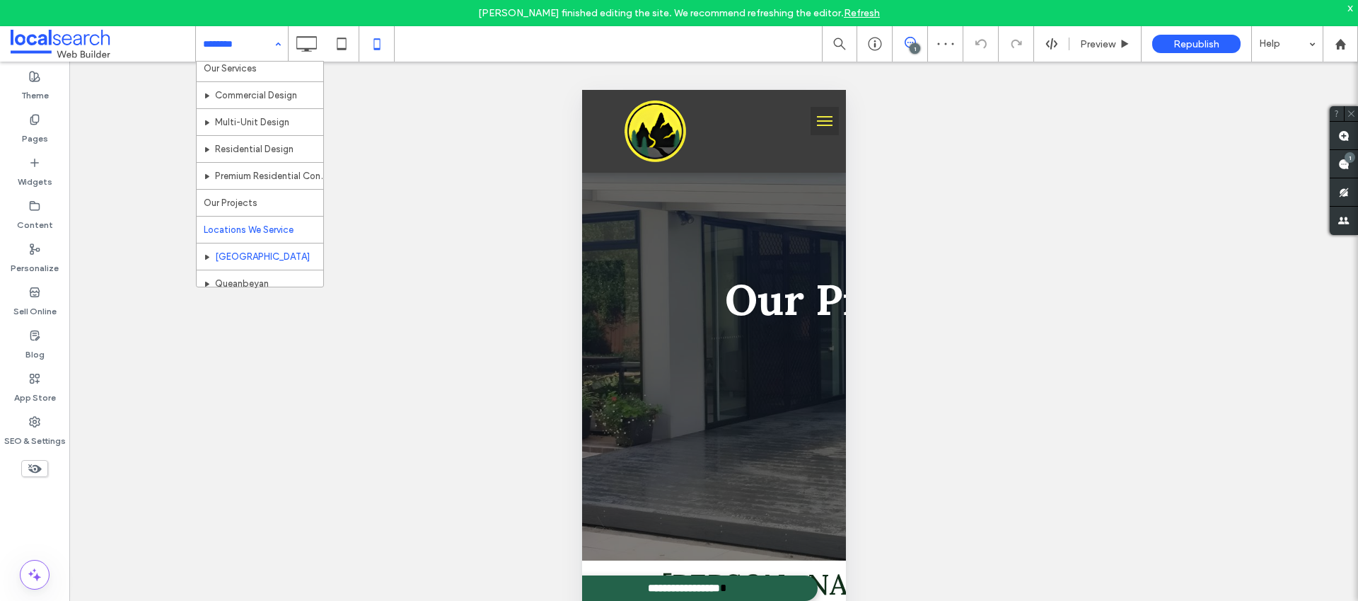
scroll to position [95, 0]
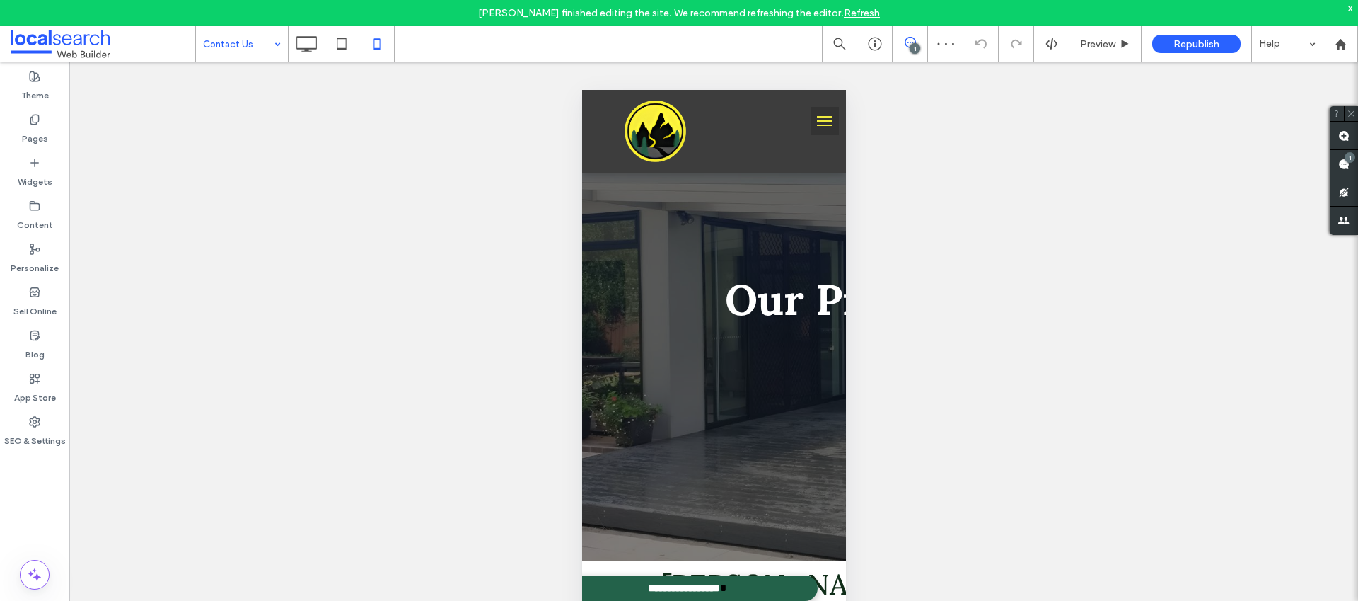
click at [266, 53] on input at bounding box center [238, 43] width 71 height 35
click at [262, 54] on input at bounding box center [238, 43] width 71 height 35
click at [267, 44] on input at bounding box center [238, 43] width 71 height 35
click at [241, 52] on input at bounding box center [238, 43] width 71 height 35
click at [1336, 165] on span at bounding box center [1344, 164] width 28 height 28
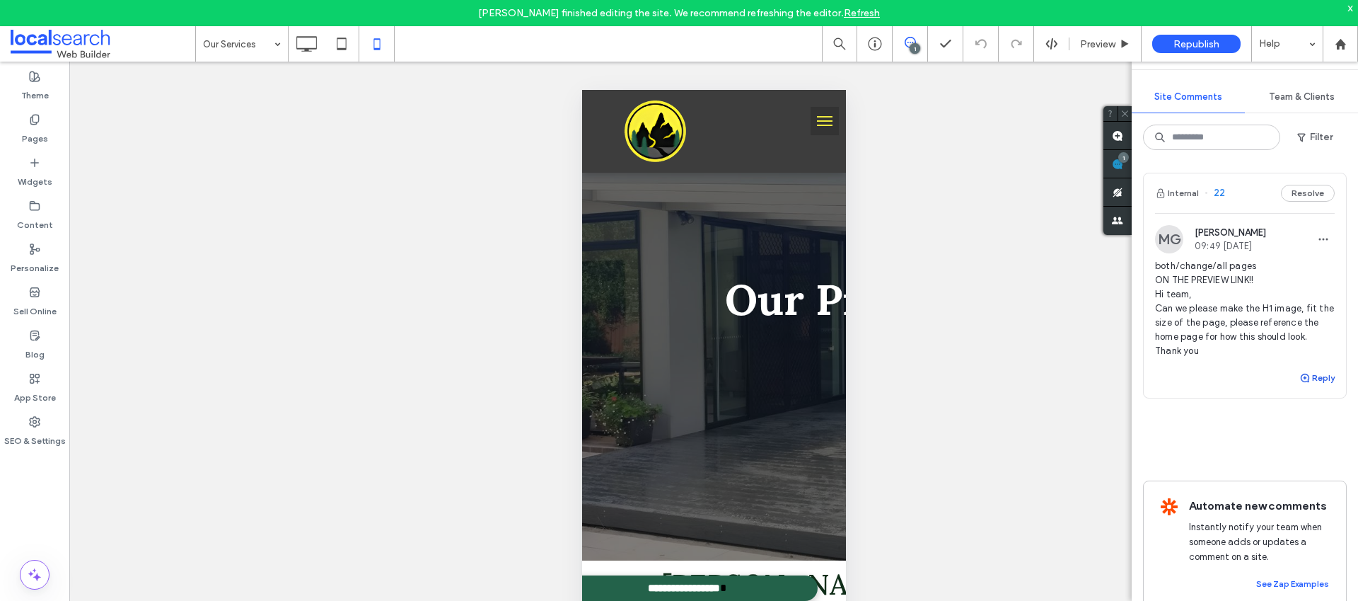
click at [1299, 373] on icon "button" at bounding box center [1304, 377] width 11 height 11
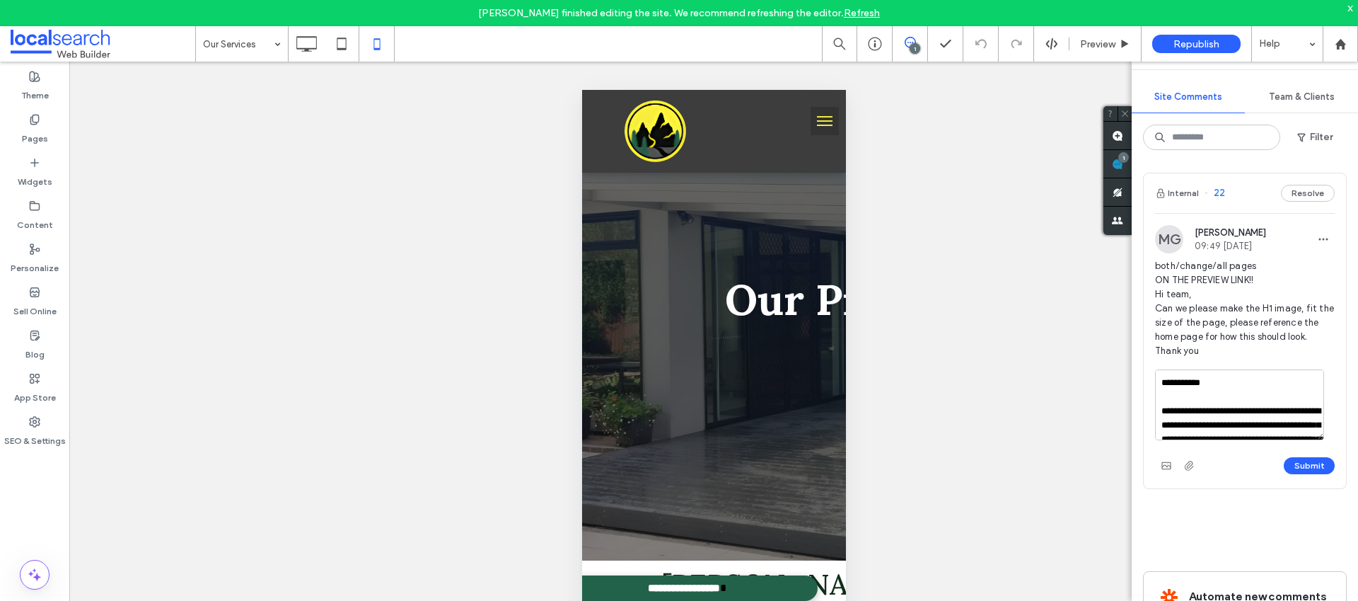
scroll to position [27, 0]
click at [1302, 385] on textarea "**********" at bounding box center [1239, 404] width 169 height 71
drag, startPoint x: 1295, startPoint y: 398, endPoint x: 1235, endPoint y: 398, distance: 60.1
click at [1235, 398] on textarea "**********" at bounding box center [1239, 404] width 169 height 71
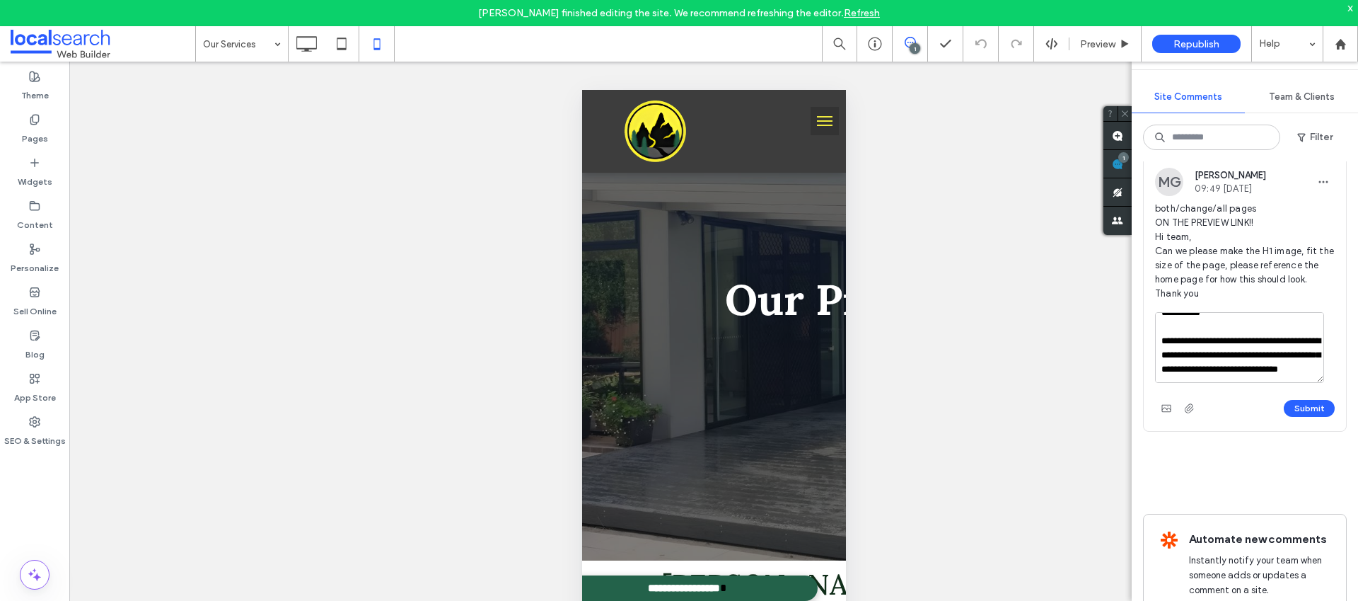
scroll to position [58, 0]
type textarea "**********"
click at [1298, 407] on button "Submit" at bounding box center [1309, 407] width 51 height 17
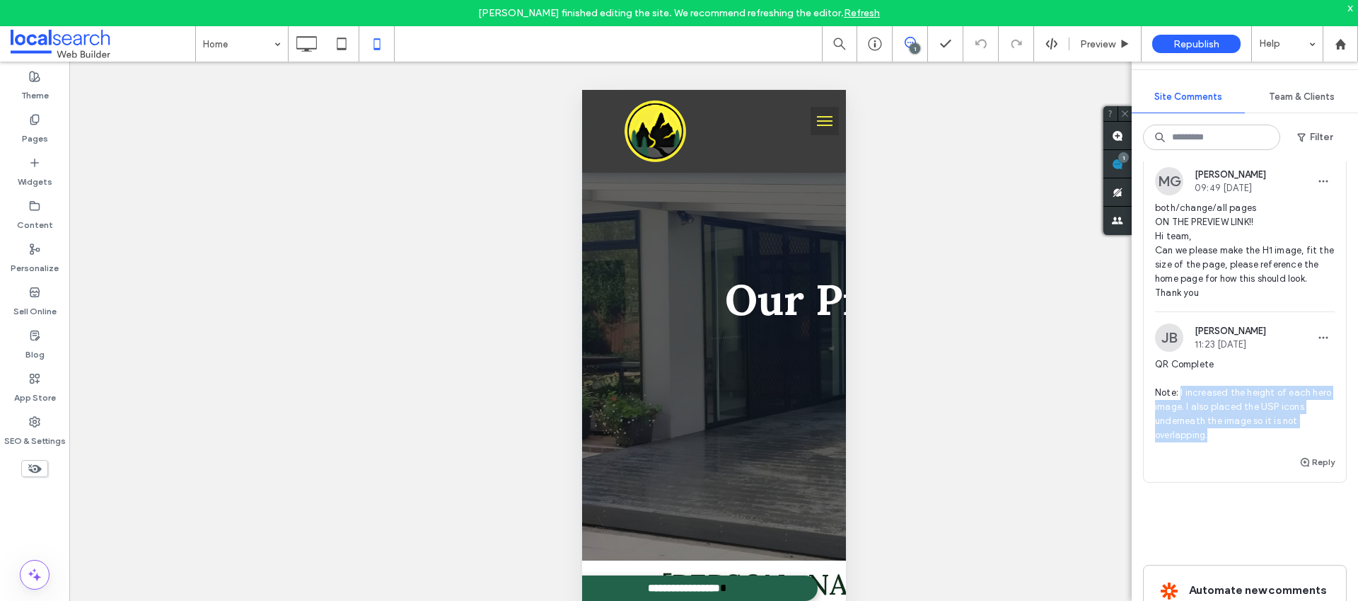
drag, startPoint x: 1180, startPoint y: 390, endPoint x: 1224, endPoint y: 432, distance: 60.1
click at [1224, 432] on span "QR Complete Note: I increased the height of each hero image. I also placed the …" at bounding box center [1245, 399] width 180 height 85
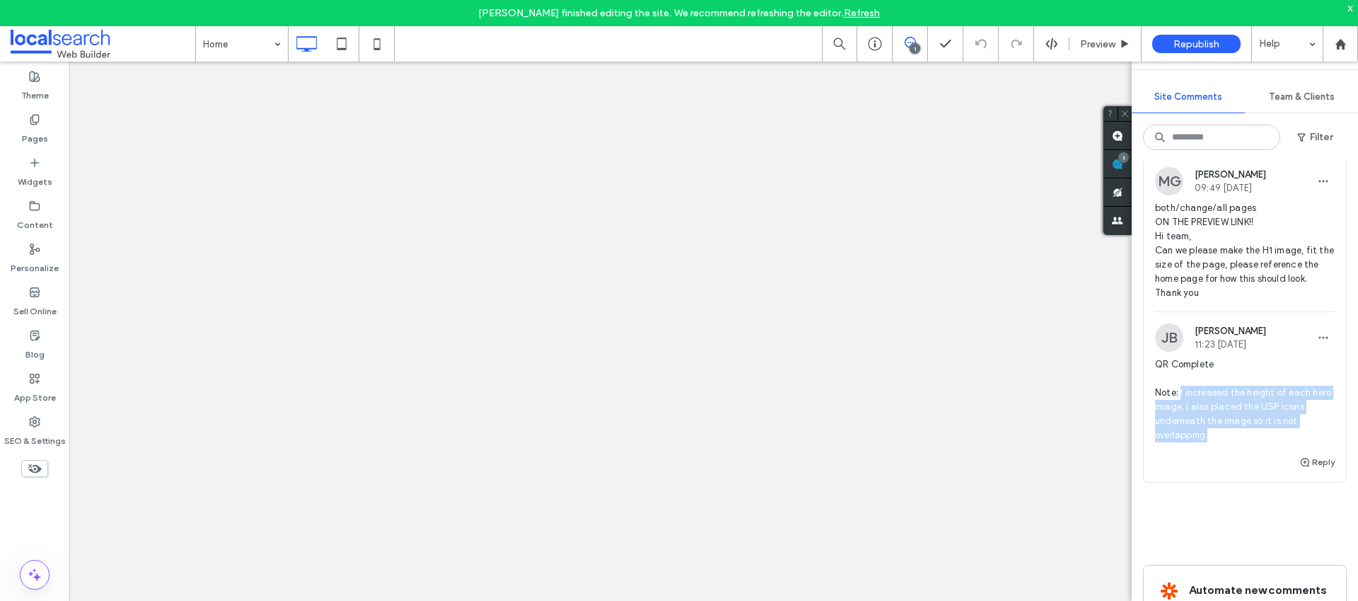
copy span "I increased the height of each hero image. I also placed the USP icons undernea…"
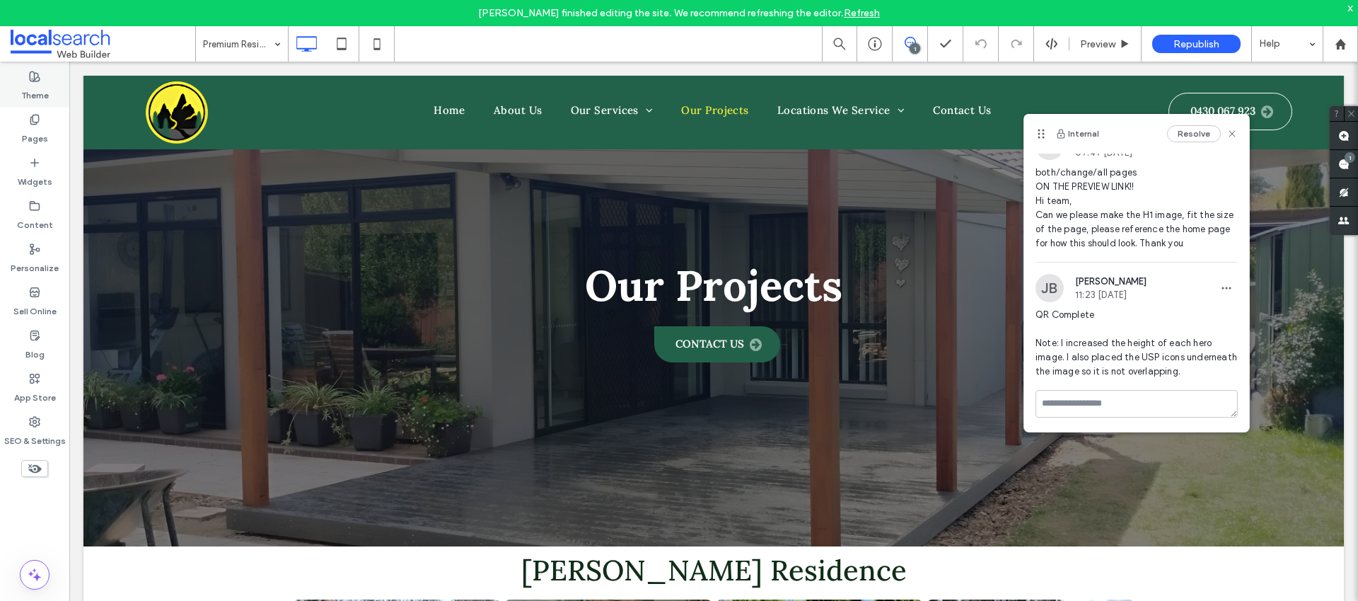
scroll to position [28, 0]
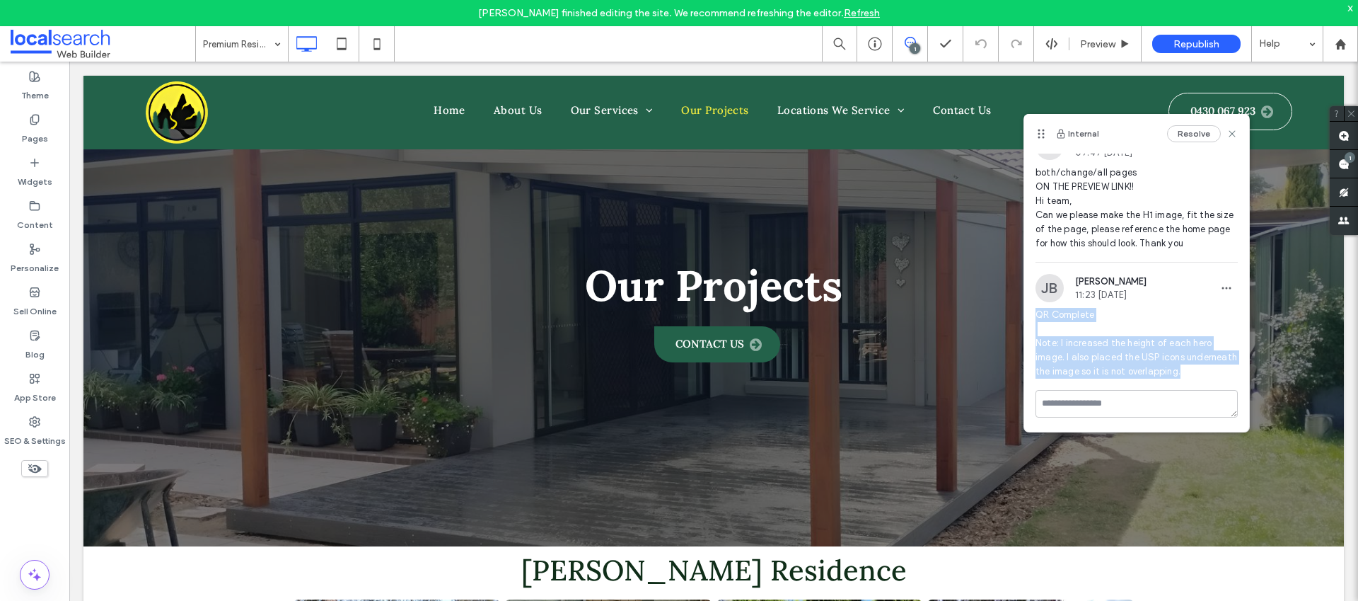
drag, startPoint x: 1036, startPoint y: 309, endPoint x: 1099, endPoint y: 380, distance: 94.7
click at [1099, 378] on span "QR Complete Note: I increased the height of each hero image. I also placed the …" at bounding box center [1137, 343] width 202 height 71
copy span "QR Complete Note: I increased the height of each hero image. I also placed the …"
click at [1215, 278] on span "button" at bounding box center [1226, 288] width 23 height 23
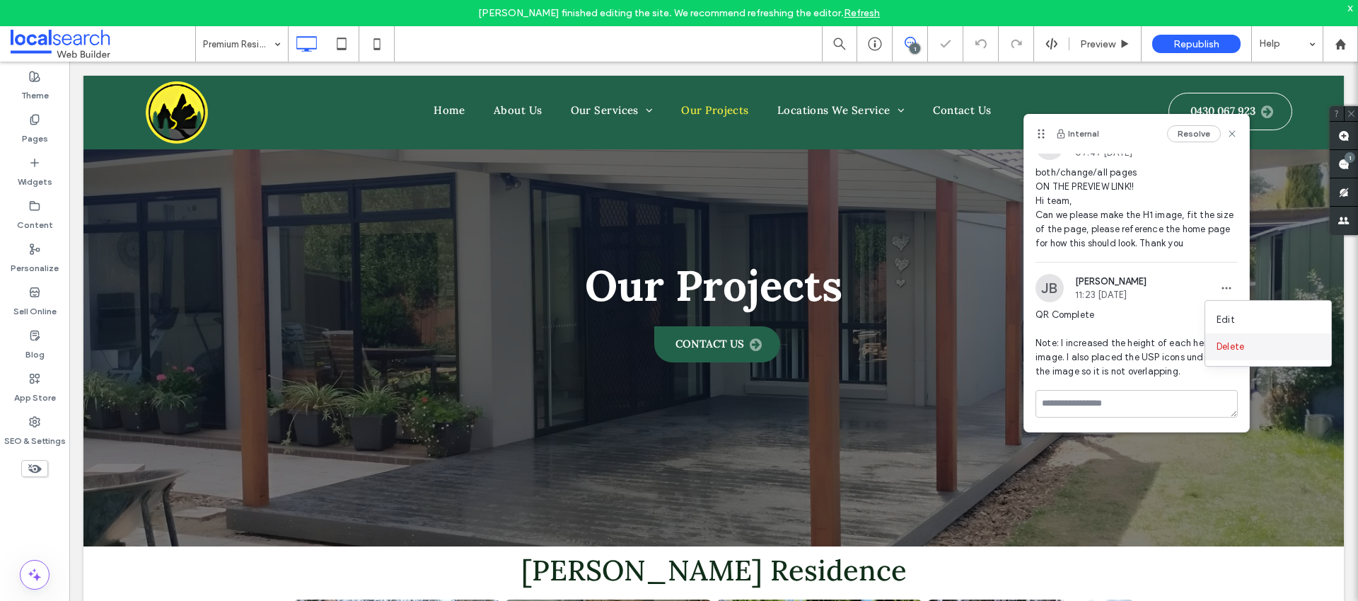
click at [1217, 342] on span "Delete" at bounding box center [1231, 347] width 28 height 14
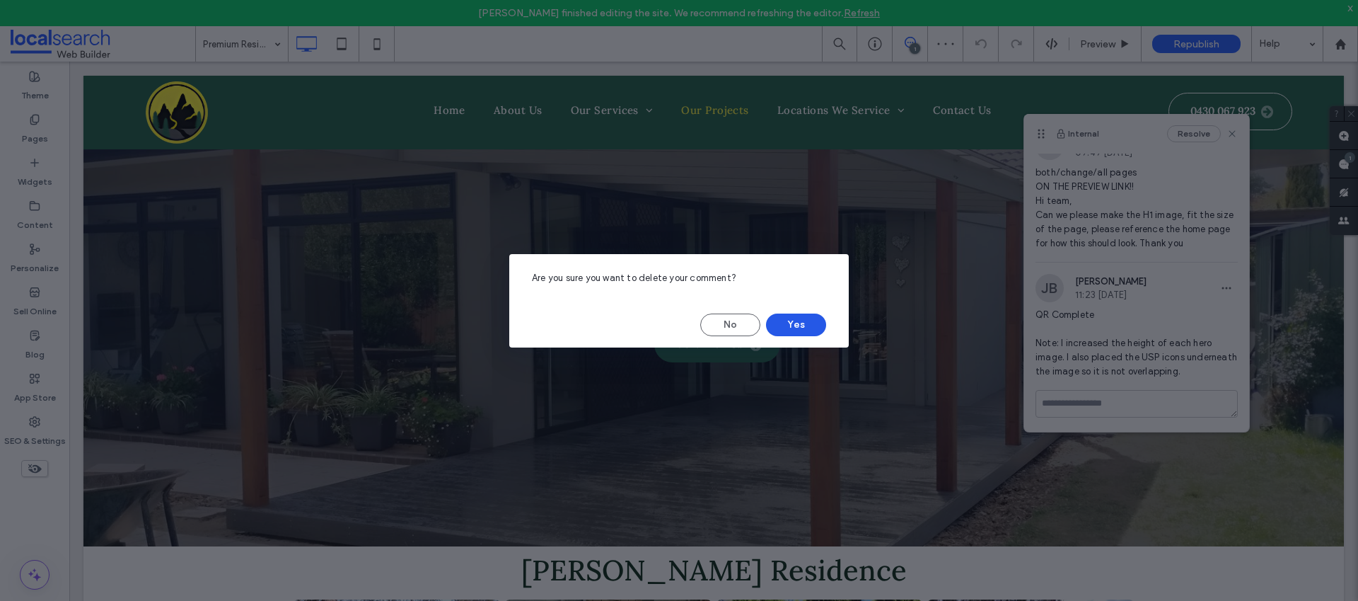
click at [809, 318] on button "Yes" at bounding box center [796, 324] width 60 height 23
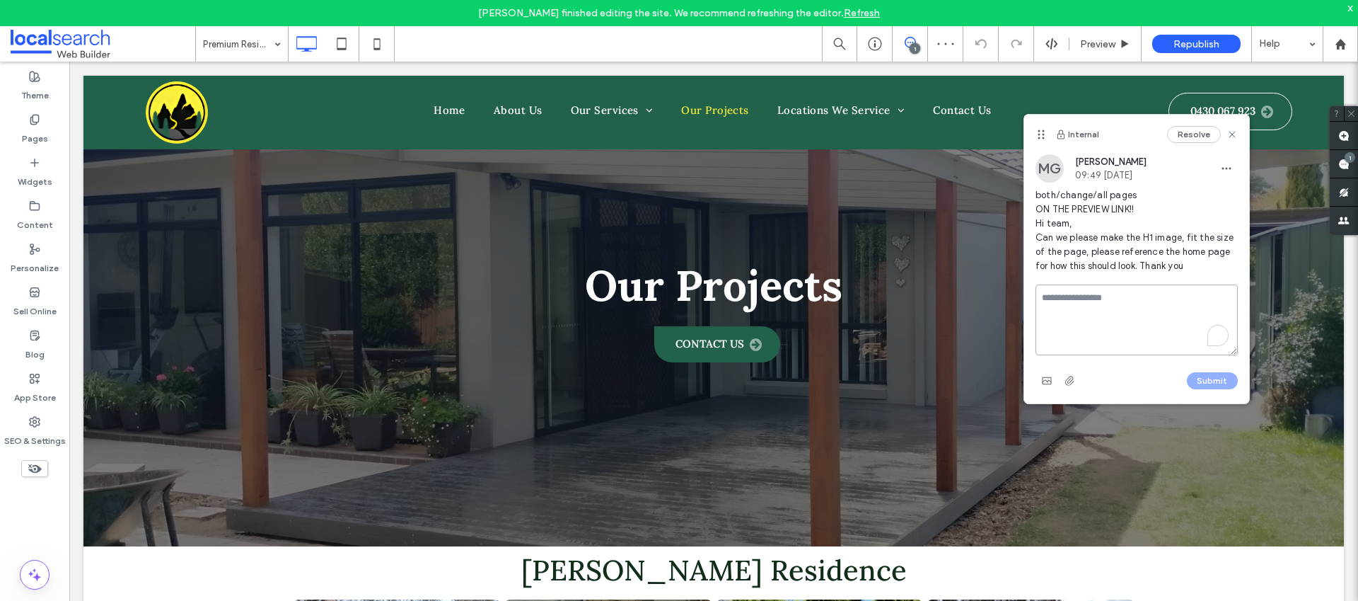
click at [1084, 298] on textarea "To enrich screen reader interactions, please activate Accessibility in Grammarl…" at bounding box center [1137, 319] width 202 height 71
paste textarea "**********"
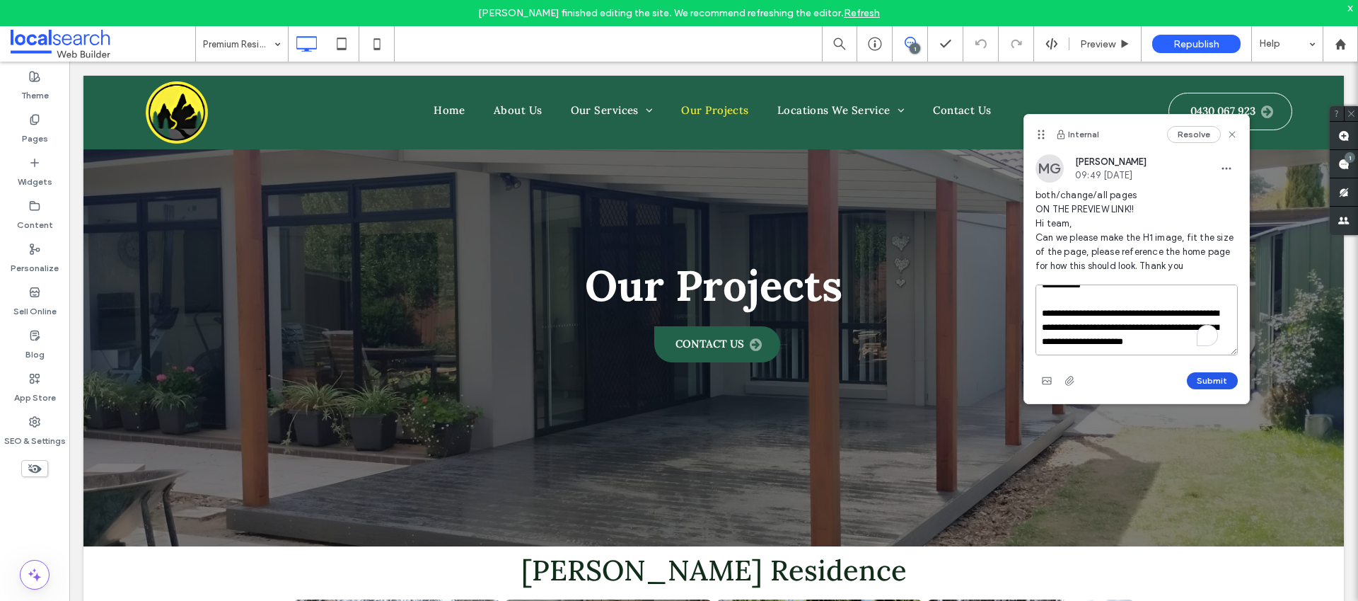
type textarea "**********"
click at [1200, 378] on button "Submit" at bounding box center [1212, 380] width 51 height 17
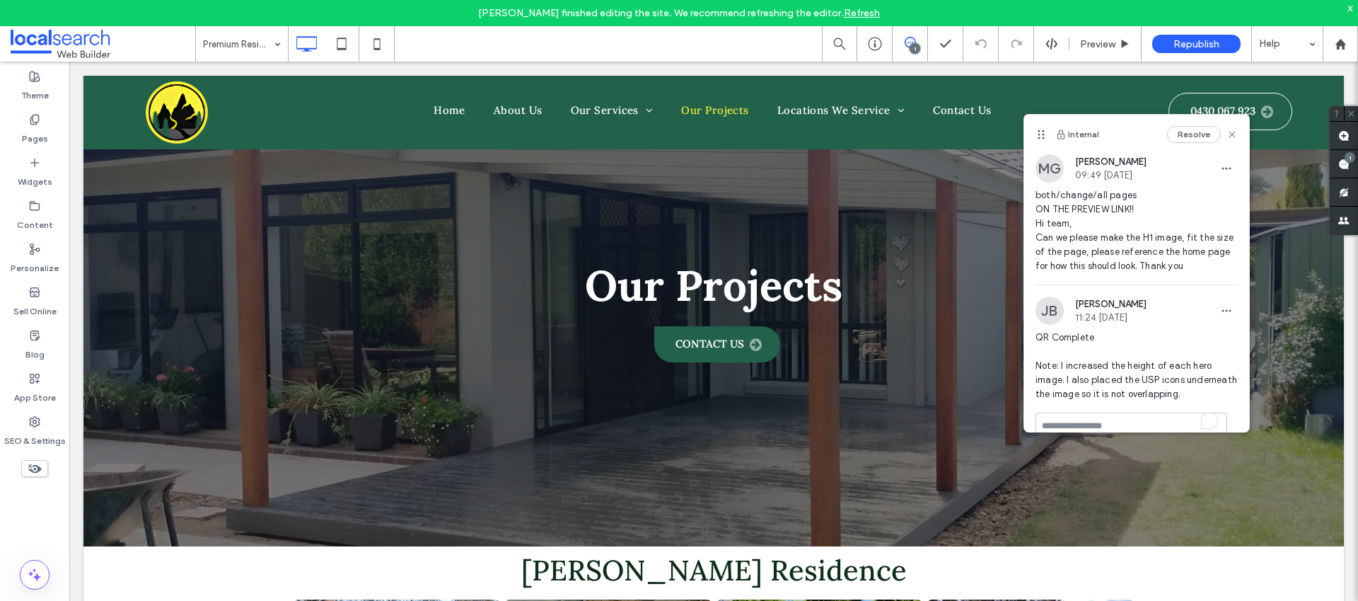
scroll to position [0, 0]
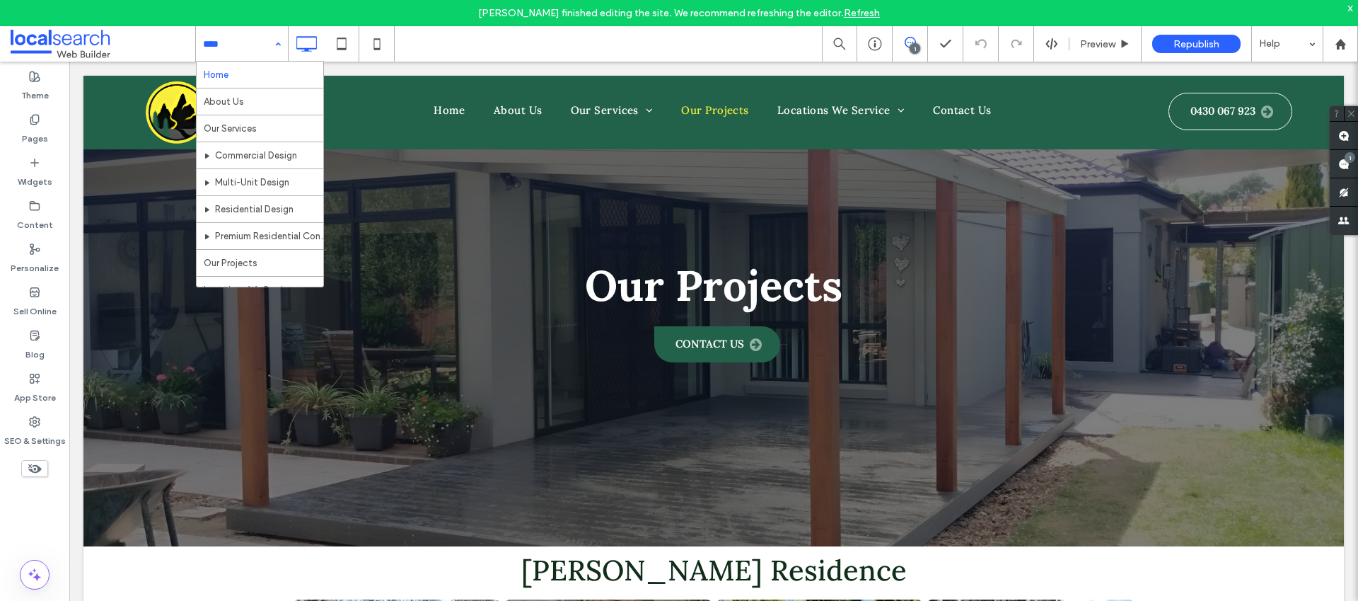
click at [263, 52] on input at bounding box center [238, 43] width 71 height 35
click at [254, 43] on input at bounding box center [238, 43] width 71 height 35
click at [262, 47] on input at bounding box center [238, 43] width 71 height 35
click at [257, 48] on input at bounding box center [238, 43] width 71 height 35
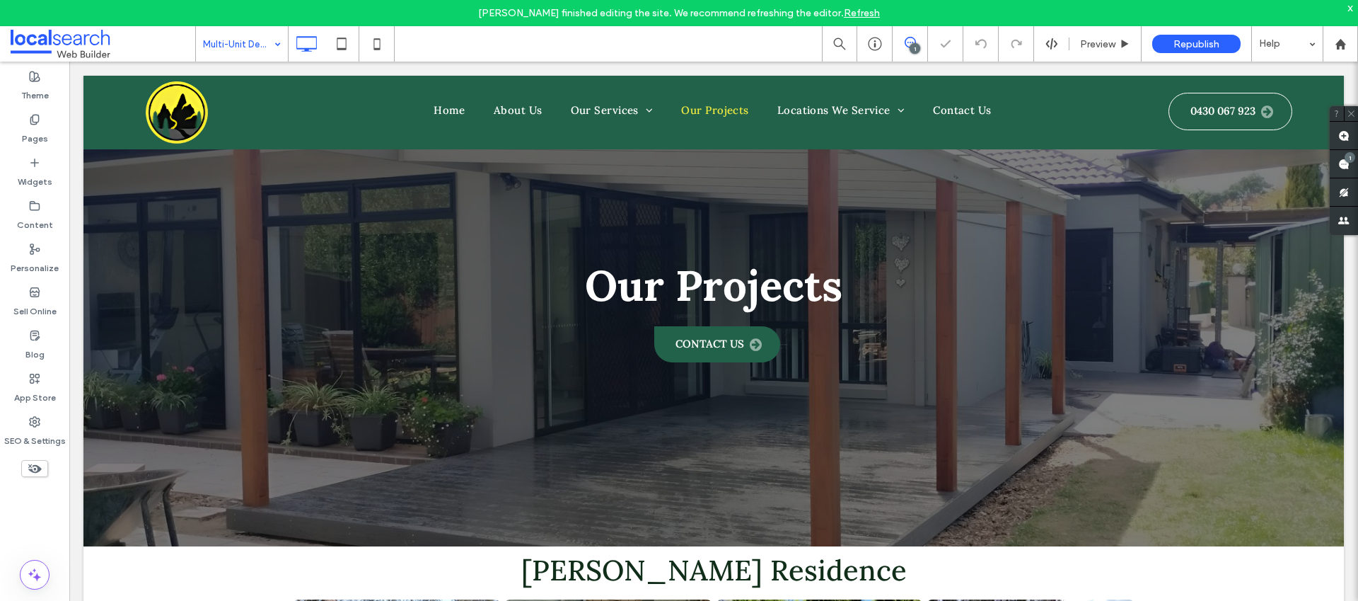
click at [254, 51] on input at bounding box center [238, 43] width 71 height 35
click at [255, 49] on input at bounding box center [238, 43] width 71 height 35
click at [251, 45] on input at bounding box center [238, 43] width 71 height 35
click at [236, 54] on input at bounding box center [238, 43] width 71 height 35
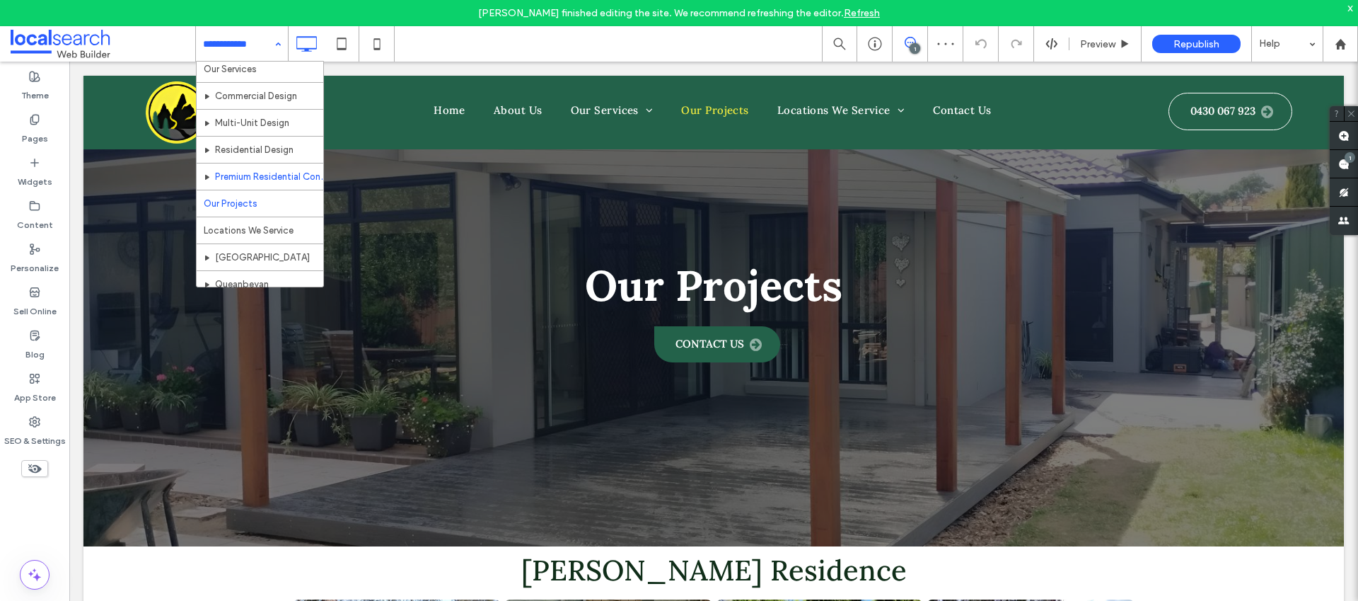
scroll to position [95, 0]
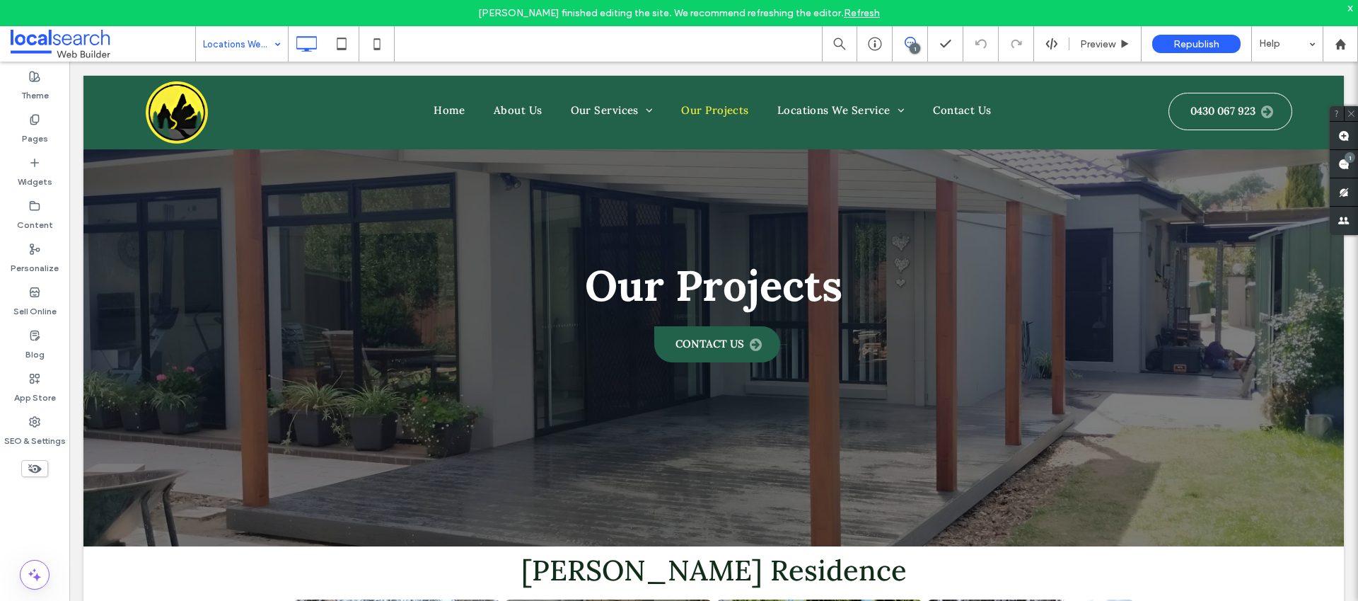
click at [249, 47] on input at bounding box center [238, 43] width 71 height 35
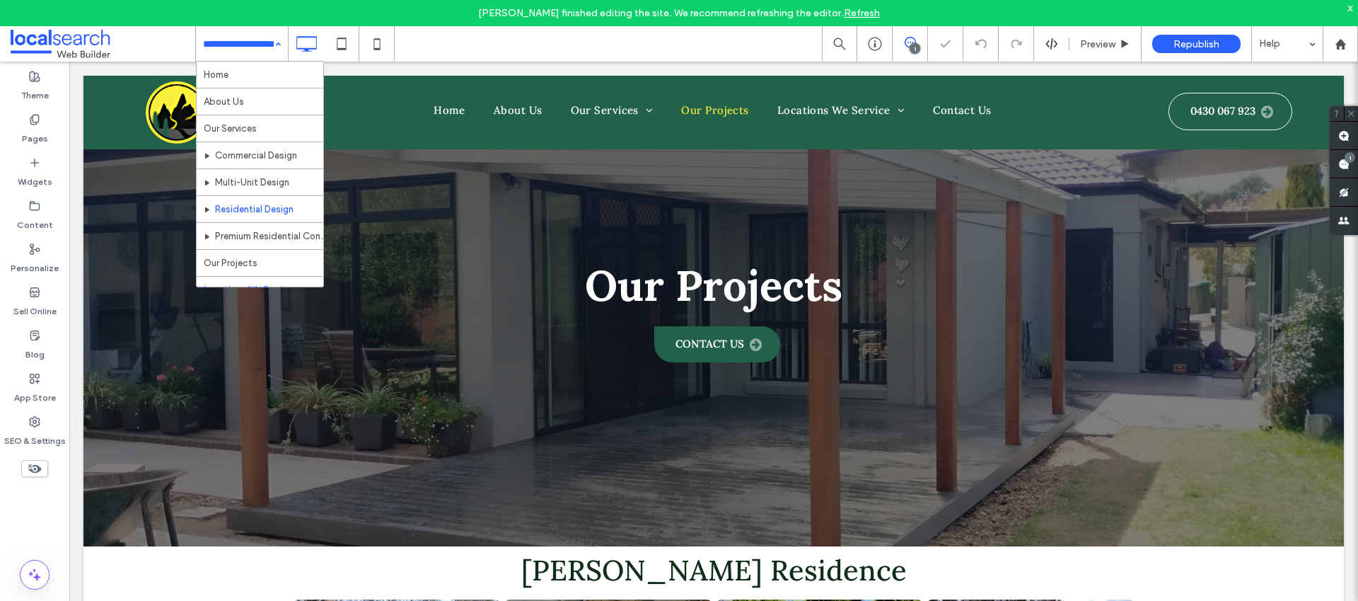
scroll to position [95, 0]
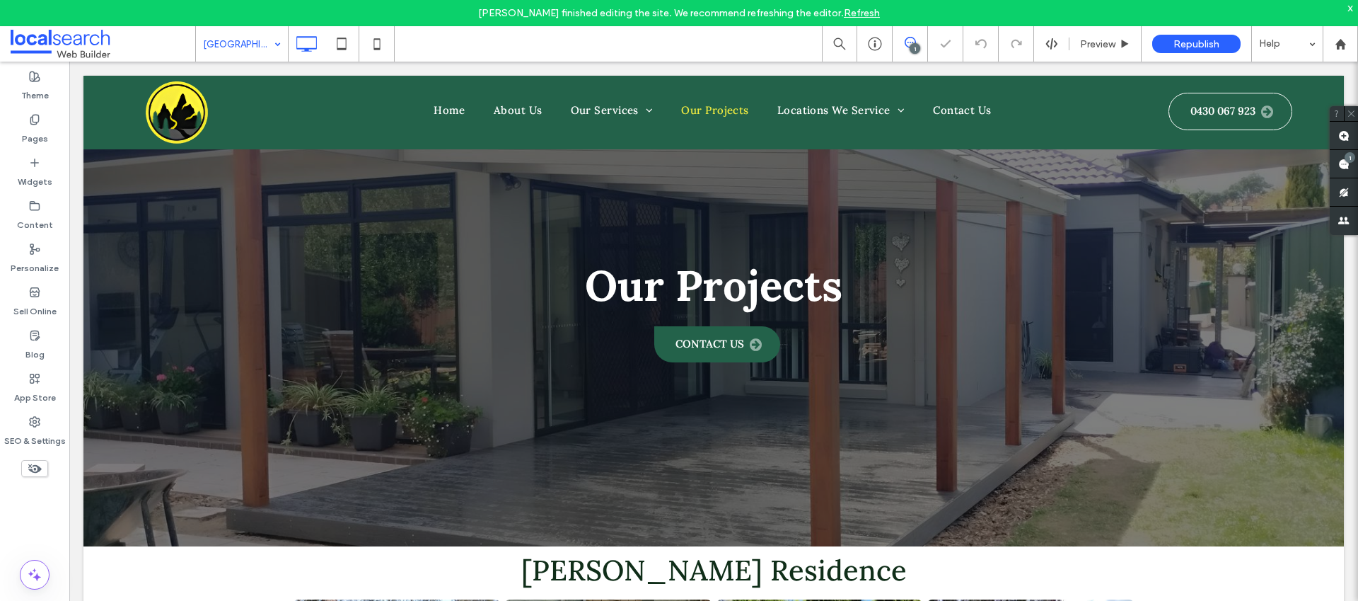
click at [260, 43] on input at bounding box center [238, 43] width 71 height 35
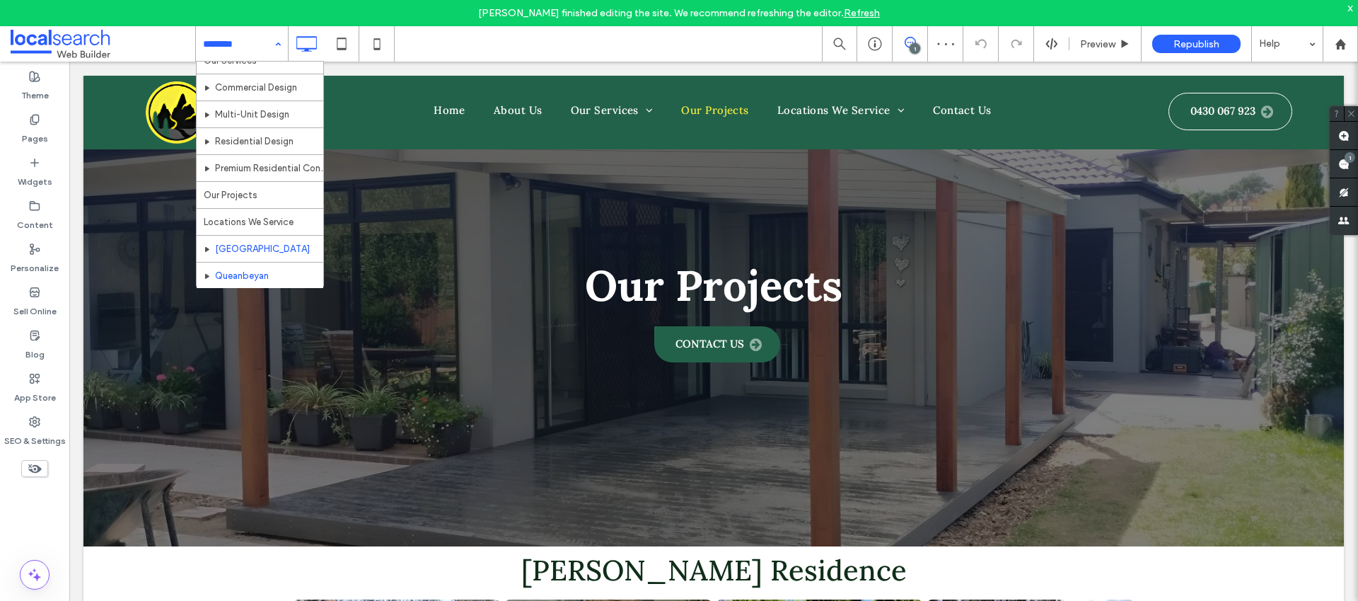
scroll to position [95, 0]
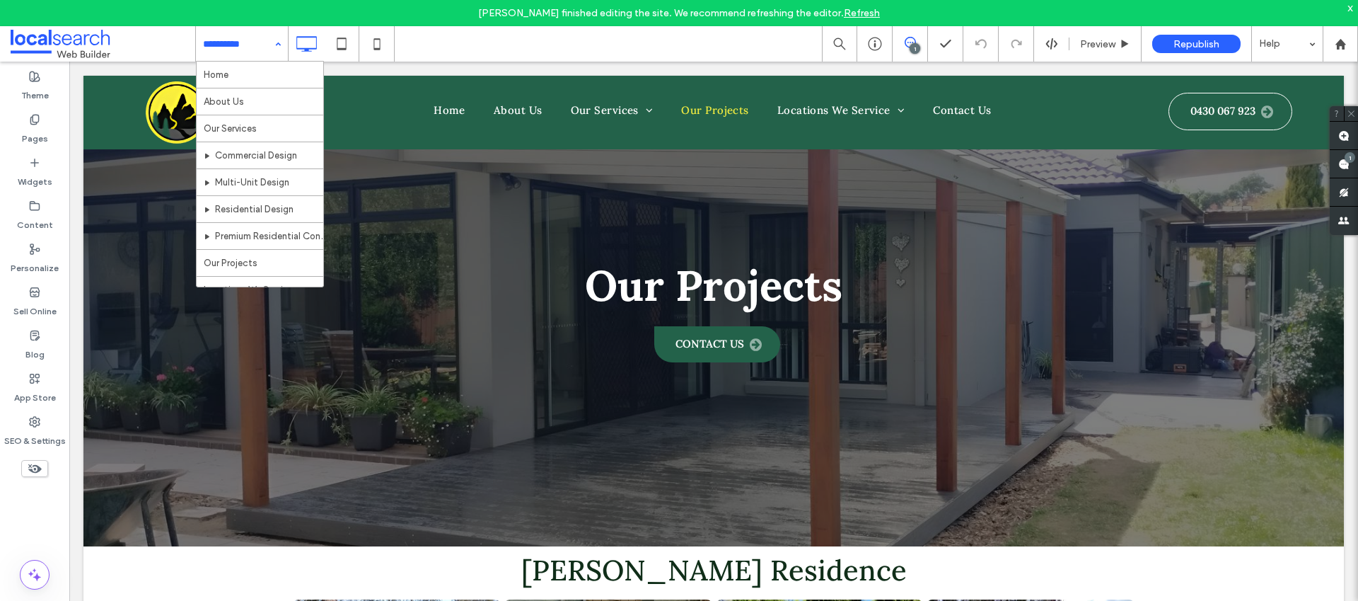
click at [256, 47] on input at bounding box center [238, 43] width 71 height 35
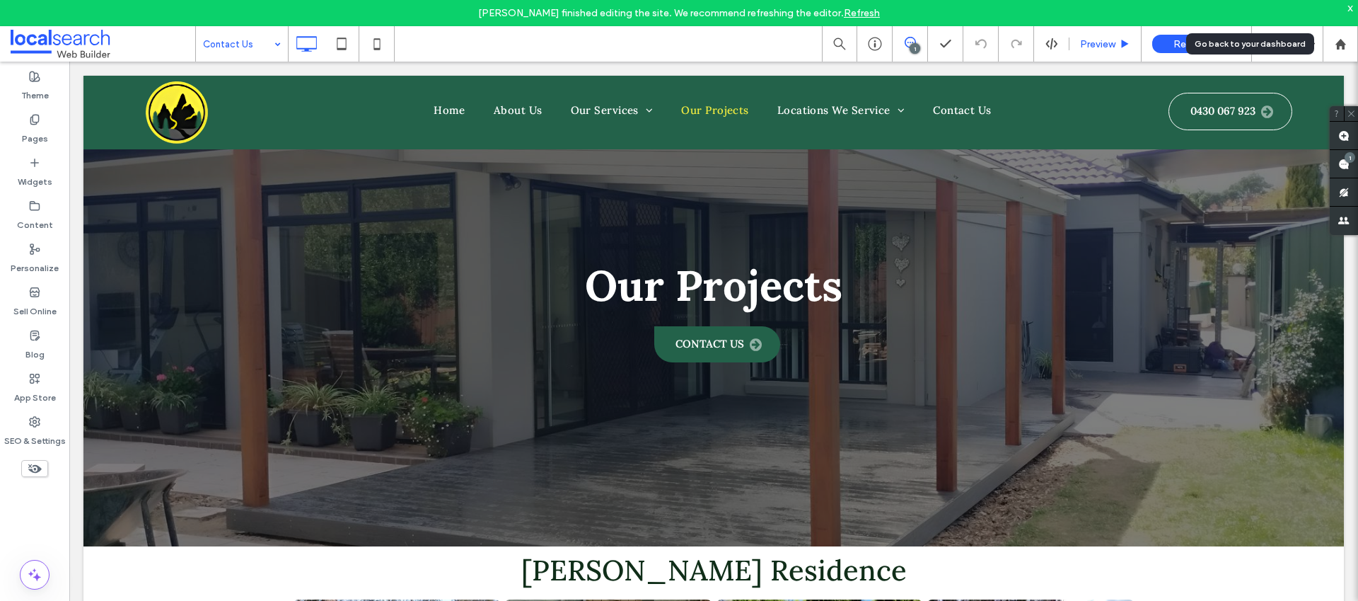
drag, startPoint x: 1340, startPoint y: 47, endPoint x: 1098, endPoint y: 33, distance: 242.3
click at [1340, 47] on icon at bounding box center [1341, 44] width 12 height 12
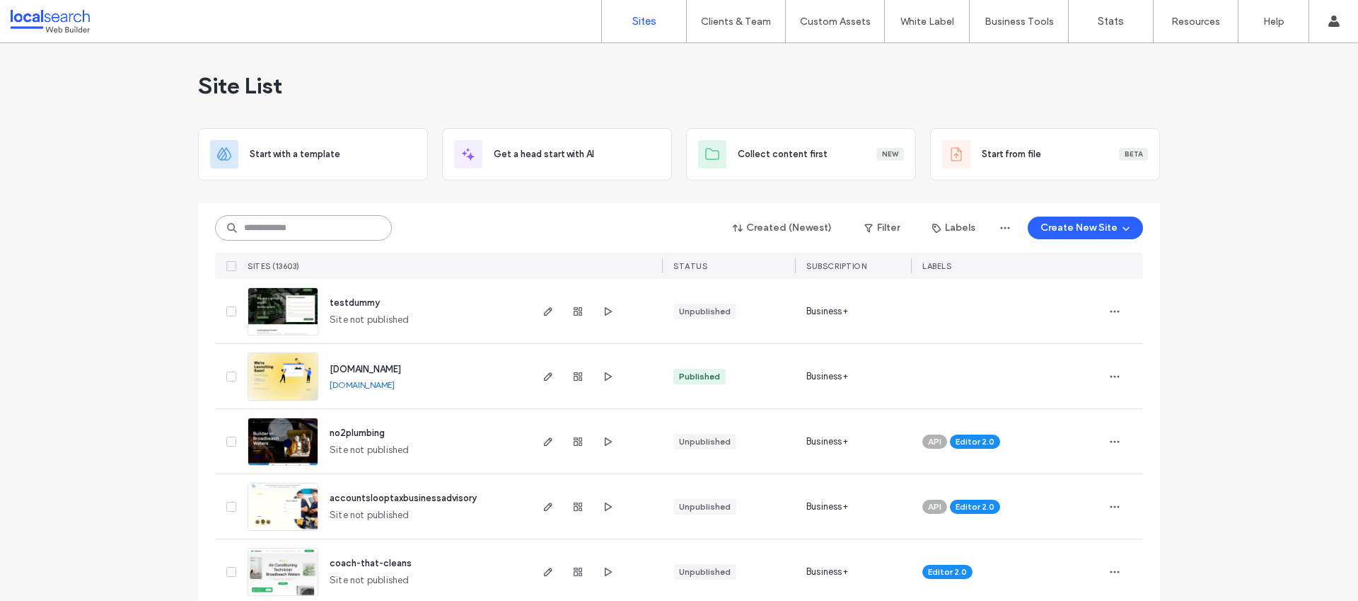
click at [325, 230] on input at bounding box center [303, 227] width 177 height 25
paste input "********"
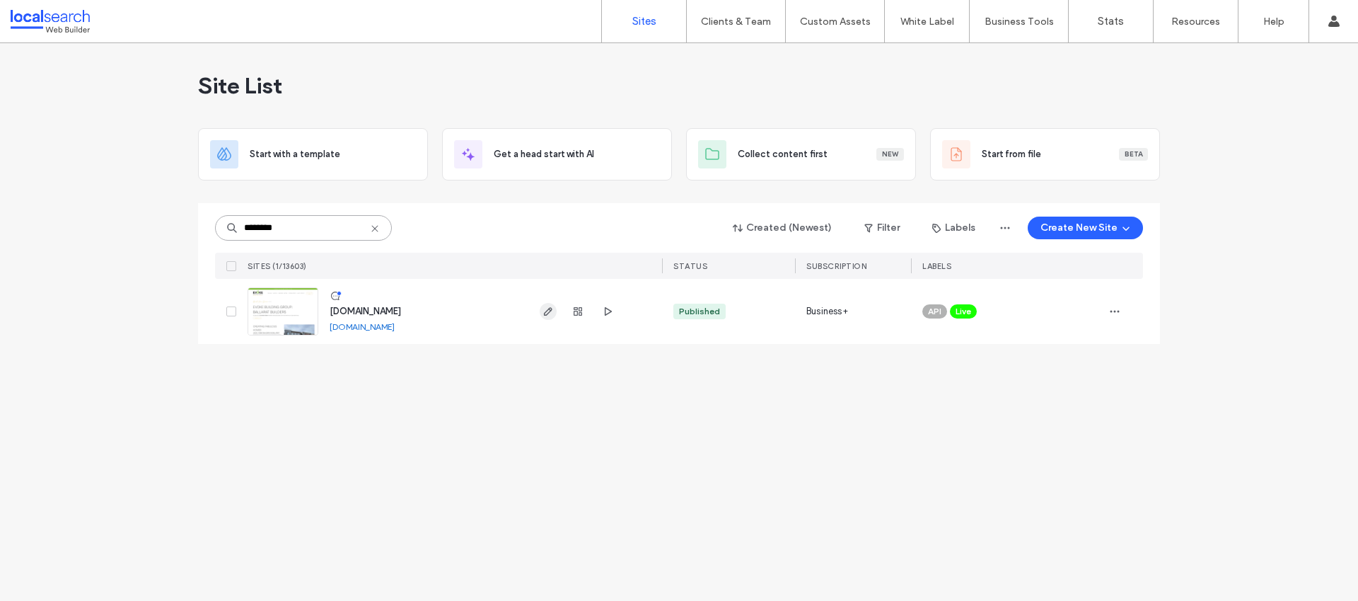
type input "********"
click at [552, 316] on icon "button" at bounding box center [548, 311] width 11 height 11
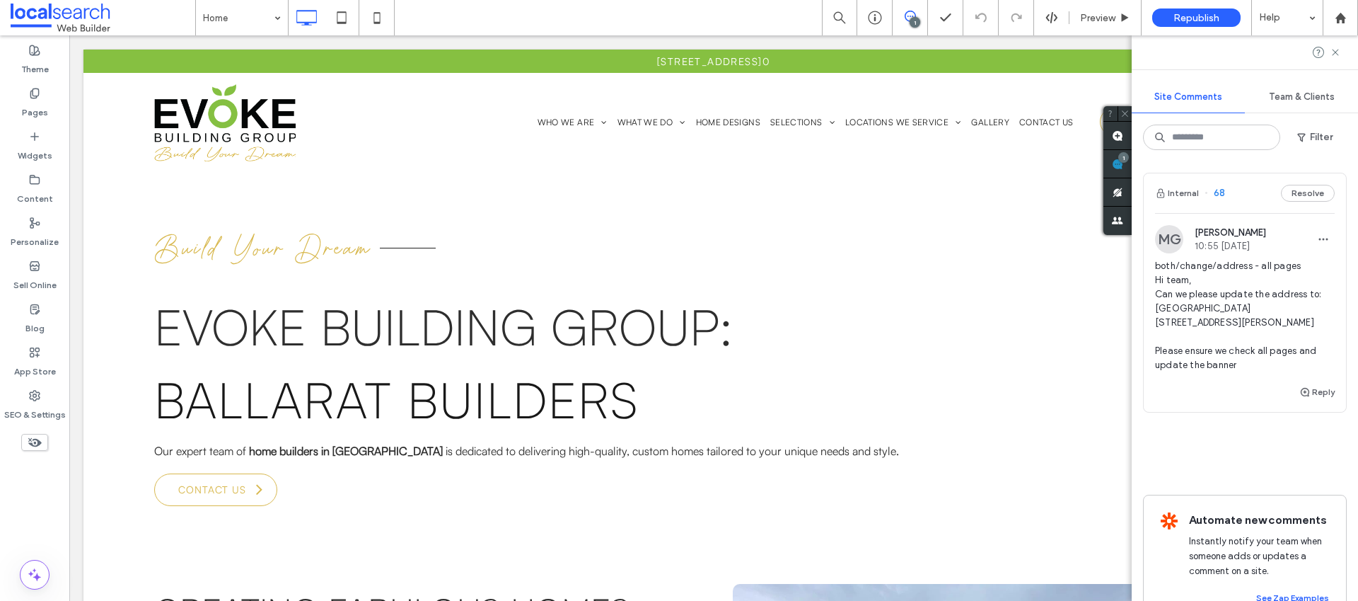
click at [1207, 306] on span "both/change/address - all pages Hi team, Can we please update the address to: […" at bounding box center [1245, 315] width 180 height 113
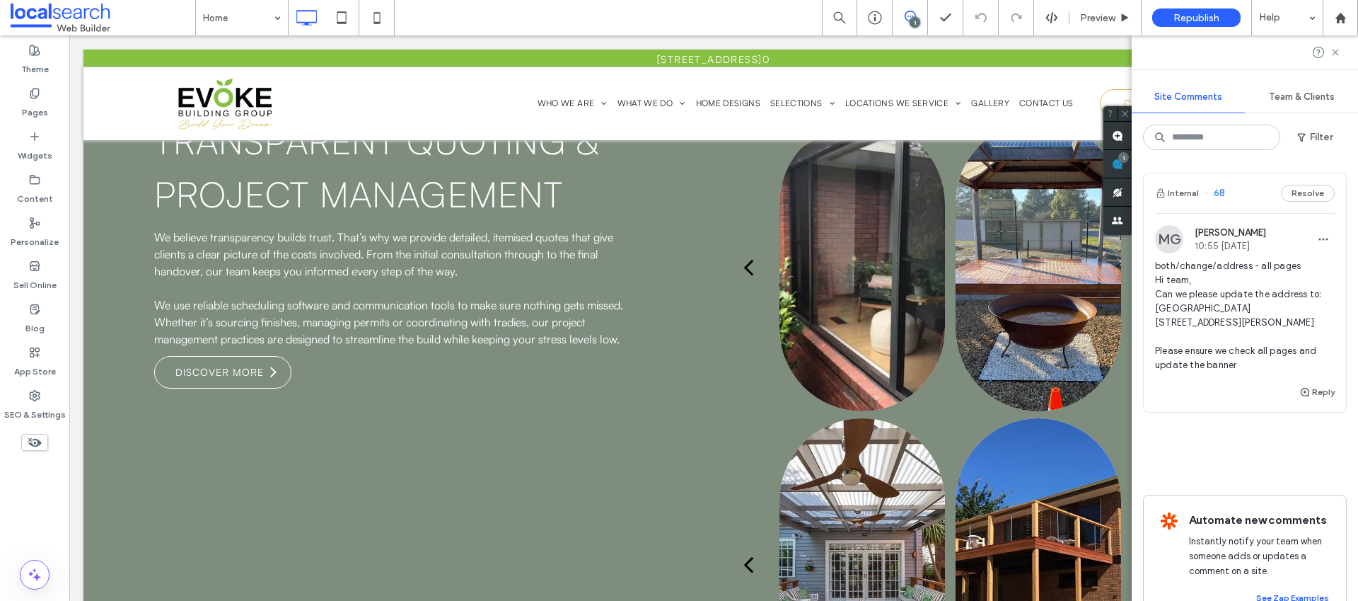
scroll to position [9015, 0]
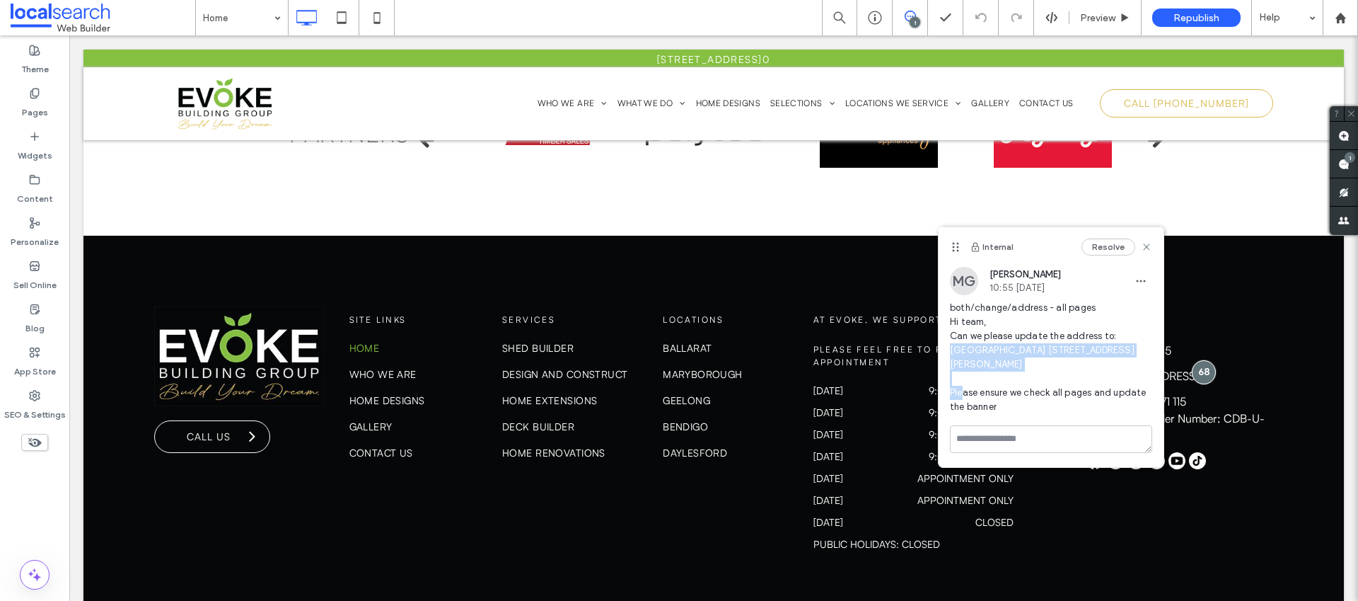
drag, startPoint x: 951, startPoint y: 349, endPoint x: 986, endPoint y: 362, distance: 37.2
click at [986, 362] on span "both/change/address - all pages Hi team, Can we please update the address to: […" at bounding box center [1051, 357] width 202 height 113
copy span "[GEOGRAPHIC_DATA] [STREET_ADDRESS][PERSON_NAME]"
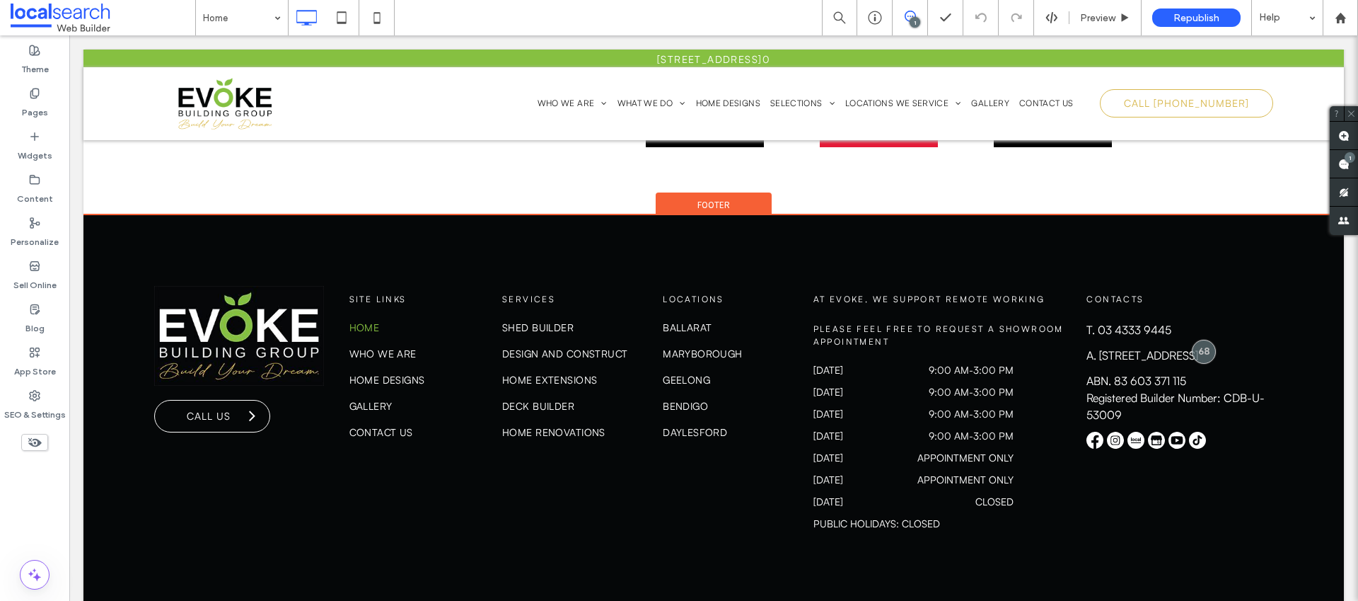
scroll to position [9025, 0]
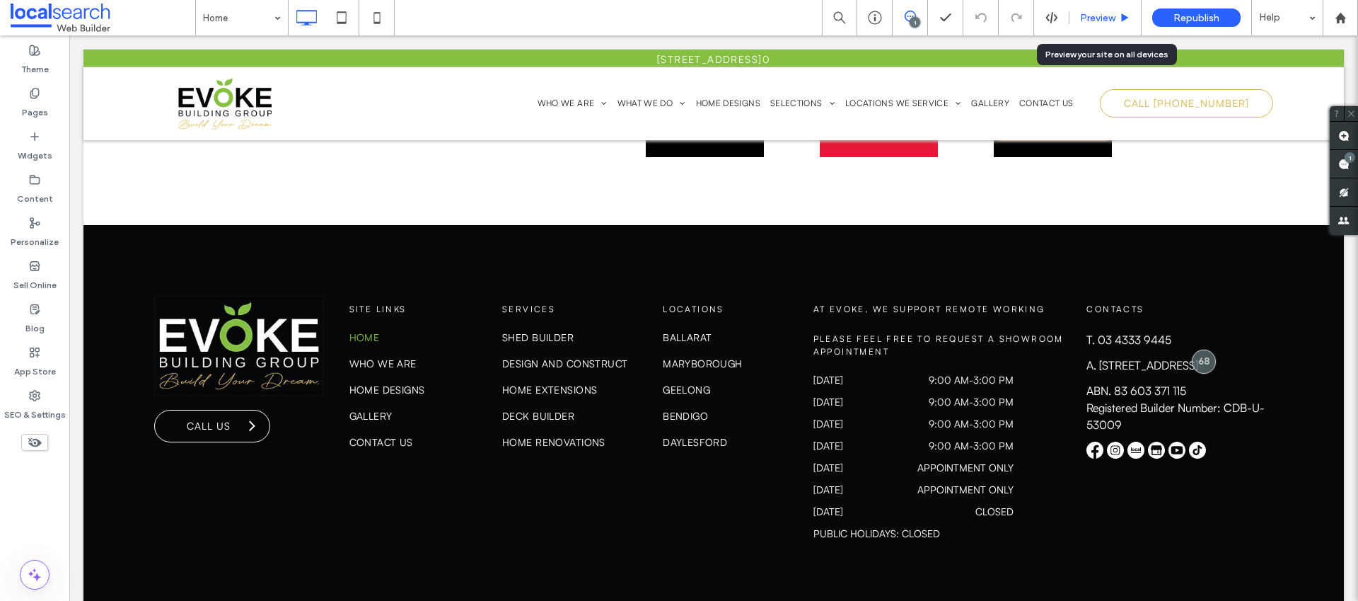
click at [1088, 24] on div "Preview" at bounding box center [1106, 17] width 72 height 35
click at [1096, 25] on div "Preview" at bounding box center [1106, 17] width 72 height 35
click at [1101, 21] on span "Preview" at bounding box center [1097, 18] width 35 height 12
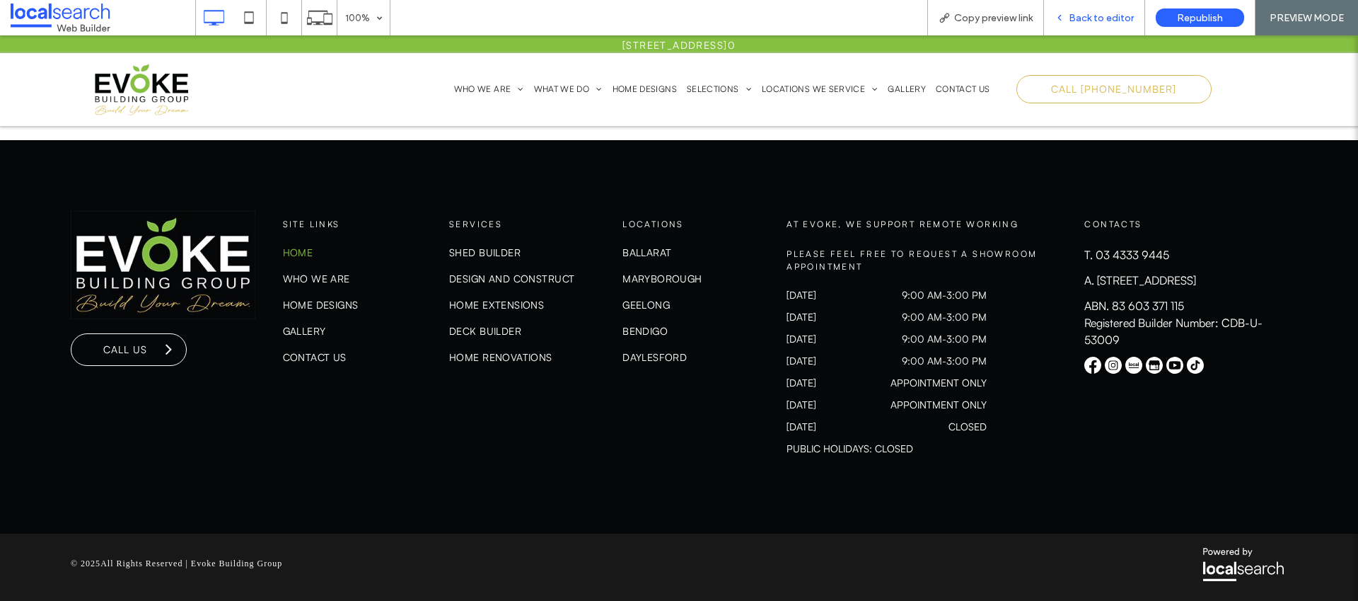
scroll to position [8992, 0]
click at [1119, 289] on p "A. 1 Creswick Road, Ballarat Central, VIC 3350, AU" at bounding box center [1185, 280] width 203 height 17
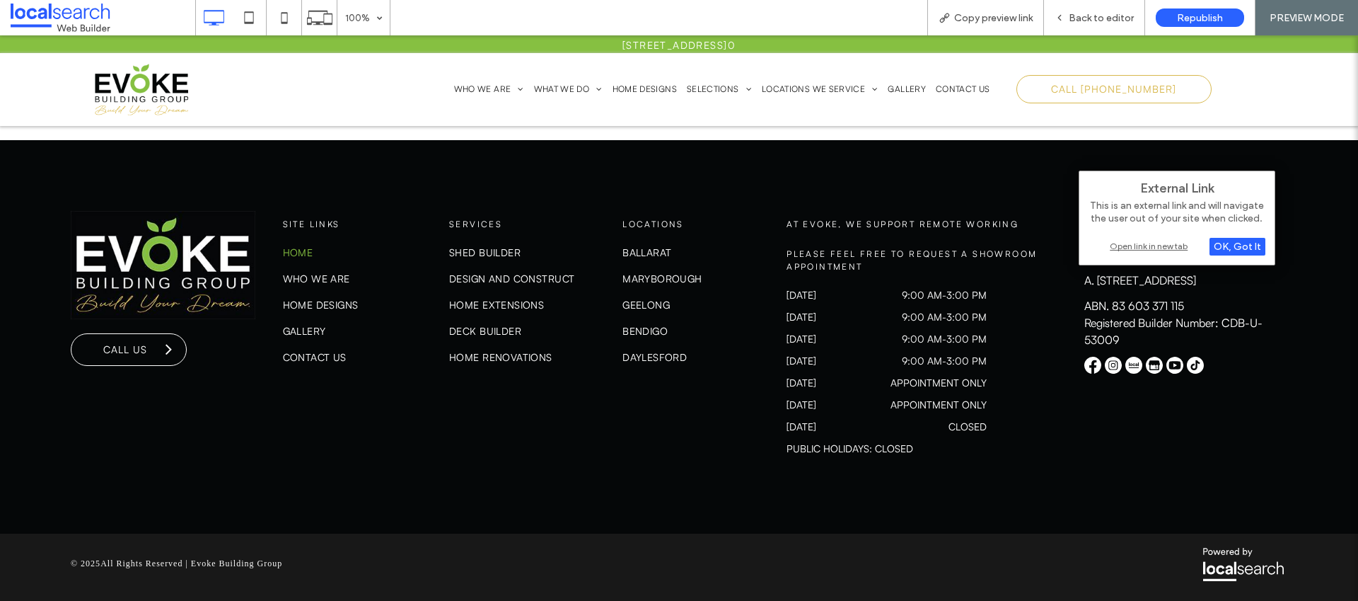
click at [1135, 243] on div "Open link in new tab" at bounding box center [1177, 245] width 177 height 15
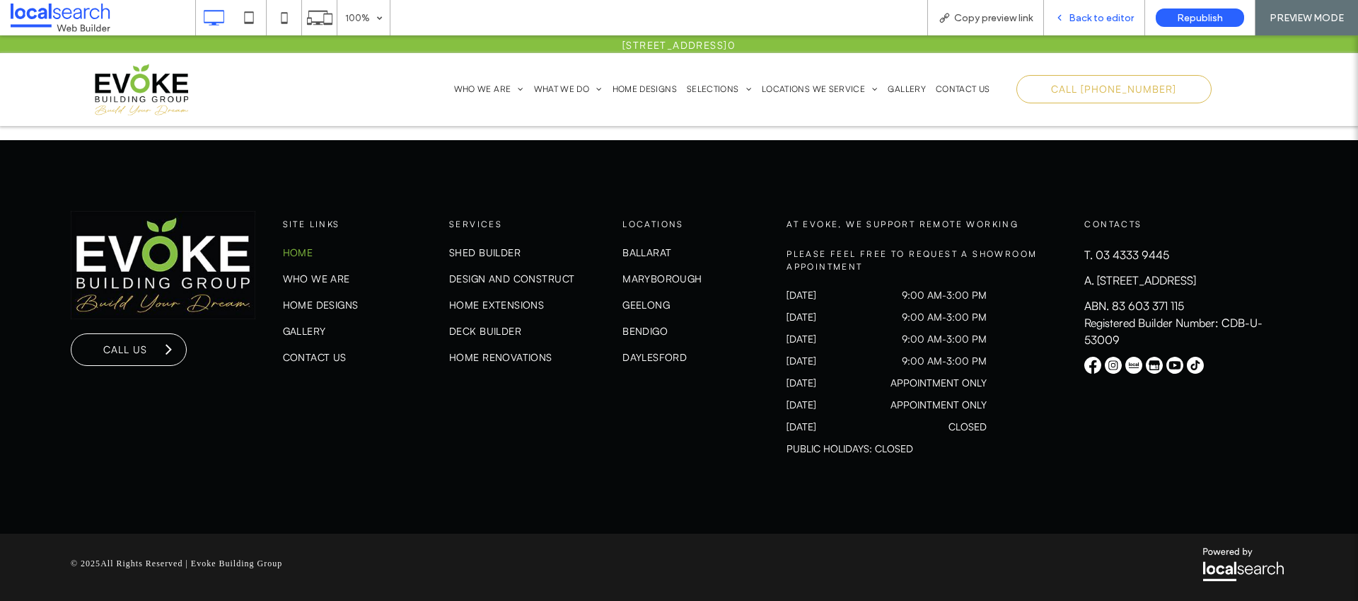
click at [1077, 21] on span "Back to editor" at bounding box center [1101, 18] width 65 height 12
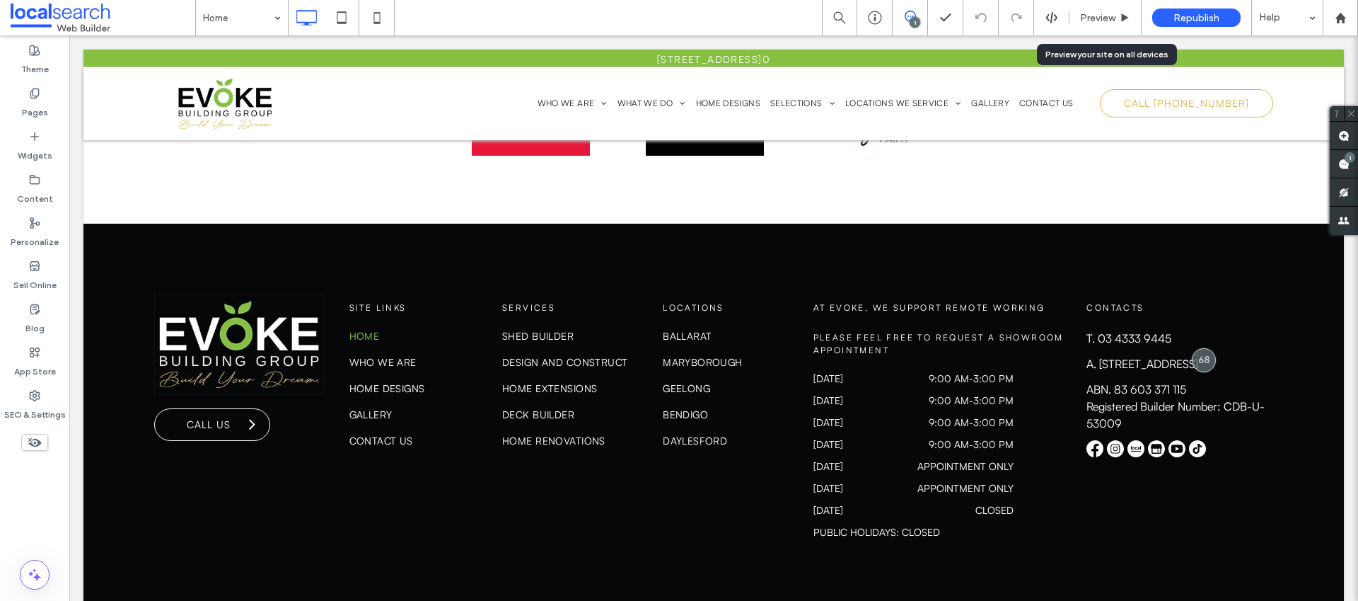
scroll to position [9048, 0]
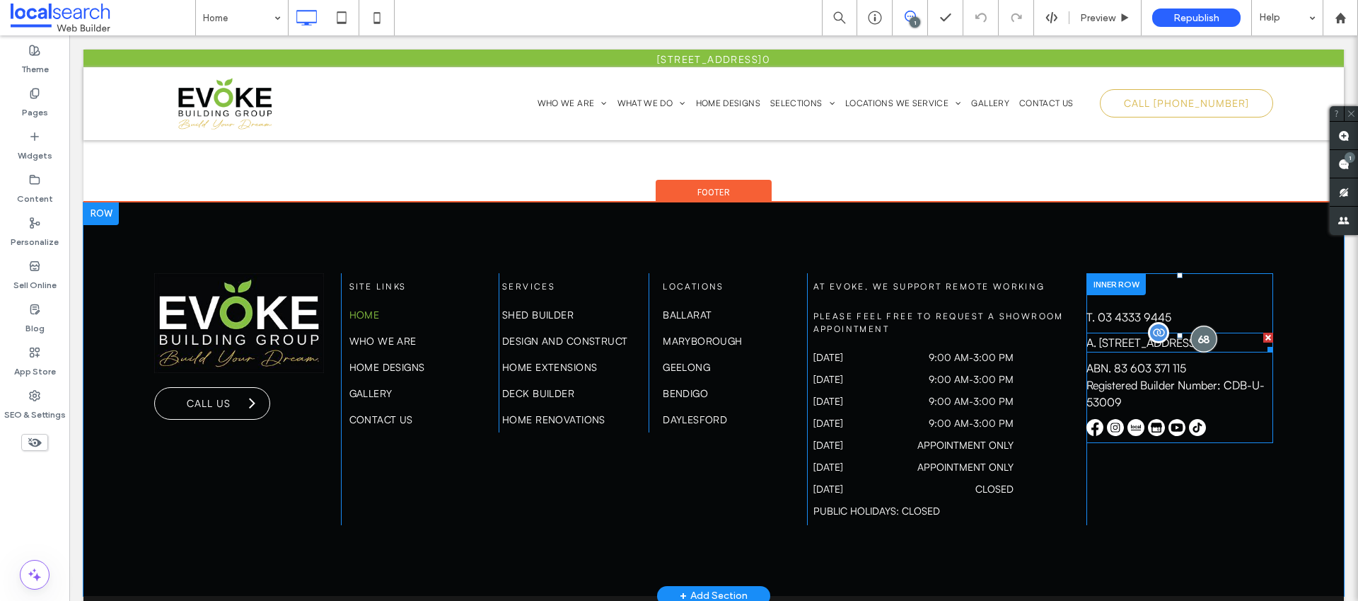
click at [1195, 325] on div at bounding box center [1204, 338] width 26 height 26
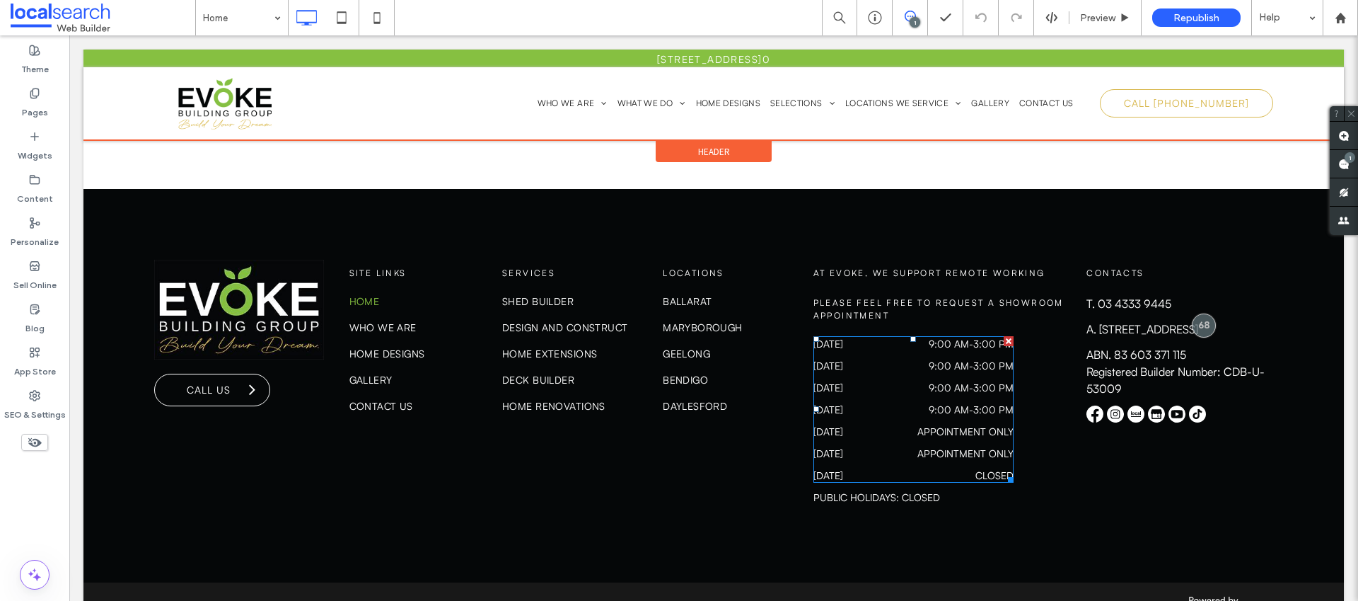
scroll to position [9035, 0]
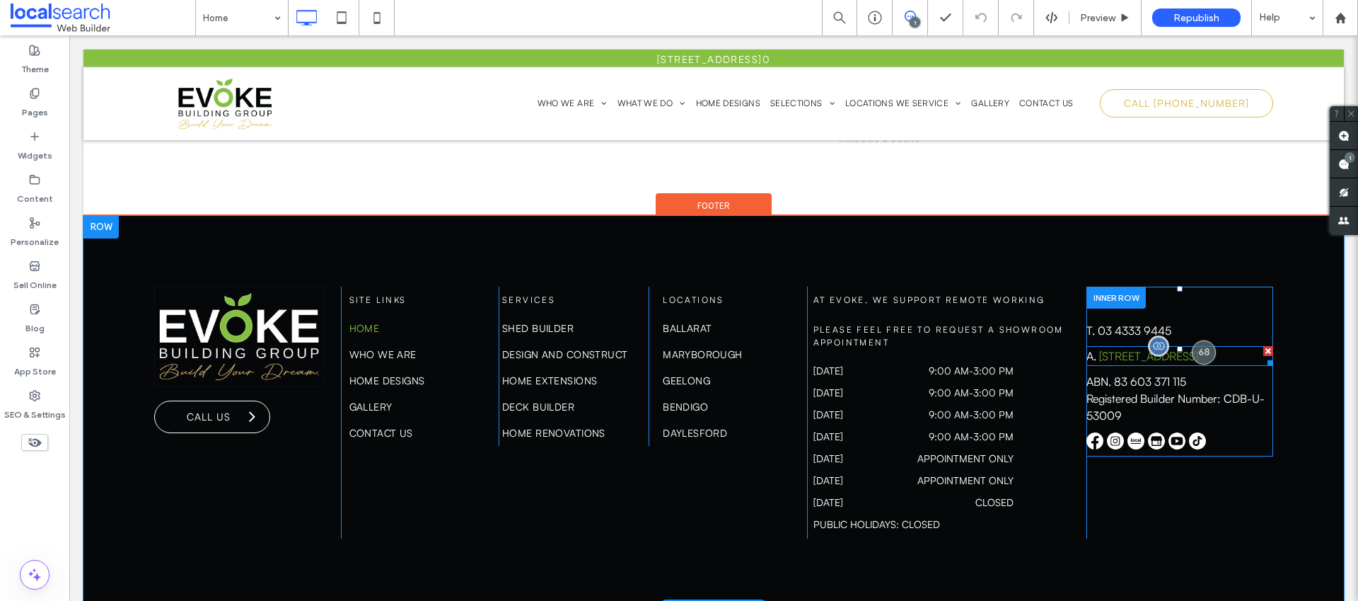
click at [1120, 349] on span "1 Creswick Road, Ballarat Central, VIC 3350, AU" at bounding box center [1148, 356] width 99 height 14
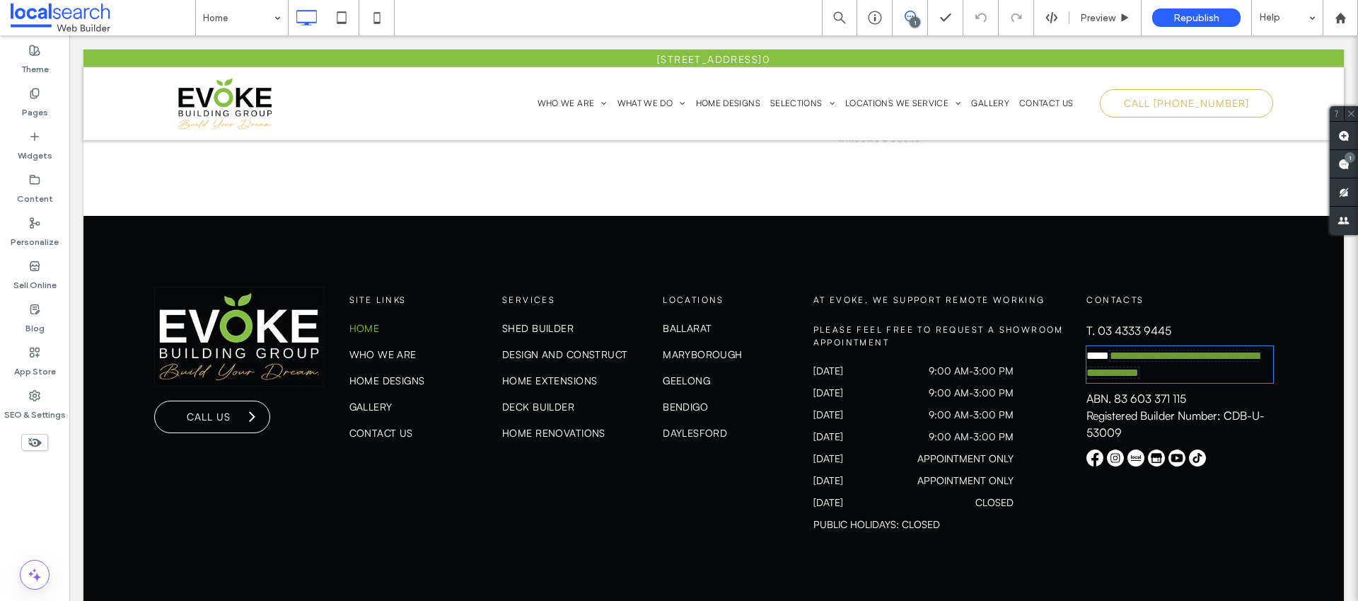
type input "**********"
type input "**"
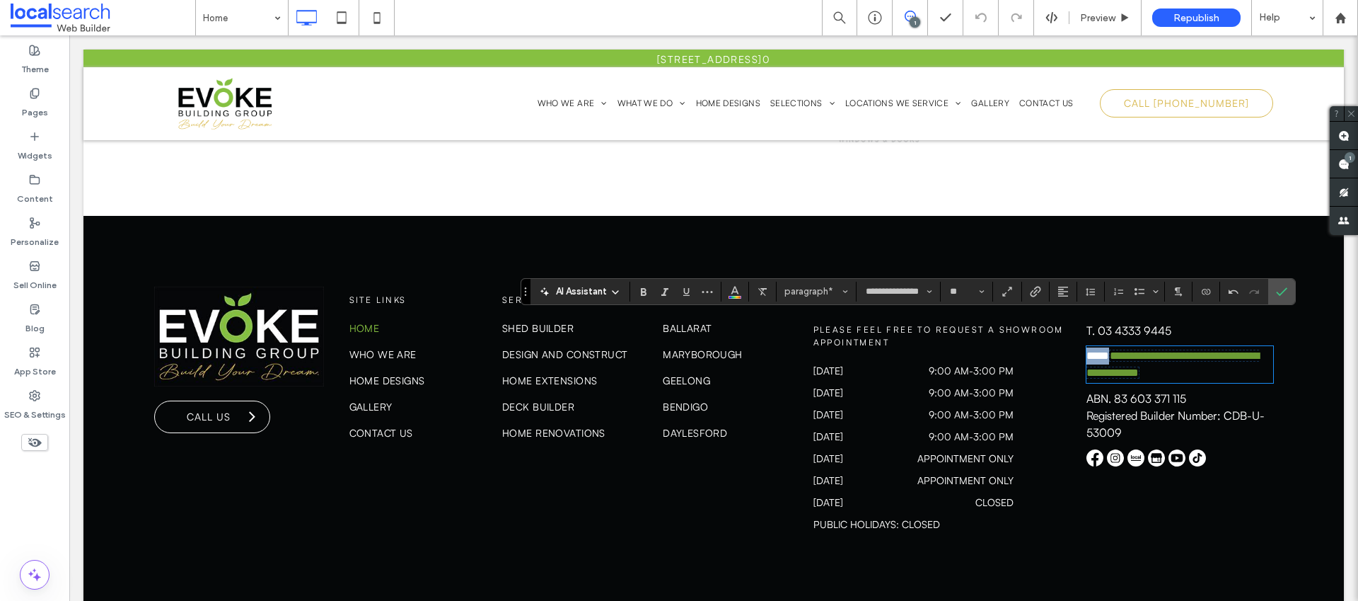
click at [1118, 350] on span "**********" at bounding box center [1173, 364] width 173 height 28
click at [1100, 350] on link "**********" at bounding box center [1172, 364] width 170 height 28
click at [1285, 291] on icon "Confirm" at bounding box center [1281, 291] width 11 height 11
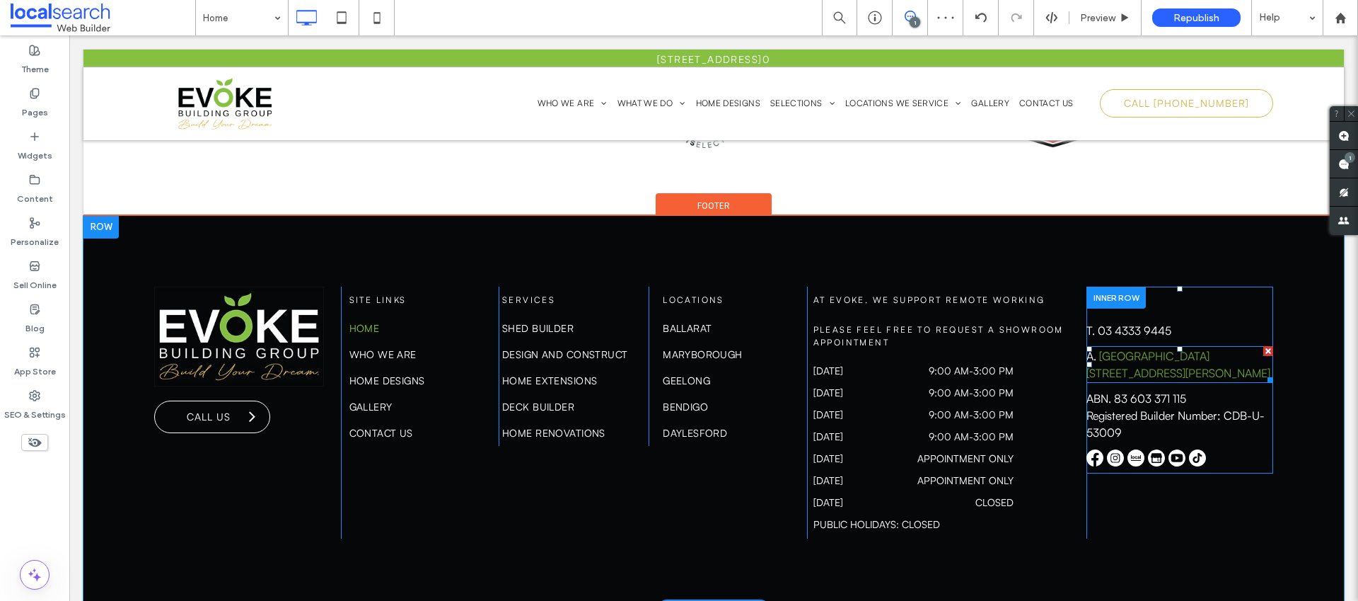
click at [1169, 349] on link "Flecknoe Building 124 Albert Street Ballarat Central" at bounding box center [1179, 364] width 184 height 31
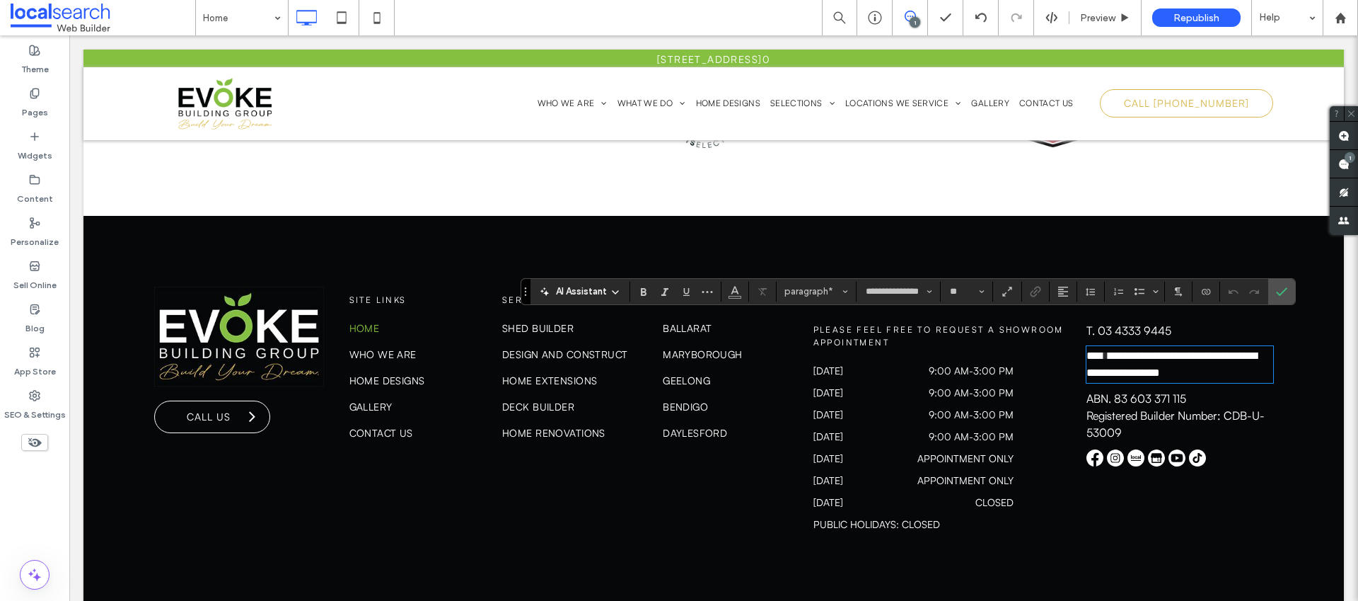
click at [1190, 347] on p "**********" at bounding box center [1180, 364] width 187 height 34
drag, startPoint x: 1198, startPoint y: 345, endPoint x: 1099, endPoint y: 330, distance: 100.2
click at [1099, 347] on p "**********" at bounding box center [1180, 364] width 187 height 34
click at [1033, 290] on icon "Link" at bounding box center [1035, 291] width 11 height 11
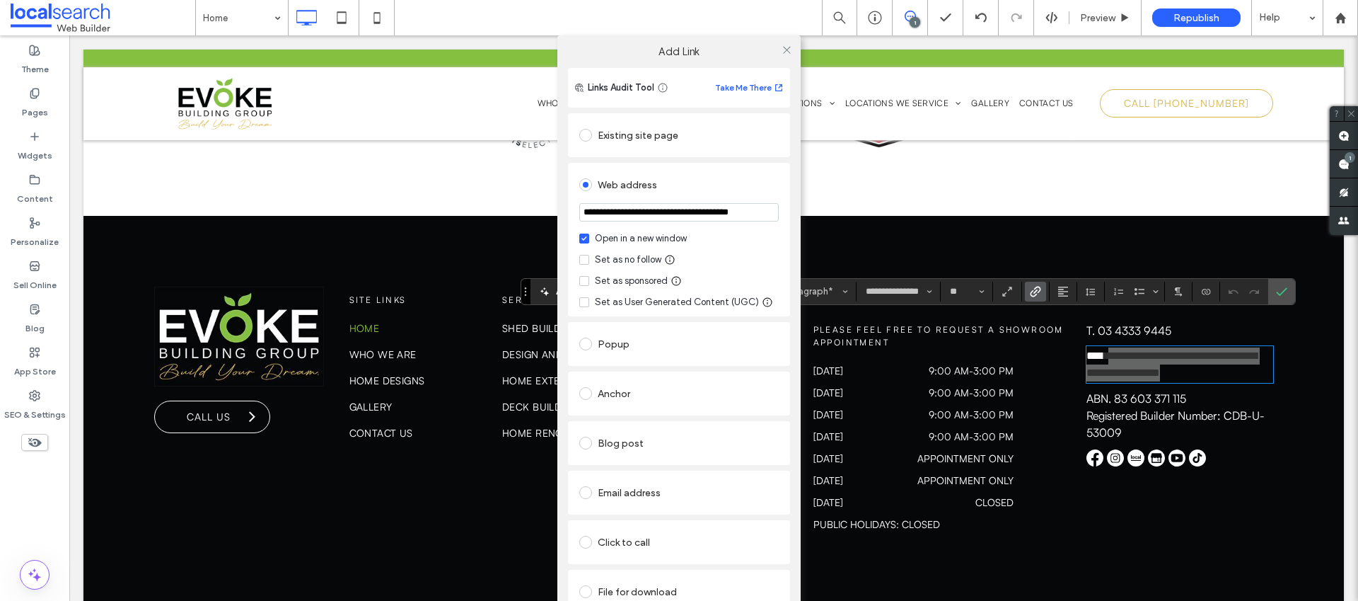
click at [615, 261] on div "Set as no follow" at bounding box center [628, 260] width 66 height 14
click at [673, 211] on input "**********" at bounding box center [678, 212] width 199 height 18
type input "**********"
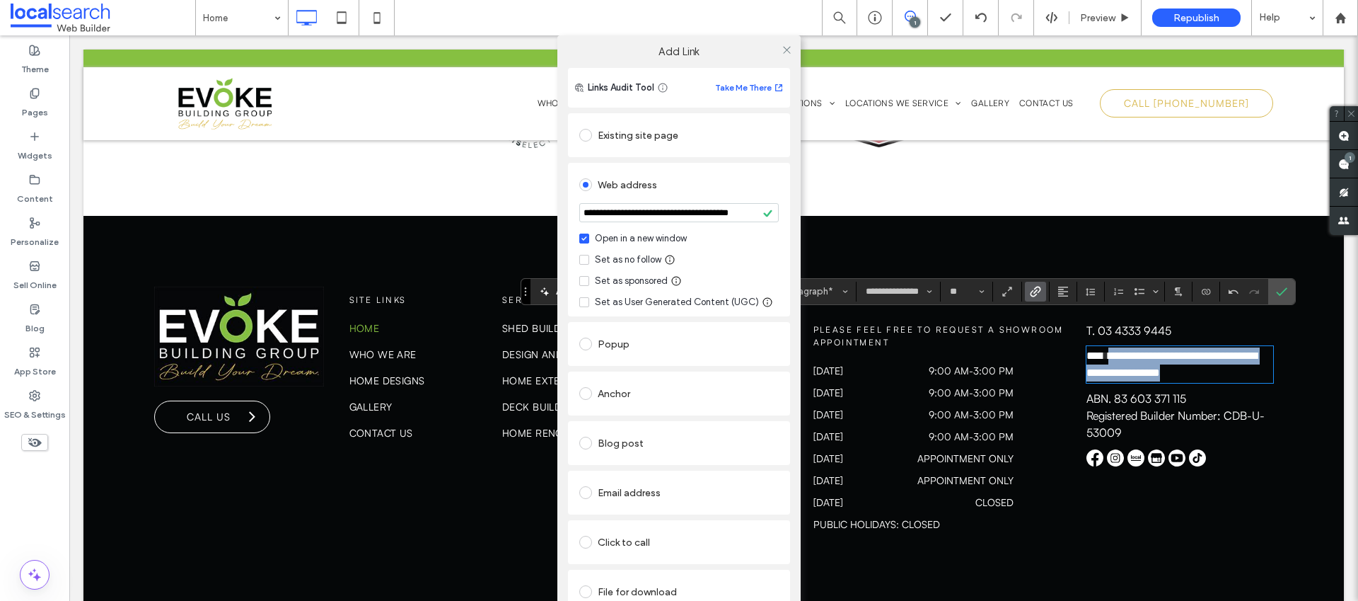
scroll to position [0, 0]
click at [781, 187] on div "**********" at bounding box center [679, 240] width 222 height 154
click at [784, 50] on use at bounding box center [786, 49] width 7 height 7
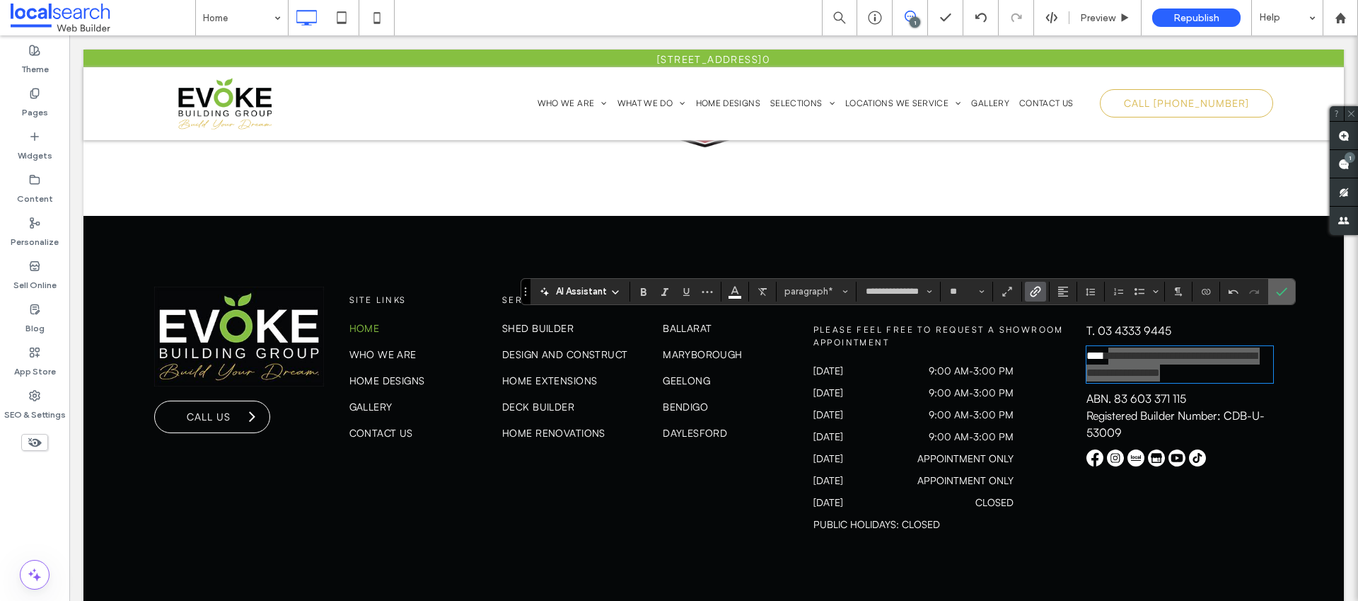
click at [1282, 295] on icon "Confirm" at bounding box center [1281, 291] width 11 height 11
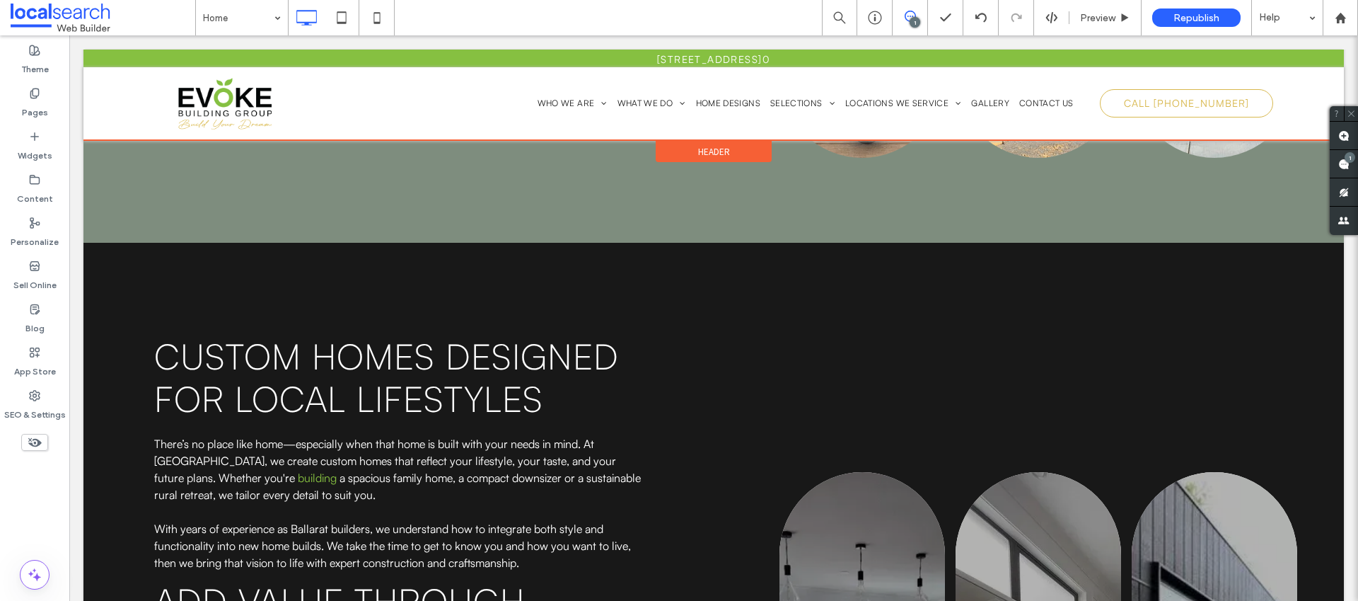
scroll to position [7309, 0]
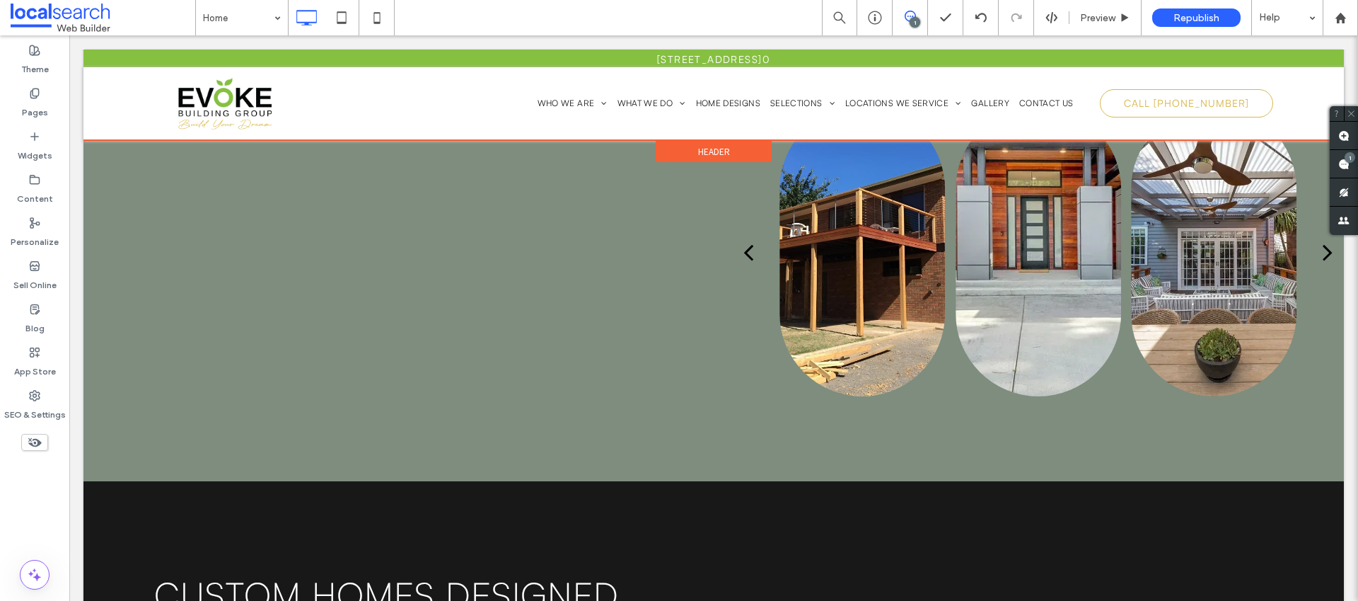
click at [712, 59] on div at bounding box center [713, 95] width 1261 height 91
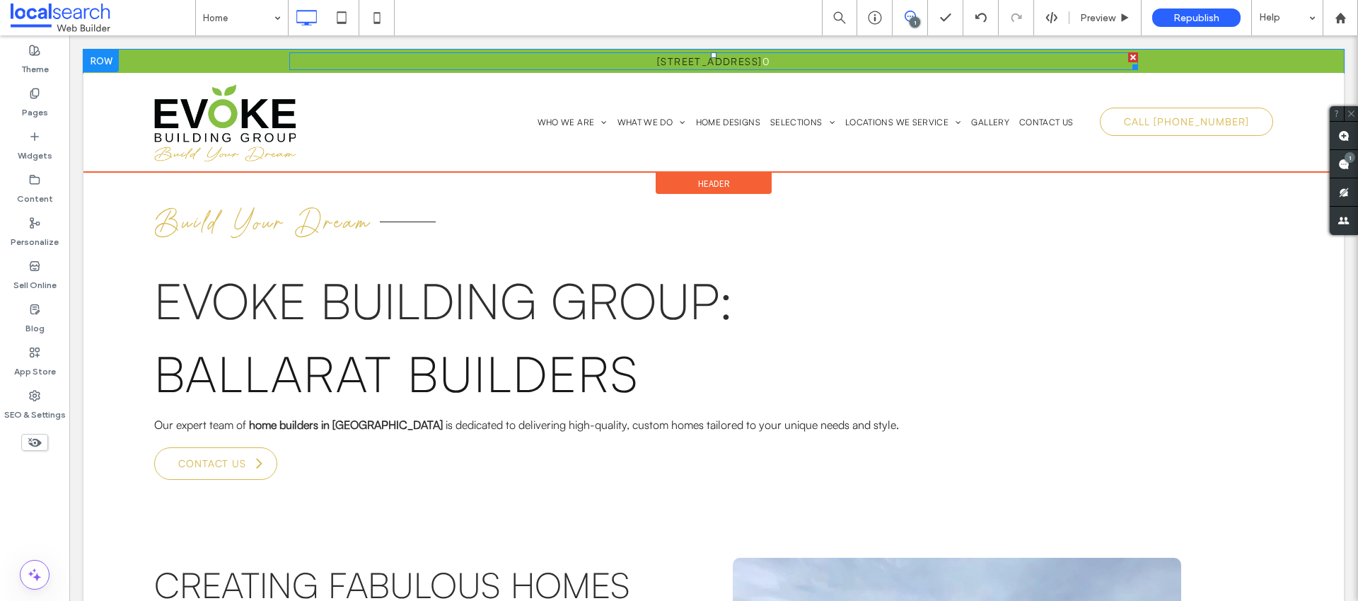
scroll to position [0, 0]
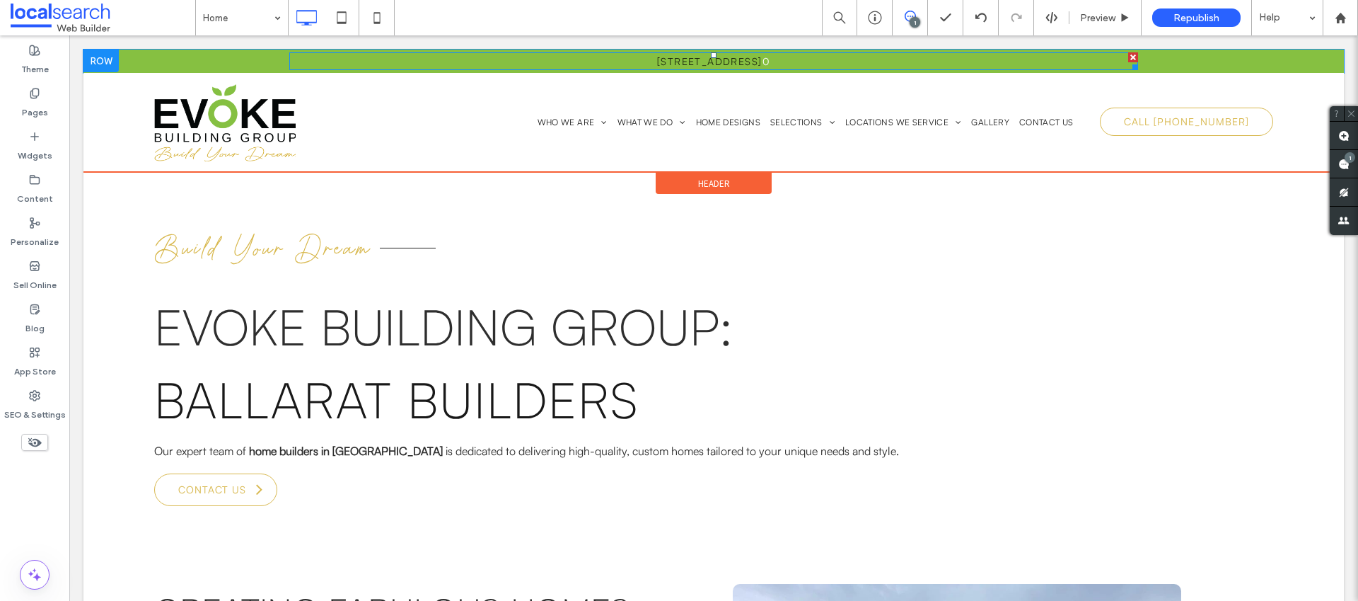
click at [668, 59] on link "1 Creswick Road, Ballarat Central VIC 335" at bounding box center [709, 61] width 105 height 12
type input "**********"
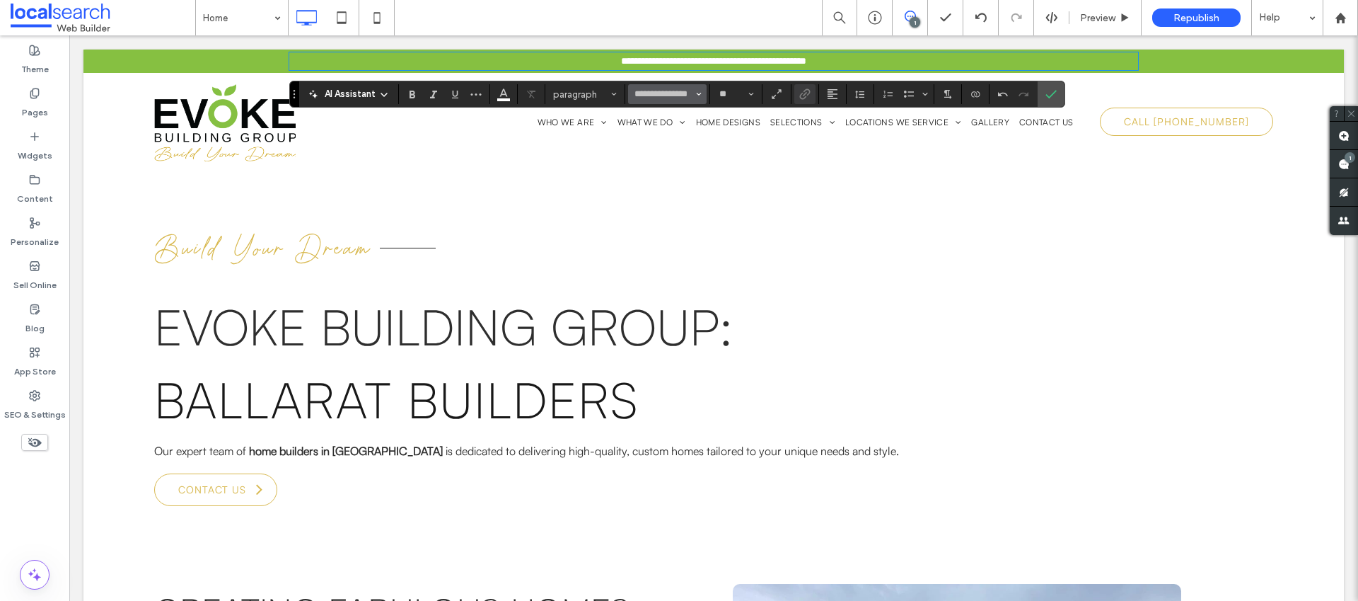
type input "**"
click at [801, 93] on use "Link" at bounding box center [804, 93] width 11 height 11
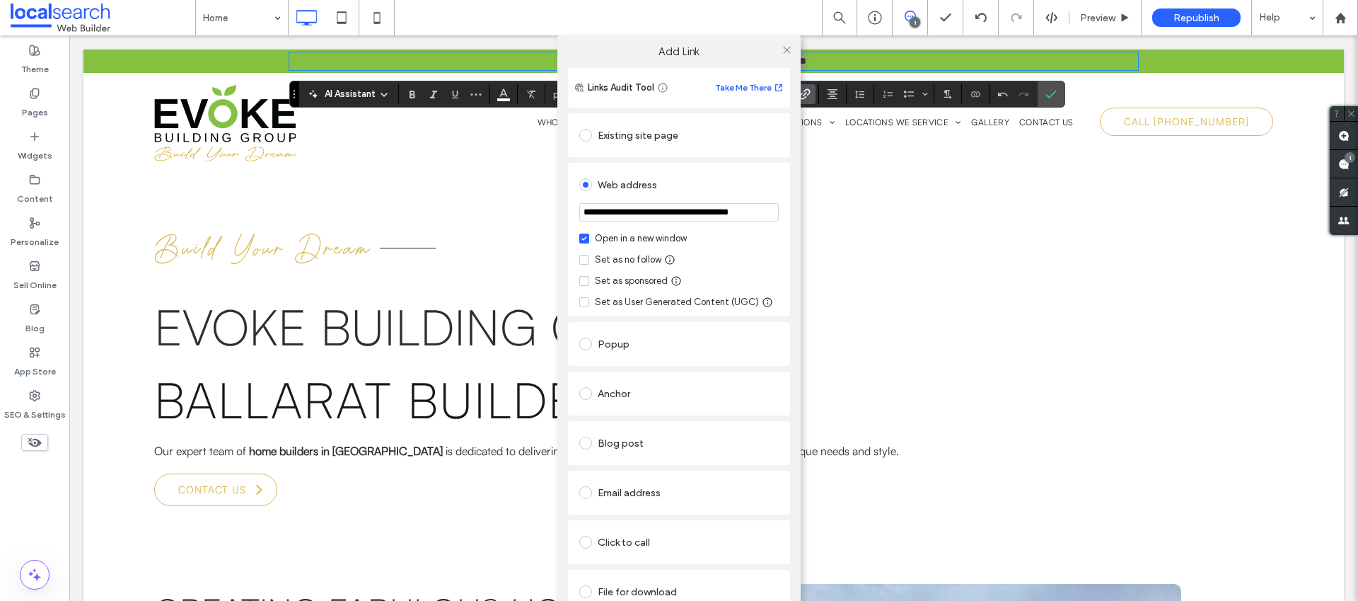
click at [719, 214] on input "**********" at bounding box center [678, 212] width 199 height 18
paste input "url"
type input "**********"
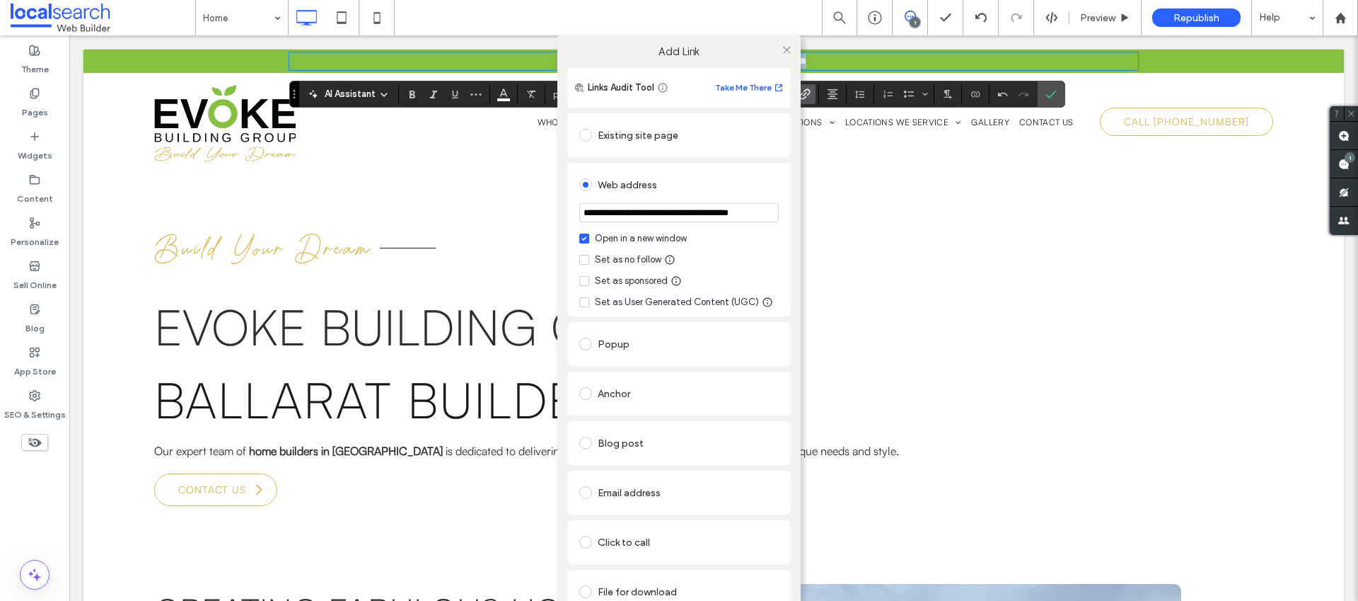
click at [788, 199] on div "**********" at bounding box center [678, 360] width 243 height 585
click at [783, 50] on icon at bounding box center [787, 50] width 11 height 11
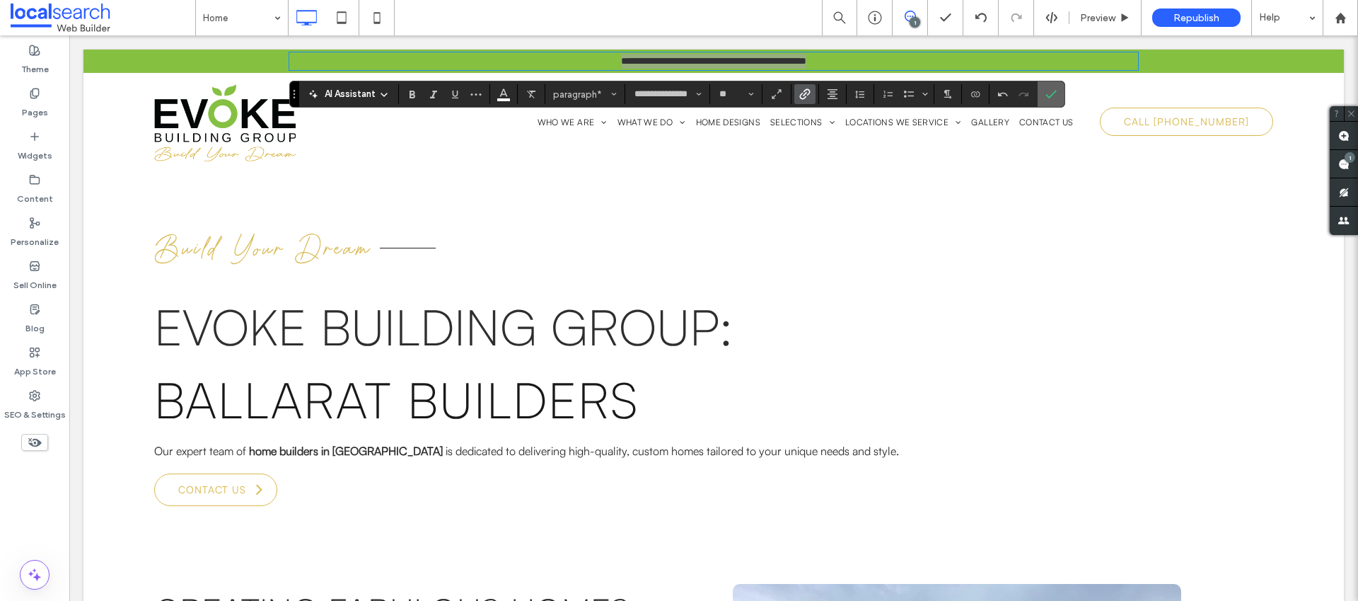
drag, startPoint x: 1050, startPoint y: 98, endPoint x: 978, endPoint y: 62, distance: 80.7
click at [1050, 98] on icon "Confirm" at bounding box center [1051, 93] width 11 height 11
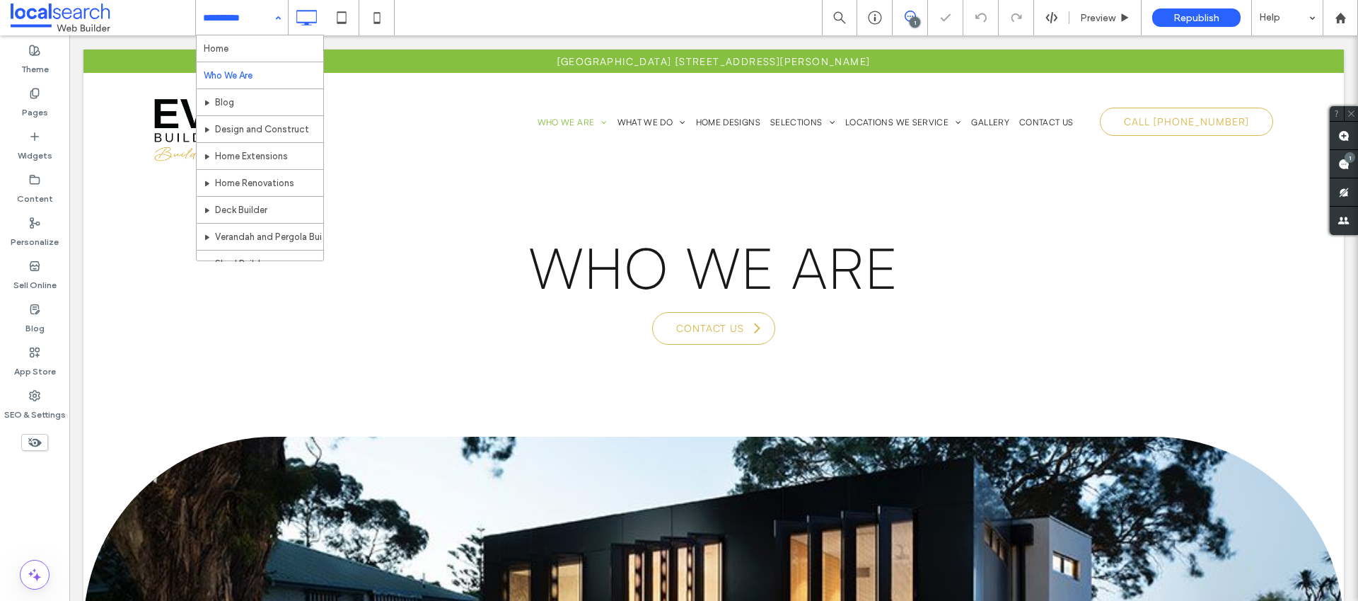
click at [255, 21] on input at bounding box center [238, 17] width 71 height 35
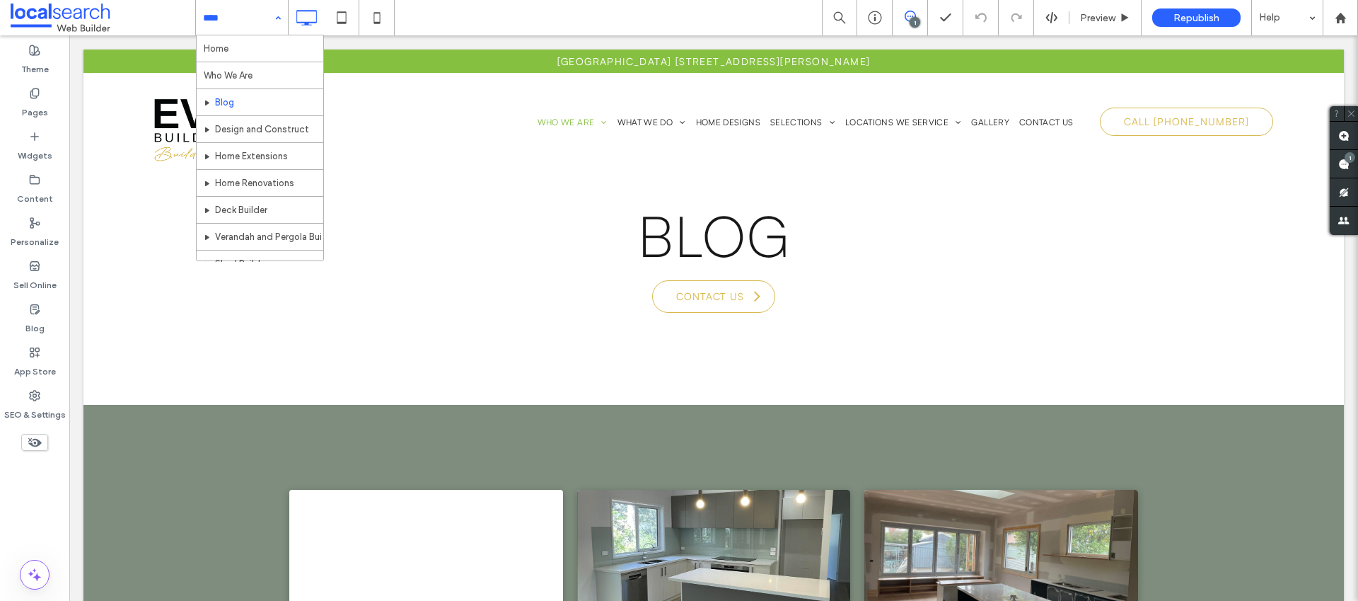
click at [233, 29] on input at bounding box center [238, 17] width 71 height 35
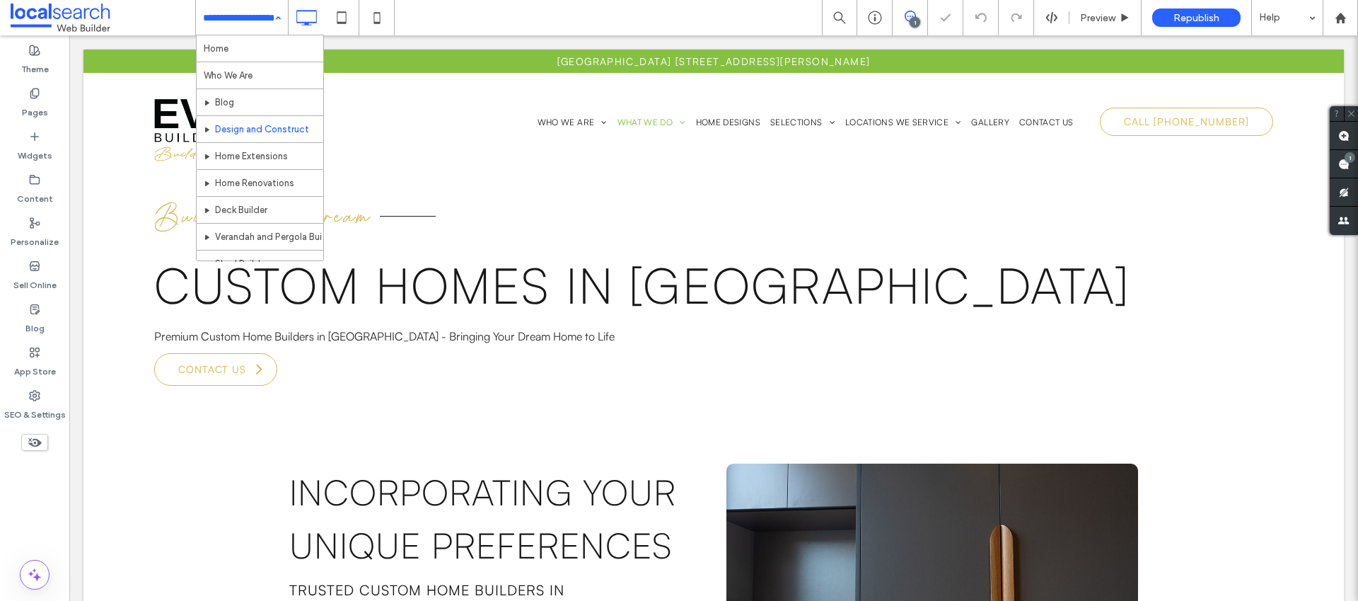
click at [262, 19] on input at bounding box center [238, 17] width 71 height 35
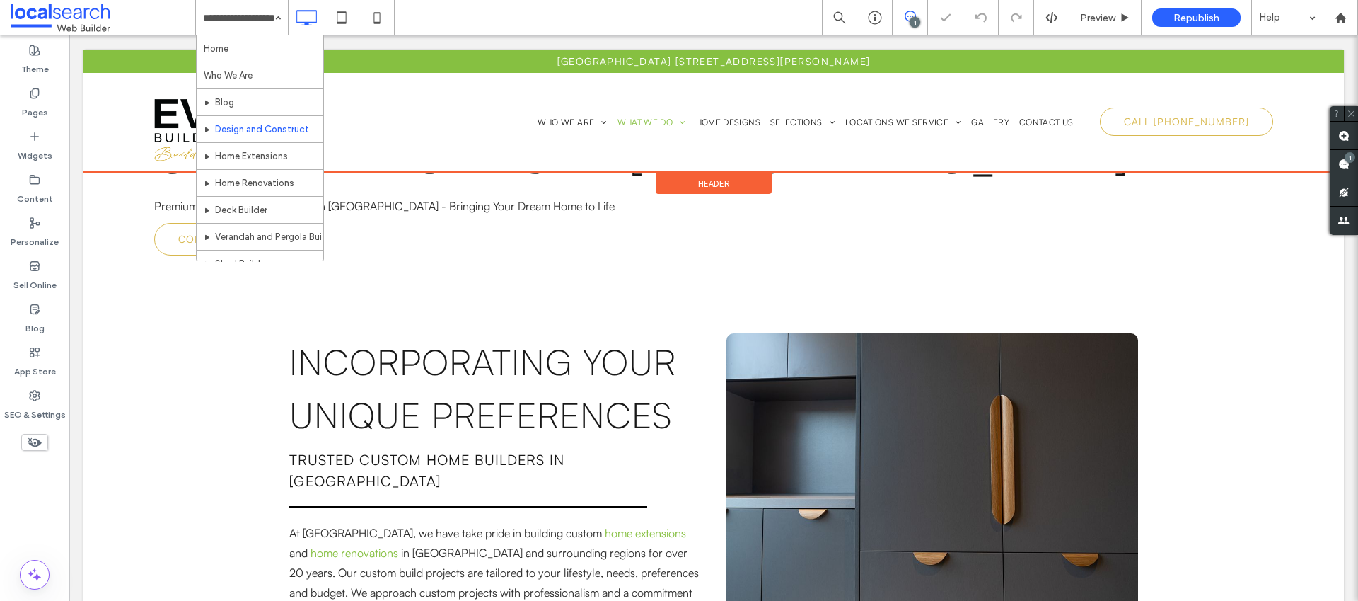
scroll to position [173, 0]
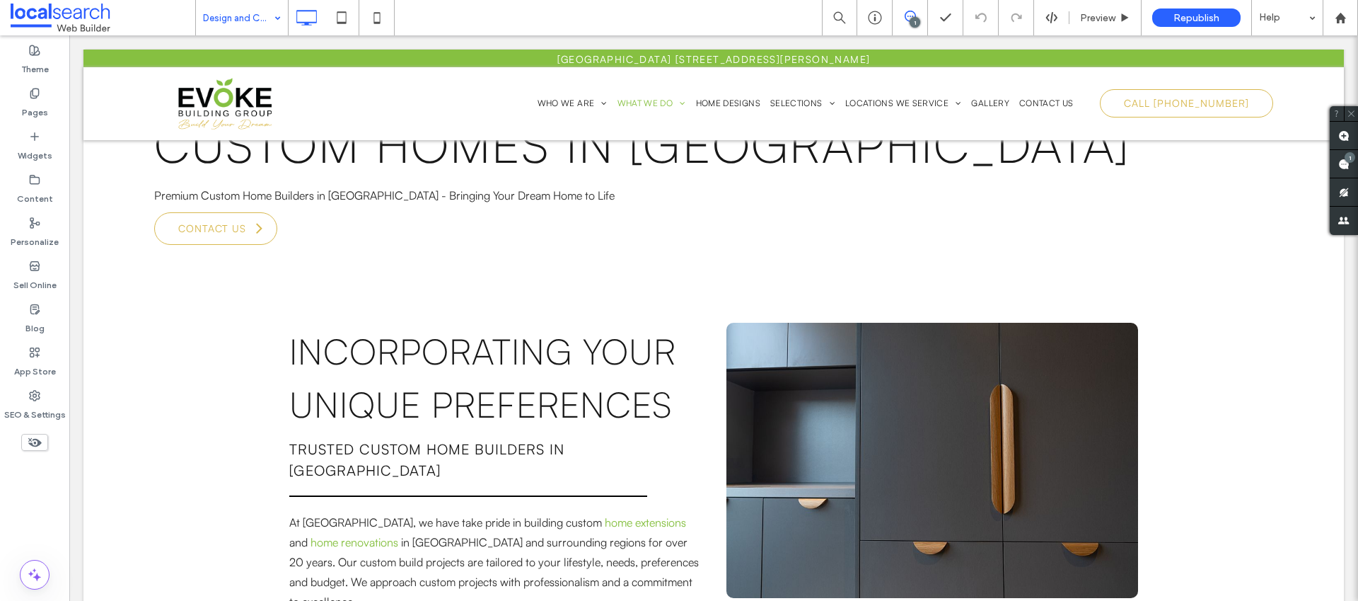
click at [270, 25] on div "Design and Construct" at bounding box center [242, 17] width 92 height 35
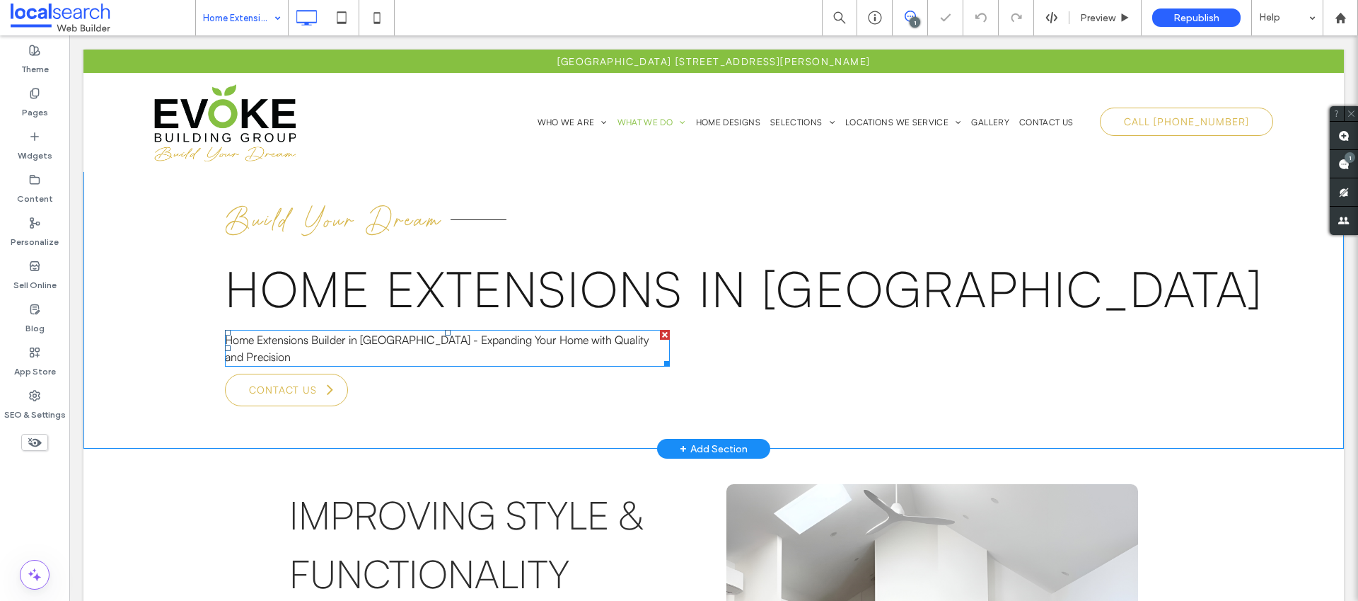
scroll to position [62, 0]
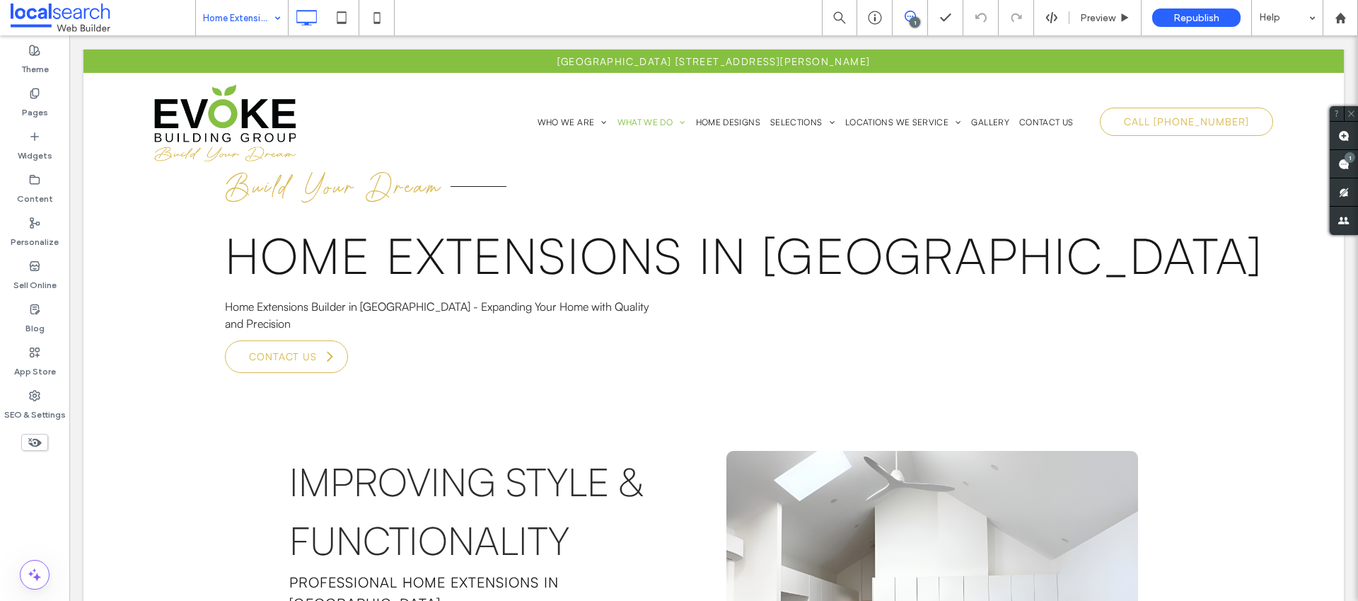
click at [247, 23] on input at bounding box center [238, 17] width 71 height 35
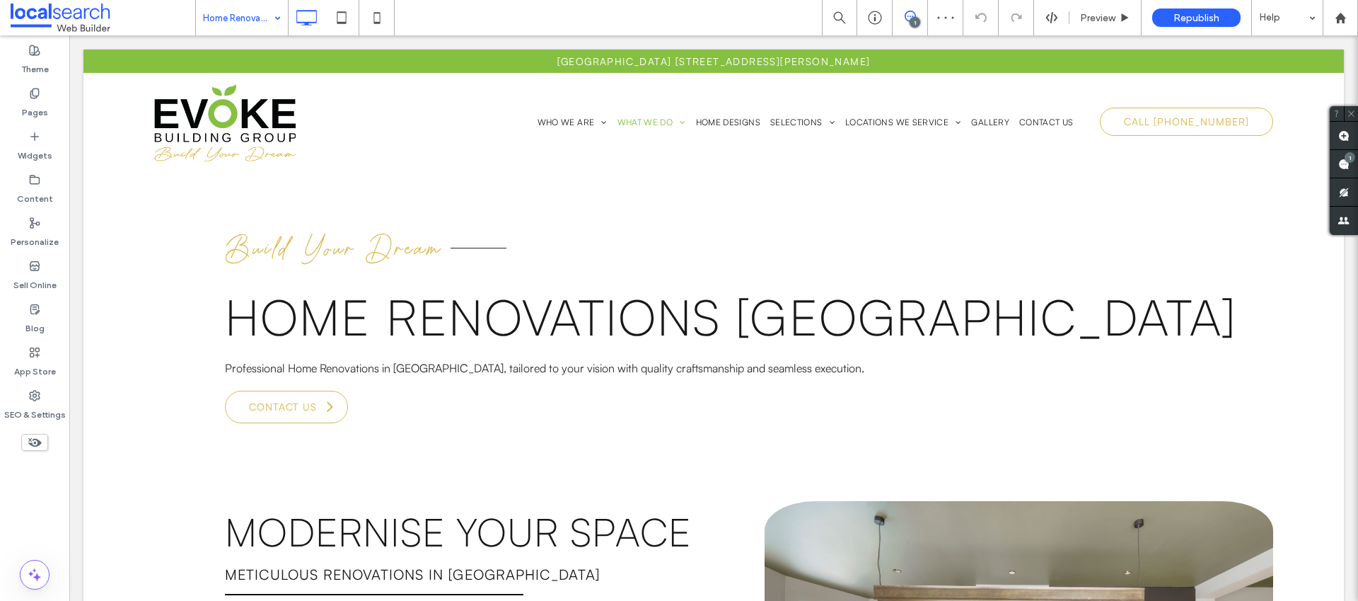
click at [256, 18] on input at bounding box center [238, 17] width 71 height 35
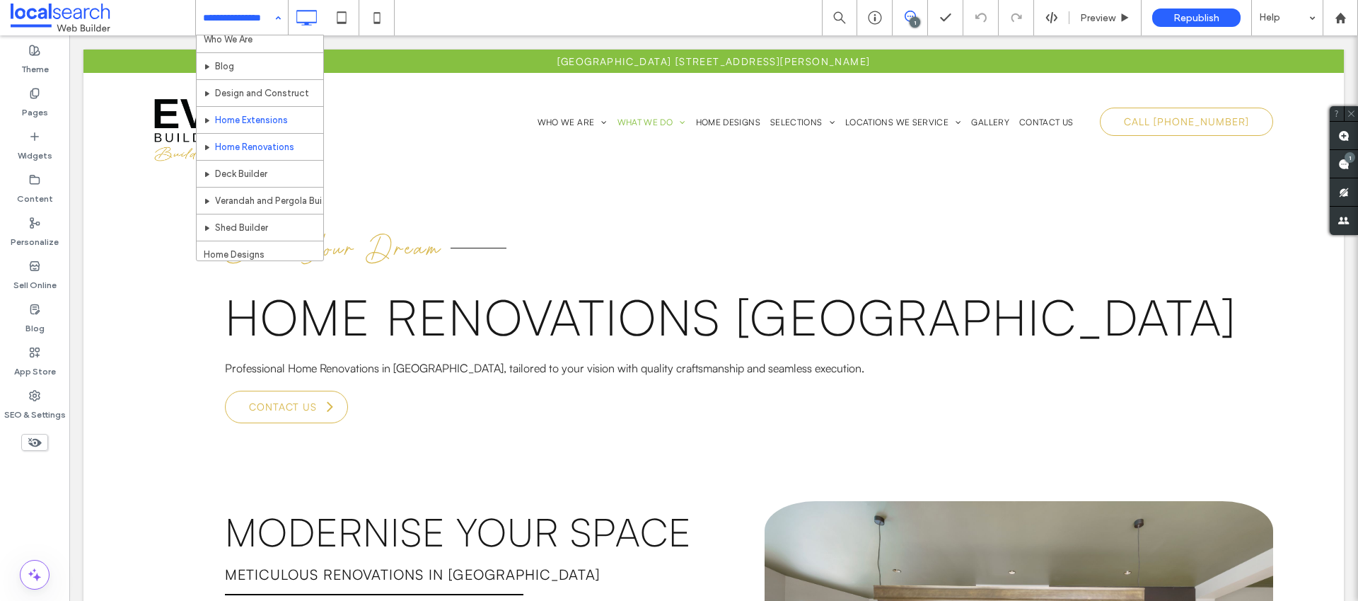
scroll to position [37, 0]
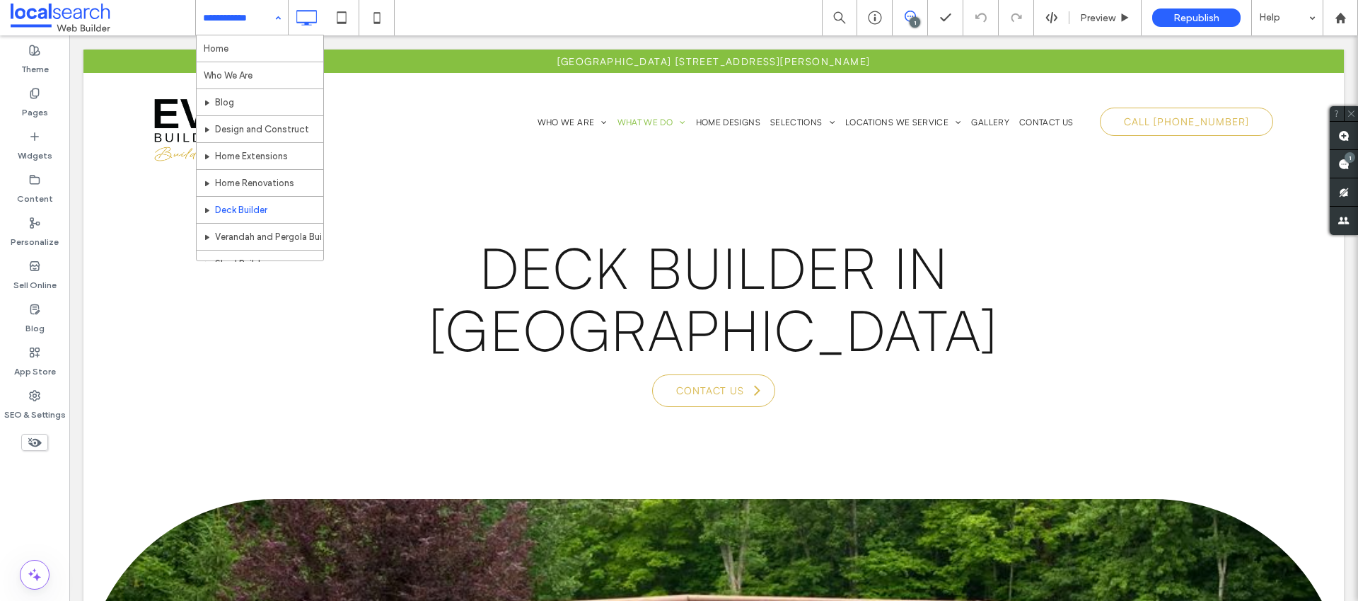
click at [249, 21] on input at bounding box center [238, 17] width 71 height 35
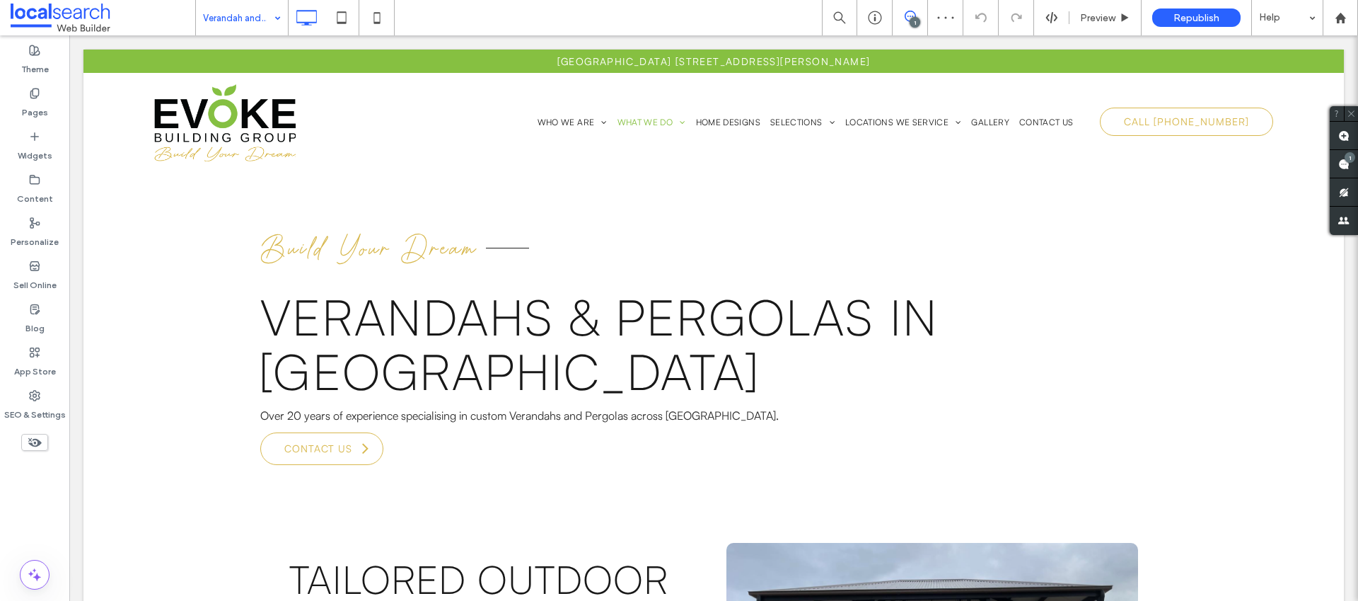
click at [274, 17] on div "Verandah and Pergola Builder" at bounding box center [242, 17] width 92 height 35
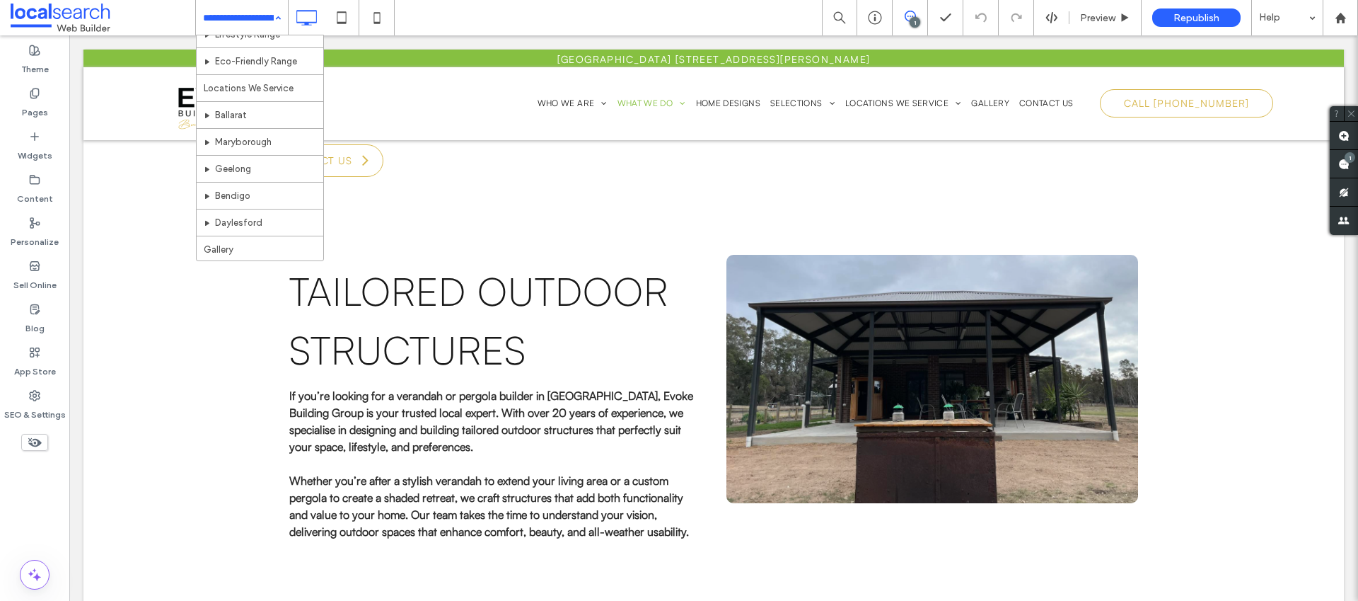
scroll to position [166, 0]
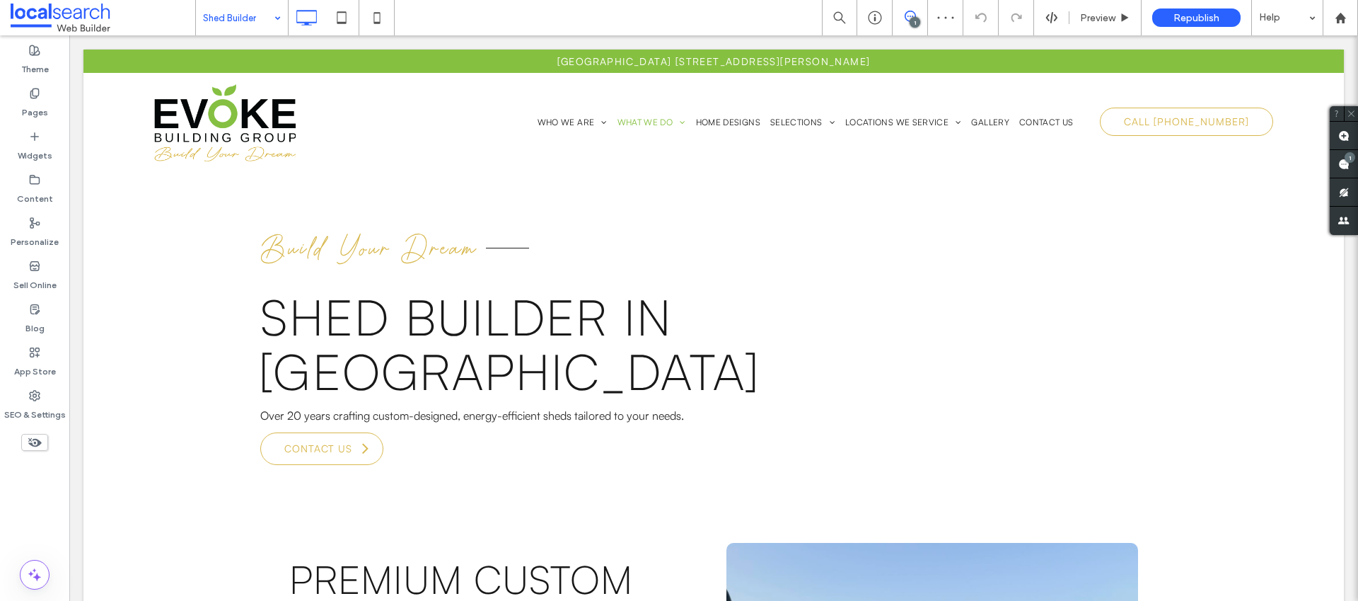
click at [228, 23] on input at bounding box center [238, 17] width 71 height 35
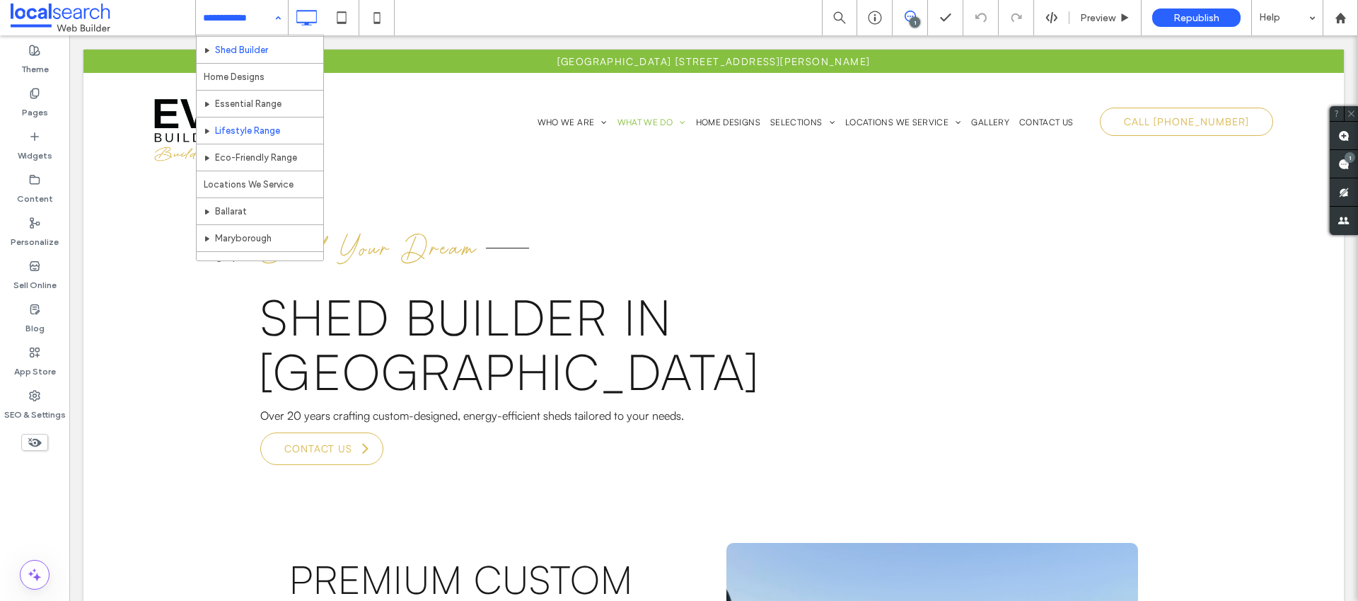
scroll to position [192, 0]
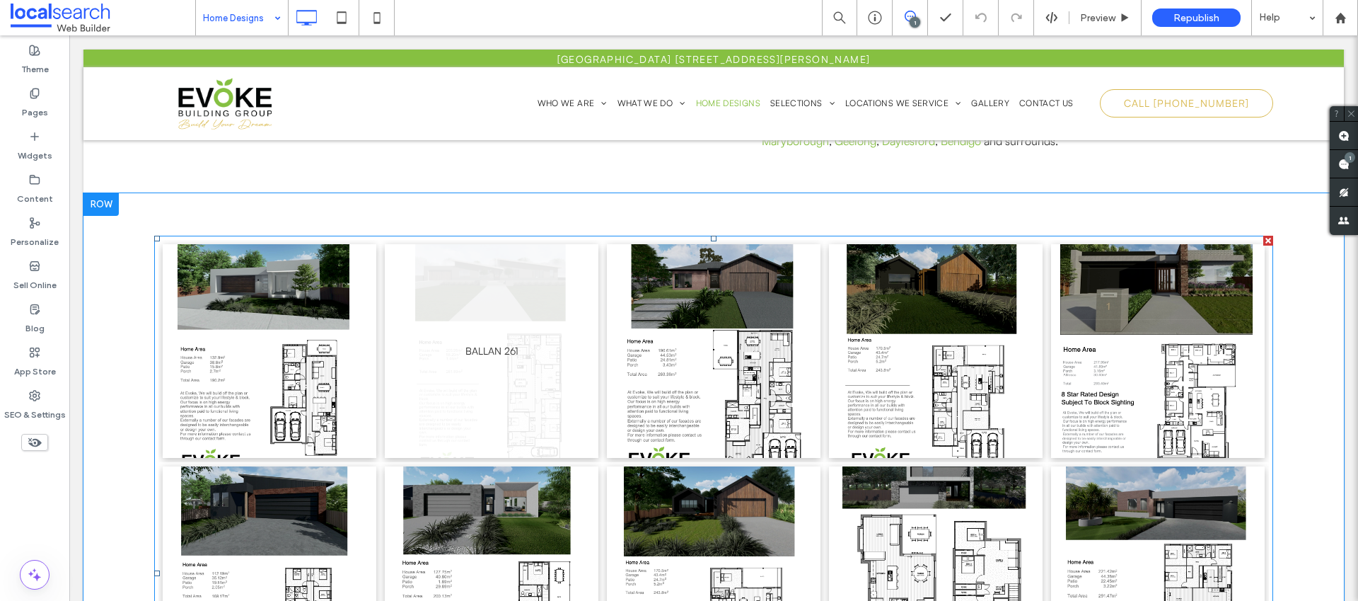
scroll to position [1626, 0]
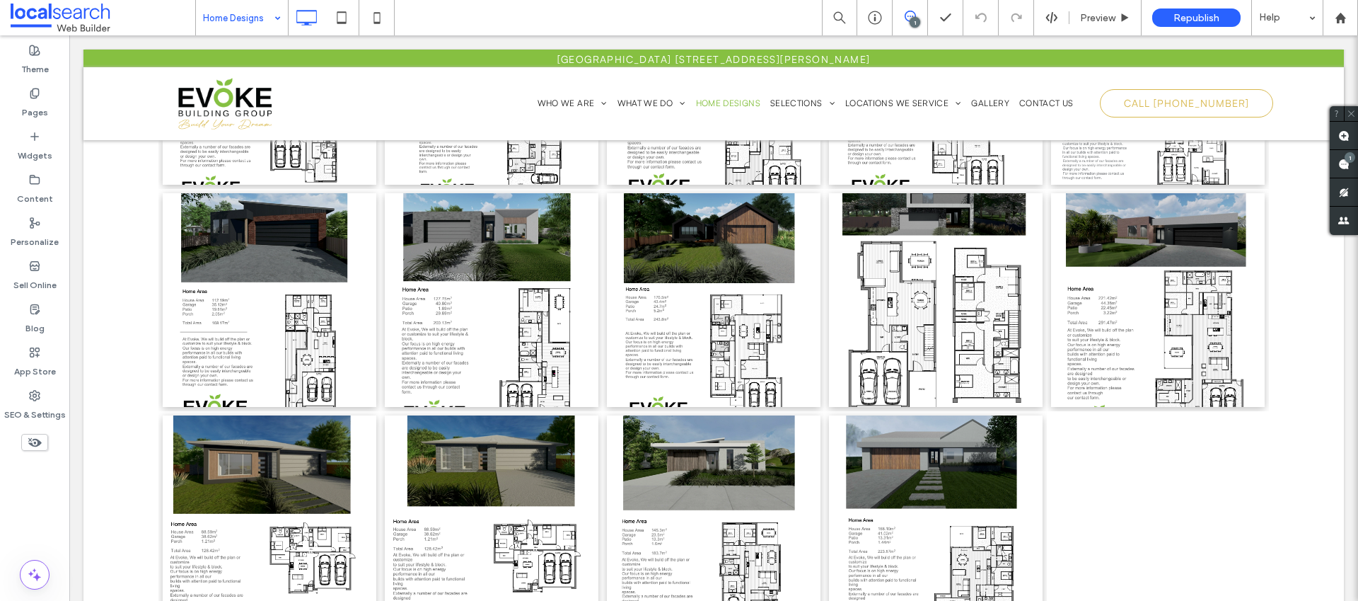
click at [224, 27] on input at bounding box center [238, 17] width 71 height 35
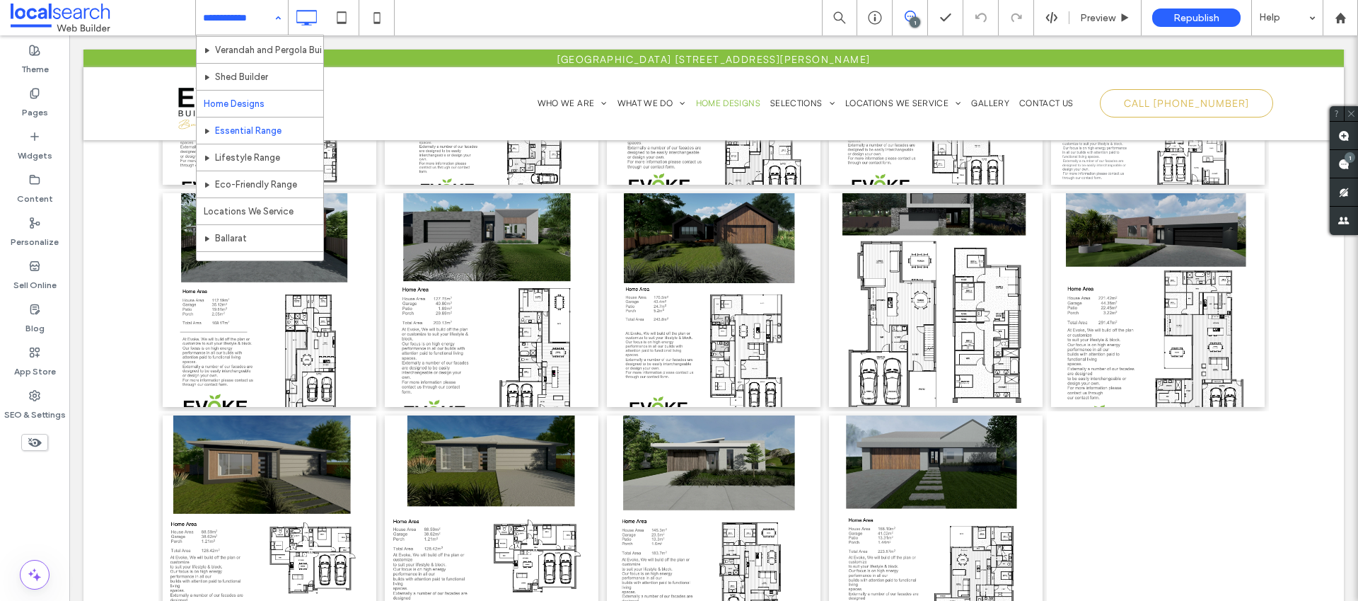
scroll to position [169, 0]
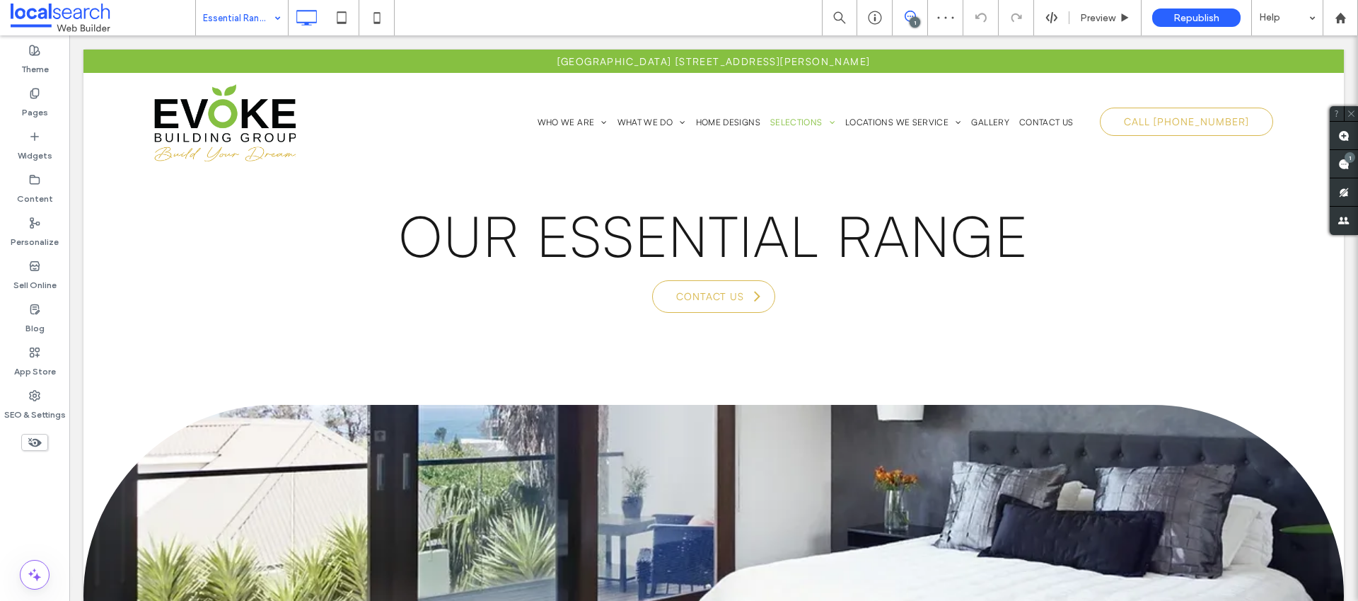
click at [240, 18] on input at bounding box center [238, 17] width 71 height 35
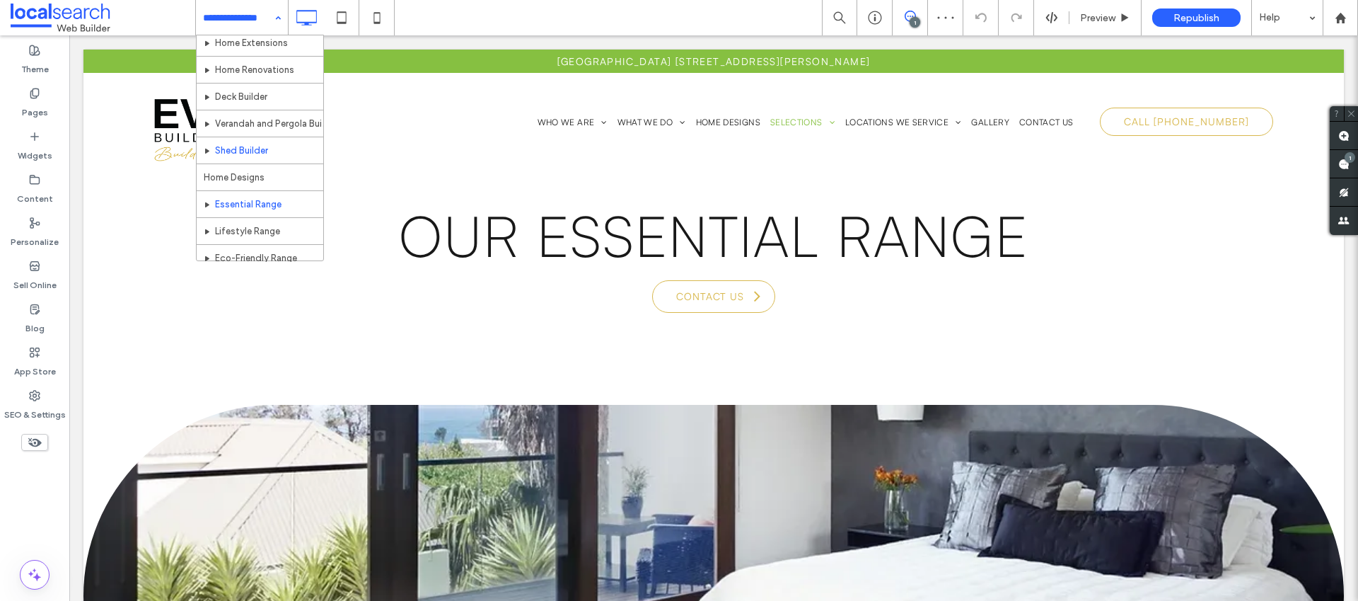
scroll to position [140, 0]
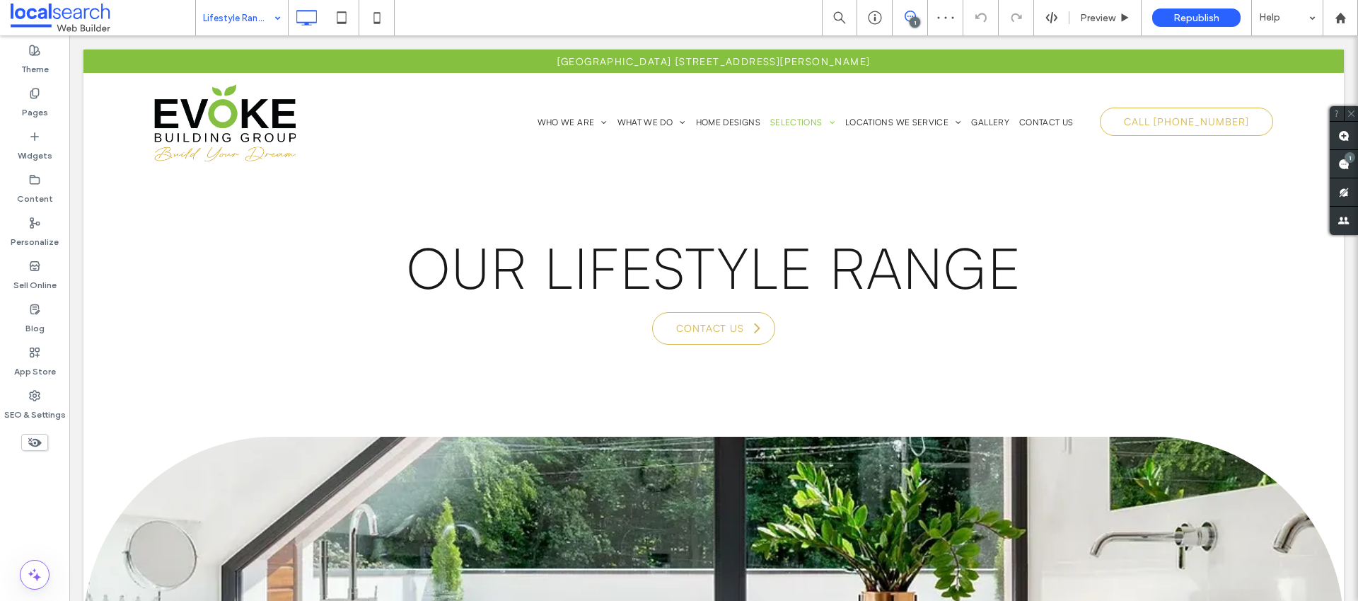
click at [253, 23] on input at bounding box center [238, 17] width 71 height 35
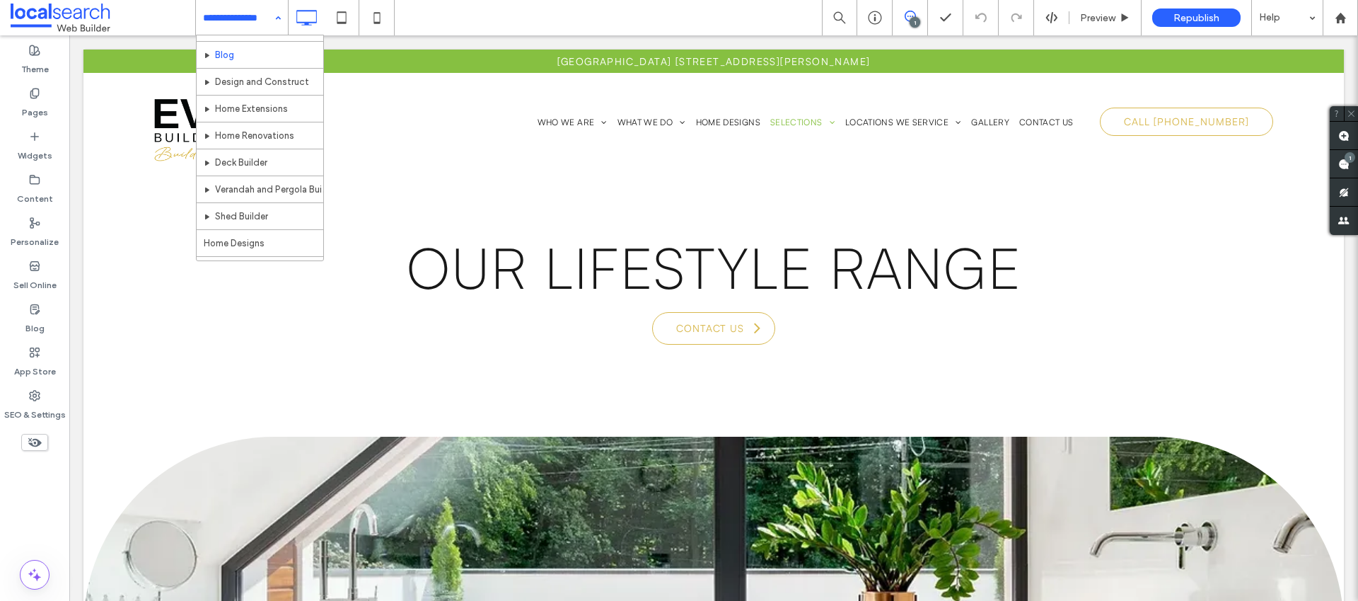
scroll to position [253, 0]
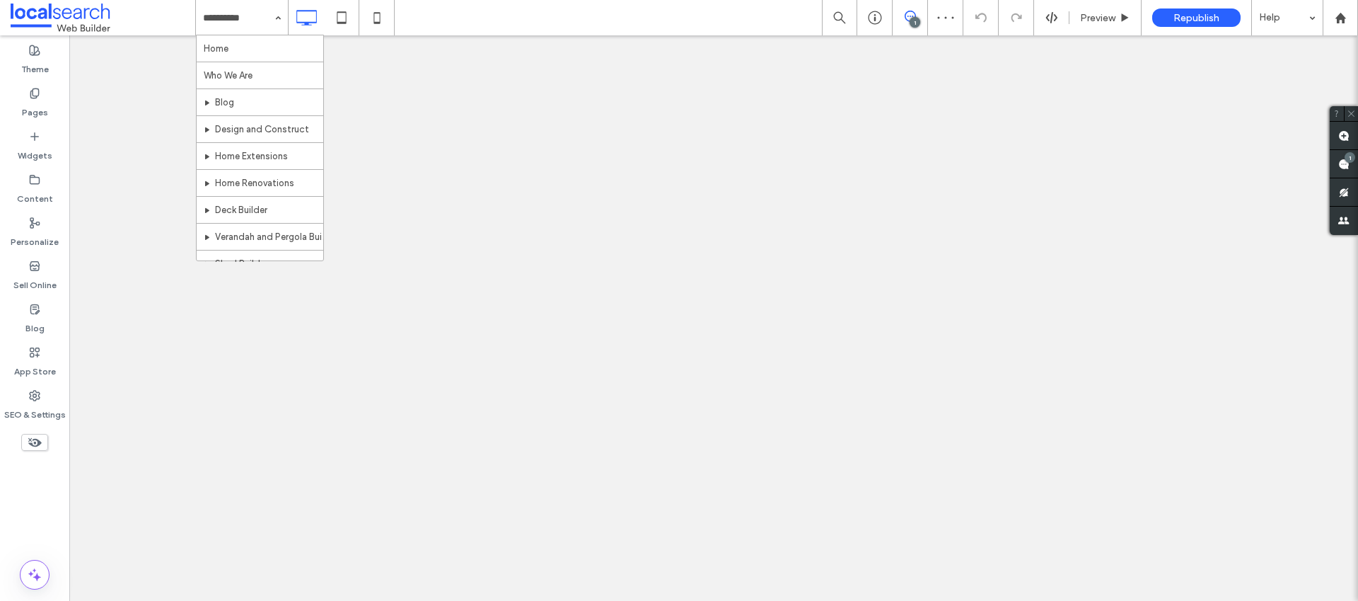
click at [248, 14] on input at bounding box center [238, 17] width 71 height 35
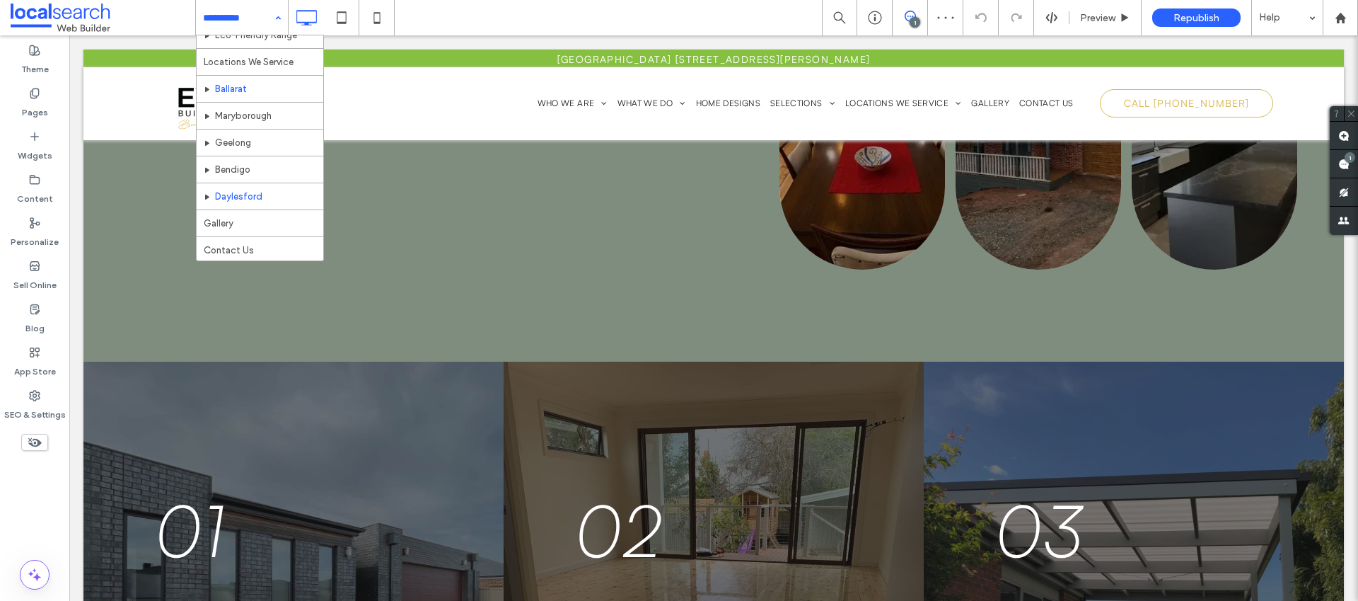
scroll to position [337, 0]
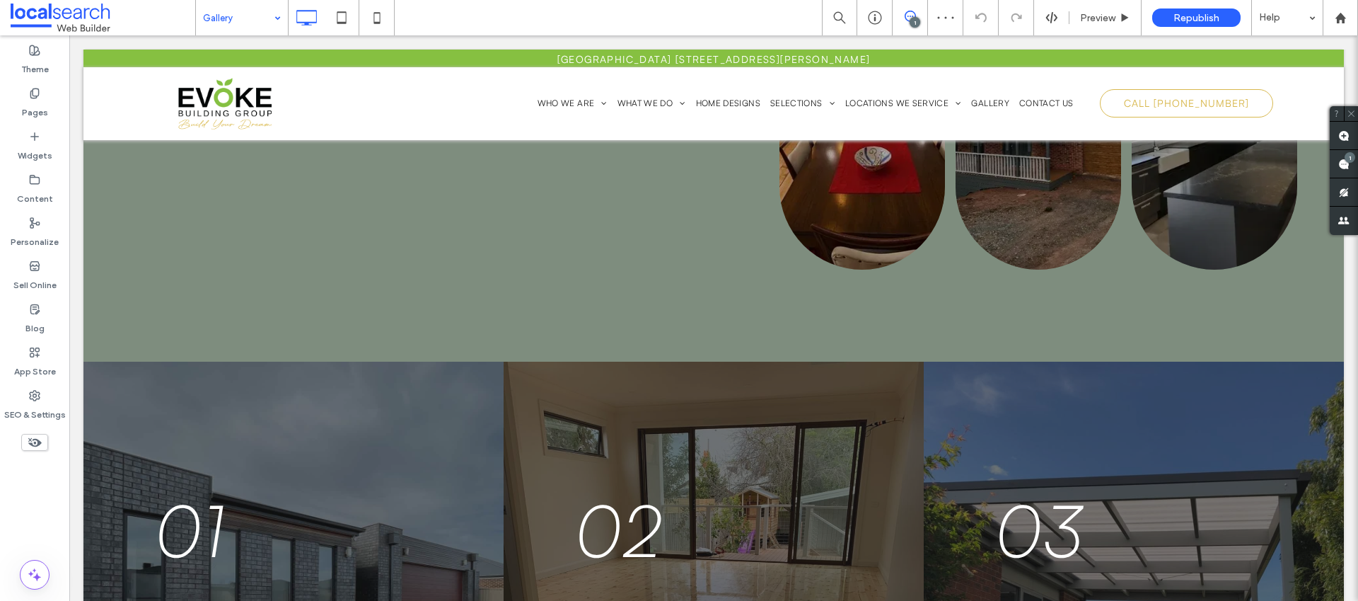
click at [266, 18] on input at bounding box center [238, 17] width 71 height 35
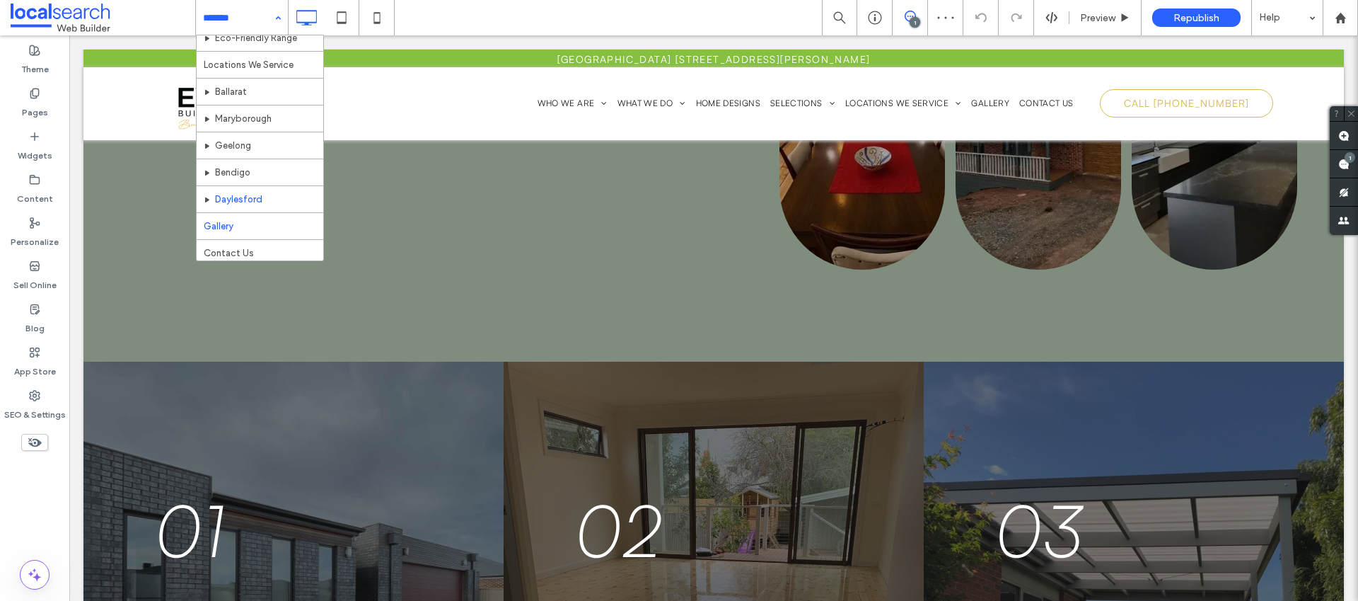
scroll to position [337, 0]
click at [262, 25] on input at bounding box center [238, 17] width 71 height 35
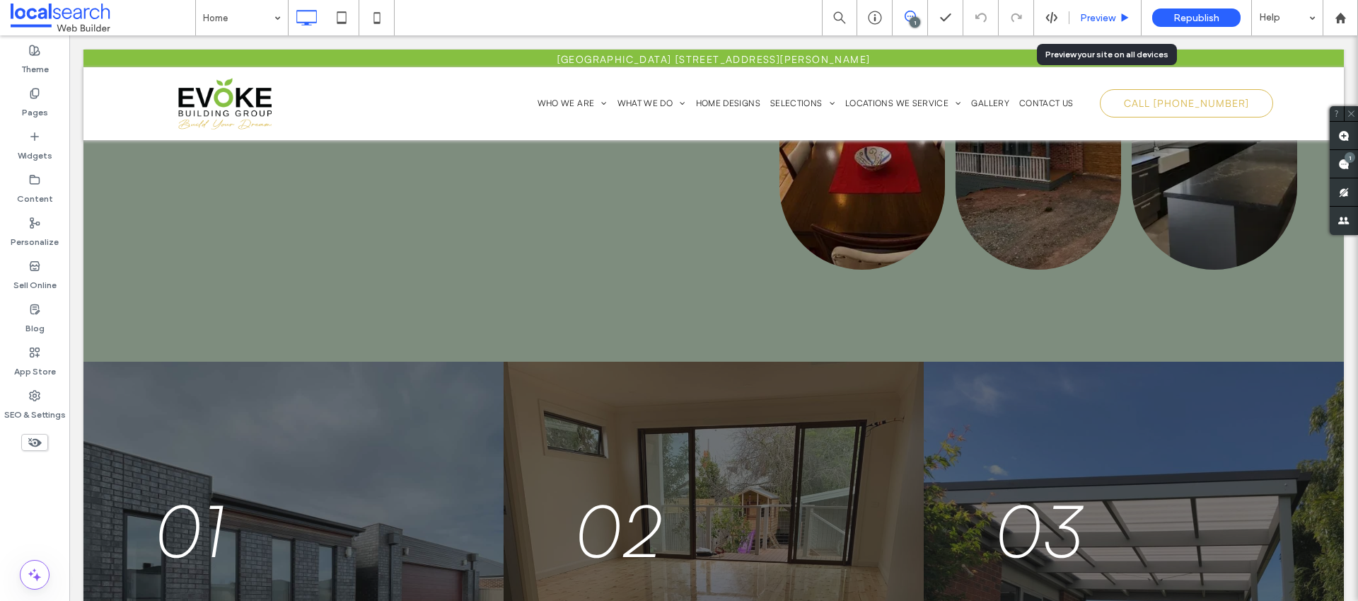
click at [1083, 18] on span "Preview" at bounding box center [1097, 18] width 35 height 12
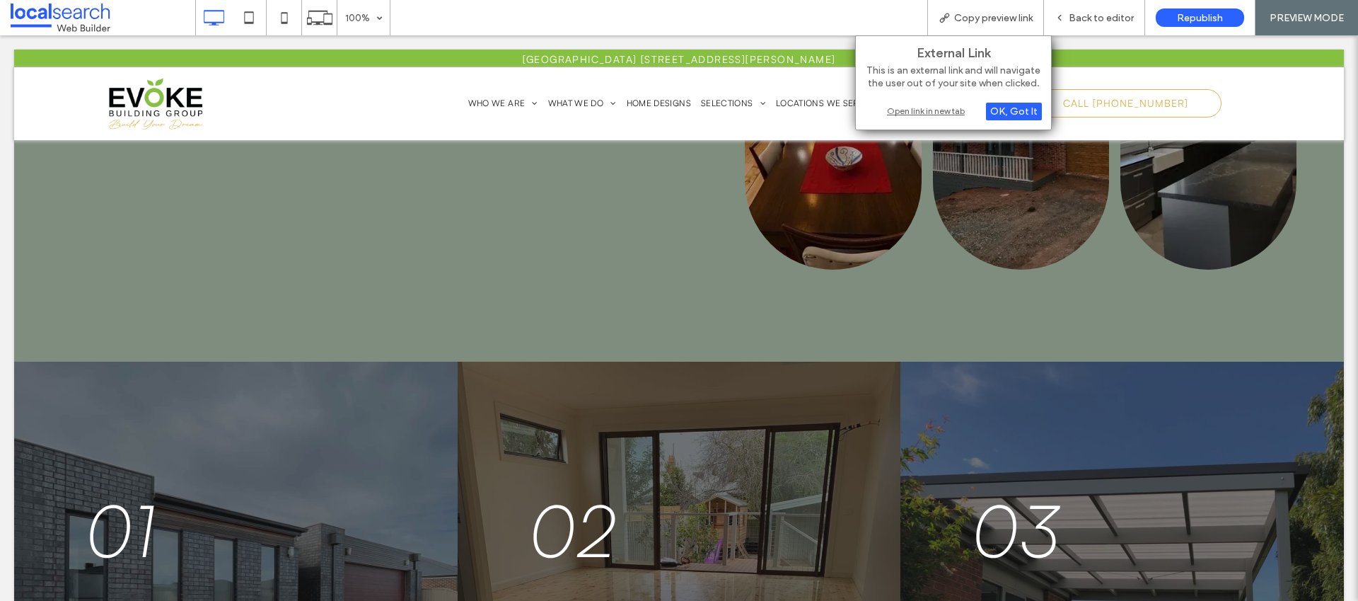
click at [940, 112] on div "Open link in new tab" at bounding box center [953, 110] width 177 height 15
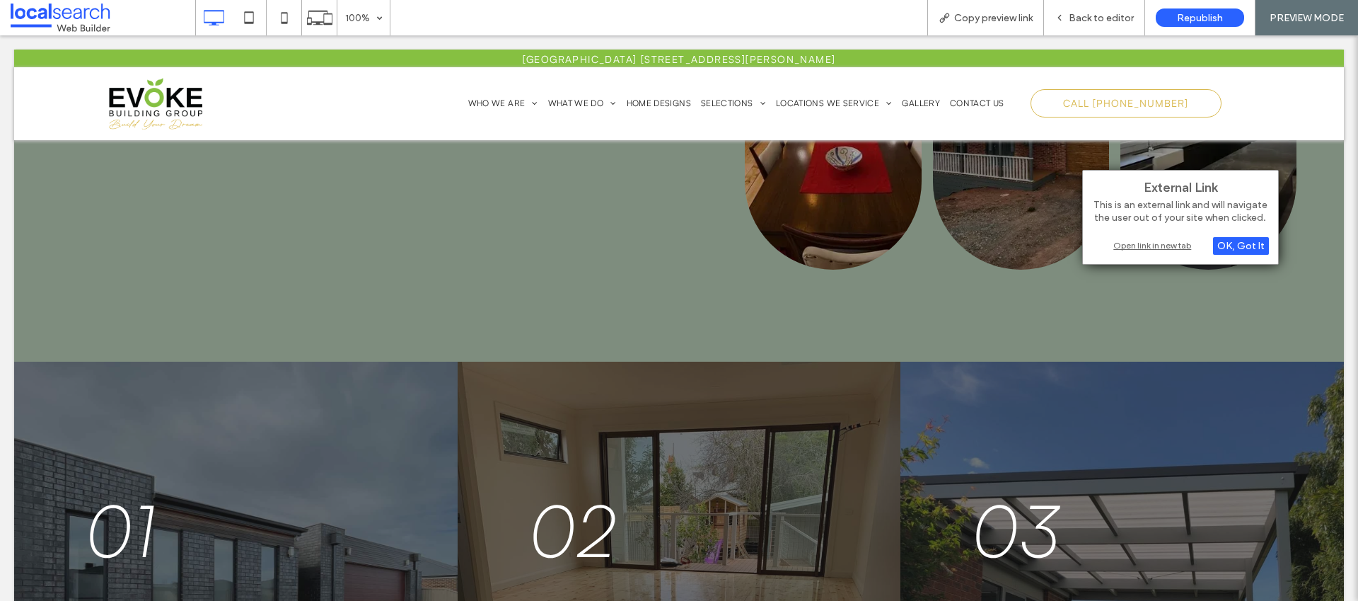
click at [1143, 241] on div "Open link in new tab" at bounding box center [1180, 245] width 177 height 15
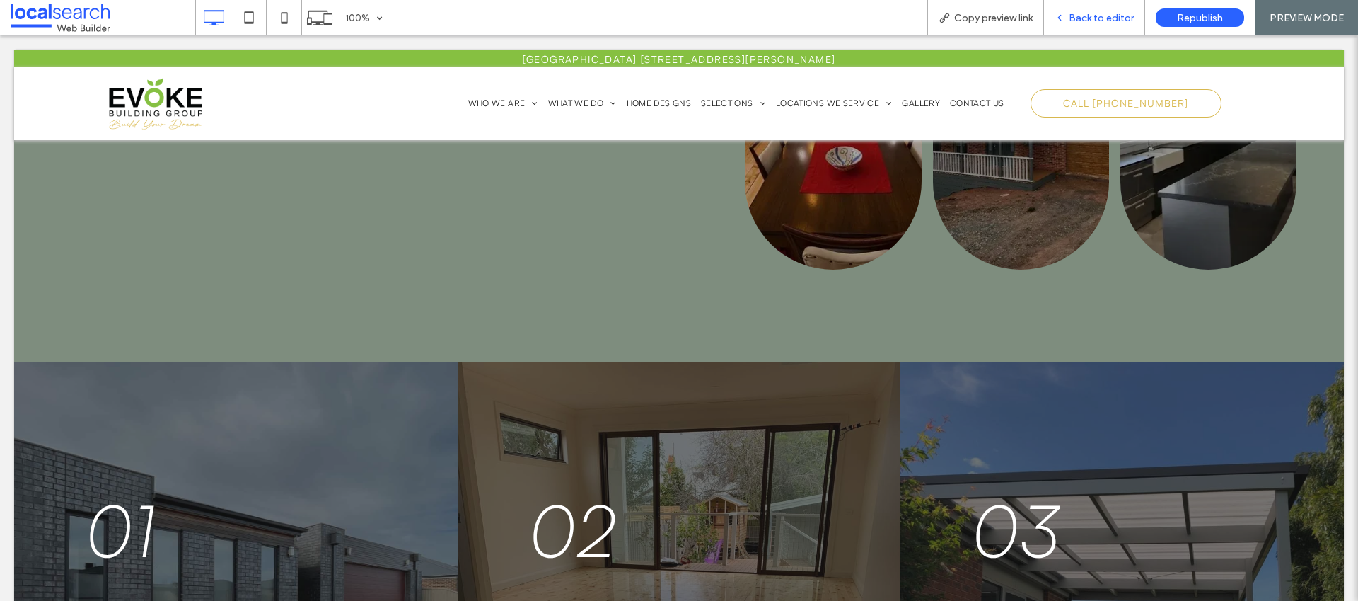
click at [1068, 30] on div "Back to editor" at bounding box center [1094, 17] width 101 height 35
click at [1067, 18] on div "Back to editor" at bounding box center [1094, 18] width 100 height 12
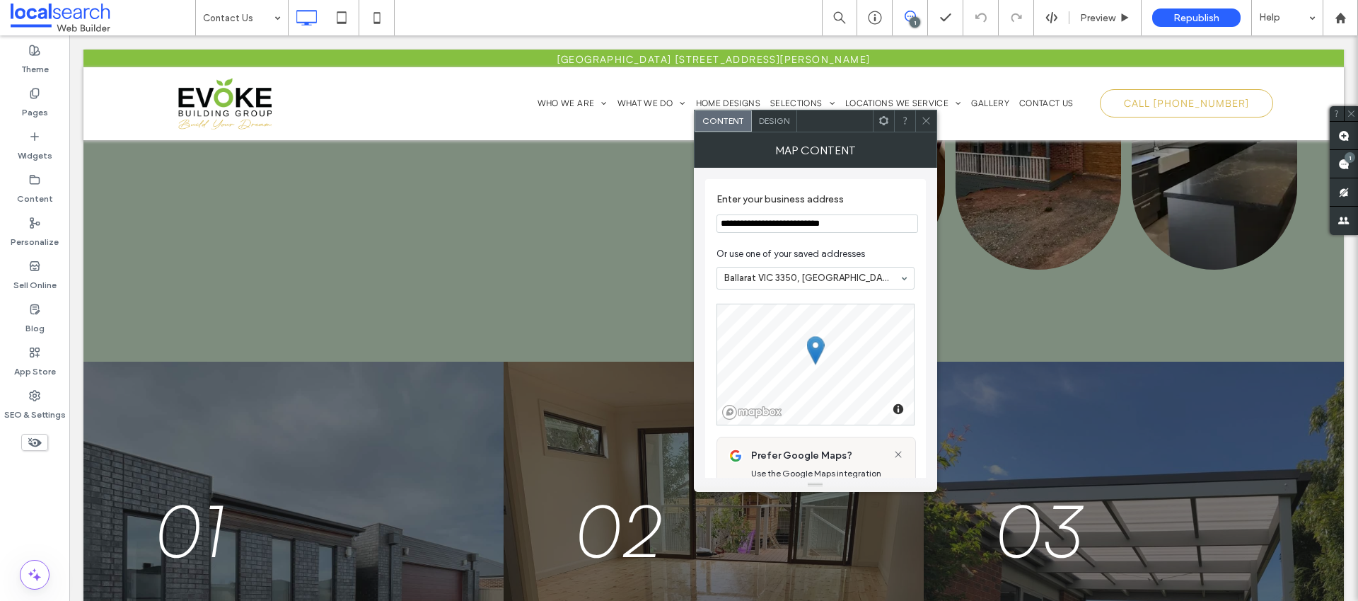
click at [922, 117] on icon at bounding box center [926, 120] width 11 height 11
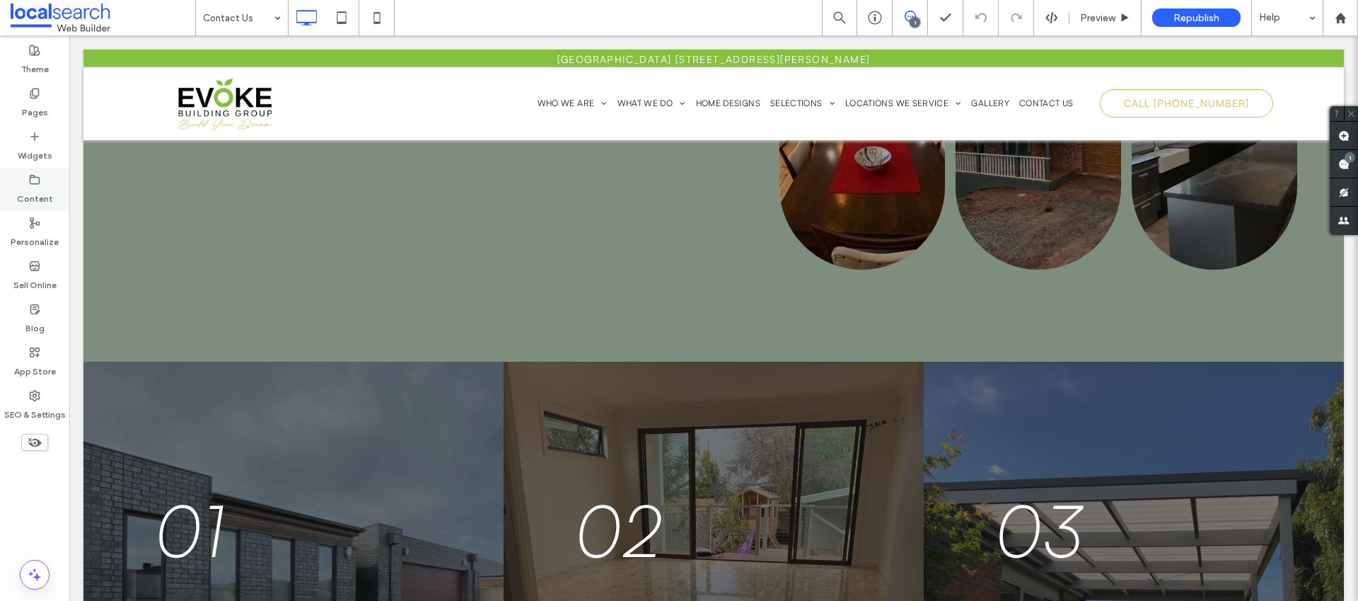
click at [41, 195] on label "Content" at bounding box center [35, 195] width 36 height 20
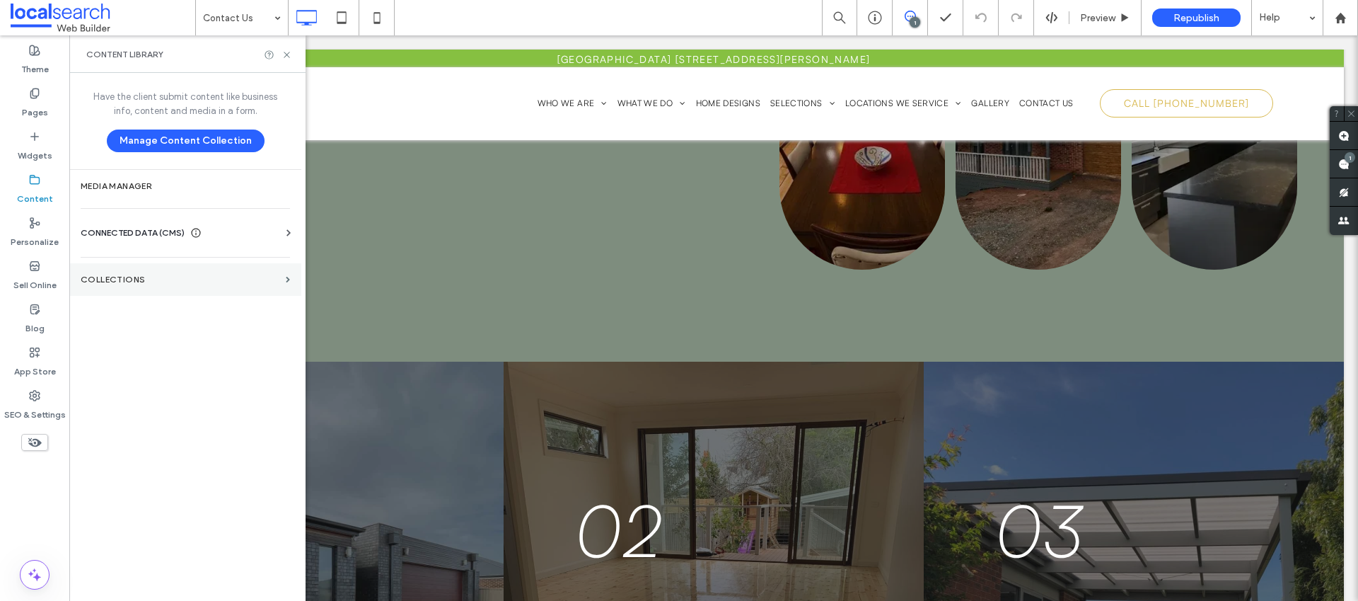
click at [131, 269] on section "Collections" at bounding box center [185, 279] width 232 height 33
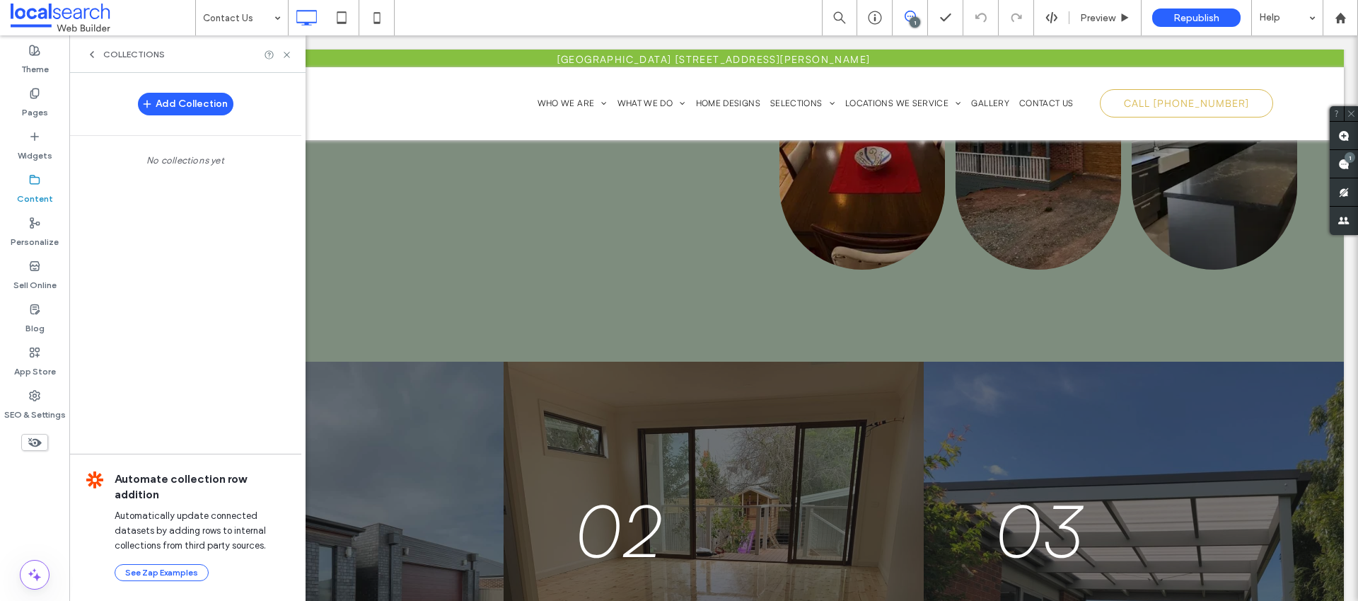
click at [43, 190] on label "Content" at bounding box center [35, 195] width 36 height 20
click at [98, 59] on div "Collections" at bounding box center [125, 54] width 79 height 11
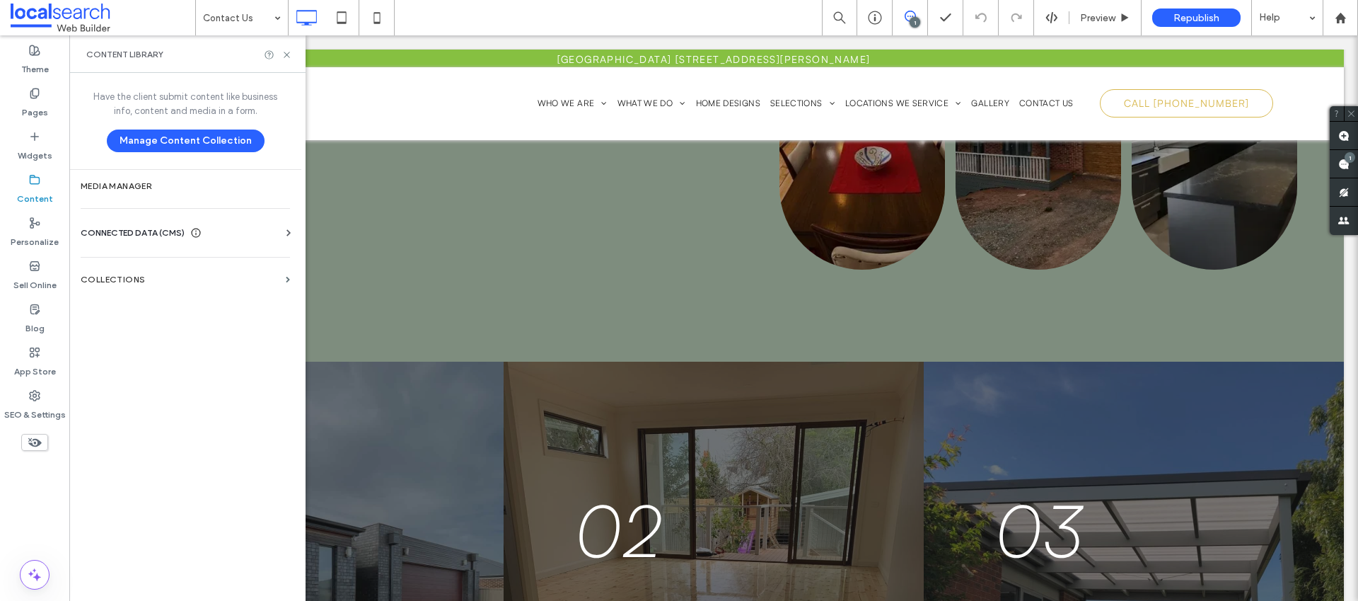
click at [165, 236] on span "CONNECTED DATA (CMS)" at bounding box center [133, 233] width 104 height 14
click at [212, 265] on label "Business Info" at bounding box center [188, 267] width 192 height 10
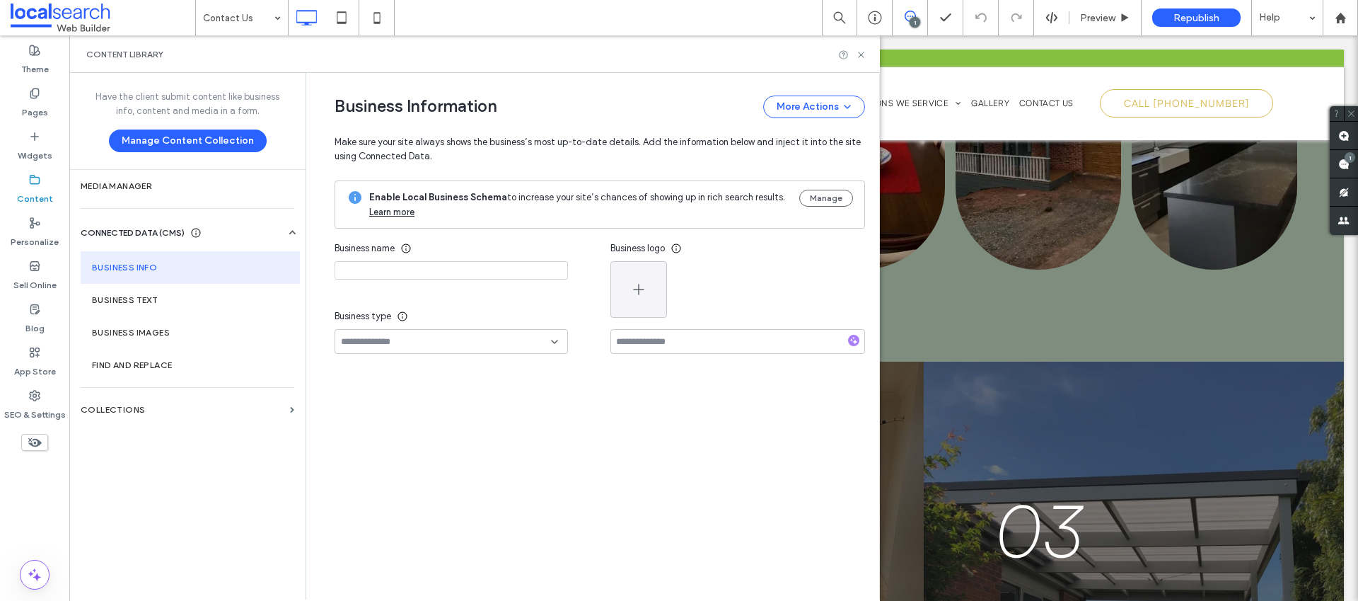
type input "**********"
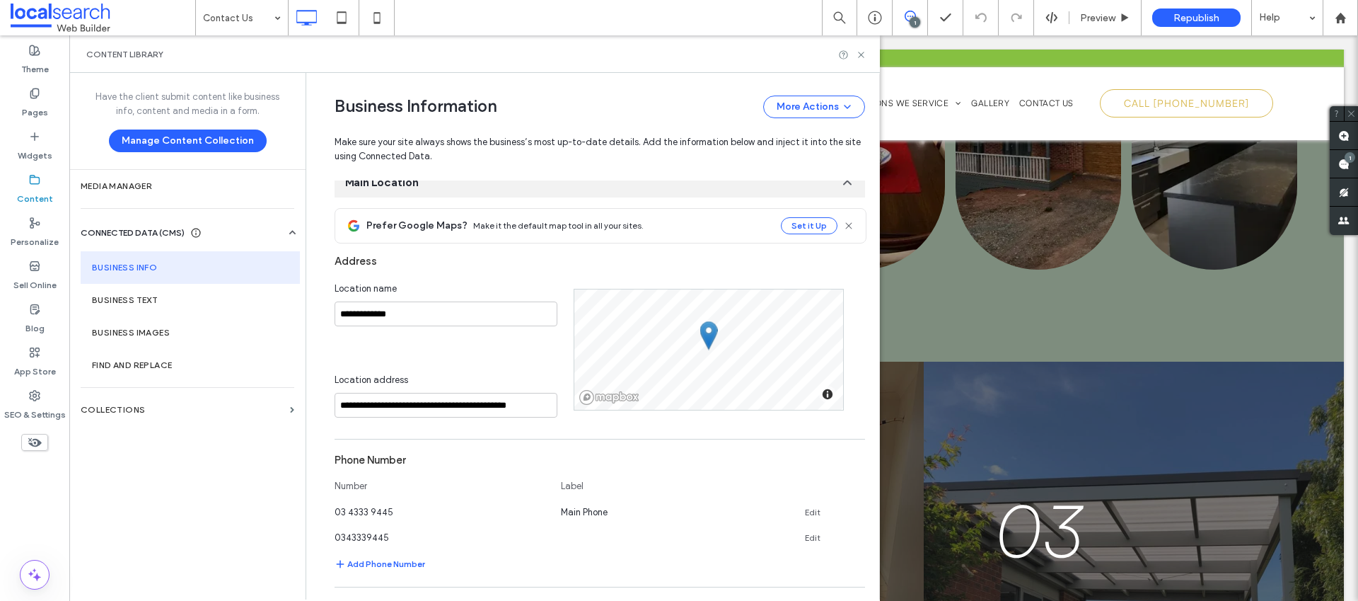
scroll to position [313, 0]
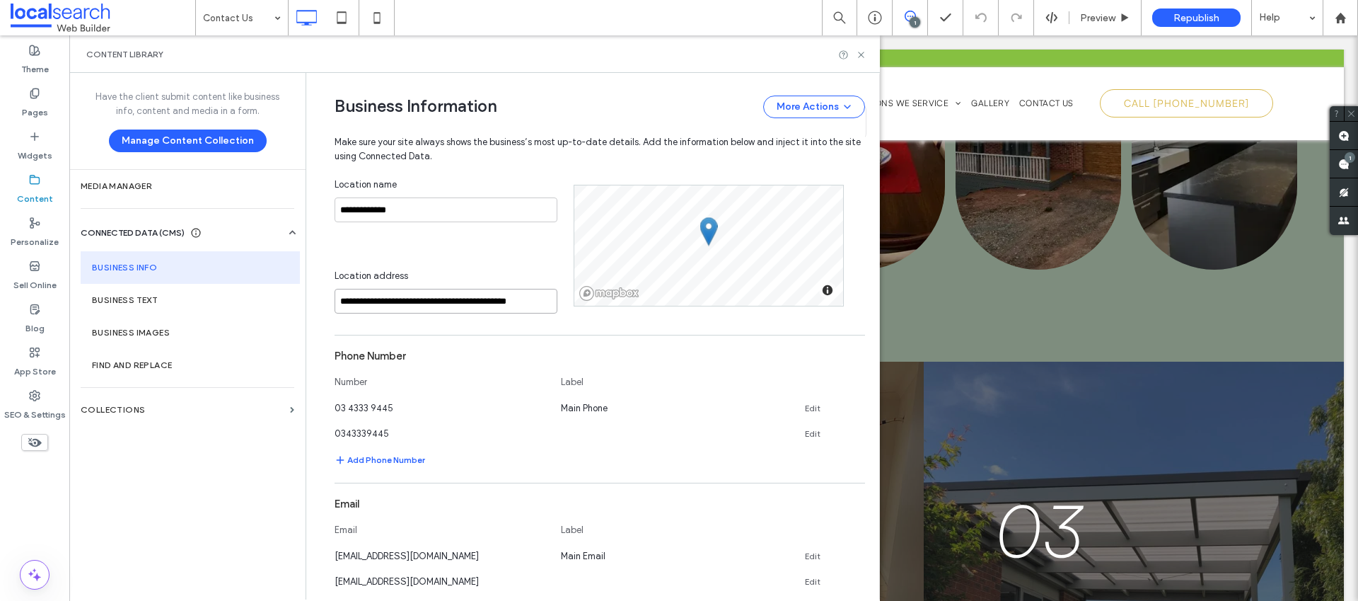
click at [412, 300] on input "**********" at bounding box center [446, 301] width 223 height 25
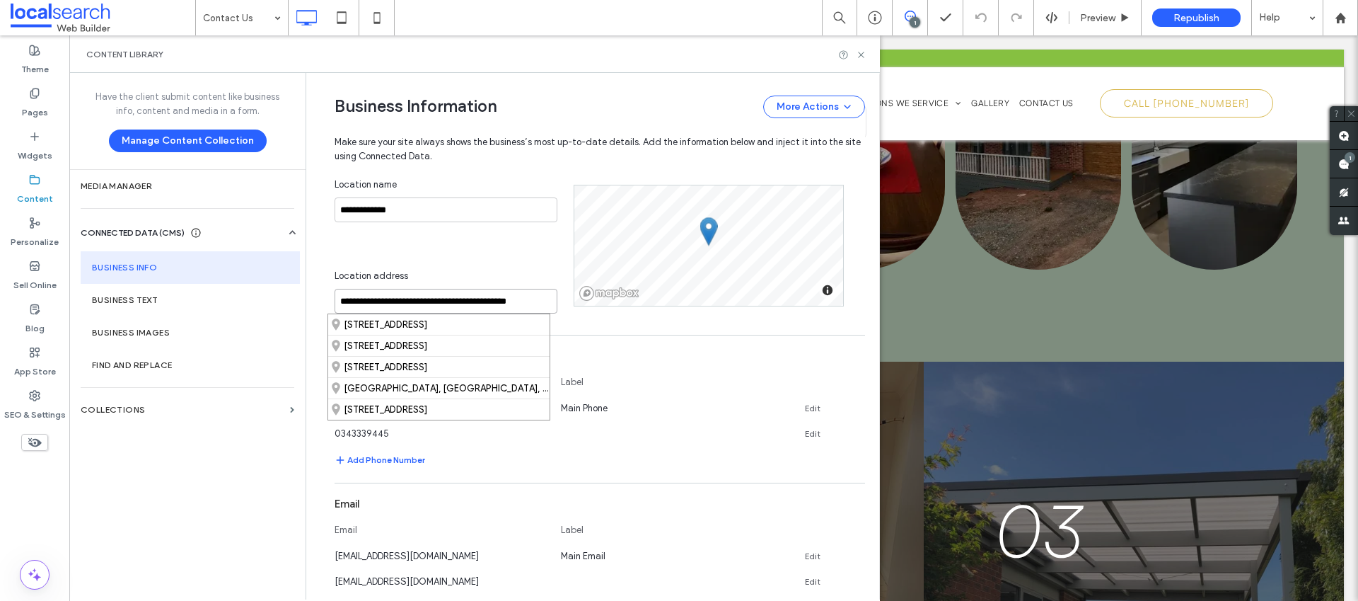
paste input
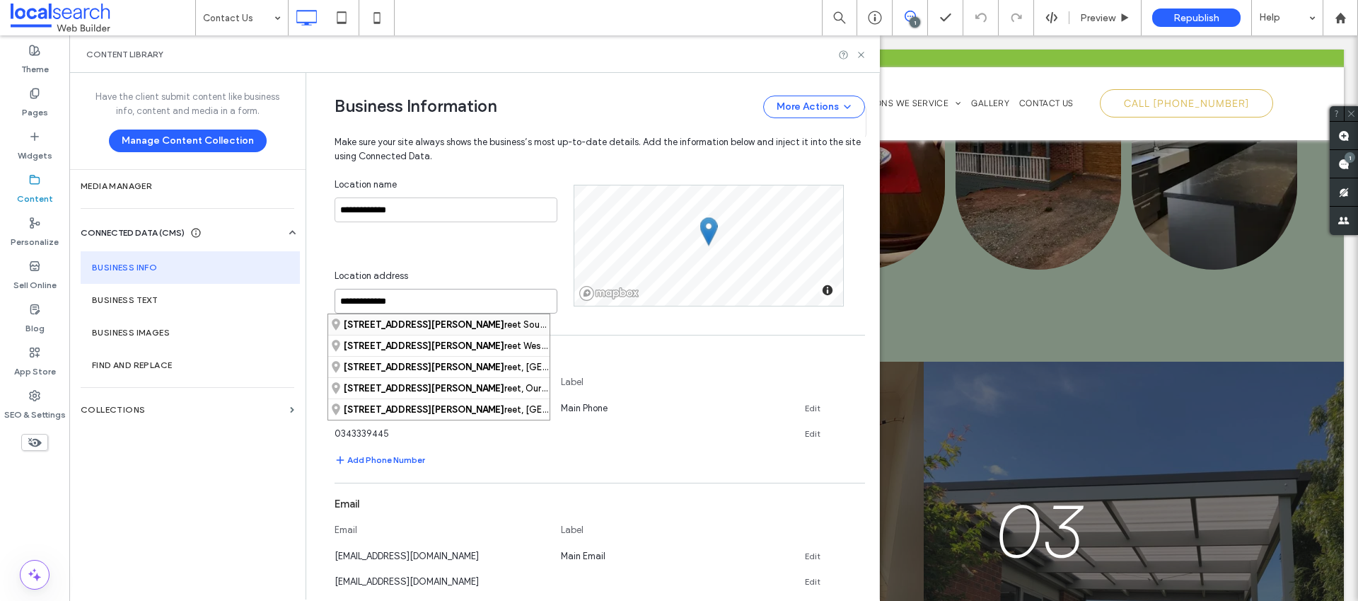
paste input "**********"
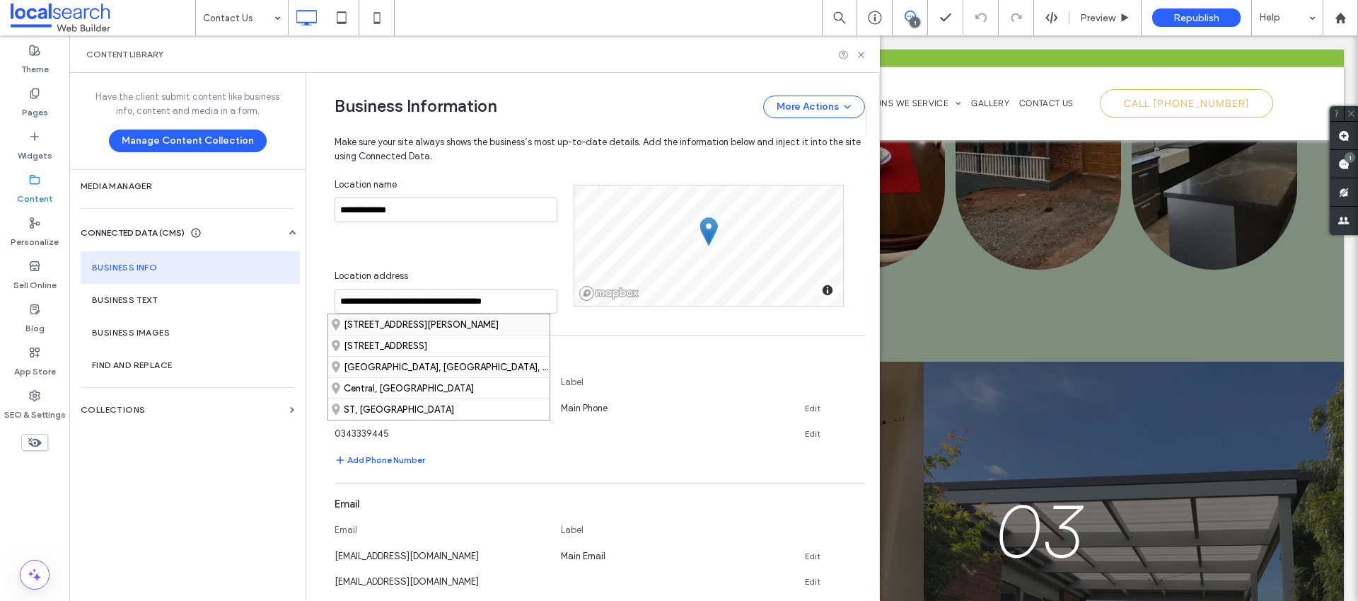
click at [429, 325] on div "124 Albert Street, Ballarat Central Victoria 3350, Australia" at bounding box center [438, 324] width 221 height 21
type input "**********"
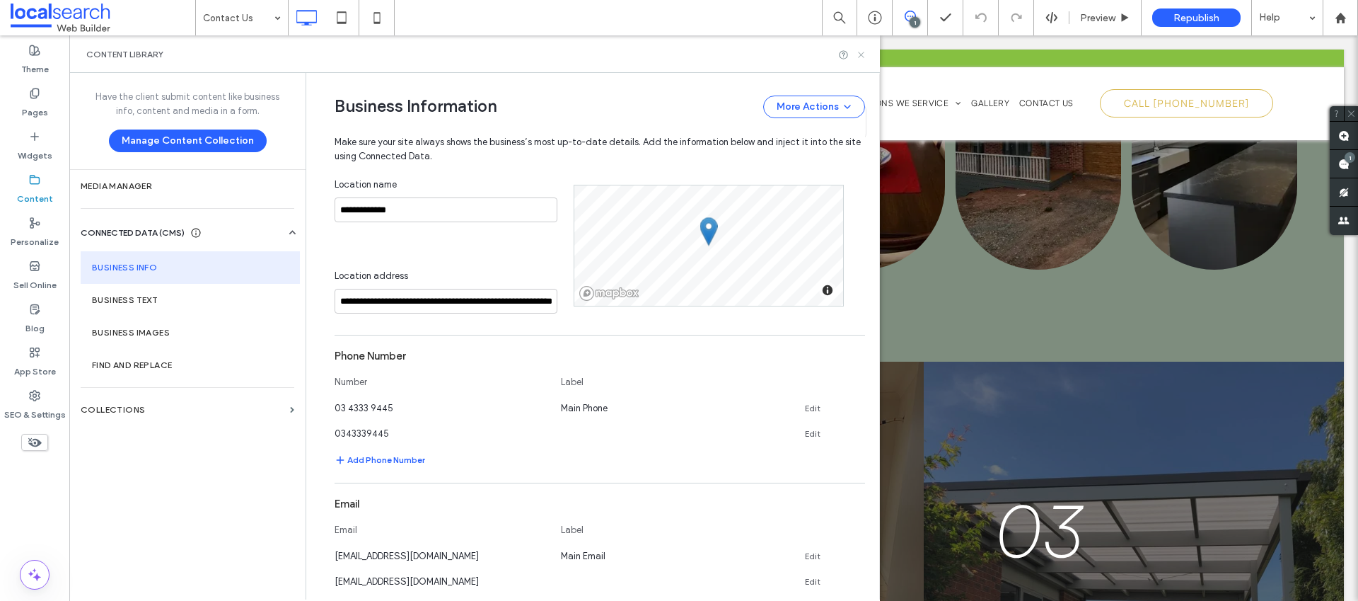
click at [858, 52] on icon at bounding box center [861, 55] width 11 height 11
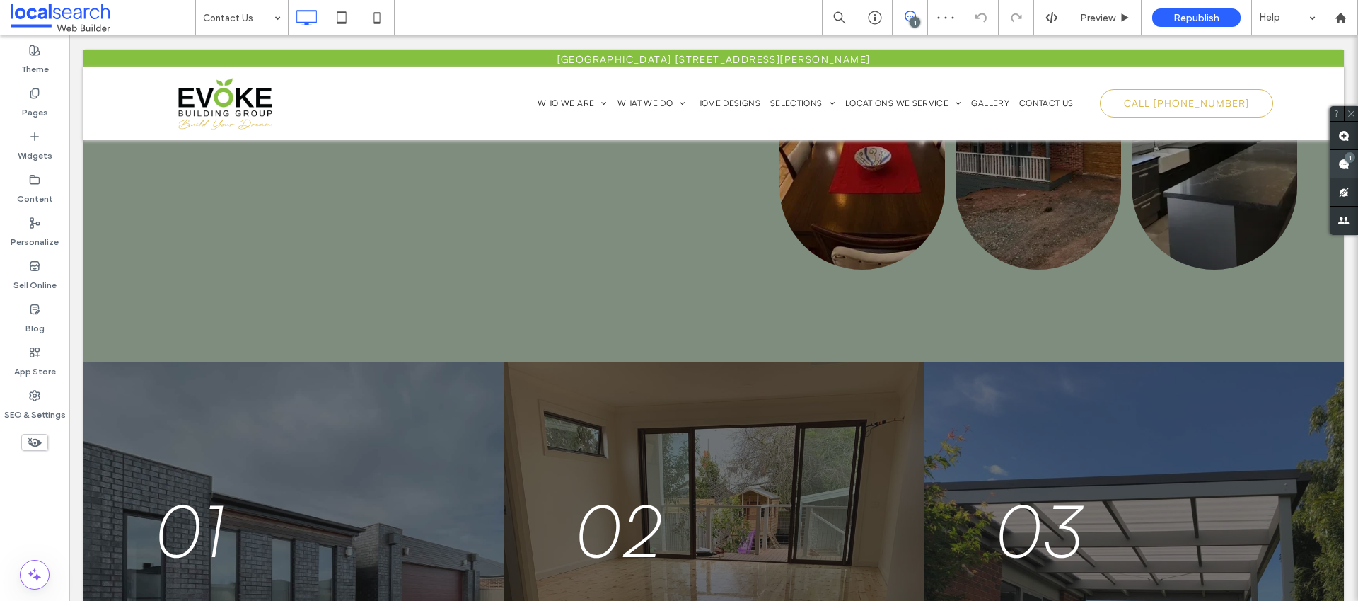
click at [1340, 163] on use at bounding box center [1343, 163] width 11 height 11
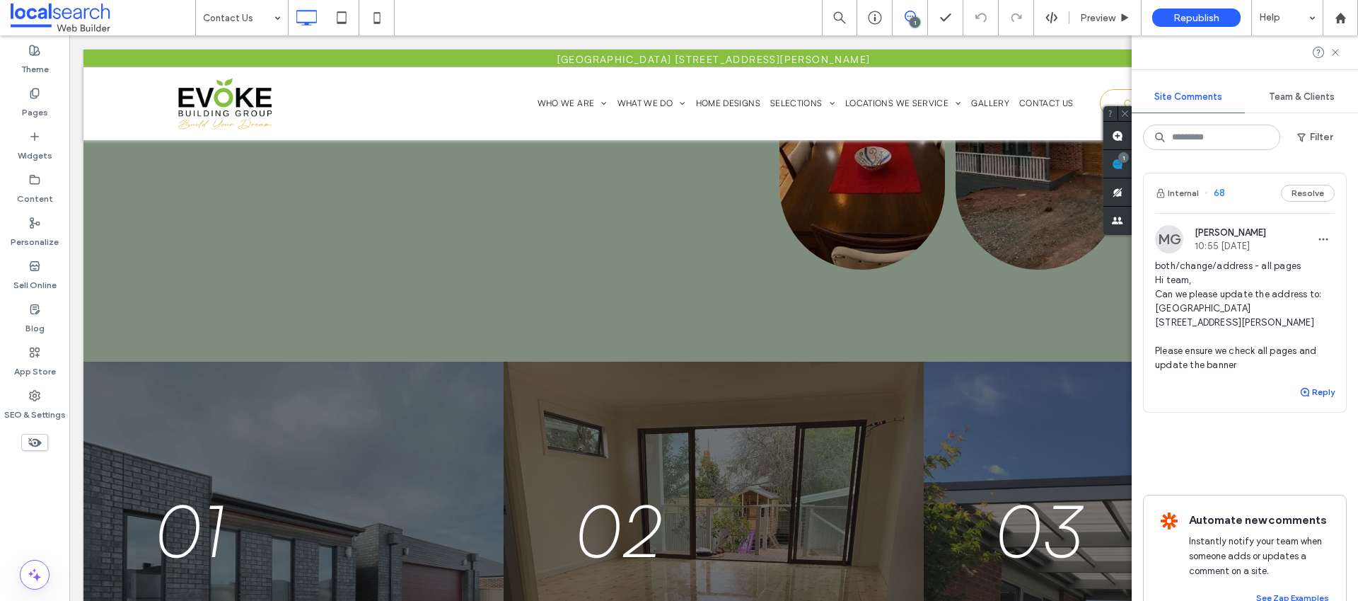
click at [1313, 393] on button "Reply" at bounding box center [1316, 391] width 35 height 17
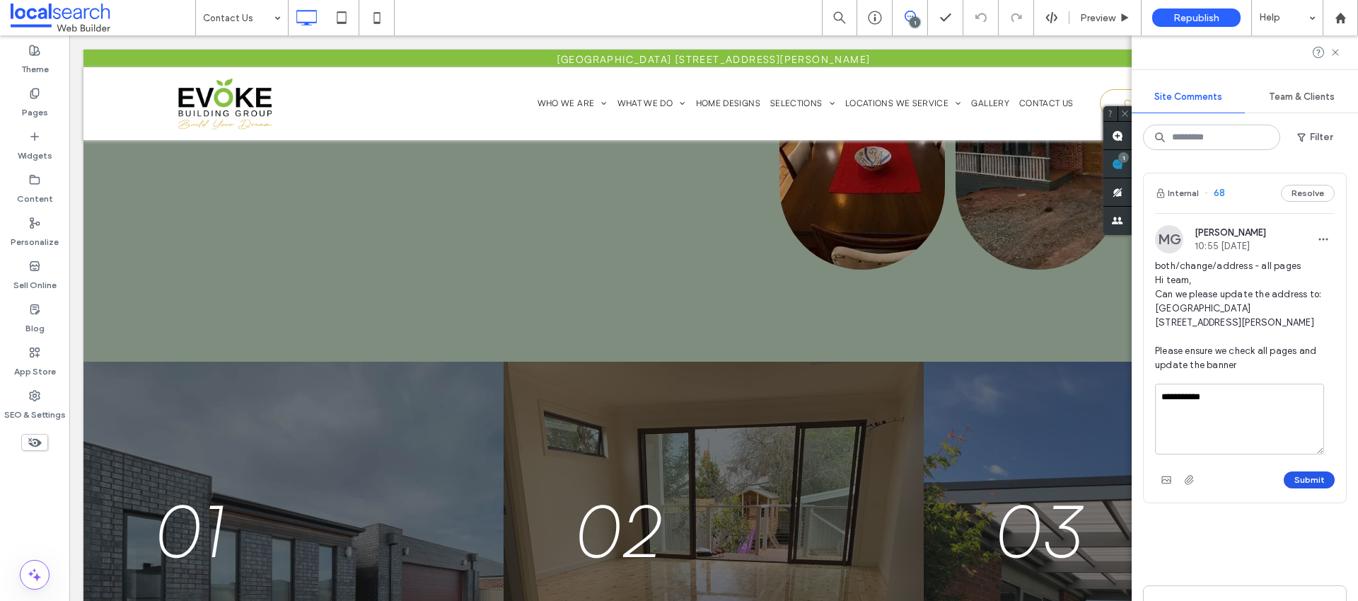
type textarea "**********"
click at [1297, 472] on button "Submit" at bounding box center [1309, 479] width 51 height 17
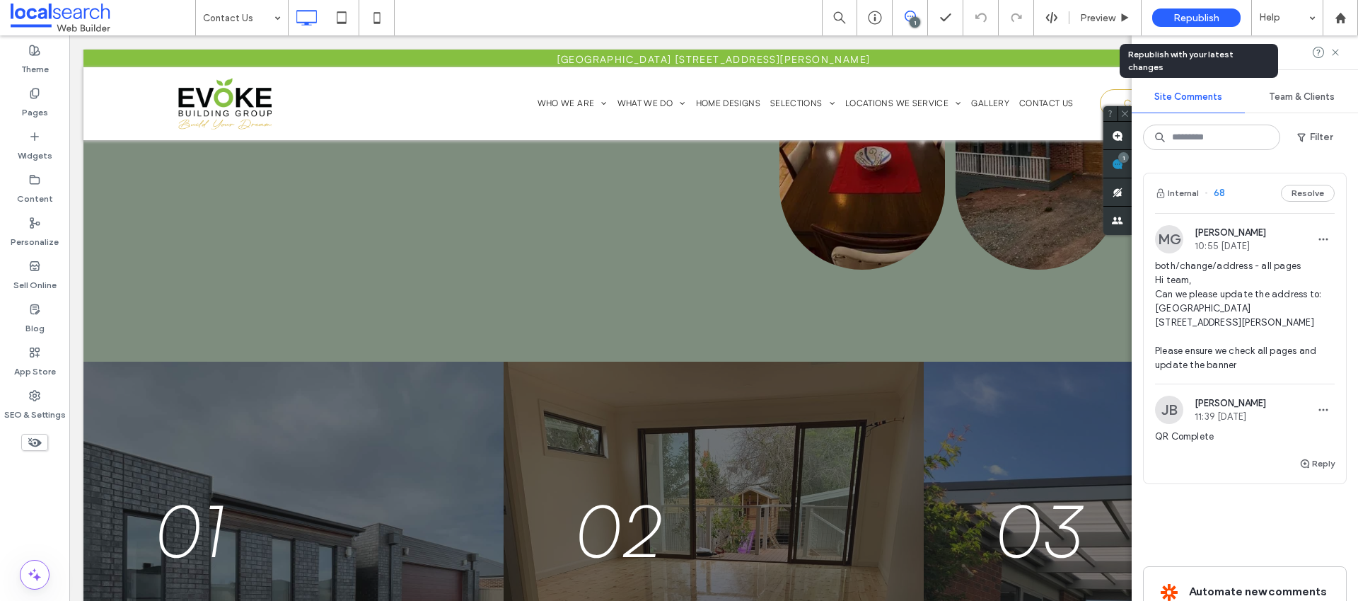
click at [1215, 18] on span "Republish" at bounding box center [1197, 18] width 46 height 12
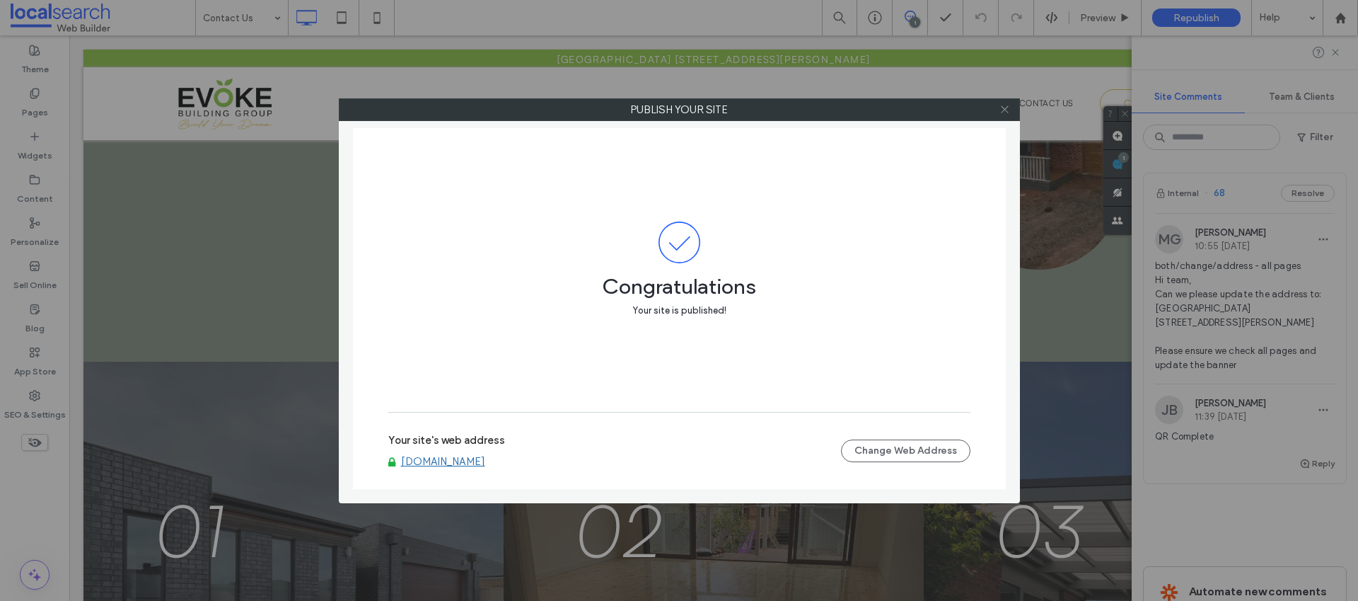
click at [1000, 110] on icon at bounding box center [1005, 109] width 11 height 11
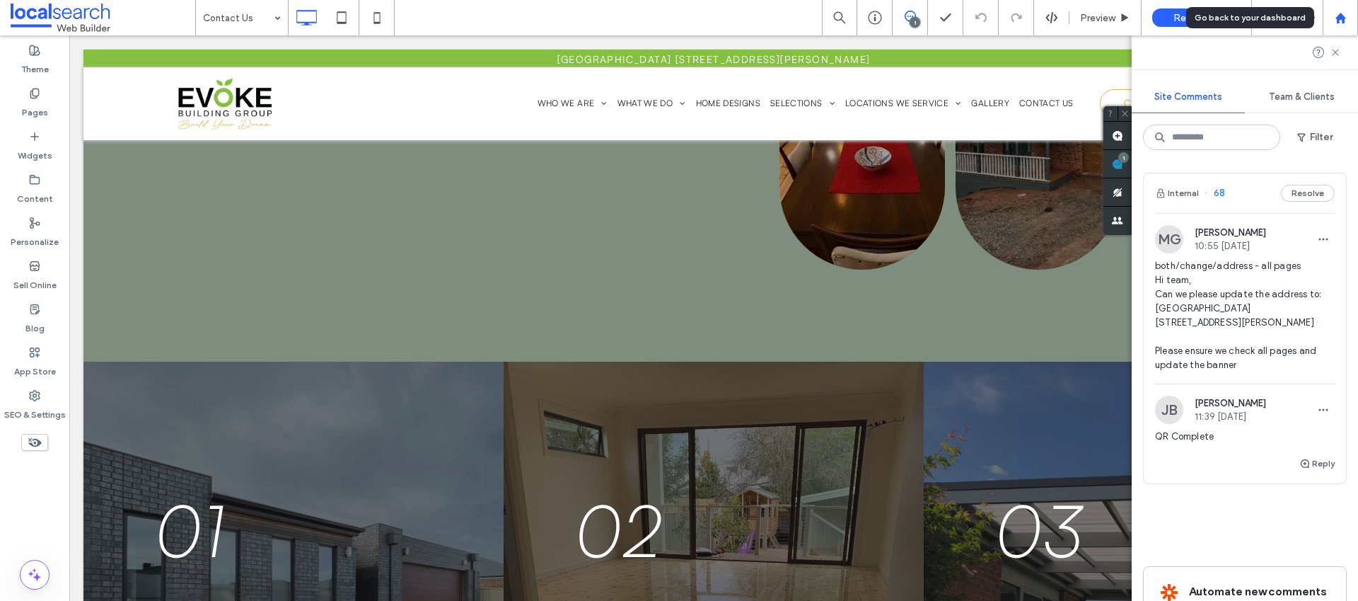
click at [1338, 21] on use at bounding box center [1340, 17] width 11 height 11
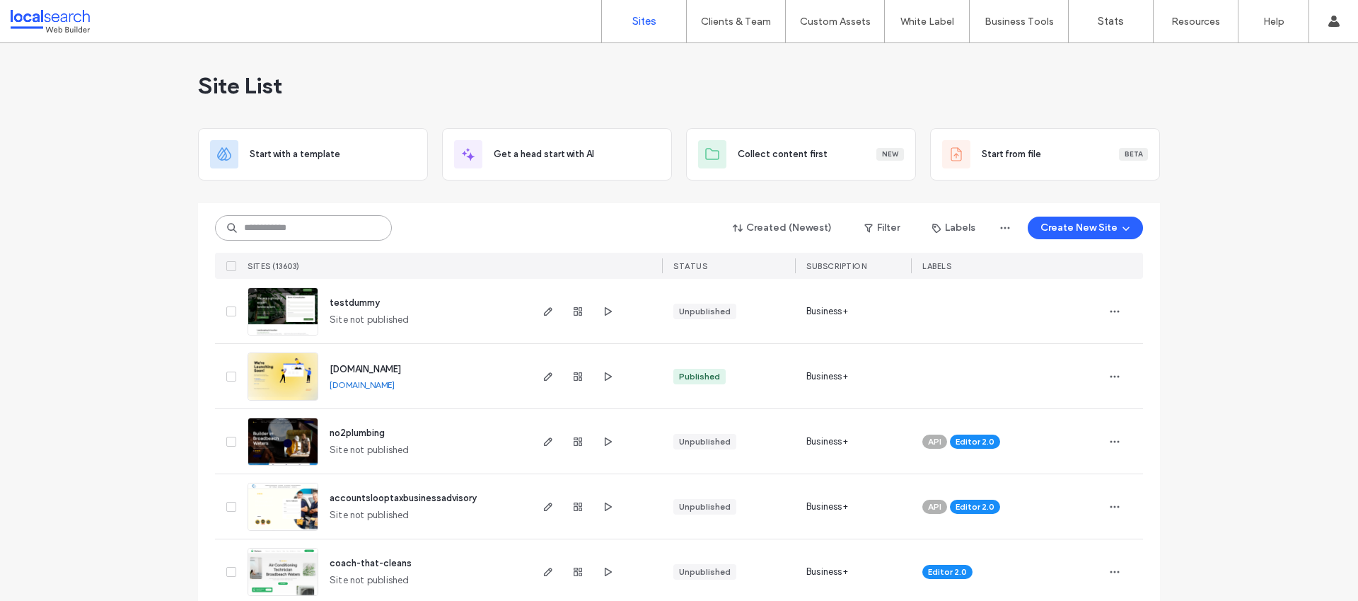
click at [330, 228] on input at bounding box center [303, 227] width 177 height 25
paste input "********"
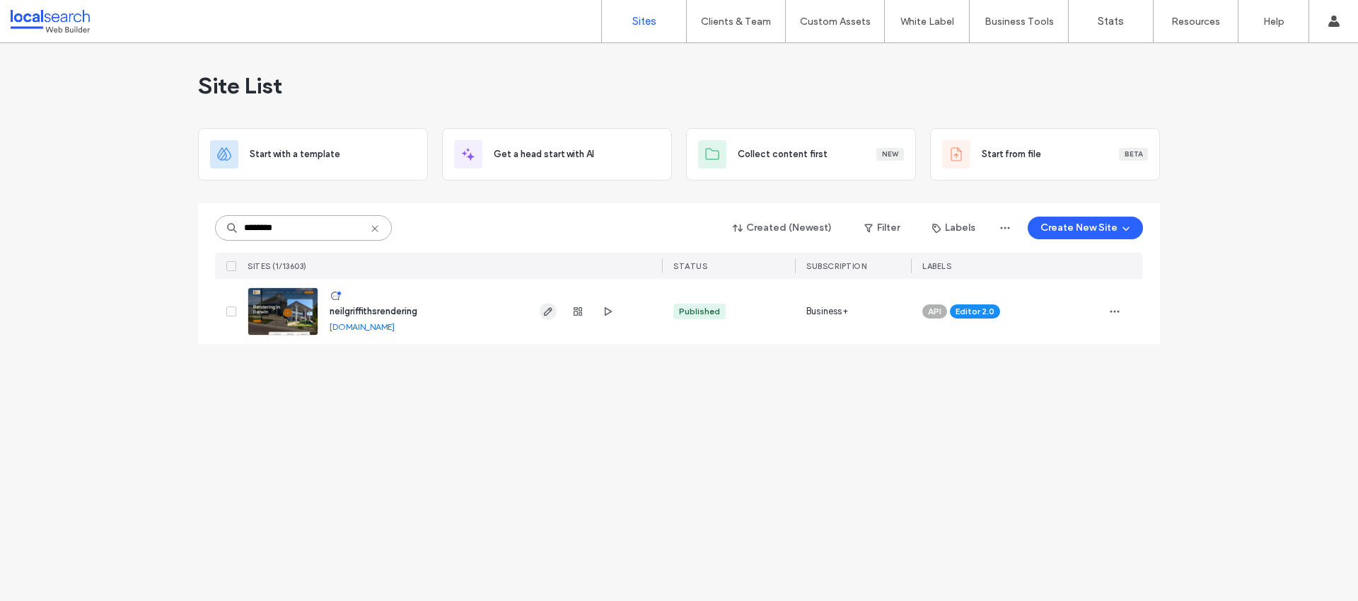
type input "********"
click at [545, 312] on use "button" at bounding box center [548, 311] width 8 height 8
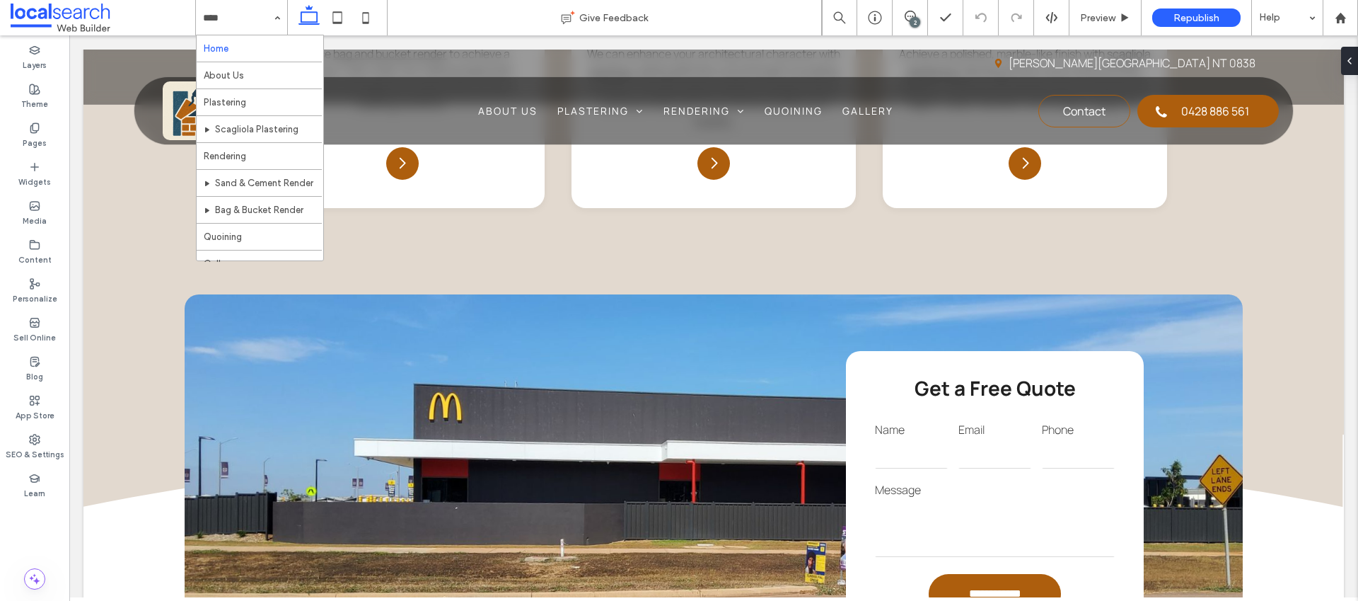
click at [908, 22] on div "2" at bounding box center [910, 18] width 35 height 14
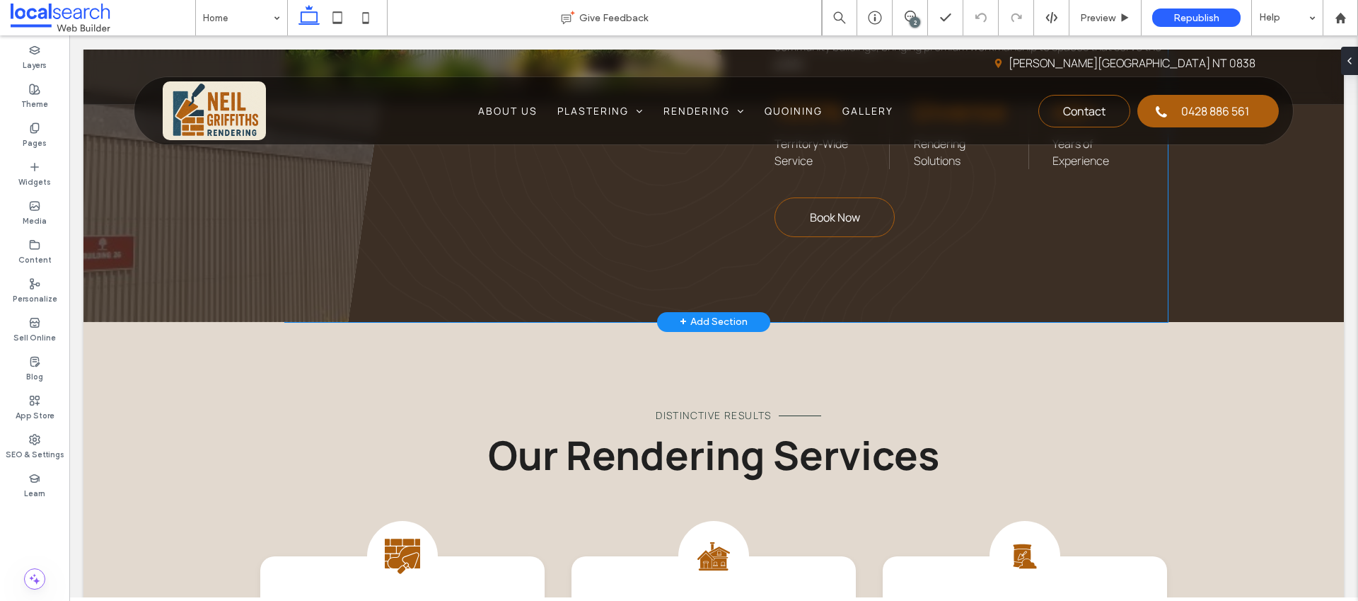
scroll to position [1032, 0]
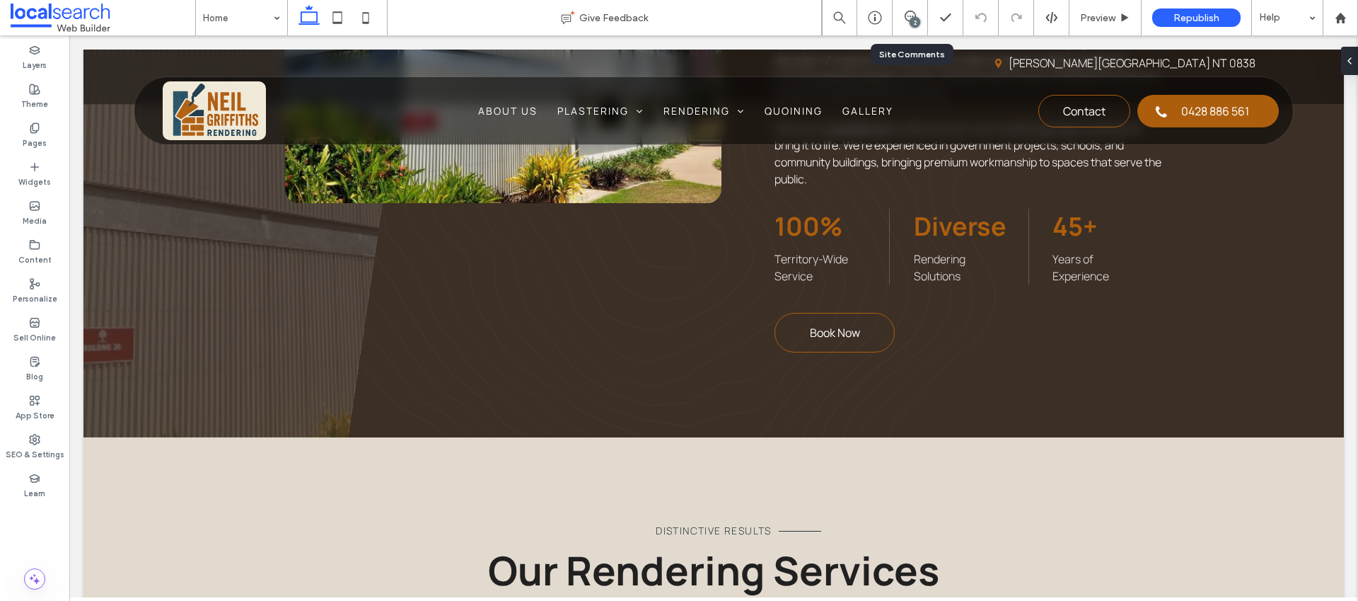
click at [902, 21] on span at bounding box center [910, 16] width 35 height 11
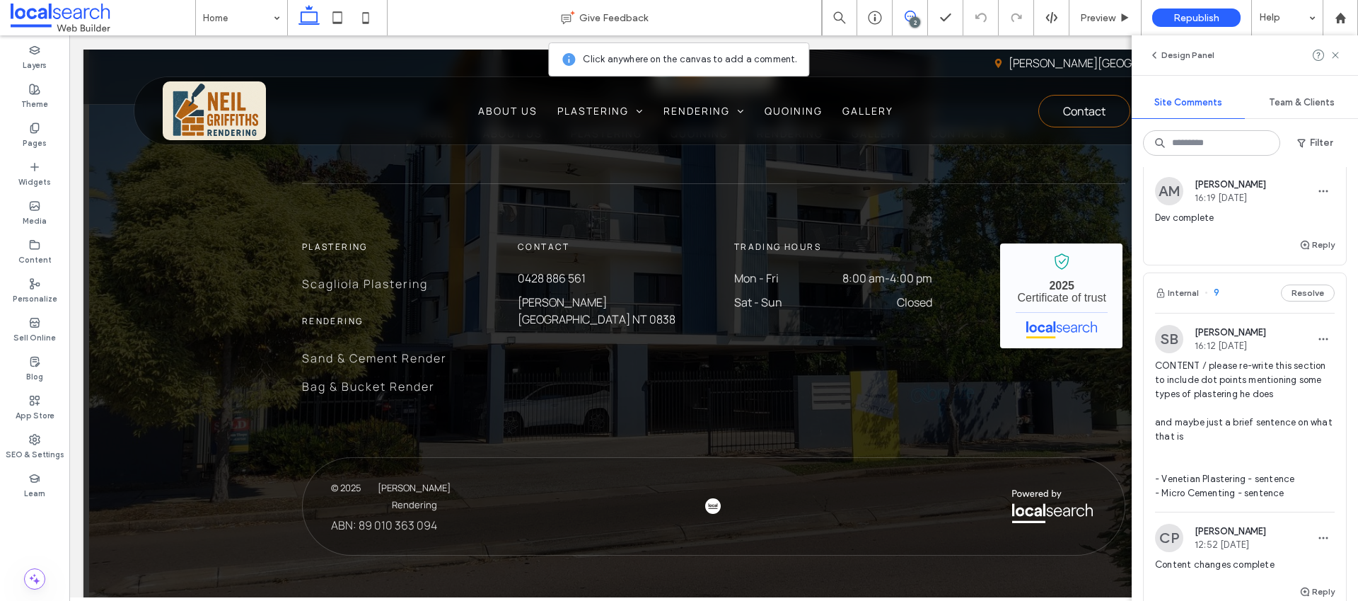
scroll to position [267, 0]
click at [1212, 379] on span "CONTENT / please re-write this section to include dot points mentioning some ty…" at bounding box center [1245, 428] width 180 height 141
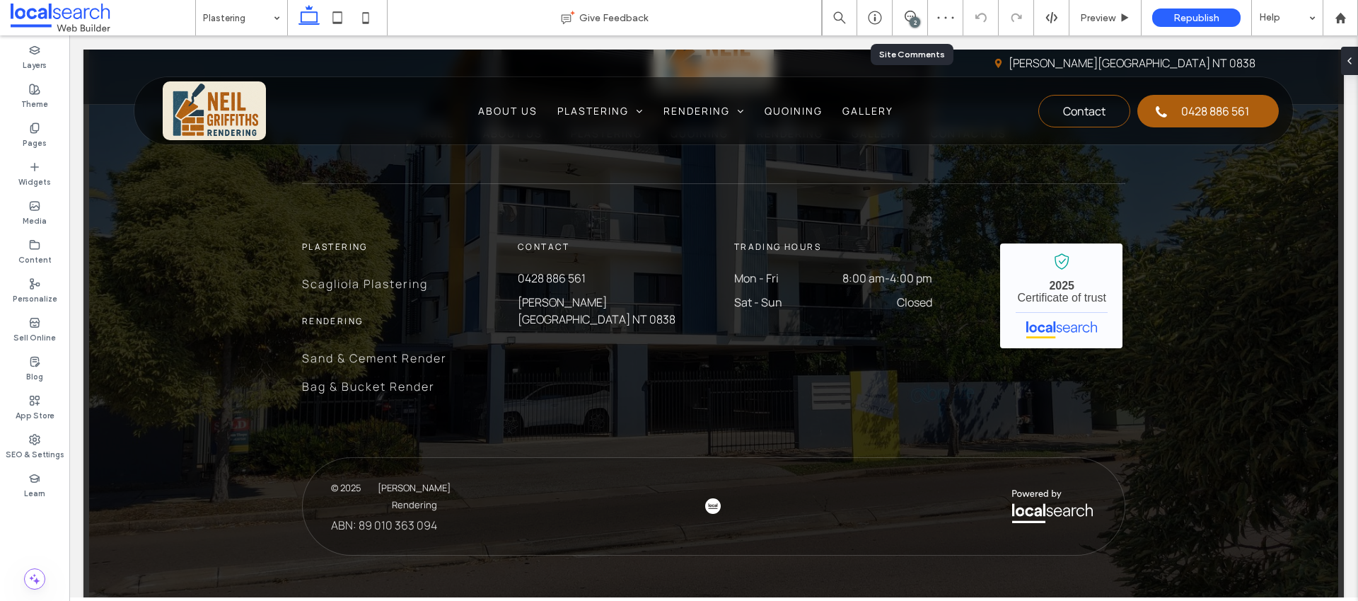
click at [910, 21] on div "2" at bounding box center [915, 22] width 11 height 11
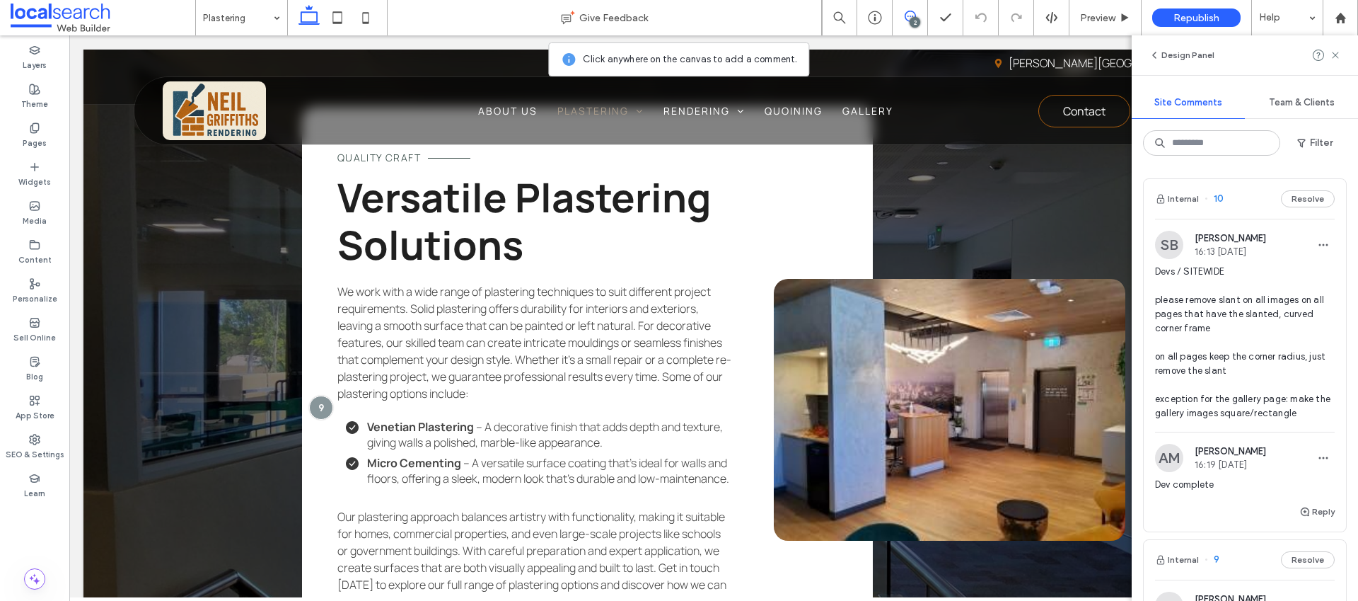
click at [1188, 318] on span "Devs / SITEWIDE please remove slant on all images on all pages that have the sl…" at bounding box center [1245, 343] width 180 height 156
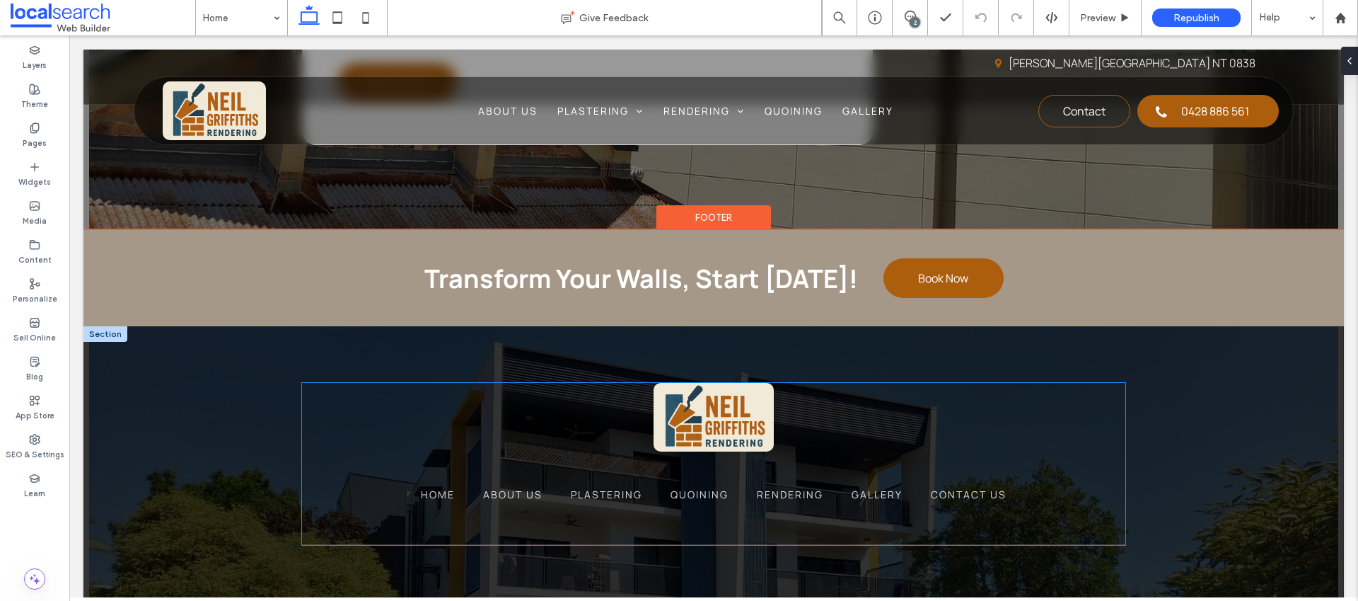
scroll to position [3731, 0]
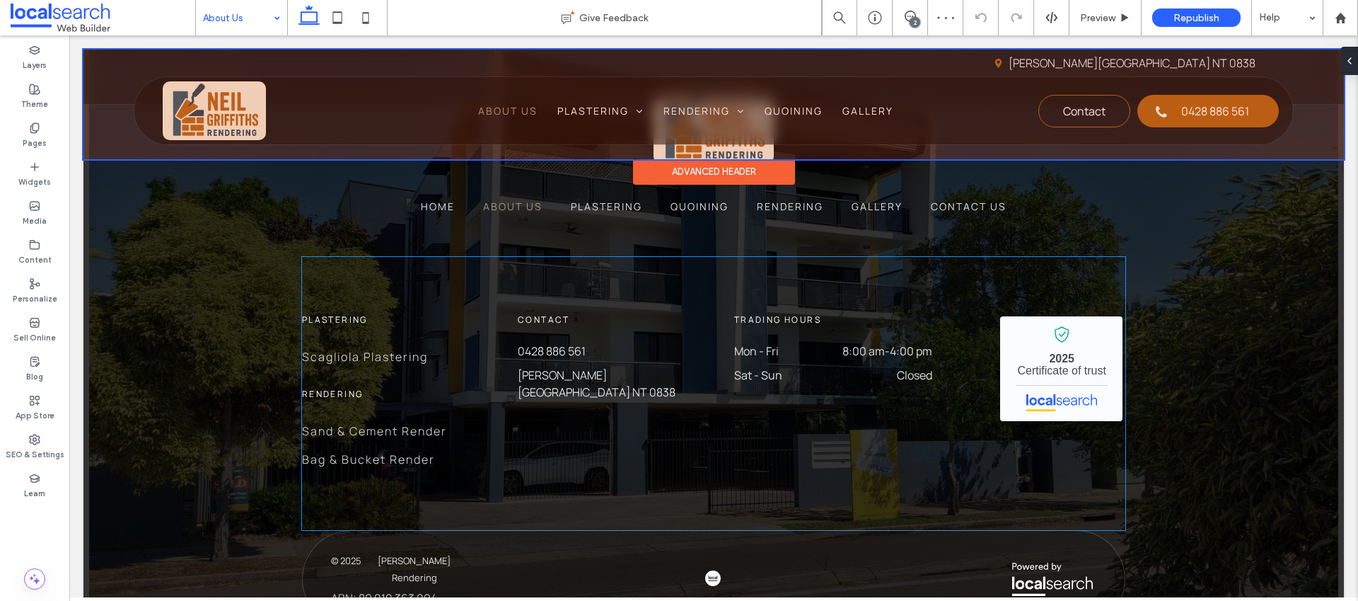
scroll to position [1312, 0]
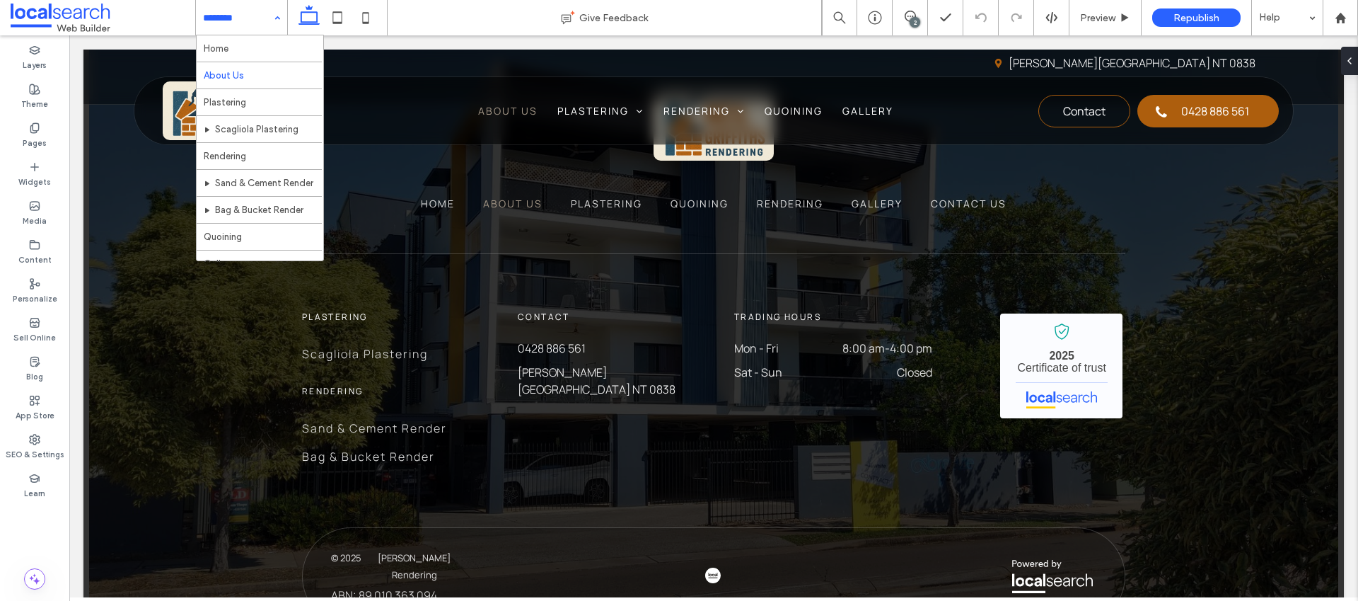
click at [253, 30] on input at bounding box center [238, 17] width 70 height 35
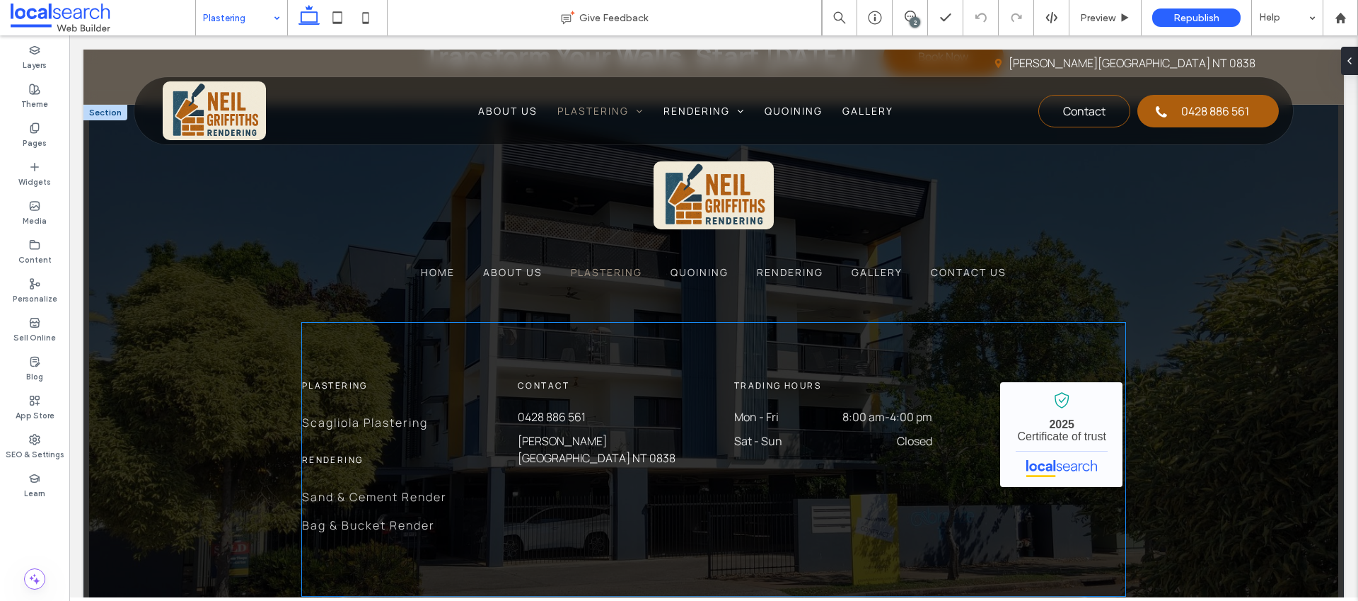
scroll to position [2859, 0]
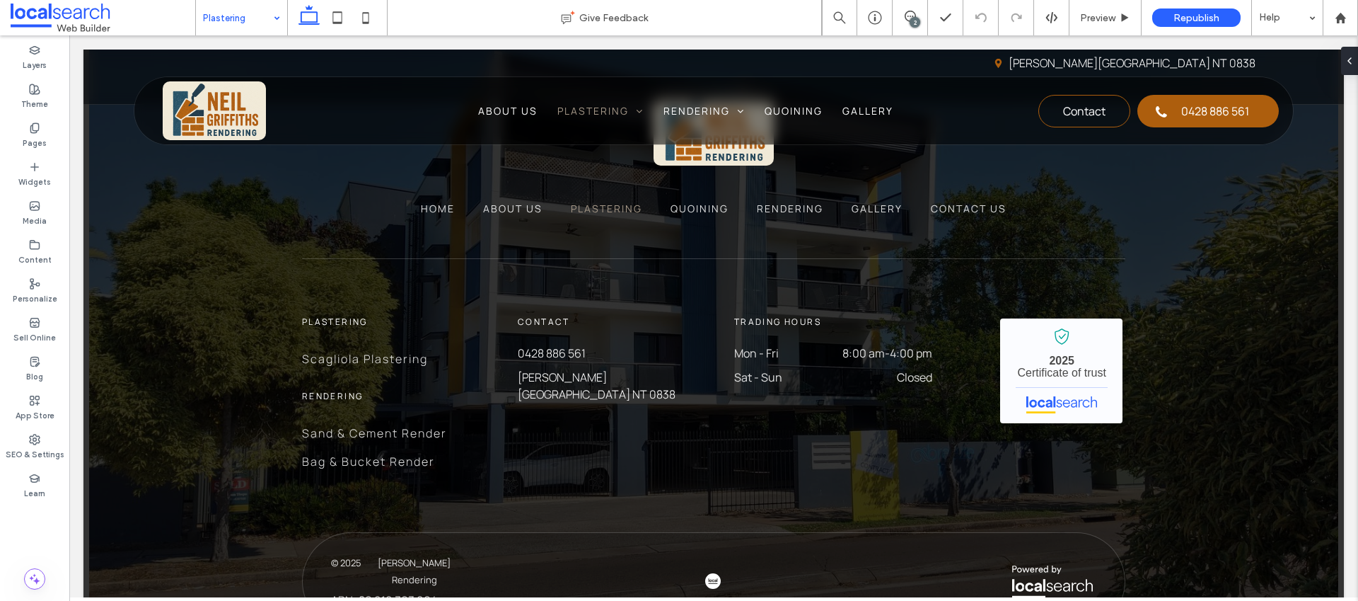
click at [247, 28] on input at bounding box center [238, 17] width 70 height 35
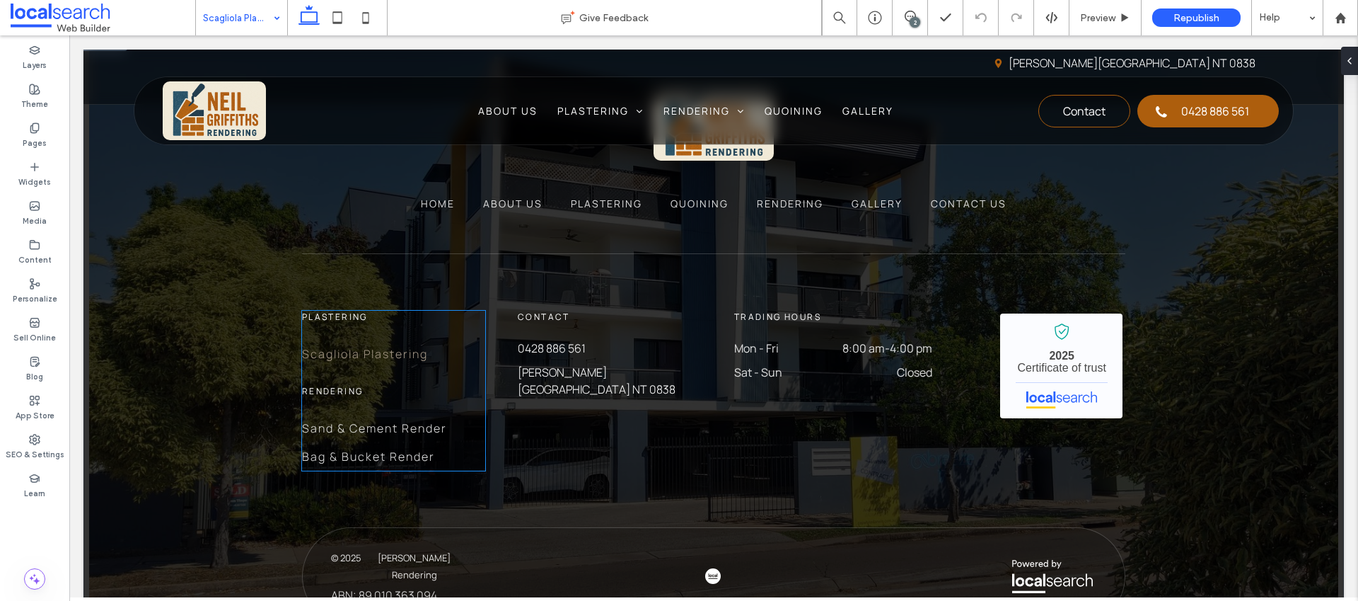
scroll to position [2857, 0]
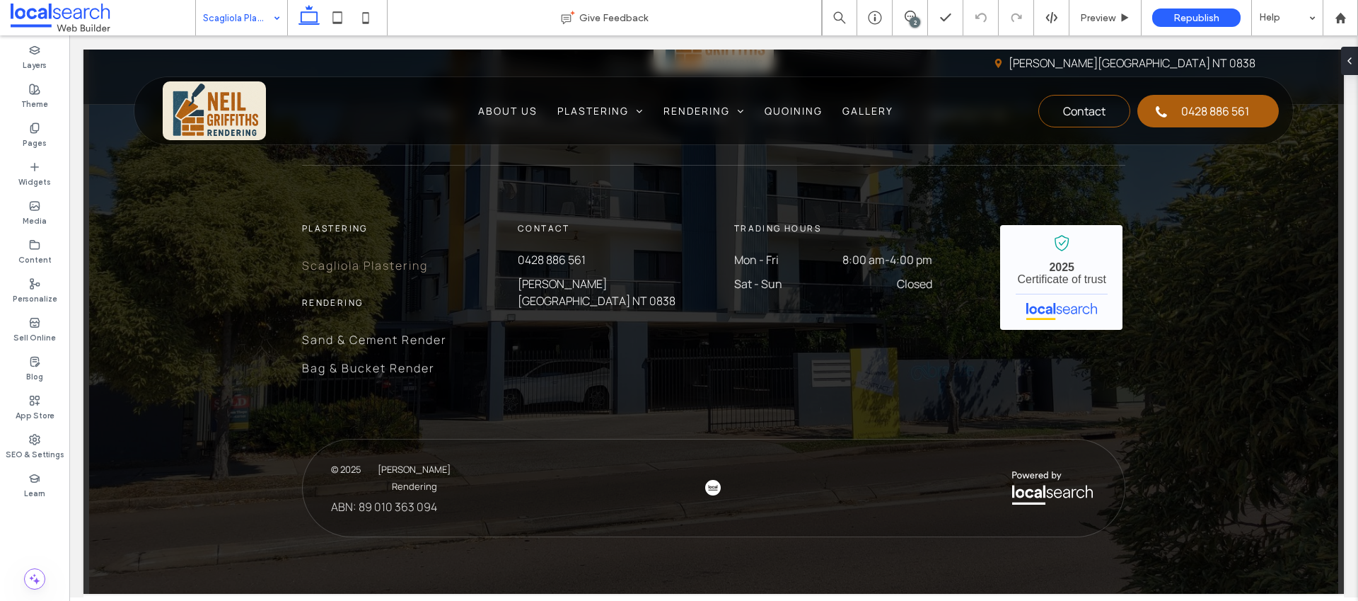
click at [251, 26] on input at bounding box center [238, 17] width 70 height 35
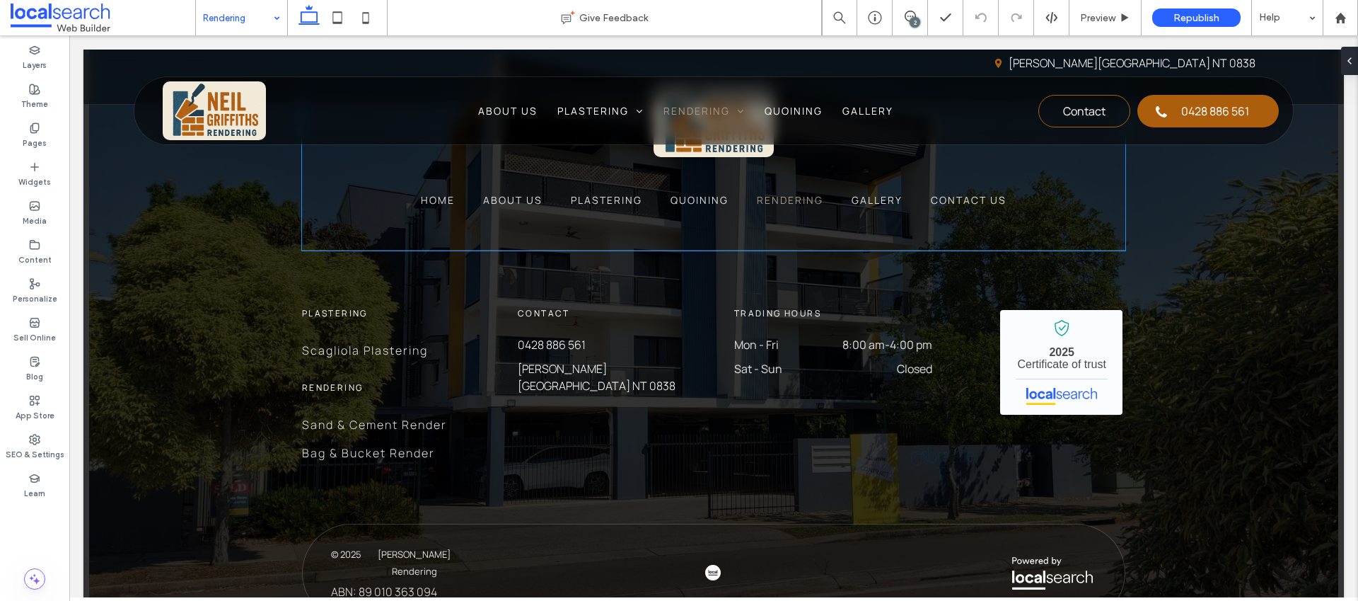
scroll to position [2860, 0]
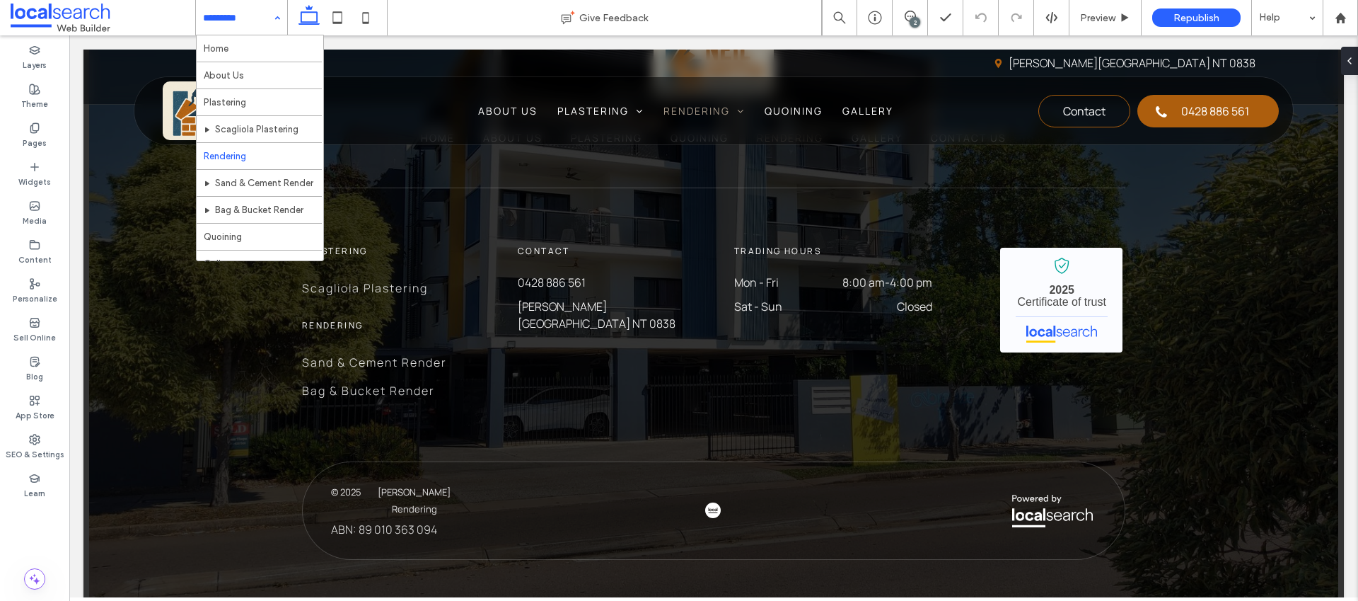
click at [265, 28] on input at bounding box center [238, 17] width 70 height 35
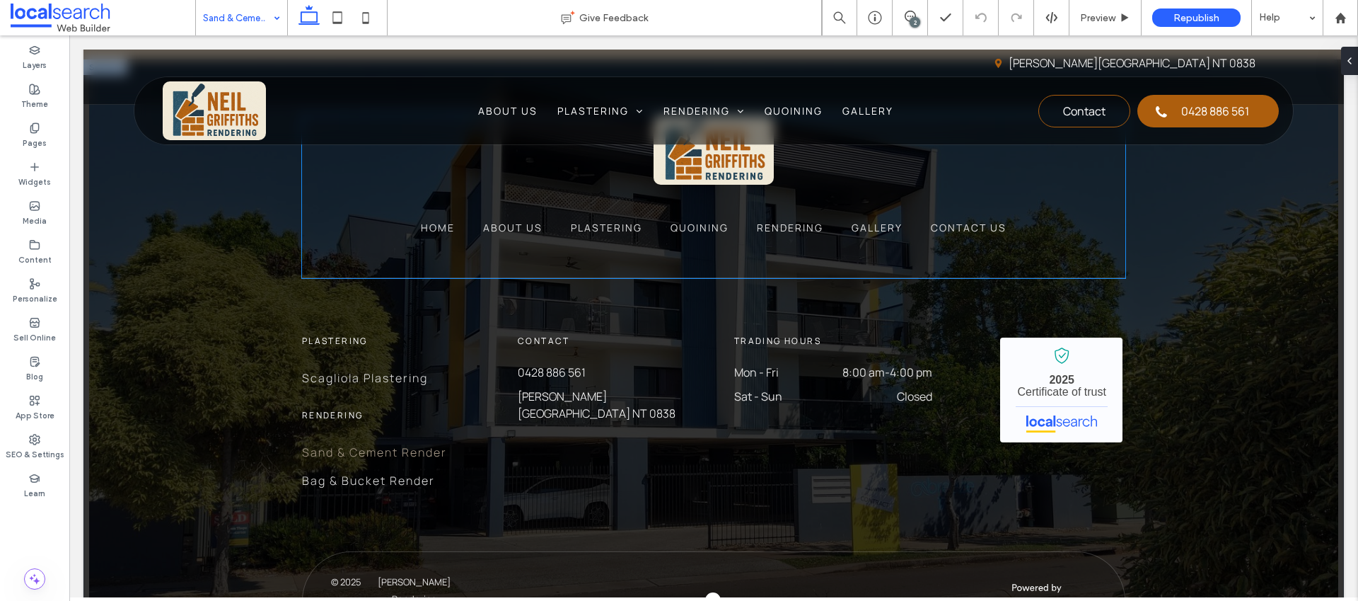
scroll to position [2761, 0]
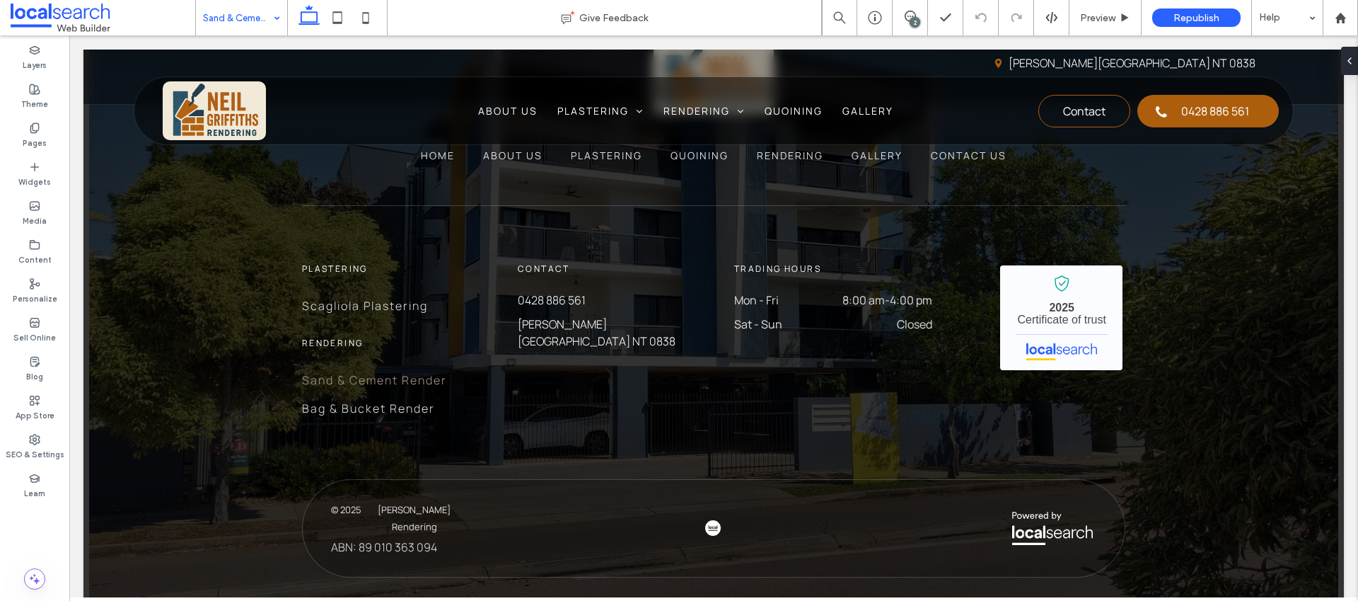
click at [256, 30] on input at bounding box center [238, 17] width 70 height 35
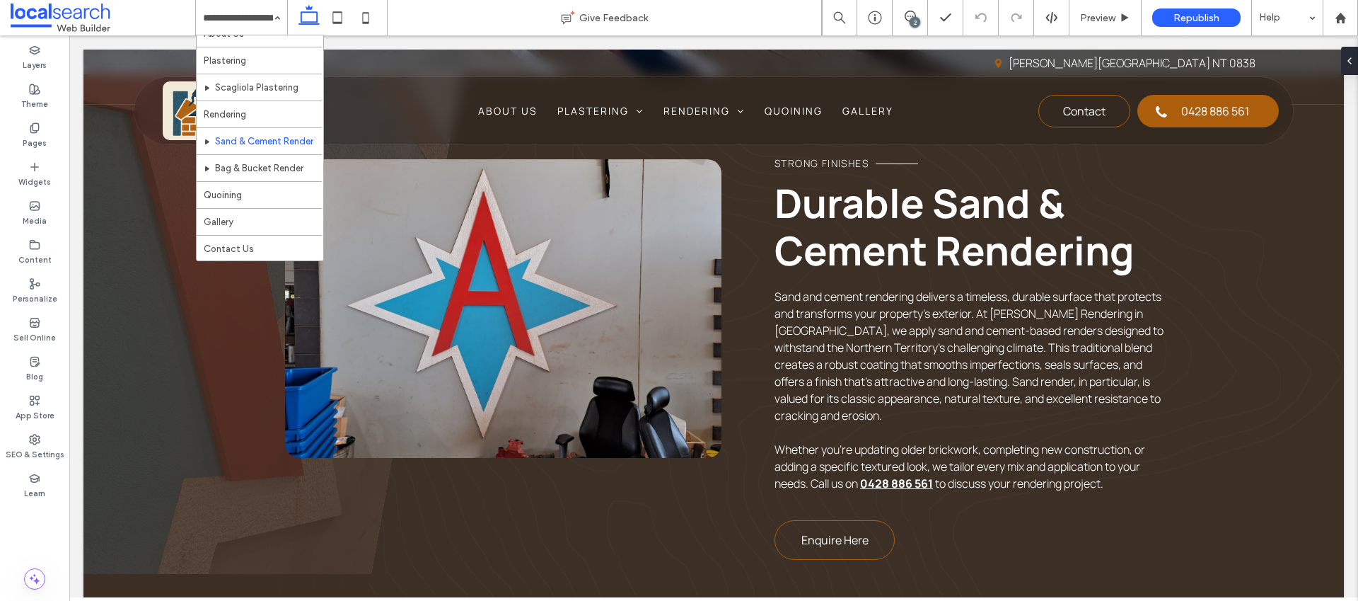
scroll to position [0, 0]
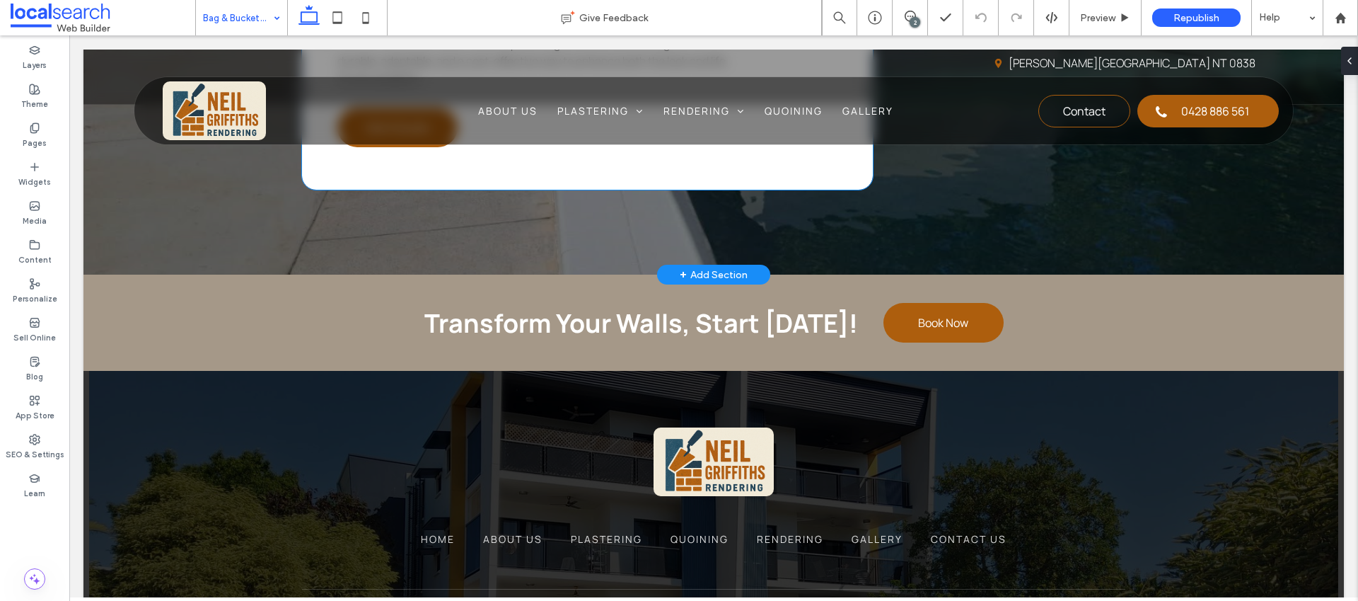
scroll to position [2767, 0]
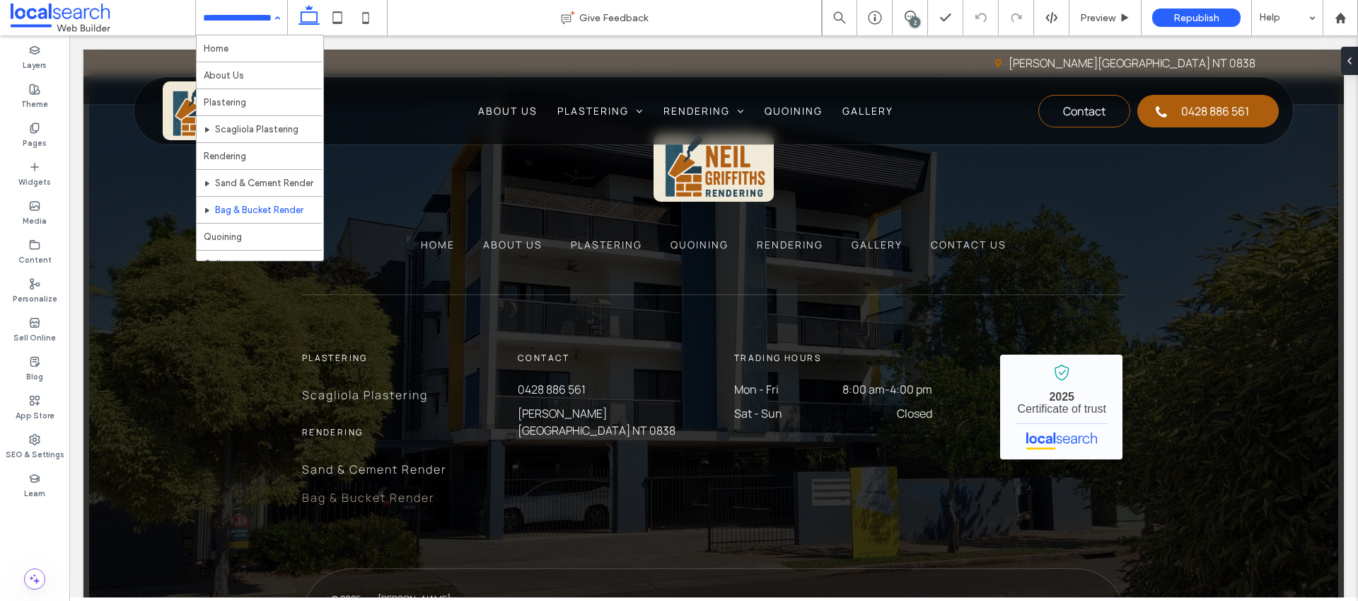
click at [252, 19] on input at bounding box center [238, 17] width 70 height 35
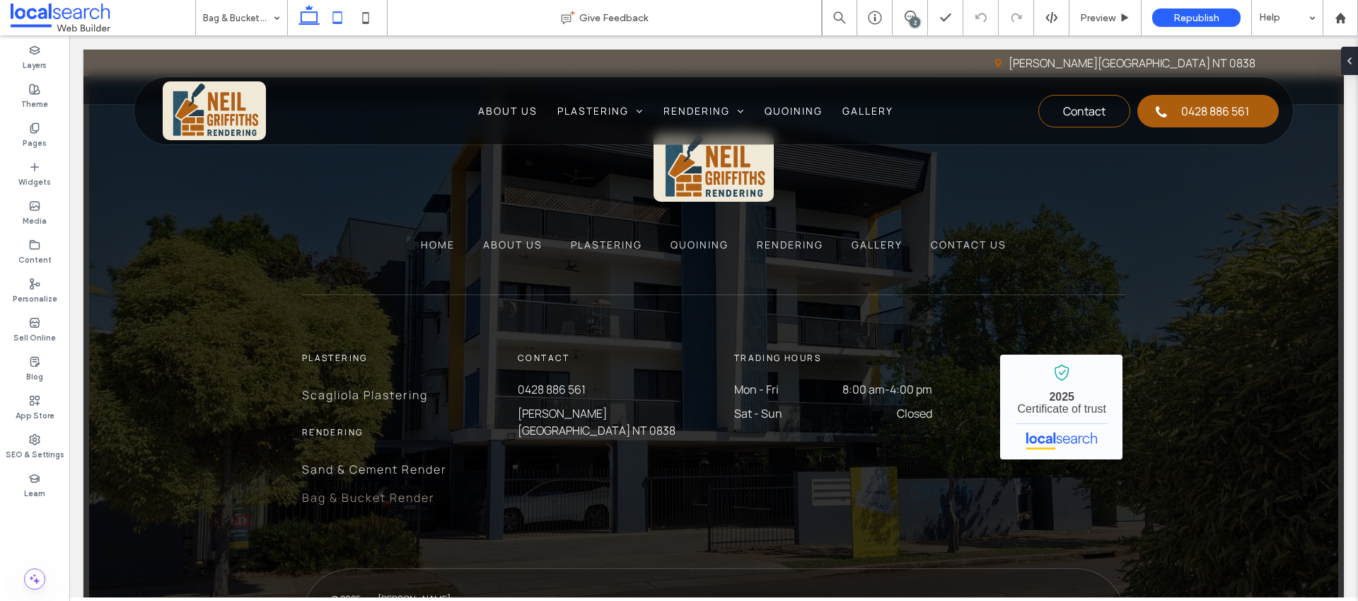
click at [339, 21] on icon at bounding box center [337, 18] width 28 height 28
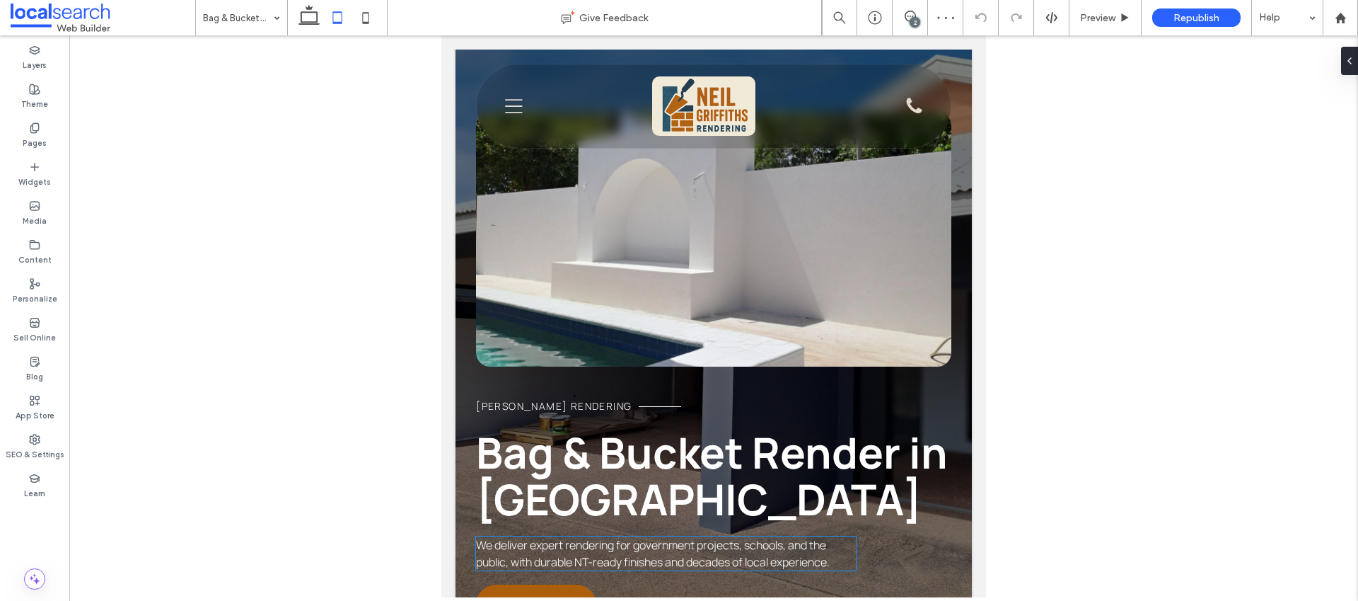
scroll to position [0, 0]
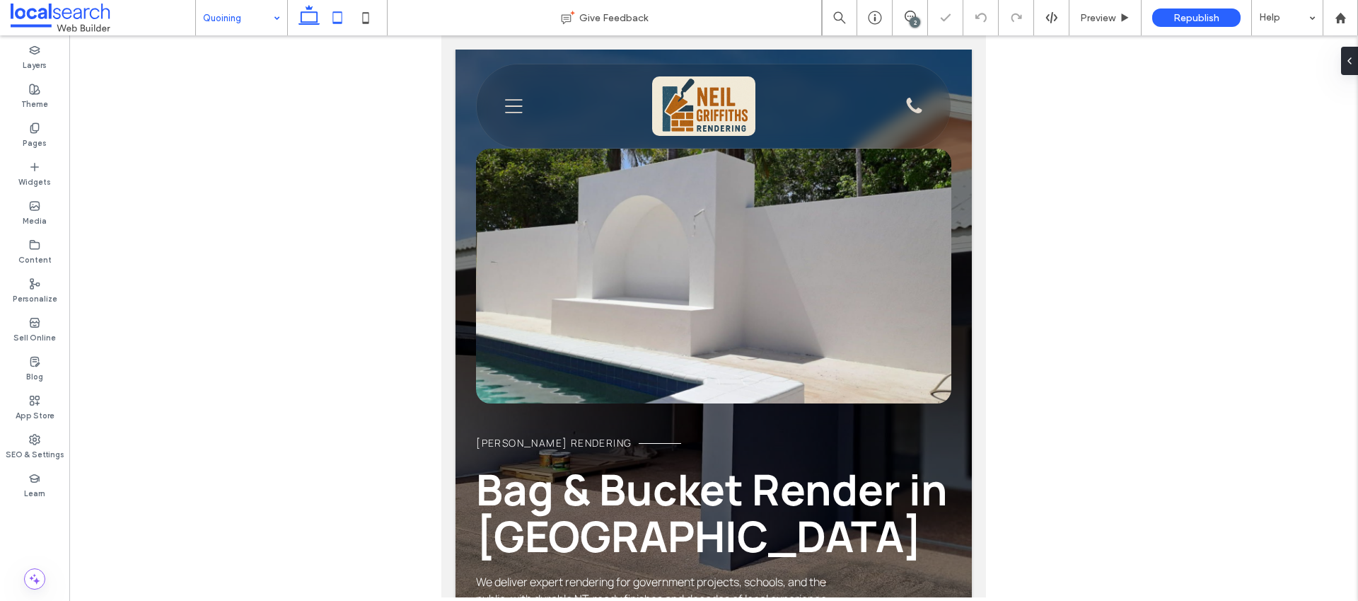
click at [315, 18] on icon at bounding box center [309, 18] width 28 height 28
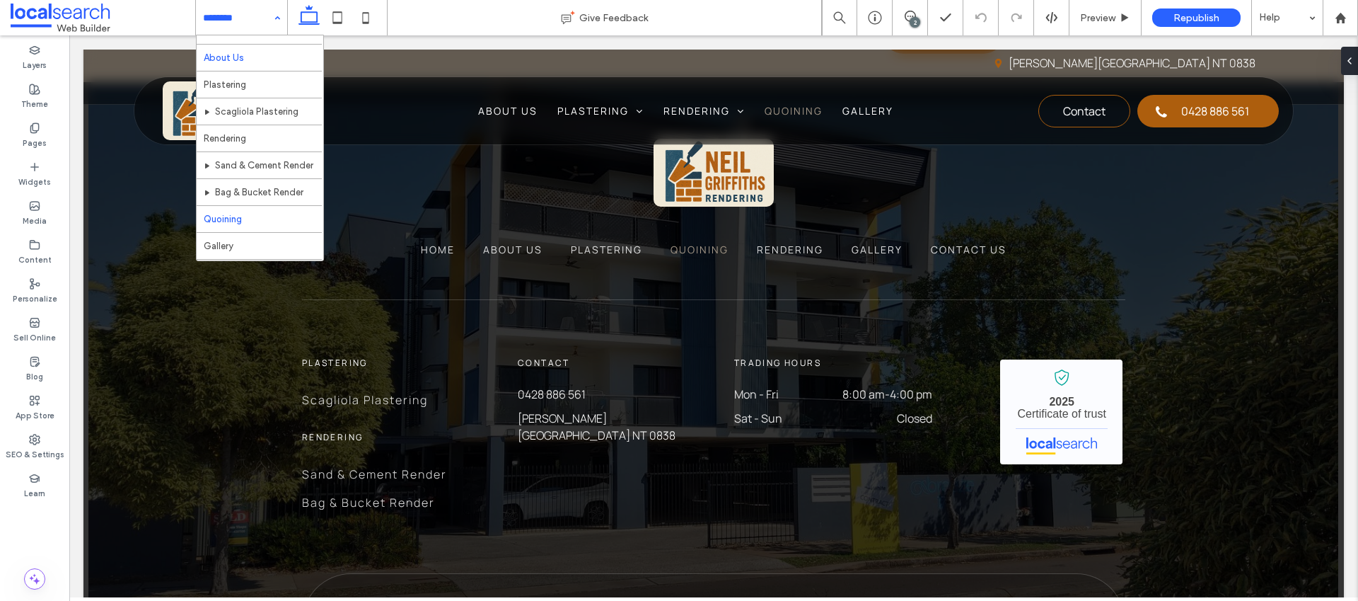
scroll to position [42, 0]
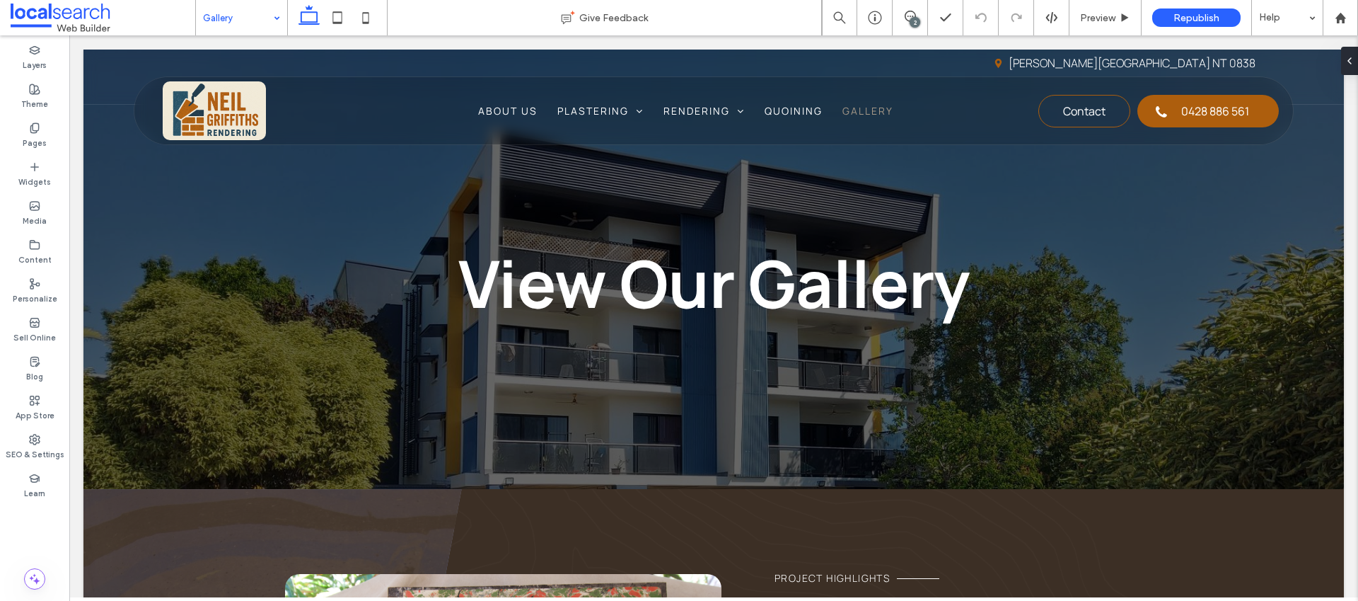
click at [247, 25] on input at bounding box center [238, 17] width 70 height 35
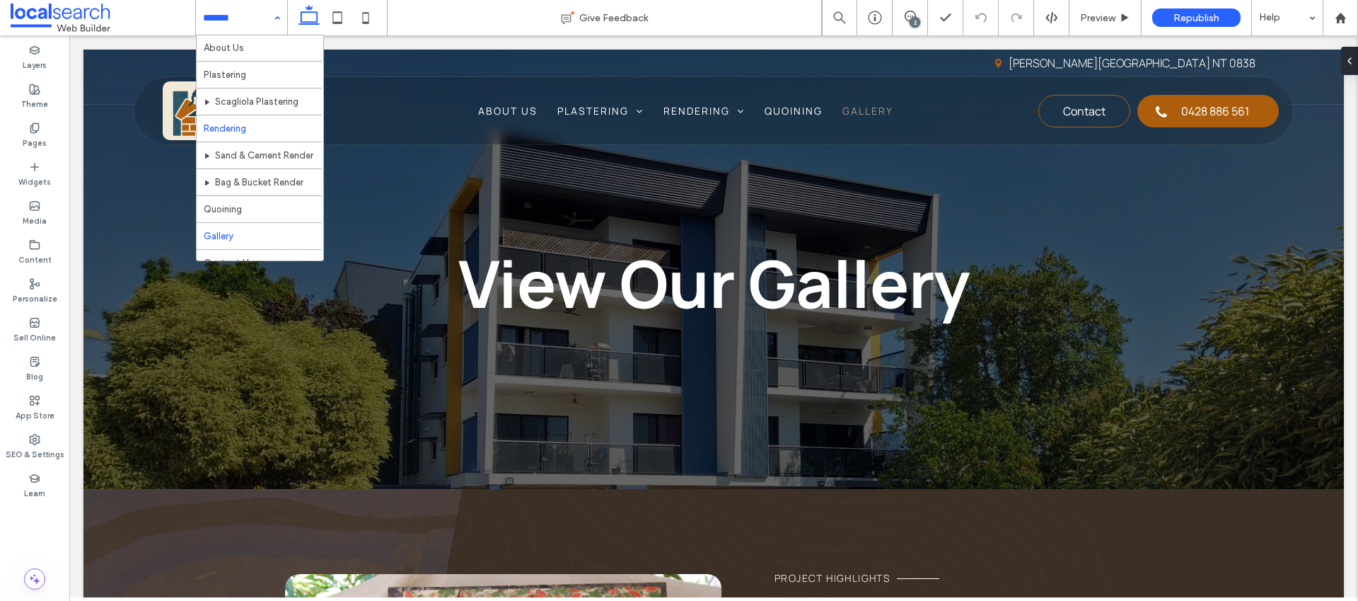
scroll to position [42, 0]
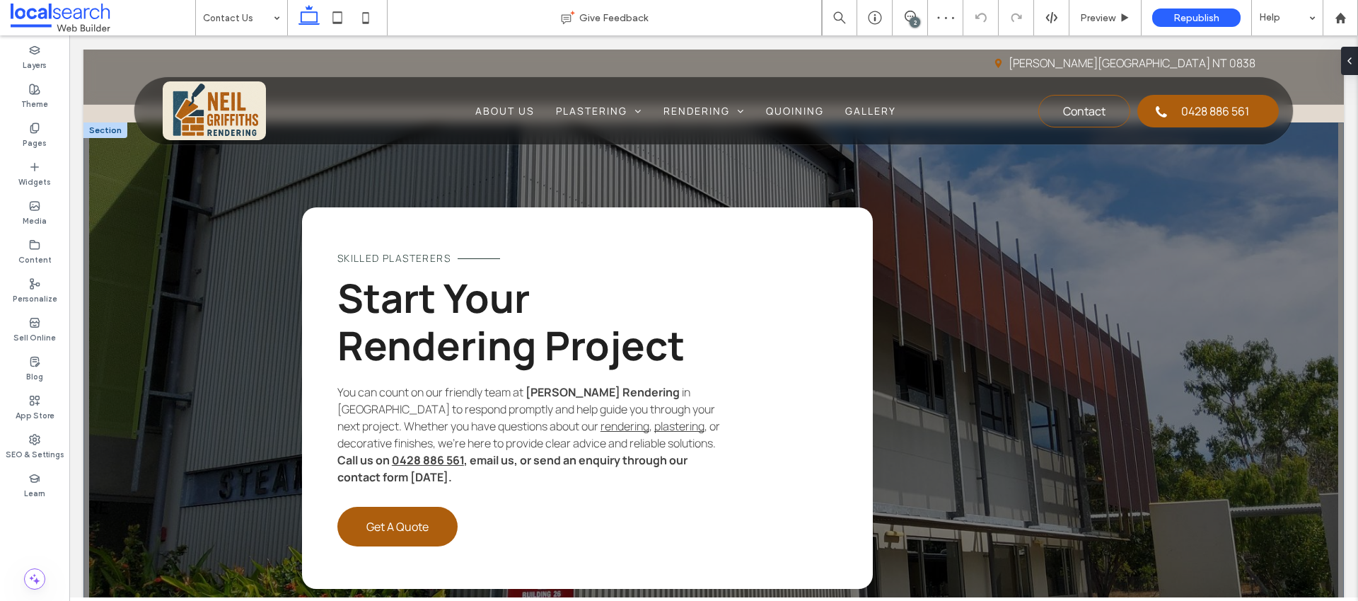
scroll to position [1188, 0]
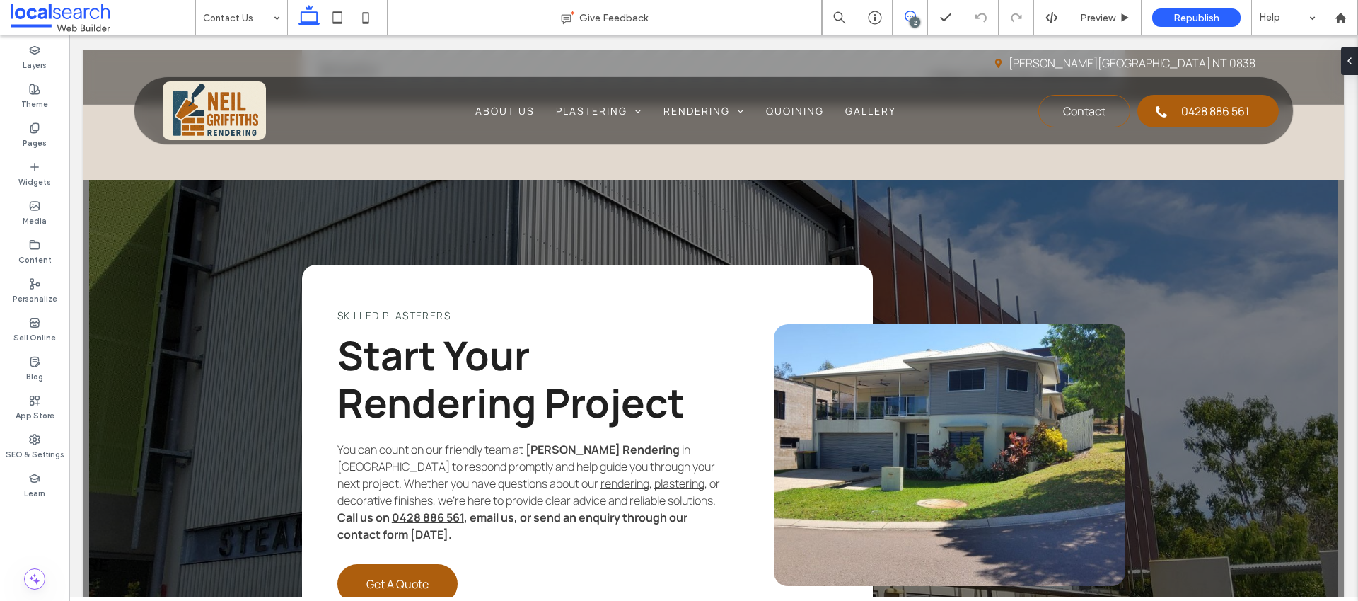
click at [920, 21] on span at bounding box center [910, 16] width 35 height 11
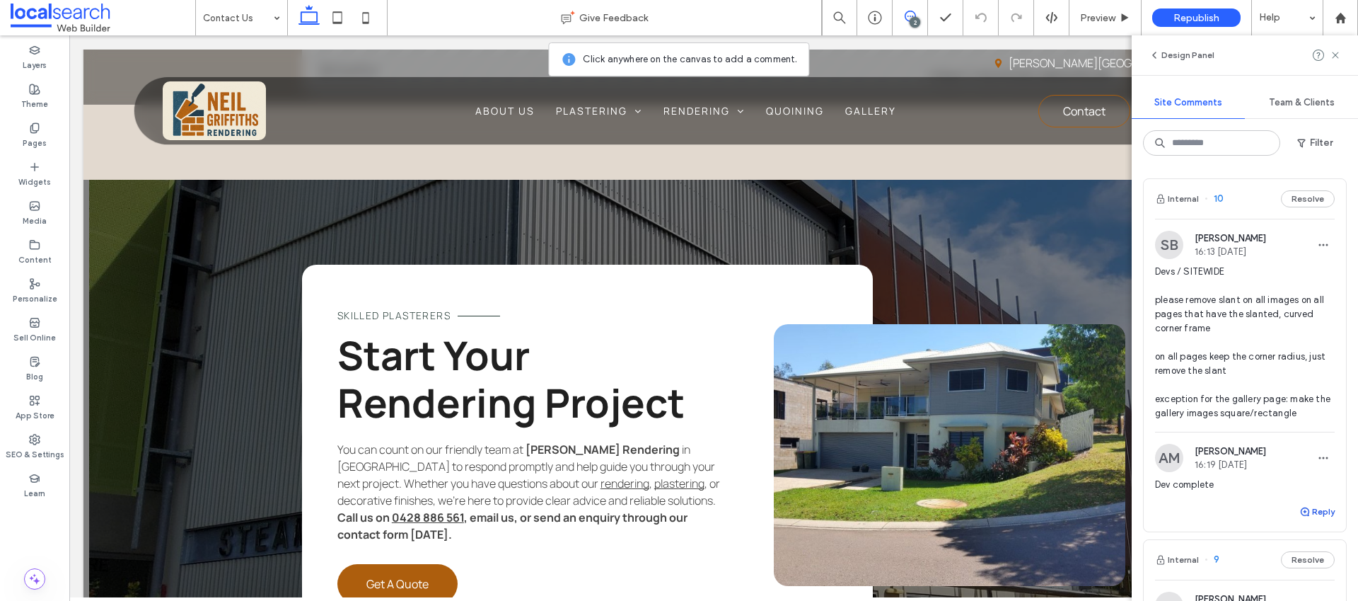
click at [1301, 510] on span "button" at bounding box center [1305, 512] width 13 height 16
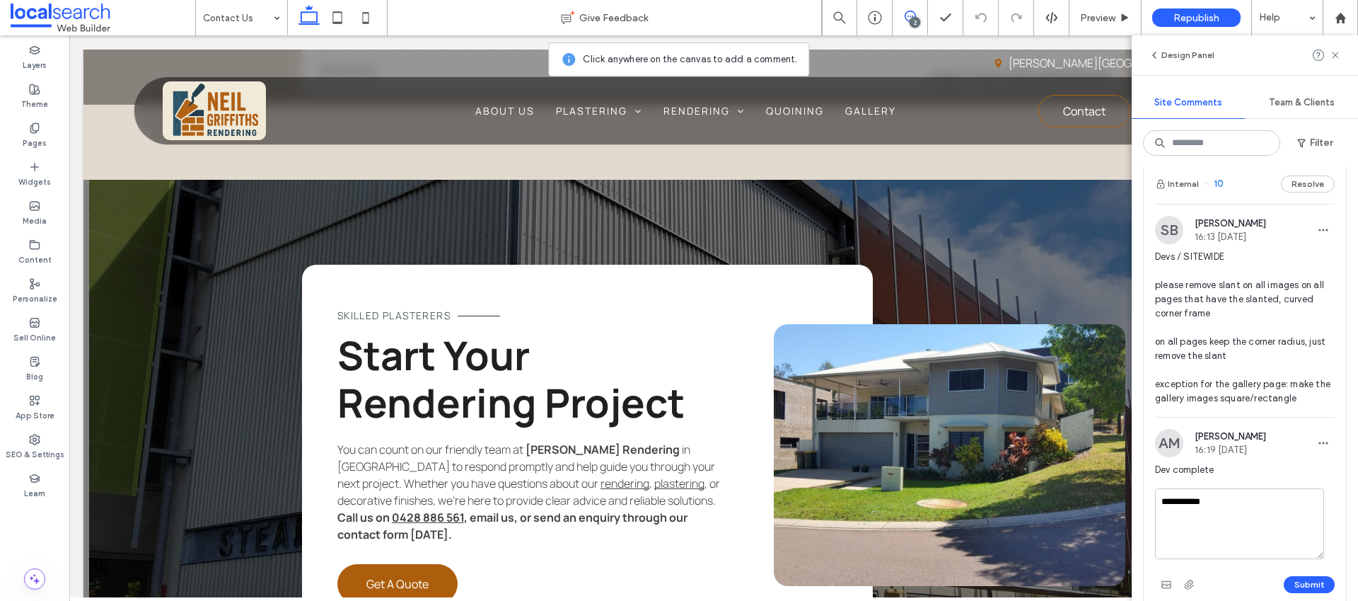
scroll to position [37, 0]
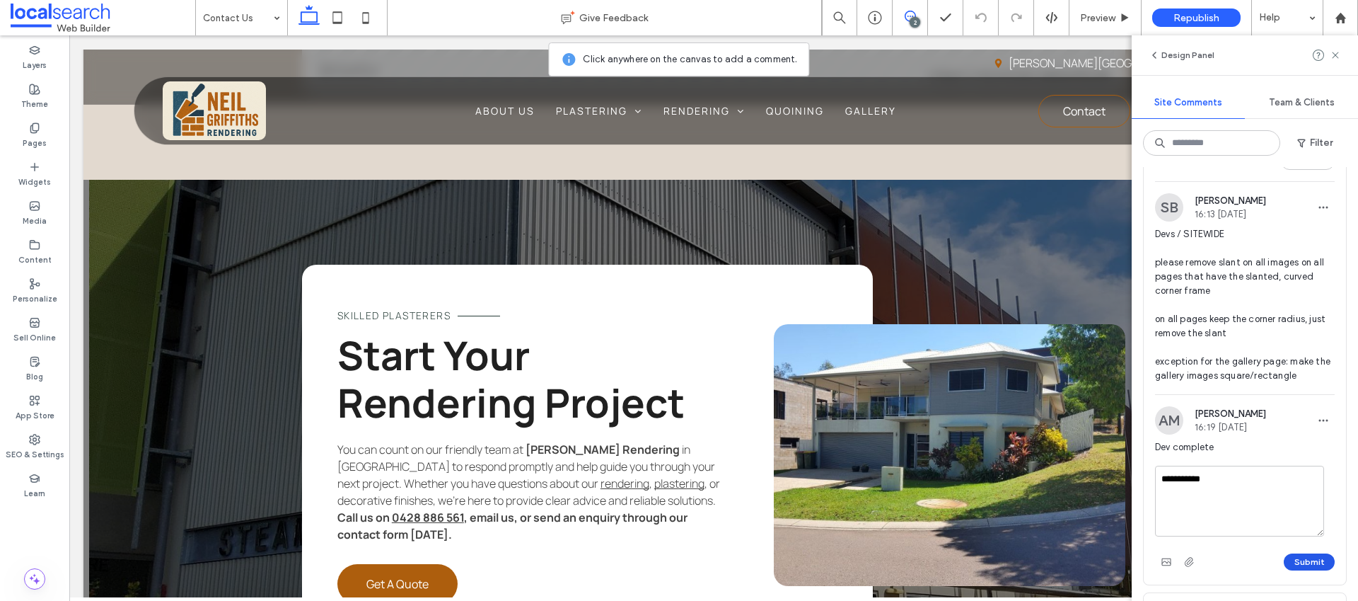
type textarea "**********"
click at [1299, 555] on button "Submit" at bounding box center [1309, 561] width 51 height 17
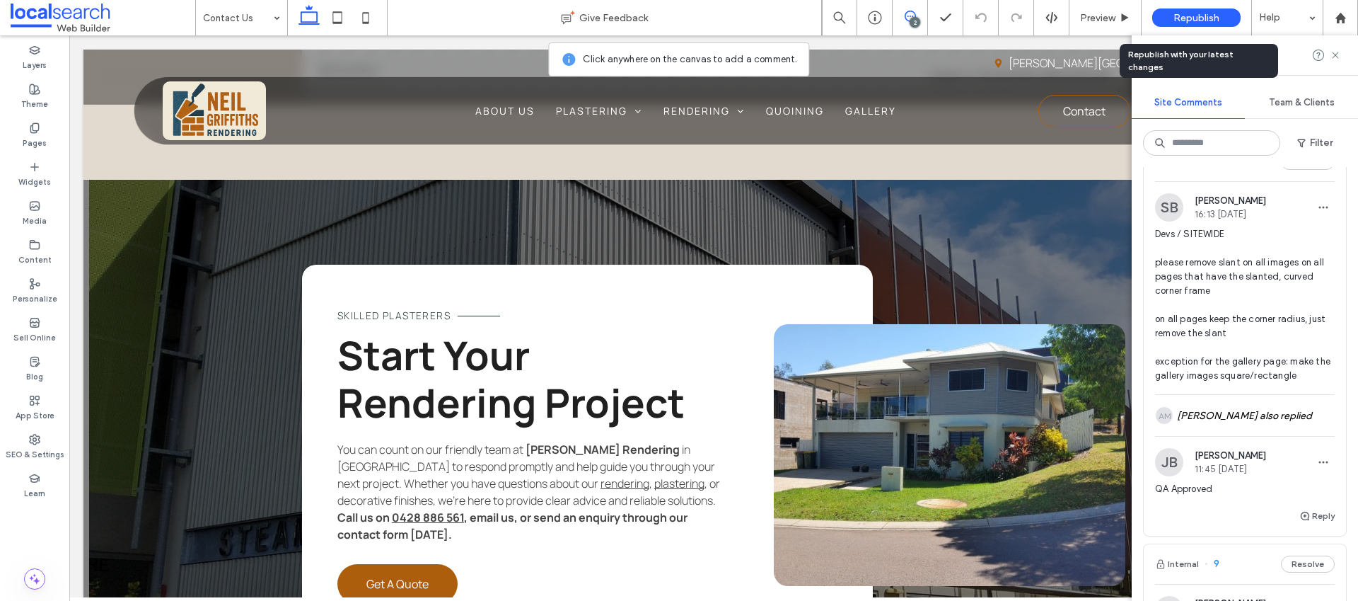
click at [1184, 25] on div "Republish" at bounding box center [1196, 17] width 88 height 18
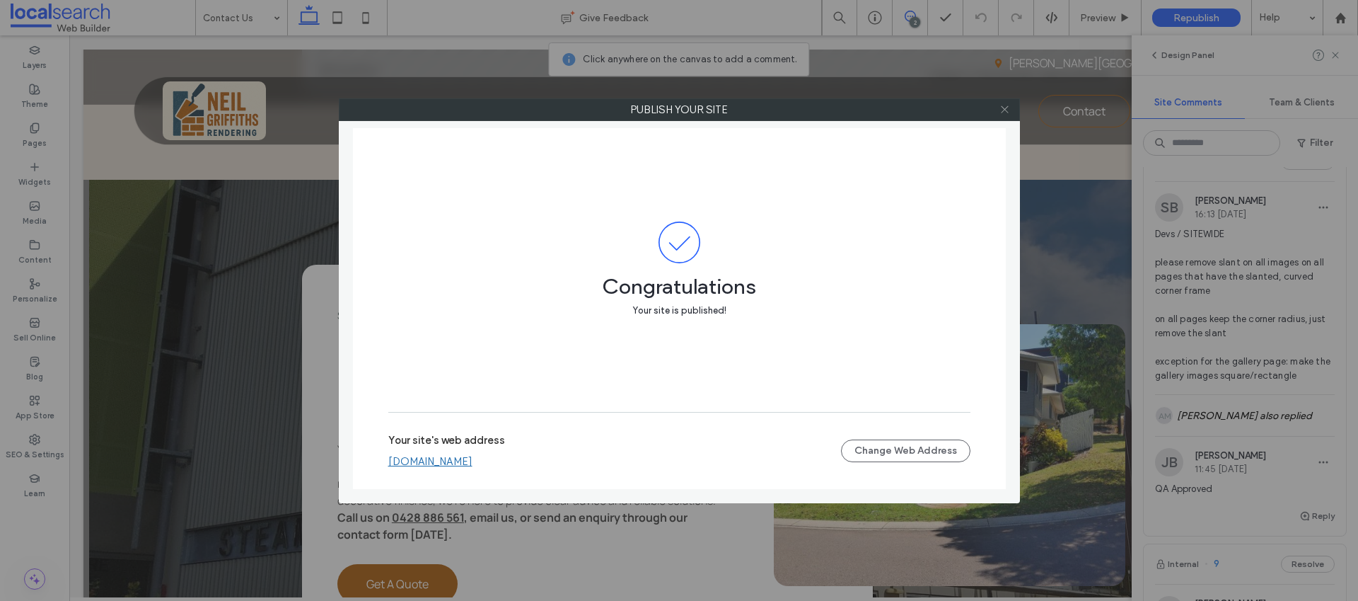
click at [1000, 108] on icon at bounding box center [1005, 109] width 11 height 11
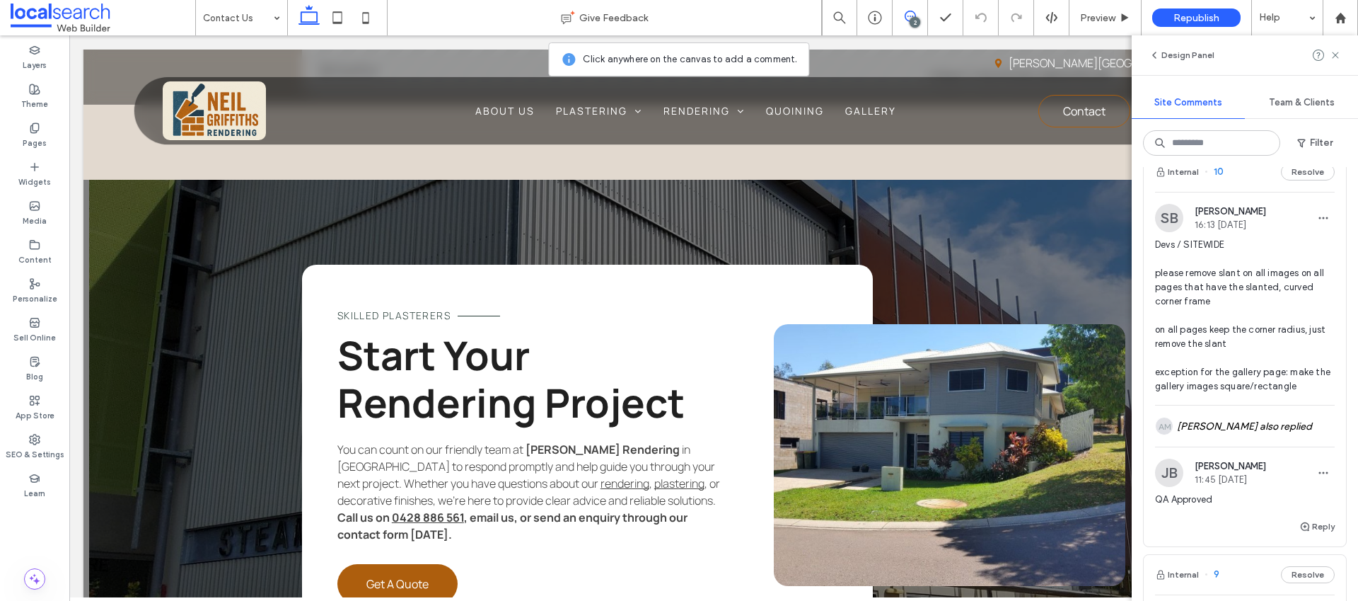
scroll to position [0, 0]
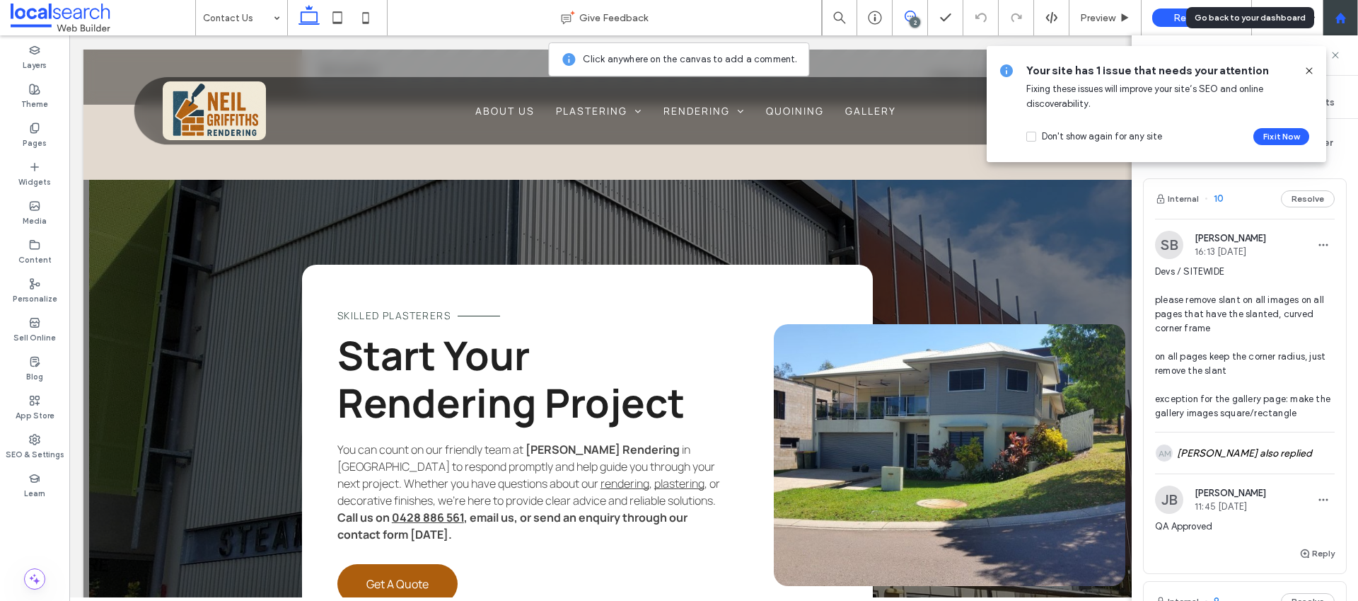
click at [1350, 14] on div at bounding box center [1341, 18] width 34 height 12
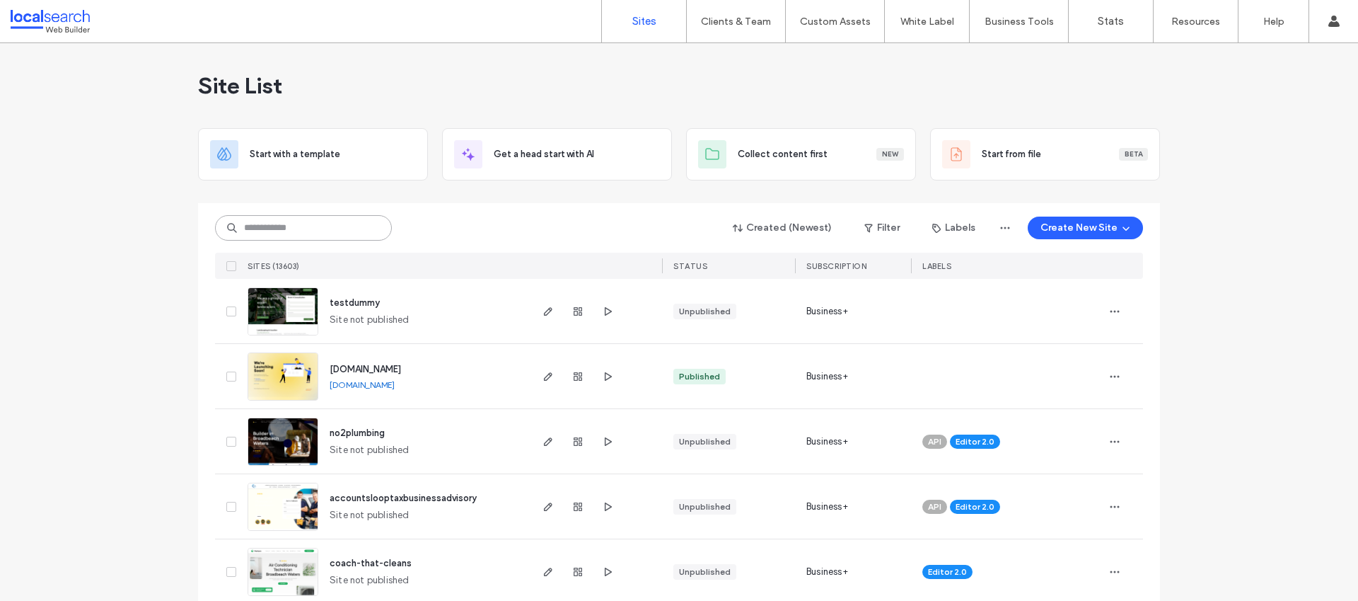
click at [335, 231] on input at bounding box center [303, 227] width 177 height 25
paste input "********"
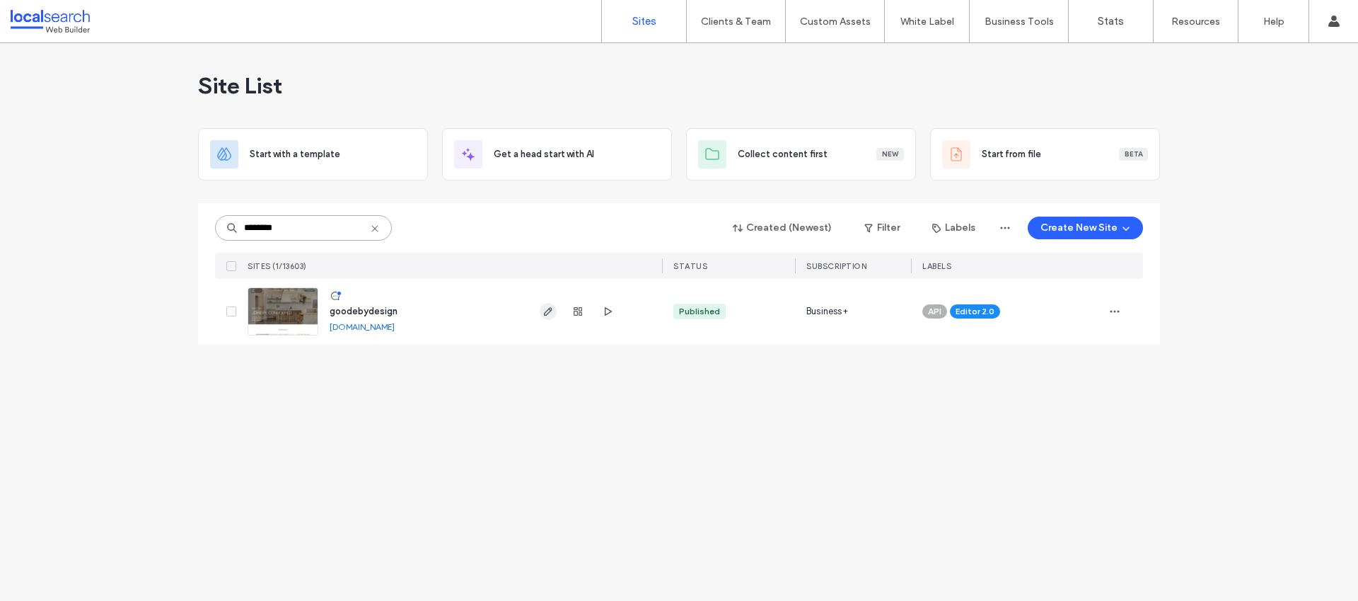
type input "********"
click at [546, 313] on use "button" at bounding box center [548, 311] width 8 height 8
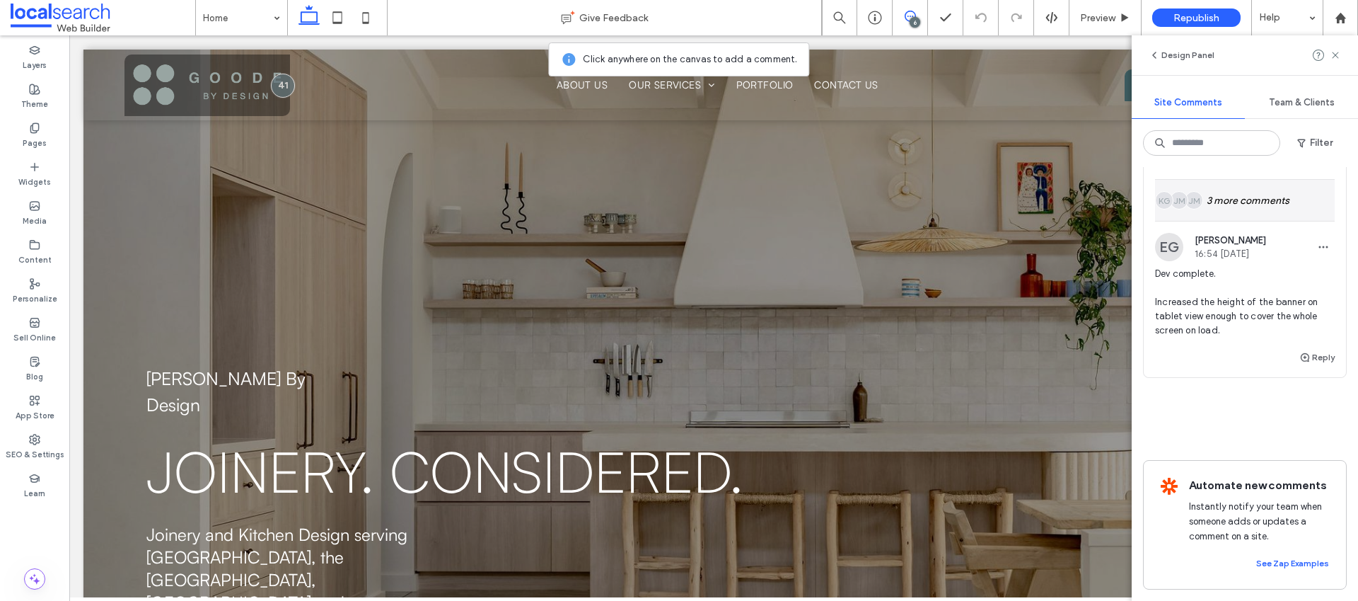
scroll to position [2162, 0]
click at [1234, 168] on span "devs/tablet/banner - make banner size fit on the whole screen" at bounding box center [1245, 153] width 180 height 28
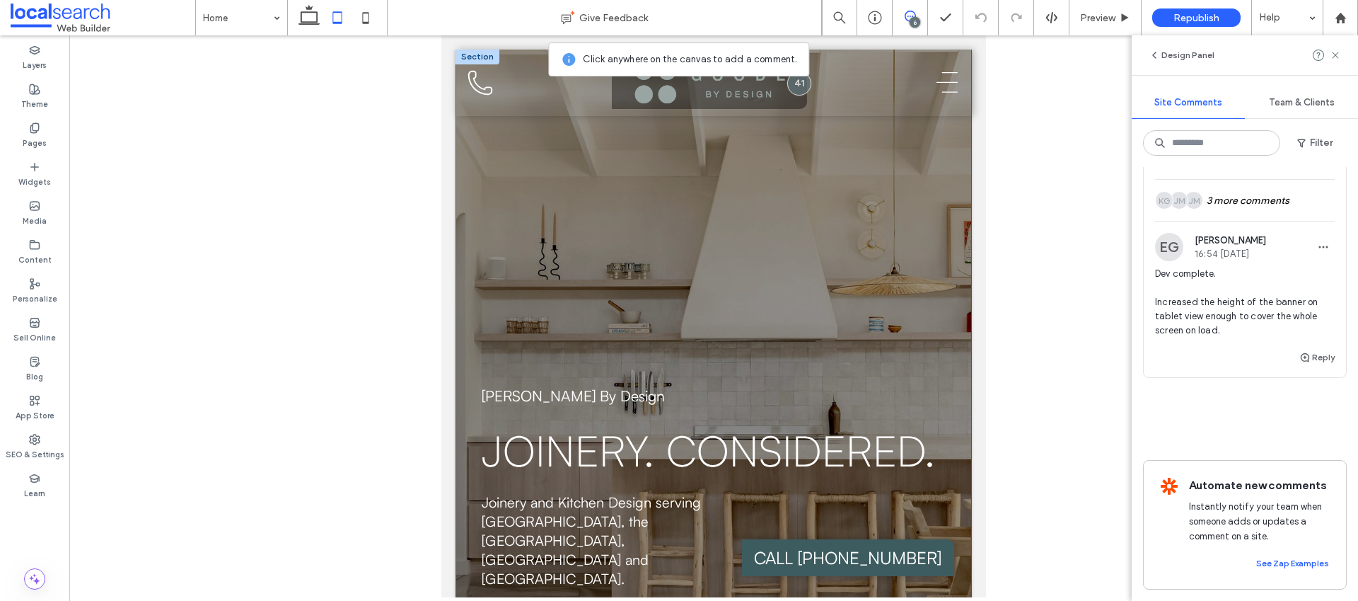
scroll to position [0, 0]
click at [1299, 365] on span "button" at bounding box center [1305, 357] width 13 height 16
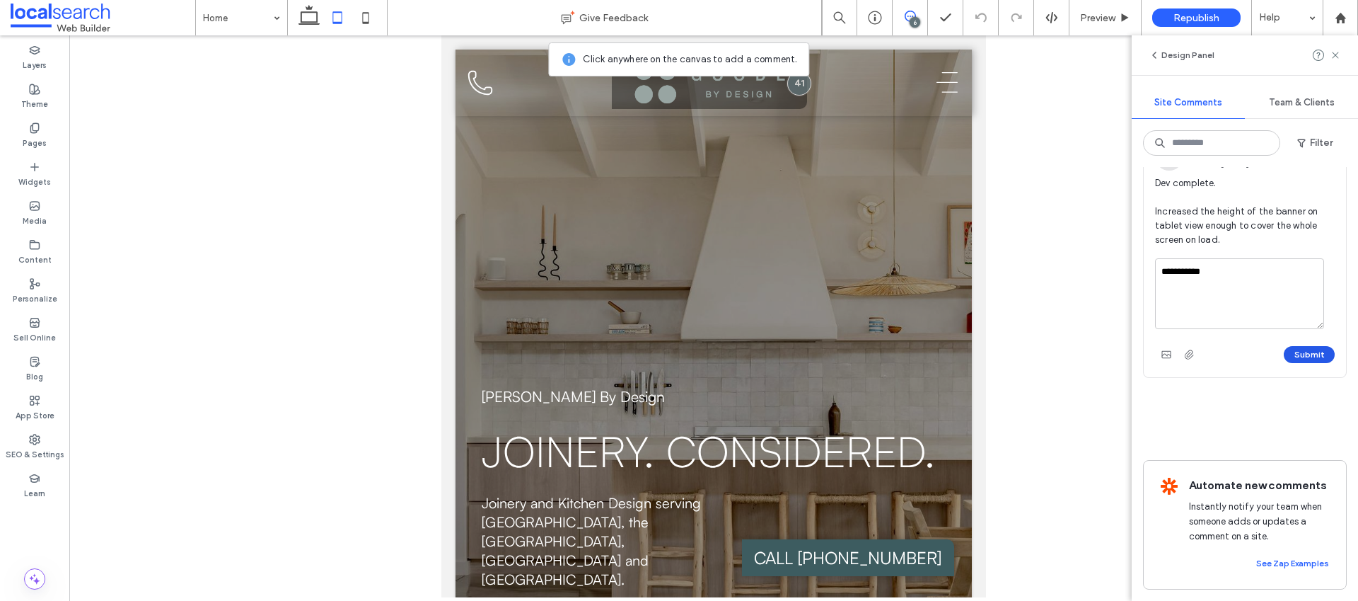
type textarea "**********"
click at [1303, 363] on button "Submit" at bounding box center [1309, 354] width 51 height 17
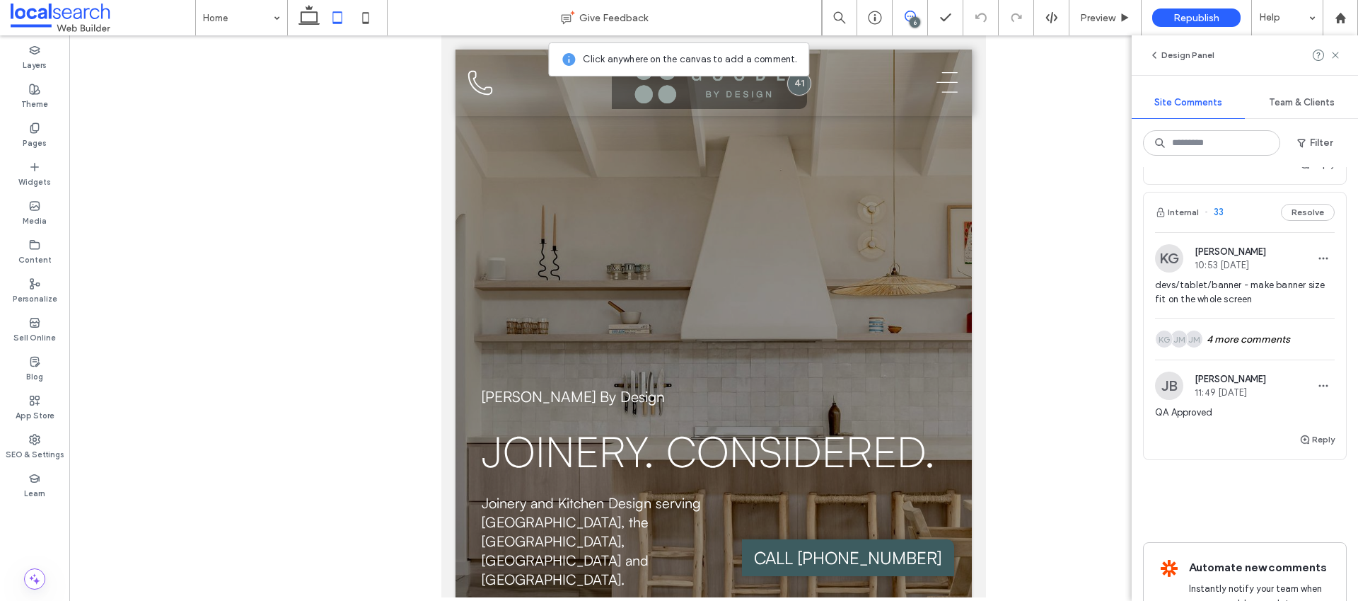
scroll to position [1957, 0]
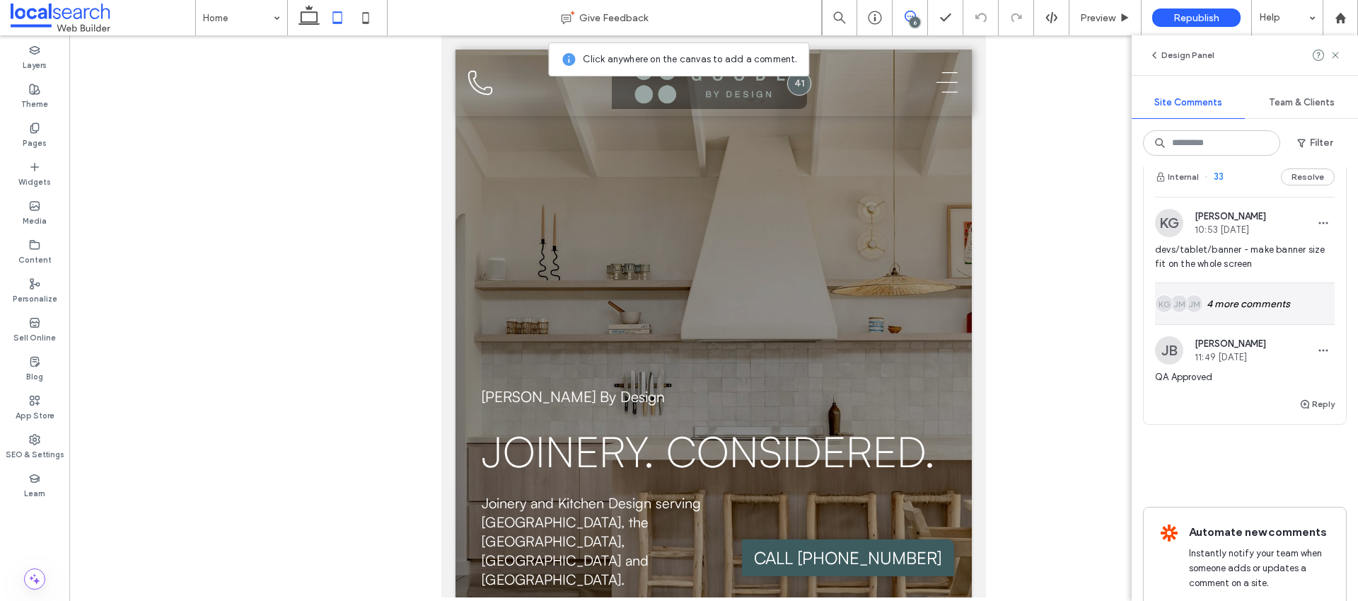
click at [1251, 324] on div "JM JM KG 4 more comments" at bounding box center [1245, 303] width 180 height 41
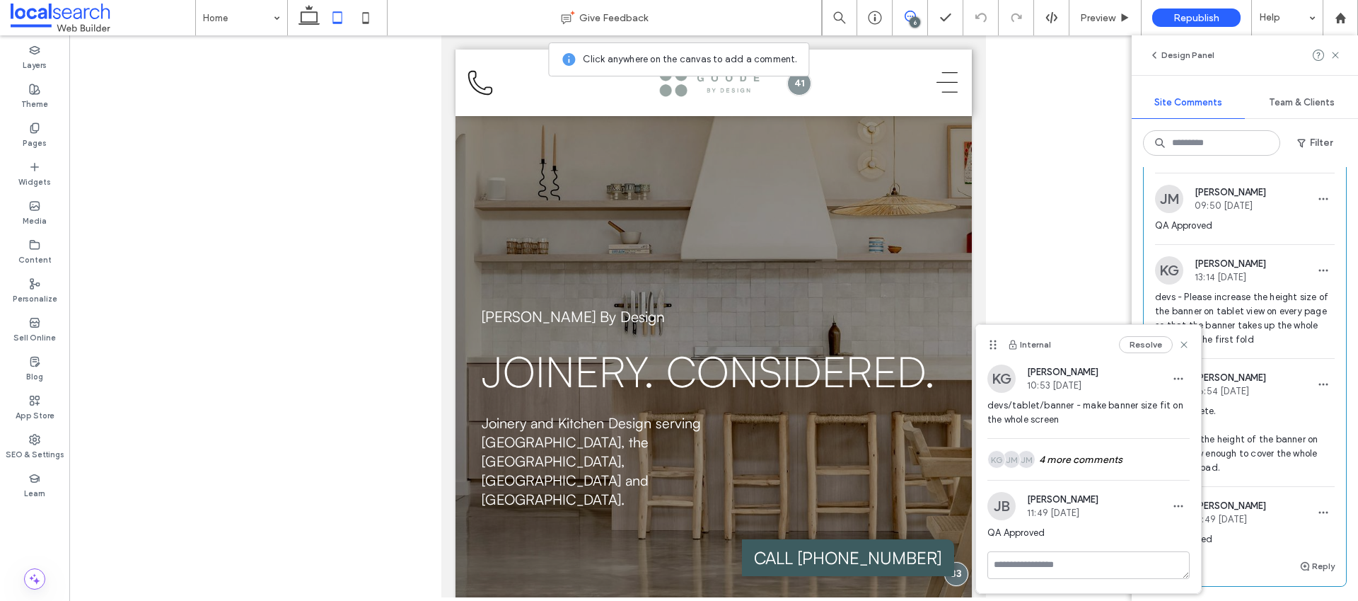
scroll to position [2142, 0]
click at [1186, 347] on use at bounding box center [1184, 344] width 6 height 6
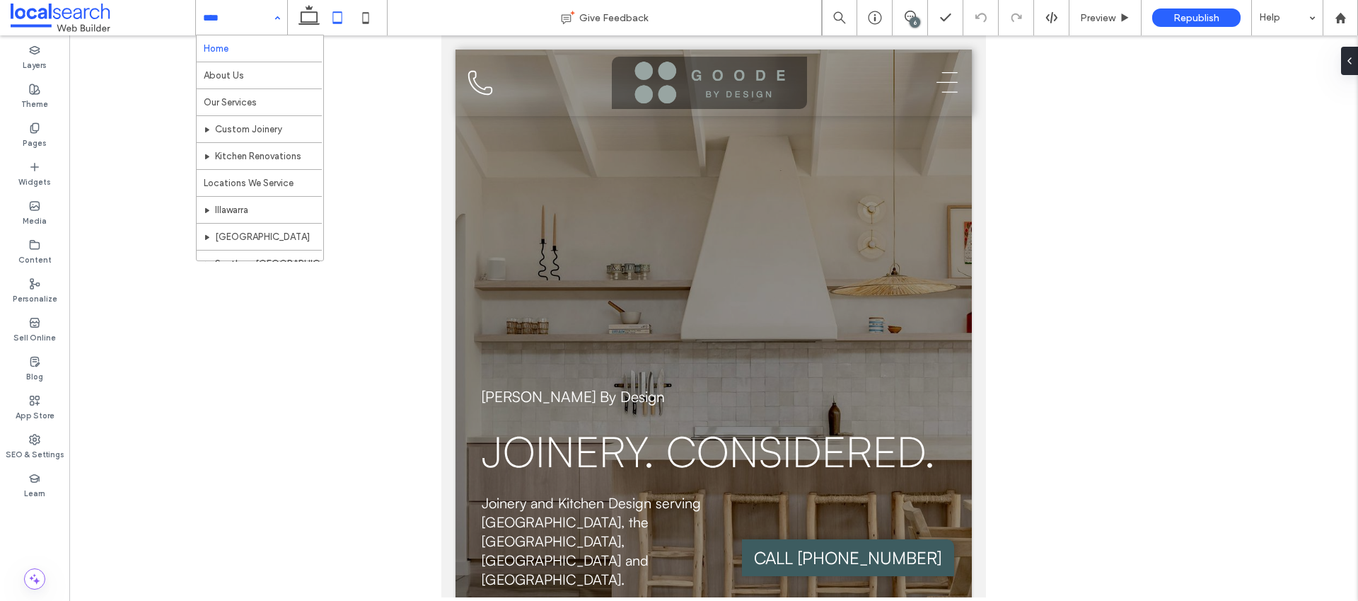
scroll to position [0, 0]
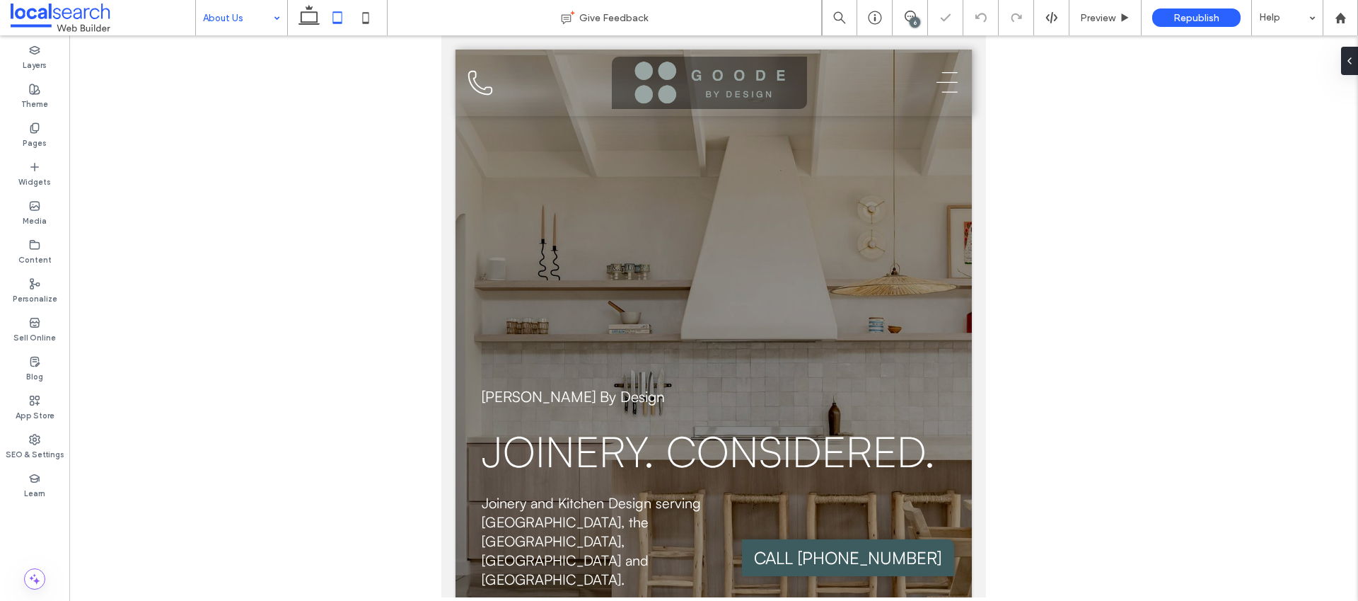
click at [263, 24] on input at bounding box center [238, 17] width 70 height 35
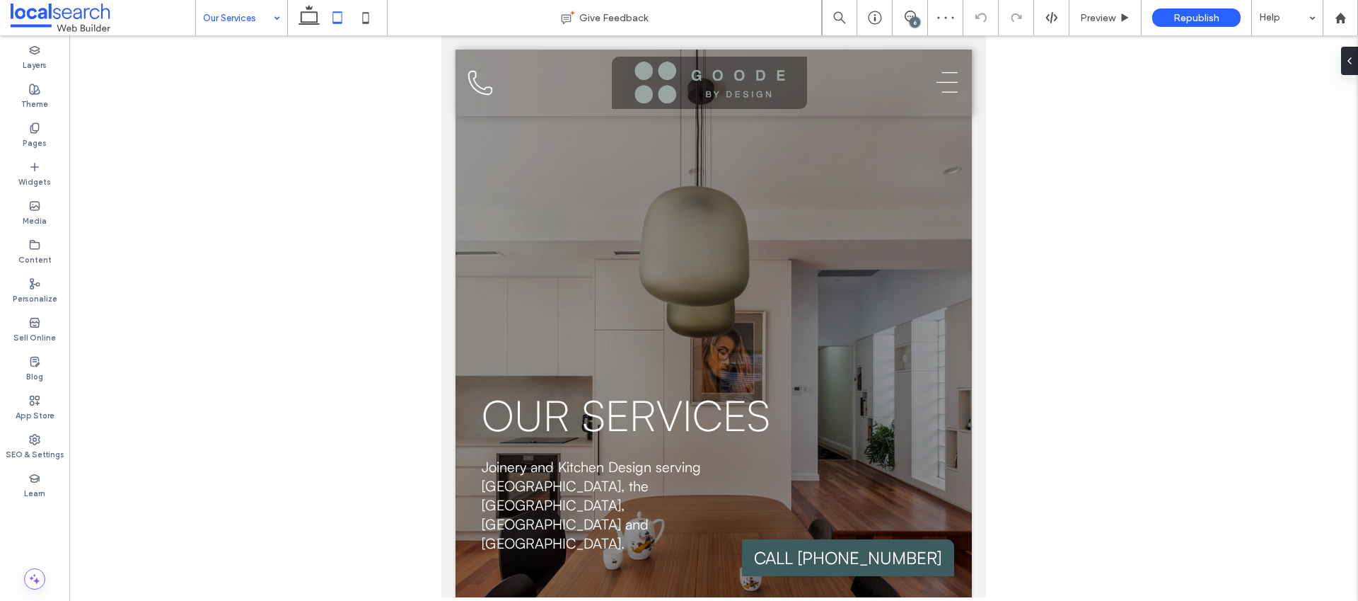
click at [264, 18] on input at bounding box center [238, 17] width 70 height 35
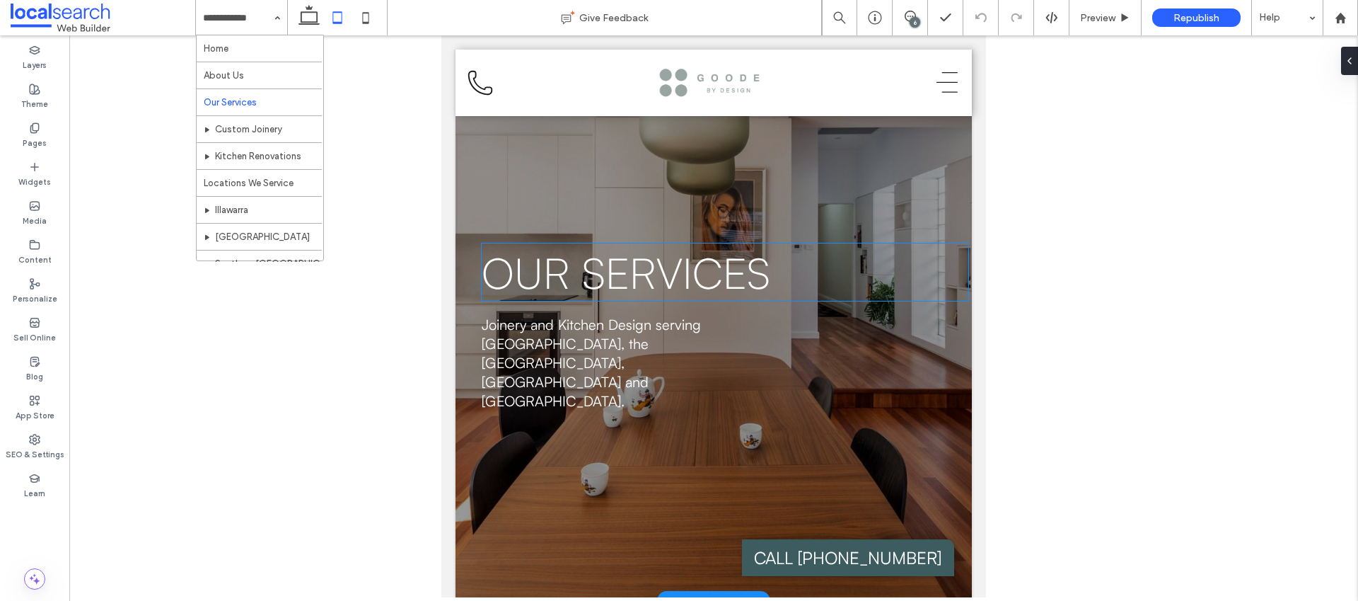
scroll to position [148, 0]
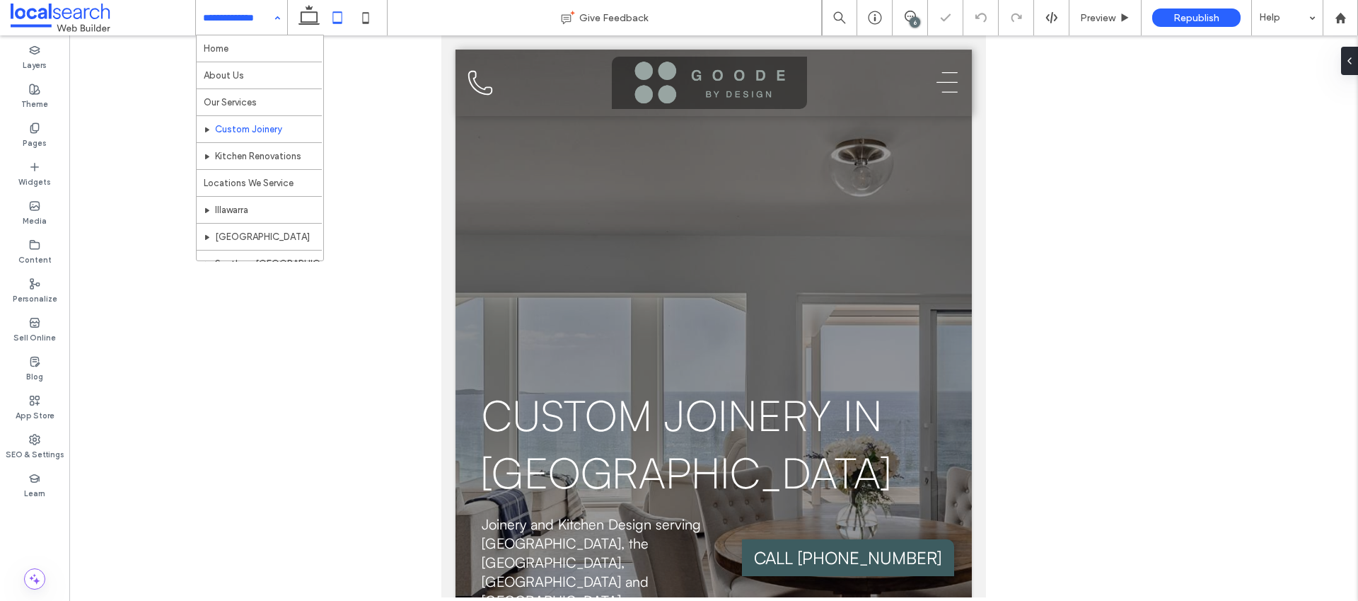
click at [255, 23] on input at bounding box center [238, 17] width 70 height 35
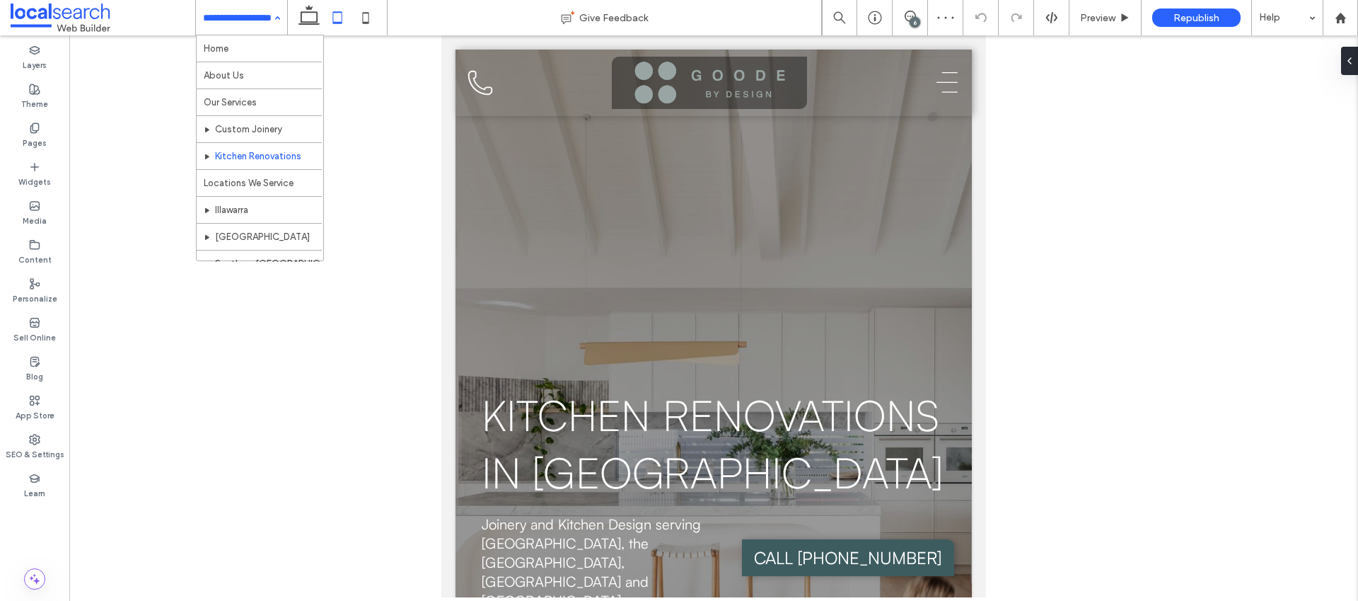
click at [265, 28] on input at bounding box center [238, 17] width 70 height 35
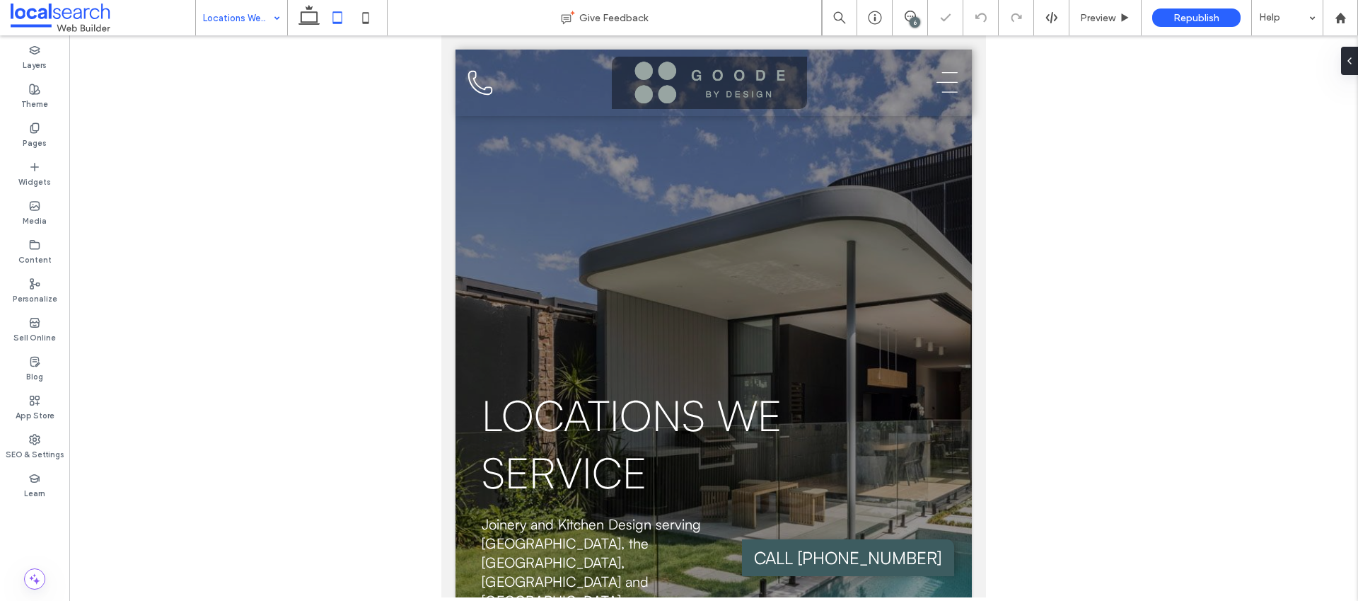
click at [253, 25] on input at bounding box center [238, 17] width 70 height 35
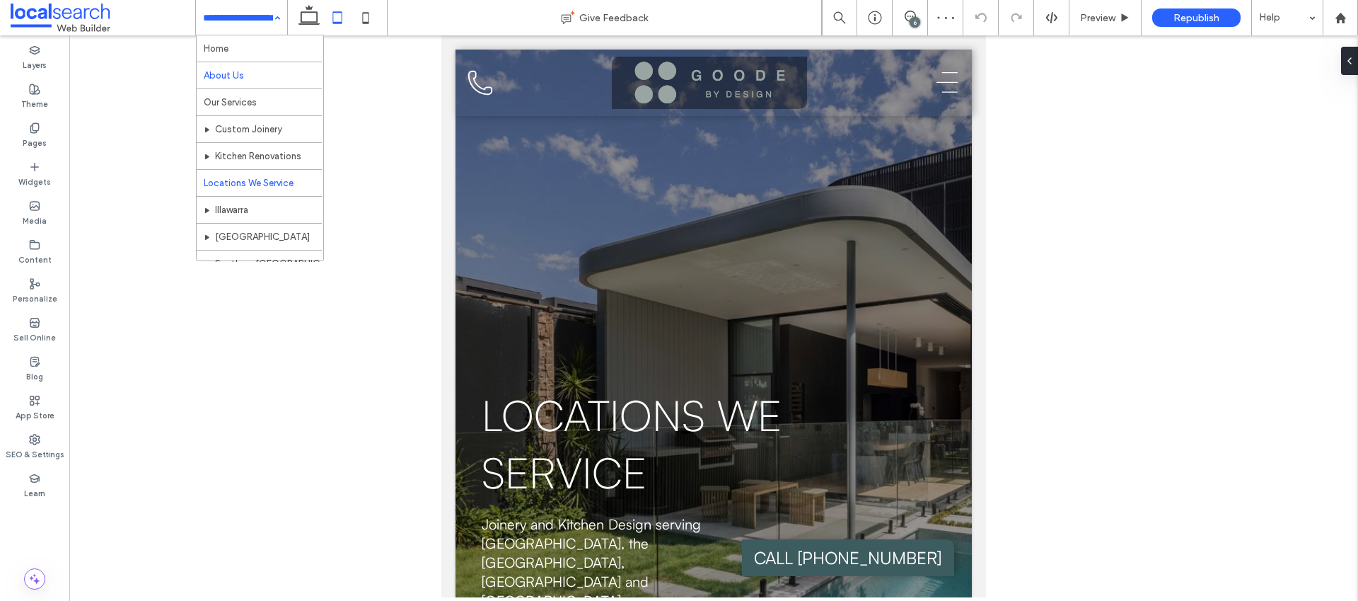
scroll to position [39, 0]
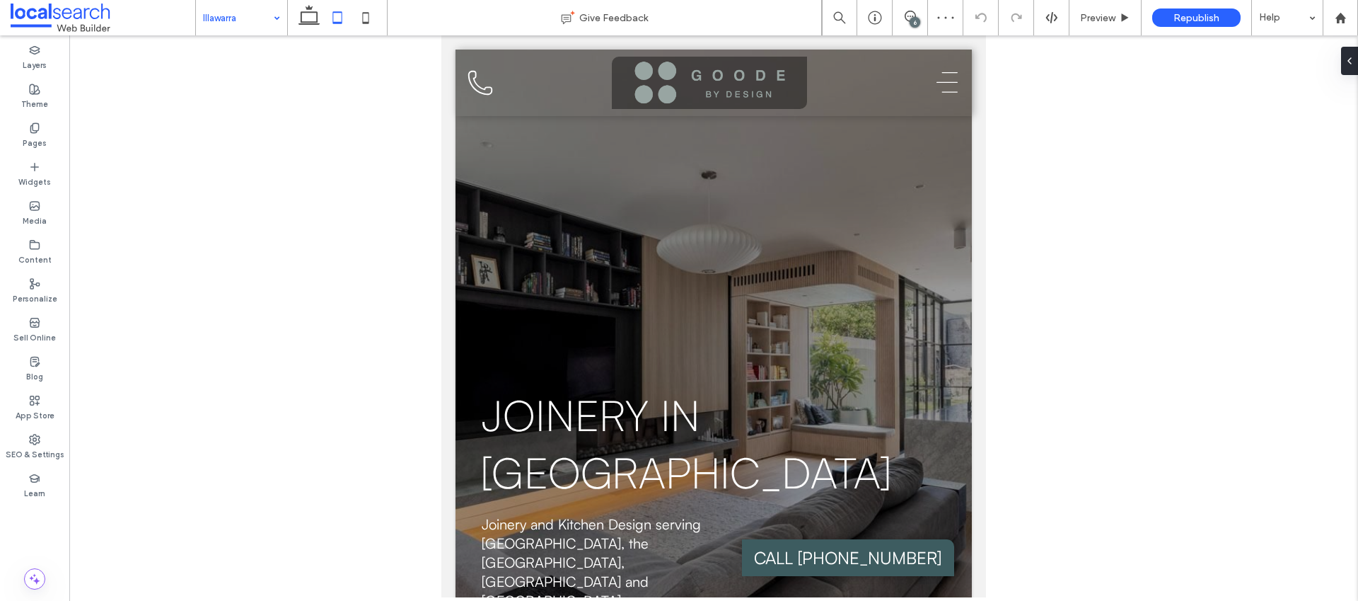
click at [258, 36] on div at bounding box center [713, 316] width 1289 height 562
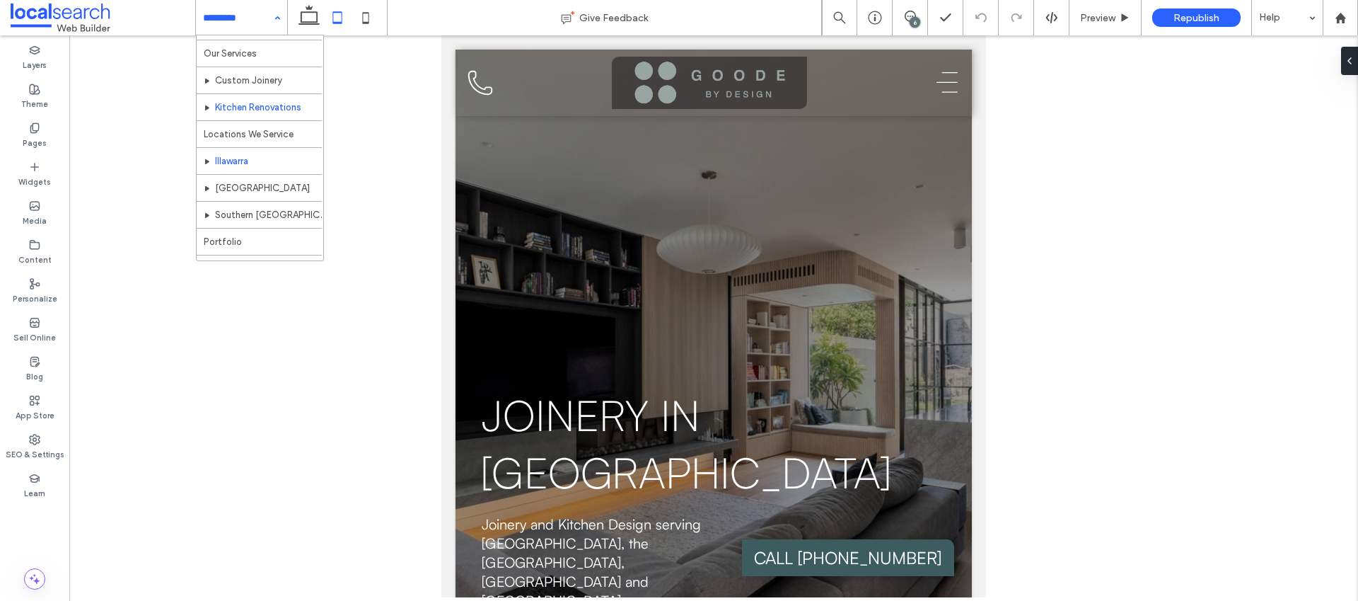
scroll to position [95, 0]
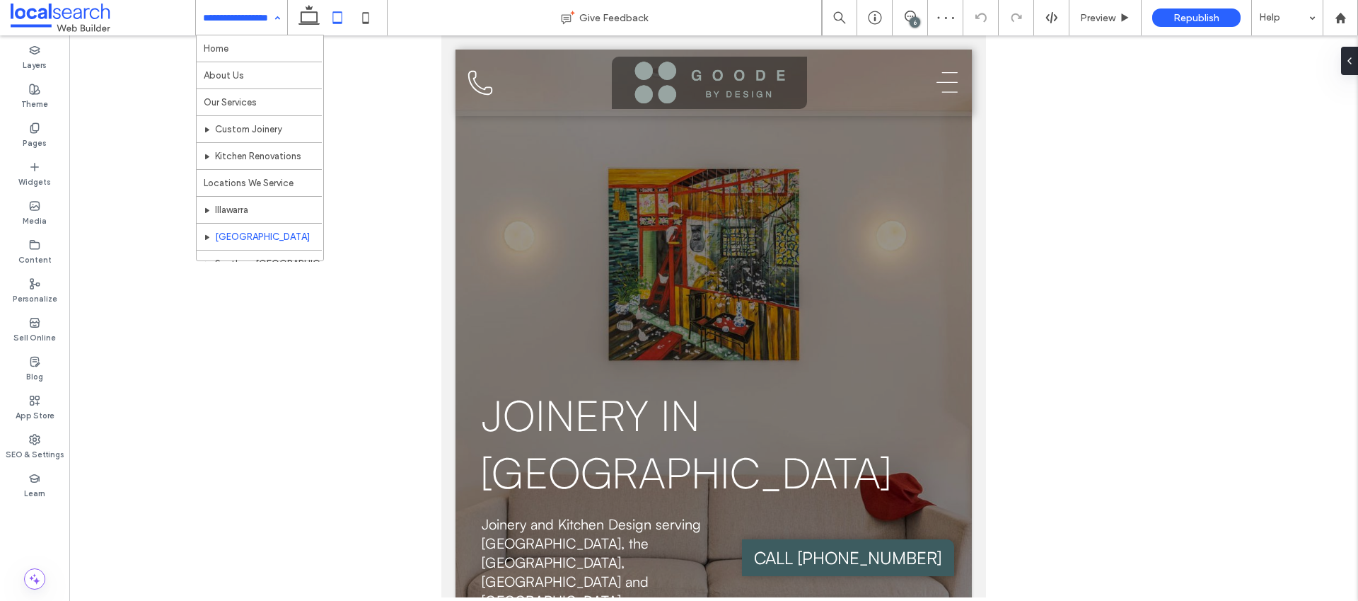
click at [262, 25] on input at bounding box center [238, 17] width 70 height 35
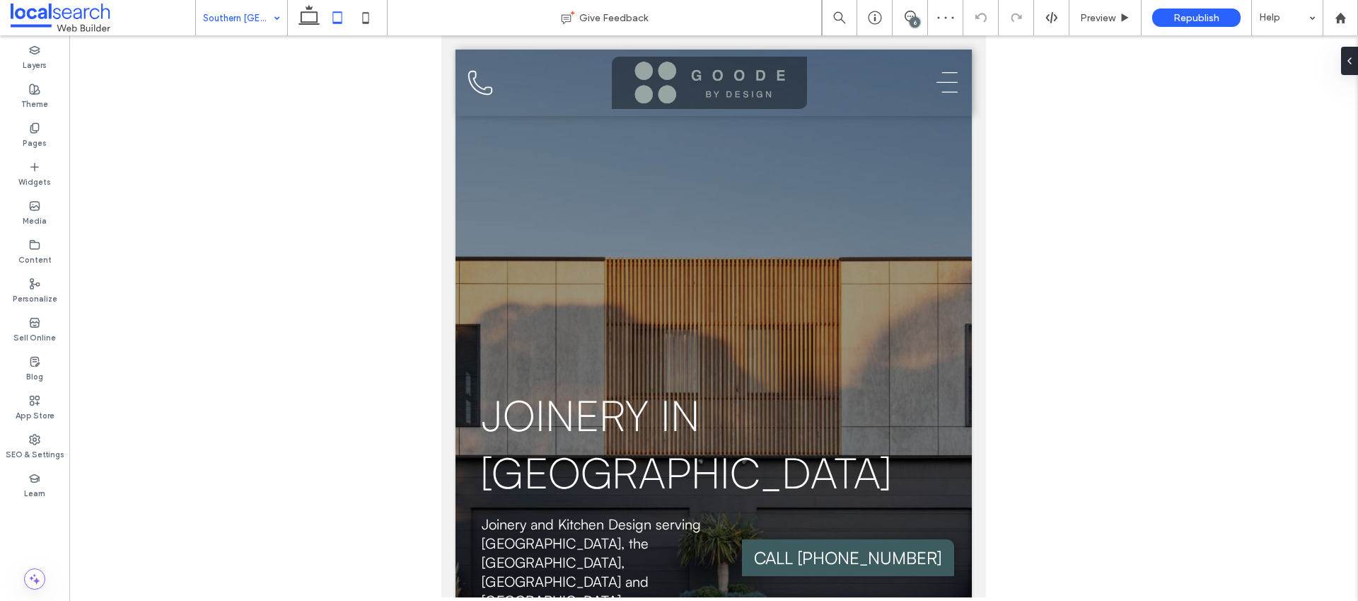
click at [245, 18] on input at bounding box center [238, 17] width 70 height 35
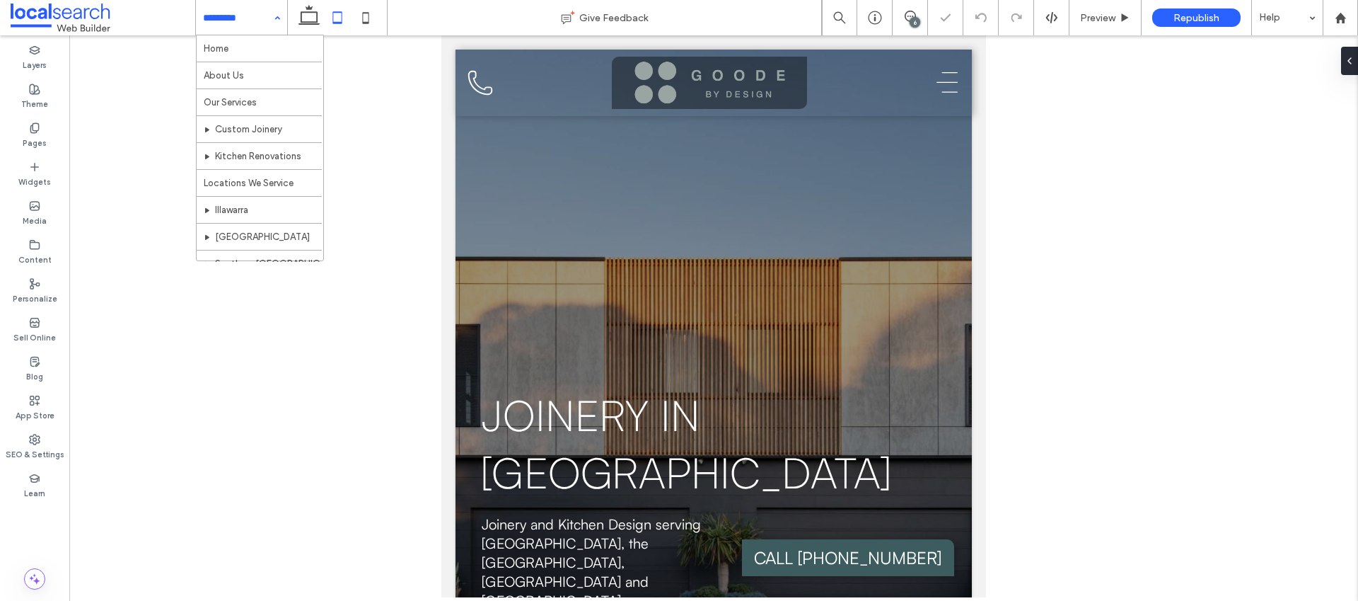
click at [232, 28] on input at bounding box center [238, 17] width 70 height 35
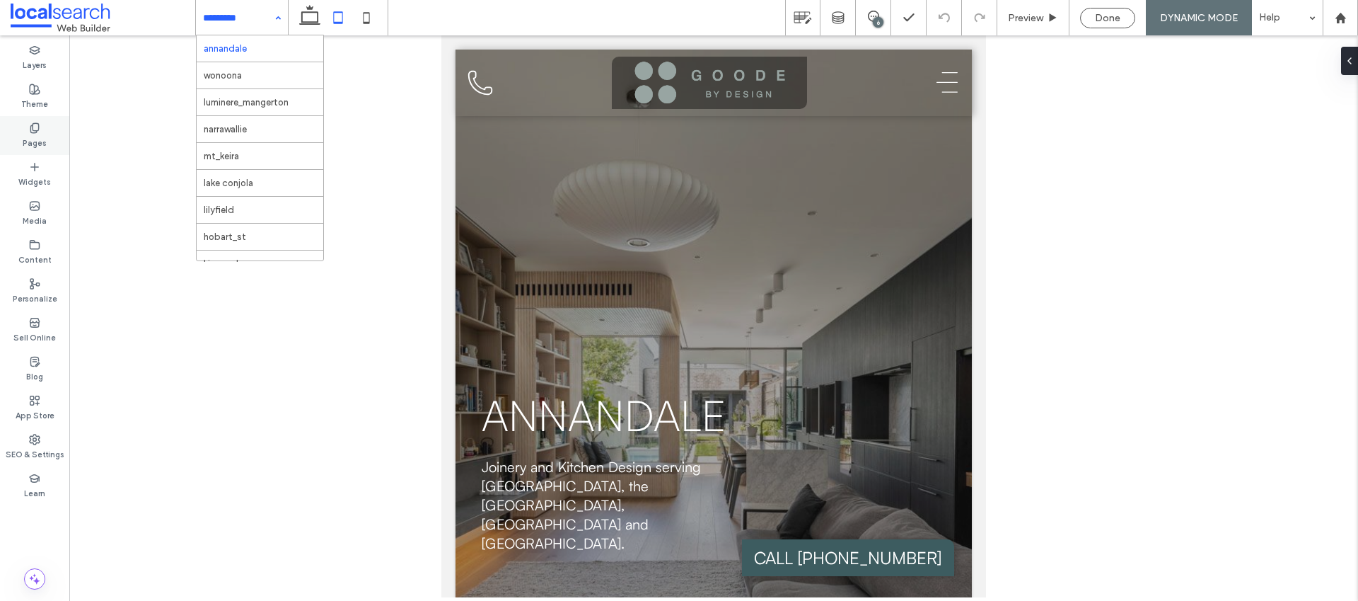
click at [49, 136] on div "Pages" at bounding box center [34, 135] width 69 height 39
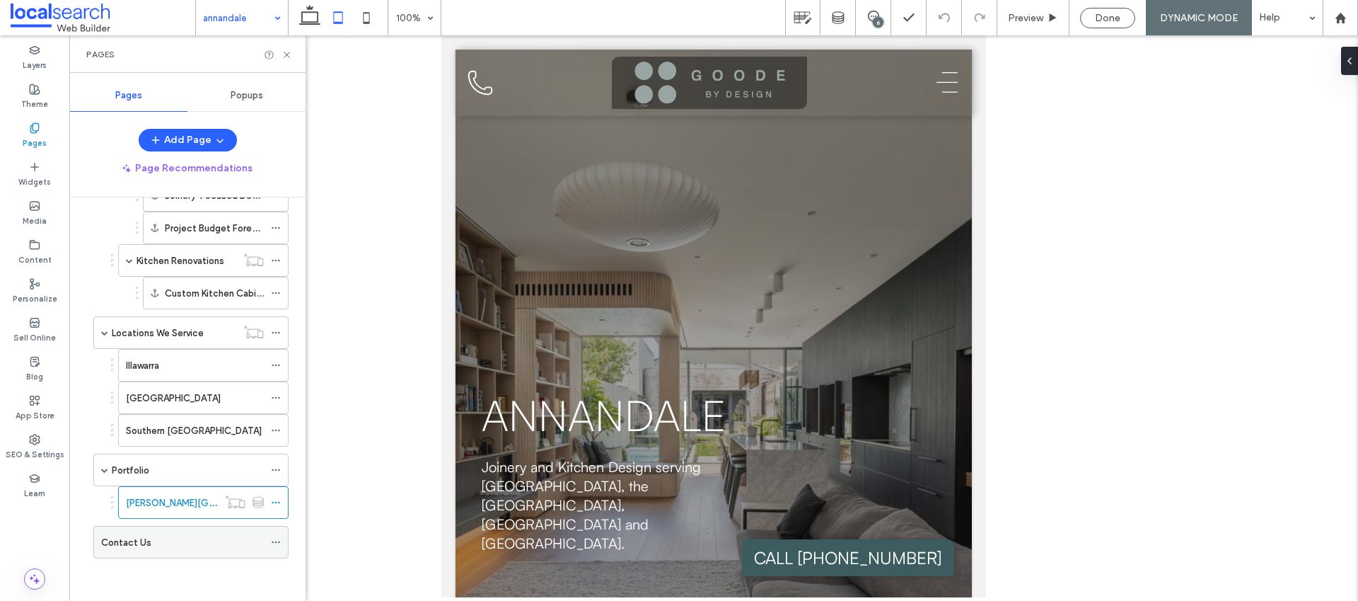
click at [183, 545] on div "Contact Us" at bounding box center [182, 542] width 163 height 15
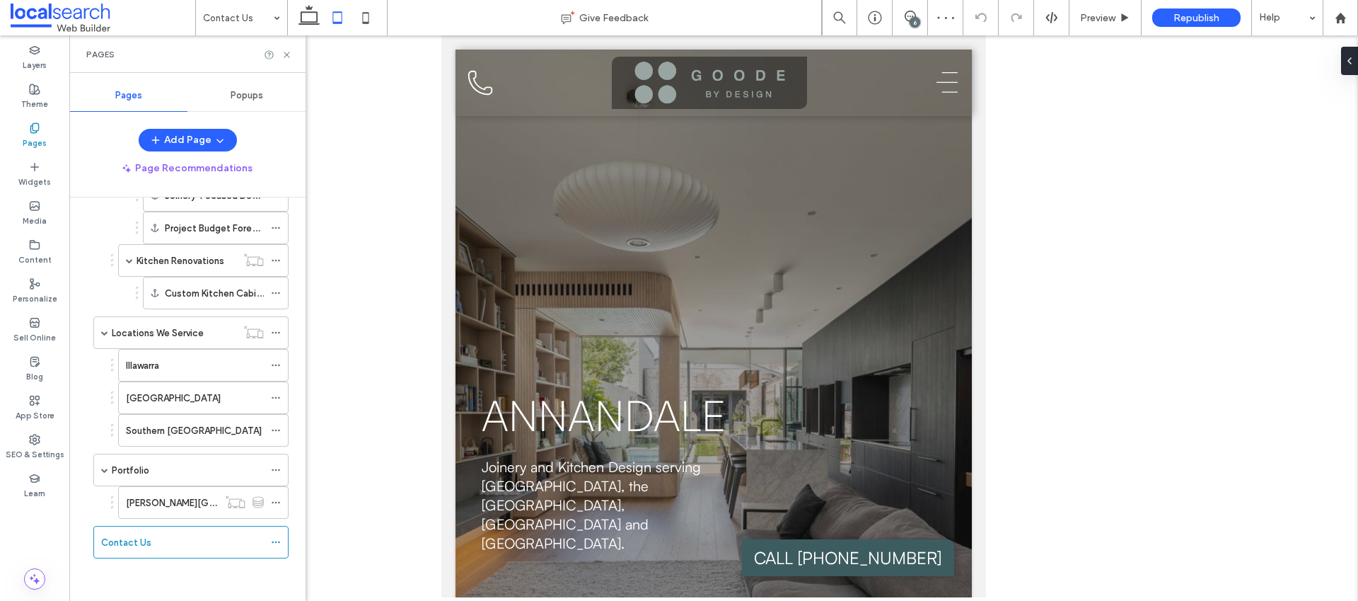
click at [913, 23] on div "6" at bounding box center [915, 22] width 11 height 11
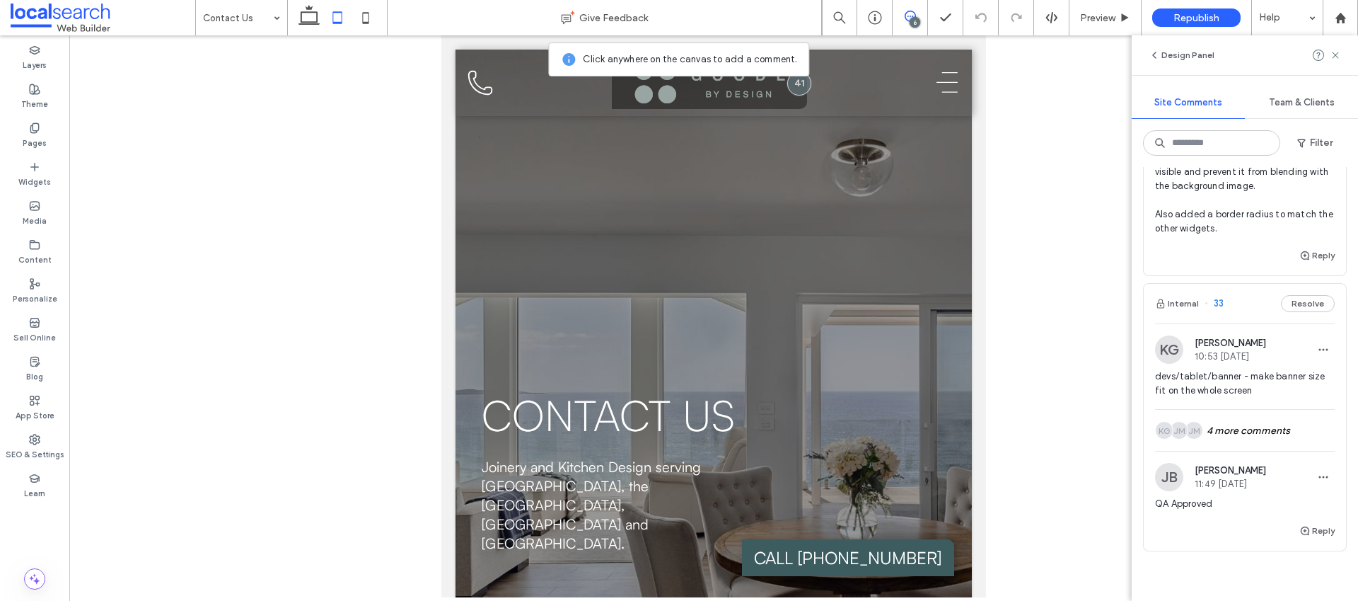
click at [1226, 236] on span "Dev complete. Replaced the logo with provided image. Added a custom css for bac…" at bounding box center [1245, 158] width 180 height 156
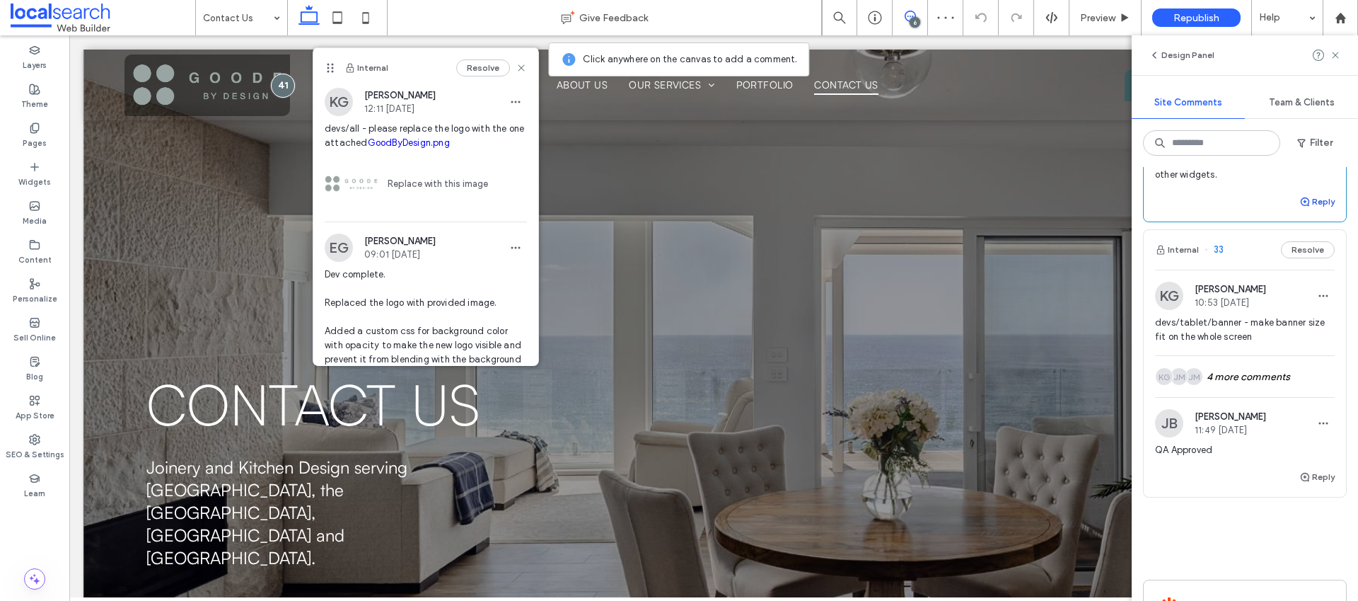
click at [1308, 210] on button "Reply" at bounding box center [1316, 201] width 35 height 17
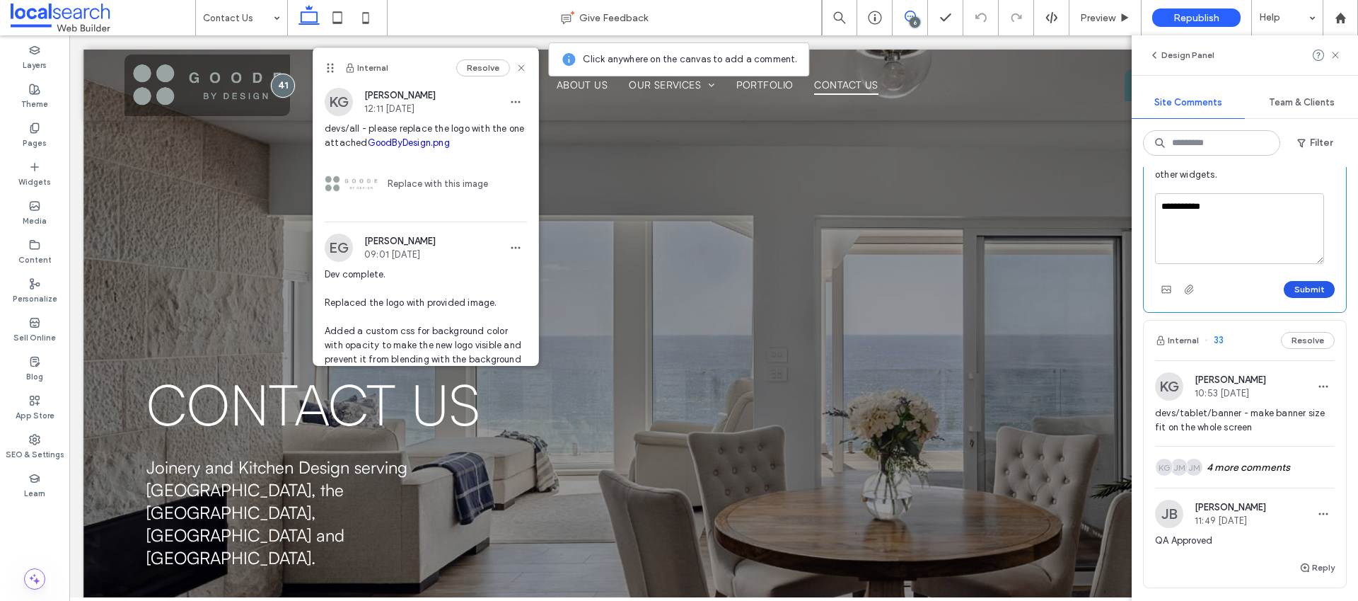
type textarea "**********"
click at [1308, 298] on button "Submit" at bounding box center [1309, 289] width 51 height 17
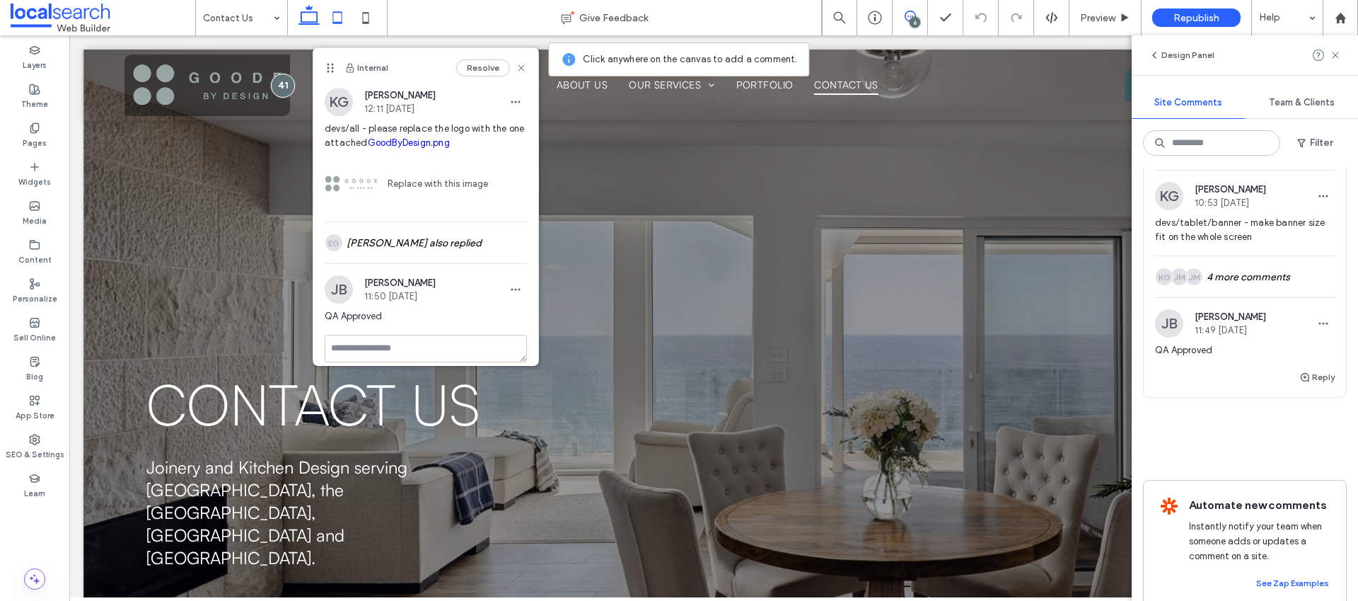
click at [342, 26] on icon at bounding box center [337, 18] width 28 height 28
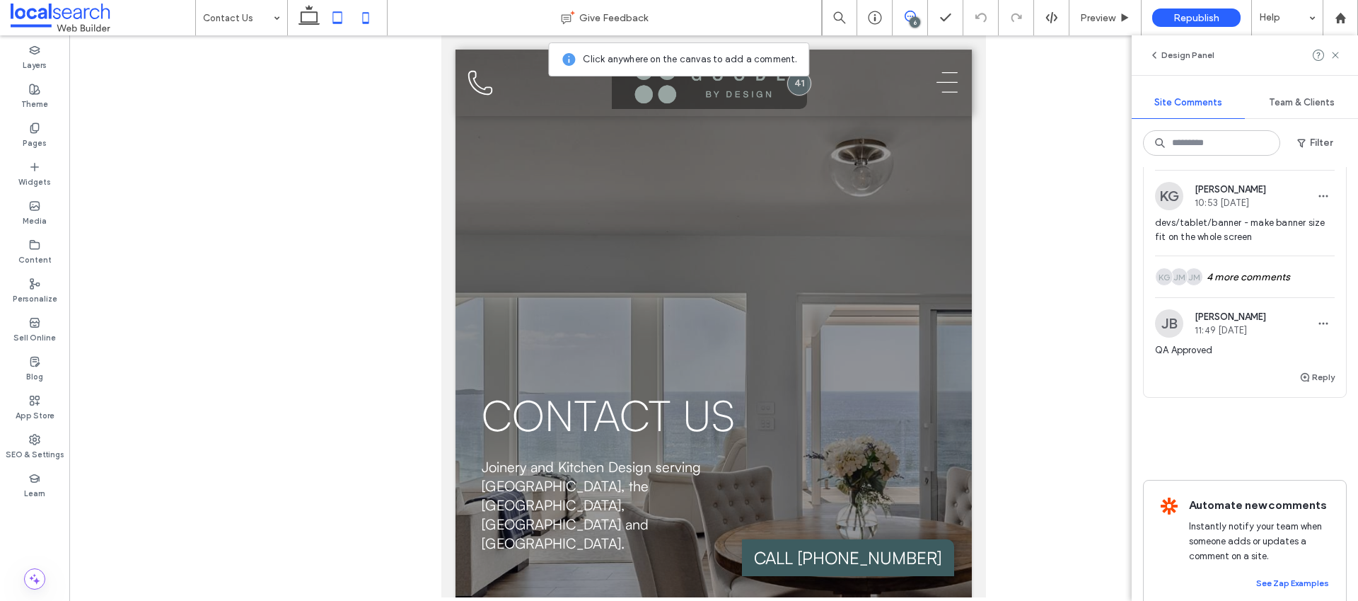
click at [369, 19] on use at bounding box center [366, 17] width 6 height 11
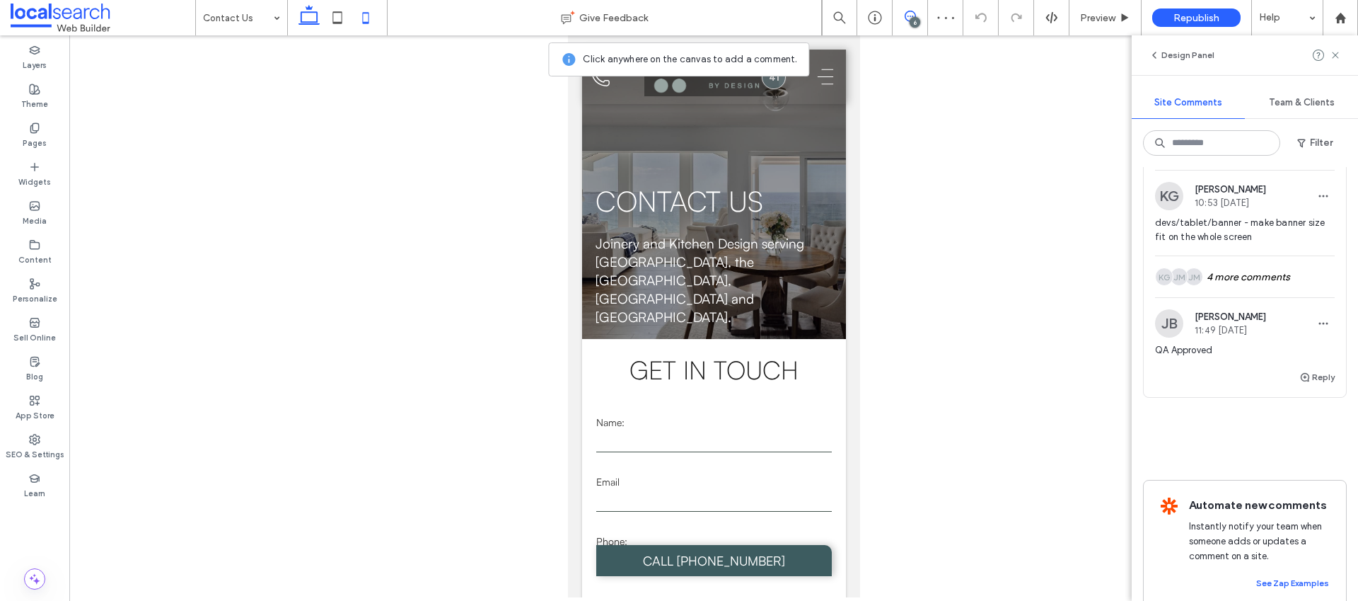
click at [303, 18] on icon at bounding box center [309, 18] width 28 height 28
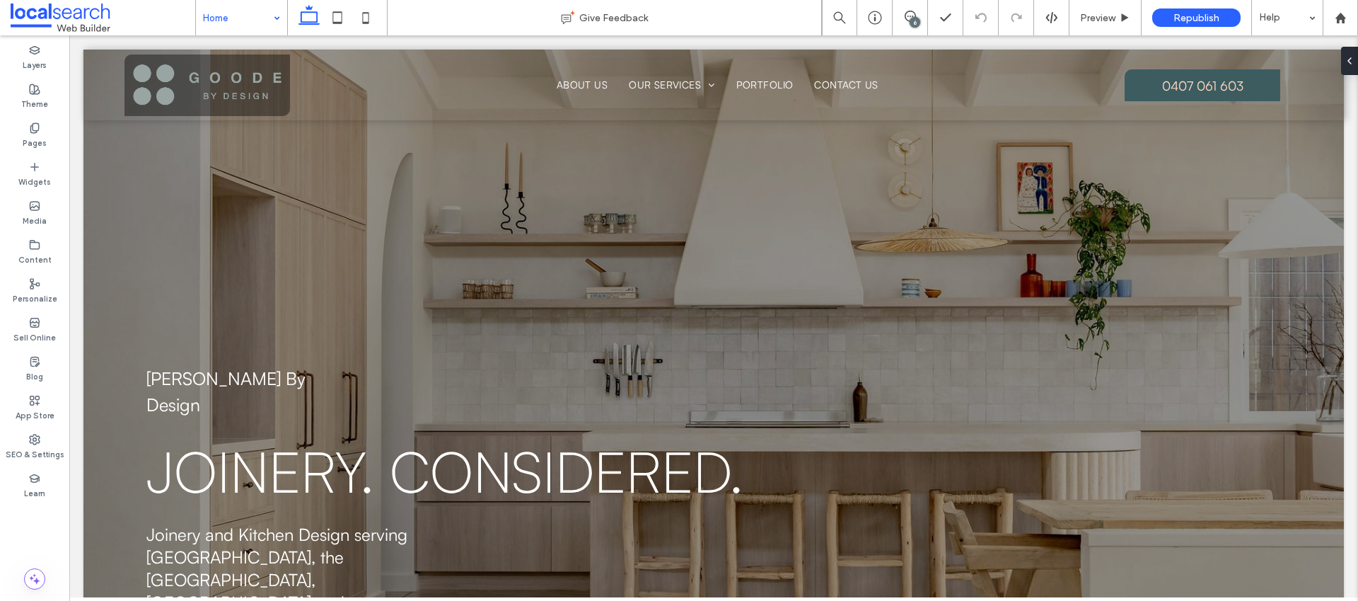
click at [919, 24] on div "6" at bounding box center [915, 22] width 11 height 11
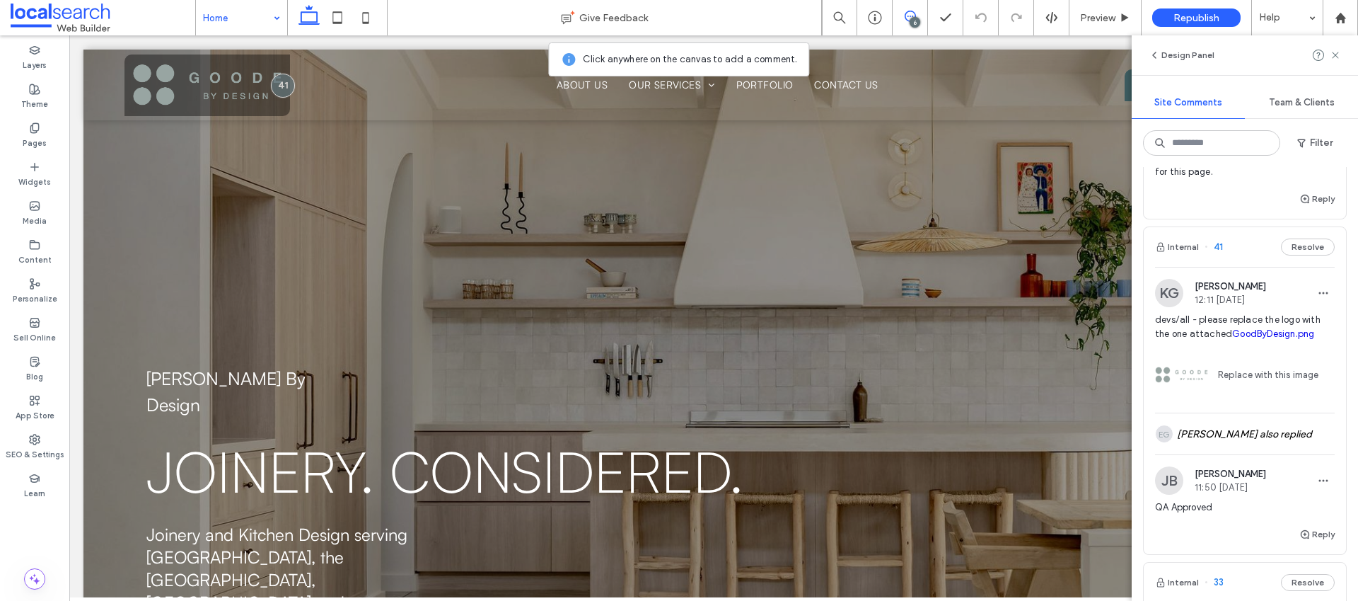
scroll to position [1451, 0]
click at [30, 263] on label "Content" at bounding box center [34, 258] width 33 height 16
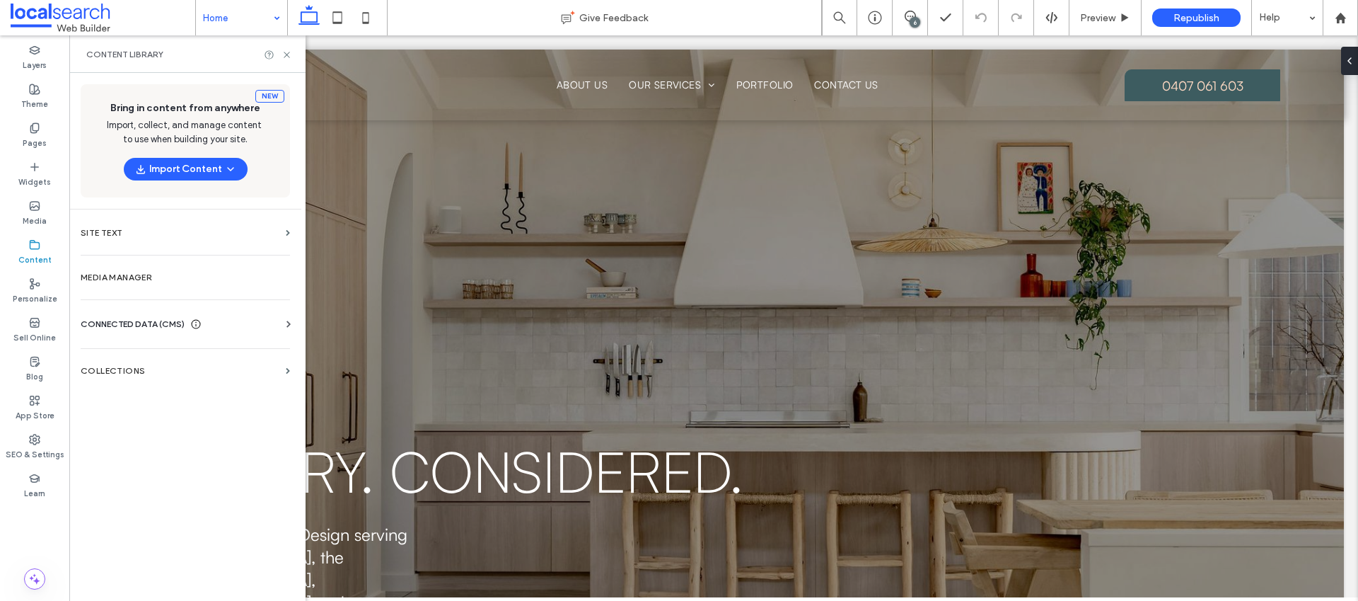
scroll to position [0, 0]
click at [132, 356] on section "Collections" at bounding box center [185, 370] width 232 height 33
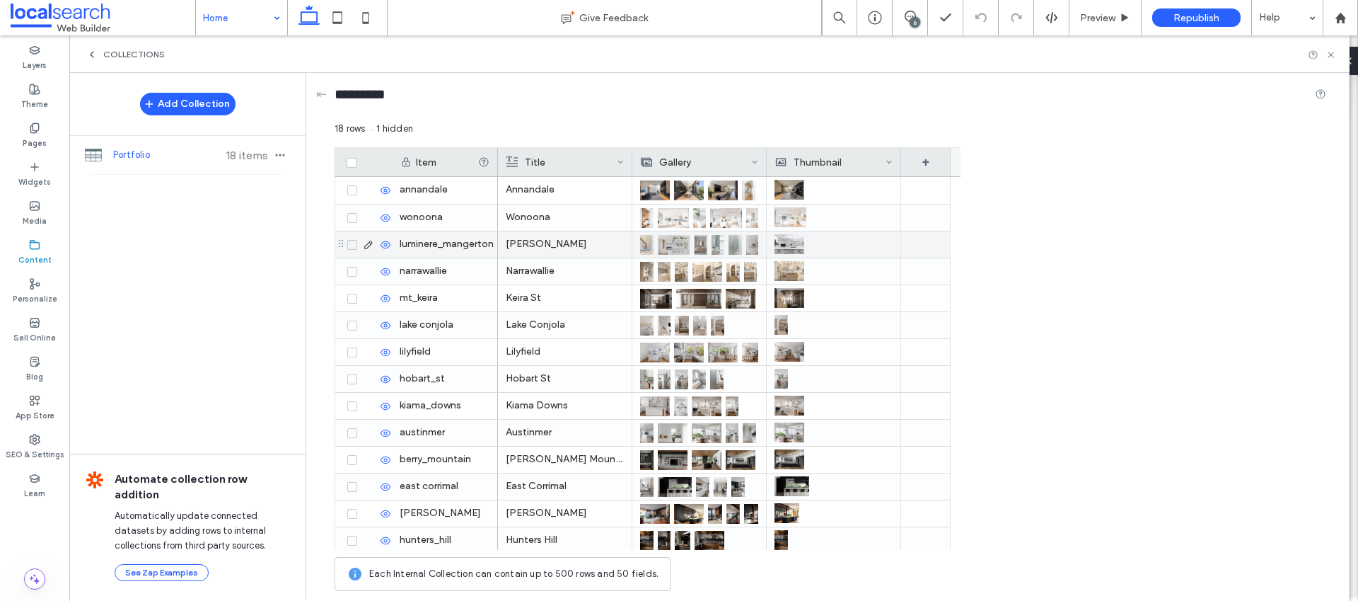
click at [666, 239] on img at bounding box center [674, 245] width 32 height 20
click at [666, 239] on img at bounding box center [675, 246] width 32 height 20
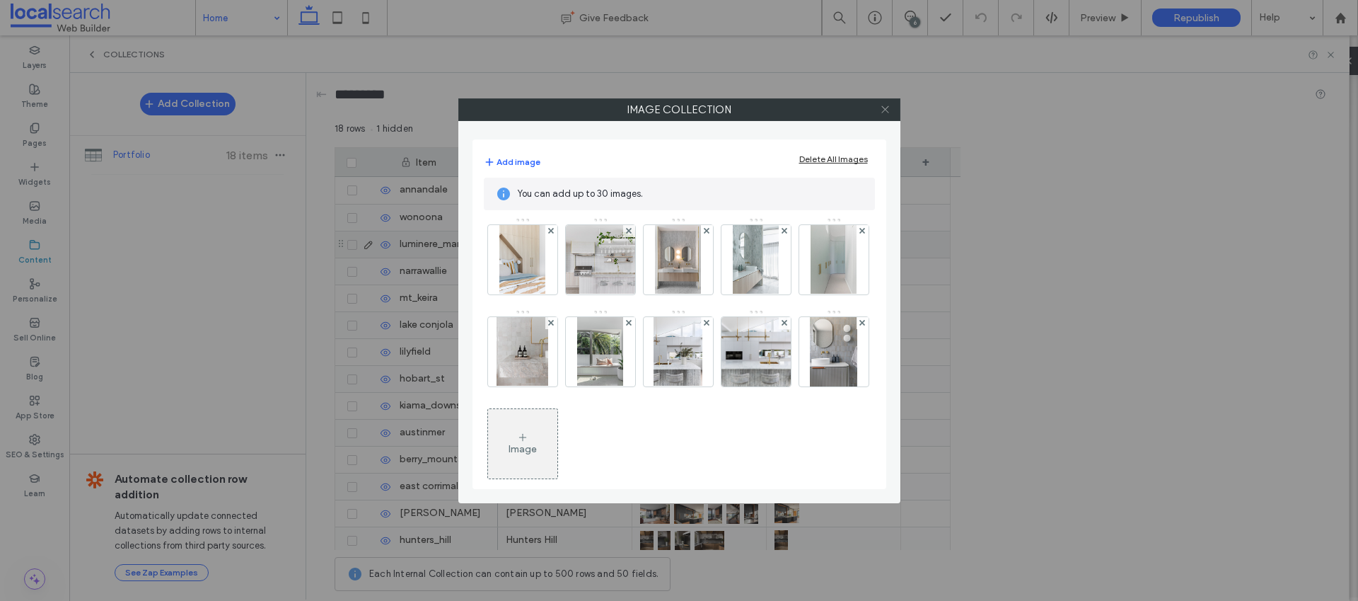
click at [886, 110] on icon at bounding box center [885, 109] width 11 height 11
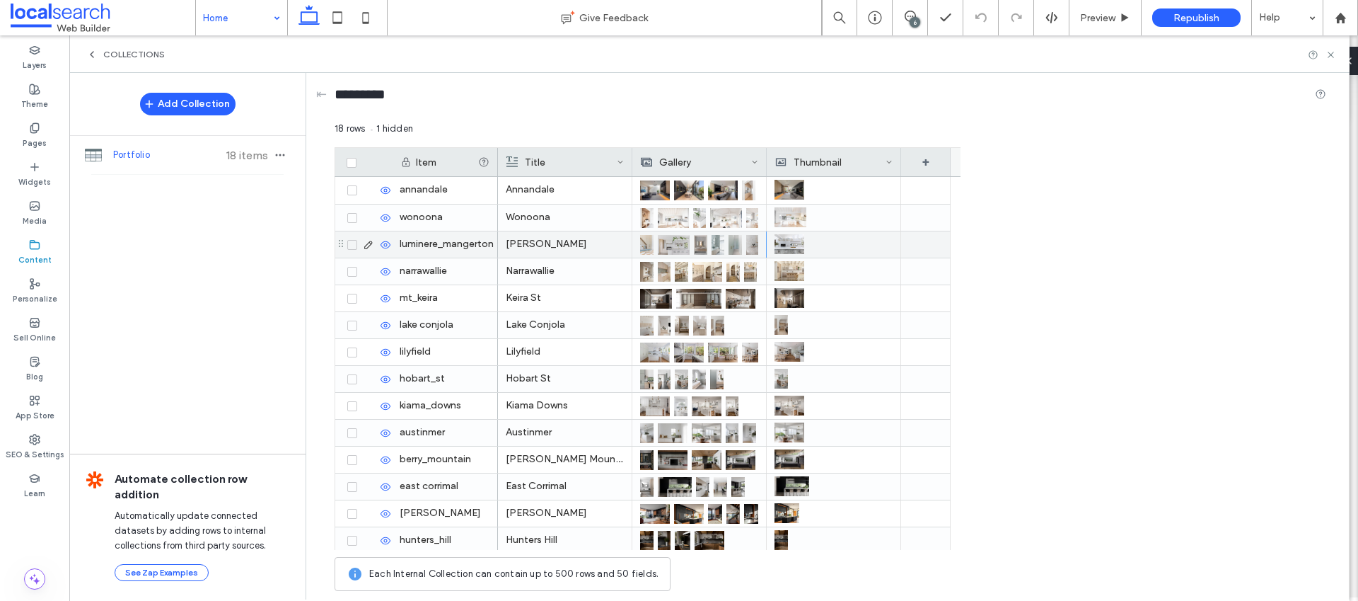
click at [709, 242] on div at bounding box center [703, 243] width 18 height 25
click at [709, 242] on div at bounding box center [704, 244] width 18 height 25
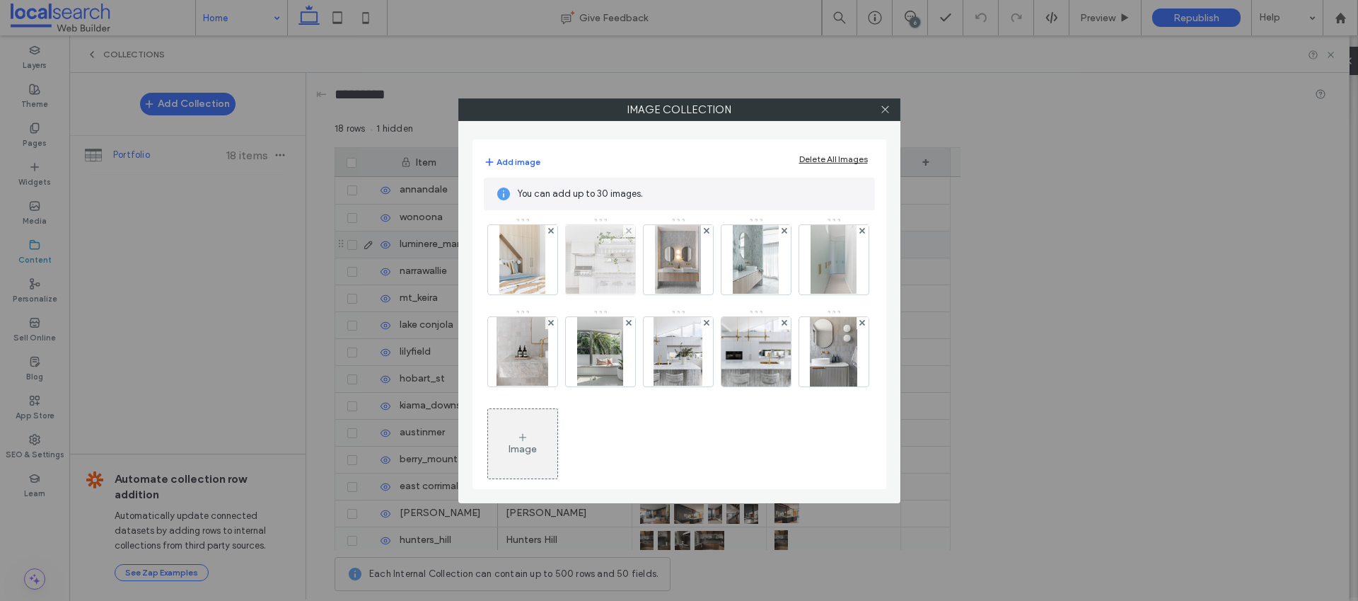
scroll to position [20, 0]
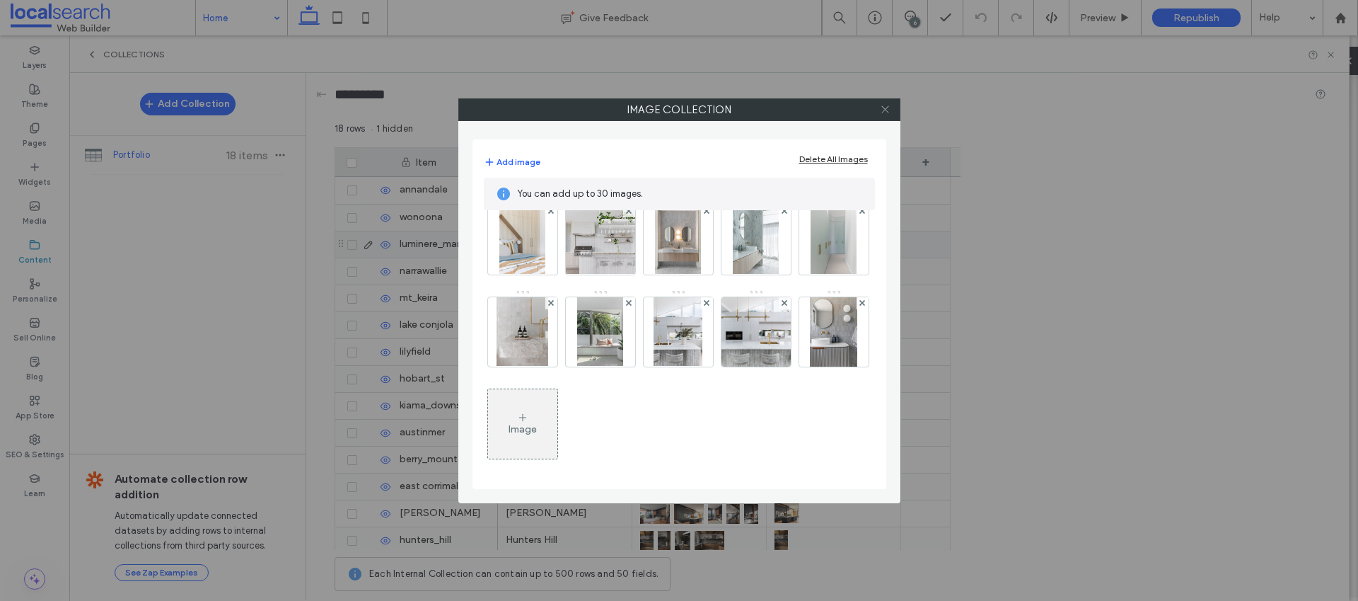
click at [884, 112] on icon at bounding box center [885, 109] width 11 height 11
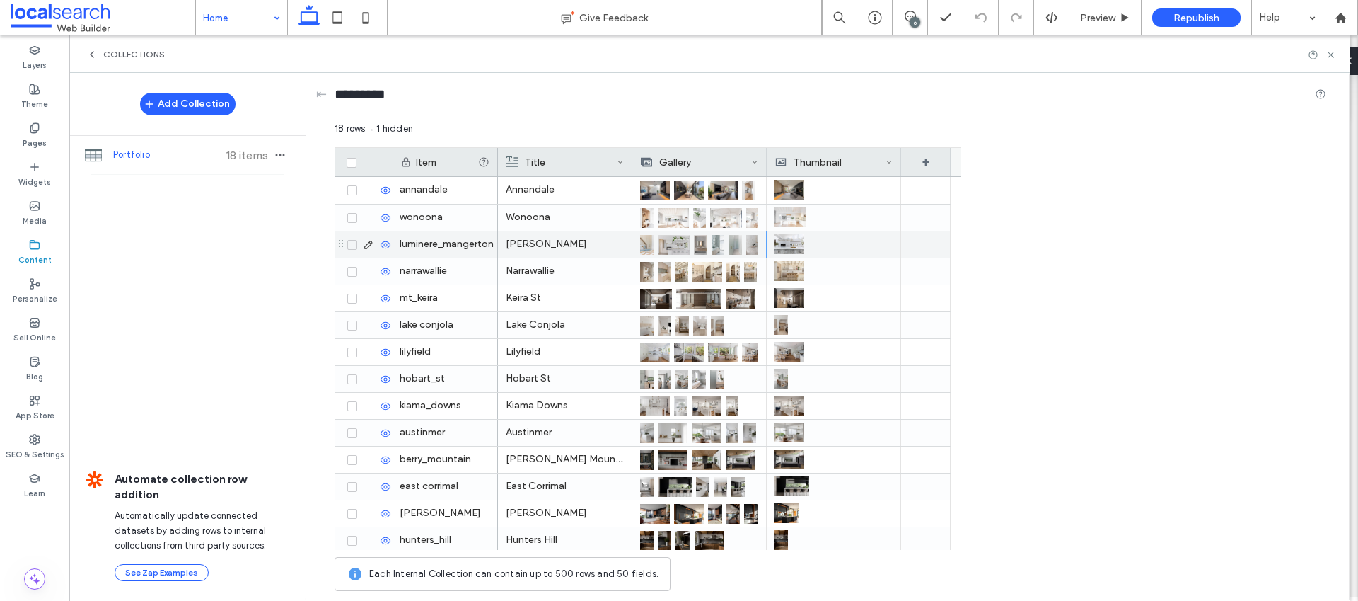
click at [910, 21] on div "6" at bounding box center [915, 22] width 11 height 11
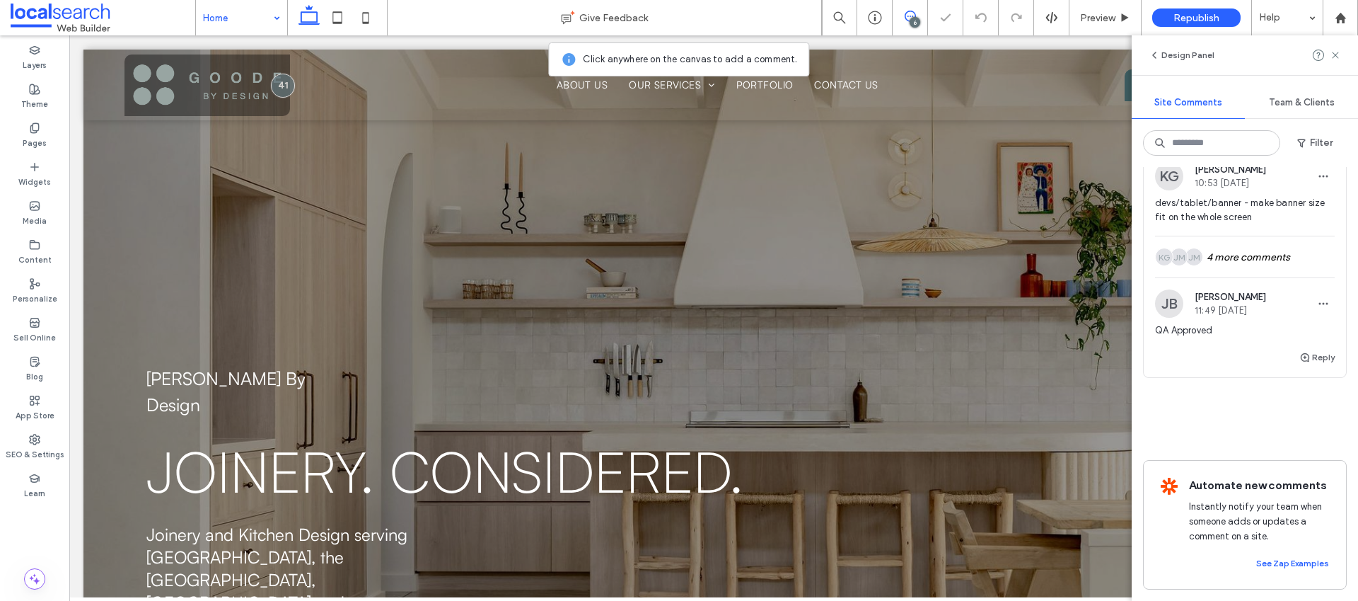
scroll to position [0, 0]
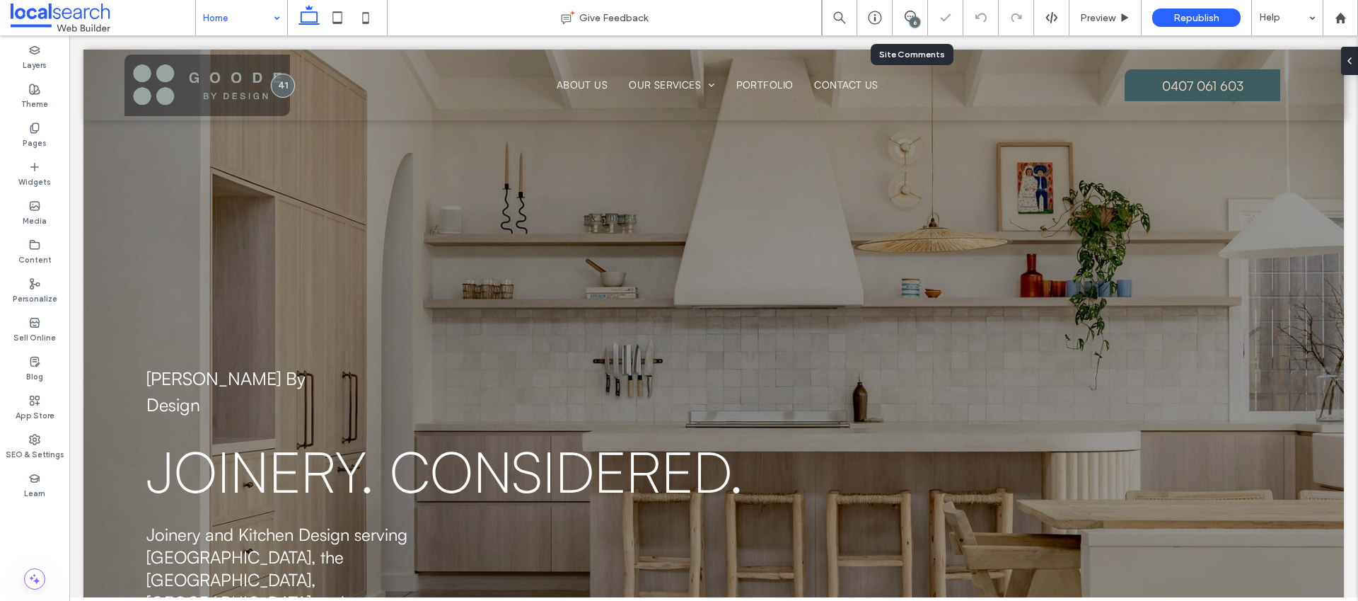
click at [918, 23] on div "6" at bounding box center [915, 22] width 11 height 11
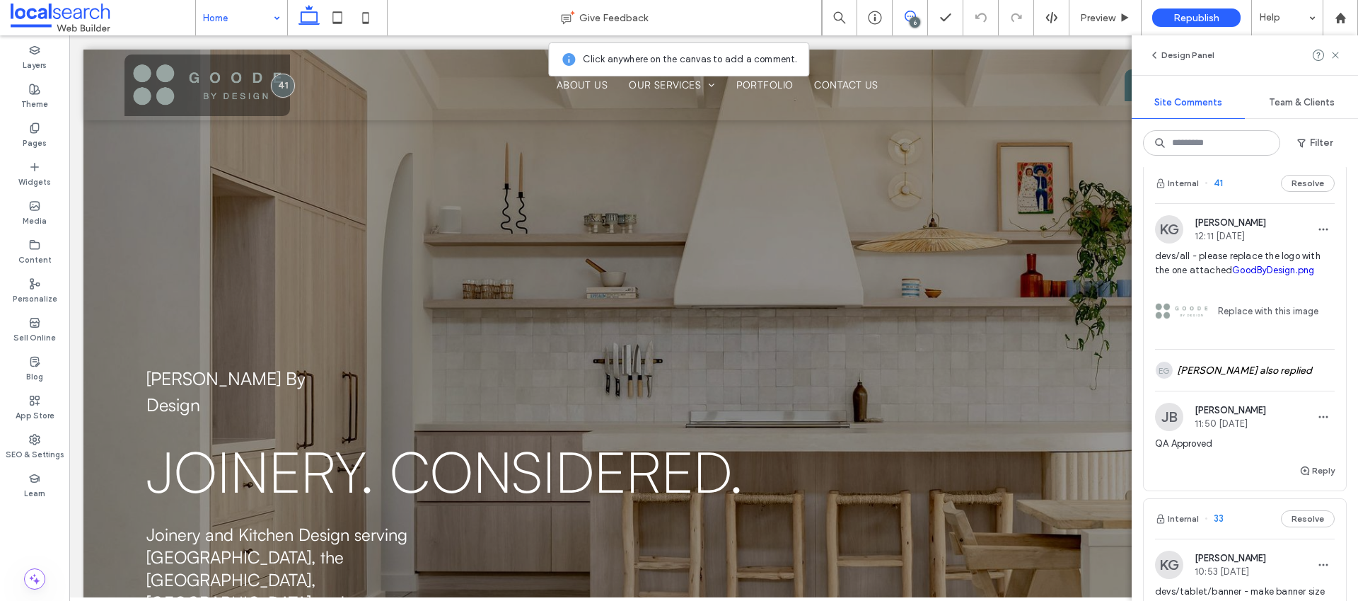
scroll to position [1515, 0]
click at [1304, 144] on button "Reply" at bounding box center [1316, 135] width 35 height 17
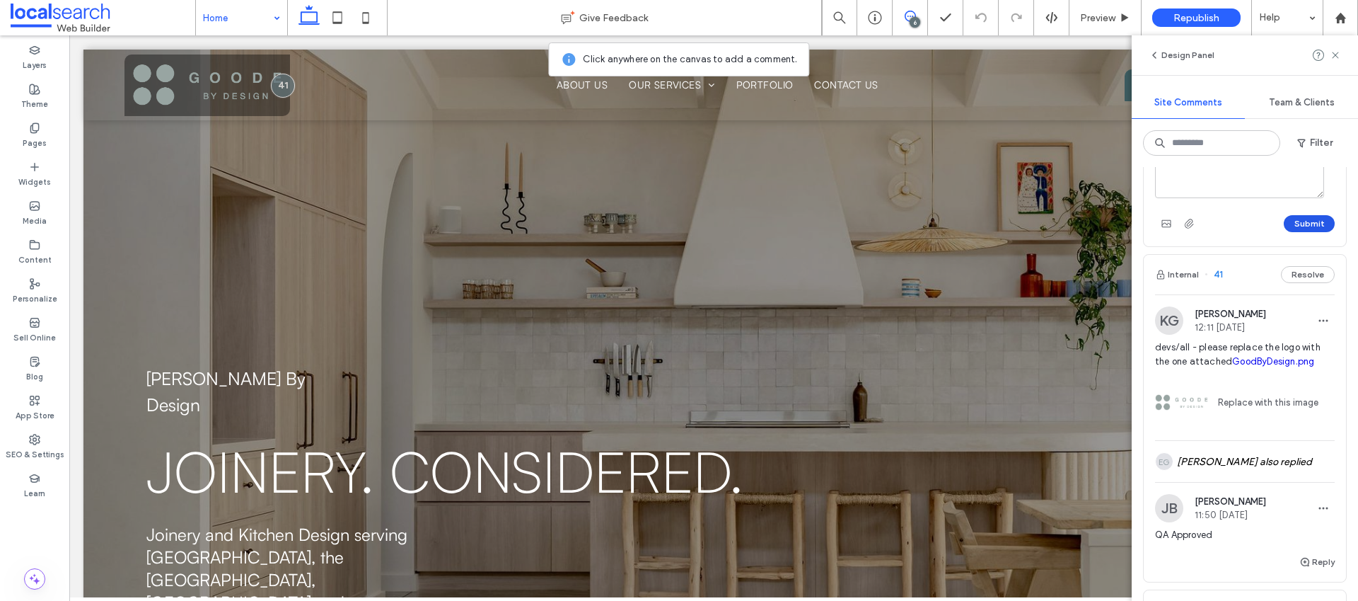
type textarea "**********"
click at [1306, 232] on button "Submit" at bounding box center [1309, 223] width 51 height 17
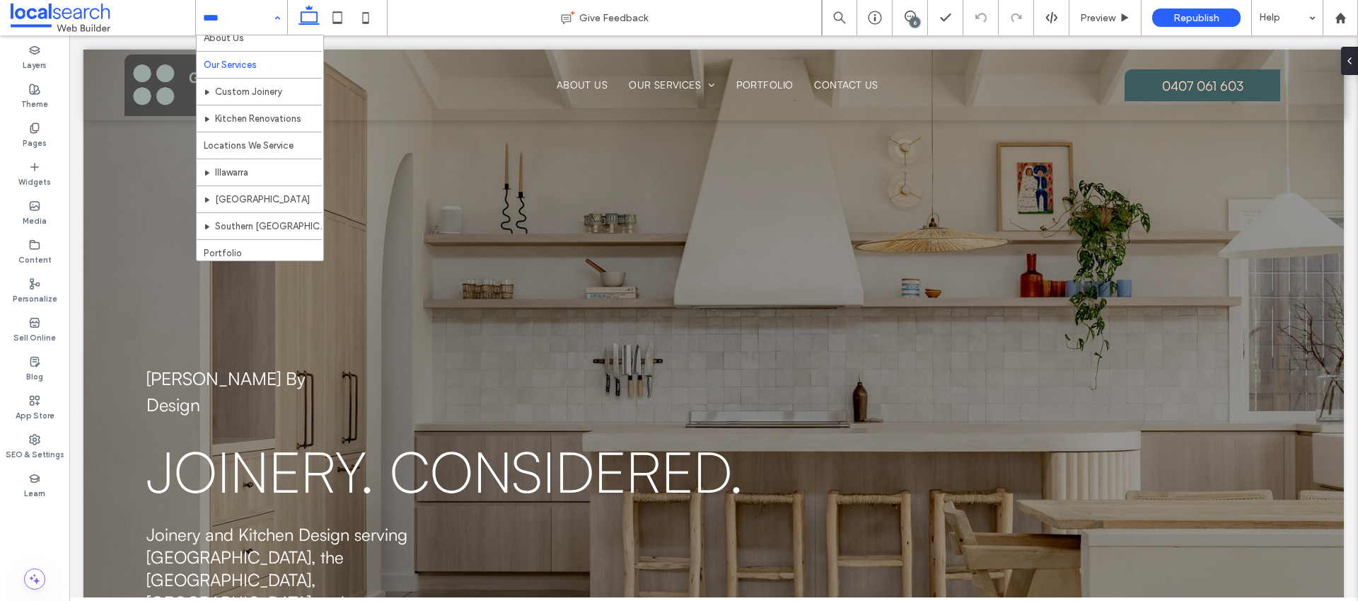
scroll to position [95, 0]
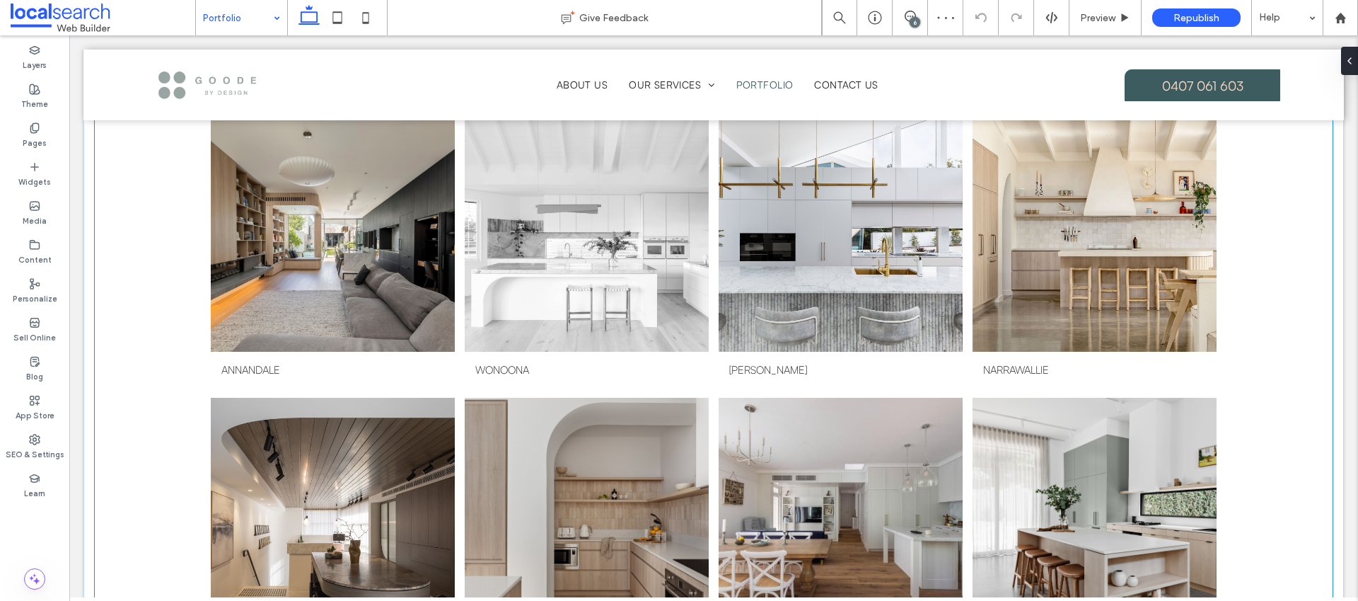
scroll to position [1004, 0]
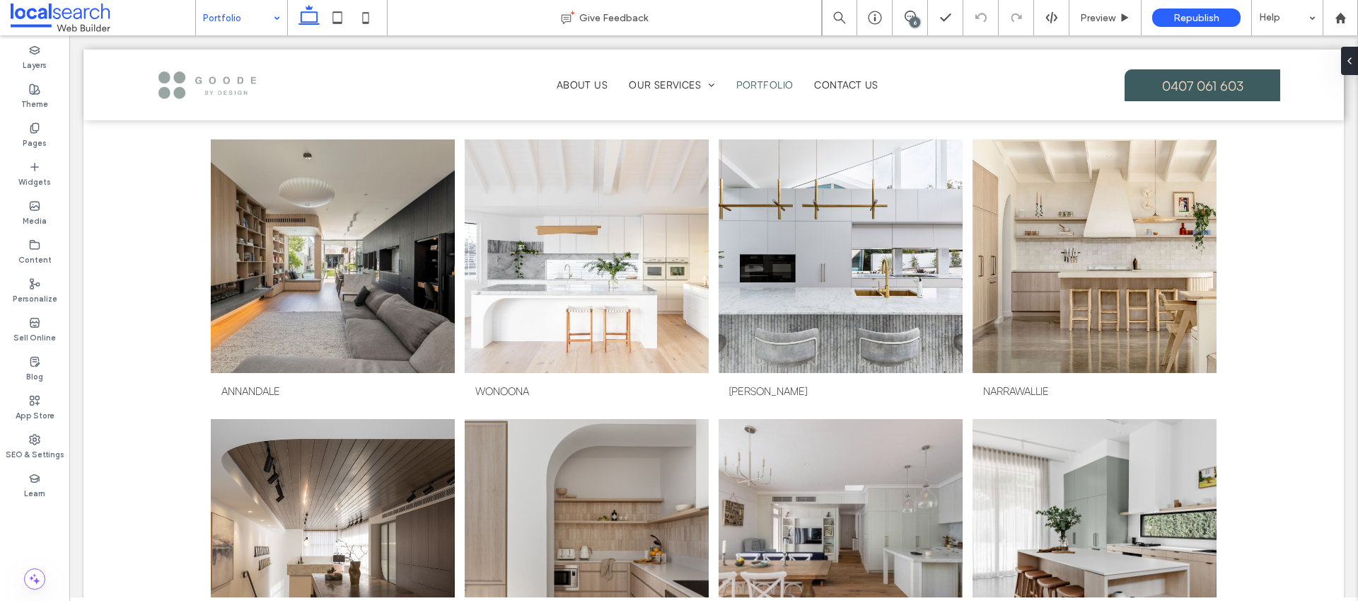
drag, startPoint x: 911, startPoint y: 17, endPoint x: 906, endPoint y: 52, distance: 35.0
click at [911, 17] on div "6" at bounding box center [915, 22] width 11 height 11
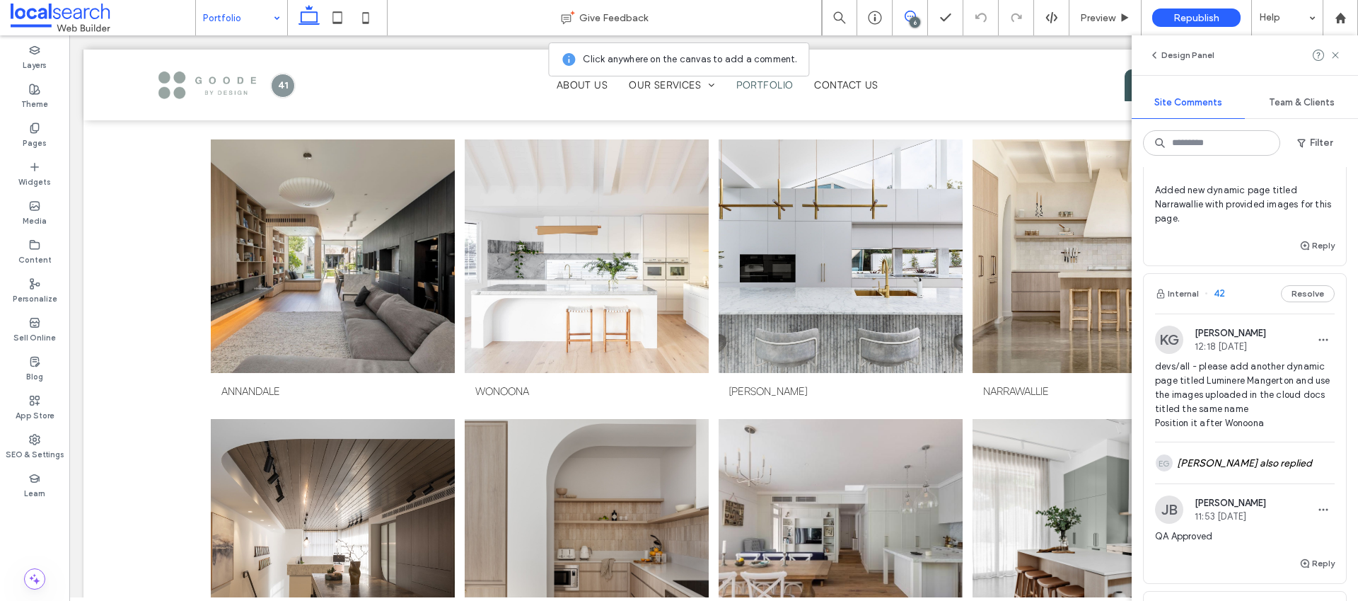
scroll to position [1060, 0]
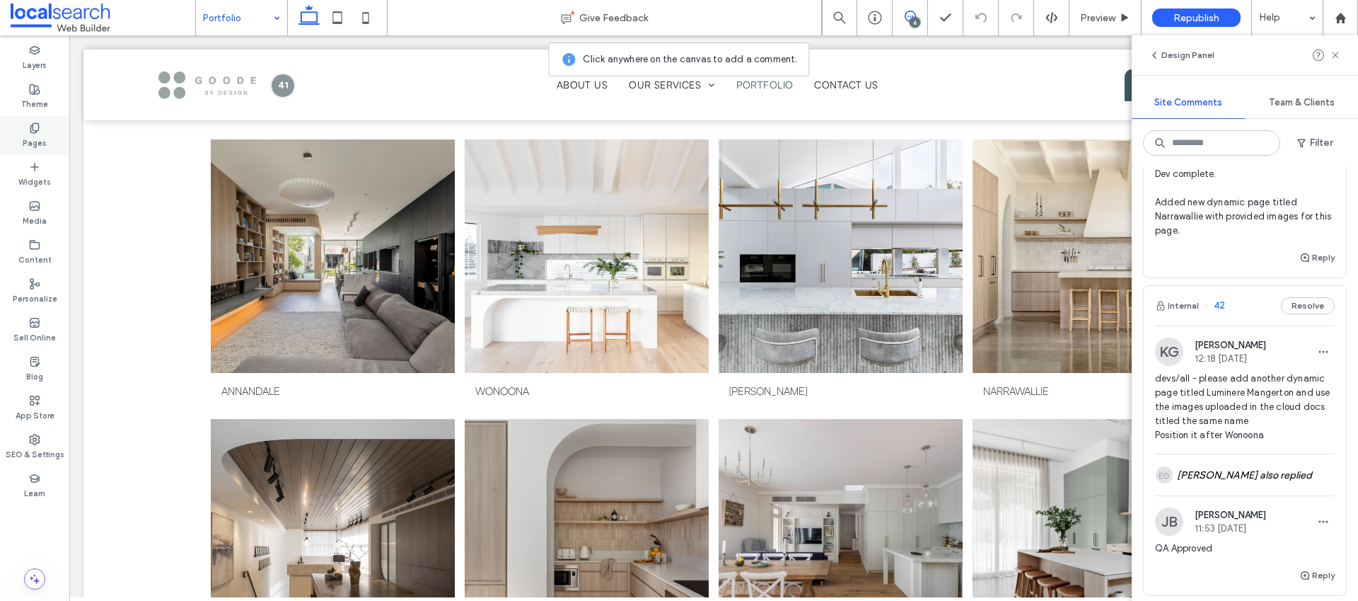
click at [41, 139] on label "Pages" at bounding box center [35, 142] width 24 height 16
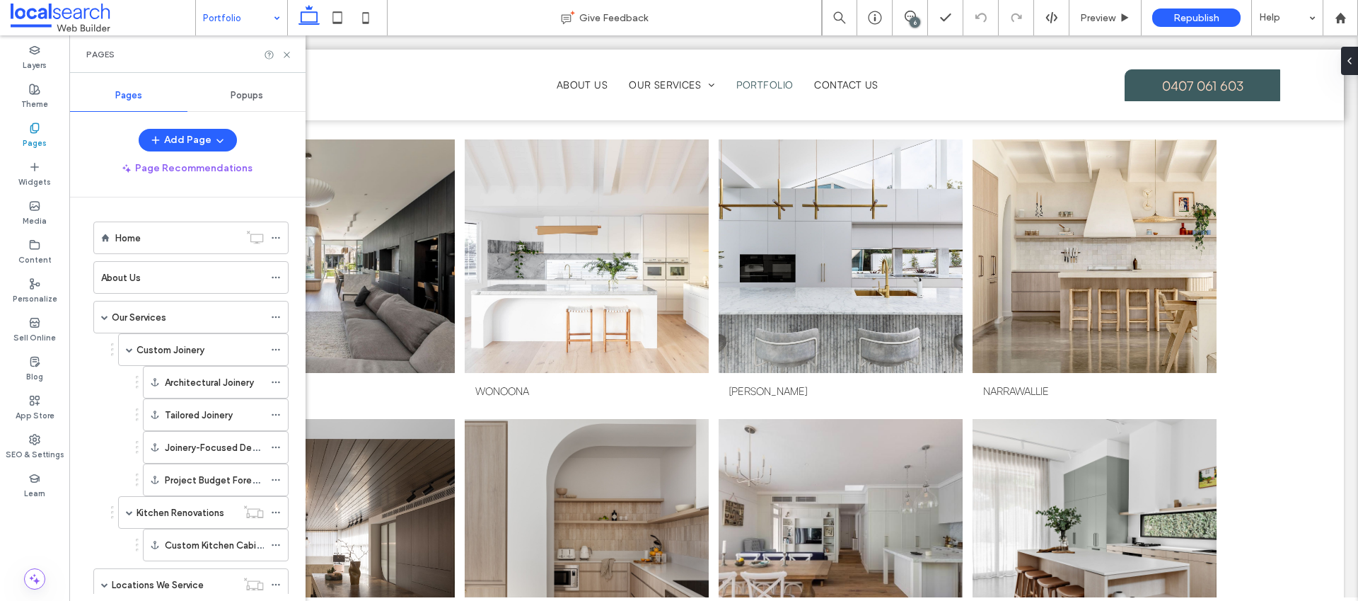
scroll to position [0, 0]
click at [36, 266] on div "Content" at bounding box center [34, 252] width 69 height 39
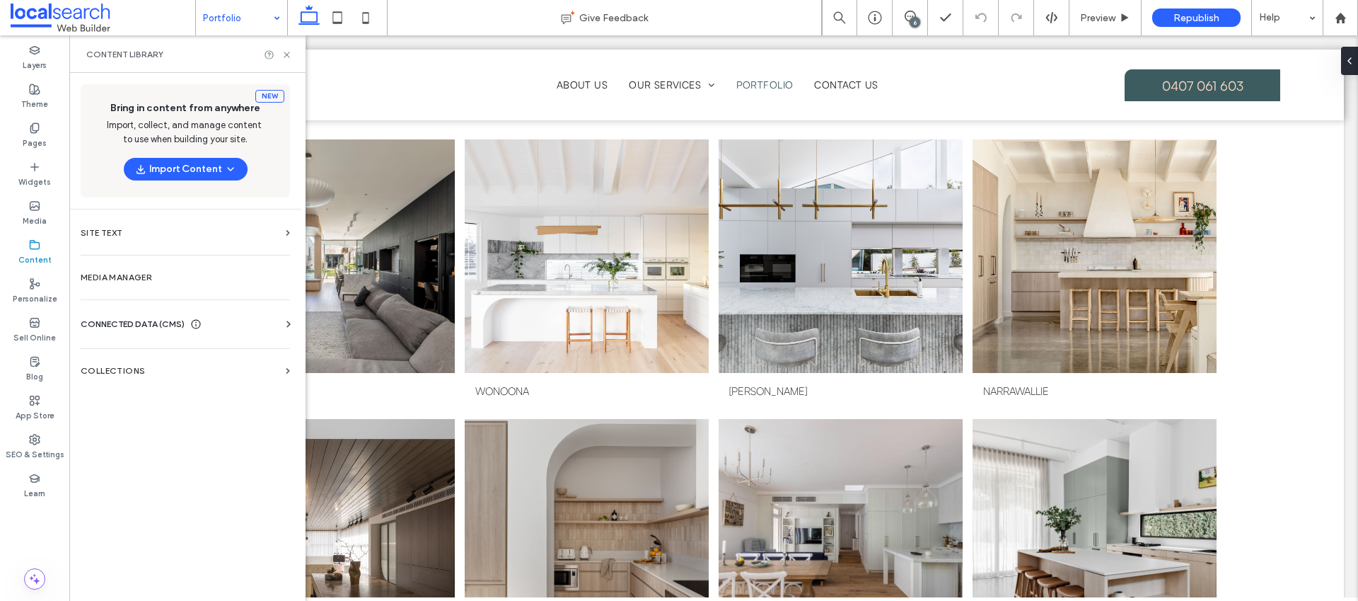
click at [143, 318] on span "CONNECTED DATA (CMS)" at bounding box center [133, 324] width 104 height 14
click at [178, 488] on section "Collections" at bounding box center [185, 501] width 232 height 33
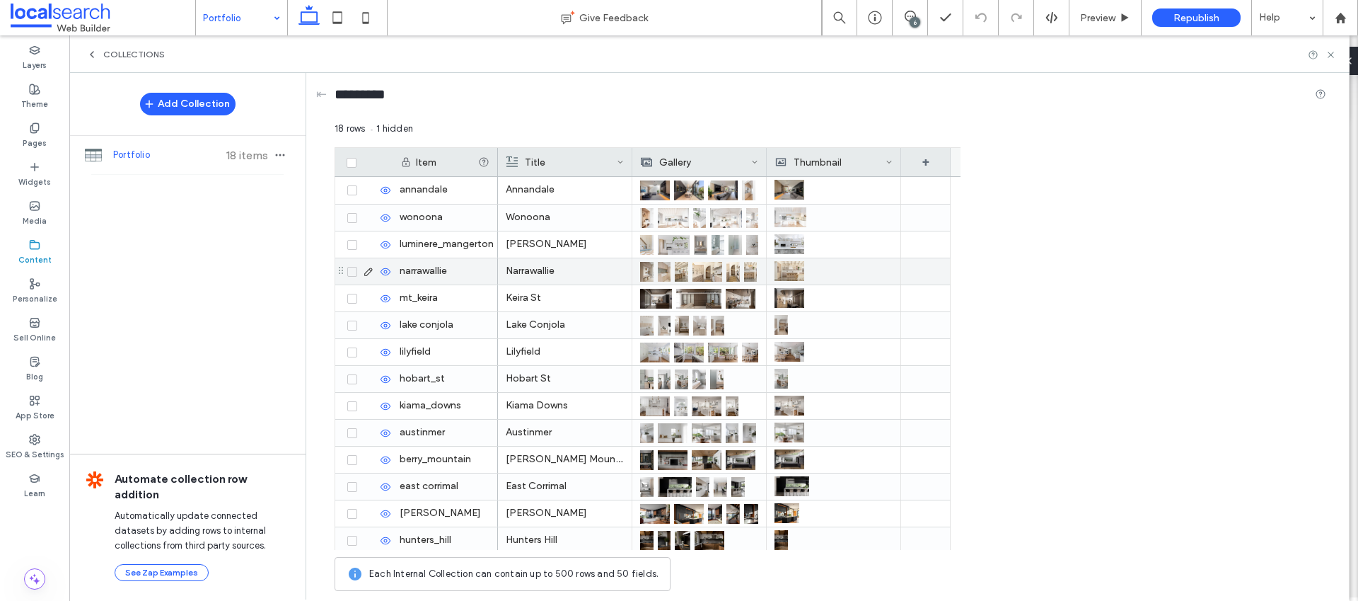
click at [665, 275] on img at bounding box center [664, 272] width 13 height 20
click at [665, 275] on img at bounding box center [665, 272] width 13 height 20
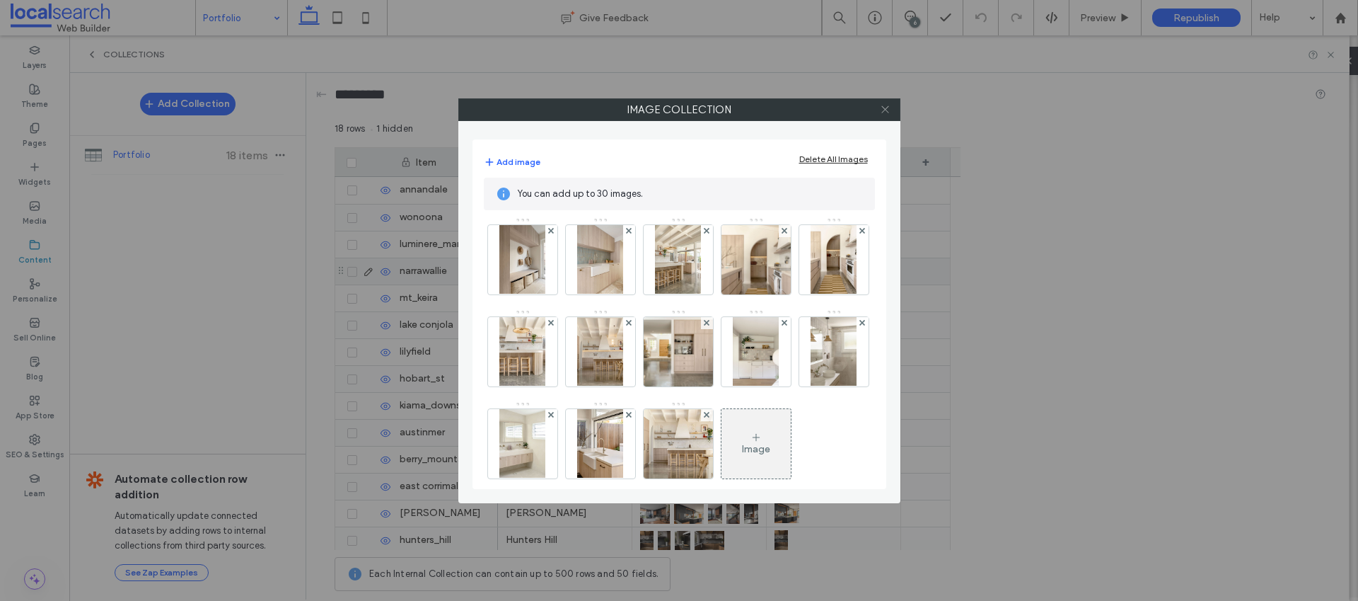
click at [880, 115] on span at bounding box center [885, 109] width 11 height 21
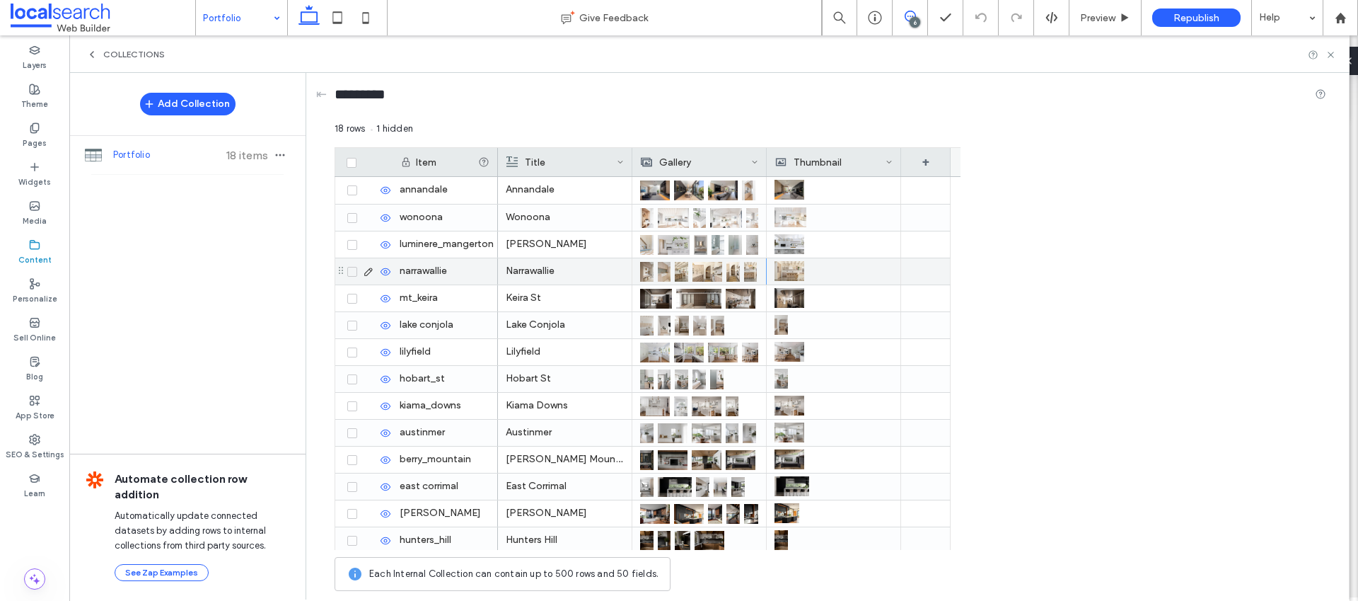
click at [910, 18] on icon at bounding box center [910, 16] width 11 height 11
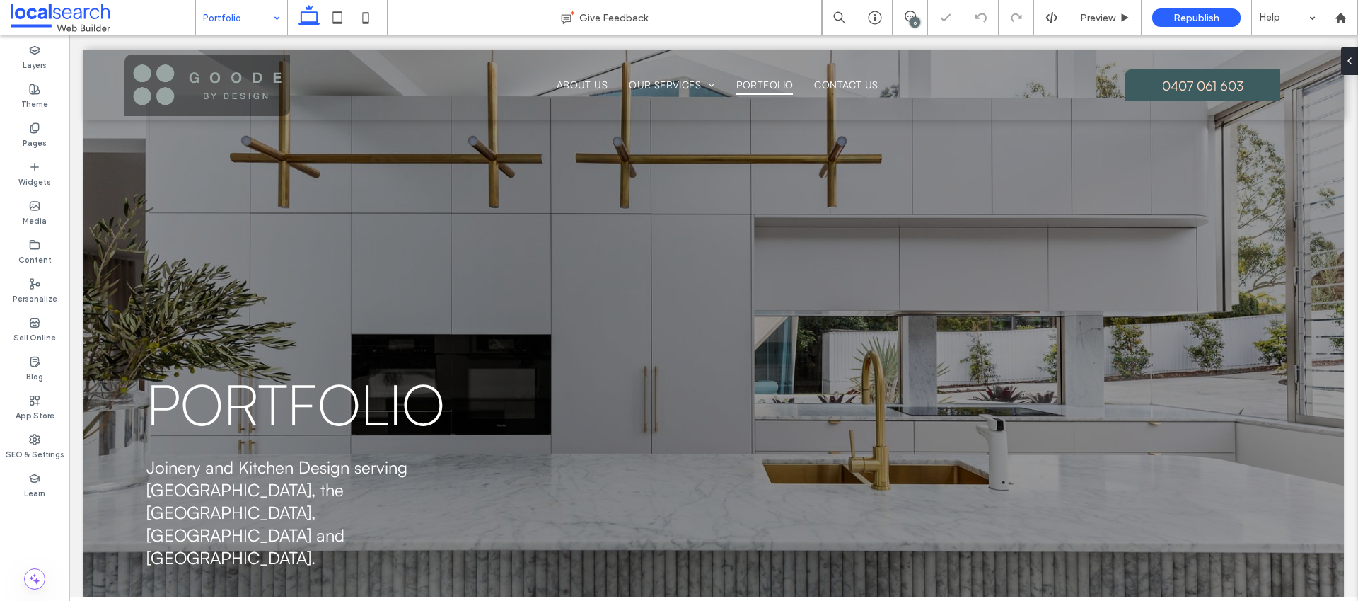
click at [916, 22] on div "6" at bounding box center [915, 22] width 11 height 11
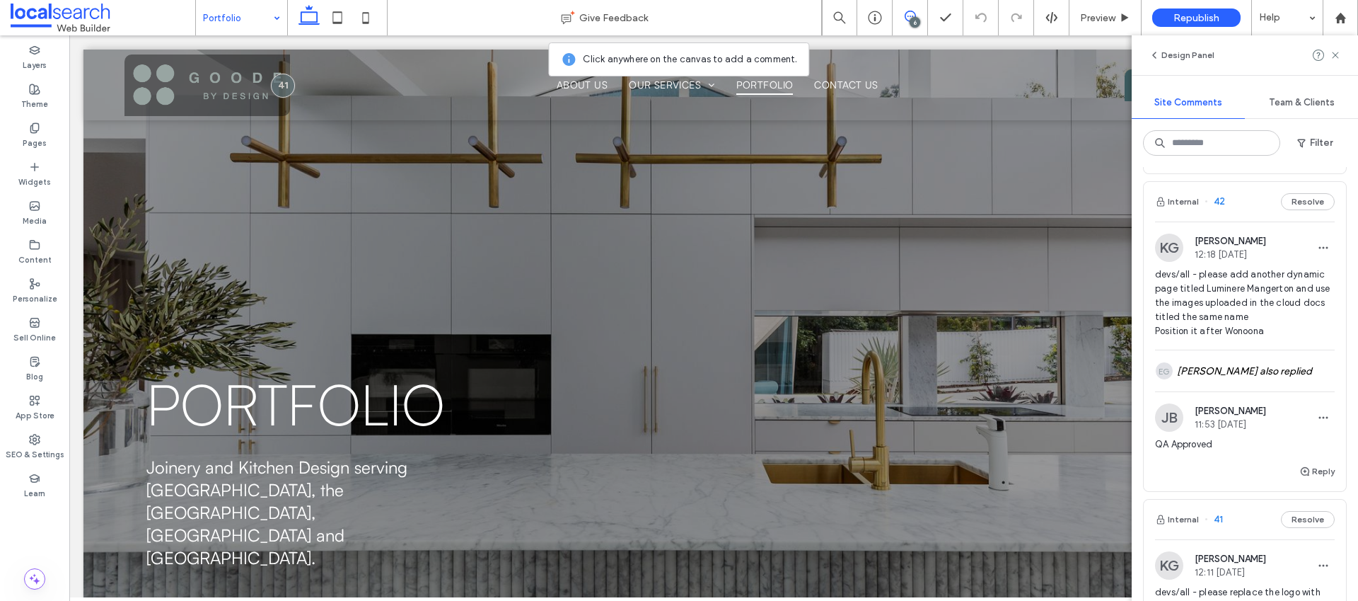
scroll to position [1165, 0]
click at [1305, 161] on button "Reply" at bounding box center [1316, 152] width 35 height 17
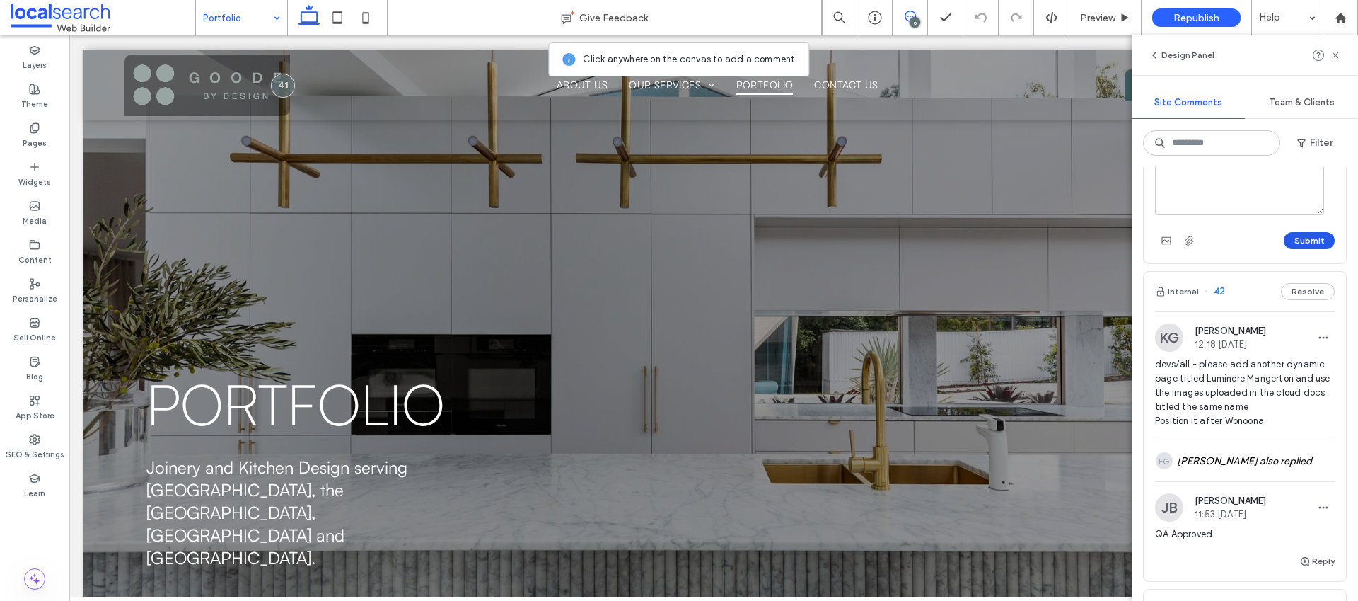
type textarea "**********"
click at [1306, 249] on button "Submit" at bounding box center [1309, 240] width 51 height 17
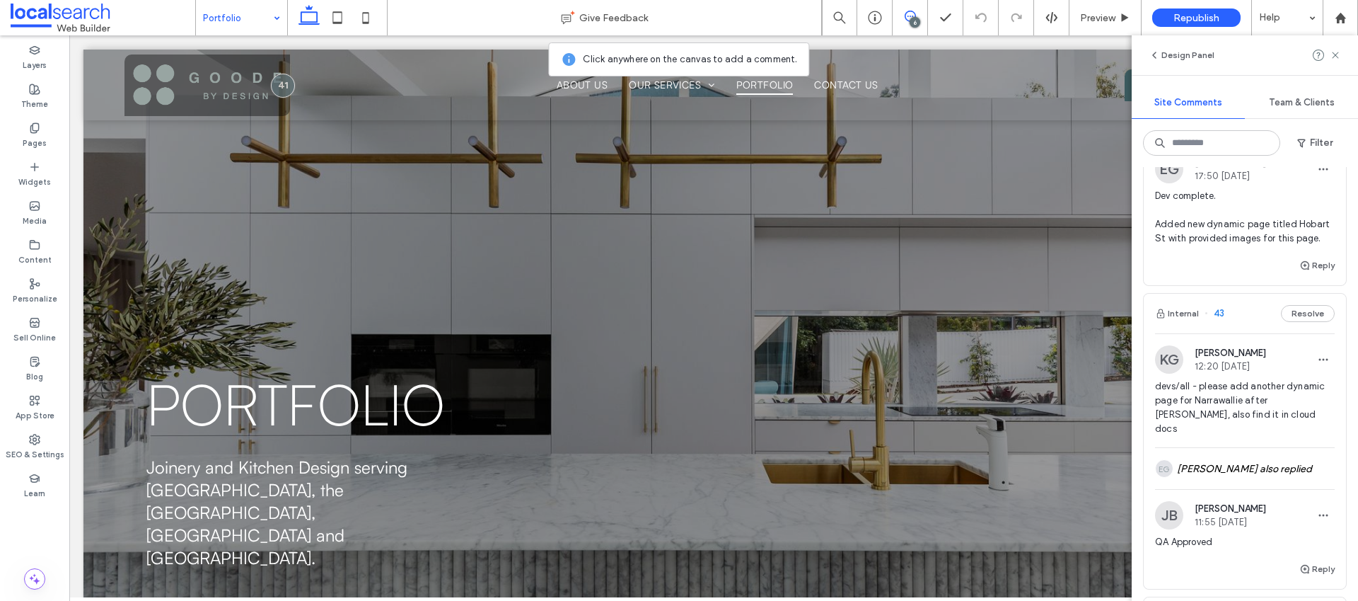
scroll to position [696, 0]
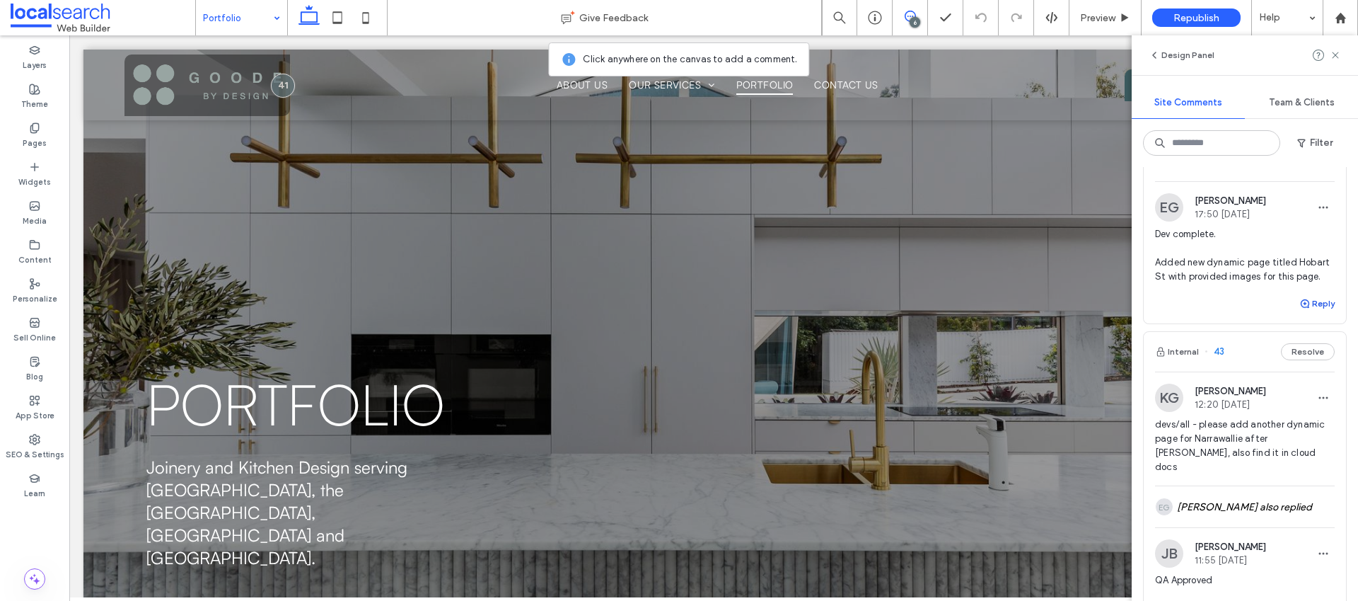
click at [1317, 312] on button "Reply" at bounding box center [1316, 303] width 35 height 17
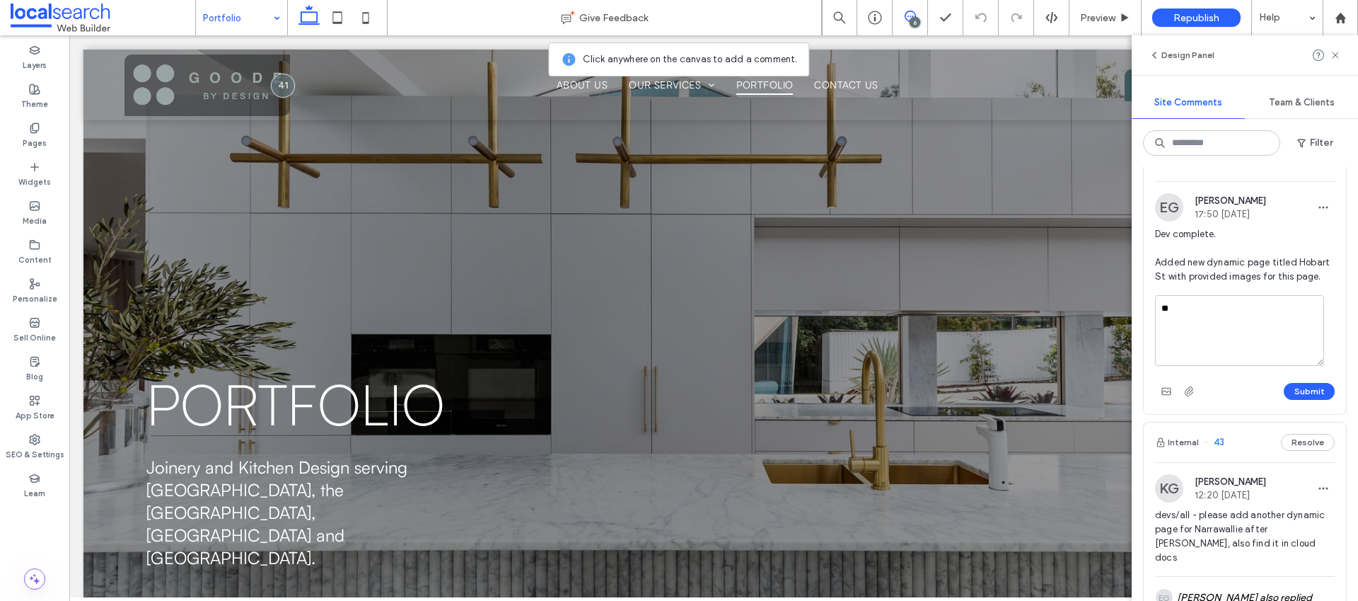
type textarea "*"
click at [49, 253] on label "Content" at bounding box center [34, 258] width 33 height 16
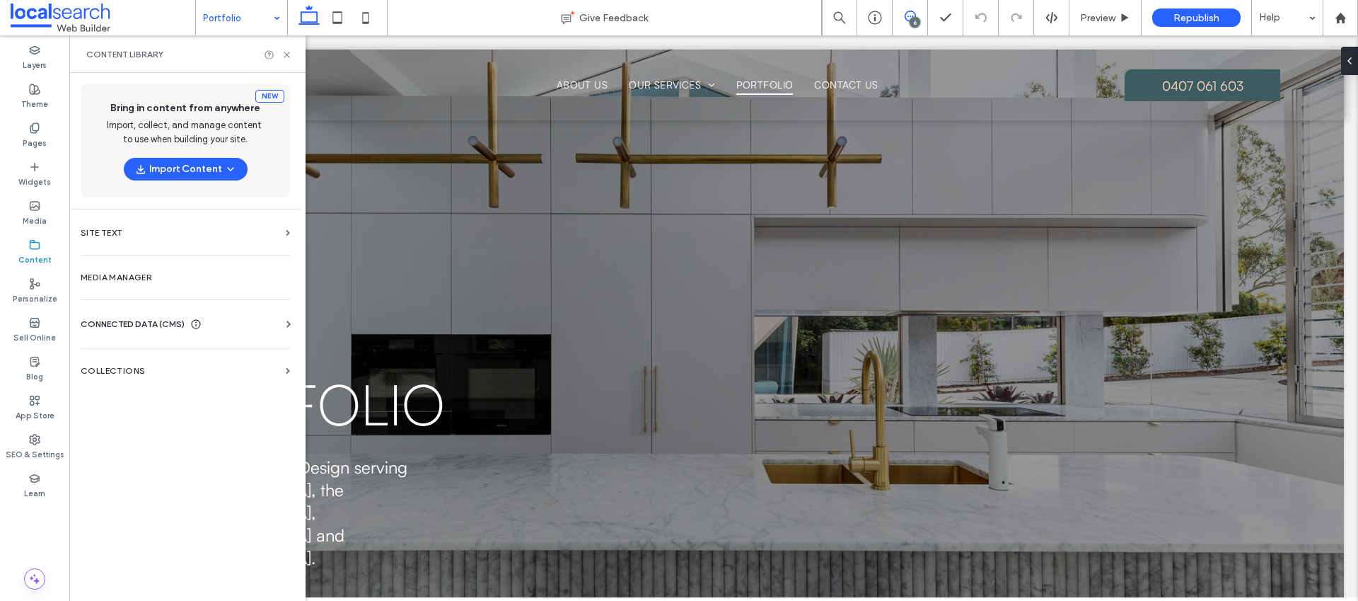
click at [912, 13] on icon at bounding box center [910, 16] width 11 height 11
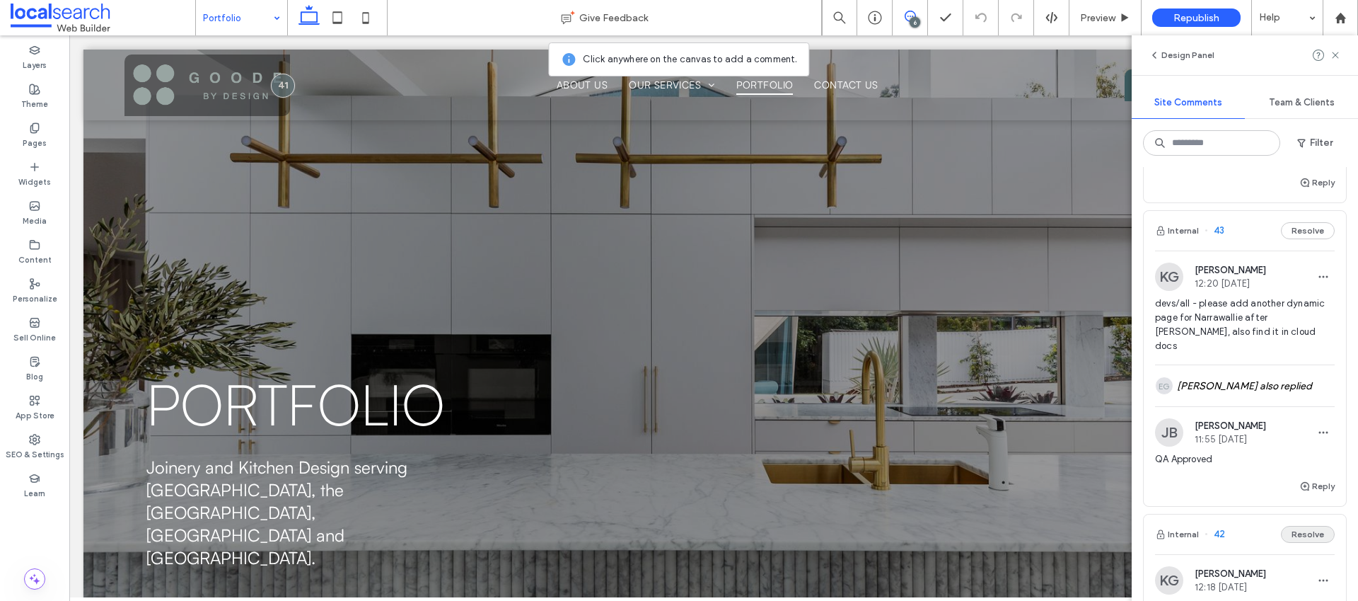
scroll to position [784, 0]
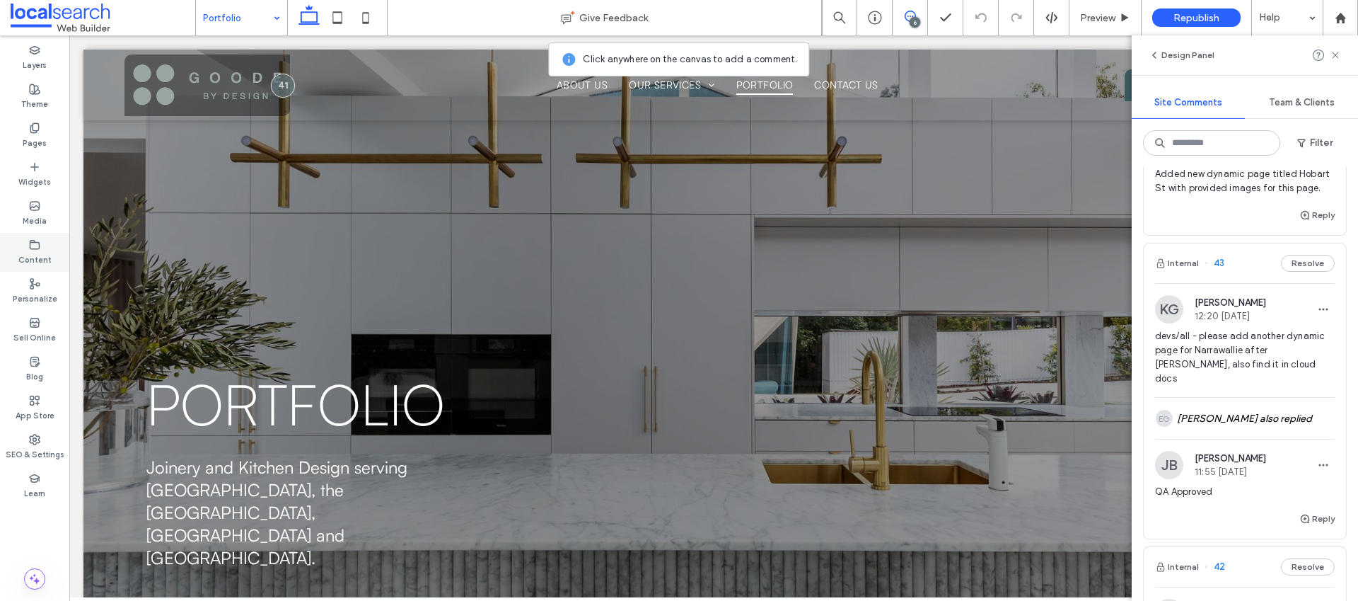
click at [31, 257] on label "Content" at bounding box center [34, 258] width 33 height 16
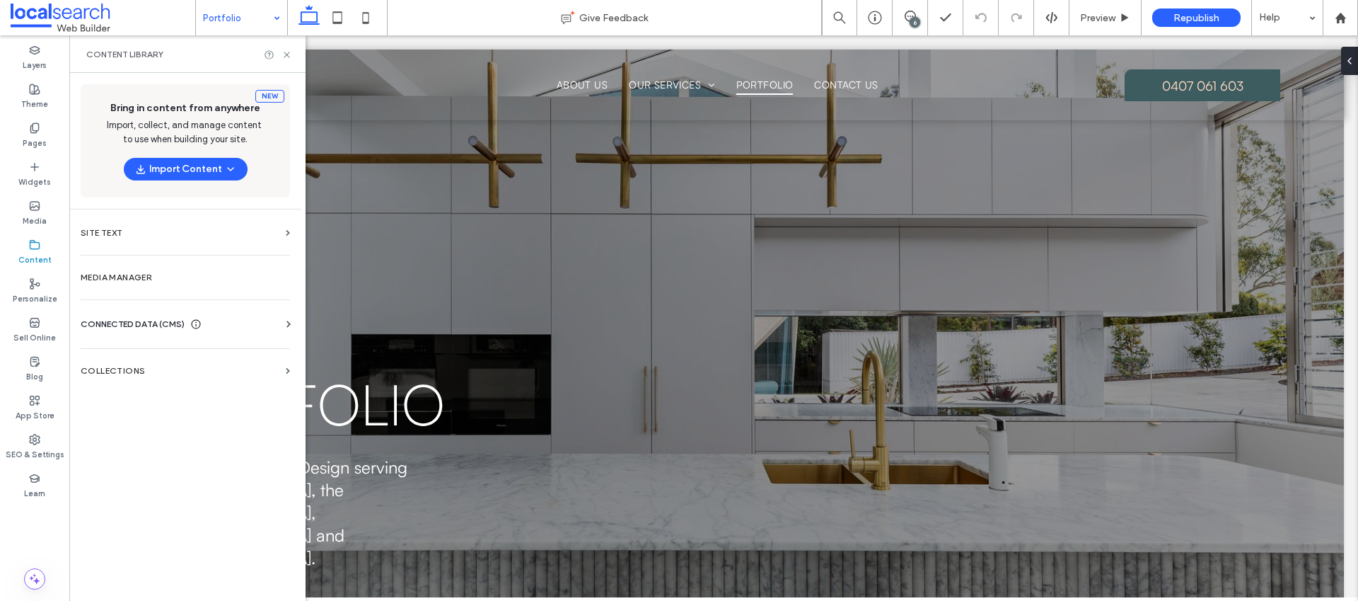
scroll to position [0, 0]
click at [153, 366] on label "Collections" at bounding box center [180, 371] width 199 height 10
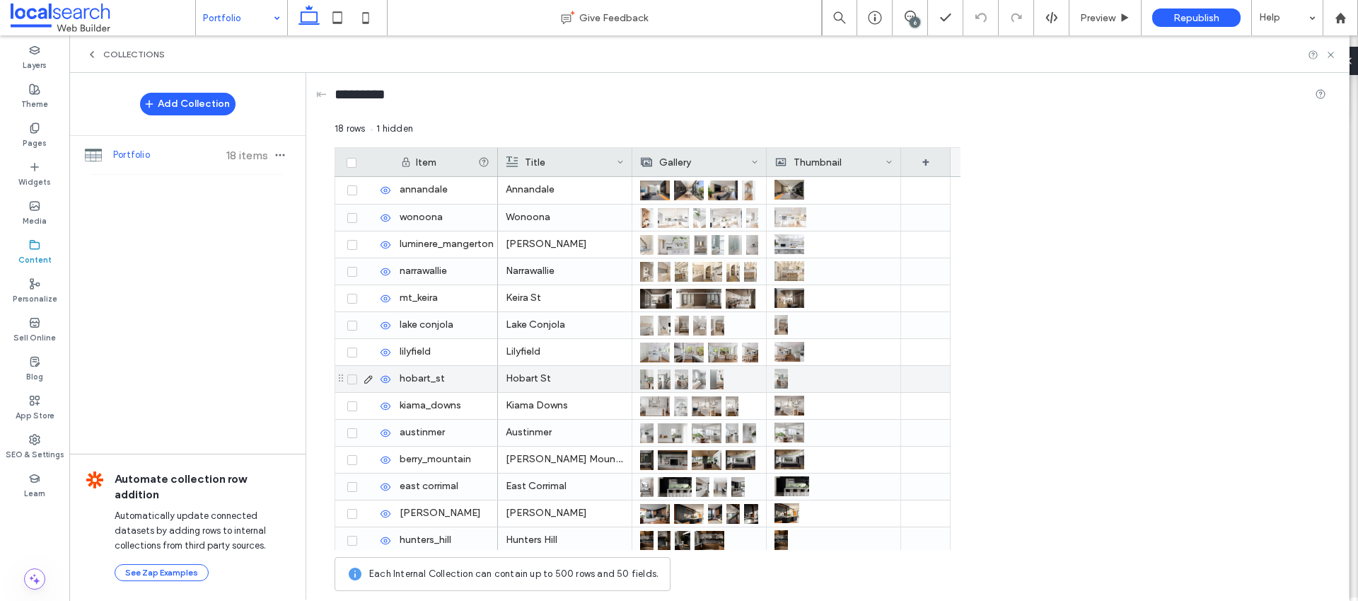
click at [664, 376] on img at bounding box center [664, 379] width 13 height 20
click at [664, 376] on img at bounding box center [665, 380] width 13 height 20
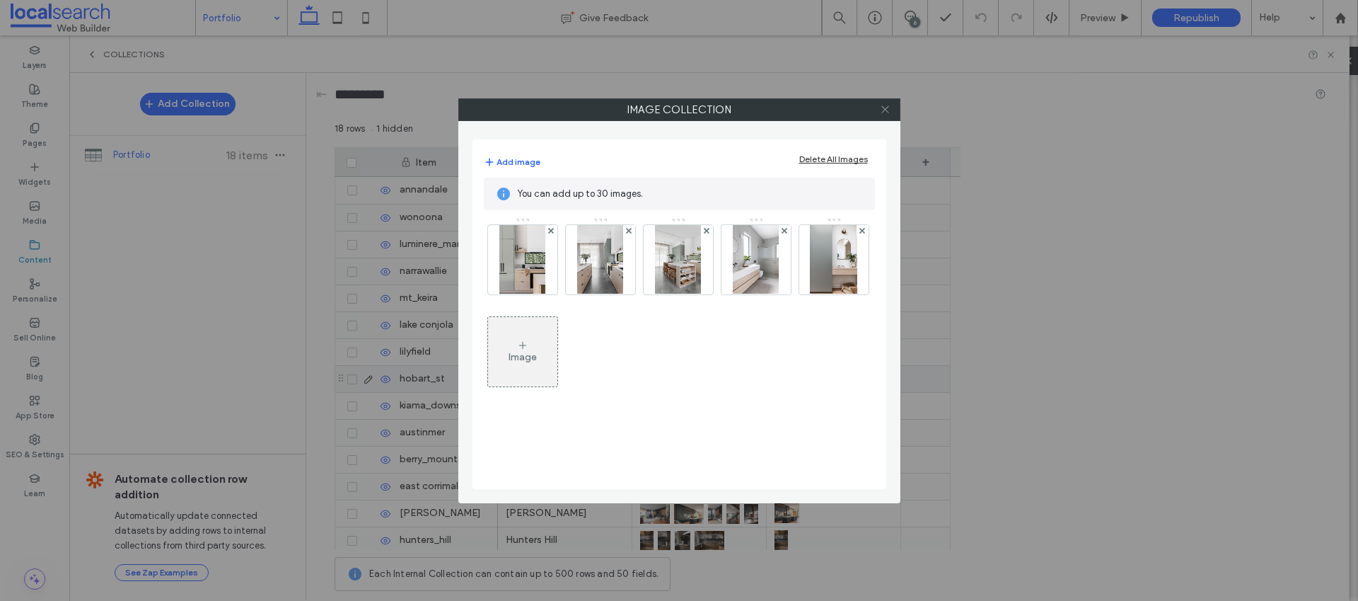
click at [886, 108] on icon at bounding box center [885, 109] width 11 height 11
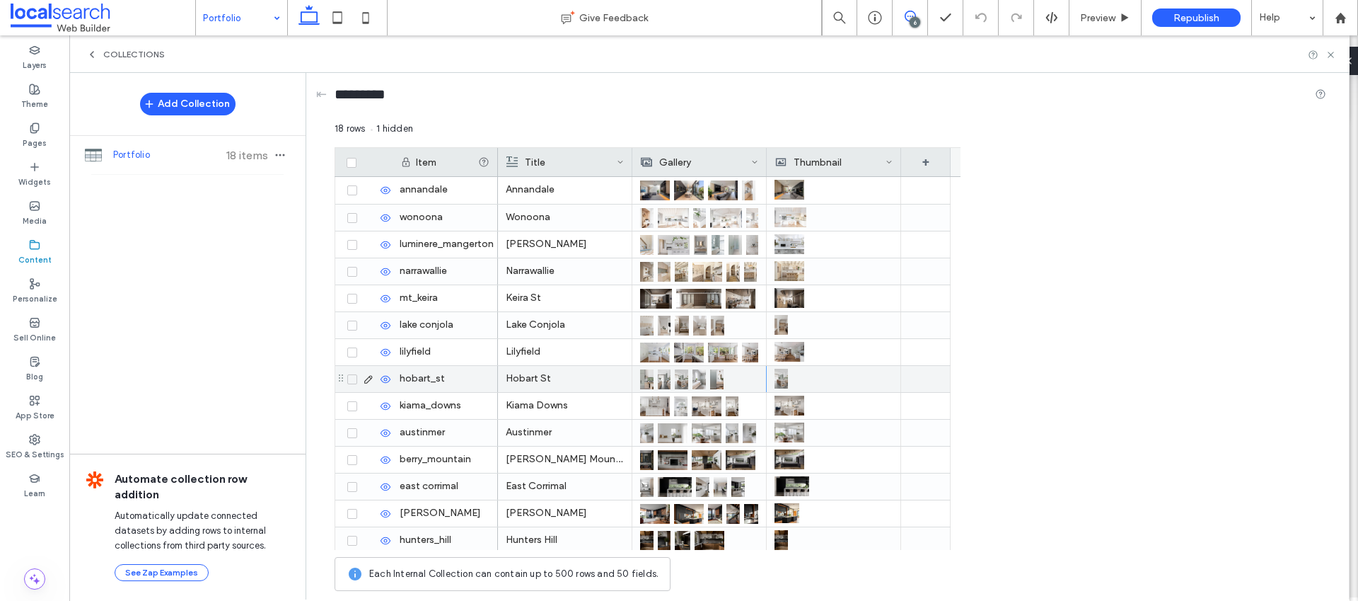
click at [907, 15] on icon at bounding box center [910, 16] width 11 height 11
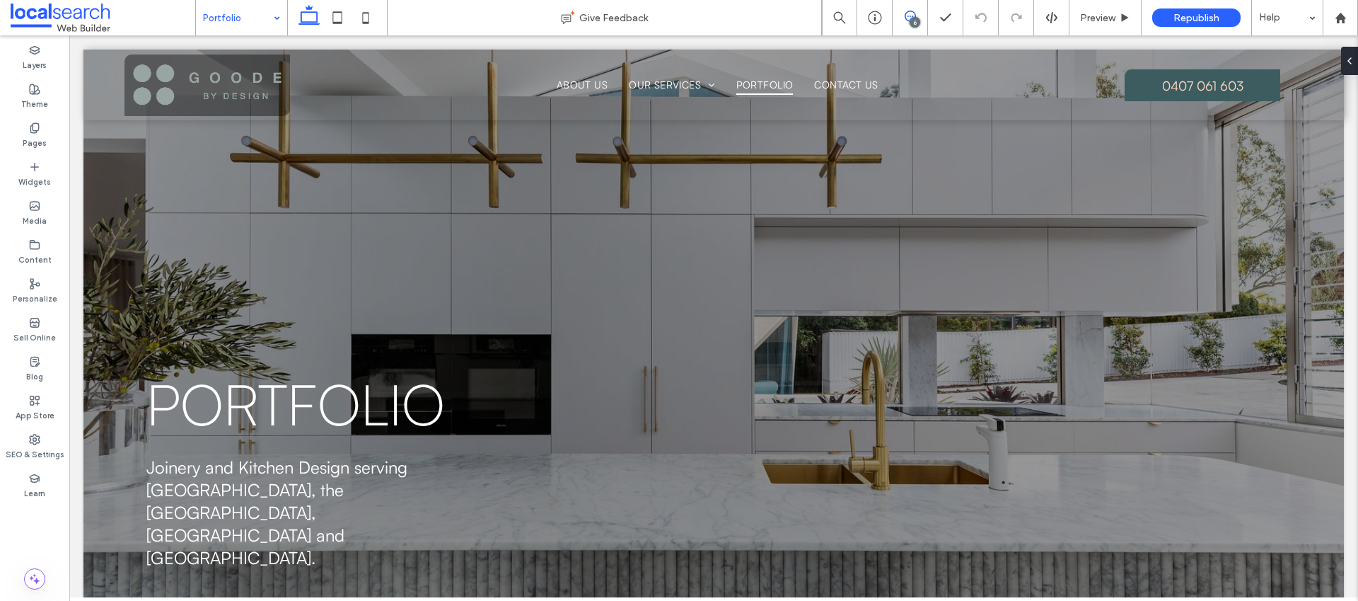
click at [908, 16] on icon at bounding box center [910, 16] width 11 height 11
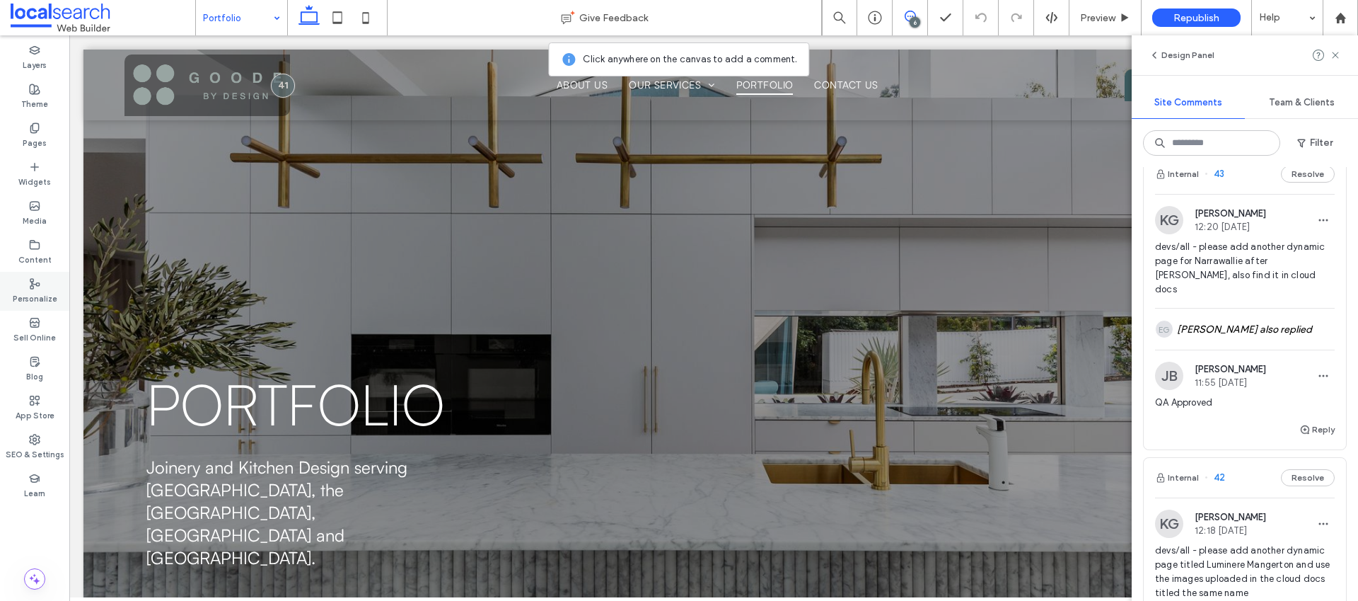
scroll to position [826, 0]
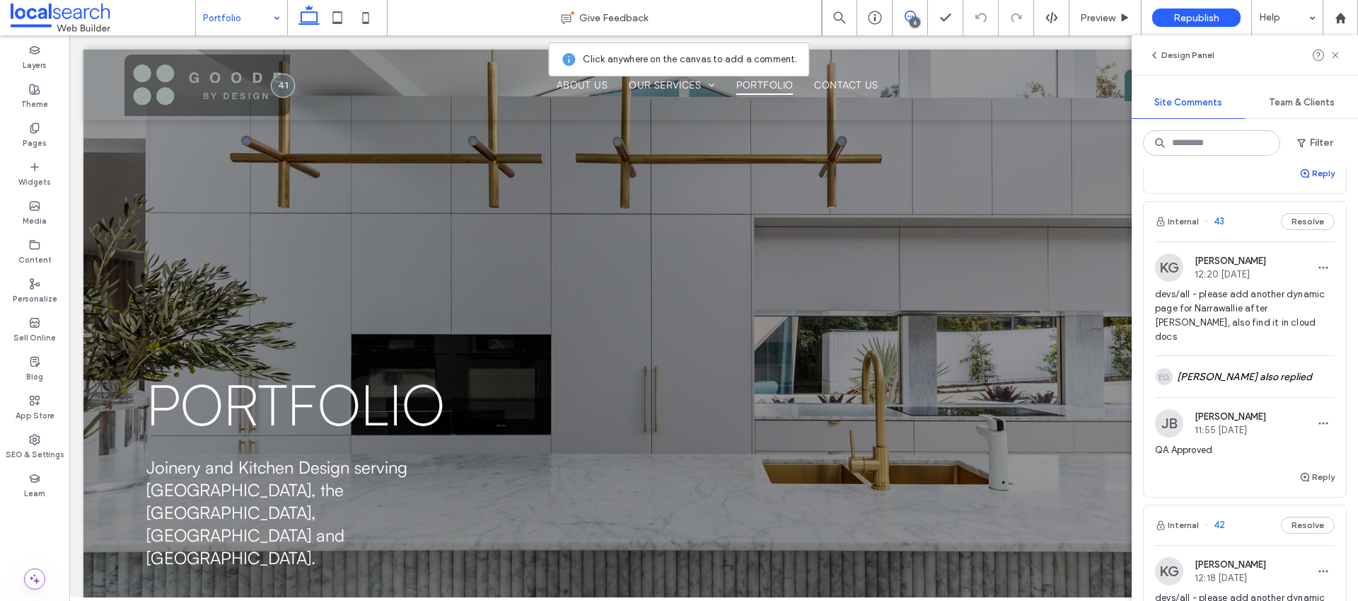
click at [1306, 182] on button "Reply" at bounding box center [1316, 173] width 35 height 17
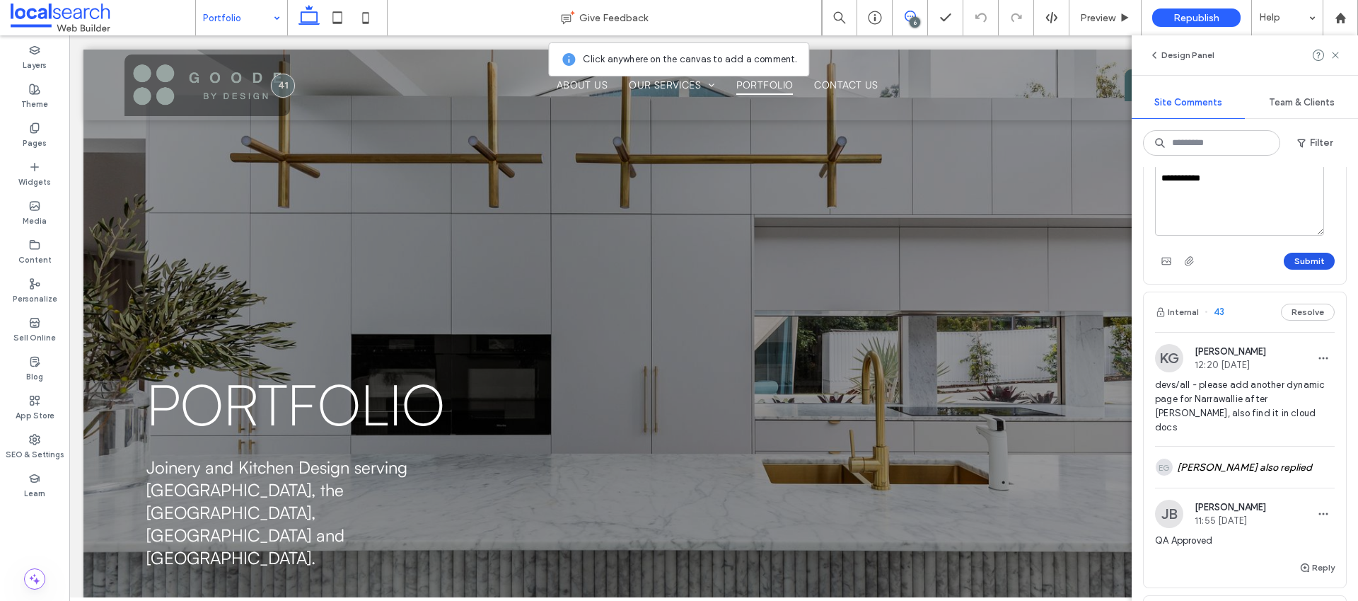
type textarea "**********"
click at [1289, 270] on button "Submit" at bounding box center [1309, 261] width 51 height 17
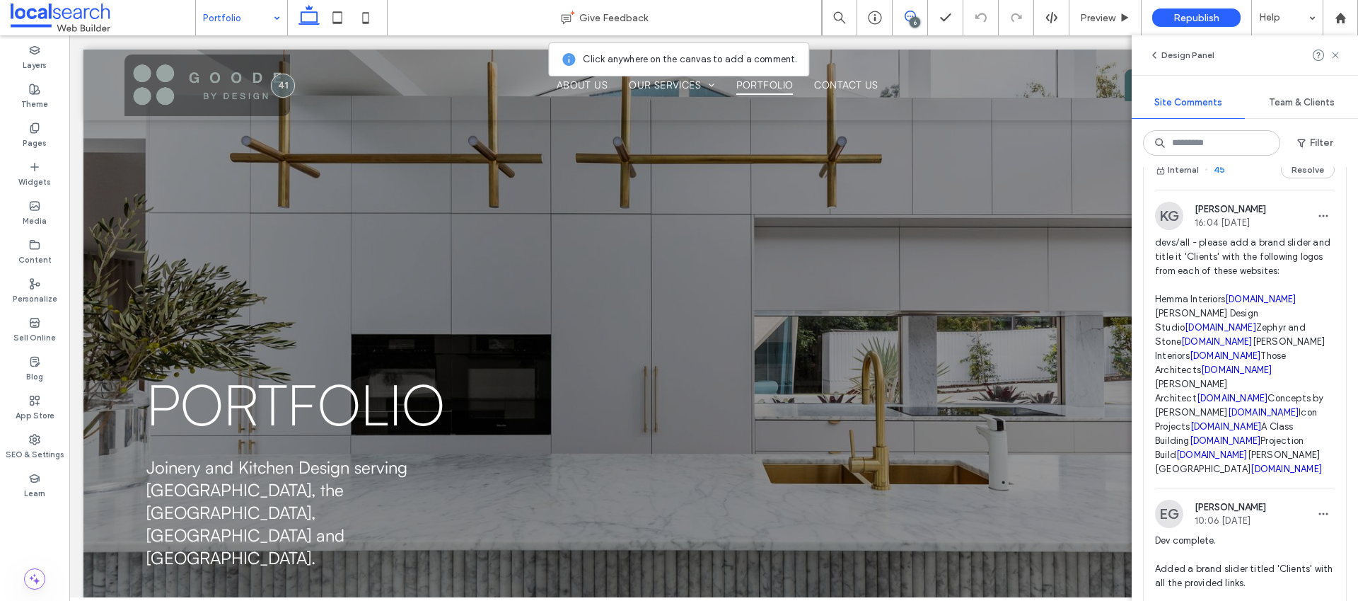
scroll to position [13, 0]
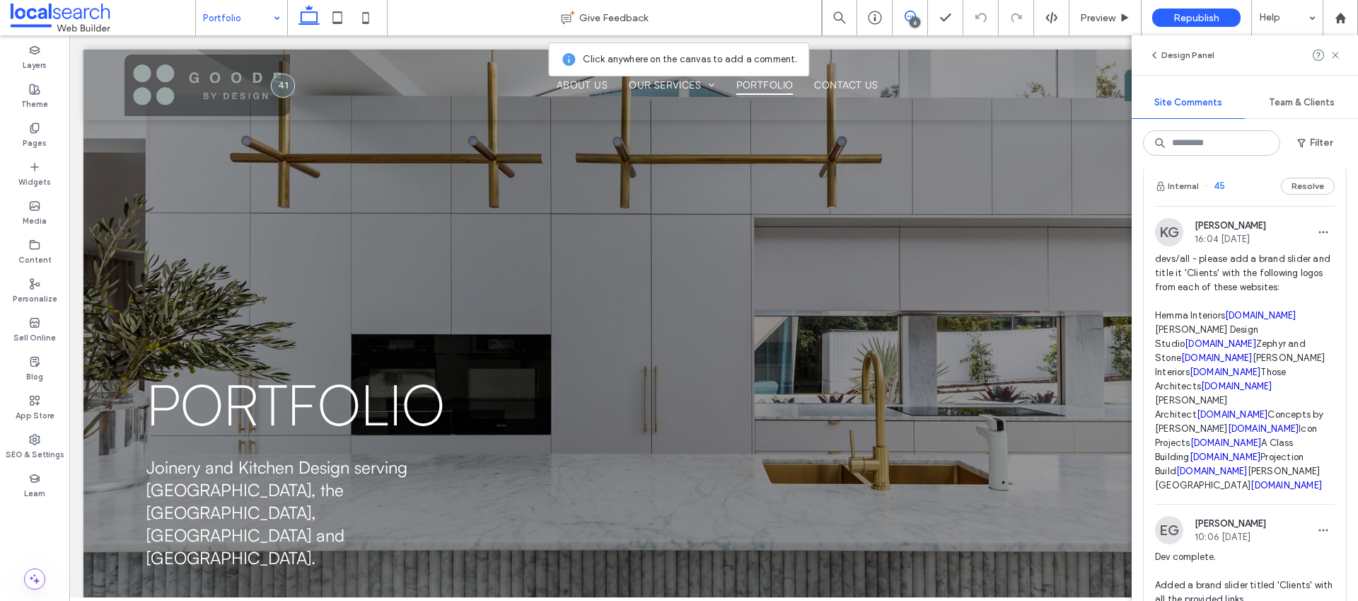
click at [1199, 285] on span "devs/all - please add a brand slider and title it 'Clients' with the following …" at bounding box center [1245, 372] width 180 height 241
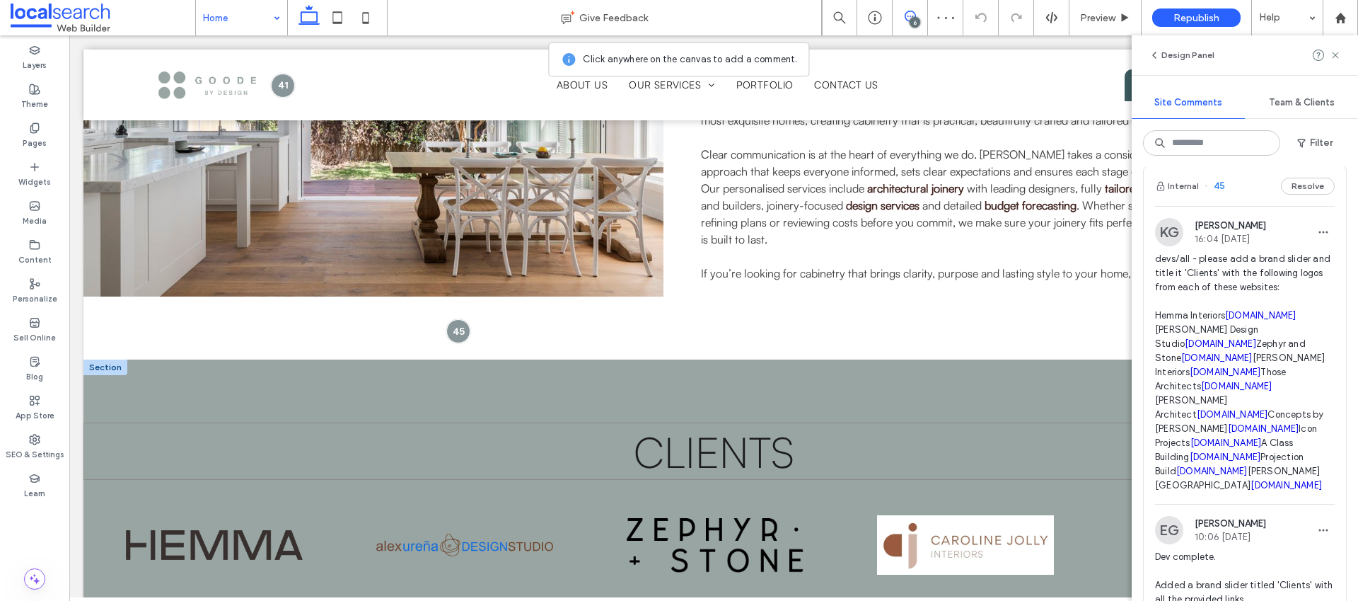
scroll to position [2686, 0]
click at [913, 18] on div "6" at bounding box center [915, 22] width 11 height 11
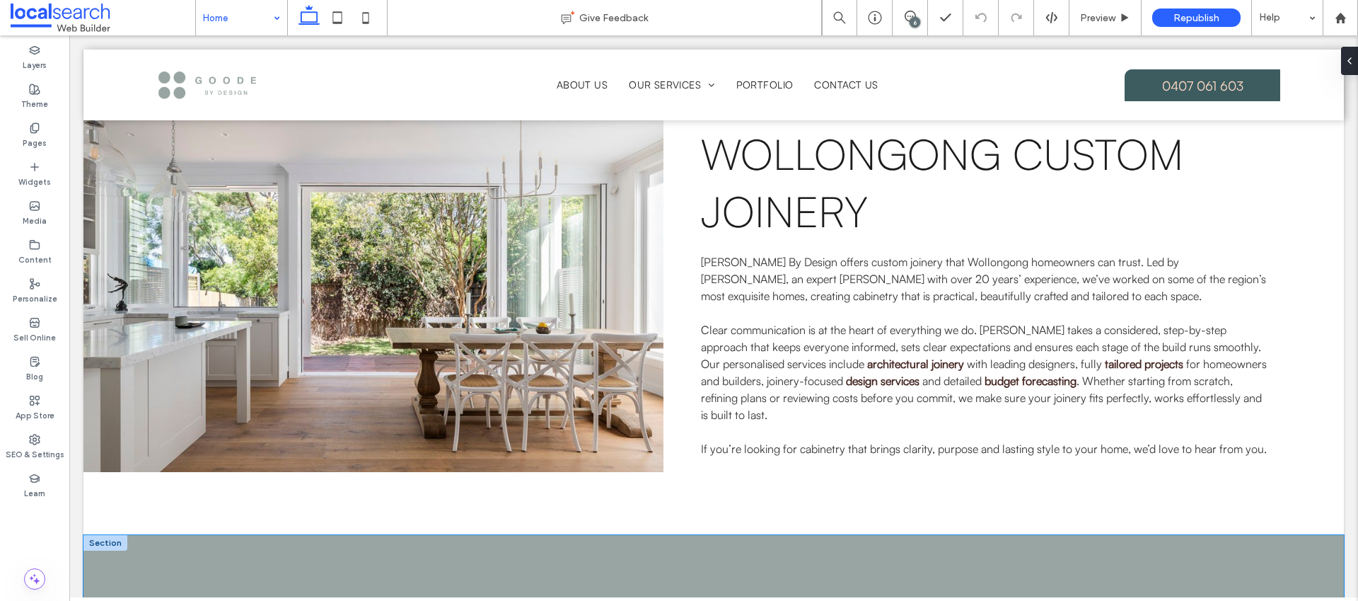
scroll to position [2678, 0]
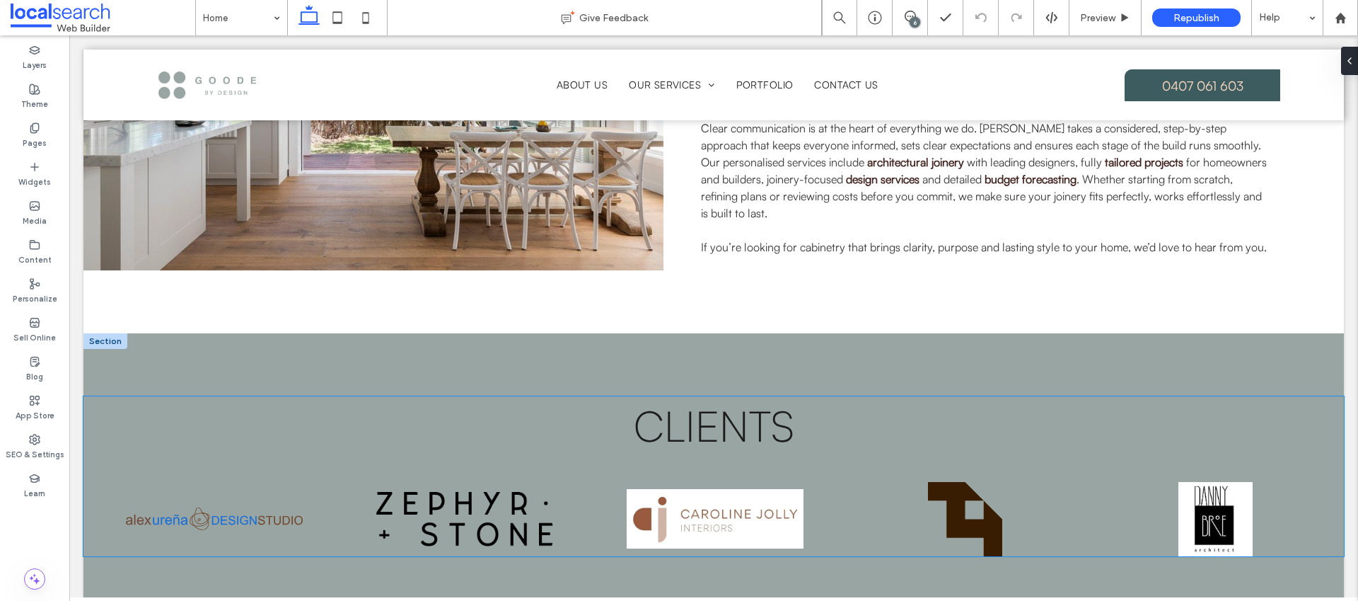
scroll to position [2712, 0]
click at [903, 13] on span at bounding box center [910, 16] width 35 height 11
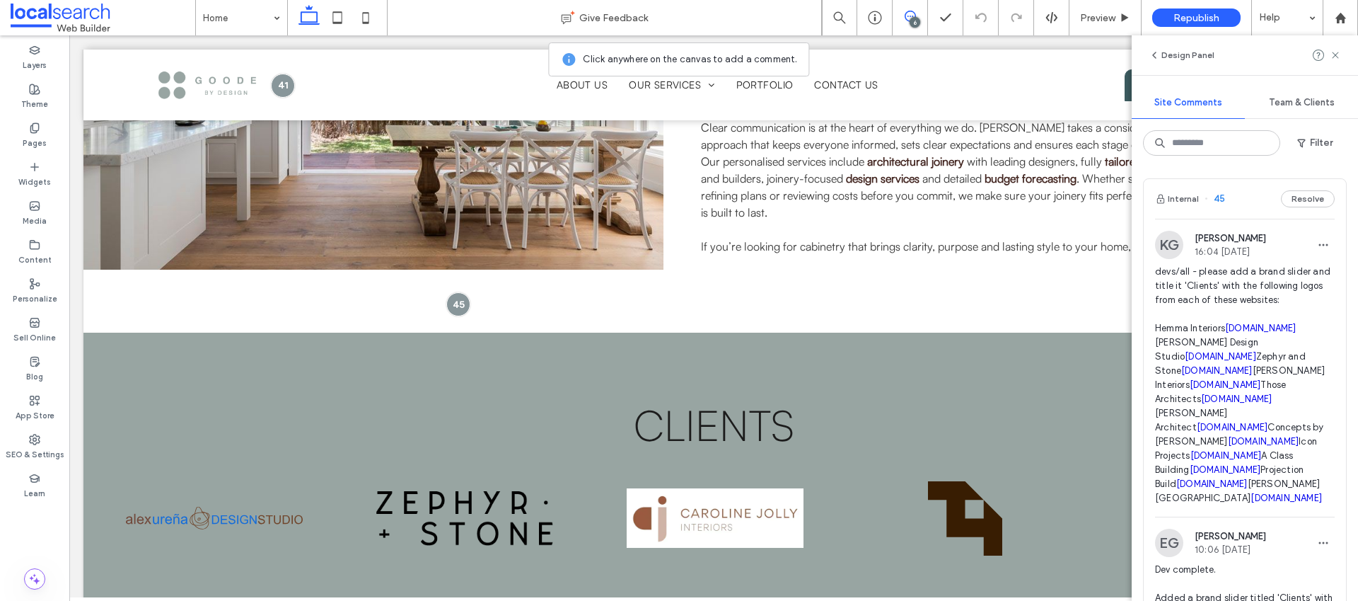
scroll to position [25, 0]
